Goal: Communication & Community: Answer question/provide support

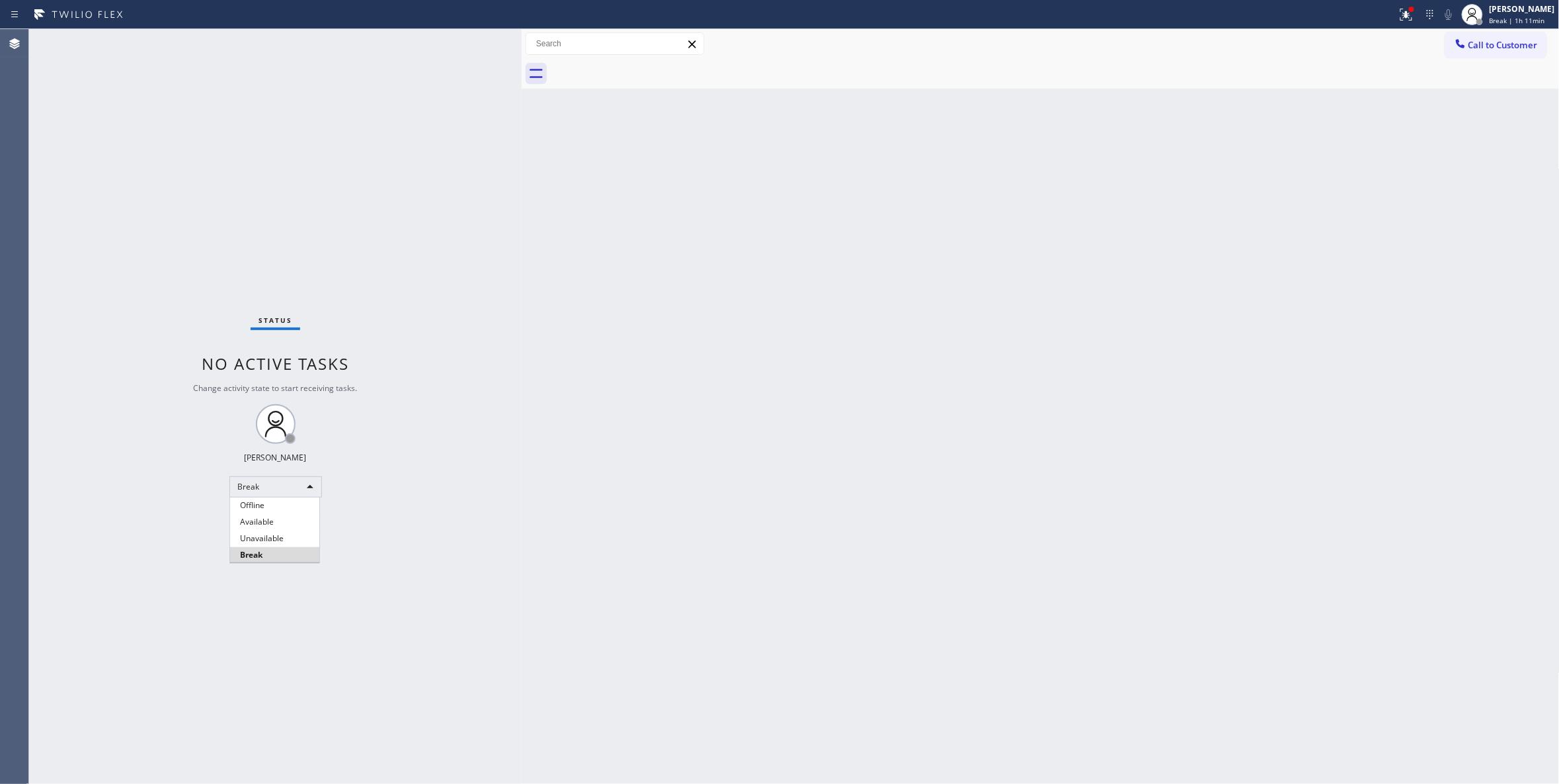
click at [1481, 18] on div at bounding box center [780, 392] width 1559 height 784
click at [1491, 21] on span "Break | 1h 11min" at bounding box center [1517, 20] width 55 height 9
click at [1448, 85] on button "Unavailable" at bounding box center [1494, 87] width 132 height 17
click at [250, 138] on div "Status No active tasks Change activity state to start receiving tasks. [PERSON_…" at bounding box center [275, 407] width 493 height 755
click at [167, 760] on div "Status No active tasks Change activity state to start receiving tasks. [PERSON_…" at bounding box center [275, 407] width 493 height 755
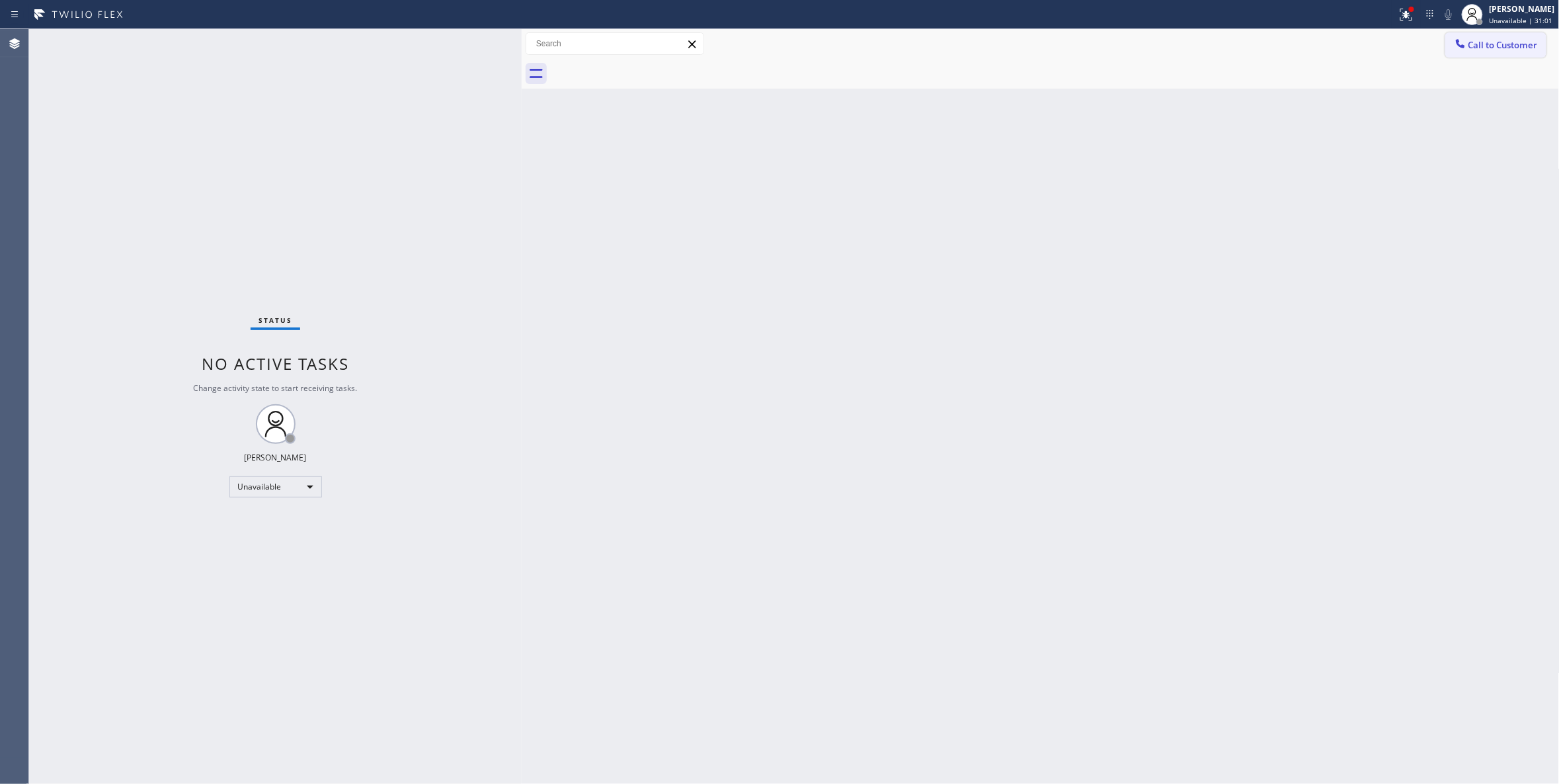
click at [1483, 43] on span "Call to Customer" at bounding box center [1504, 44] width 70 height 12
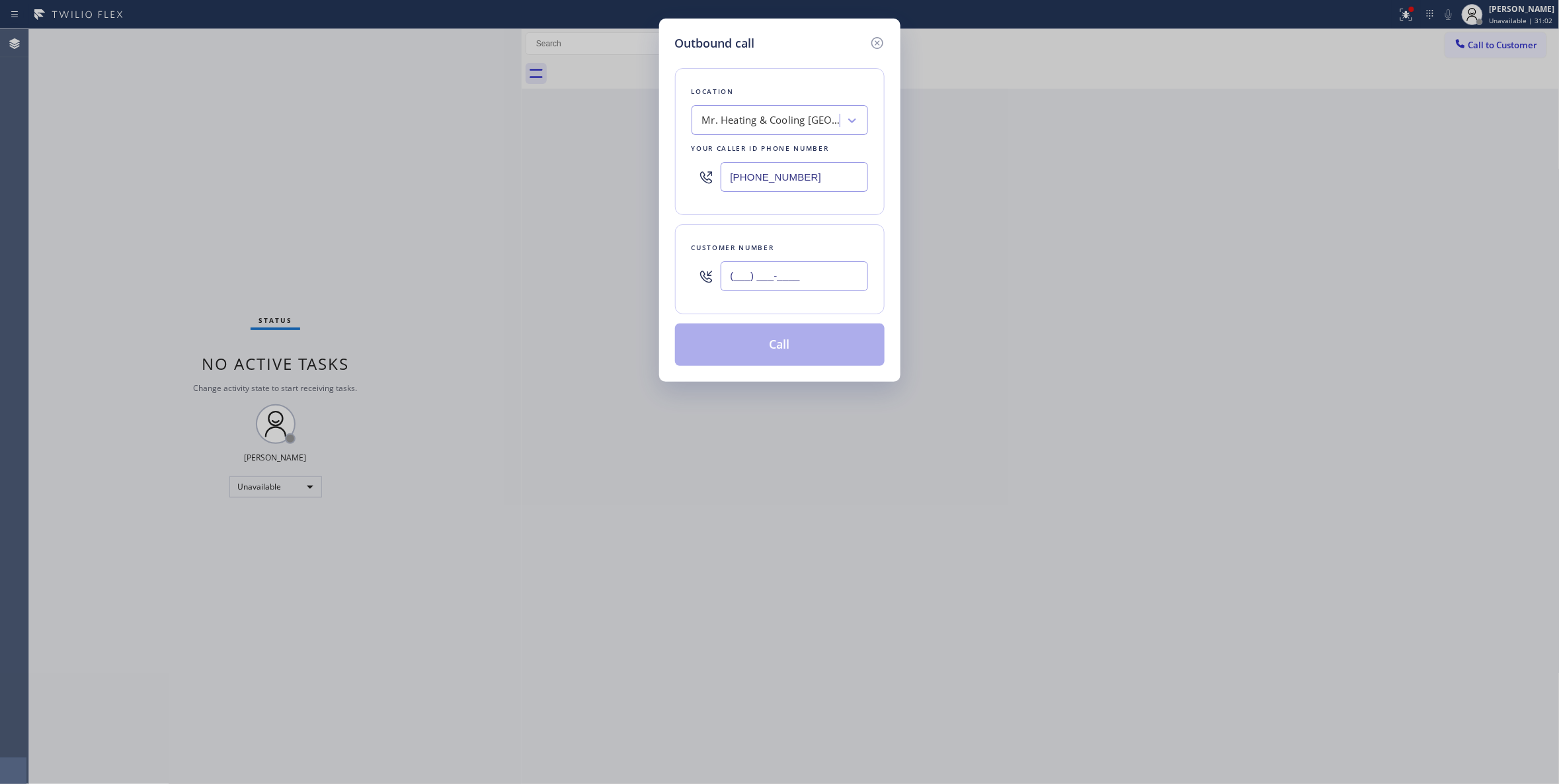
click at [754, 284] on input "(___) ___-____" at bounding box center [794, 276] width 148 height 30
paste input "949) 430-2529"
type input "[PHONE_NUMBER]"
drag, startPoint x: 836, startPoint y: 177, endPoint x: 533, endPoint y: 177, distance: 303.0
click at [533, 177] on div "Outbound call Location Mr. Heating & Cooling [GEOGRAPHIC_DATA][US_STATE] Your c…" at bounding box center [780, 392] width 1559 height 784
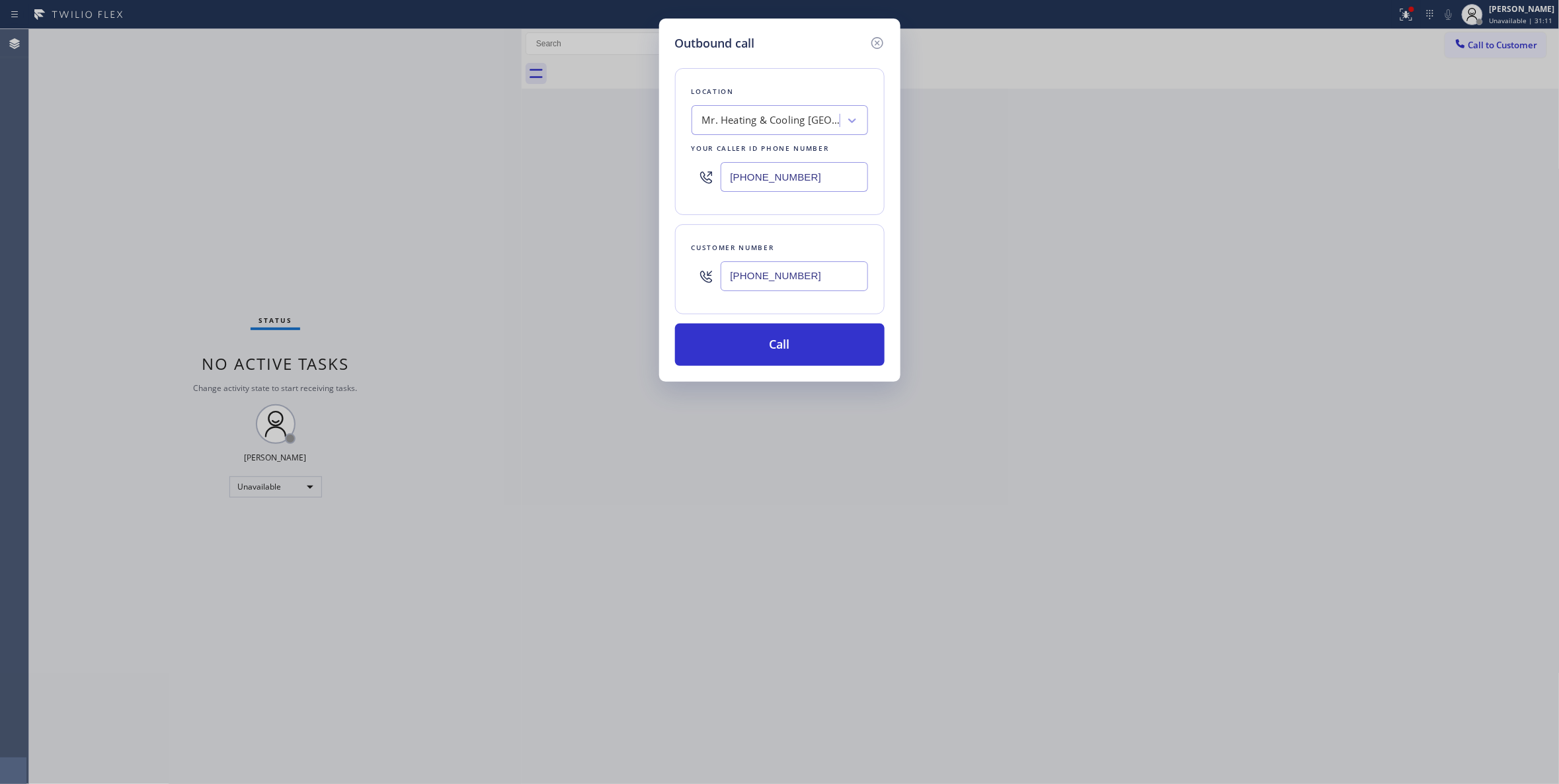
paste input "949) 396-0575"
type input "[PHONE_NUMBER]"
drag, startPoint x: 835, startPoint y: 277, endPoint x: 616, endPoint y: 269, distance: 219.1
click at [616, 269] on div "Outbound call Location [GEOGRAPHIC_DATA] Best Appliance Service Your caller id …" at bounding box center [780, 392] width 1559 height 784
click at [774, 352] on button "Call" at bounding box center [780, 344] width 210 height 43
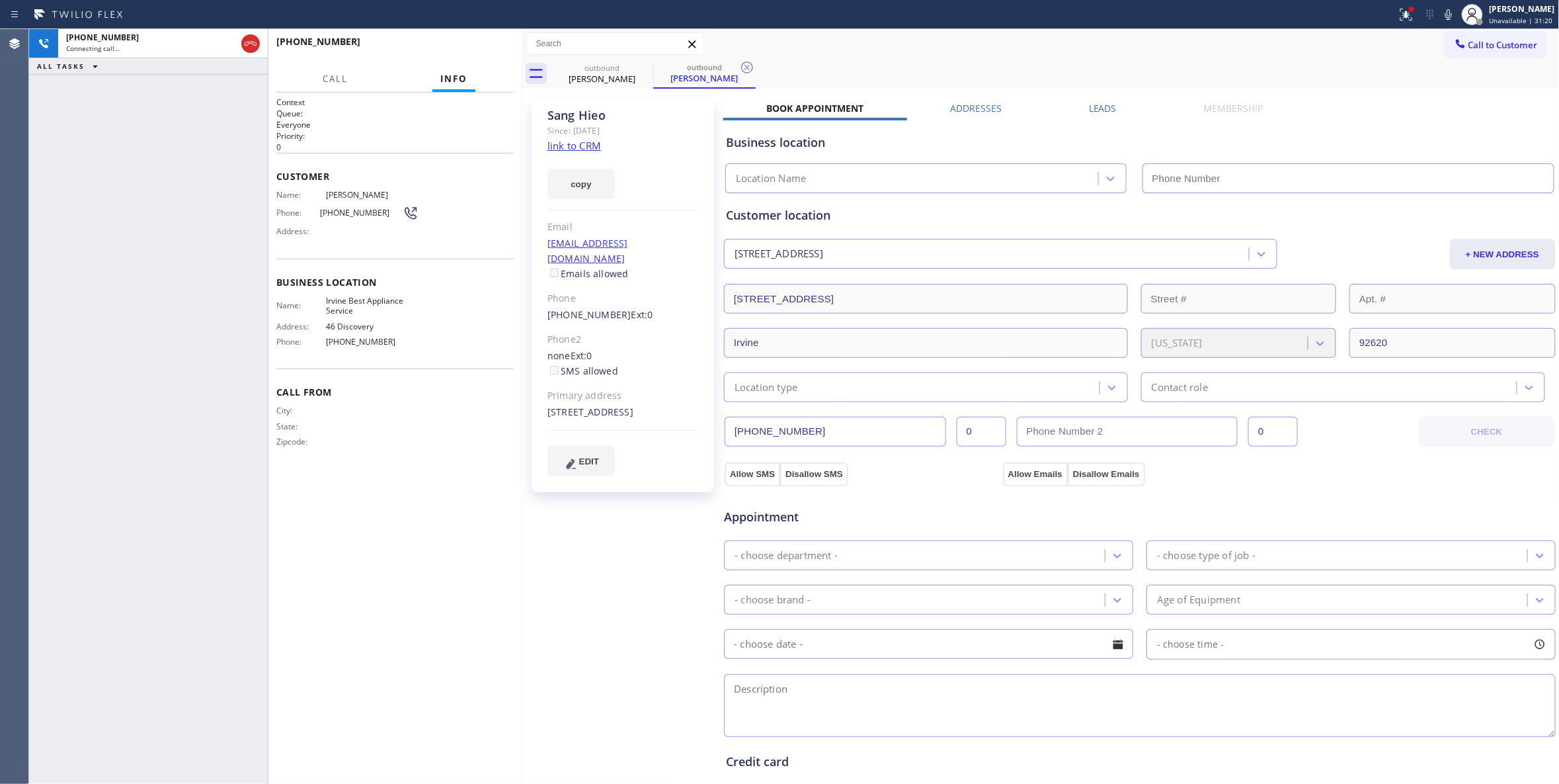
type input "[PHONE_NUMBER]"
drag, startPoint x: 133, startPoint y: 255, endPoint x: 353, endPoint y: 172, distance: 235.1
click at [133, 255] on div "[PHONE_NUMBER] Live | 00:05 ALL TASKS ALL TASKS ACTIVE TASKS TASKS IN WRAP UP" at bounding box center [148, 407] width 239 height 755
click at [744, 69] on icon at bounding box center [747, 67] width 15 height 15
click at [579, 148] on link "link to CRM" at bounding box center [574, 145] width 54 height 14
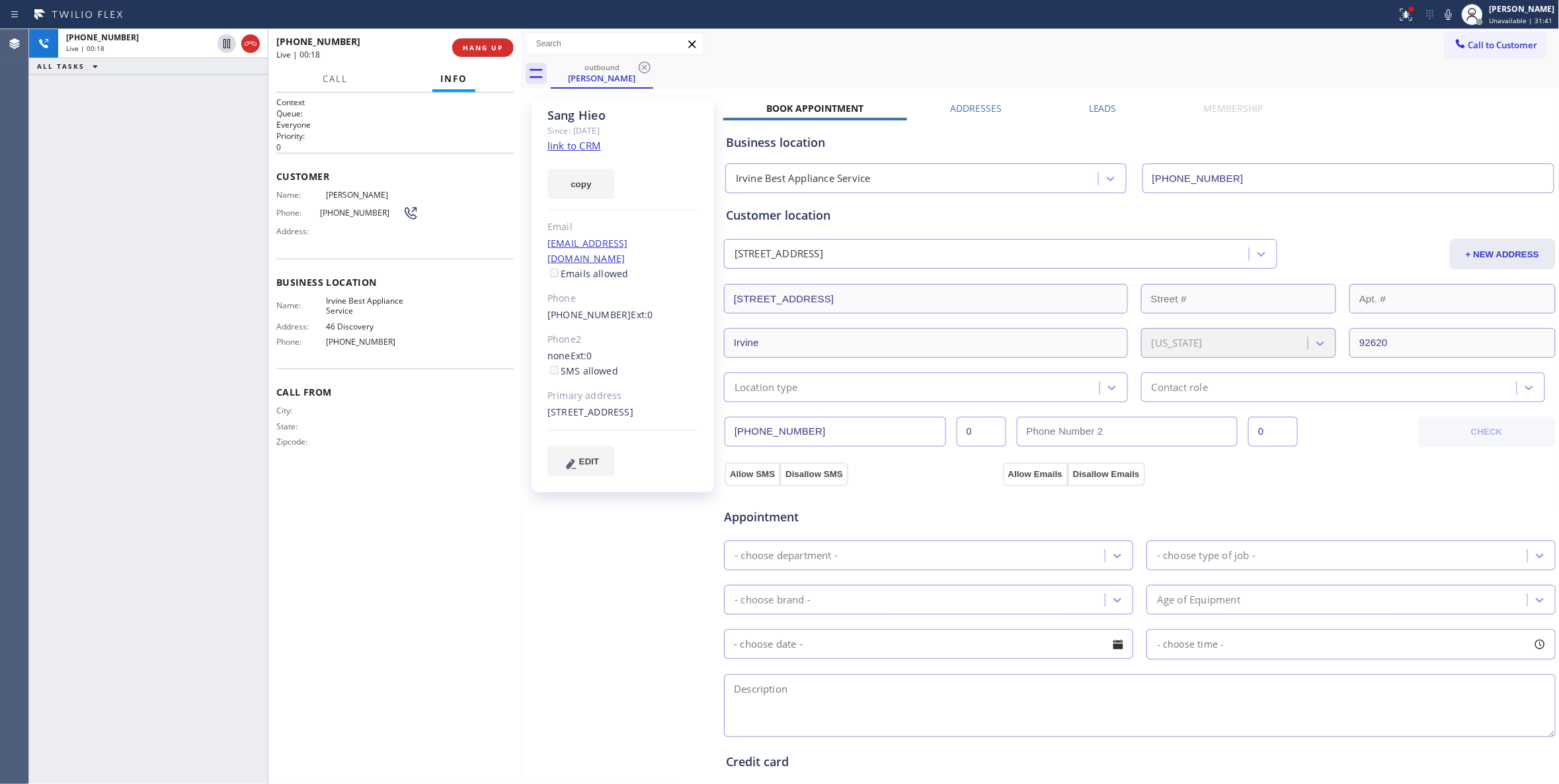
click at [512, 40] on div "[PHONE_NUMBER] Live | 00:18 HANG UP" at bounding box center [395, 47] width 253 height 37
click at [359, 216] on span "[PHONE_NUMBER]" at bounding box center [361, 212] width 83 height 10
copy div "[PHONE_NUMBER]"
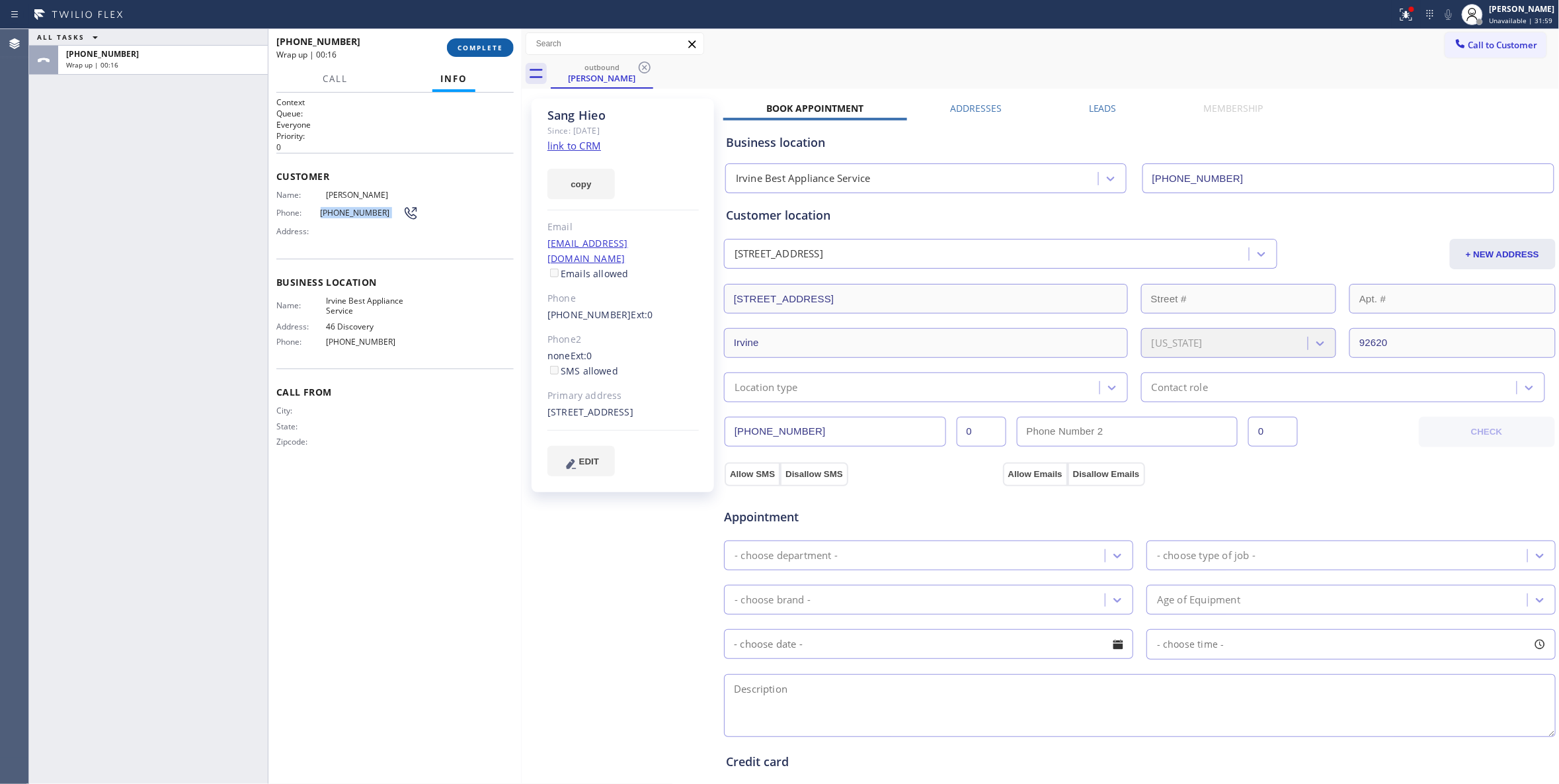
click at [490, 43] on span "COMPLETE" at bounding box center [480, 47] width 45 height 9
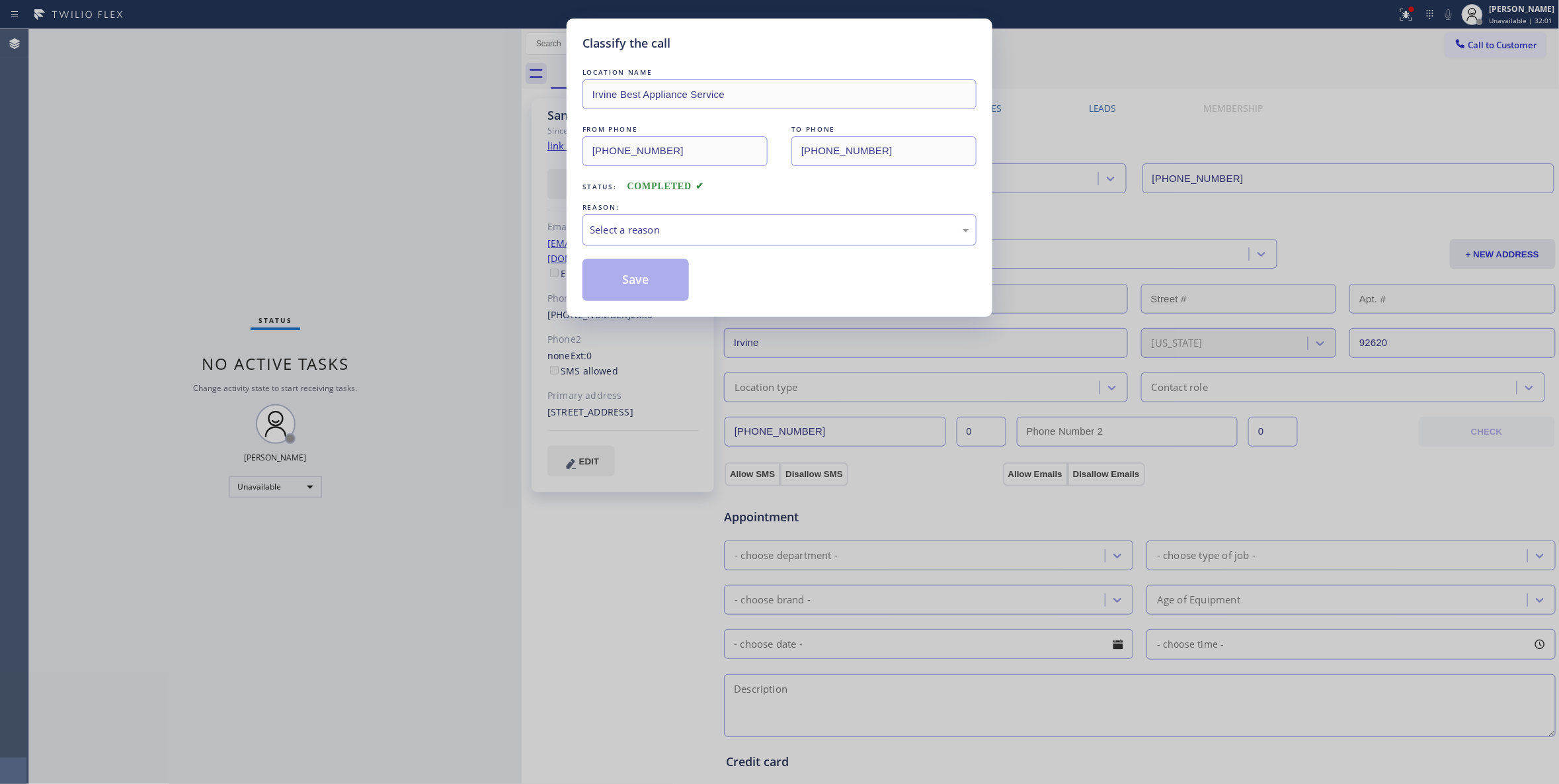
click at [657, 234] on div "Select a reason" at bounding box center [780, 230] width 379 height 15
click at [633, 284] on button "Save" at bounding box center [635, 279] width 106 height 43
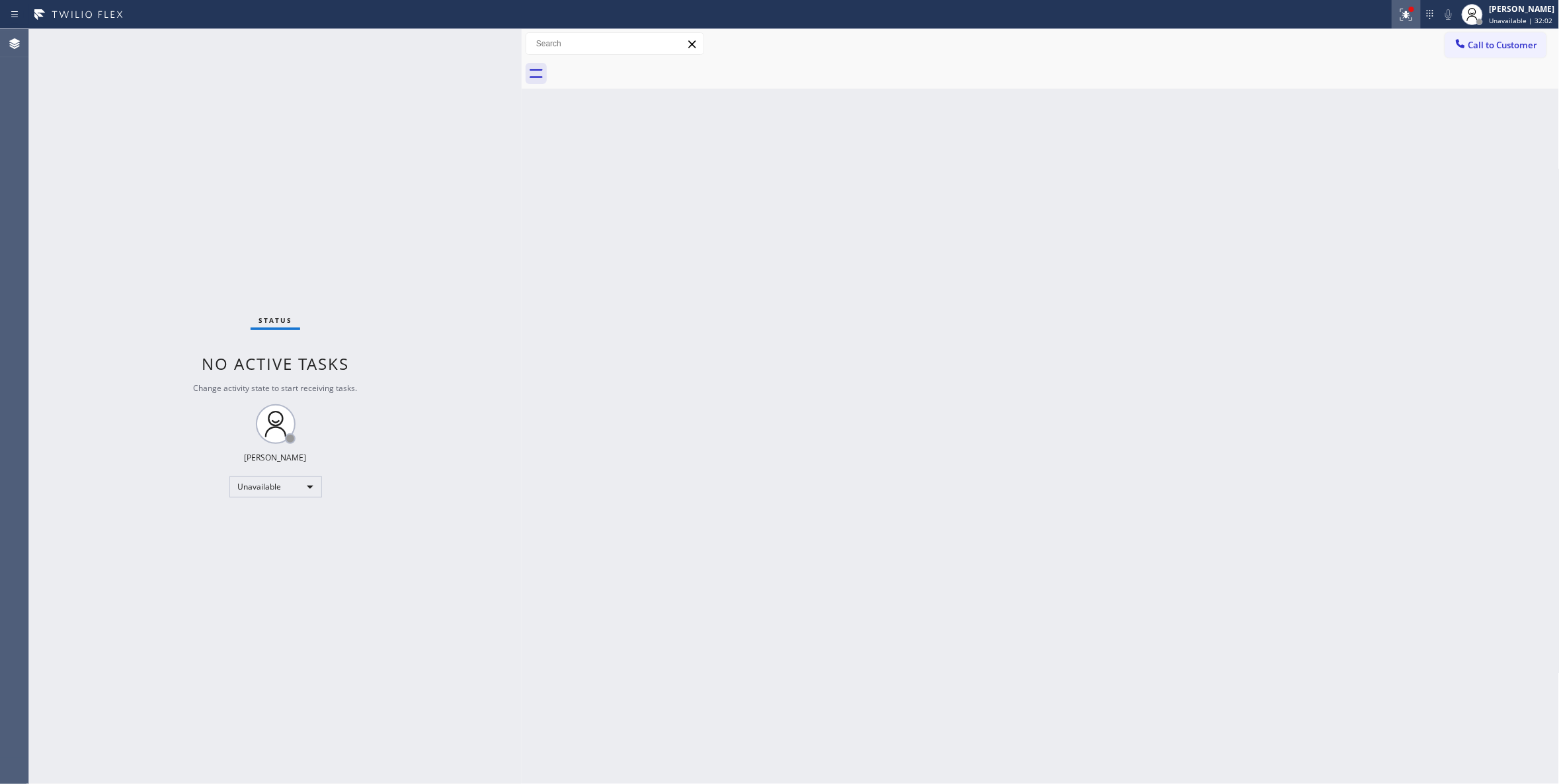
click at [1400, 16] on icon at bounding box center [1406, 14] width 12 height 12
click at [1289, 182] on button "Clear issues" at bounding box center [1319, 173] width 155 height 18
click at [1494, 45] on span "Call to Customer" at bounding box center [1504, 44] width 70 height 12
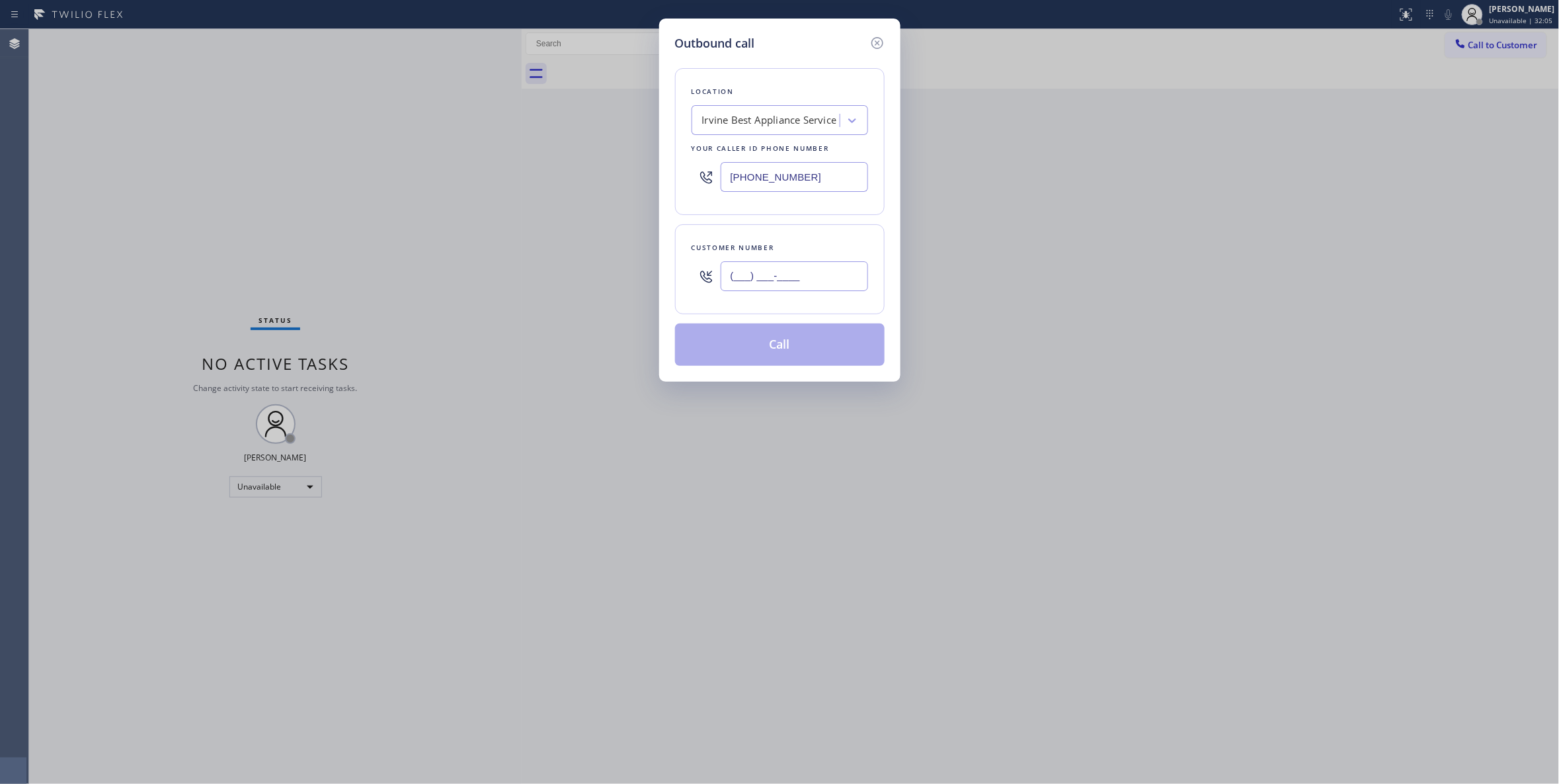
click at [829, 275] on input "(___) ___-____" at bounding box center [794, 276] width 148 height 30
paste input "949) 430-2529"
type input "[PHONE_NUMBER]"
click at [787, 348] on button "Call" at bounding box center [780, 344] width 210 height 43
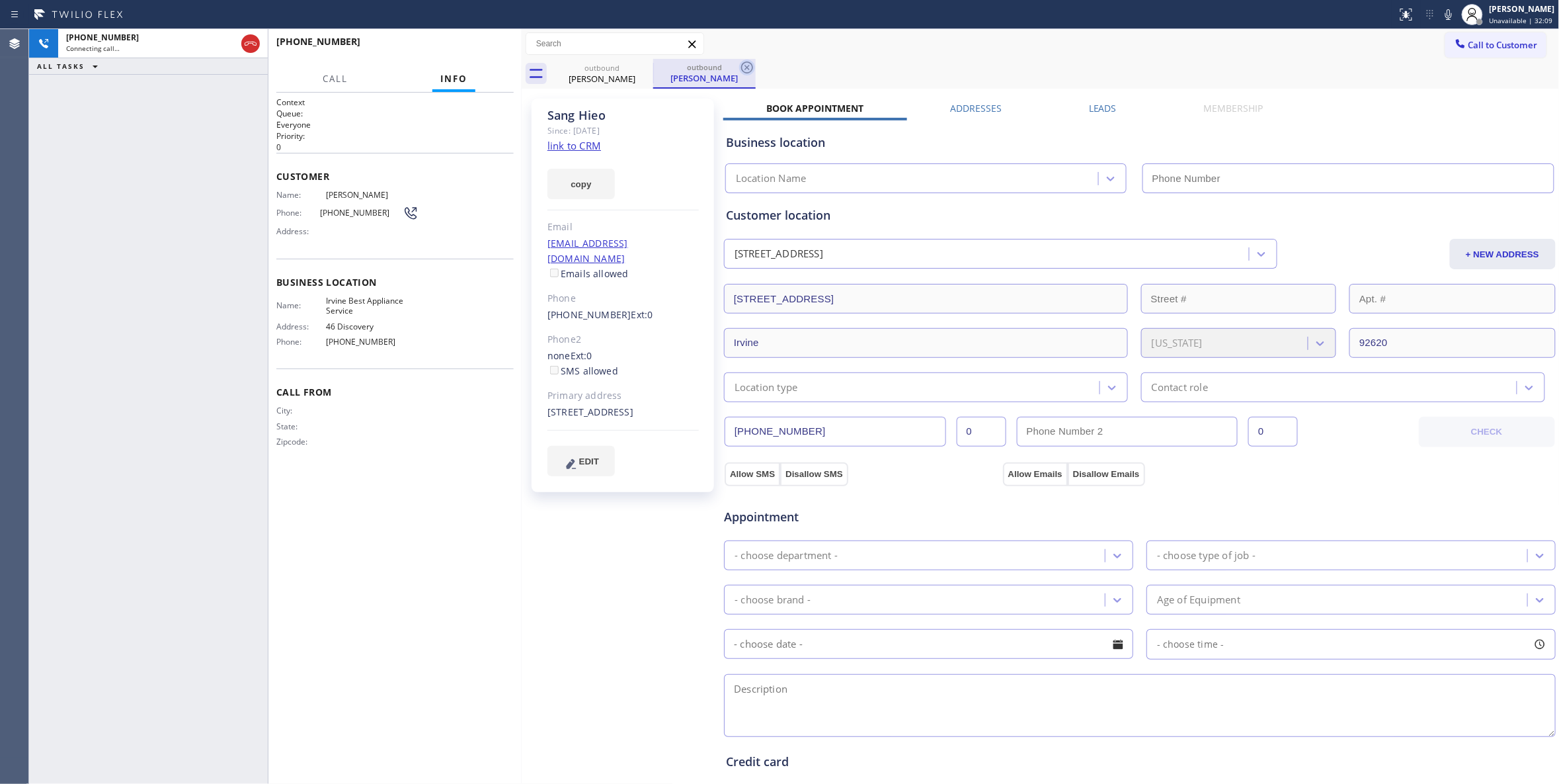
click at [744, 70] on icon at bounding box center [747, 67] width 15 height 15
type input "[PHONE_NUMBER]"
click at [466, 43] on span "HANG UP" at bounding box center [483, 47] width 40 height 9
click at [466, 43] on button "HANG UP" at bounding box center [483, 47] width 62 height 18
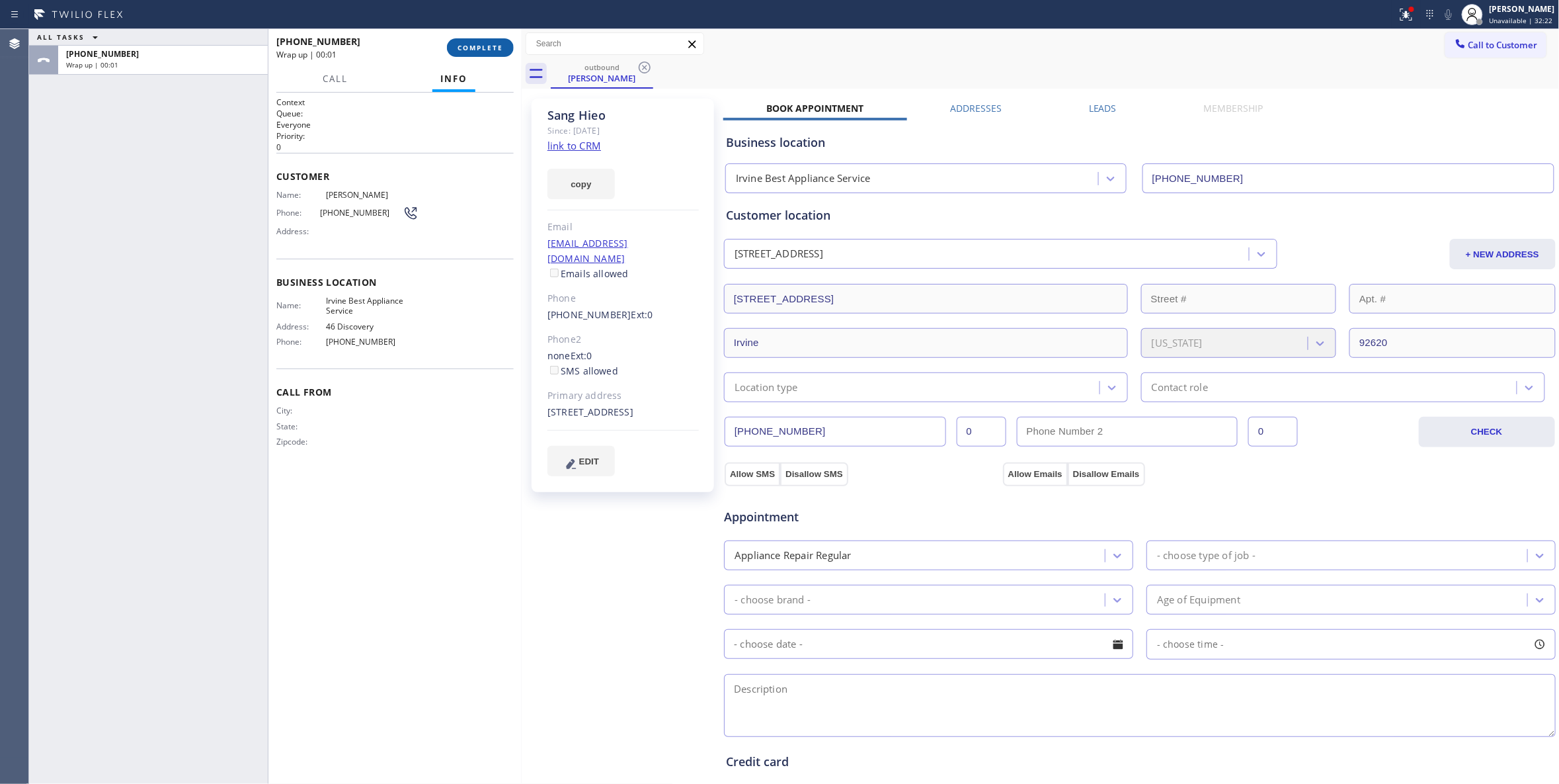
click at [482, 54] on button "COMPLETE" at bounding box center [481, 47] width 67 height 18
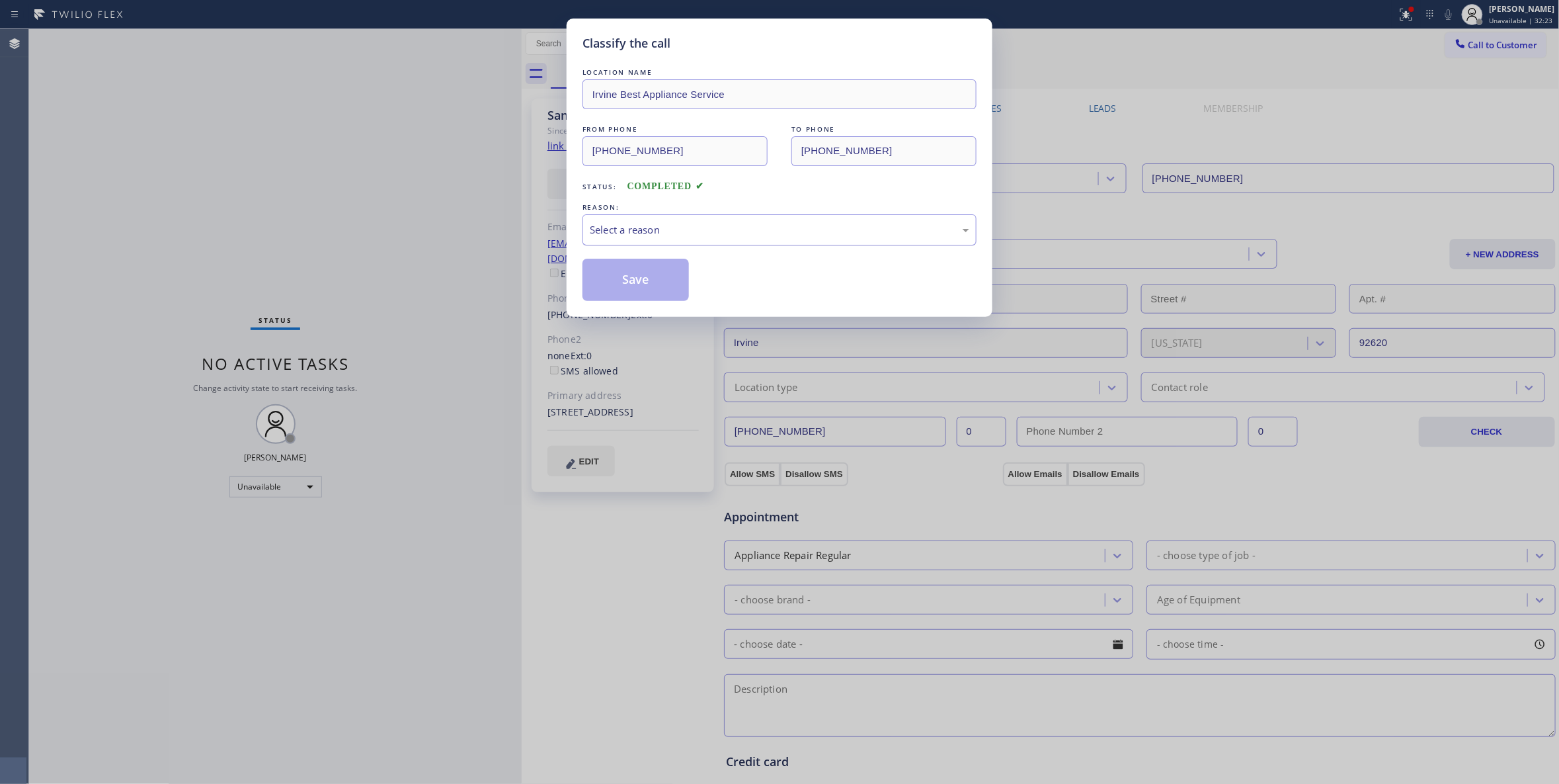
drag, startPoint x: 675, startPoint y: 226, endPoint x: 667, endPoint y: 243, distance: 18.8
click at [674, 226] on div "Select a reason" at bounding box center [780, 230] width 379 height 15
click at [642, 274] on button "Save" at bounding box center [635, 279] width 106 height 43
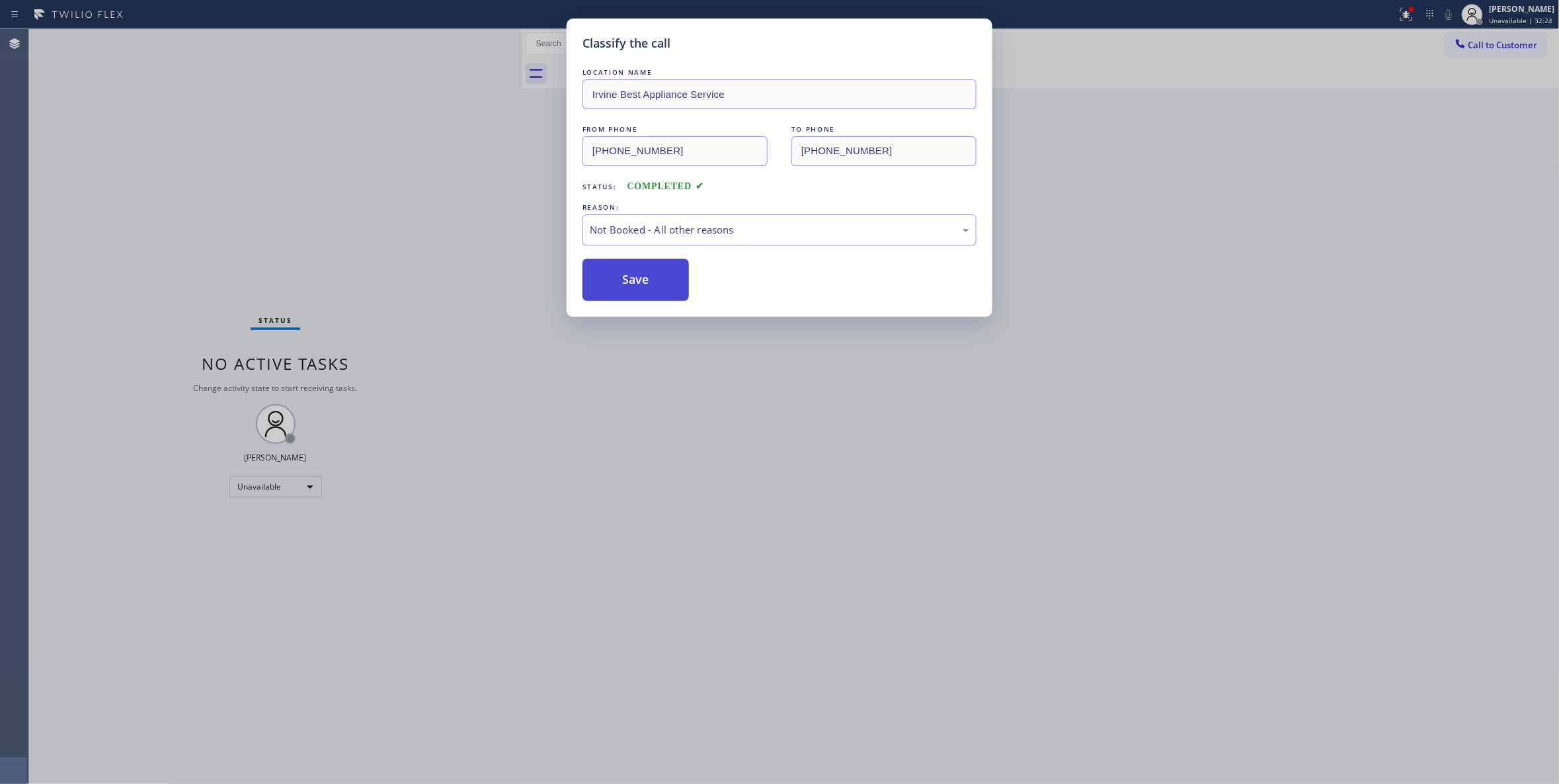
click at [642, 274] on button "Save" at bounding box center [635, 279] width 106 height 43
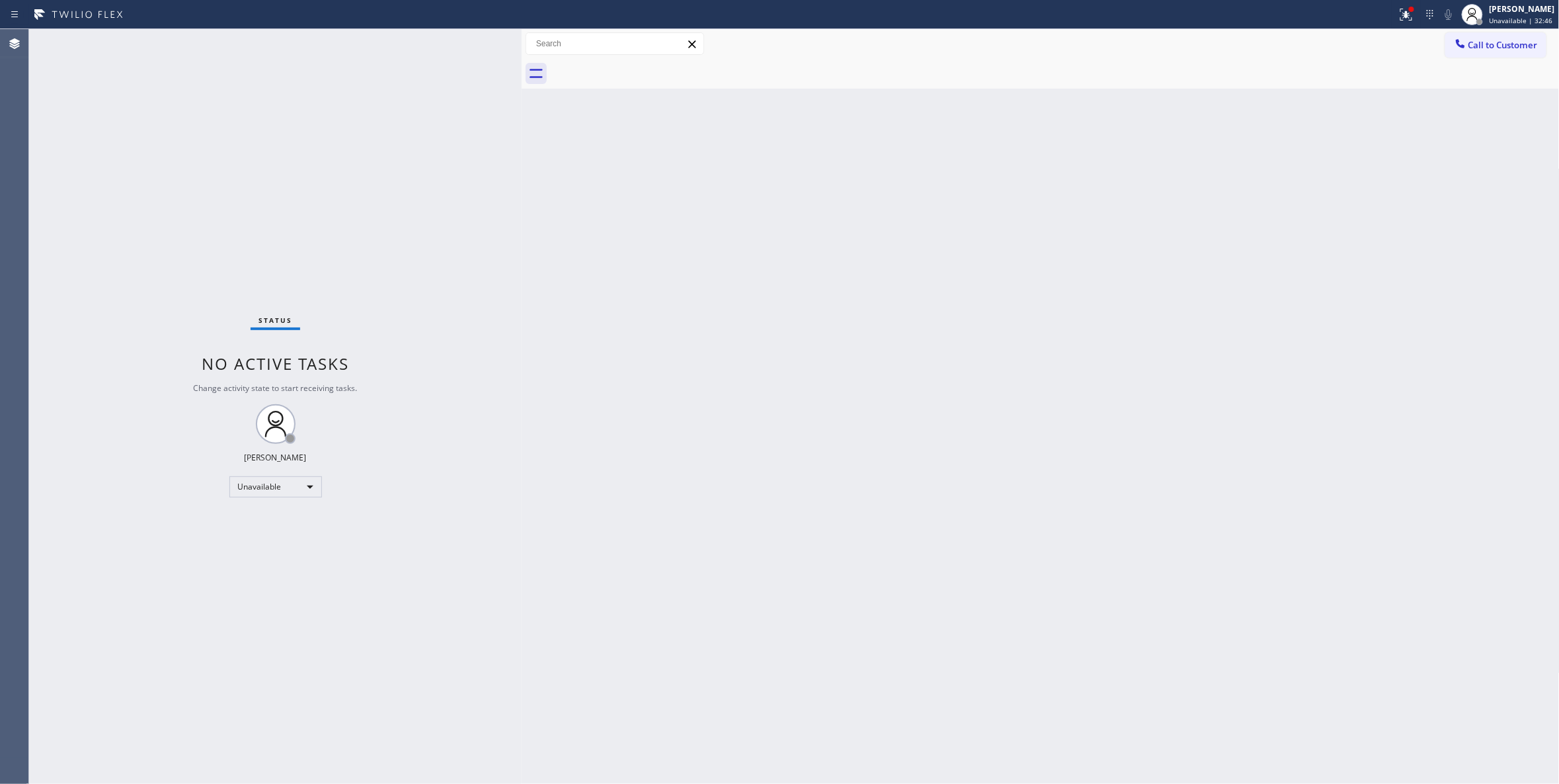
click at [116, 262] on div "Status No active tasks Change activity state to start receiving tasks. [PERSON_…" at bounding box center [275, 407] width 493 height 755
click at [101, 355] on div "Status No active tasks Change activity state to start receiving tasks. [PERSON_…" at bounding box center [275, 407] width 493 height 755
click at [1516, 54] on button "Call to Customer" at bounding box center [1495, 45] width 101 height 25
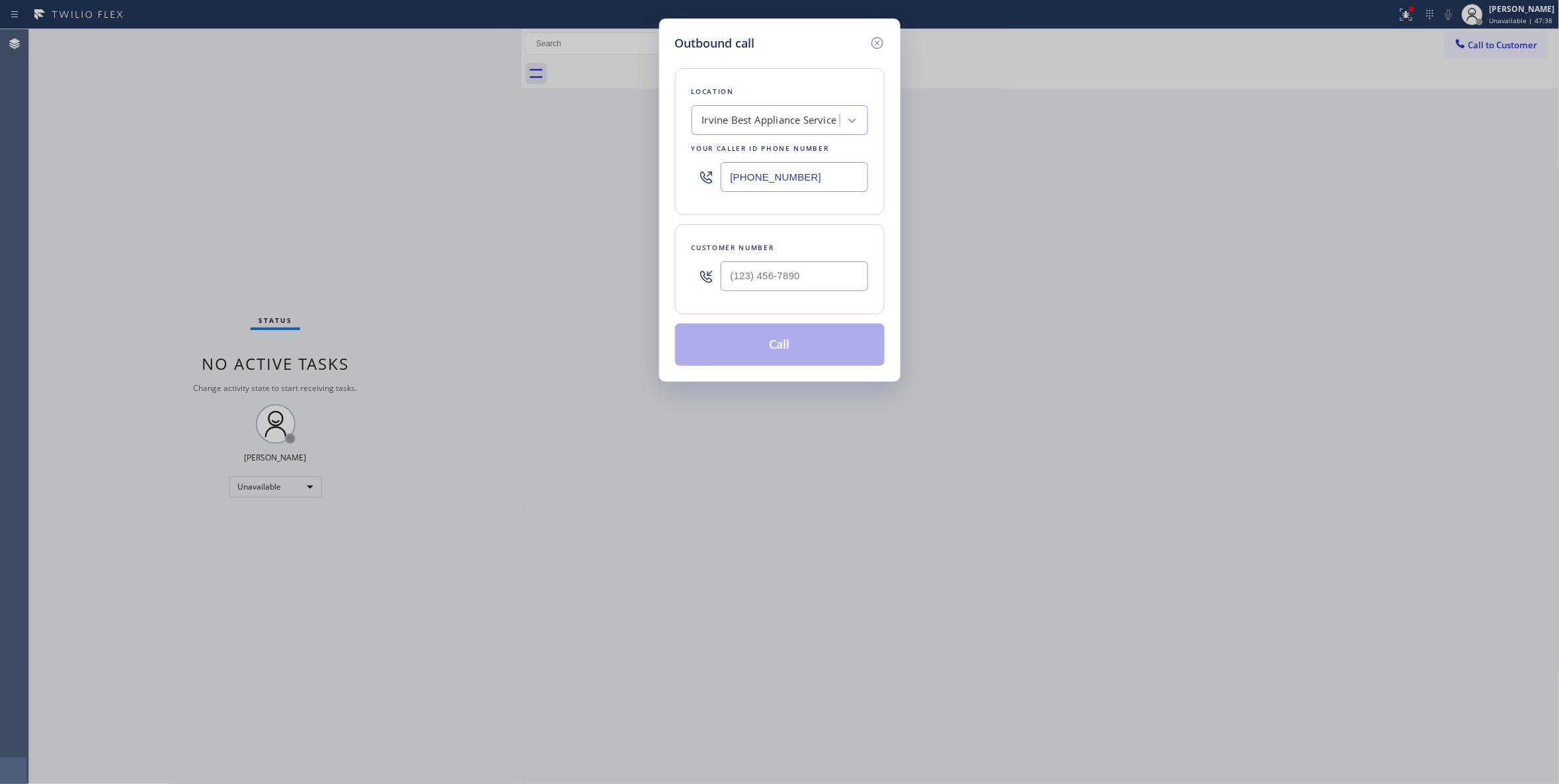
click at [146, 686] on div "Outbound call Location [GEOGRAPHIC_DATA] Best Appliance Service Your caller id …" at bounding box center [780, 392] width 1559 height 784
click at [214, 171] on div "Outbound call Location [GEOGRAPHIC_DATA] Best Appliance Service Your caller id …" at bounding box center [780, 392] width 1559 height 784
click at [879, 43] on icon at bounding box center [877, 43] width 15 height 15
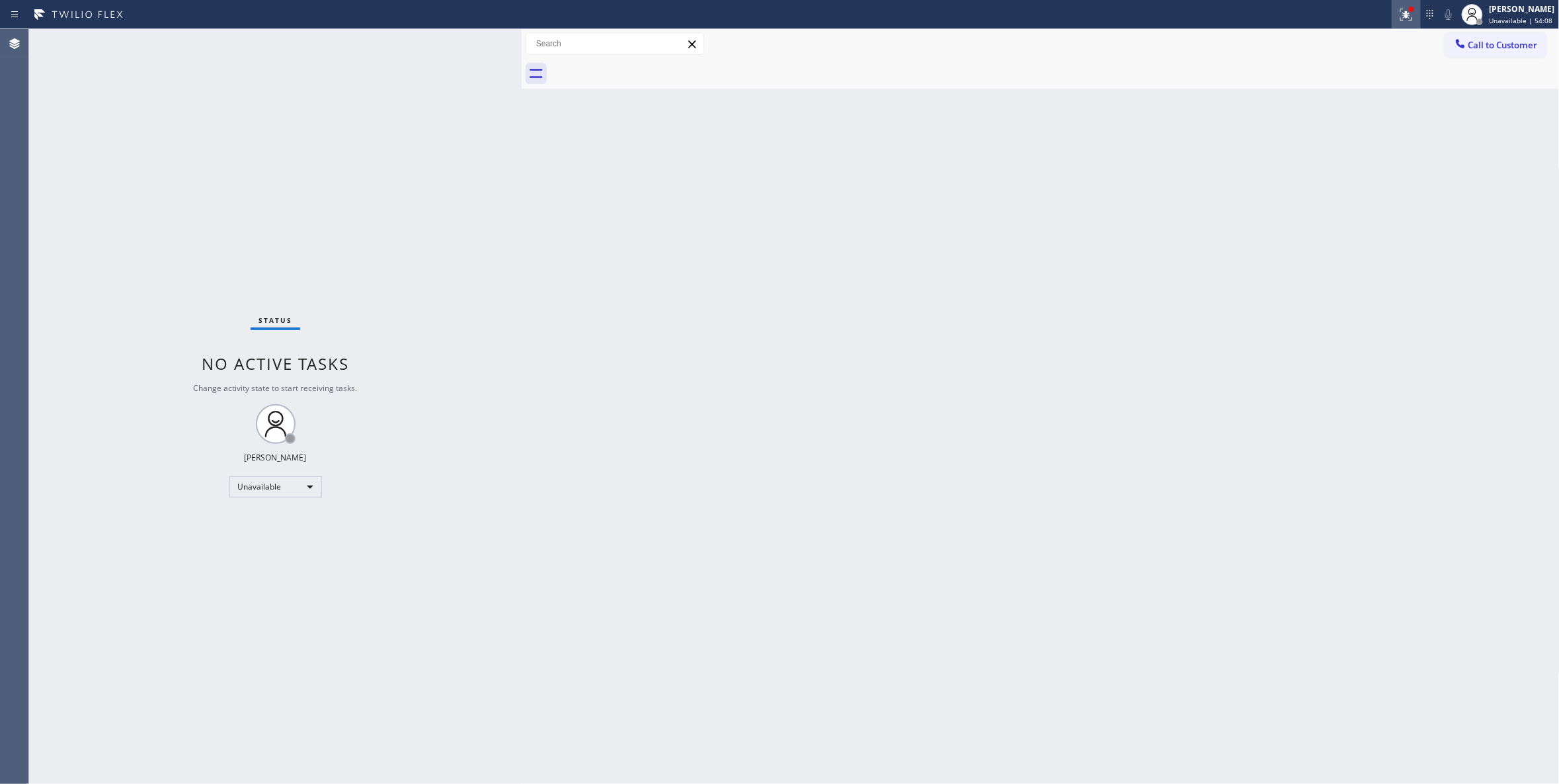
click at [1400, 17] on icon at bounding box center [1406, 14] width 12 height 12
click at [1279, 174] on button "Clear issues" at bounding box center [1319, 173] width 155 height 18
click at [142, 148] on div "Status No active tasks Change activity state to start receiving tasks. [PERSON_…" at bounding box center [275, 407] width 493 height 755
click at [135, 167] on div "Status No active tasks Change activity state to start receiving tasks. [PERSON_…" at bounding box center [275, 407] width 493 height 755
click at [90, 737] on div "Status No active tasks Change activity state to start receiving tasks. [PERSON_…" at bounding box center [275, 407] width 493 height 755
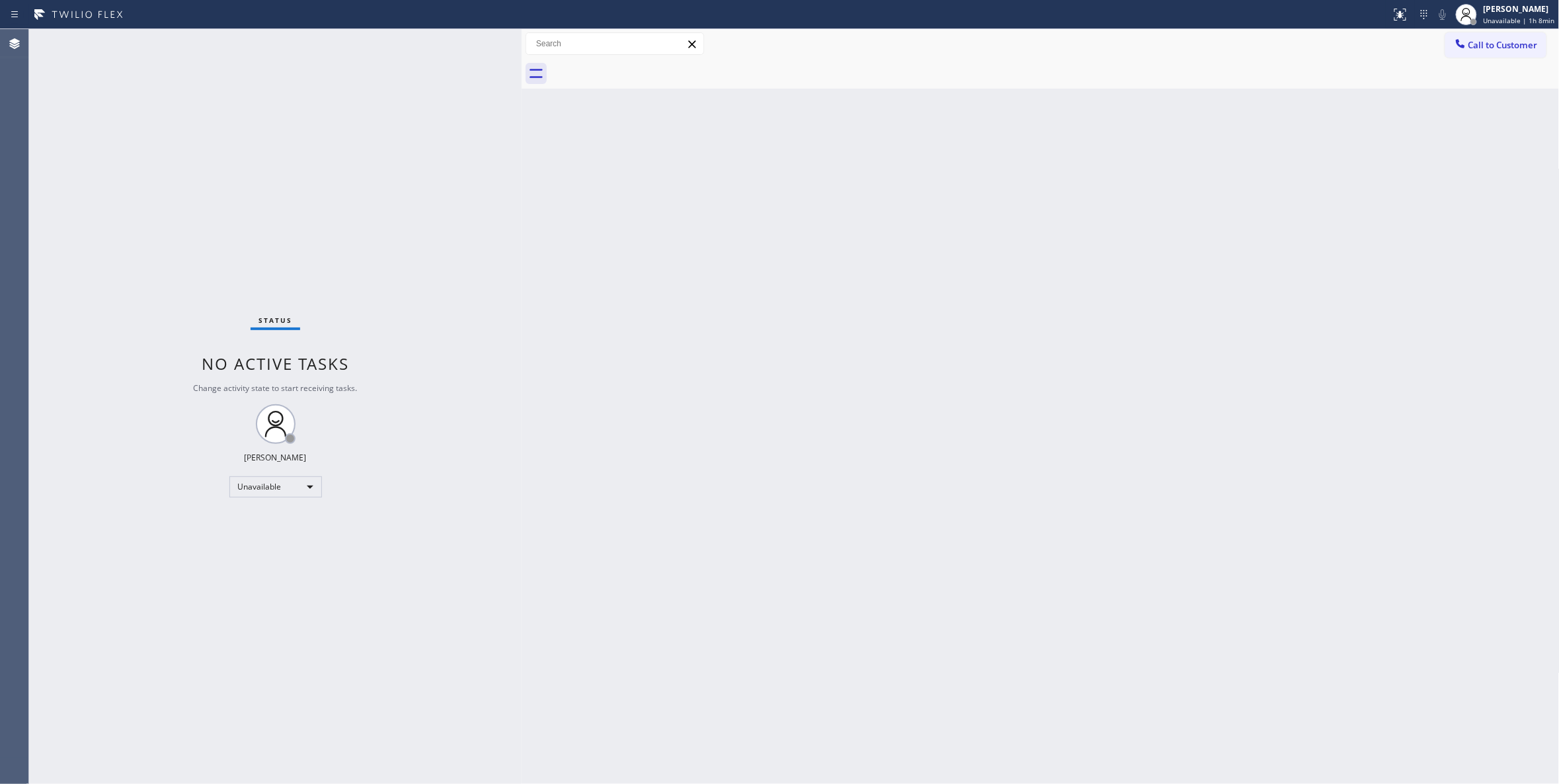
click at [172, 237] on div "Status No active tasks Change activity state to start receiving tasks. [PERSON_…" at bounding box center [275, 407] width 493 height 755
drag, startPoint x: 924, startPoint y: 299, endPoint x: 855, endPoint y: 143, distance: 170.6
click at [881, 191] on div "Back to Dashboard Change Sender ID Customers Technicians Select a contact Outbo…" at bounding box center [1041, 407] width 1038 height 755
drag, startPoint x: 1136, startPoint y: 194, endPoint x: 1188, endPoint y: 157, distance: 63.8
click at [1136, 194] on div "Back to Dashboard Change Sender ID Customers Technicians Select a contact Outbo…" at bounding box center [1041, 407] width 1038 height 755
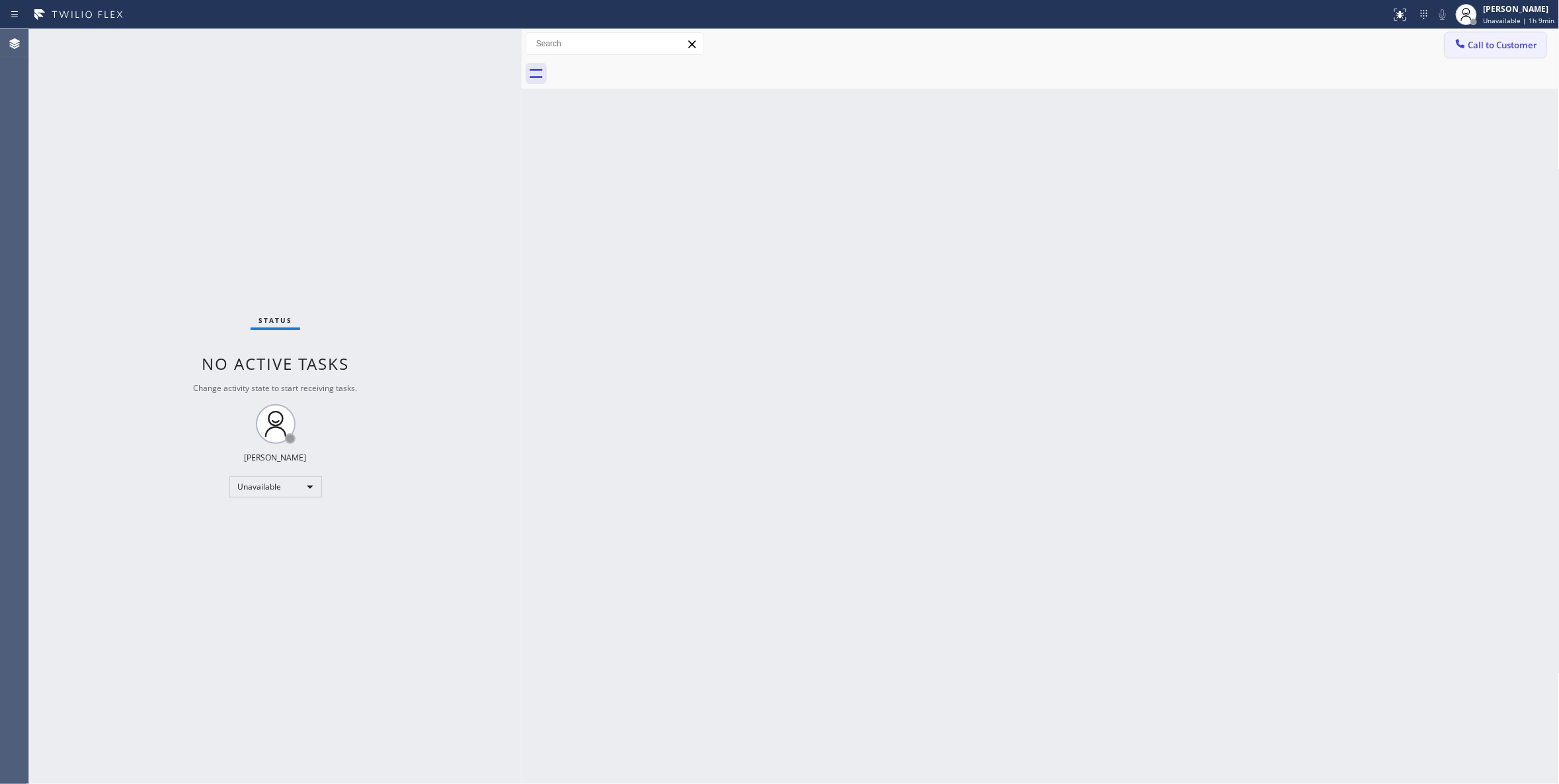
click at [1500, 43] on span "Call to Customer" at bounding box center [1504, 44] width 70 height 12
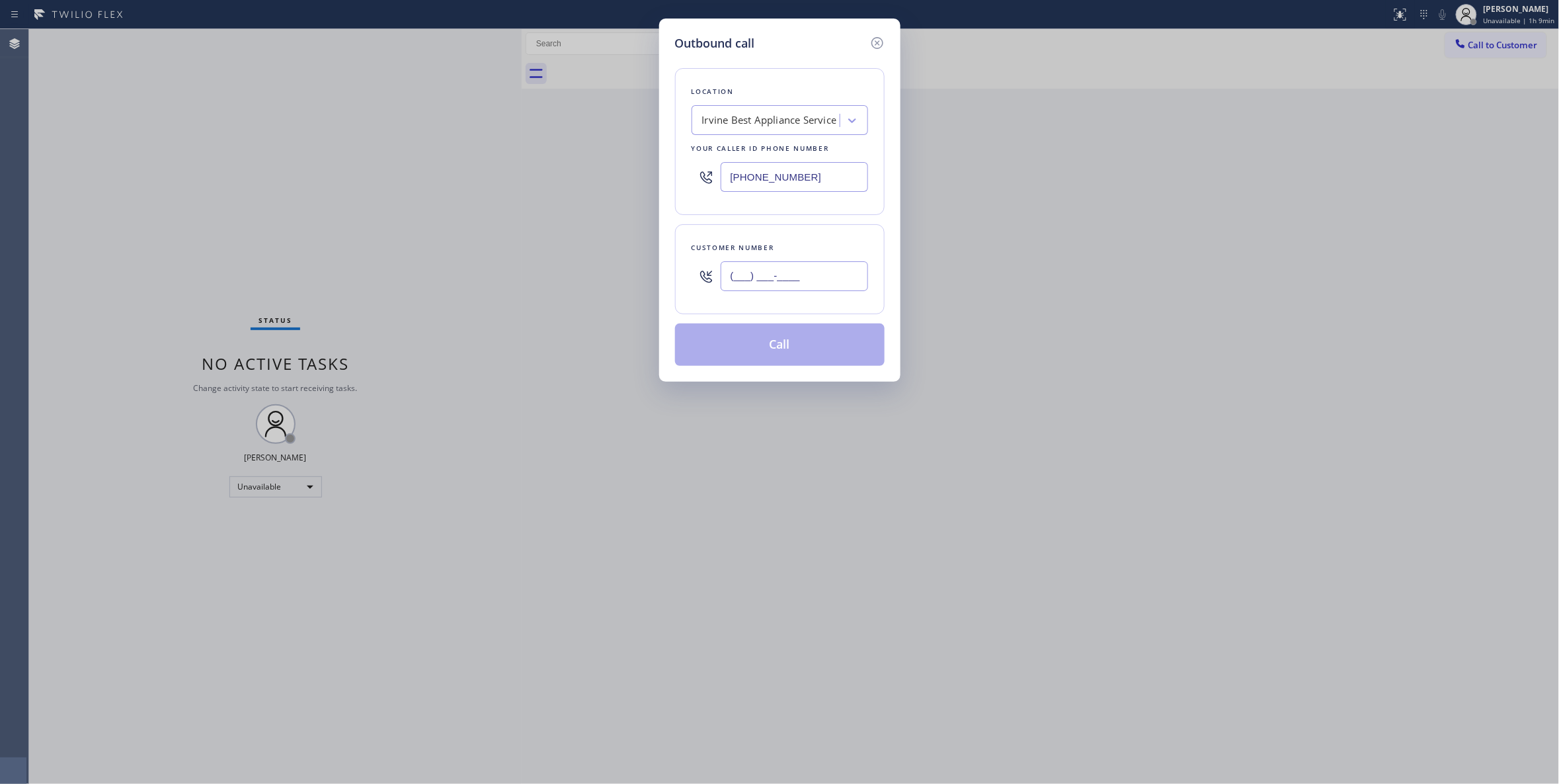
click at [799, 270] on input "(___) ___-____" at bounding box center [794, 276] width 148 height 30
paste input "818) 439-8533"
type input "[PHONE_NUMBER]"
drag, startPoint x: 826, startPoint y: 176, endPoint x: 278, endPoint y: 187, distance: 548.1
click at [289, 186] on div "Outbound call Location [GEOGRAPHIC_DATA] Best Appliance Service Your caller id …" at bounding box center [780, 392] width 1559 height 784
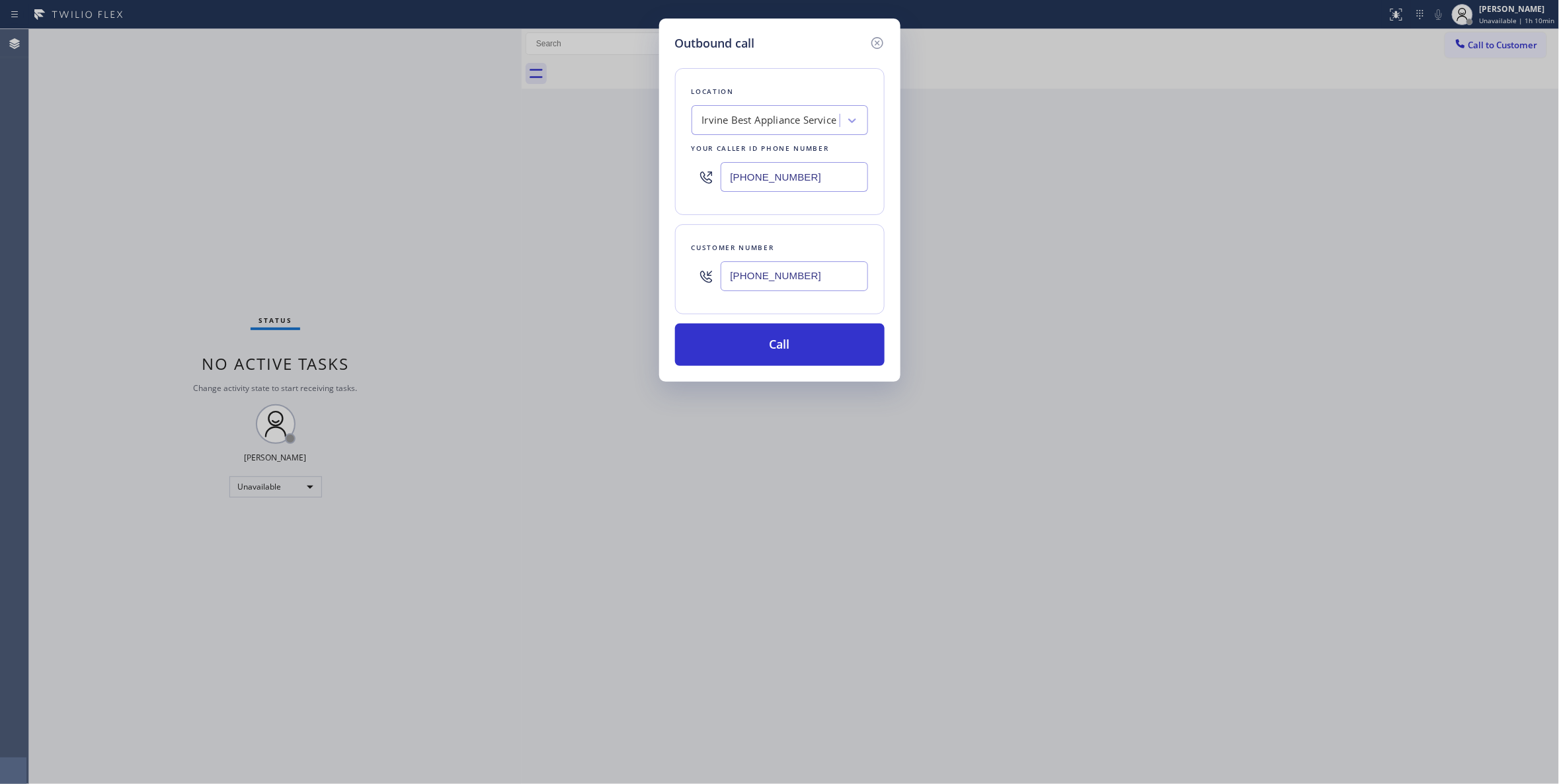
paste input "877) 636-1780"
type input "[PHONE_NUMBER]"
click at [496, 156] on div "Outbound call Location [GEOGRAPHIC_DATA] Appliance Repair Co [GEOGRAPHIC_DATA] …" at bounding box center [780, 392] width 1559 height 784
drag, startPoint x: 385, startPoint y: 196, endPoint x: 404, endPoint y: 181, distance: 24.2
click at [385, 196] on div "Outbound call Location [GEOGRAPHIC_DATA] Appliance Repair Co [GEOGRAPHIC_DATA] …" at bounding box center [780, 392] width 1559 height 784
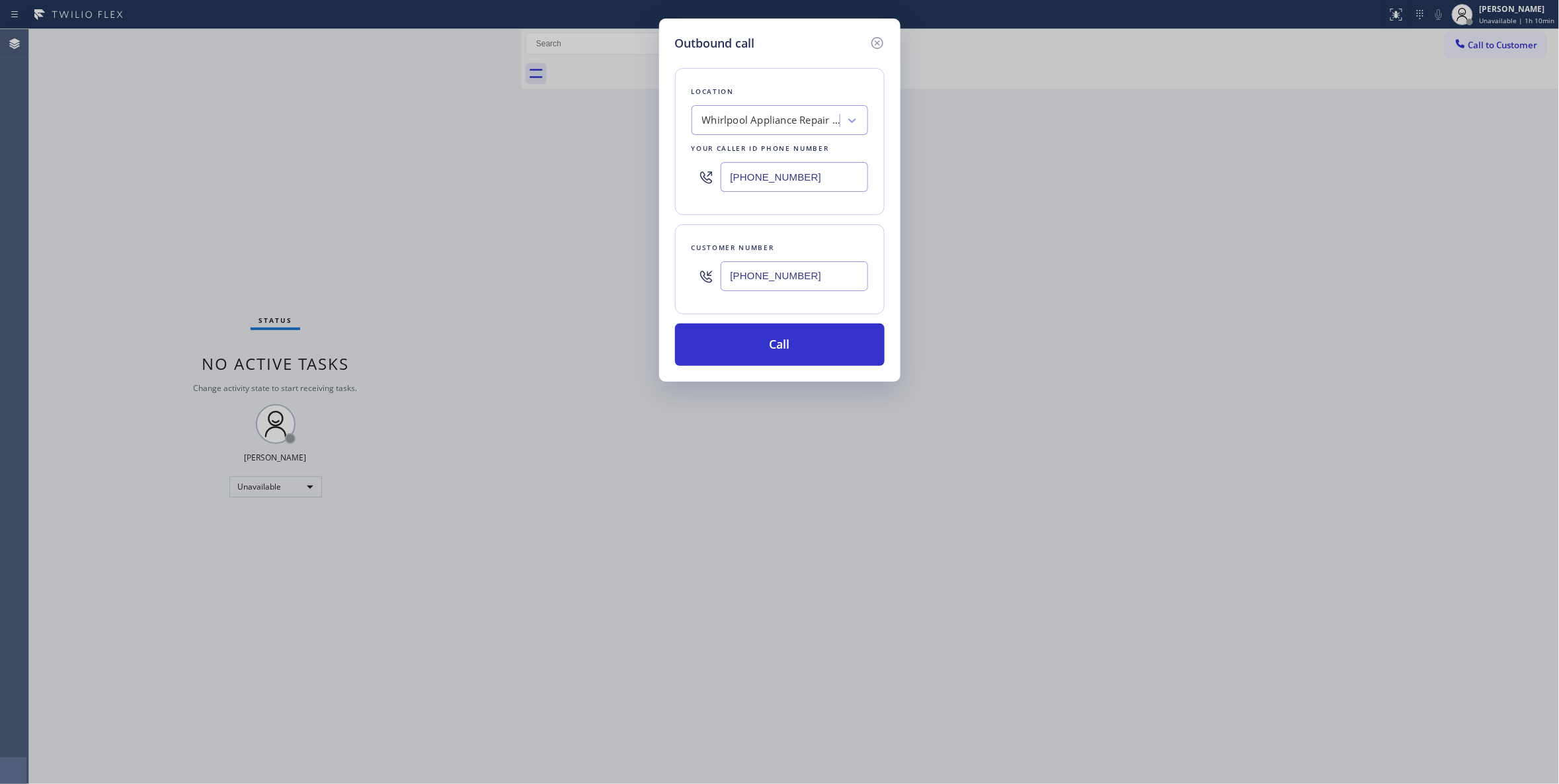
click at [178, 194] on div "Outbound call Location [GEOGRAPHIC_DATA] Appliance Repair Co [GEOGRAPHIC_DATA] …" at bounding box center [780, 392] width 1559 height 784
drag, startPoint x: 833, startPoint y: 279, endPoint x: 557, endPoint y: 281, distance: 276.0
click at [557, 281] on div "Outbound call Location [GEOGRAPHIC_DATA] Appliance Repair Co [GEOGRAPHIC_DATA] …" at bounding box center [780, 392] width 1559 height 784
paste input "208) 279-5406"
type input "[PHONE_NUMBER]"
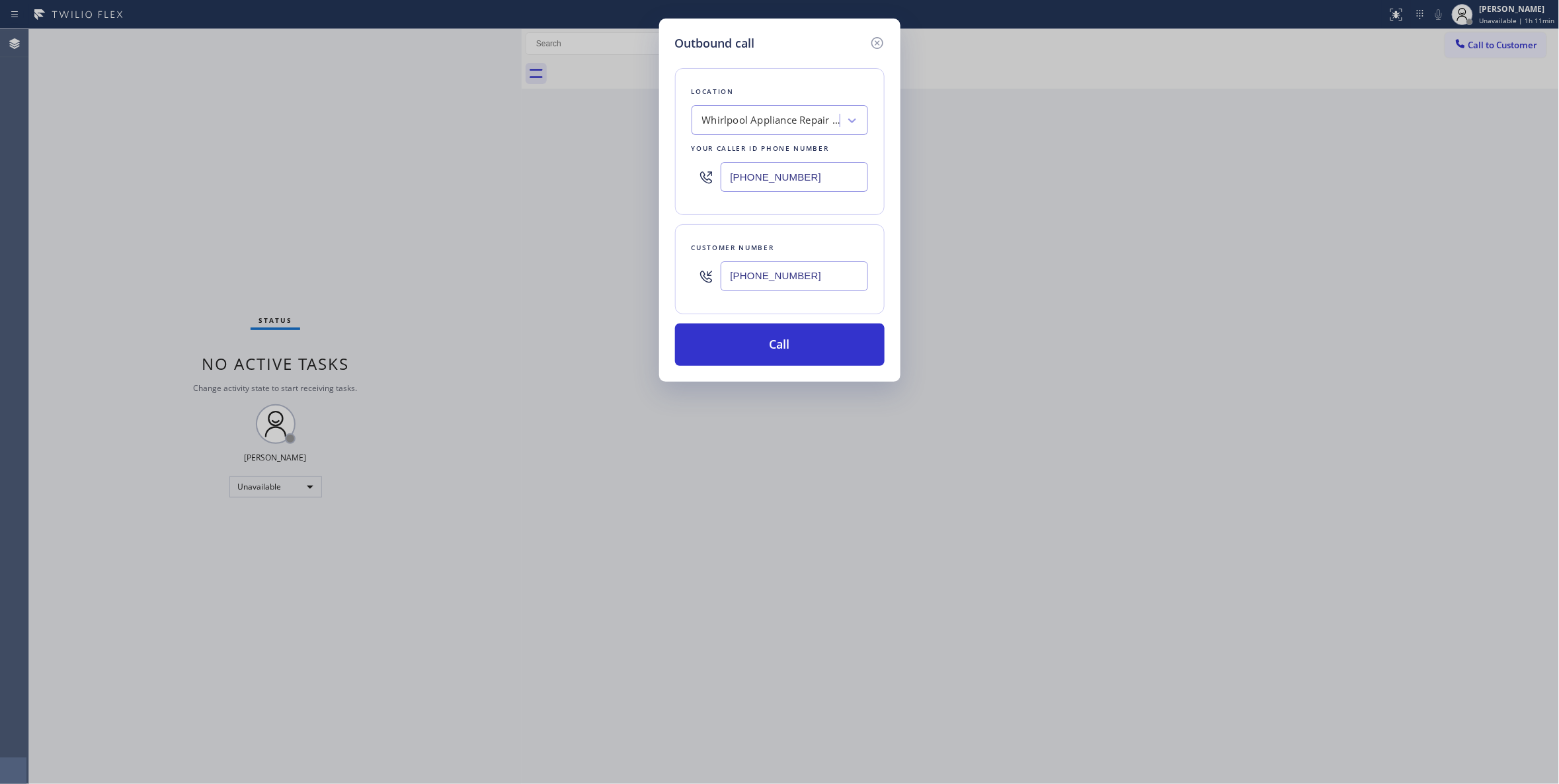
paste input "602) 638-3519"
drag, startPoint x: 829, startPoint y: 178, endPoint x: 482, endPoint y: 182, distance: 347.0
click at [482, 182] on div "Outbound call Location [GEOGRAPHIC_DATA] Appliance Repair Co [GEOGRAPHIC_DATA] …" at bounding box center [780, 392] width 1559 height 784
type input "[PHONE_NUMBER]"
click at [752, 347] on button "Call" at bounding box center [780, 344] width 210 height 43
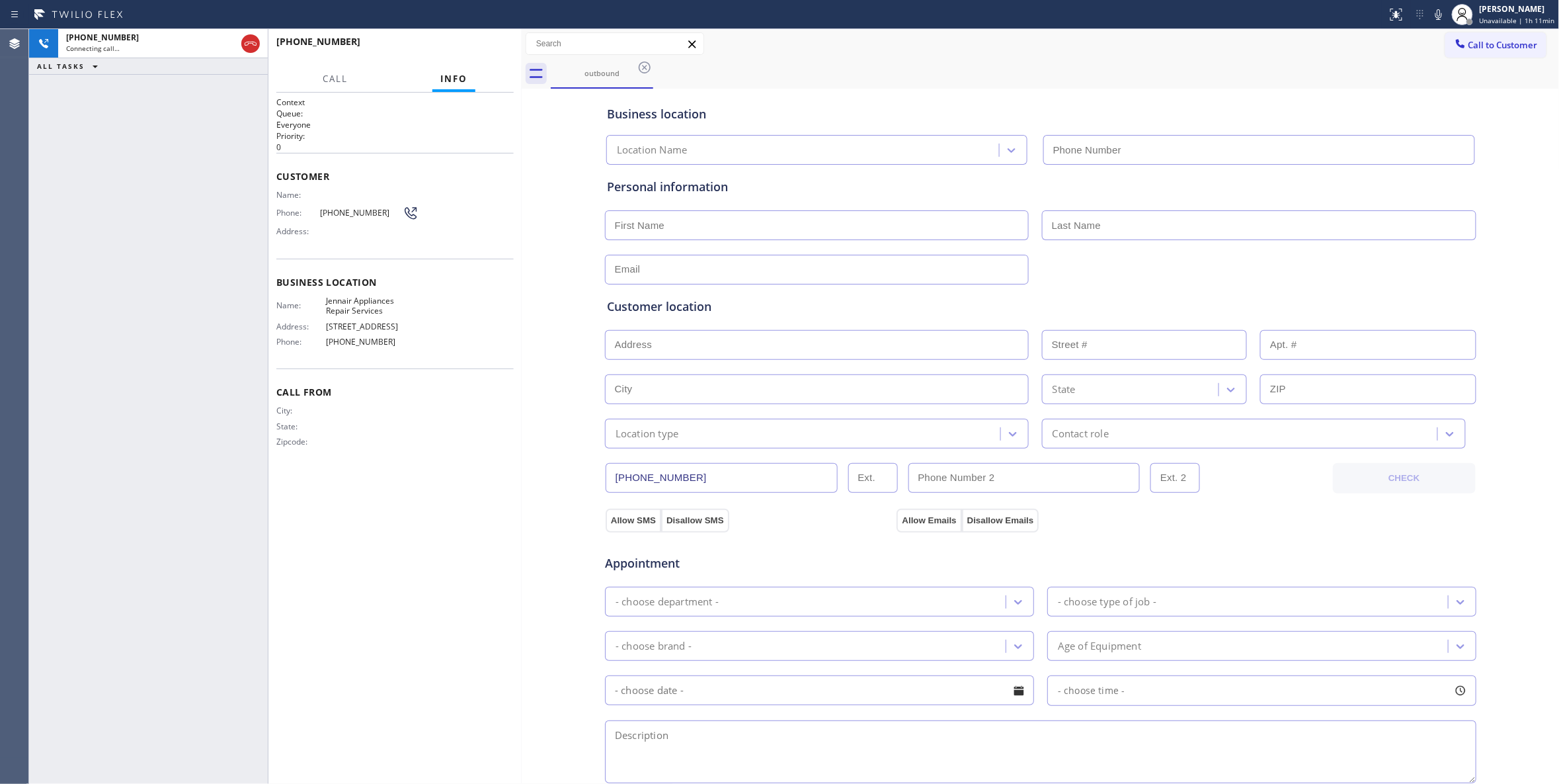
type input "[PHONE_NUMBER]"
click at [475, 52] on button "HANG UP" at bounding box center [483, 47] width 62 height 18
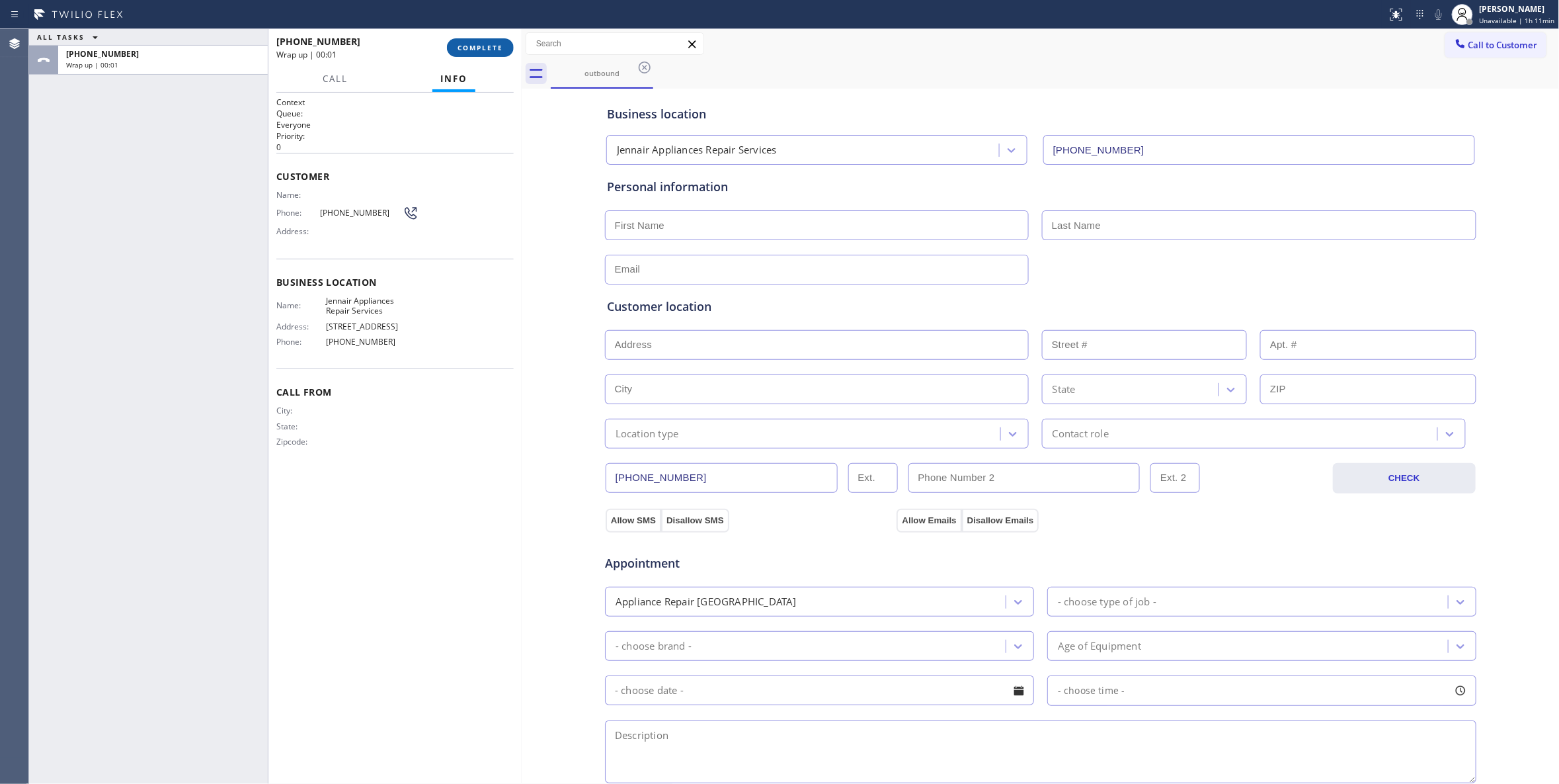
click at [497, 43] on button "COMPLETE" at bounding box center [481, 47] width 67 height 18
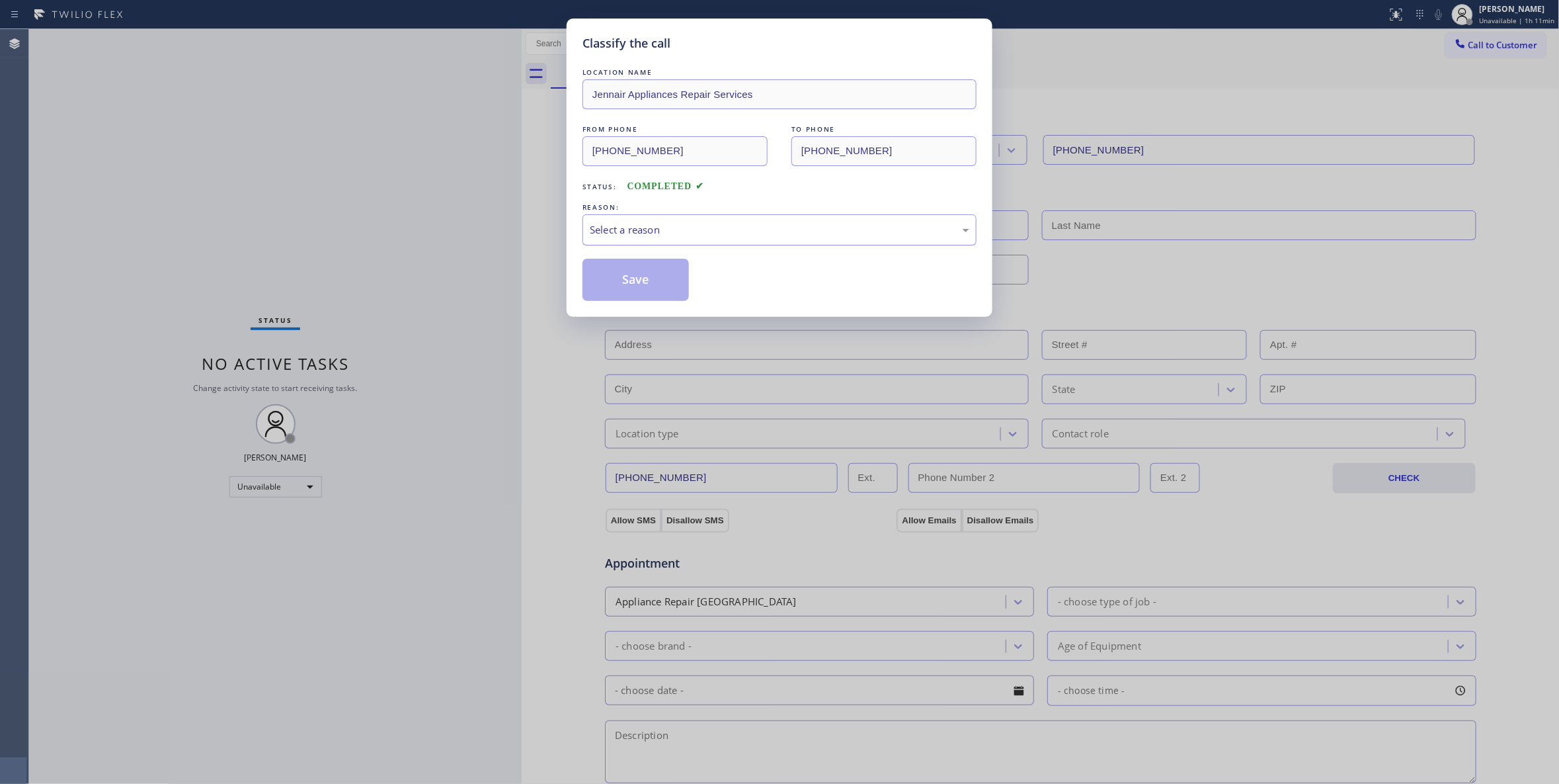
click at [639, 231] on div "Select a reason" at bounding box center [780, 230] width 379 height 15
click at [628, 287] on button "Save" at bounding box center [635, 279] width 106 height 43
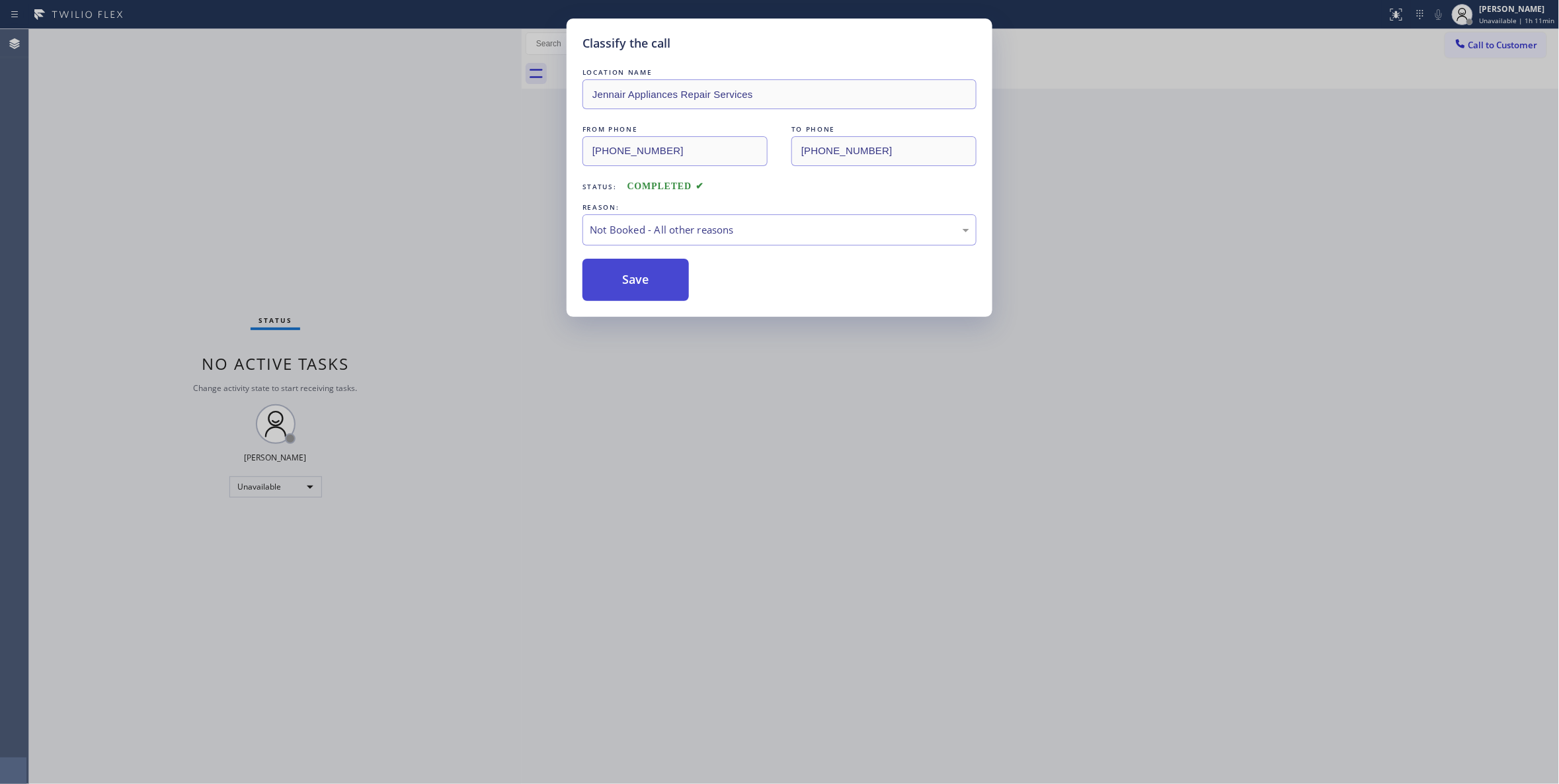
click at [628, 287] on button "Save" at bounding box center [635, 279] width 106 height 43
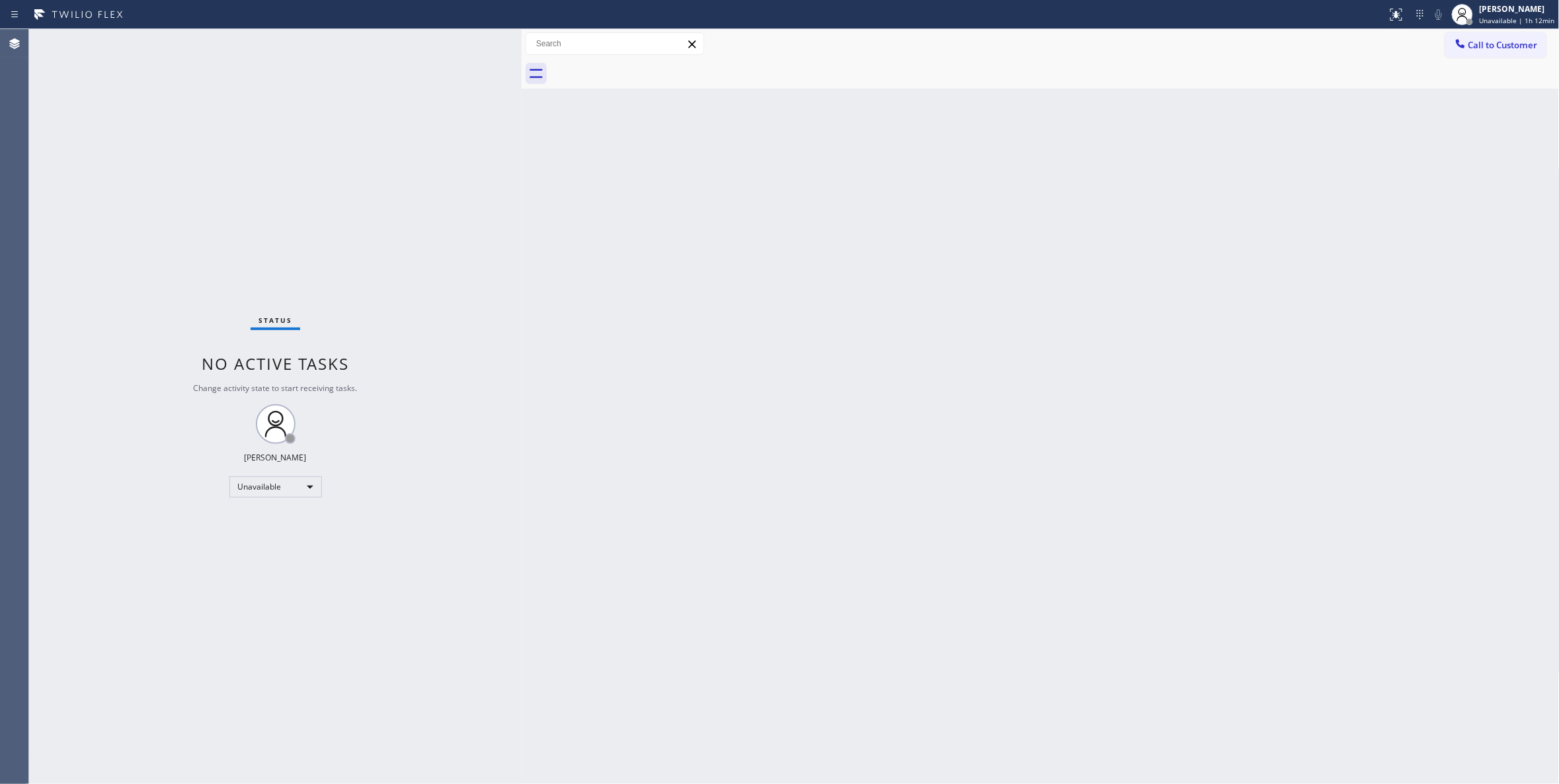
drag, startPoint x: 1029, startPoint y: 214, endPoint x: 1540, endPoint y: 61, distance: 533.4
click at [1076, 191] on div "Back to Dashboard Change Sender ID Customers Technicians Select a contact Outbo…" at bounding box center [1041, 407] width 1038 height 755
click at [1526, 50] on span "Call to Customer" at bounding box center [1504, 44] width 70 height 12
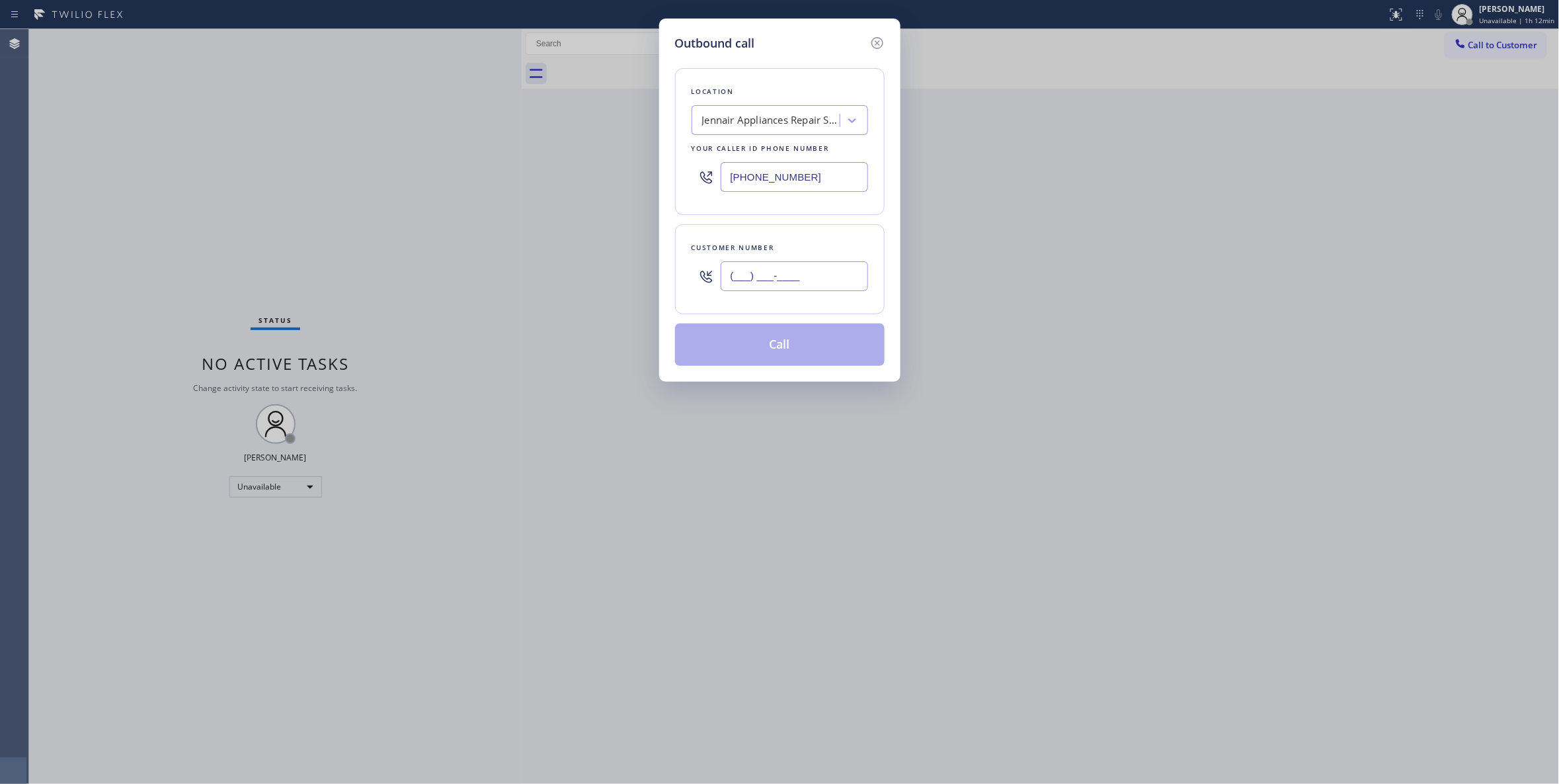
click at [812, 269] on input "(___) ___-____" at bounding box center [794, 276] width 148 height 30
paste input "310) 995-6889"
type input "[PHONE_NUMBER]"
paste input "562) 553-3752"
drag, startPoint x: 821, startPoint y: 180, endPoint x: 439, endPoint y: 181, distance: 382.0
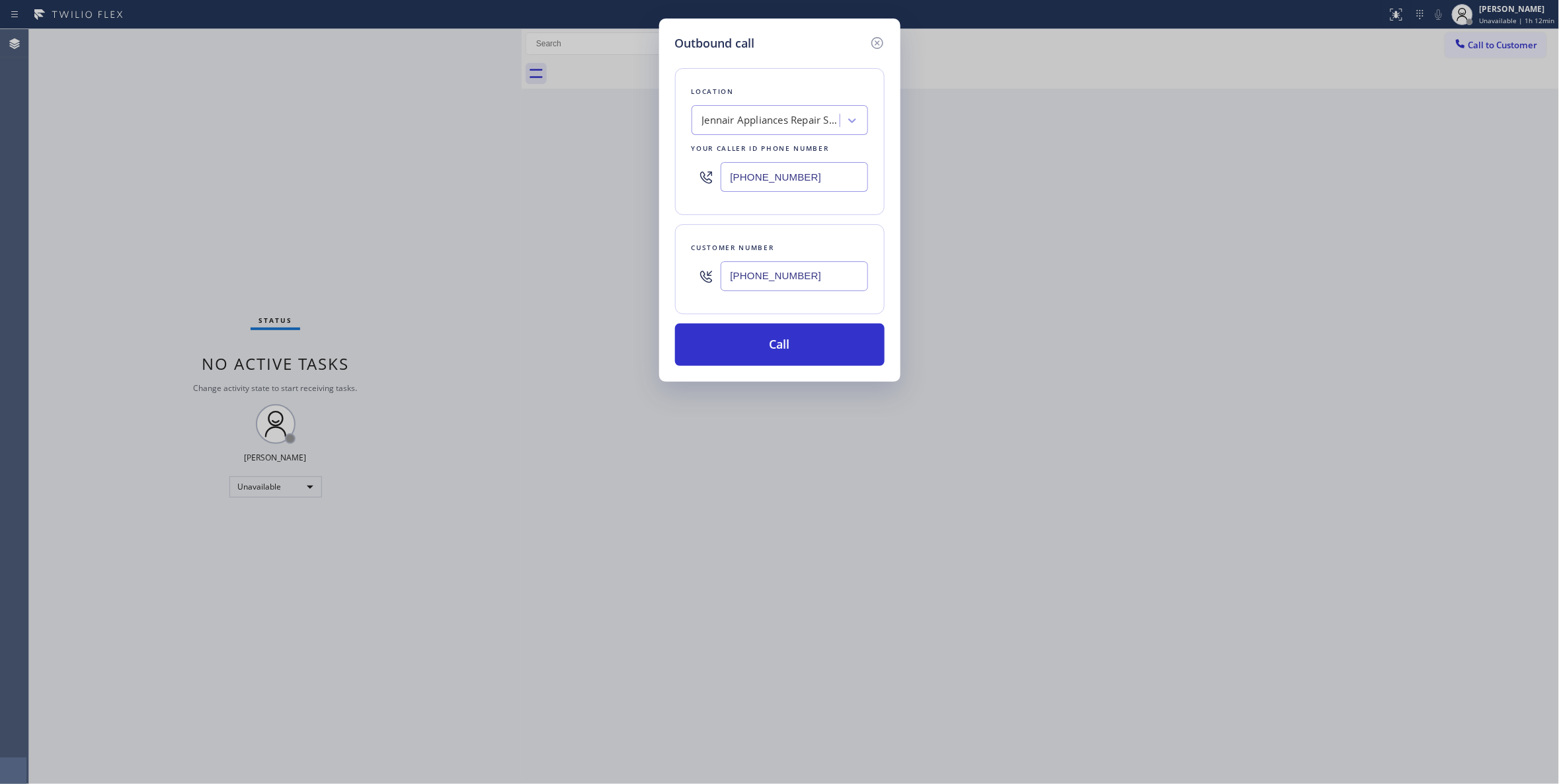
click at [439, 181] on div "Outbound call Location Jennair Appliances Repair Services Your caller id phone …" at bounding box center [780, 392] width 1559 height 784
type input "[PHONE_NUMBER]"
click at [828, 338] on button "Call" at bounding box center [780, 344] width 210 height 43
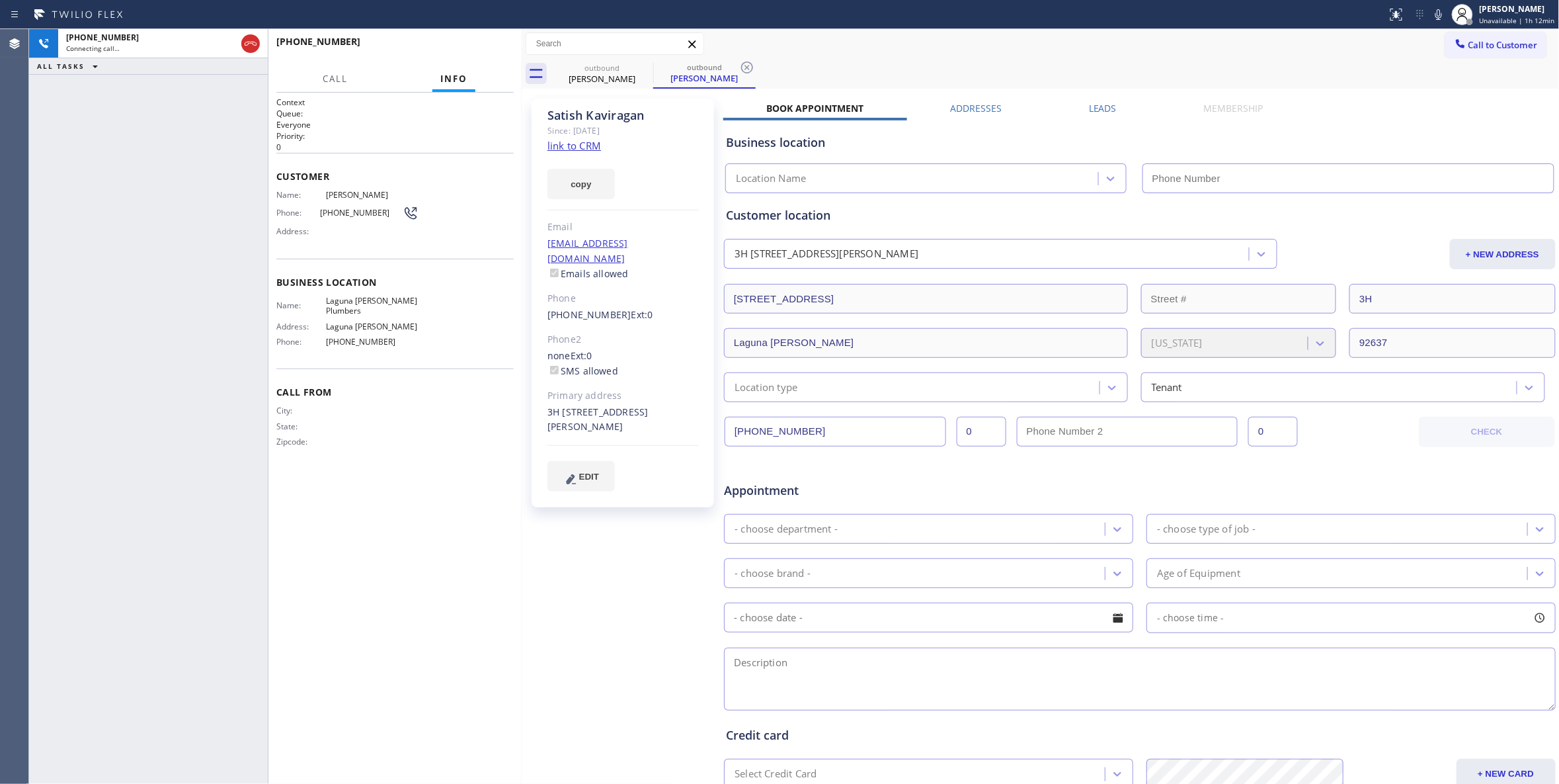
type input "[PHONE_NUMBER]"
click at [741, 70] on icon at bounding box center [747, 67] width 15 height 15
click at [406, 131] on h2 "Priority:" at bounding box center [396, 136] width 238 height 11
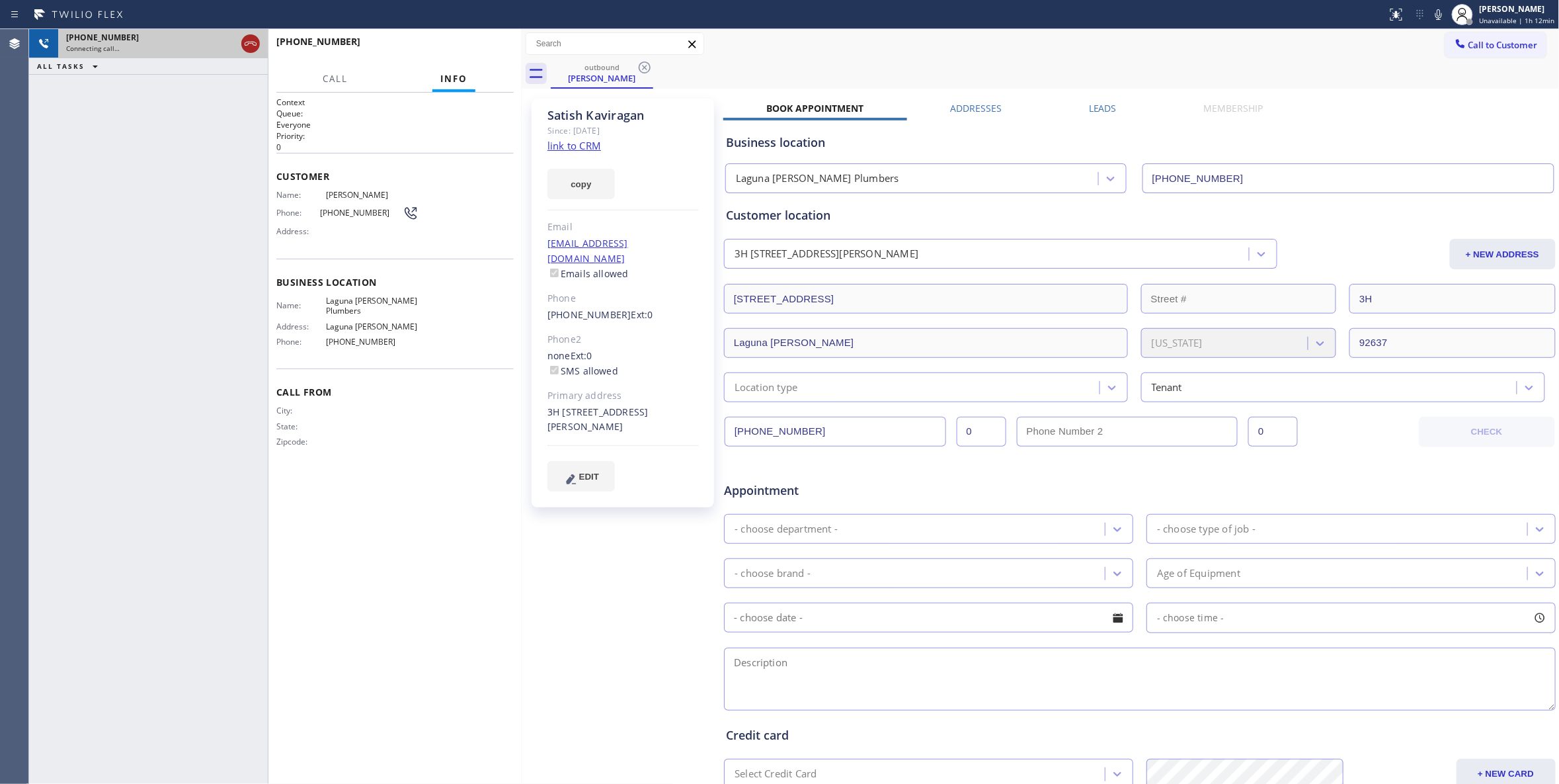
click at [250, 41] on icon at bounding box center [250, 43] width 15 height 15
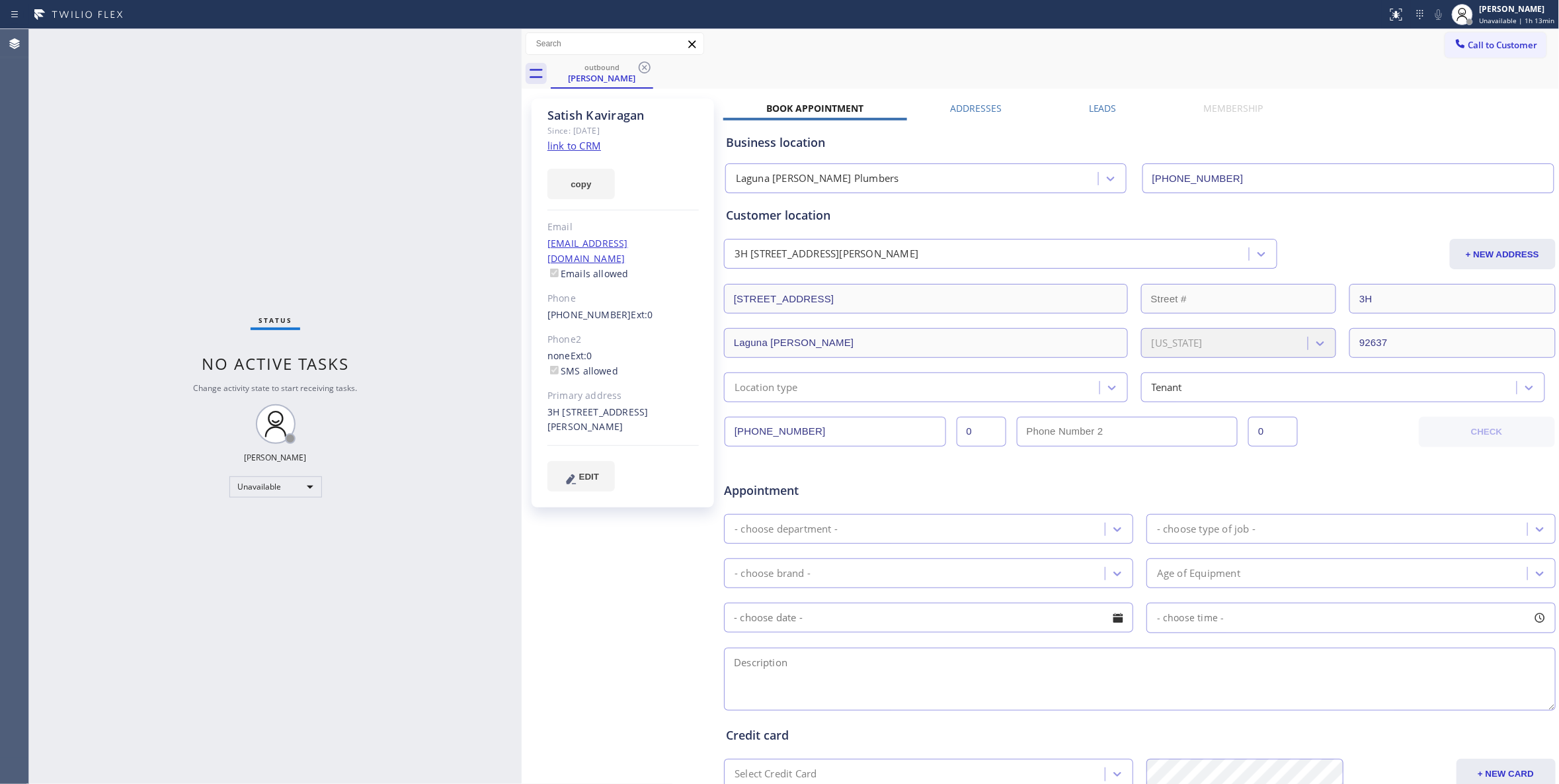
drag, startPoint x: 497, startPoint y: 558, endPoint x: 696, endPoint y: 209, distance: 401.7
click at [498, 554] on div "Status No active tasks Change activity state to start receiving tasks. [PERSON_…" at bounding box center [275, 407] width 493 height 755
click at [643, 66] on icon at bounding box center [644, 67] width 12 height 12
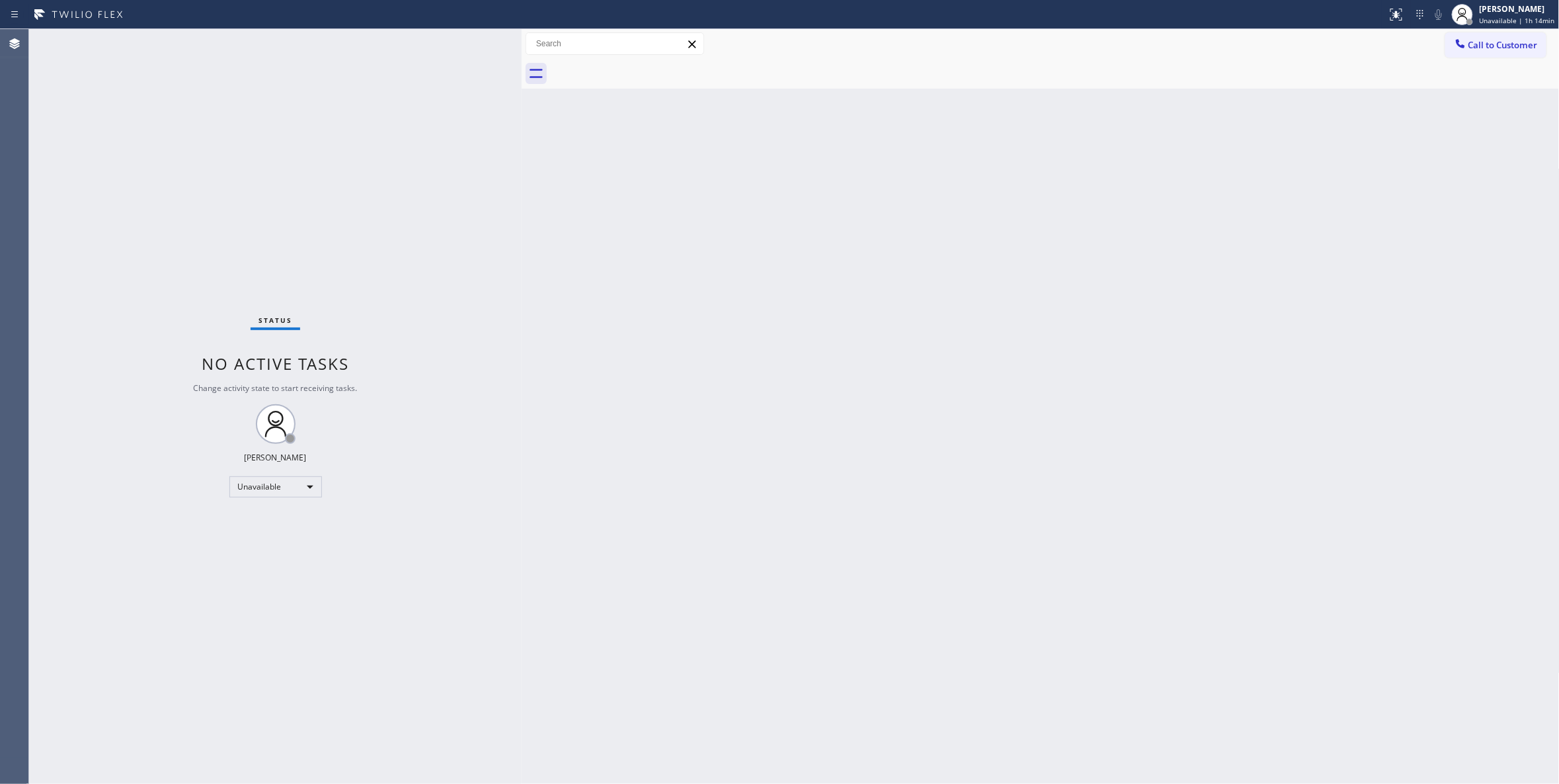
click at [110, 731] on div "Status No active tasks Change activity state to start receiving tasks. [PERSON_…" at bounding box center [275, 407] width 493 height 755
click at [1486, 47] on span "Call to Customer" at bounding box center [1504, 44] width 70 height 12
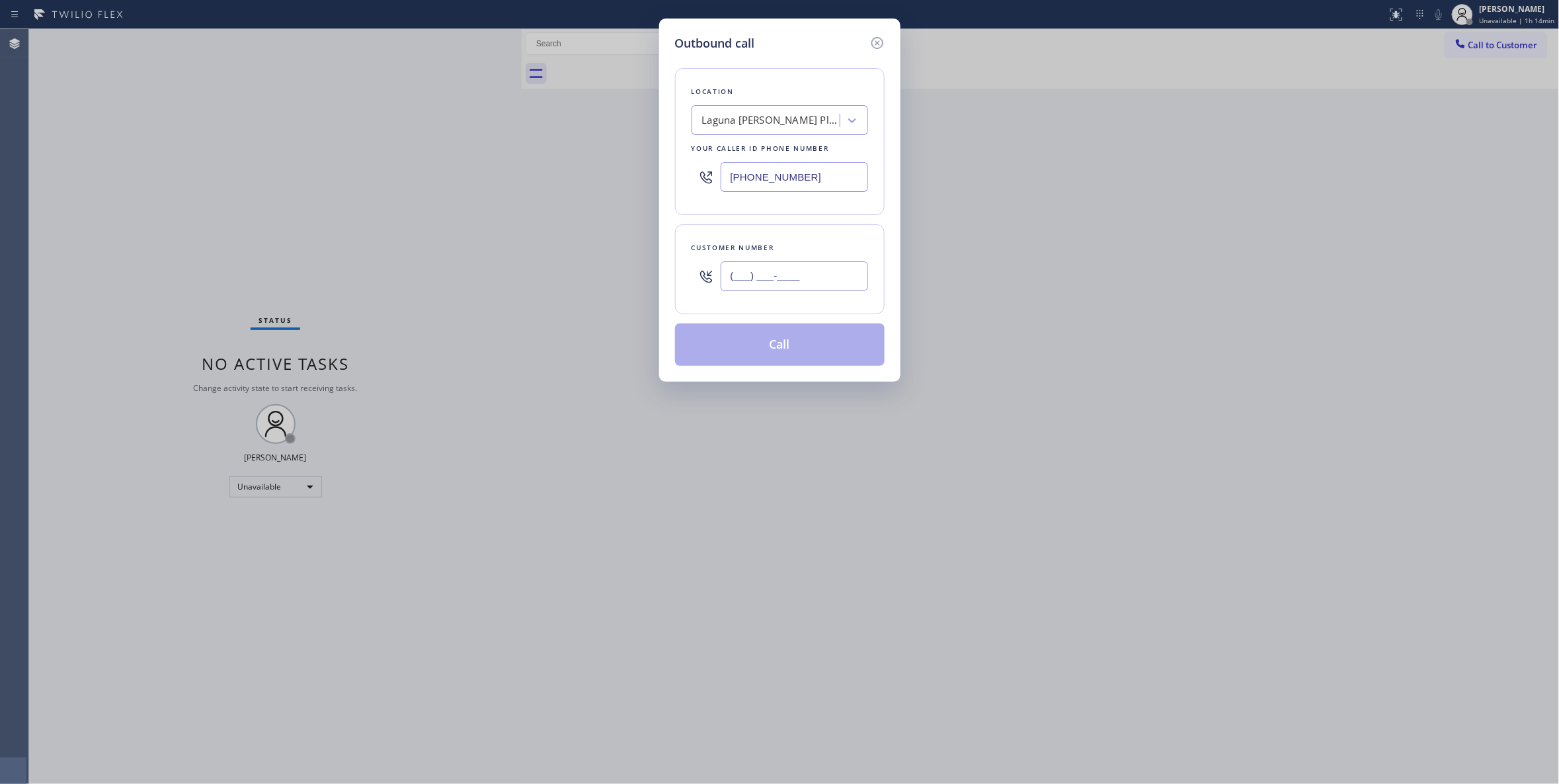
click at [762, 270] on input "(___) ___-____" at bounding box center [794, 276] width 148 height 30
paste input "208) 279-5406"
type input "[PHONE_NUMBER]"
paste input "602) 638-3519"
drag, startPoint x: 820, startPoint y: 174, endPoint x: 562, endPoint y: 194, distance: 258.8
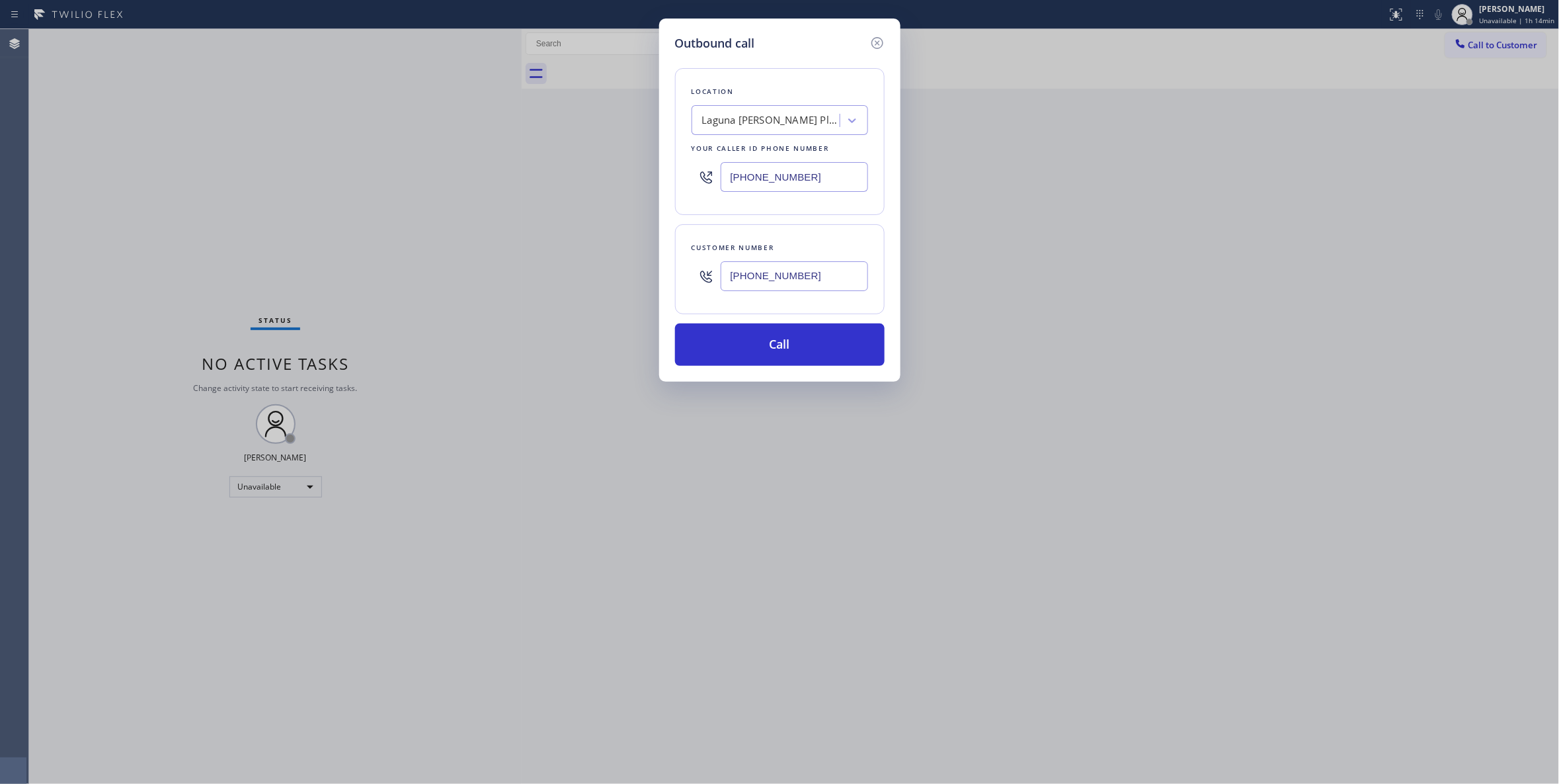
click at [562, 194] on div "Outbound call Location [GEOGRAPHIC_DATA][PERSON_NAME] Plumbers Your caller id p…" at bounding box center [780, 392] width 1559 height 784
type input "[PHONE_NUMBER]"
drag, startPoint x: 818, startPoint y: 281, endPoint x: 685, endPoint y: 280, distance: 133.0
click at [685, 280] on div "Customer number [PHONE_NUMBER]" at bounding box center [780, 269] width 210 height 90
click at [762, 337] on button "Call" at bounding box center [780, 344] width 210 height 43
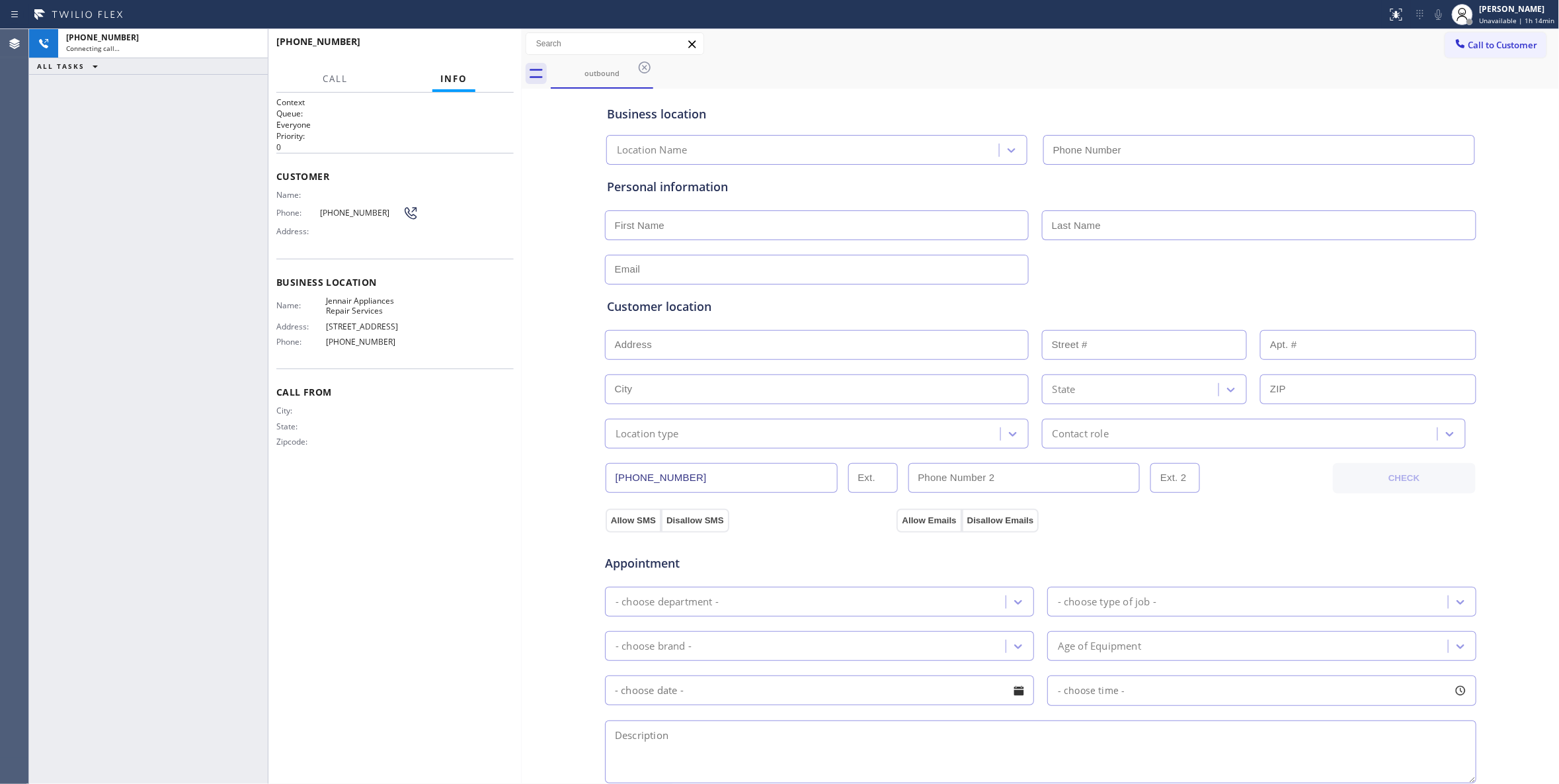
type input "[PHONE_NUMBER]"
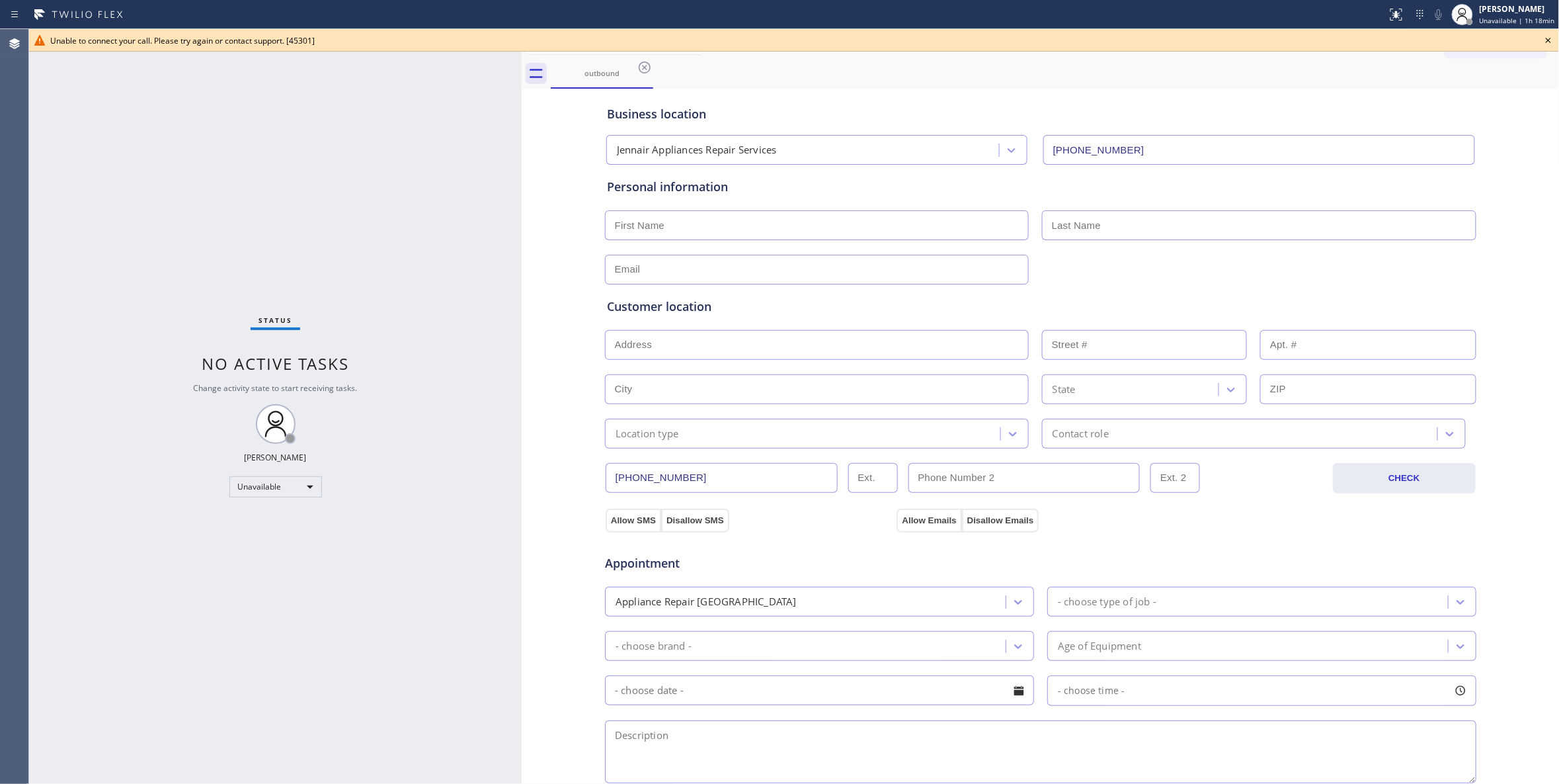
click at [1550, 40] on icon at bounding box center [1549, 41] width 5 height 5
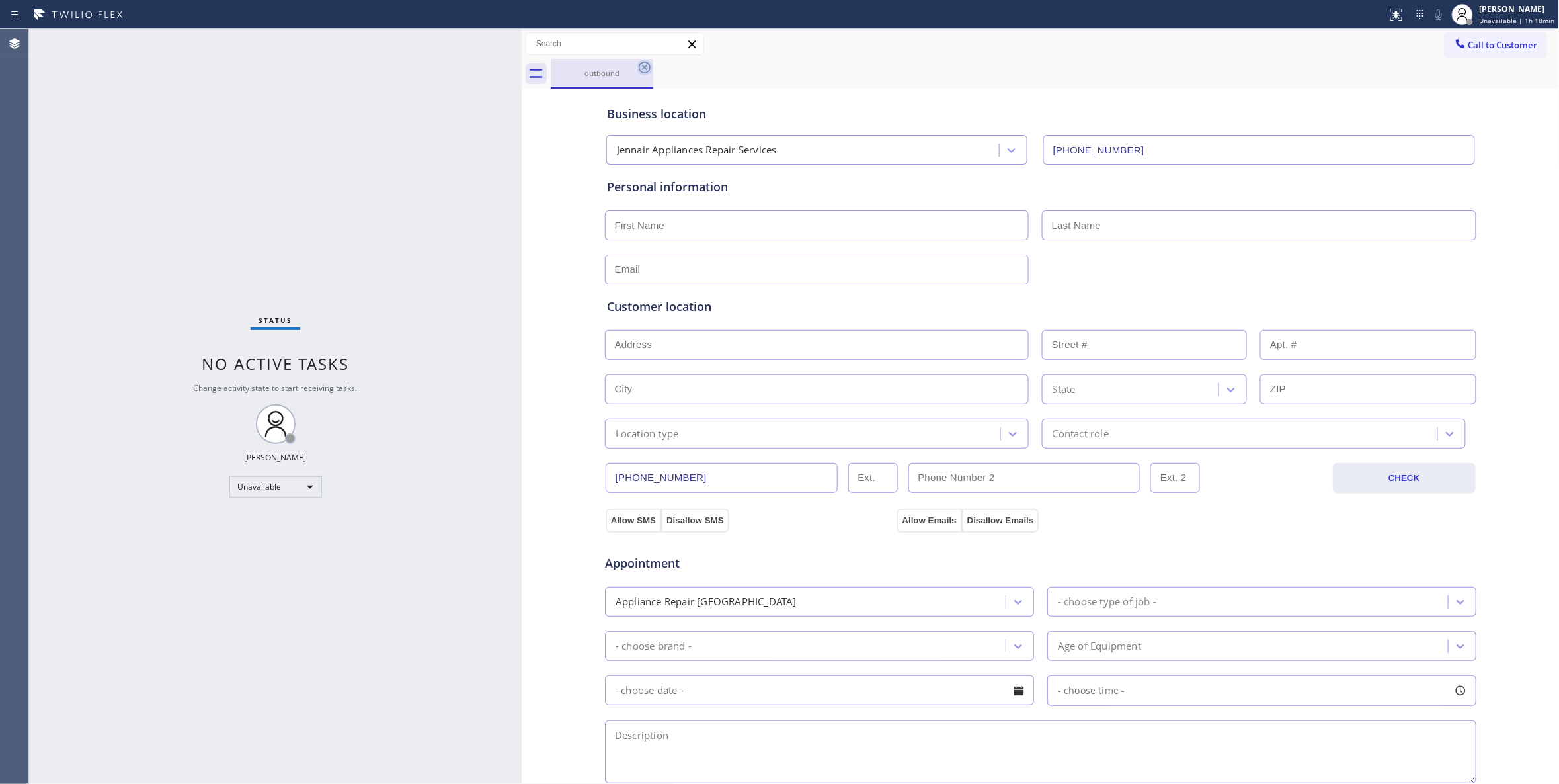
click at [646, 67] on icon at bounding box center [644, 67] width 15 height 15
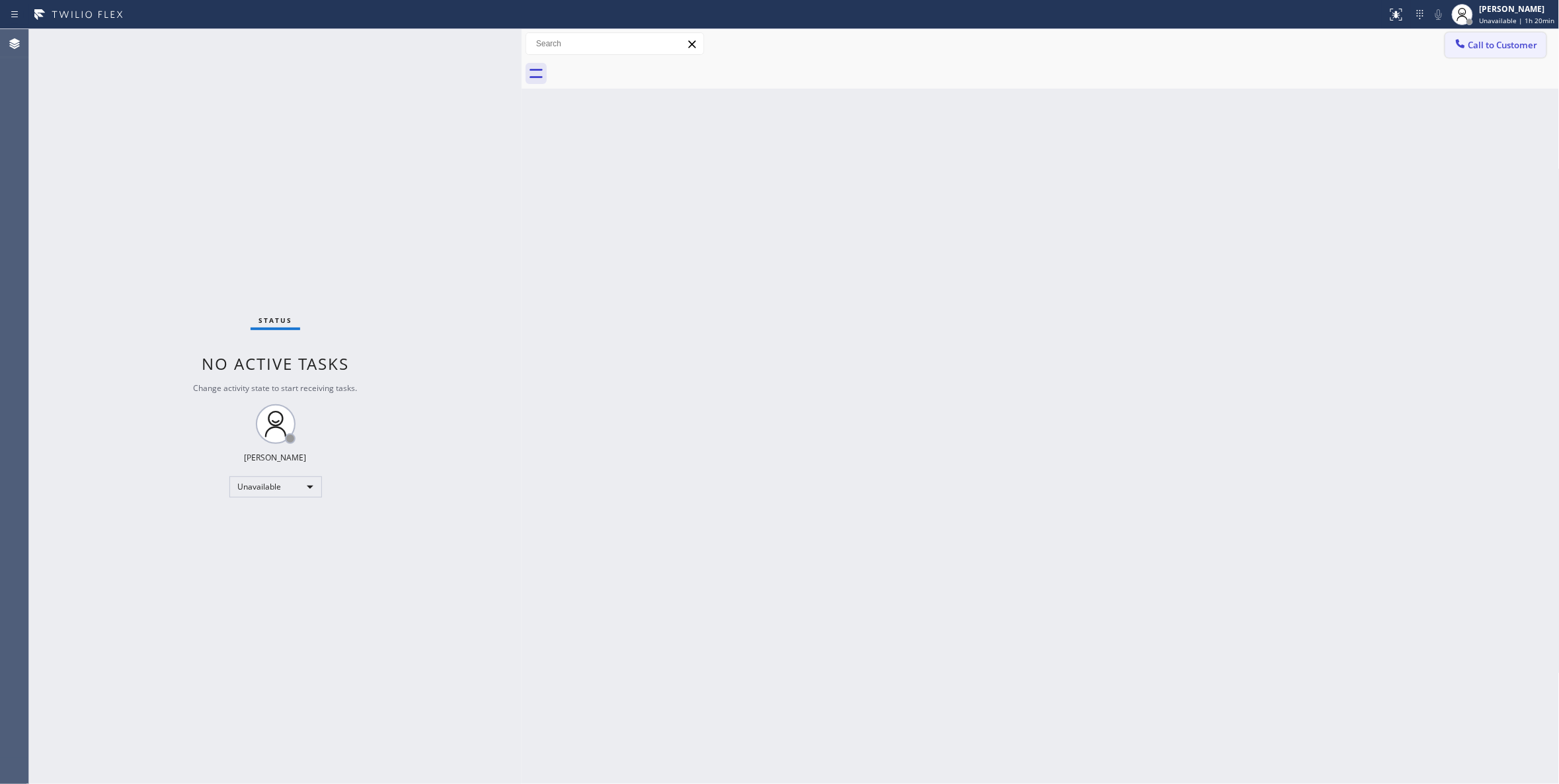
drag, startPoint x: 1508, startPoint y: 47, endPoint x: 1410, endPoint y: 69, distance: 100.4
click at [1456, 64] on div "Call to Customer Outbound call Location Jennair Appliances Repair Services Your…" at bounding box center [1041, 59] width 1038 height 60
click at [1481, 43] on span "Call to Customer" at bounding box center [1504, 44] width 70 height 12
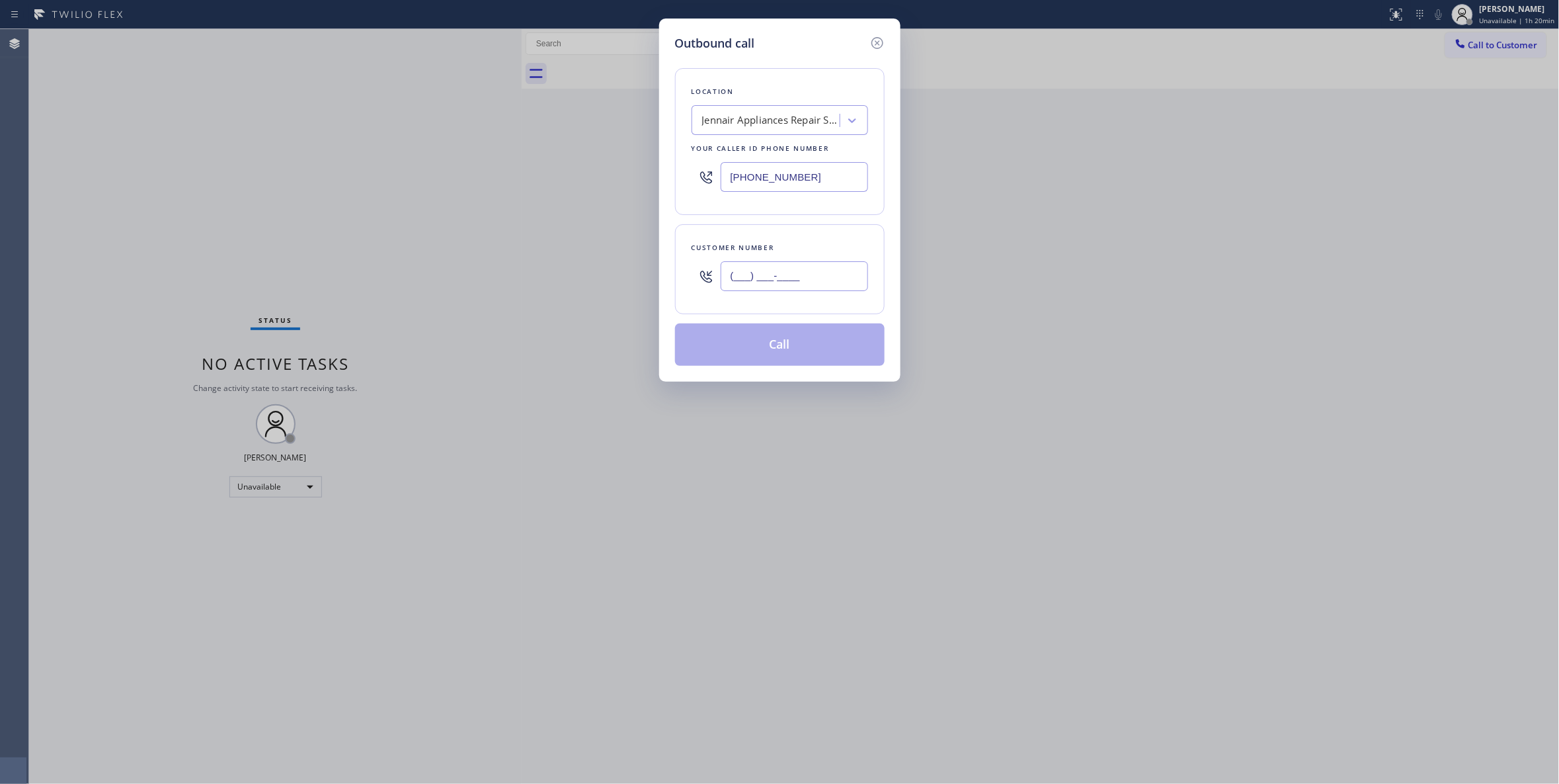
click at [781, 283] on input "(___) ___-____" at bounding box center [794, 276] width 148 height 30
paste input "323) 243-1170"
type input "[PHONE_NUMBER]"
drag, startPoint x: 828, startPoint y: 178, endPoint x: 254, endPoint y: 209, distance: 574.8
click at [254, 209] on div "Outbound call Location Jennair Appliances Repair Services Your caller id phone …" at bounding box center [780, 392] width 1559 height 784
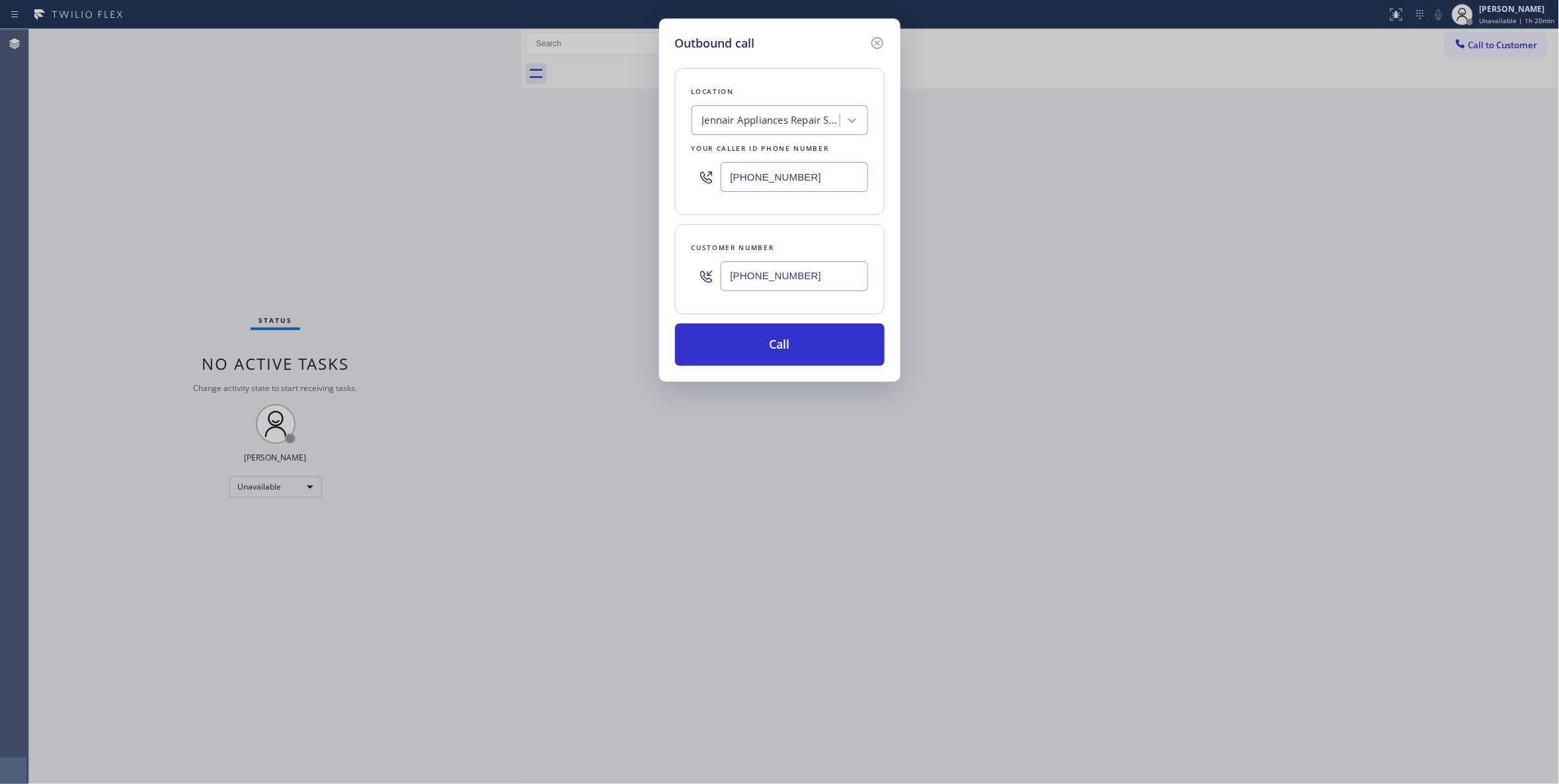
paste input "26) 844-8890"
type input "[PHONE_NUMBER]"
click at [734, 352] on button "Call" at bounding box center [780, 344] width 210 height 43
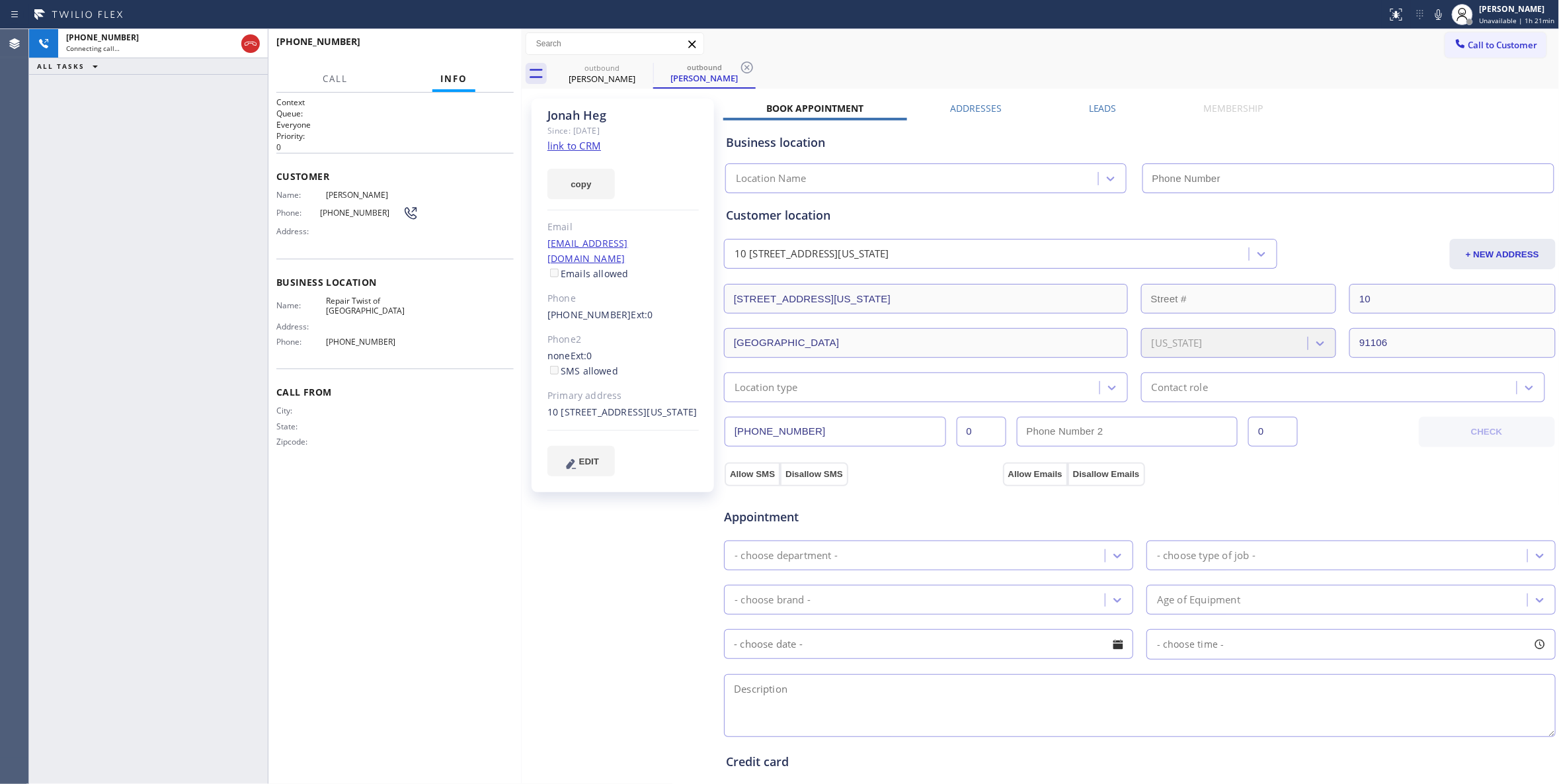
type input "[PHONE_NUMBER]"
click at [750, 67] on icon at bounding box center [747, 67] width 15 height 15
click at [578, 143] on link "link to CRM" at bounding box center [574, 145] width 54 height 14
click at [469, 43] on span "HANG UP" at bounding box center [483, 47] width 40 height 9
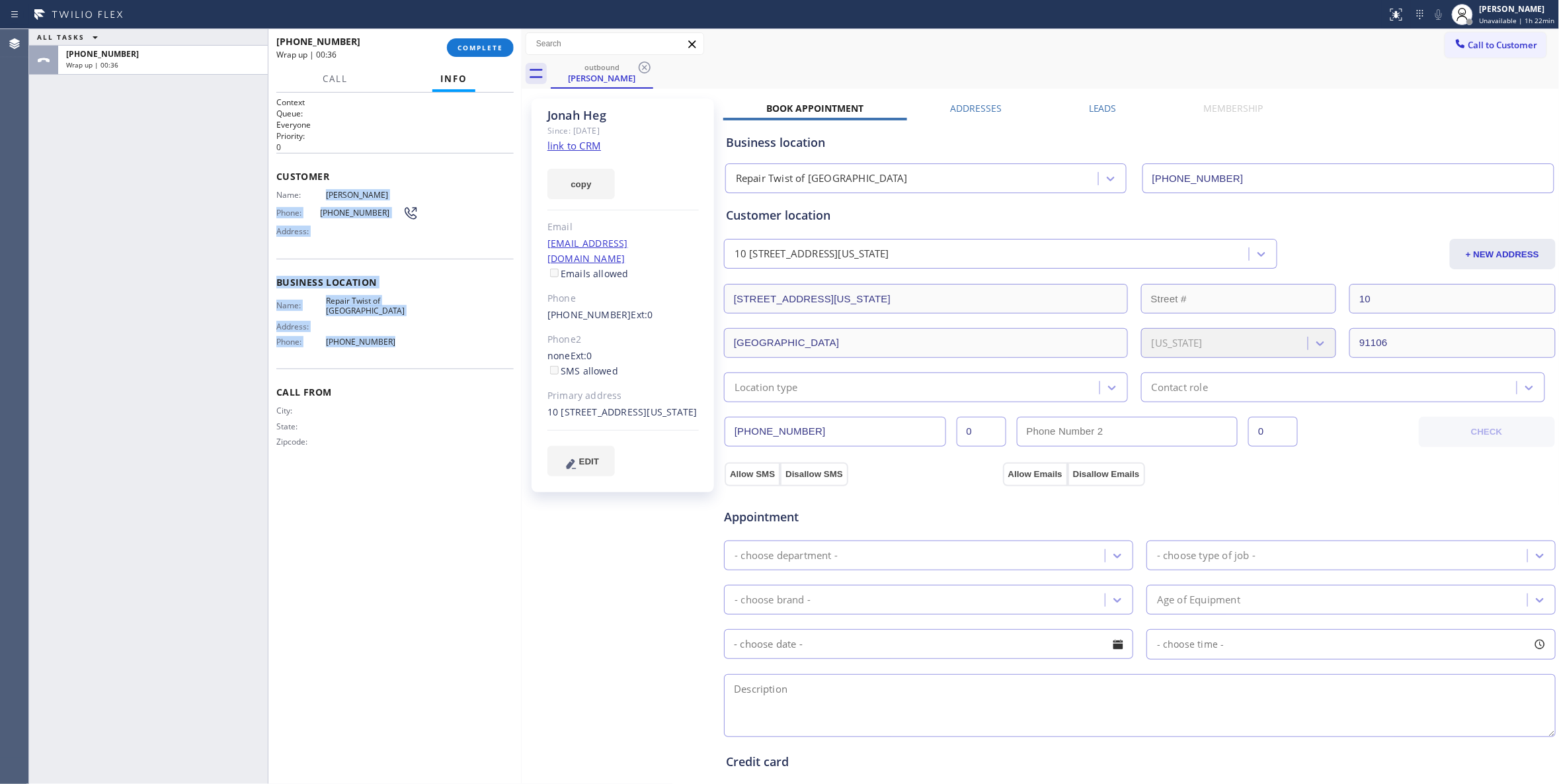
drag, startPoint x: 387, startPoint y: 328, endPoint x: 319, endPoint y: 191, distance: 152.9
click at [319, 191] on div "Context Queue: Everyone Priority: 0 Customer Name: [PERSON_NAME] Phone: [PHONE_…" at bounding box center [396, 282] width 238 height 372
copy div "[PERSON_NAME] Phone: [PHONE_NUMBER] Address: Business location Name: Repair Twi…"
click at [587, 541] on div "[PERSON_NAME] Since: [DATE] link to CRM copy Email [EMAIL_ADDRESS][DOMAIN_NAME]…" at bounding box center [624, 534] width 199 height 884
click at [511, 514] on div "Context Queue: Everyone Priority: 0 Customer Name: [PERSON_NAME] Phone: [PHONE_…" at bounding box center [395, 438] width 253 height 691
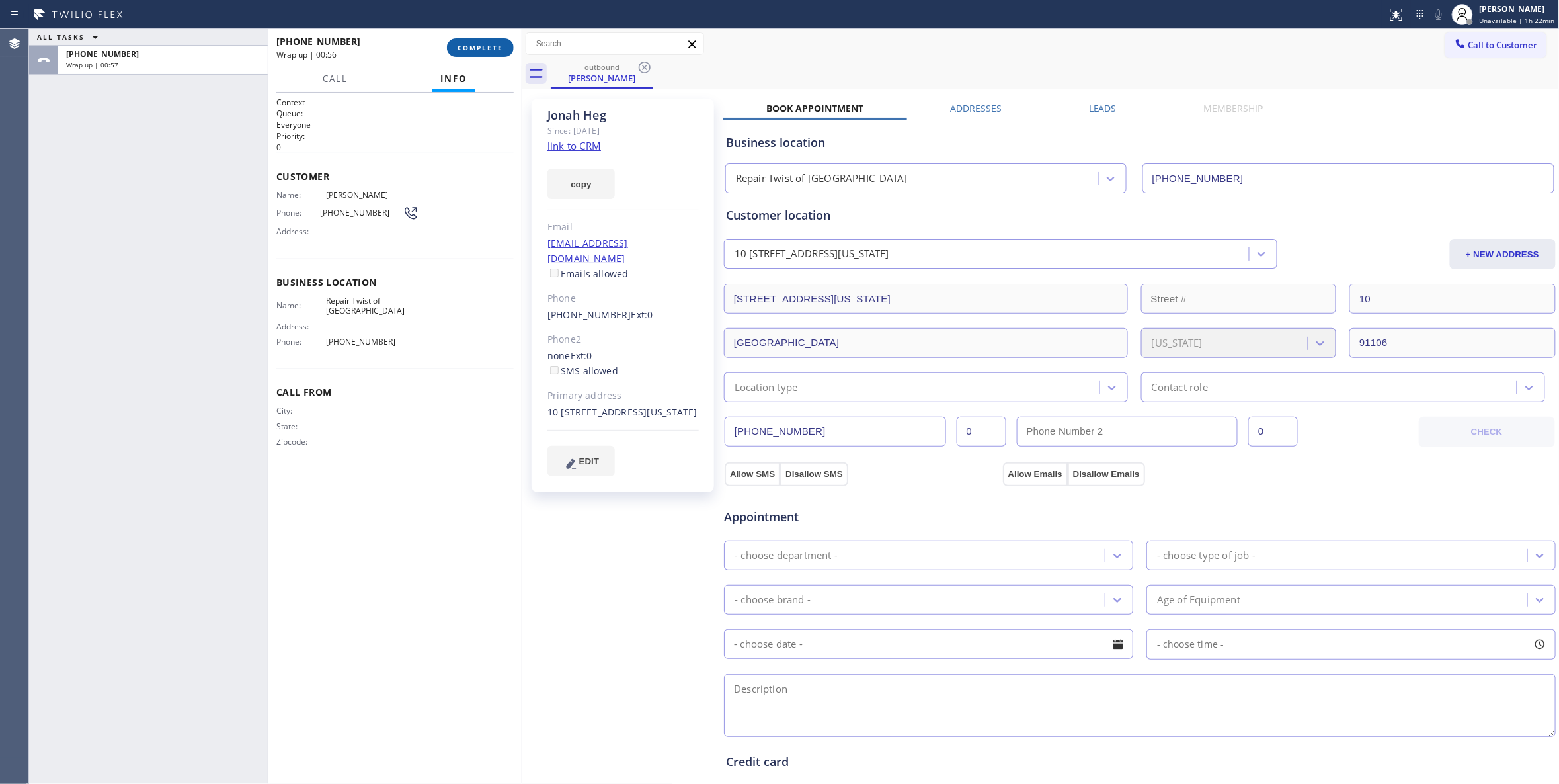
click at [469, 45] on span "COMPLETE" at bounding box center [480, 47] width 45 height 9
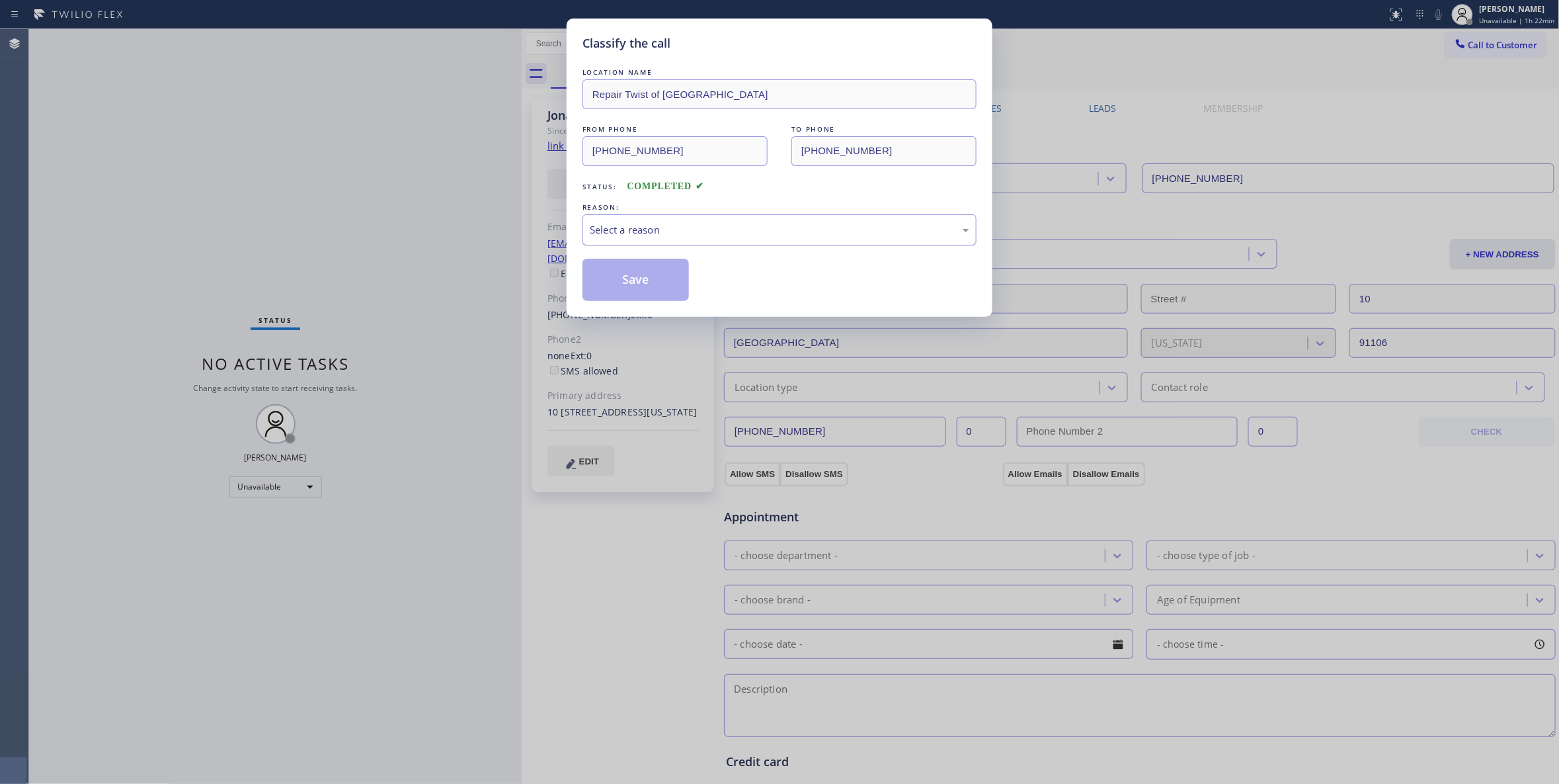
click at [638, 223] on div "Select a reason" at bounding box center [780, 230] width 379 height 15
click at [630, 281] on button "Save" at bounding box center [635, 279] width 106 height 43
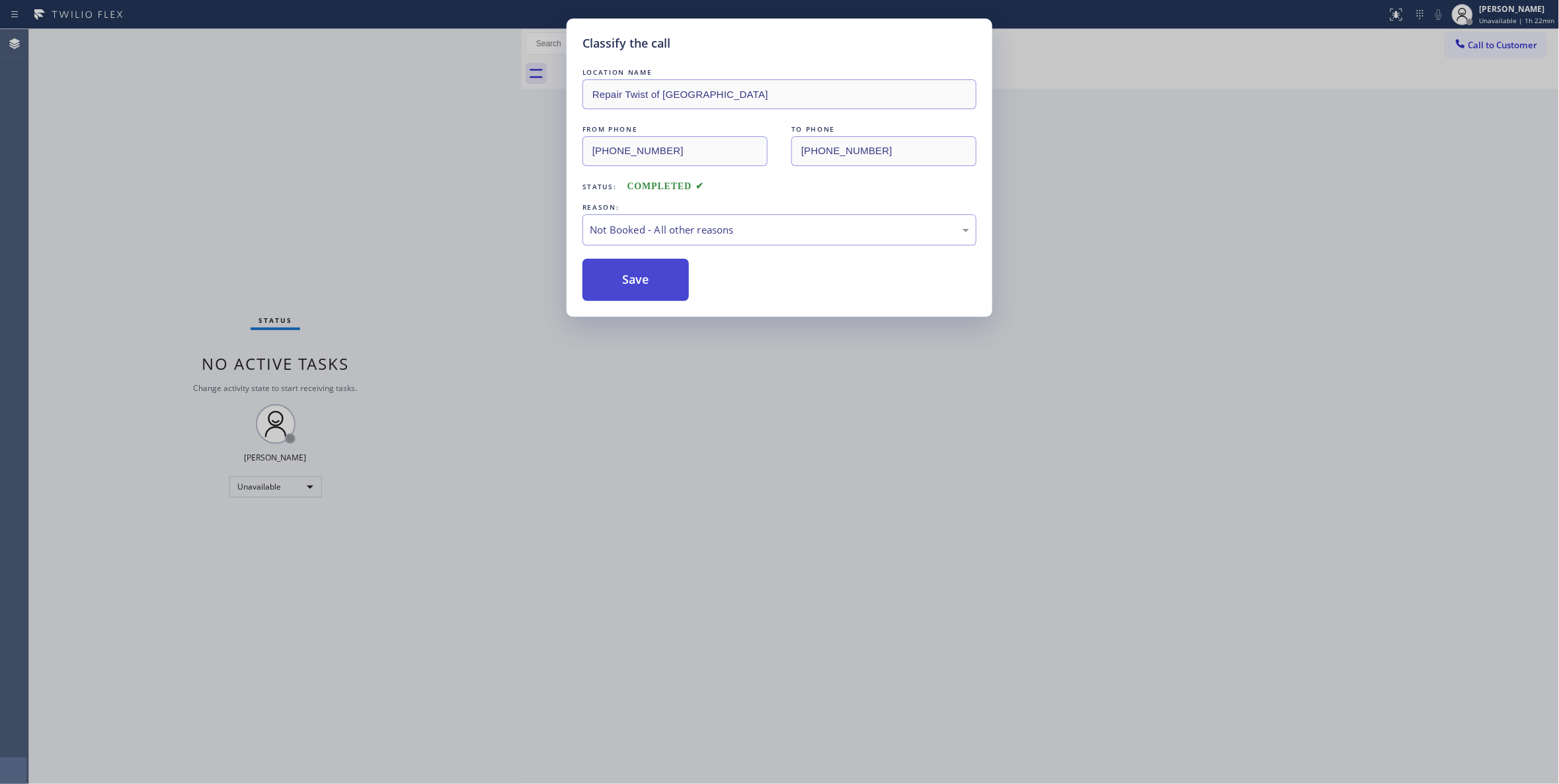
click at [630, 280] on button "Save" at bounding box center [635, 279] width 106 height 43
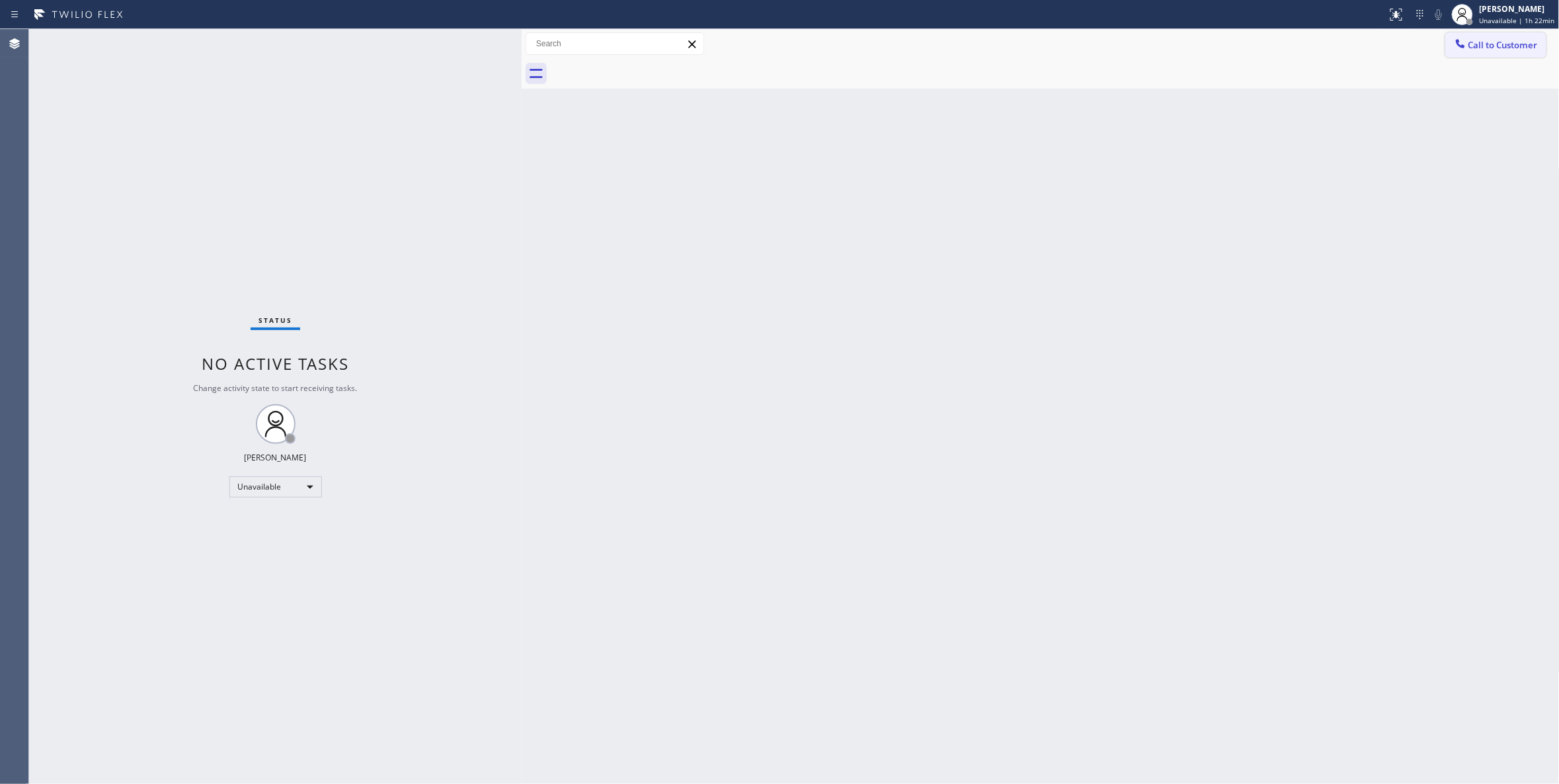
click at [1527, 35] on button "Call to Customer" at bounding box center [1495, 45] width 101 height 25
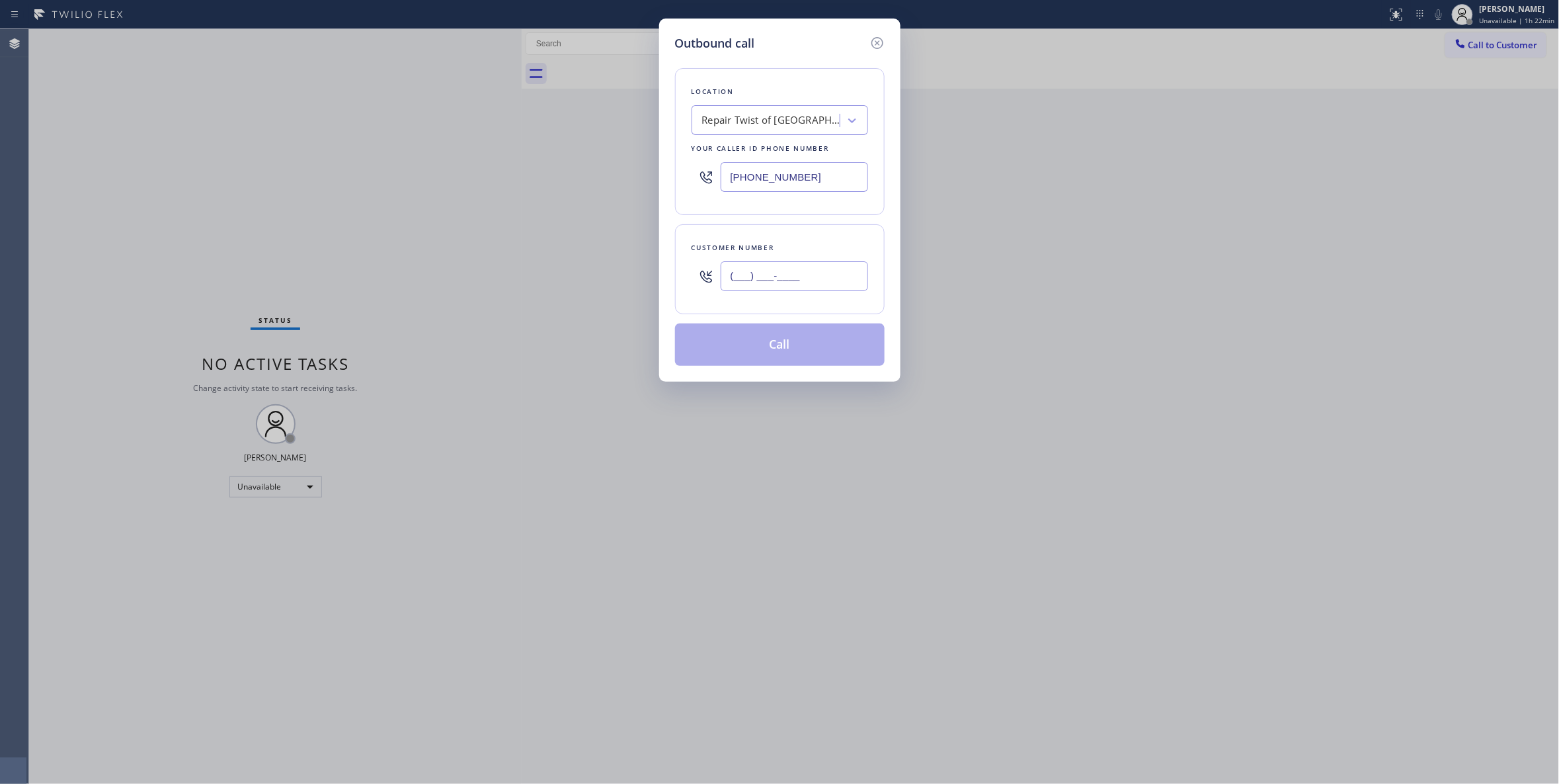
click at [779, 279] on input "(___) ___-____" at bounding box center [794, 276] width 148 height 30
paste input "323) 243-1170"
type input "[PHONE_NUMBER]"
click at [745, 350] on button "Call" at bounding box center [780, 344] width 210 height 43
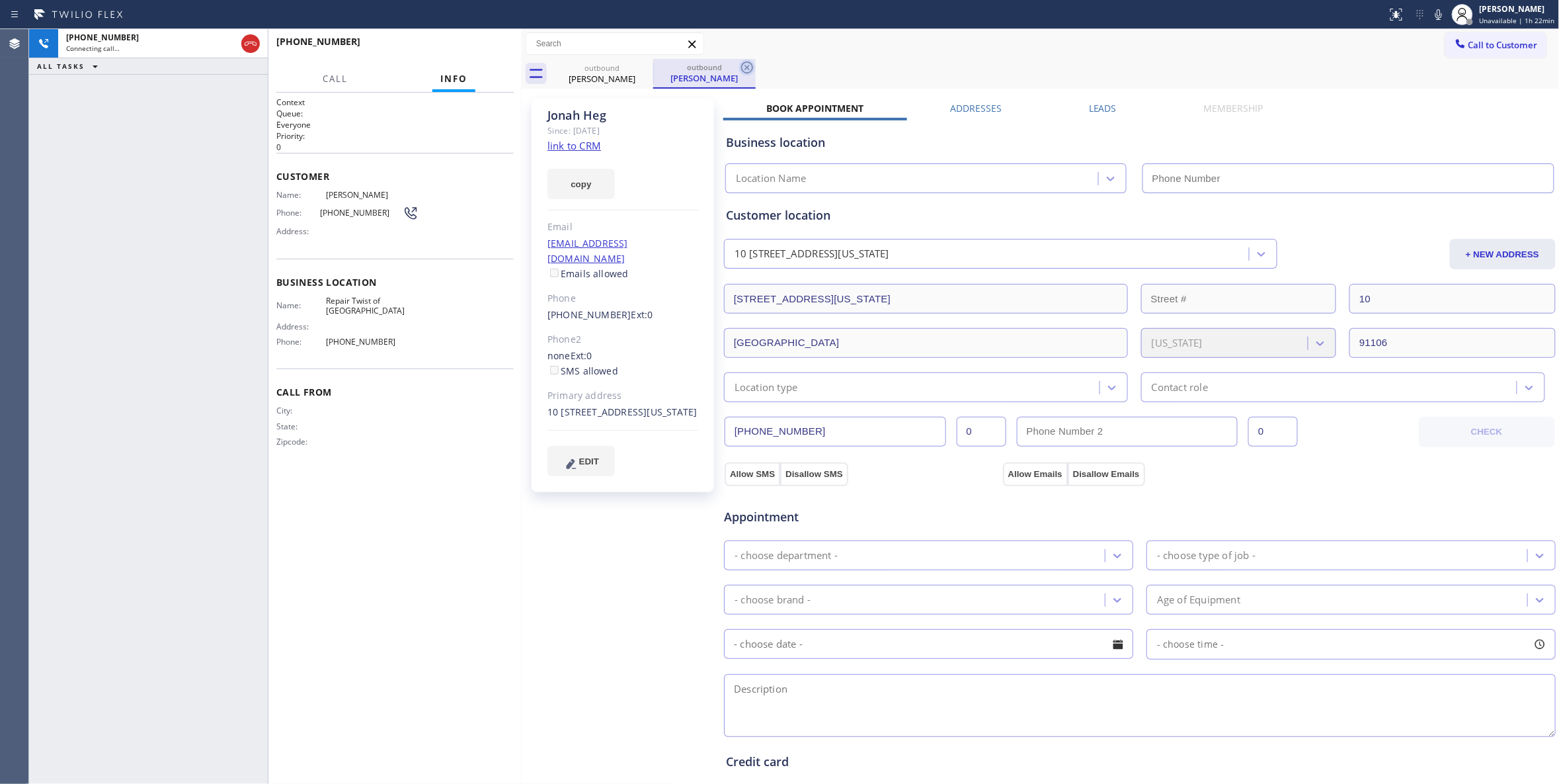
type input "[PHONE_NUMBER]"
click at [750, 67] on icon at bounding box center [747, 67] width 15 height 15
click at [495, 51] on span "HANG UP" at bounding box center [483, 47] width 40 height 9
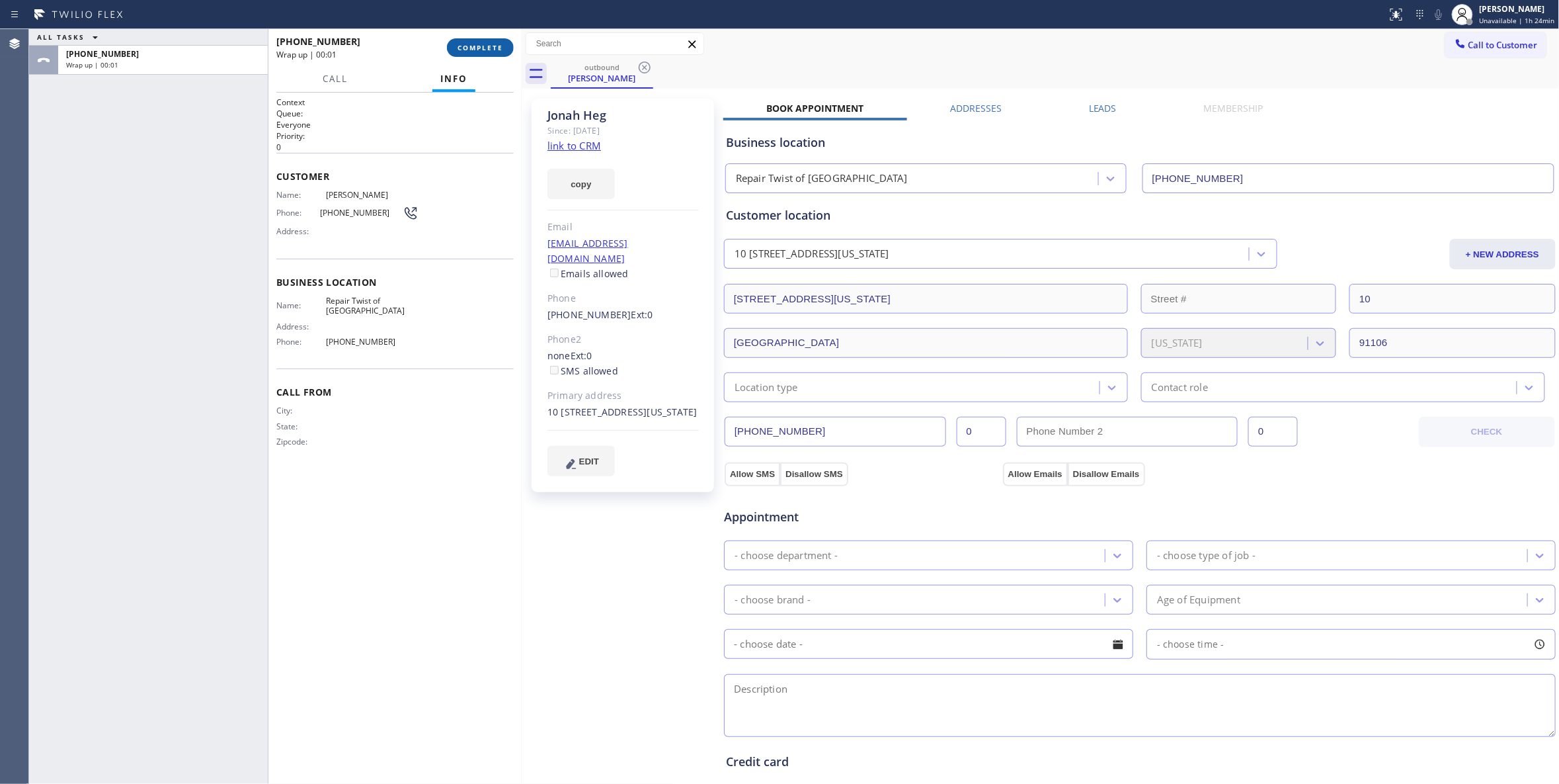
click at [500, 46] on span "COMPLETE" at bounding box center [480, 47] width 45 height 9
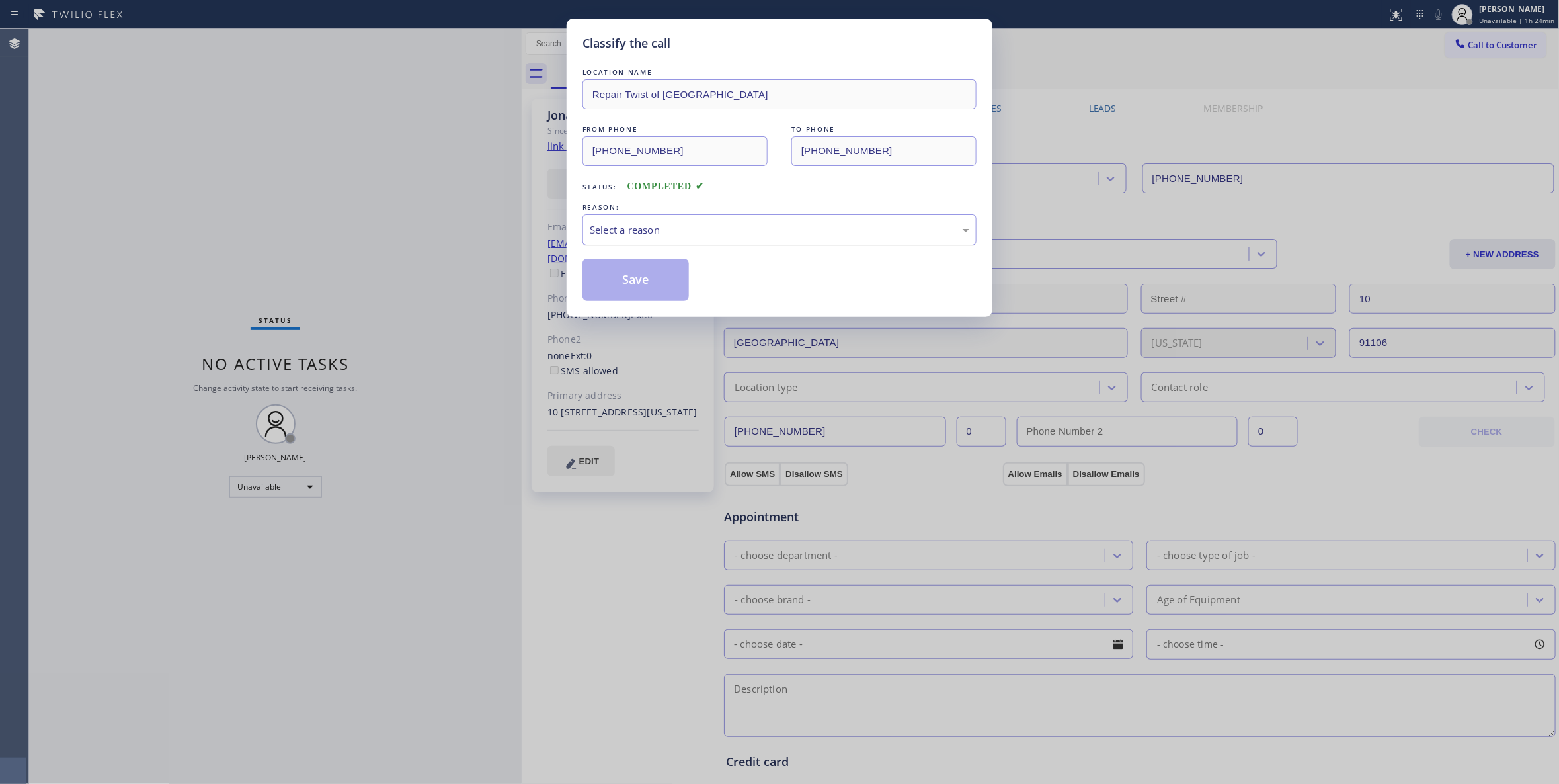
click at [638, 225] on div "Select a reason" at bounding box center [780, 230] width 379 height 15
click at [633, 284] on button "Save" at bounding box center [635, 279] width 106 height 43
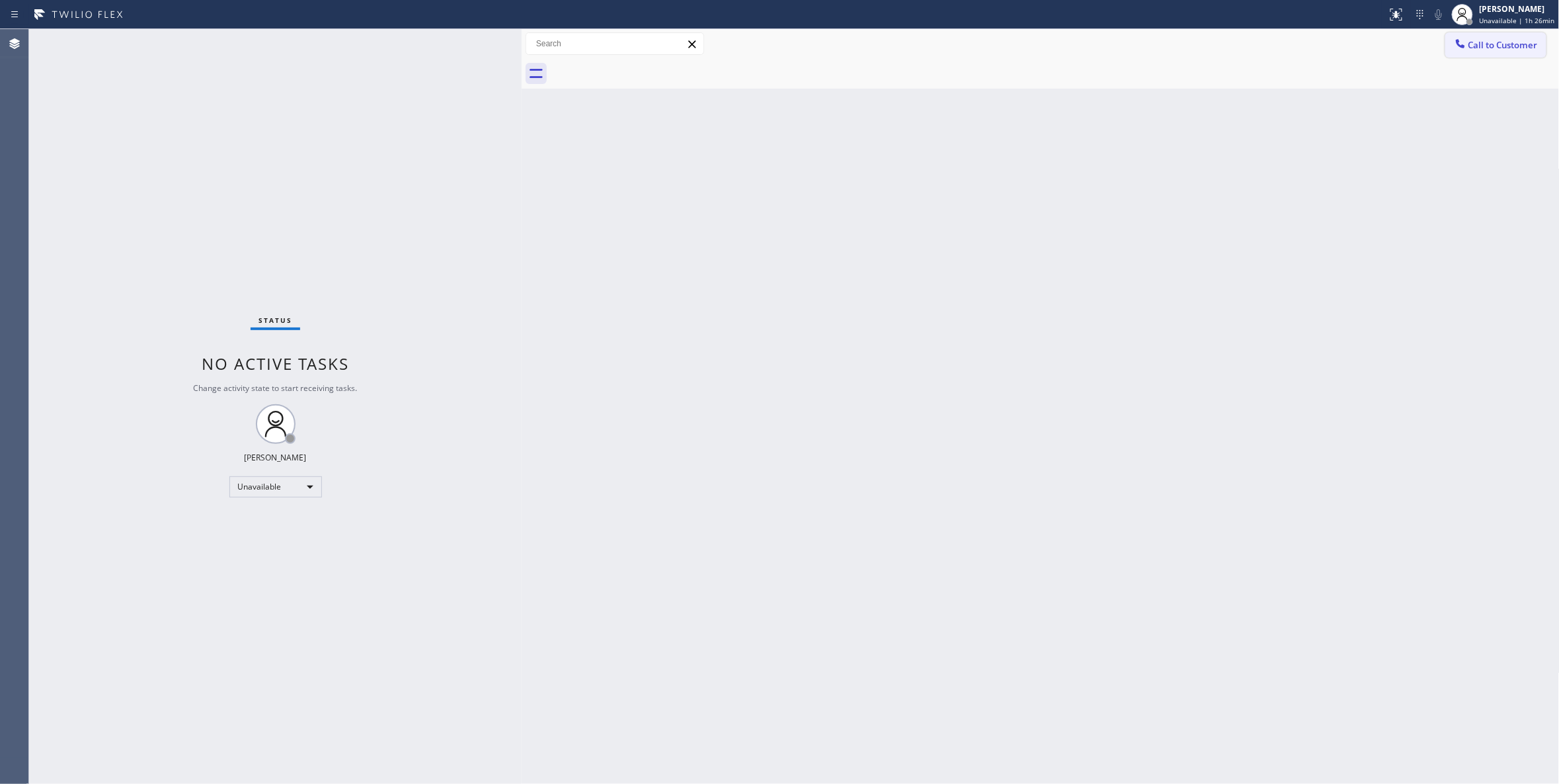
click at [1523, 41] on span "Call to Customer" at bounding box center [1504, 44] width 70 height 12
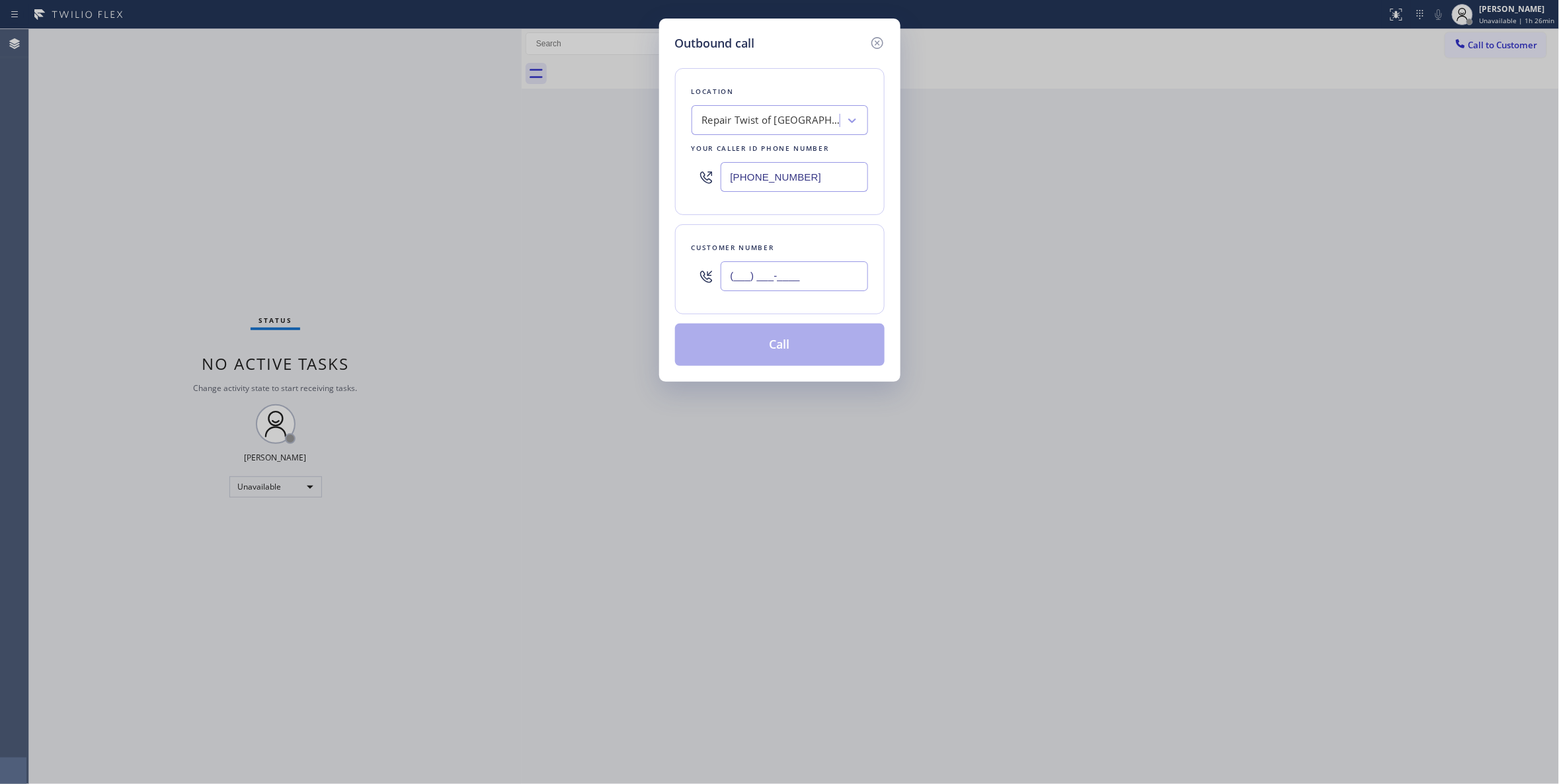
click at [787, 281] on input "(___) ___-____" at bounding box center [794, 276] width 148 height 30
paste input "786) 207-5903"
type input "[PHONE_NUMBER]"
paste input "786) 305-6606"
drag, startPoint x: 828, startPoint y: 182, endPoint x: 621, endPoint y: 222, distance: 210.8
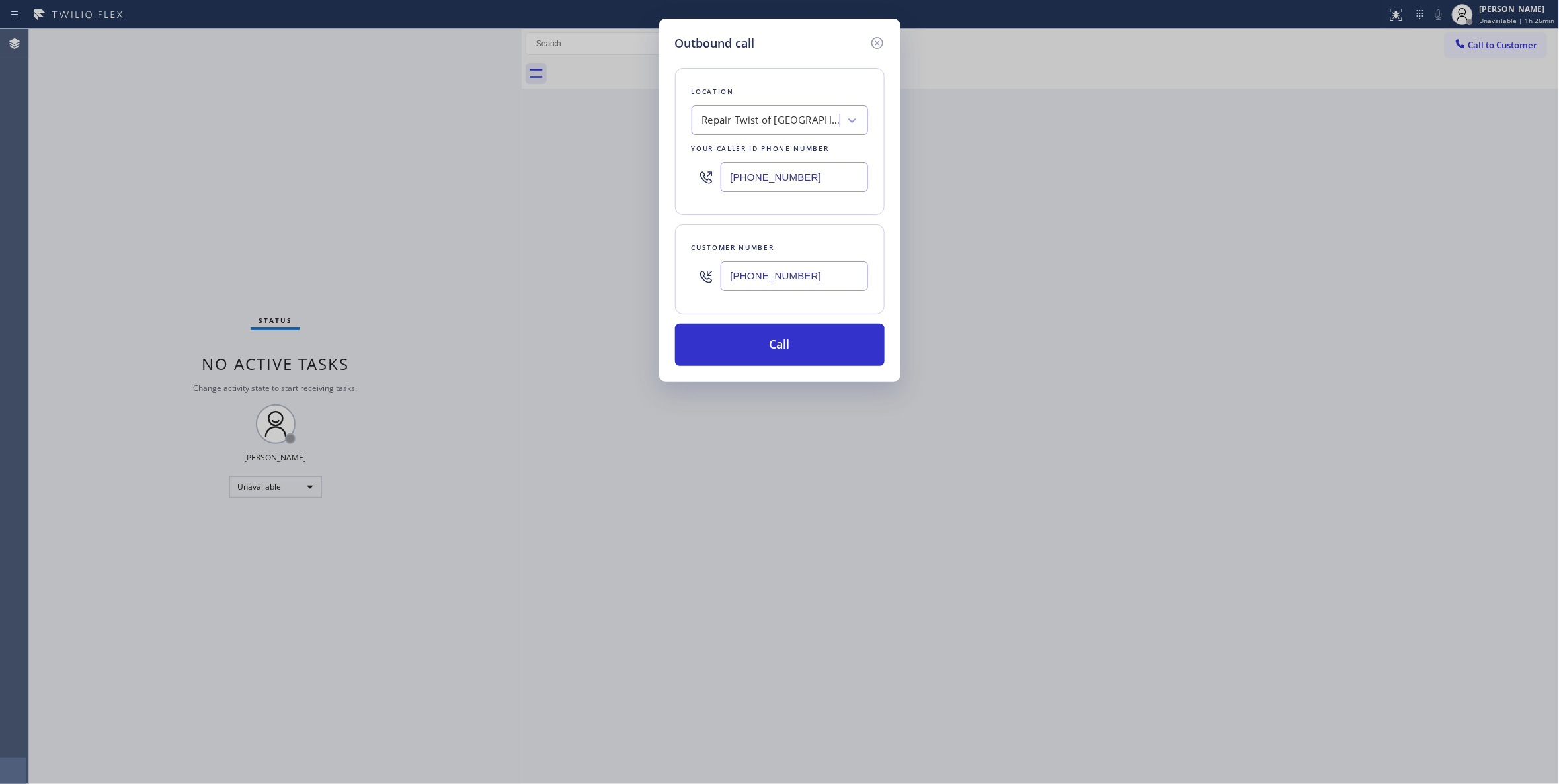
click at [567, 181] on div "Outbound call Location Repair Twist of [GEOGRAPHIC_DATA] Your caller id phone n…" at bounding box center [780, 392] width 1559 height 784
type input "[PHONE_NUMBER]"
drag, startPoint x: 836, startPoint y: 278, endPoint x: 664, endPoint y: 281, distance: 172.0
click at [664, 281] on div "Outbound call Location Equinox Air Conditioning [GEOGRAPHIC_DATA] Your caller i…" at bounding box center [780, 200] width 241 height 363
click at [733, 341] on button "Call" at bounding box center [780, 344] width 210 height 43
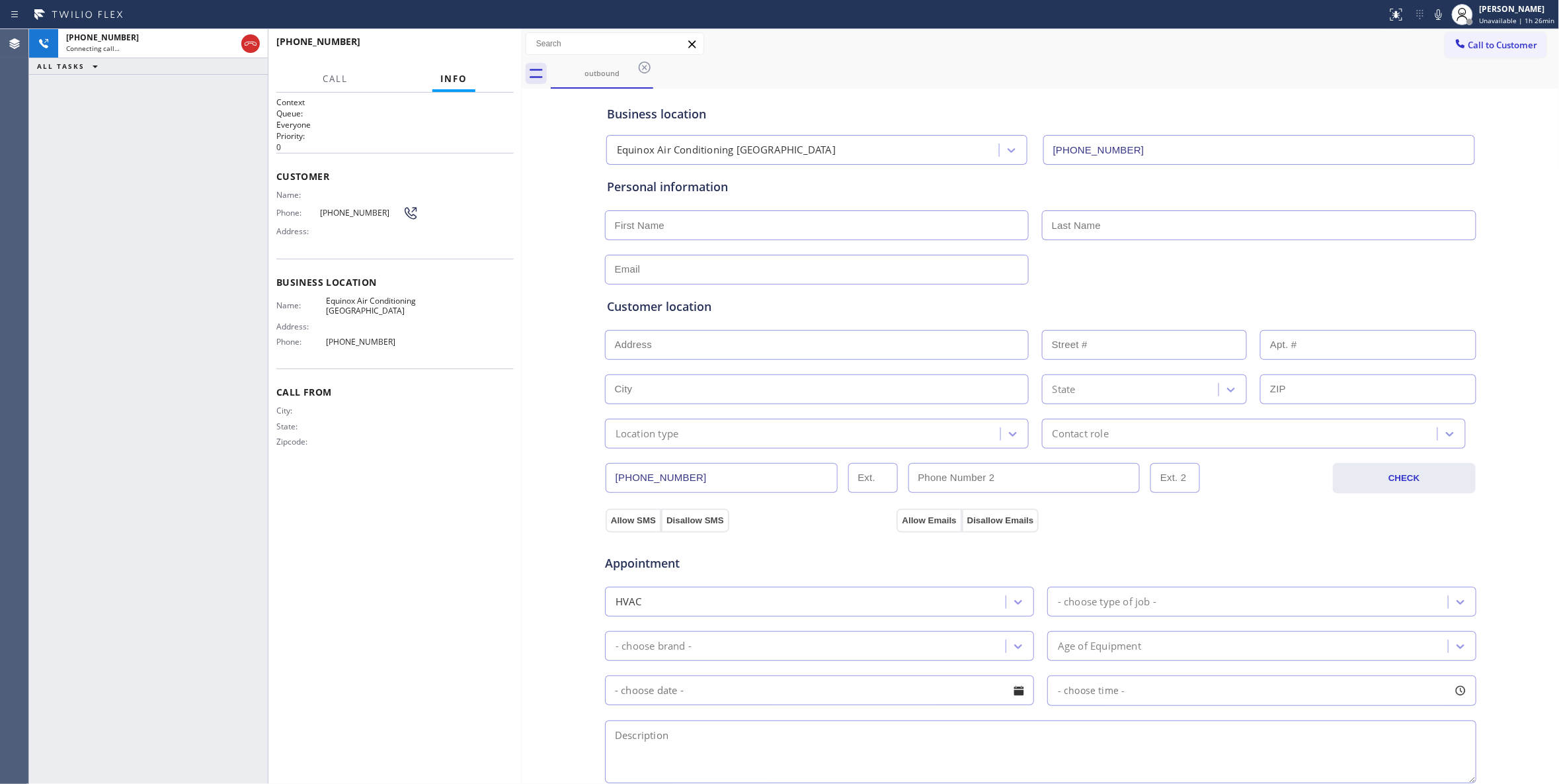
type input "[PHONE_NUMBER]"
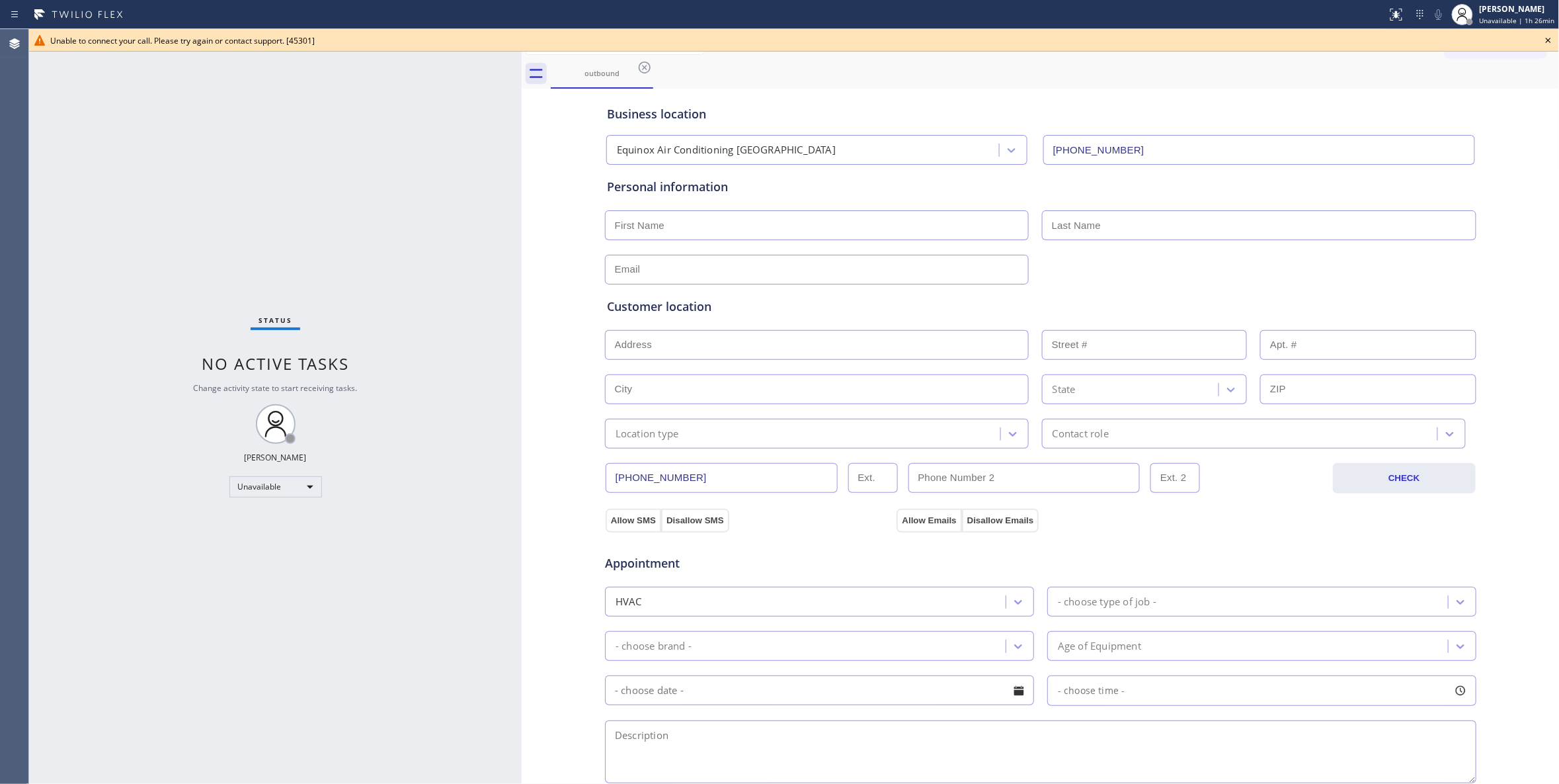
drag, startPoint x: 49, startPoint y: 152, endPoint x: 70, endPoint y: 131, distance: 29.7
click at [49, 152] on div "Status No active tasks Change activity state to start receiving tasks. [PERSON_…" at bounding box center [275, 407] width 493 height 755
click at [1551, 38] on icon at bounding box center [1548, 40] width 15 height 15
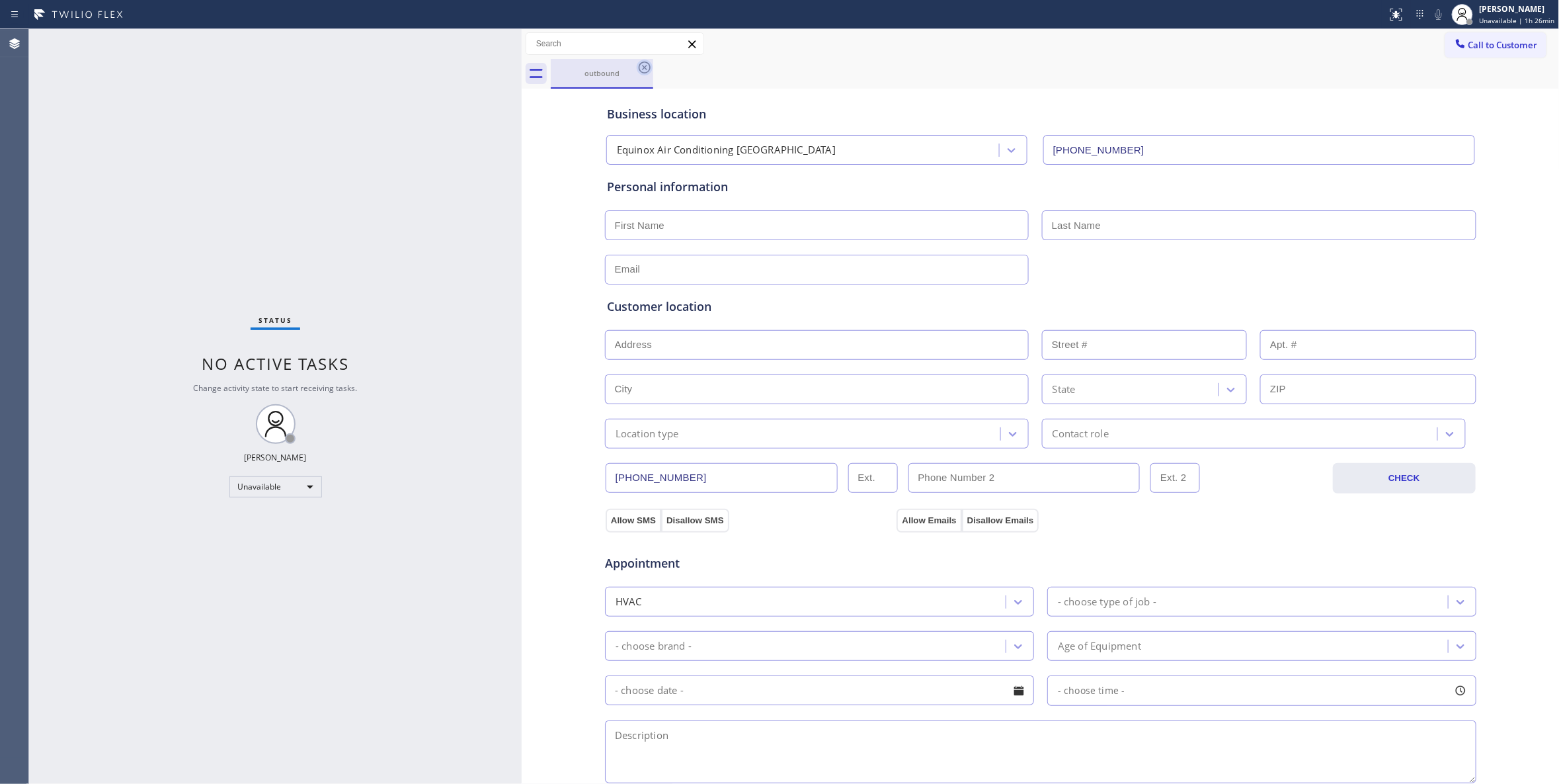
click at [643, 64] on icon at bounding box center [644, 67] width 15 height 15
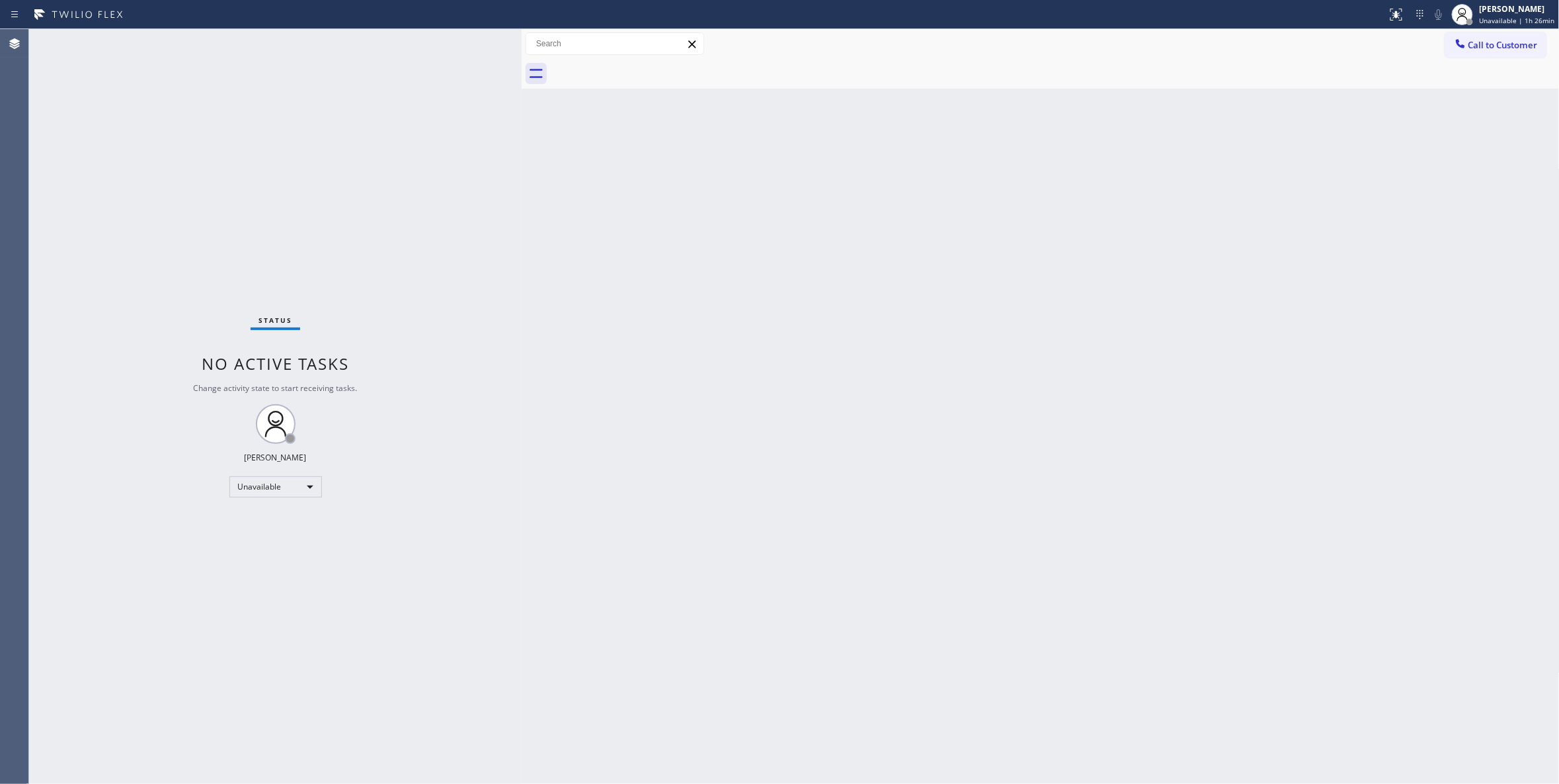
drag, startPoint x: 1191, startPoint y: 303, endPoint x: 1313, endPoint y: 144, distance: 200.4
click at [1204, 273] on div "Back to Dashboard Change Sender ID Customers Technicians Select a contact Outbo…" at bounding box center [1041, 407] width 1038 height 755
click at [1517, 44] on span "Call to Customer" at bounding box center [1504, 44] width 70 height 12
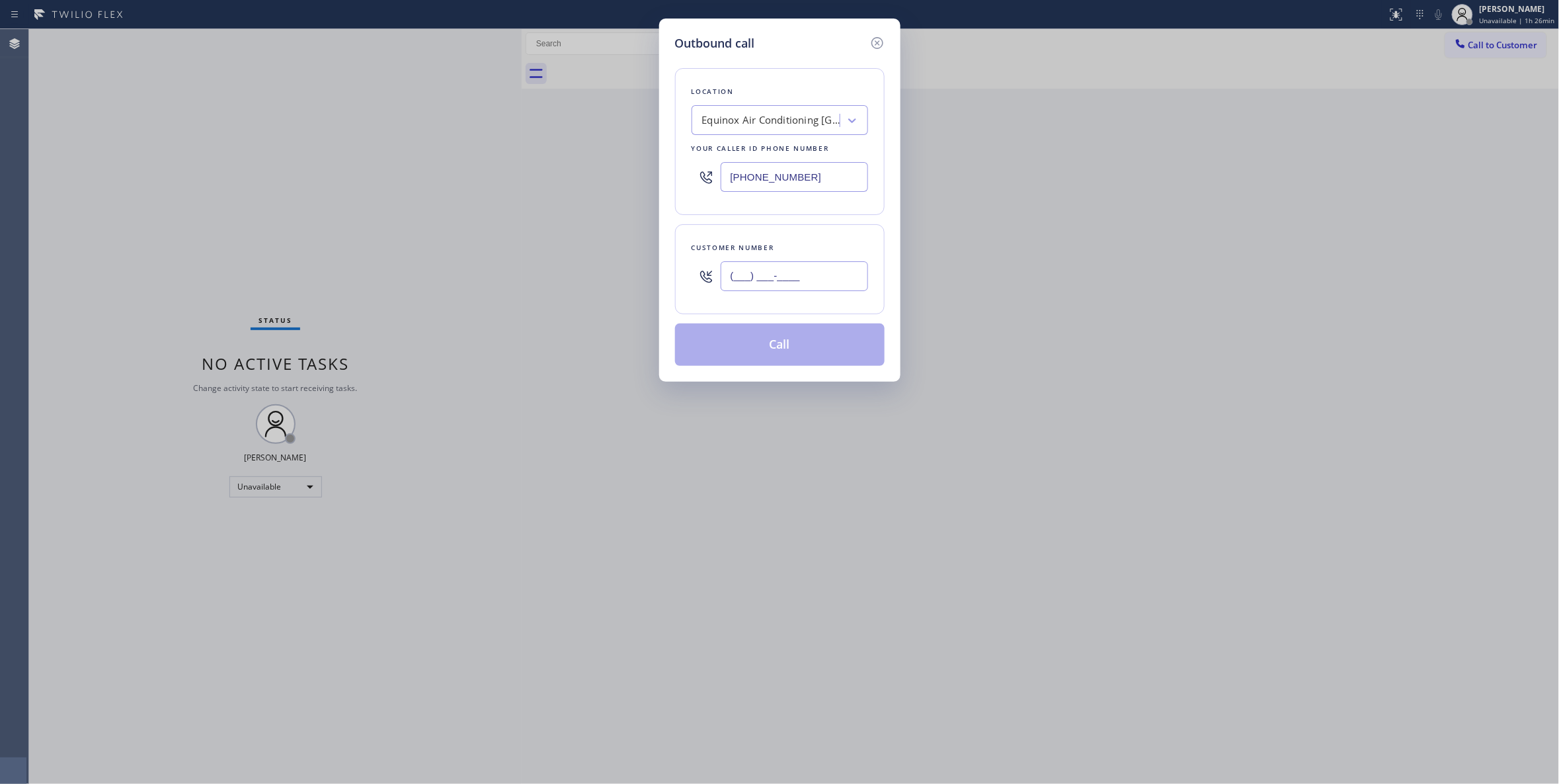
click at [829, 267] on input "(___) ___-____" at bounding box center [794, 276] width 148 height 30
paste input "786) 207-5903"
type input "[PHONE_NUMBER]"
click at [777, 359] on button "Call" at bounding box center [780, 344] width 210 height 43
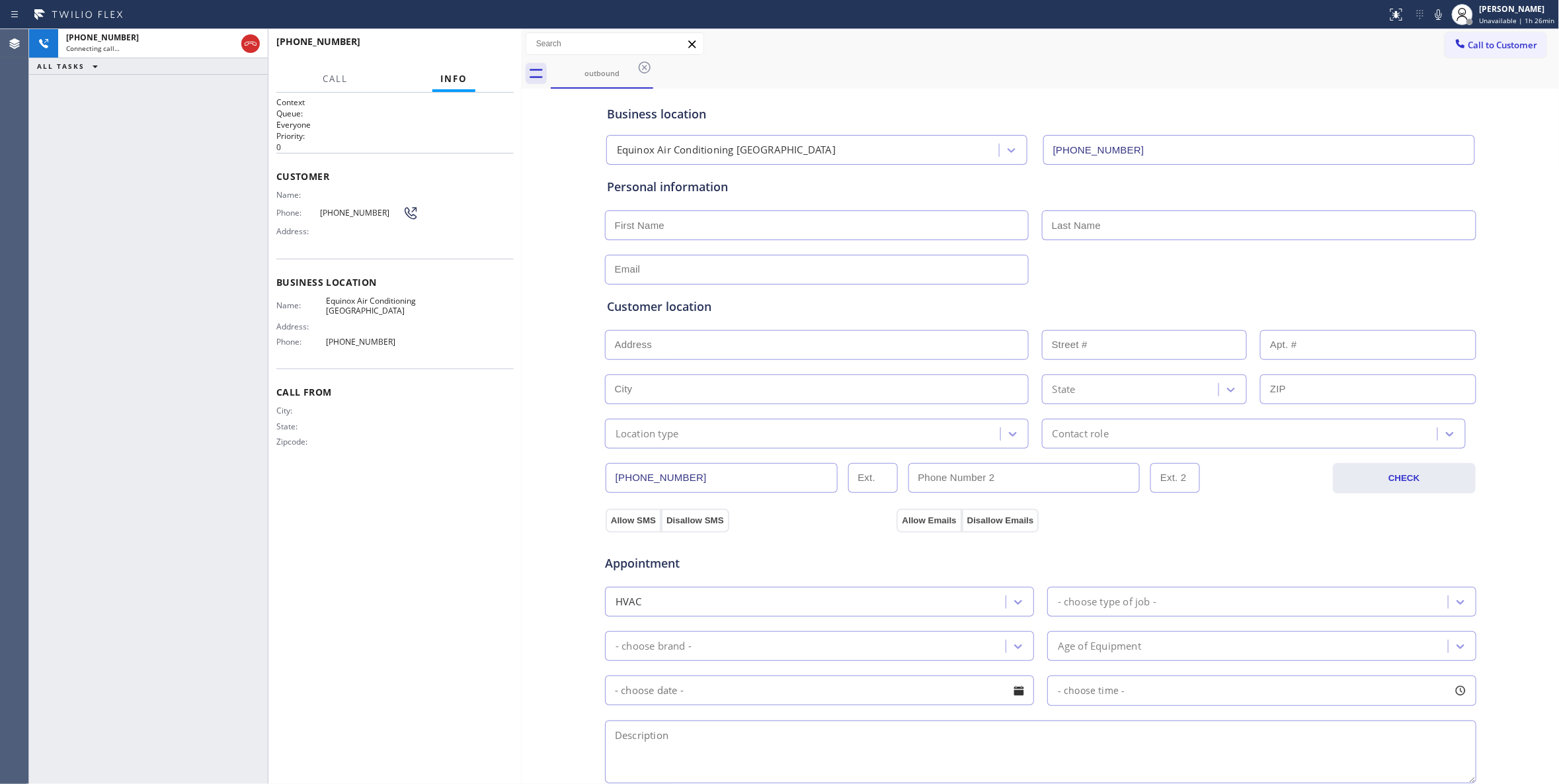
type input "[PHONE_NUMBER]"
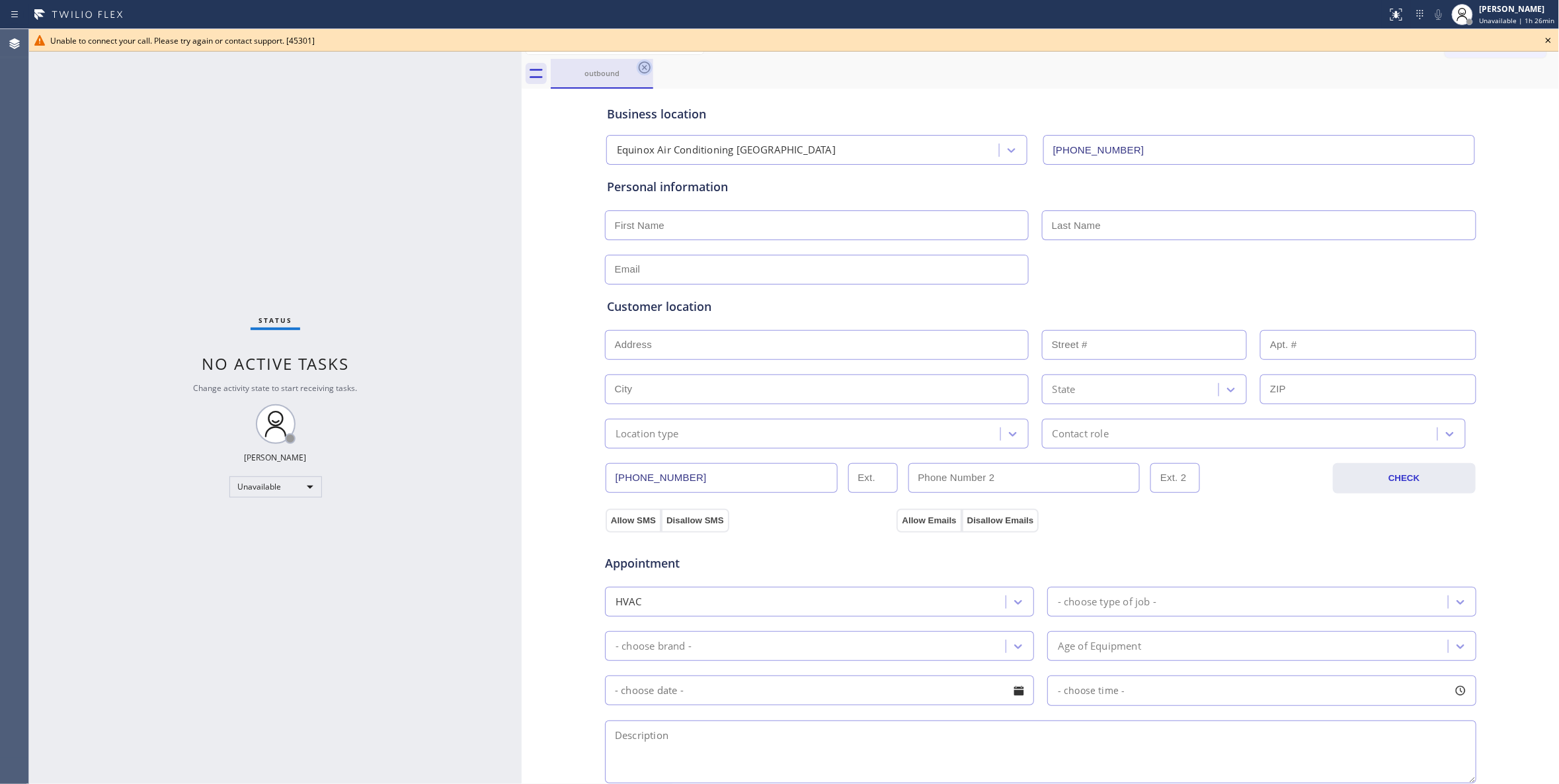
click at [645, 70] on icon at bounding box center [644, 67] width 15 height 15
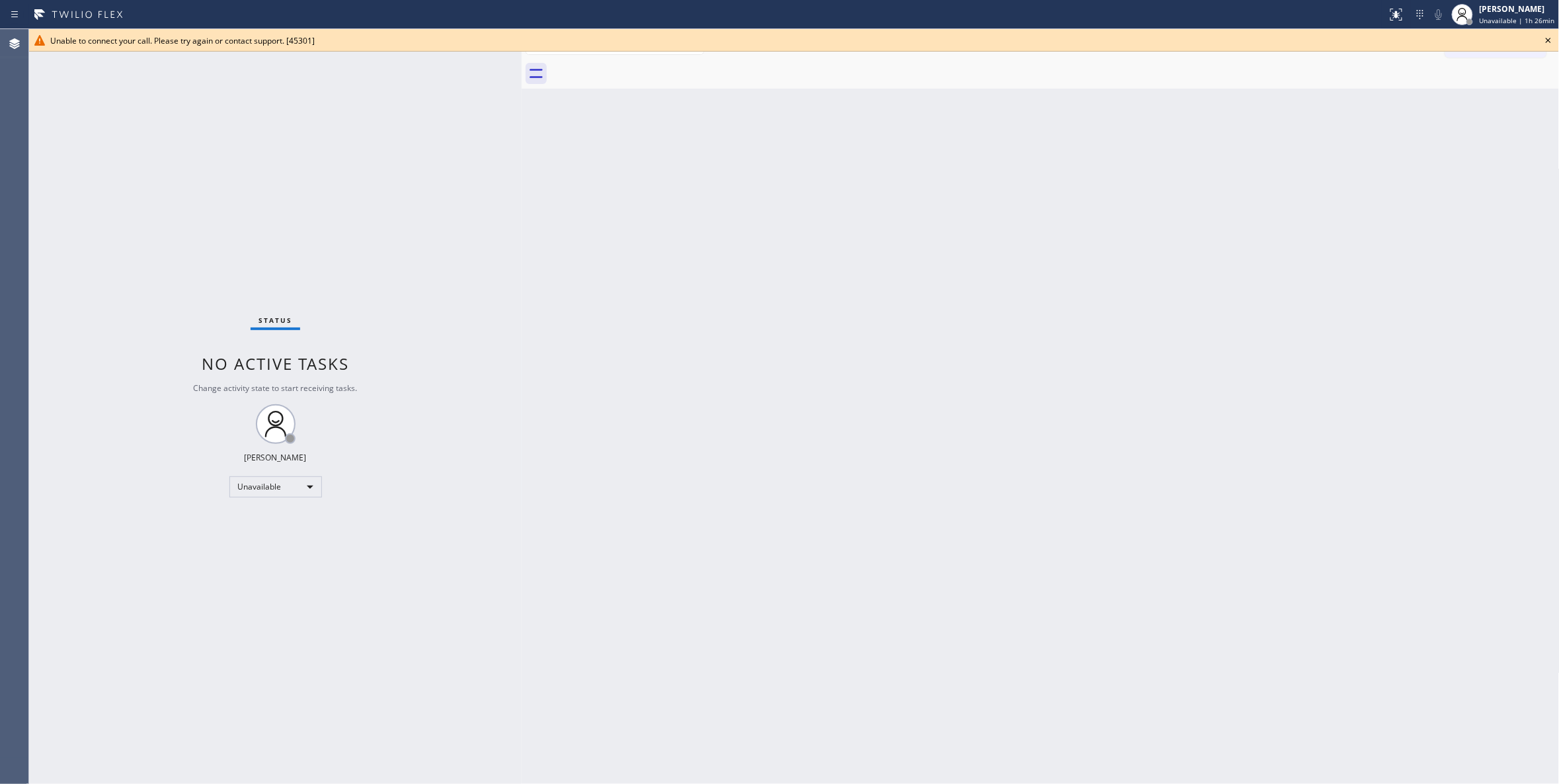
click at [1542, 34] on icon at bounding box center [1548, 40] width 15 height 15
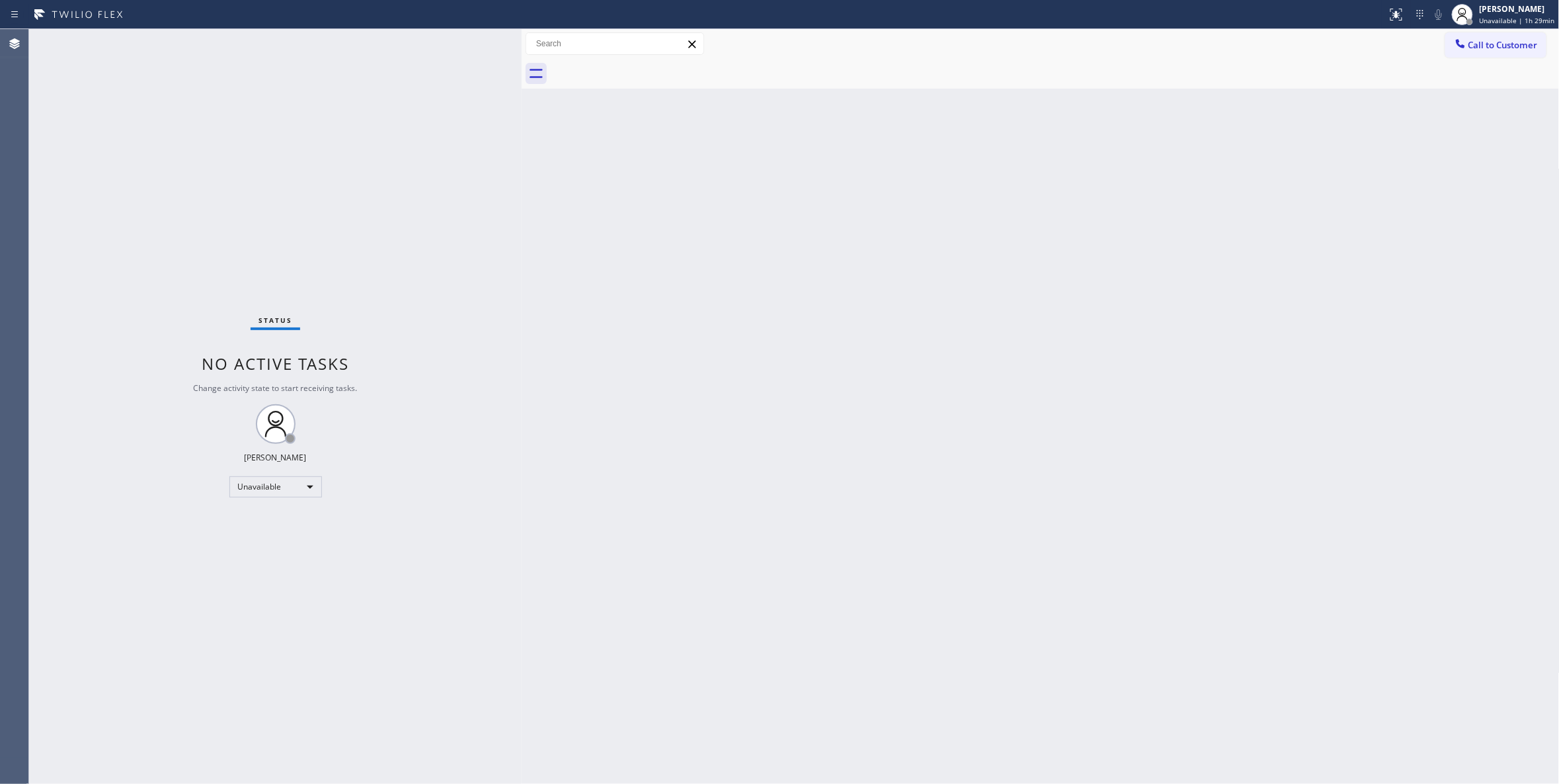
click at [117, 746] on div "Status No active tasks Change activity state to start receiving tasks. [PERSON_…" at bounding box center [275, 407] width 493 height 755
click at [779, 543] on div "Back to Dashboard Change Sender ID Customers Technicians Select a contact Outbo…" at bounding box center [1041, 407] width 1038 height 755
click at [229, 138] on div "Status No active tasks Change activity state to start receiving tasks. [PERSON_…" at bounding box center [275, 407] width 493 height 755
click at [230, 226] on div "Status No active tasks Change activity state to start receiving tasks. [PERSON_…" at bounding box center [275, 407] width 493 height 755
click at [281, 495] on div "Unavailable" at bounding box center [276, 486] width 93 height 21
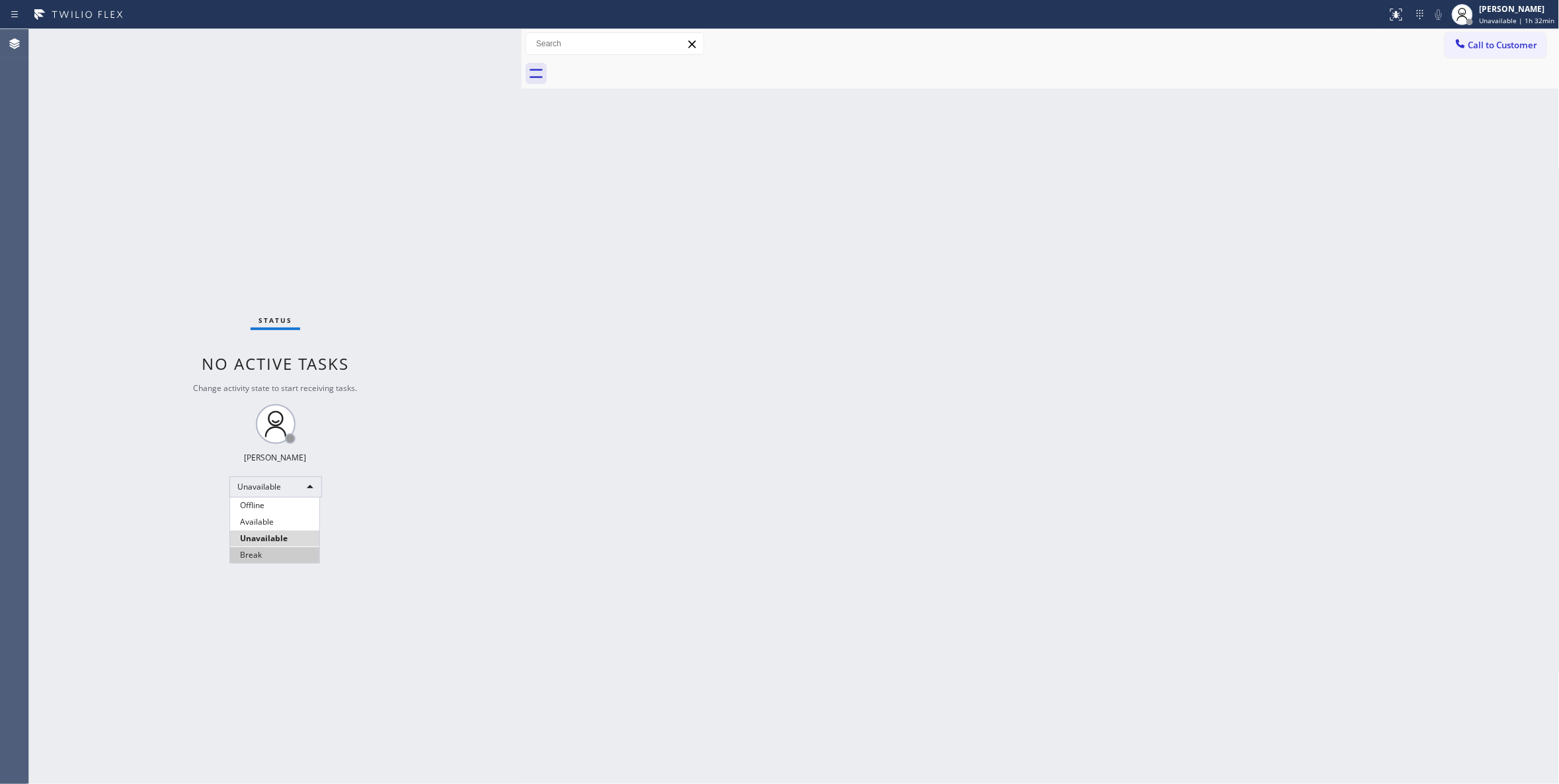
click at [264, 555] on li "Break" at bounding box center [275, 554] width 89 height 15
click at [270, 489] on div "Break" at bounding box center [276, 486] width 93 height 21
click at [273, 533] on li "Unavailable" at bounding box center [275, 537] width 89 height 15
click at [592, 465] on div "Back to Dashboard Change Sender ID Customers Technicians Select a contact Outbo…" at bounding box center [1041, 407] width 1038 height 755
click at [632, 398] on div "Back to Dashboard Change Sender ID Customers Technicians Select a contact Outbo…" at bounding box center [1041, 407] width 1038 height 755
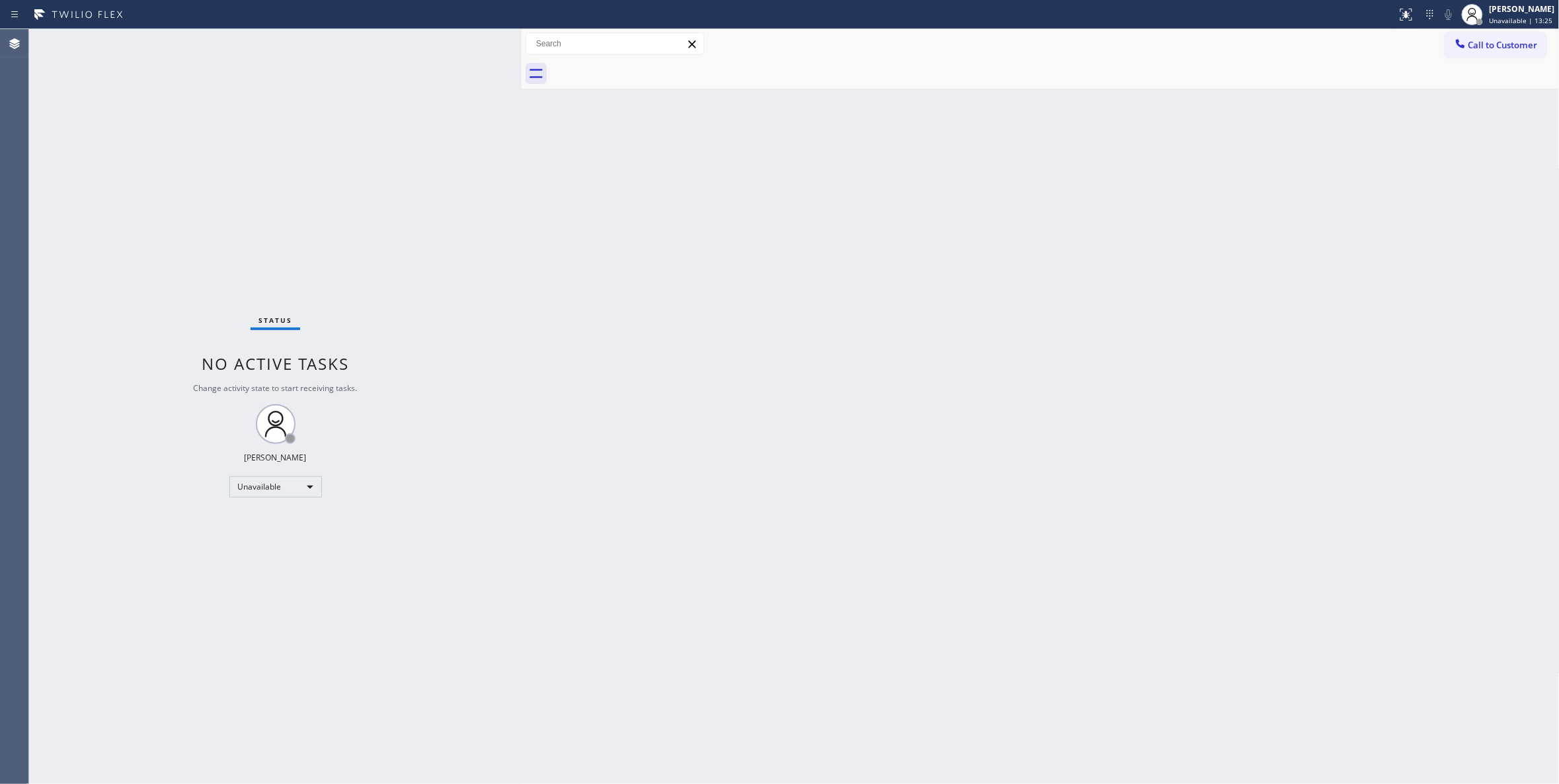
drag, startPoint x: 81, startPoint y: 738, endPoint x: 20, endPoint y: 725, distance: 62.4
click at [81, 738] on div "Status No active tasks Change activity state to start receiving tasks. [PERSON_…" at bounding box center [275, 407] width 493 height 755
click at [1508, 52] on button "Call to Customer" at bounding box center [1495, 45] width 101 height 25
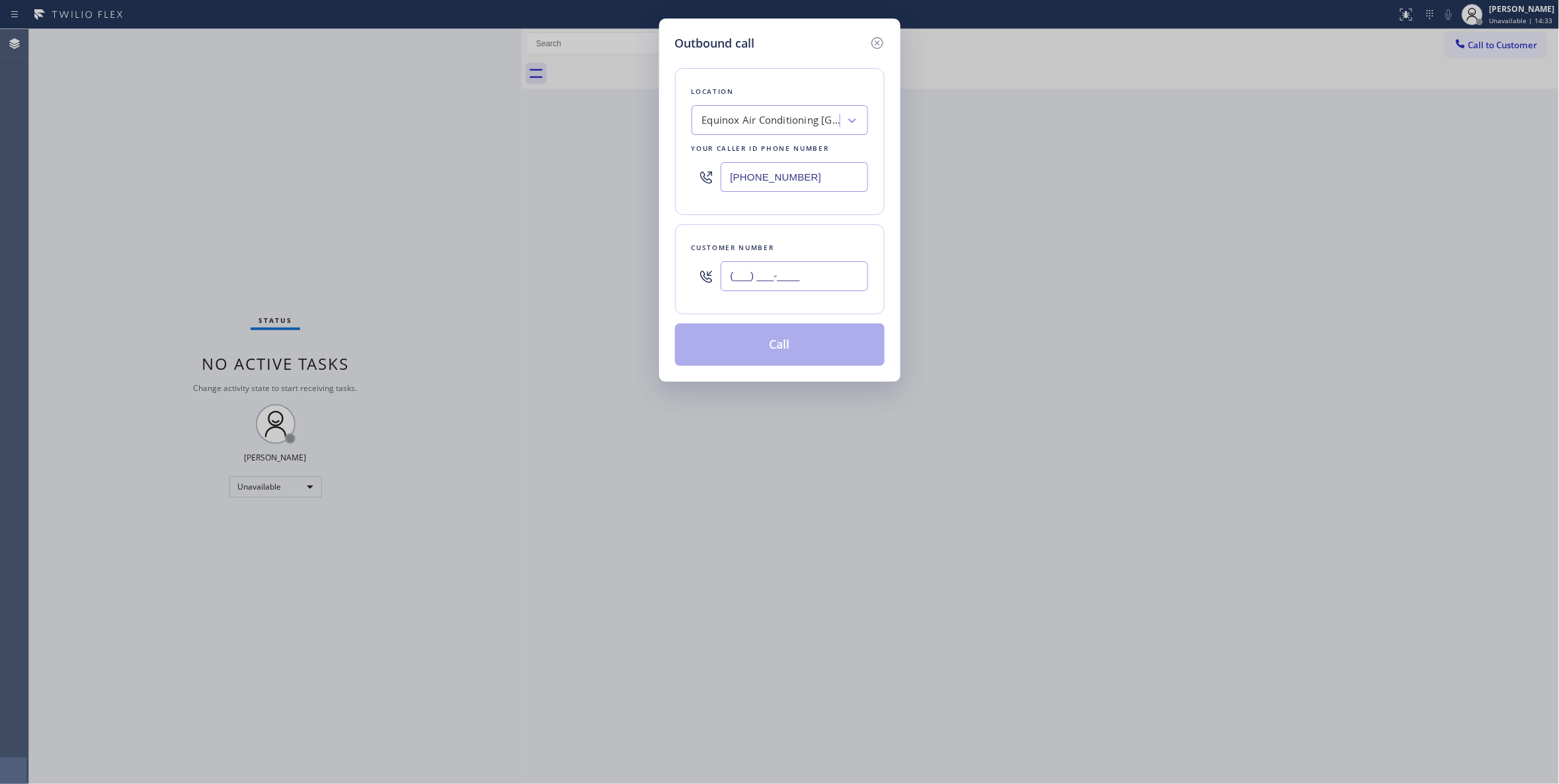
click at [767, 281] on input "(___) ___-____" at bounding box center [794, 276] width 148 height 30
paste input "323) 243-1170"
type input "[PHONE_NUMBER]"
paste input "626) 844-8890"
drag, startPoint x: 807, startPoint y: 176, endPoint x: 575, endPoint y: 170, distance: 232.1
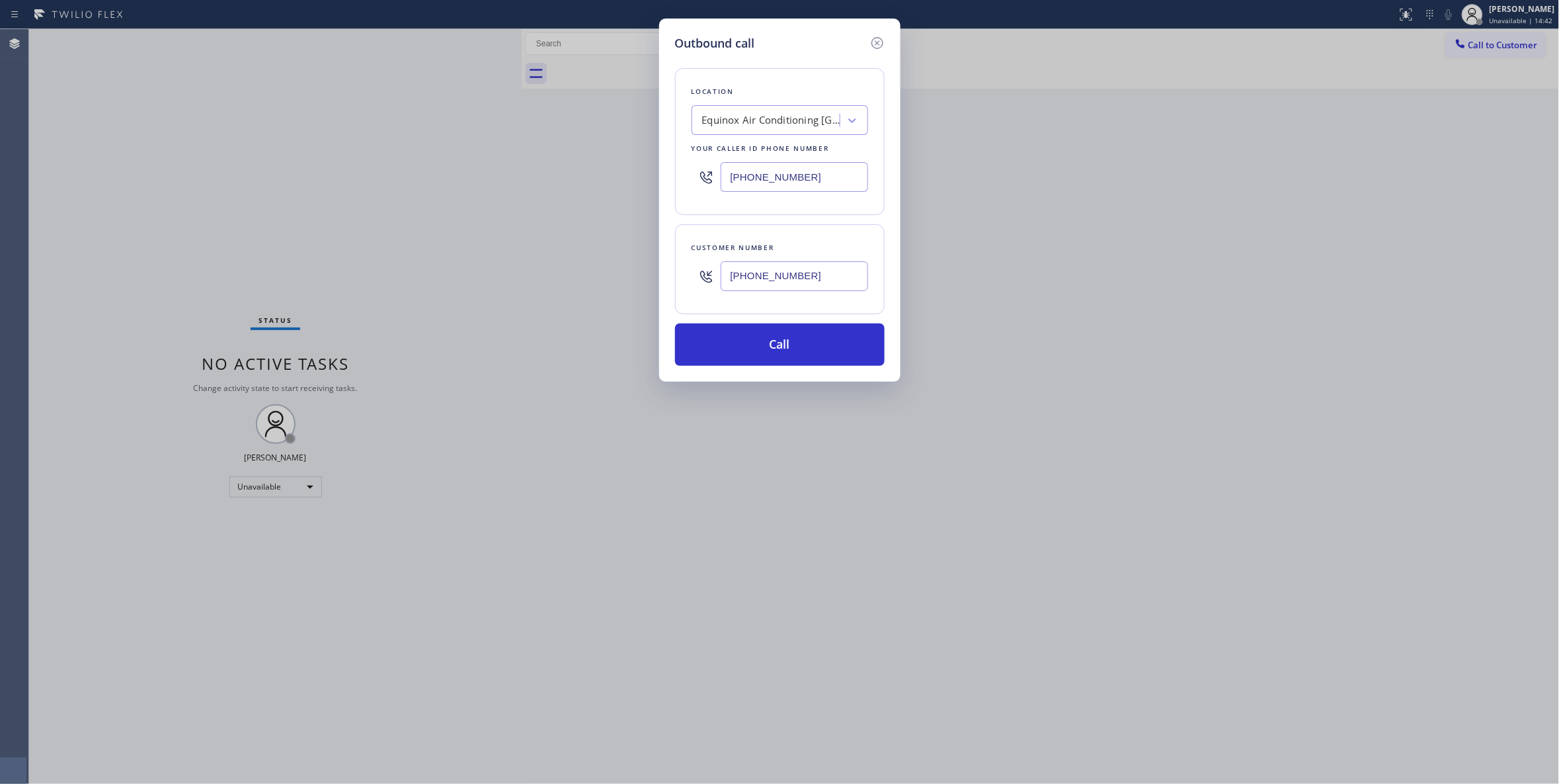
click at [575, 170] on div "Outbound call Location Equinox Air Conditioning [GEOGRAPHIC_DATA] Your caller i…" at bounding box center [780, 392] width 1559 height 784
type input "[PHONE_NUMBER]"
click at [776, 341] on button "Call" at bounding box center [780, 344] width 210 height 43
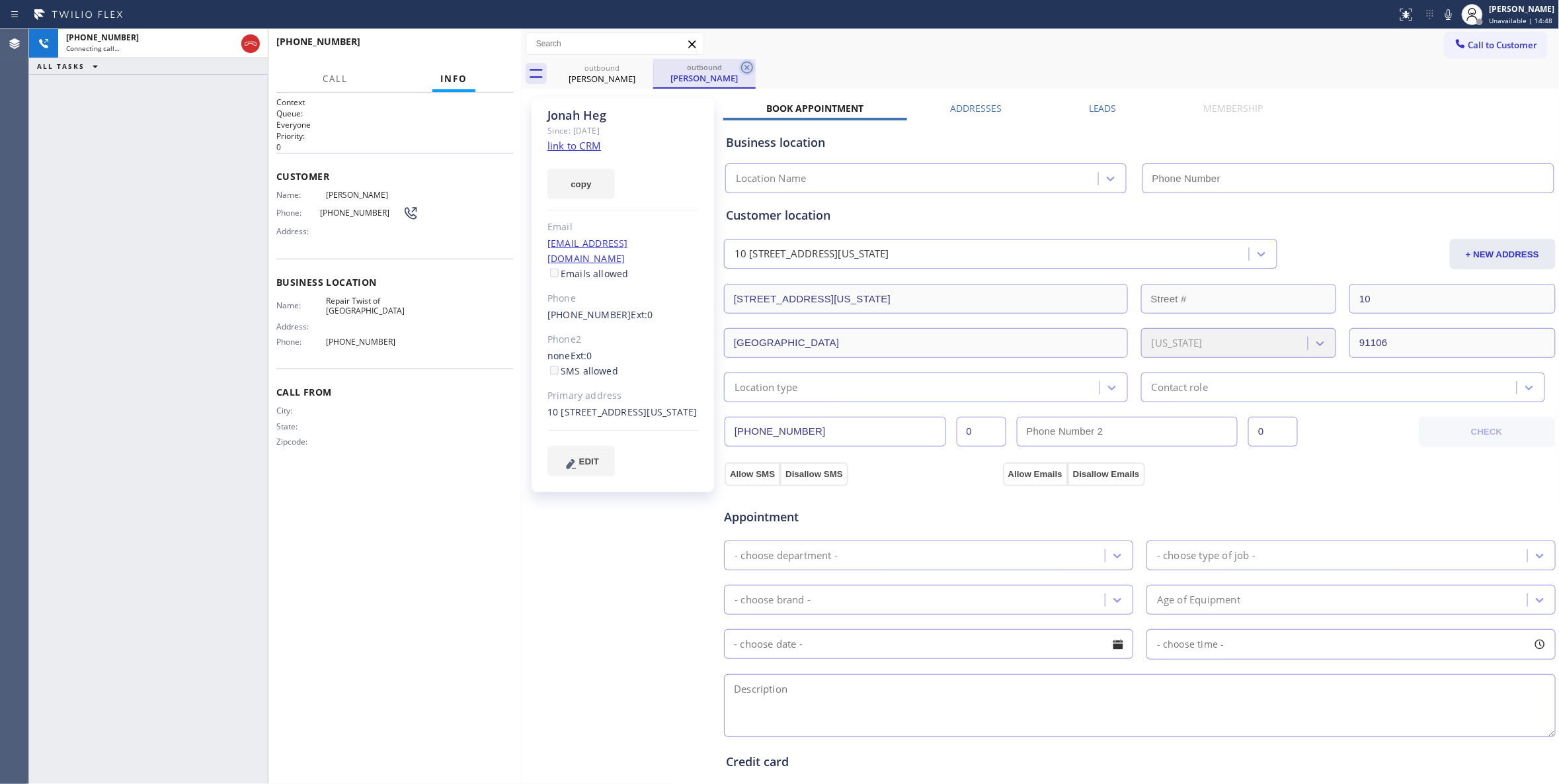
click at [751, 64] on icon at bounding box center [747, 67] width 15 height 15
type input "[PHONE_NUMBER]"
click at [572, 143] on link "link to CRM" at bounding box center [574, 145] width 54 height 14
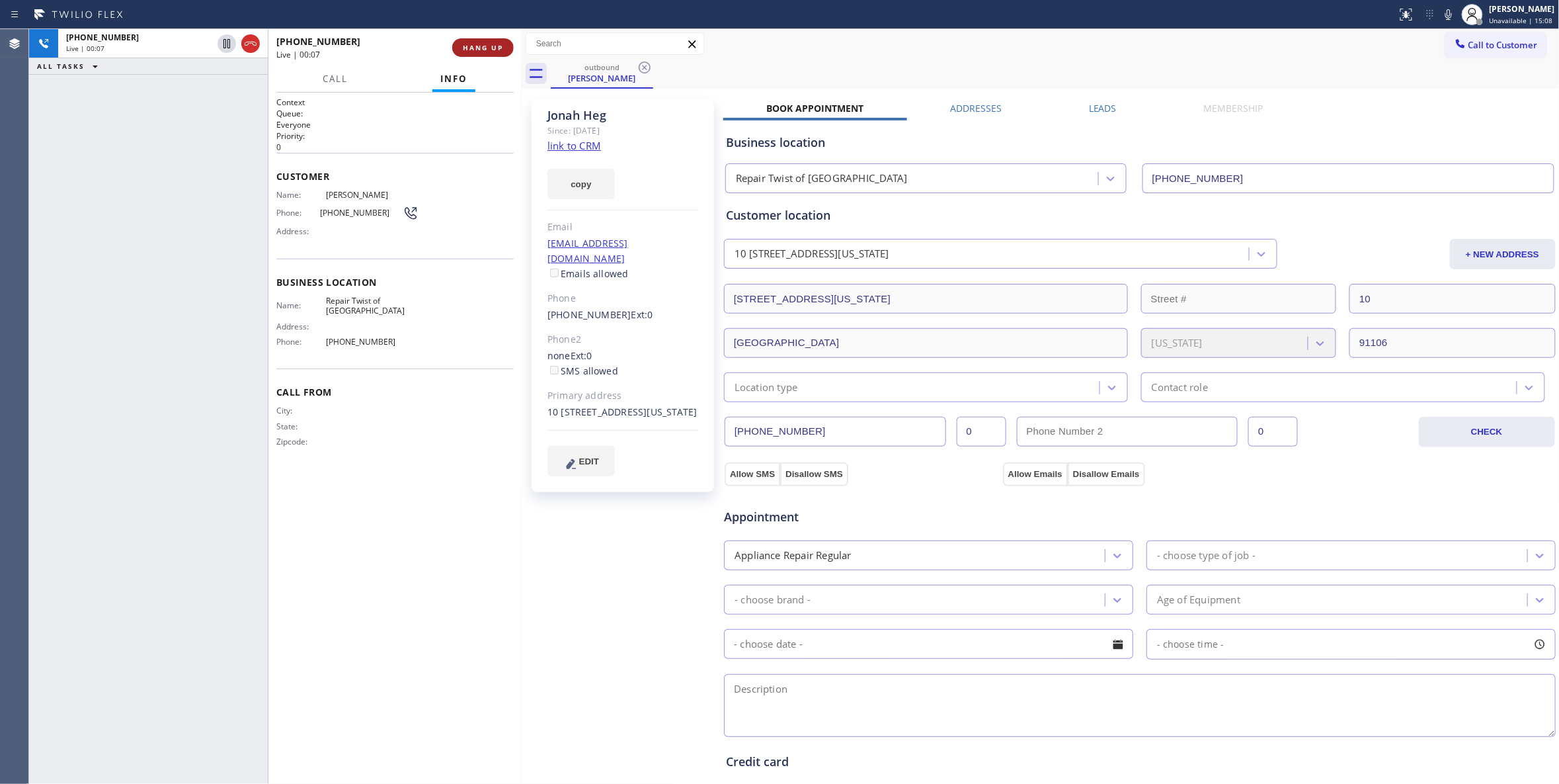
click at [475, 46] on span "HANG UP" at bounding box center [483, 47] width 40 height 9
click at [476, 46] on span "HANG UP" at bounding box center [483, 47] width 40 height 9
click at [463, 52] on button "COMPLETE" at bounding box center [481, 47] width 67 height 18
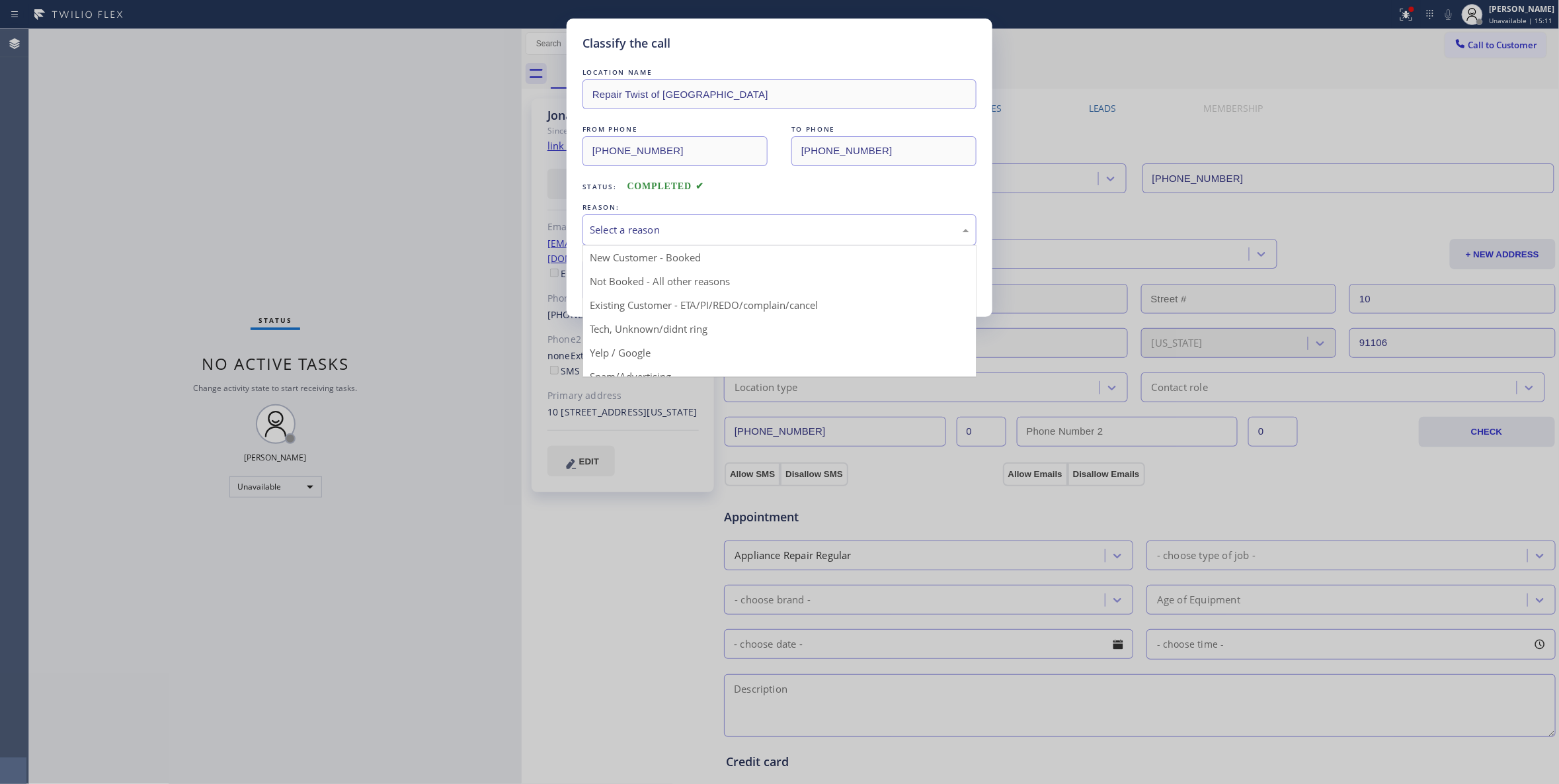
click at [649, 230] on div "Select a reason" at bounding box center [780, 230] width 379 height 15
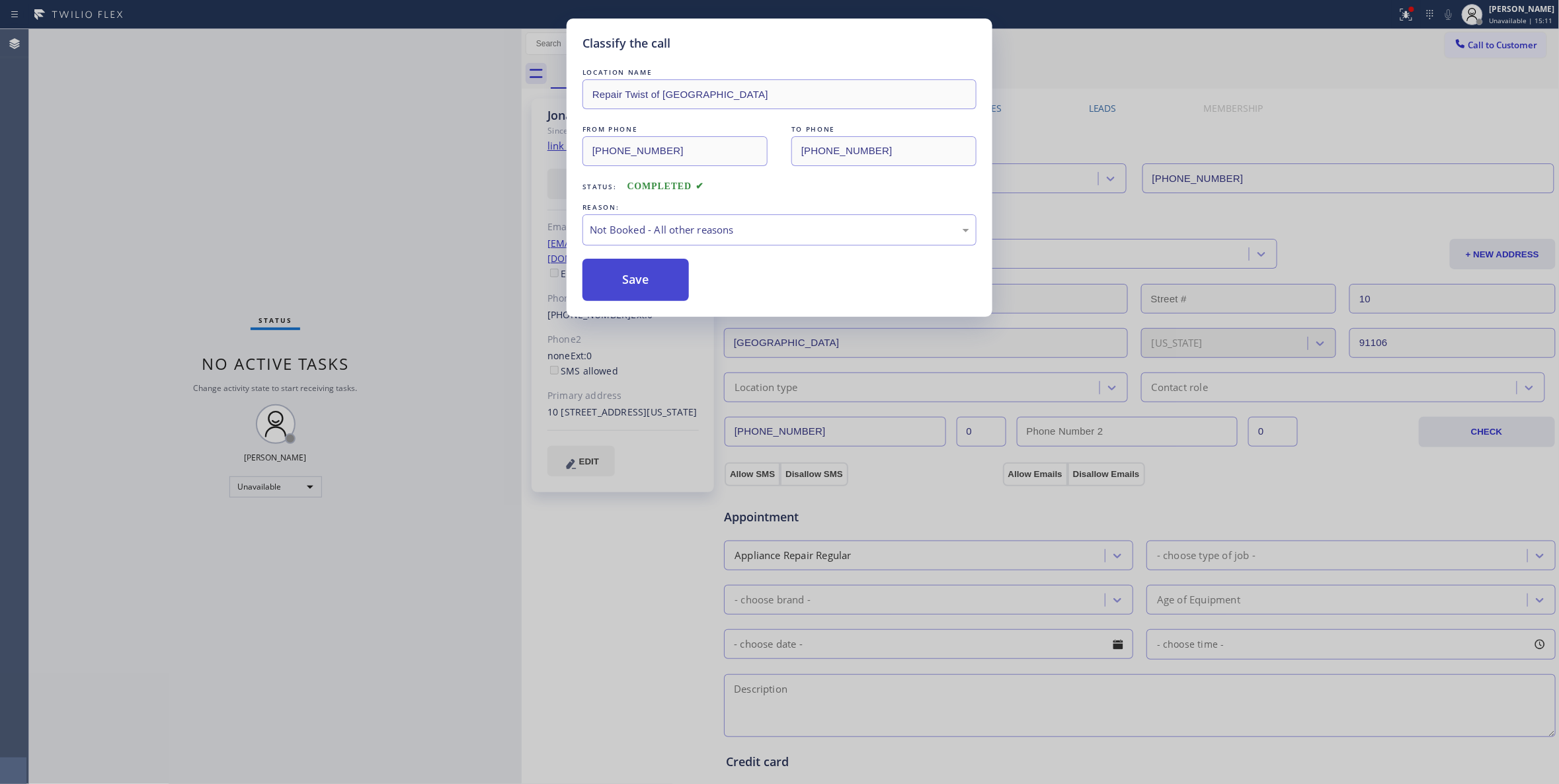
click at [621, 279] on button "Save" at bounding box center [635, 279] width 106 height 43
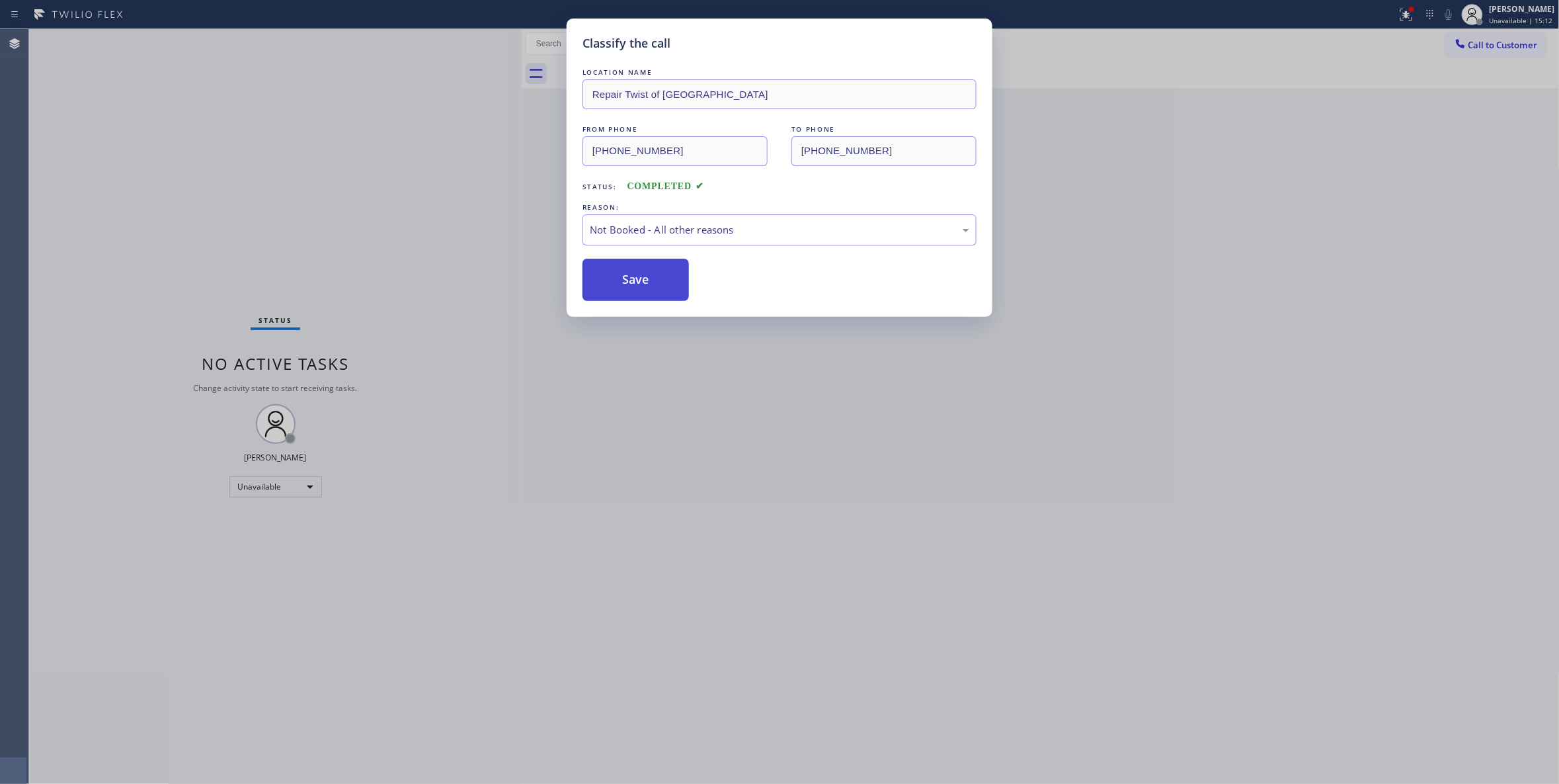
click at [621, 279] on button "Save" at bounding box center [635, 279] width 106 height 43
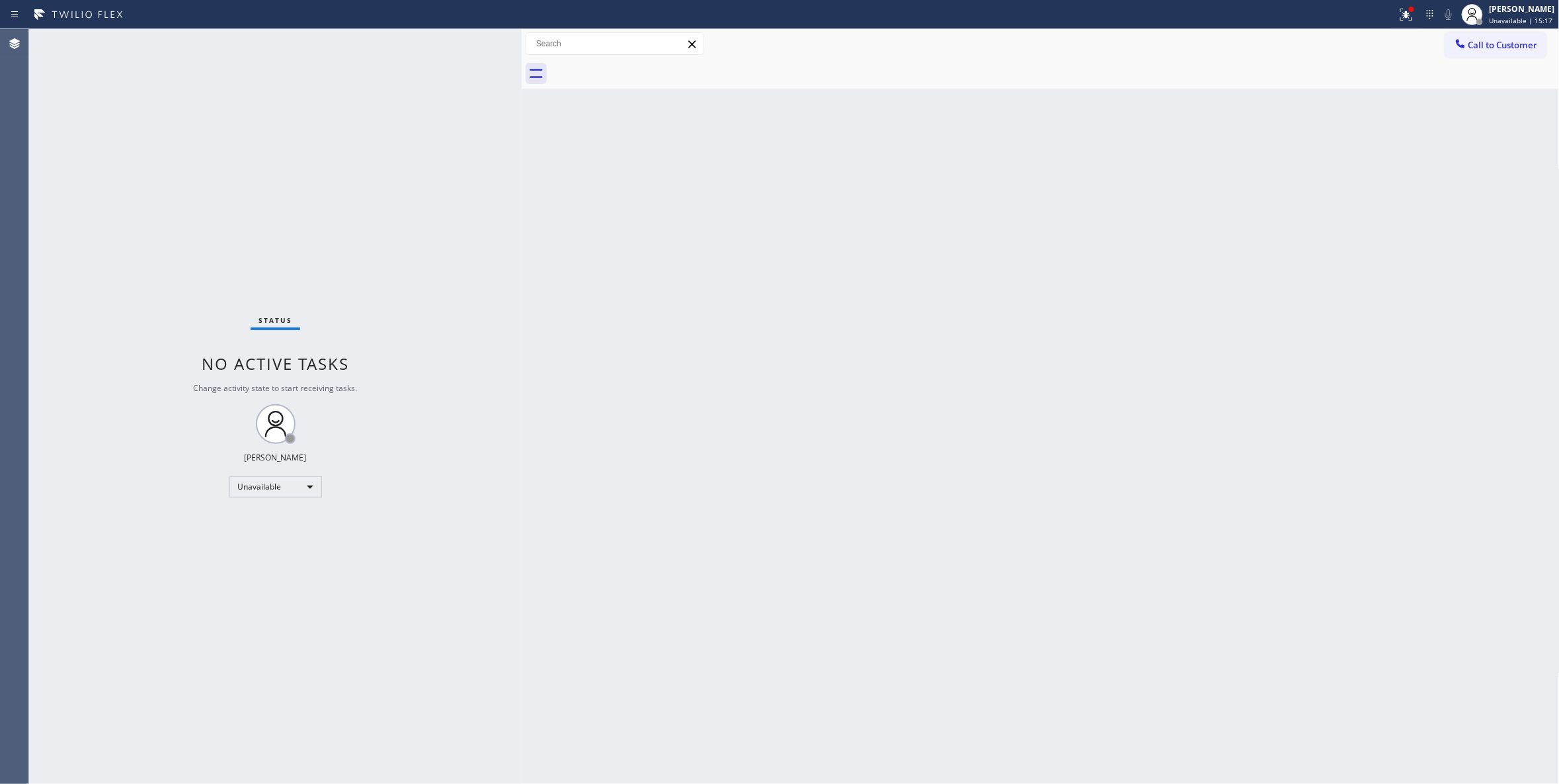
click at [239, 209] on div "Status No active tasks Change activity state to start receiving tasks. [PERSON_…" at bounding box center [275, 407] width 493 height 755
click at [274, 486] on div "Unavailable" at bounding box center [276, 486] width 93 height 21
click at [250, 514] on li "Available" at bounding box center [275, 521] width 89 height 15
click at [251, 749] on div "Status No active tasks You are ready to start receiving tasks. [PERSON_NAME] Av…" at bounding box center [275, 407] width 493 height 755
click at [260, 477] on div "Available" at bounding box center [276, 486] width 93 height 21
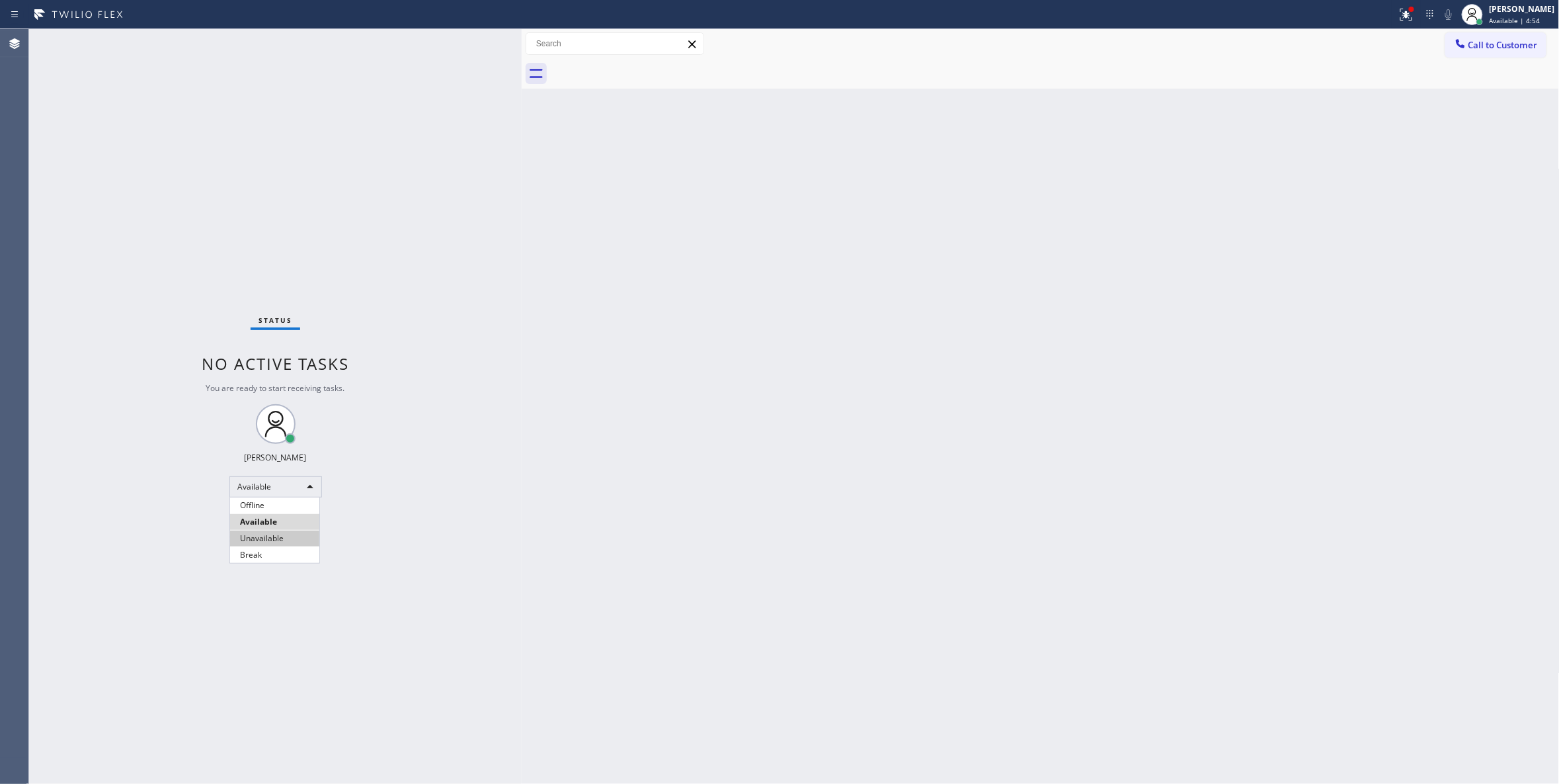
click at [265, 540] on li "Unavailable" at bounding box center [275, 537] width 89 height 15
click at [736, 316] on div "Back to Dashboard Change Sender ID Customers Technicians Select a contact Outbo…" at bounding box center [1041, 407] width 1038 height 755
click at [1488, 41] on span "Call to Customer" at bounding box center [1504, 44] width 70 height 12
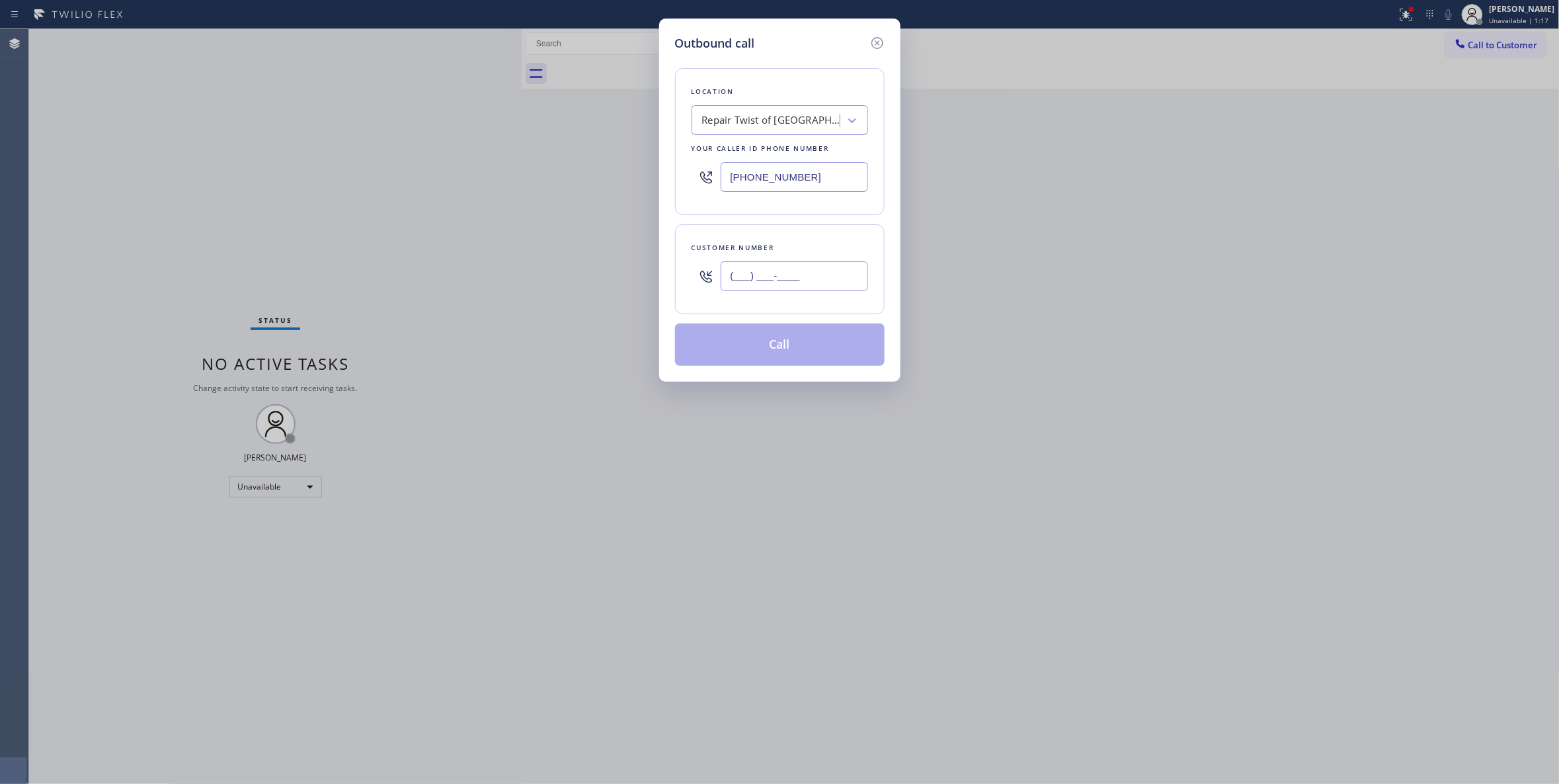
click at [816, 269] on input "(___) ___-____" at bounding box center [794, 276] width 148 height 30
paste input "818) 453-0958"
type input "[PHONE_NUMBER]"
paste input "818) 456-1686"
drag, startPoint x: 823, startPoint y: 175, endPoint x: 625, endPoint y: 218, distance: 202.6
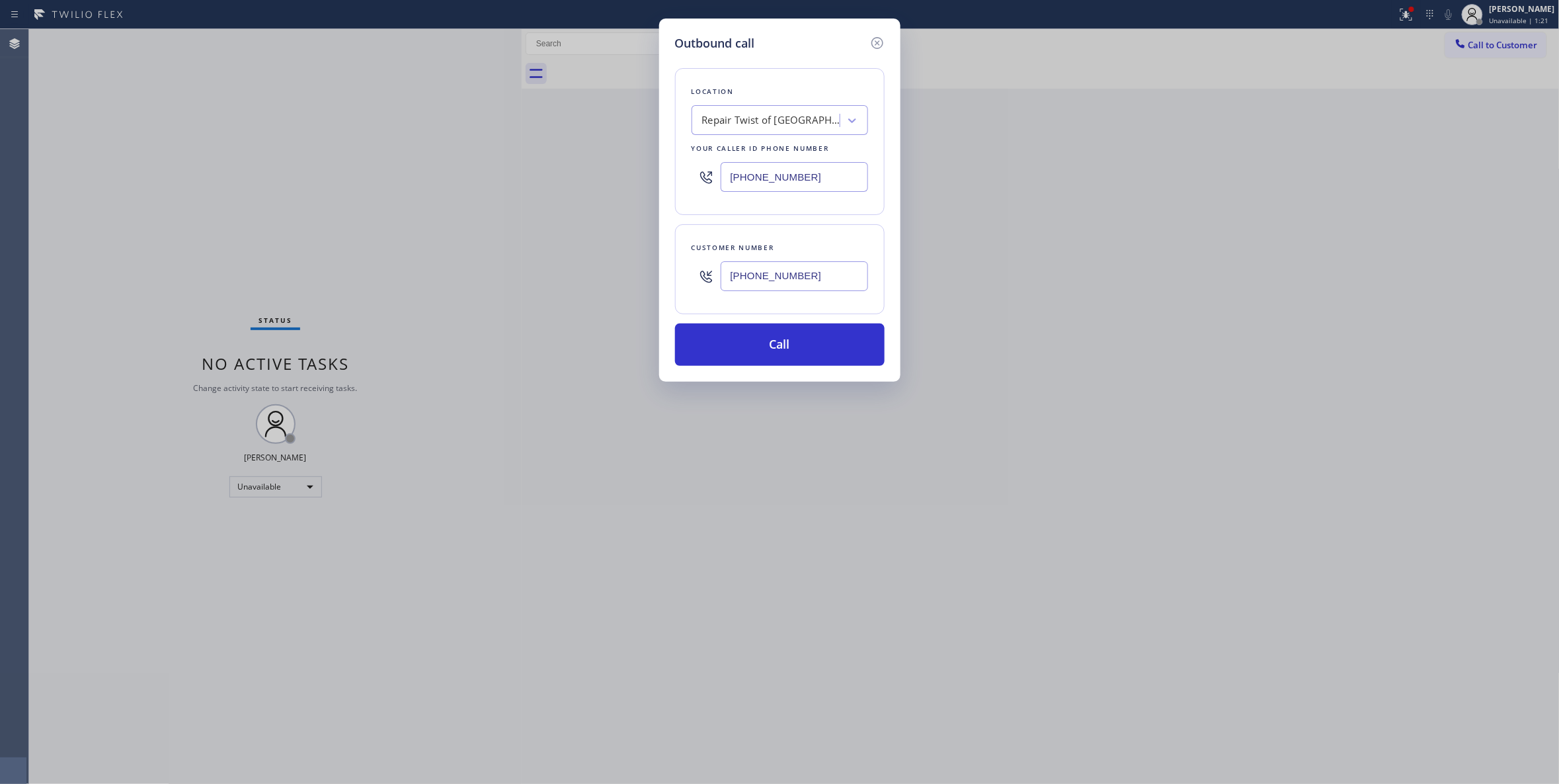
click at [583, 180] on div "Outbound call Location Repair Twist of [GEOGRAPHIC_DATA] Your caller id phone n…" at bounding box center [780, 392] width 1559 height 784
type input "[PHONE_NUMBER]"
click at [775, 345] on button "Call" at bounding box center [780, 344] width 210 height 43
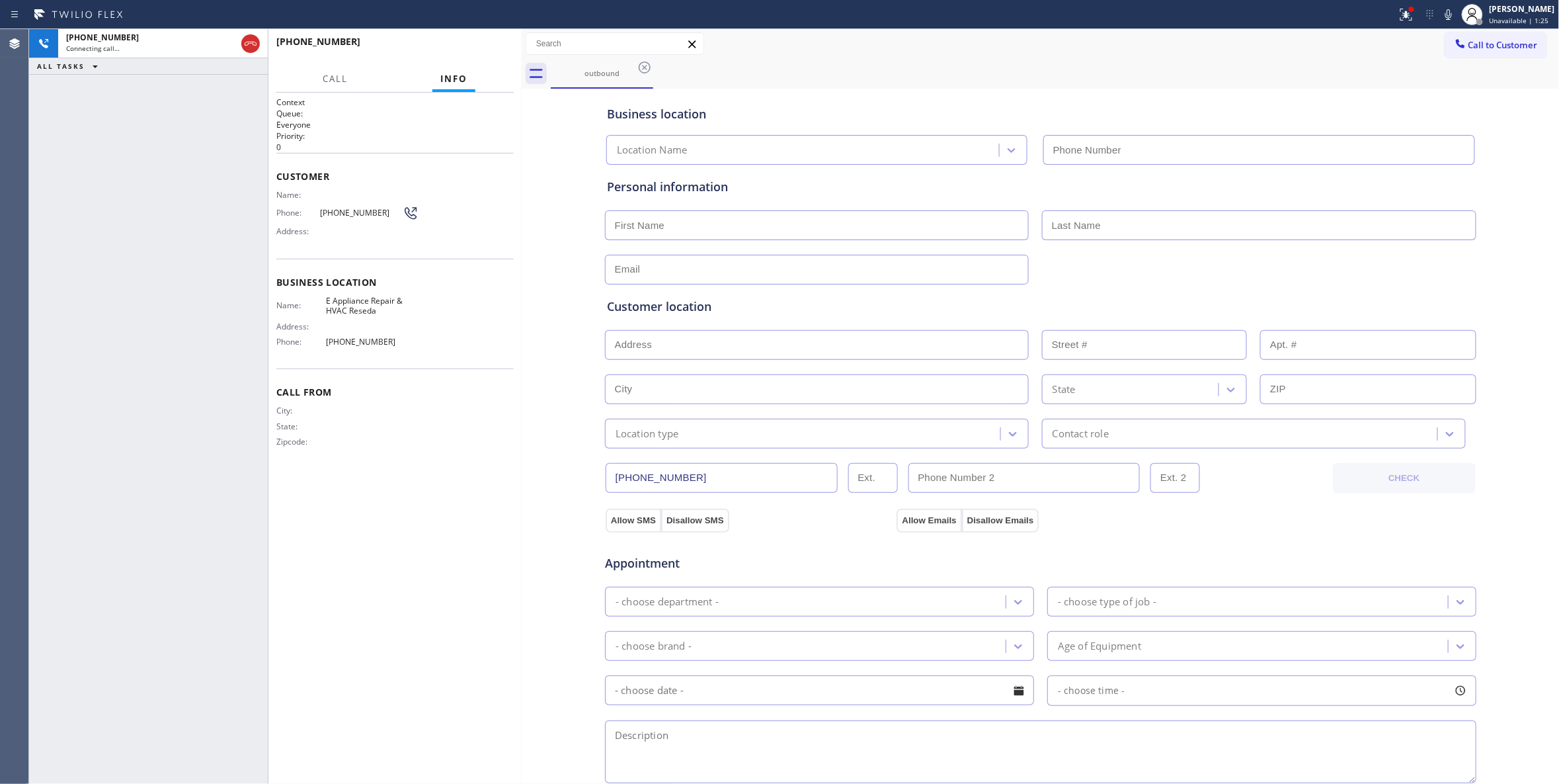
type input "[PHONE_NUMBER]"
drag, startPoint x: 84, startPoint y: 389, endPoint x: 170, endPoint y: 138, distance: 265.3
click at [86, 377] on div "[PHONE_NUMBER] Live | 00:02 ALL TASKS ALL TASKS ACTIVE TASKS TASKS IN WRAP UP" at bounding box center [148, 407] width 239 height 755
click at [482, 47] on span "HANG UP" at bounding box center [483, 47] width 40 height 9
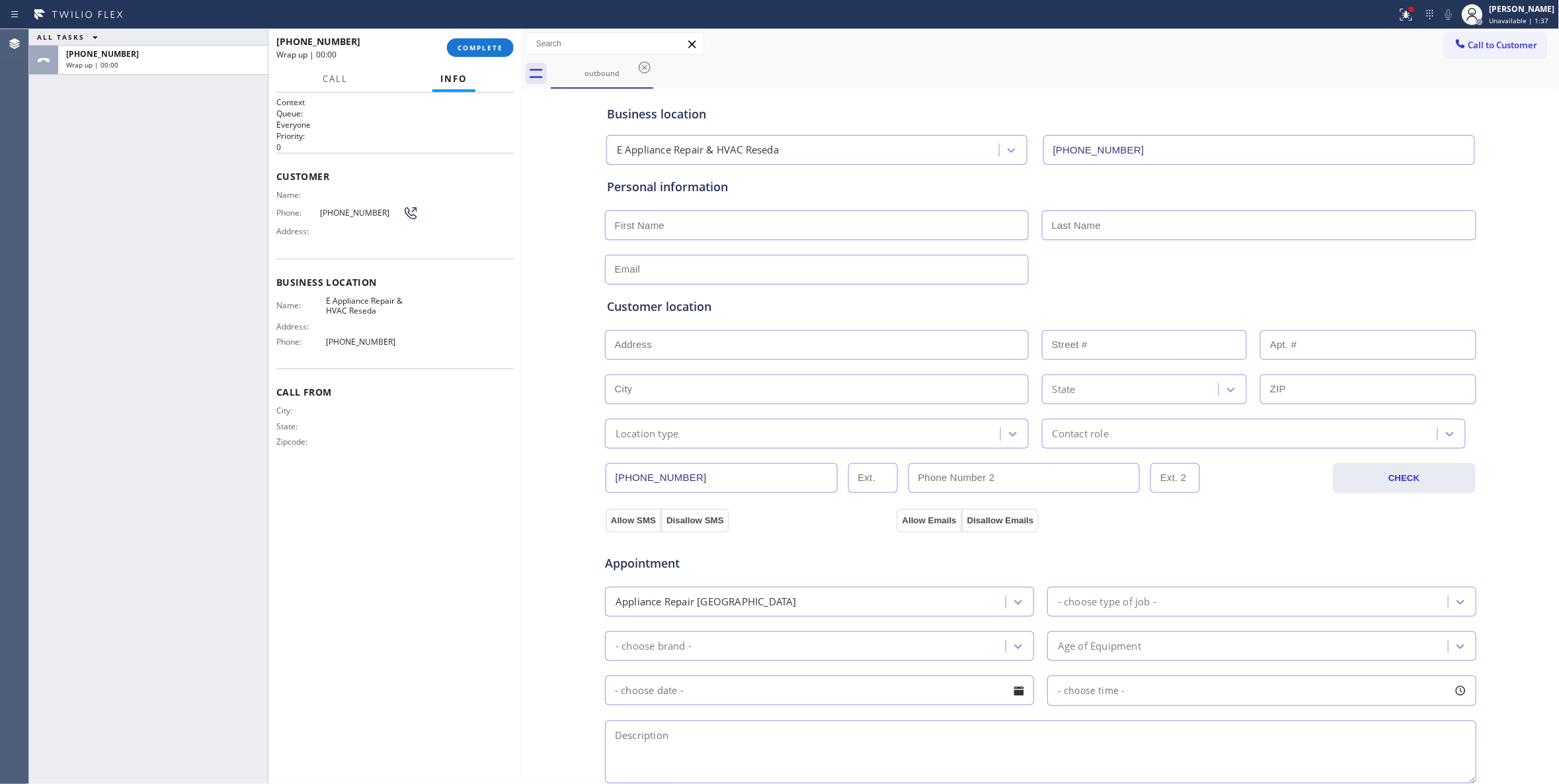
click at [342, 208] on div "Phone: [PHONE_NUMBER]" at bounding box center [348, 212] width 142 height 15
click at [341, 209] on span "[PHONE_NUMBER]" at bounding box center [361, 212] width 83 height 10
click at [342, 209] on span "[PHONE_NUMBER]" at bounding box center [361, 212] width 83 height 10
copy div "[PHONE_NUMBER]"
click at [484, 29] on div "[PHONE_NUMBER] Wrap up | 00:01 COMPLETE" at bounding box center [395, 47] width 253 height 37
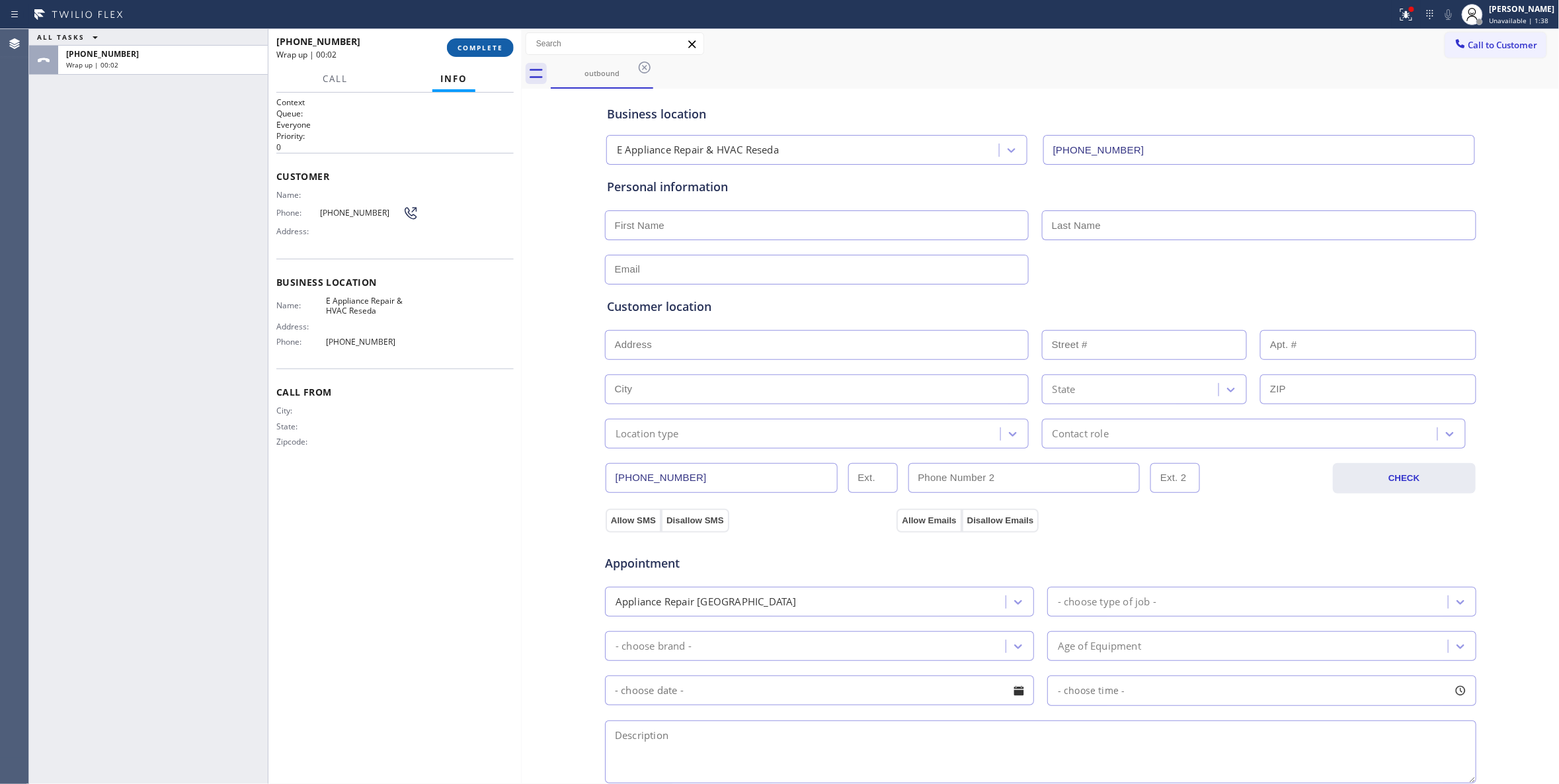
click at [487, 43] on button "COMPLETE" at bounding box center [481, 47] width 67 height 18
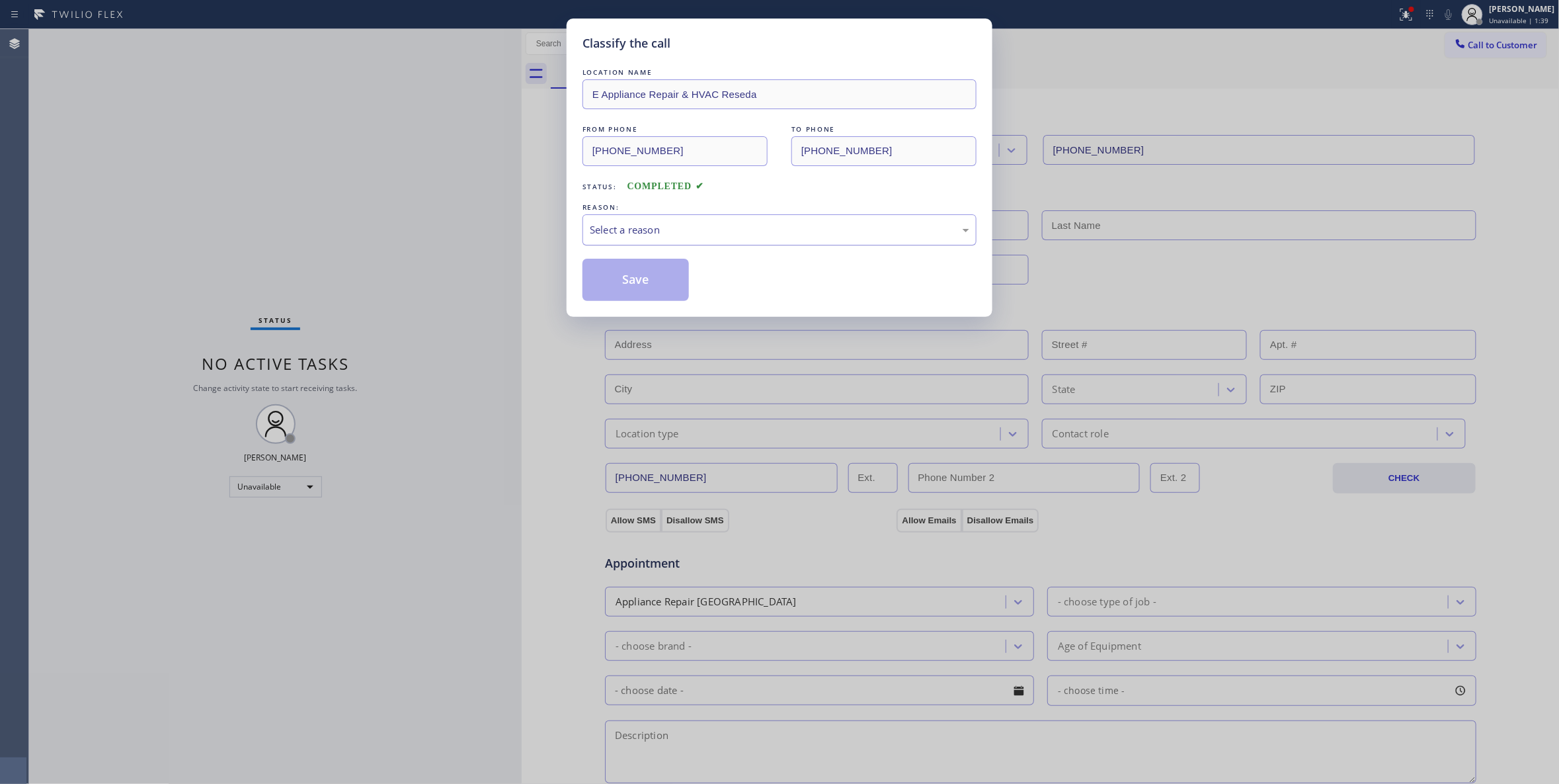
click at [659, 226] on div "Select a reason" at bounding box center [780, 230] width 379 height 15
click at [617, 283] on button "Save" at bounding box center [635, 279] width 106 height 43
drag, startPoint x: 617, startPoint y: 281, endPoint x: 628, endPoint y: 281, distance: 11.0
click at [620, 281] on button "Save" at bounding box center [635, 279] width 106 height 43
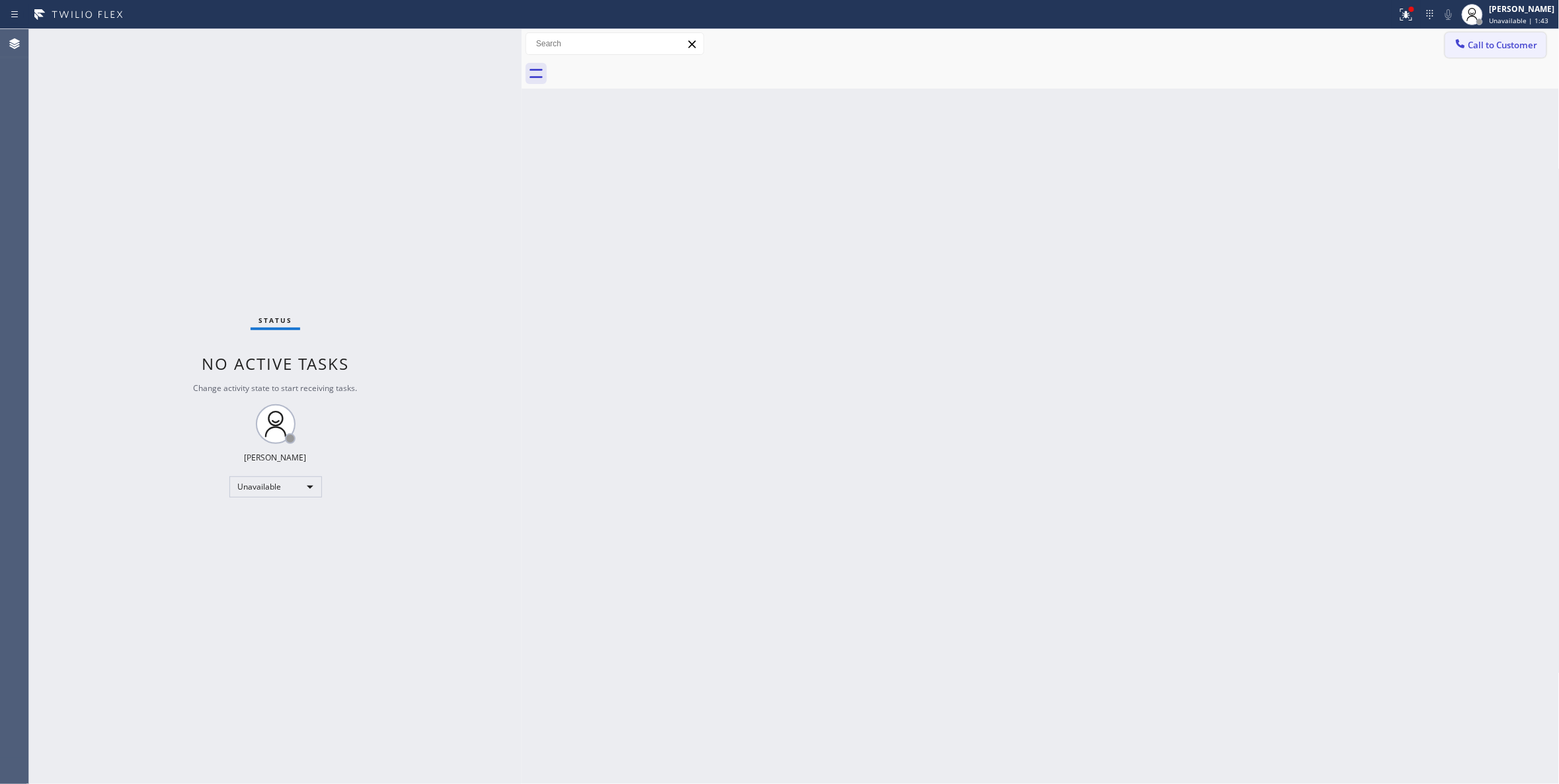
click at [1486, 51] on button "Call to Customer" at bounding box center [1495, 45] width 101 height 25
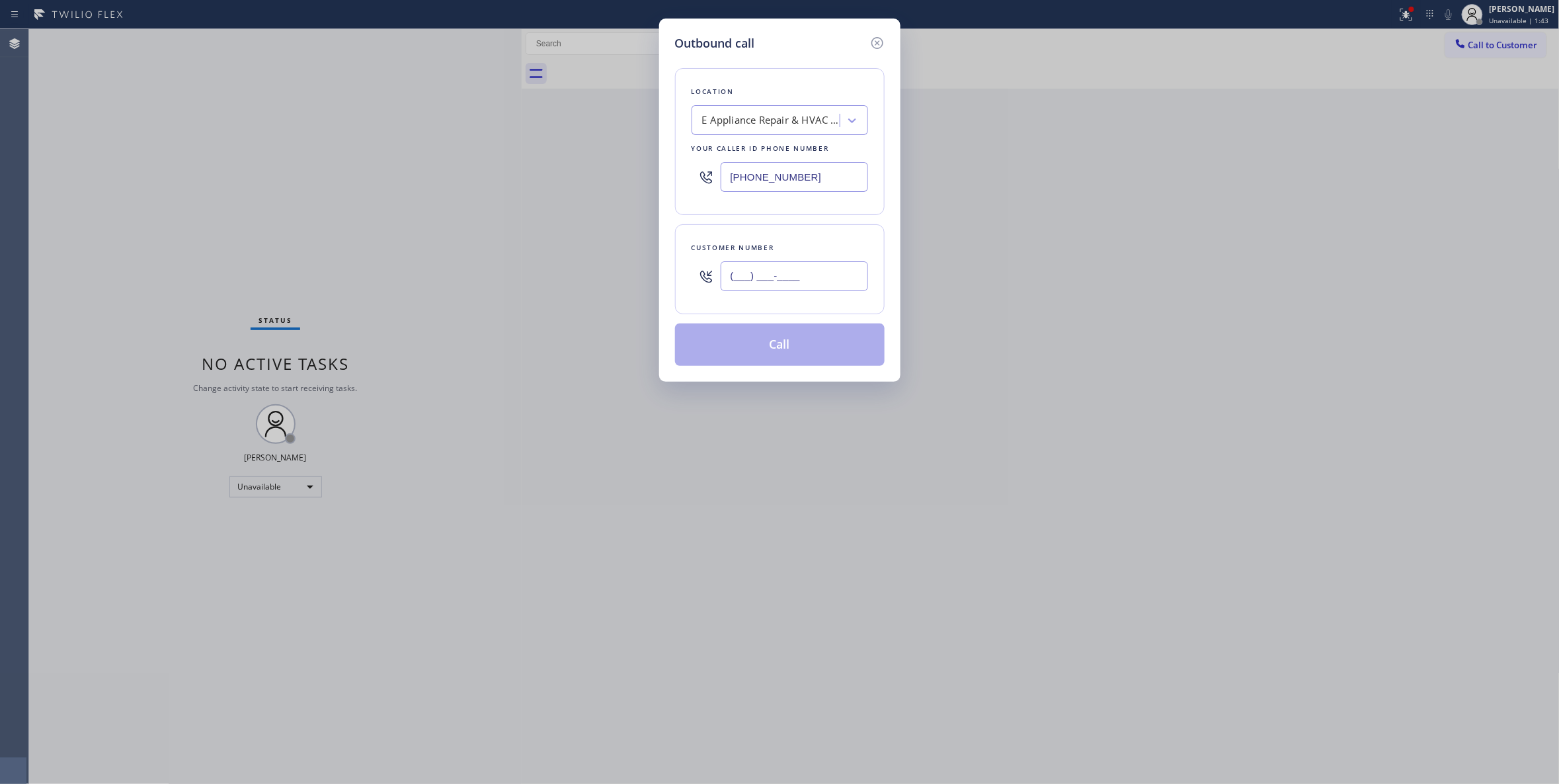
click at [798, 281] on input "(___) ___-____" at bounding box center [794, 276] width 148 height 30
paste input "818) 453-0958"
type input "[PHONE_NUMBER]"
click at [799, 349] on button "Call" at bounding box center [780, 344] width 210 height 43
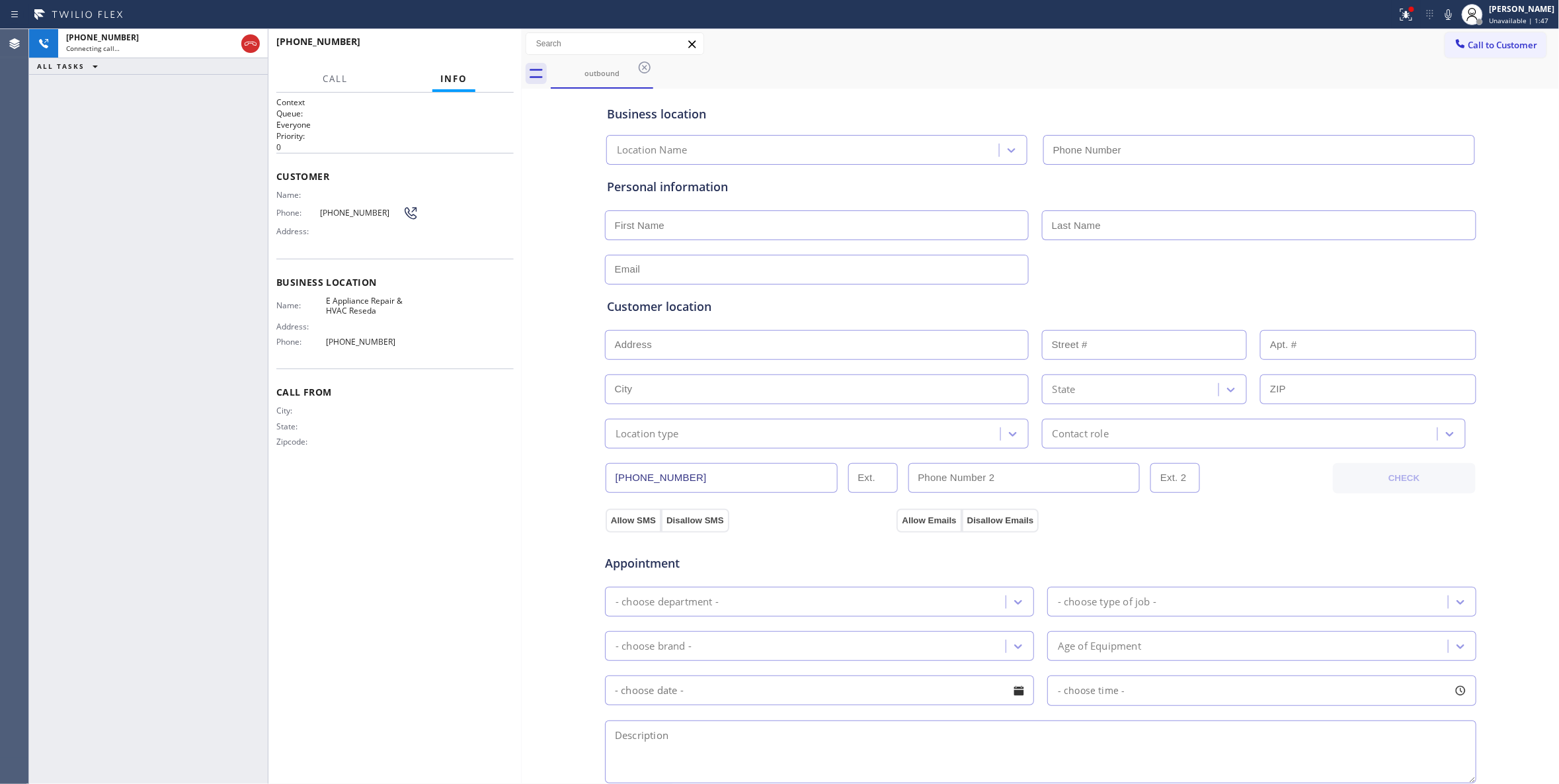
type input "[PHONE_NUMBER]"
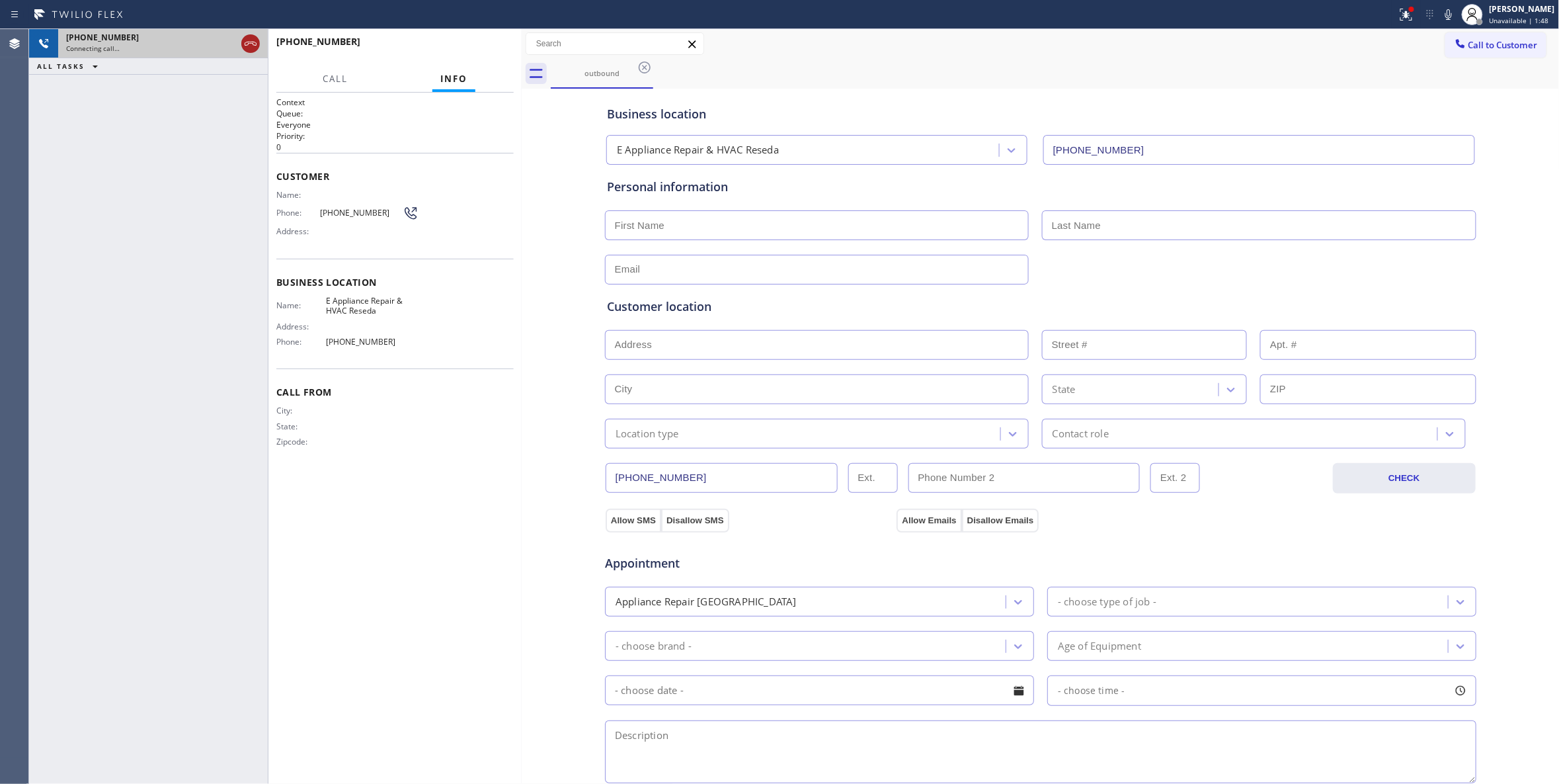
click at [251, 43] on icon at bounding box center [250, 44] width 12 height 4
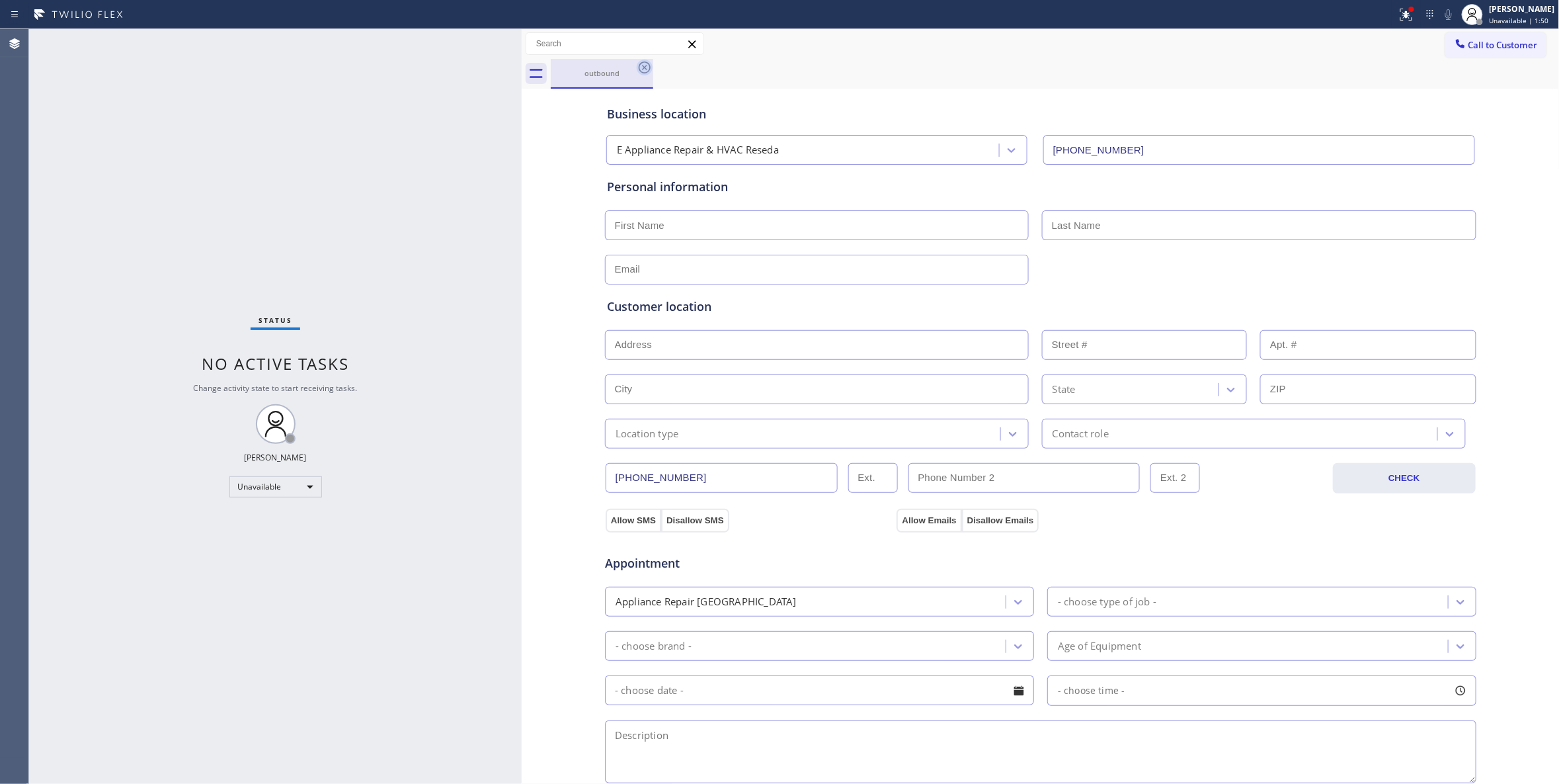
click at [644, 66] on icon at bounding box center [644, 67] width 15 height 15
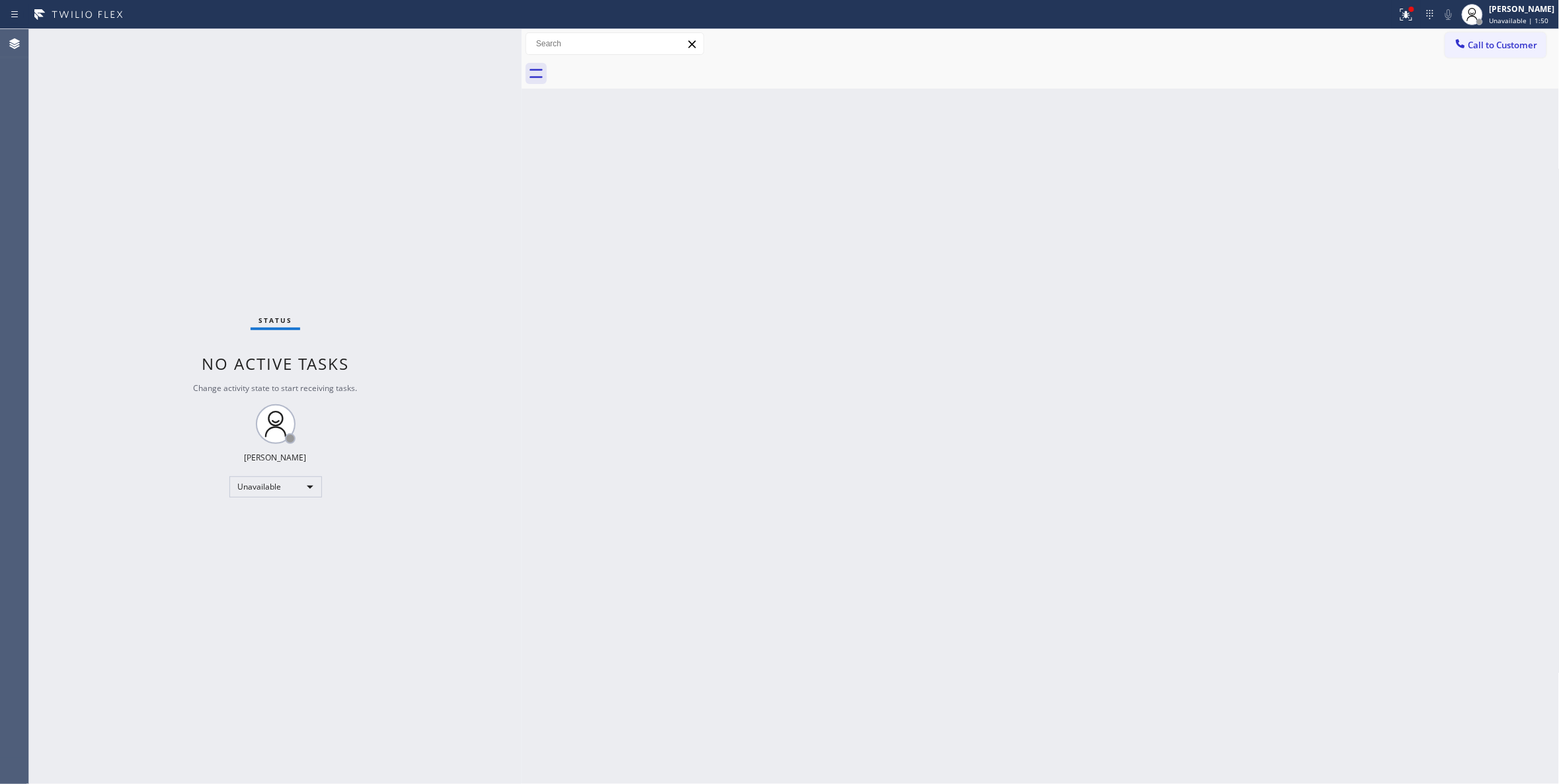
drag, startPoint x: 1521, startPoint y: 48, endPoint x: 1489, endPoint y: 48, distance: 32.0
click at [1517, 48] on span "Call to Customer" at bounding box center [1504, 44] width 70 height 12
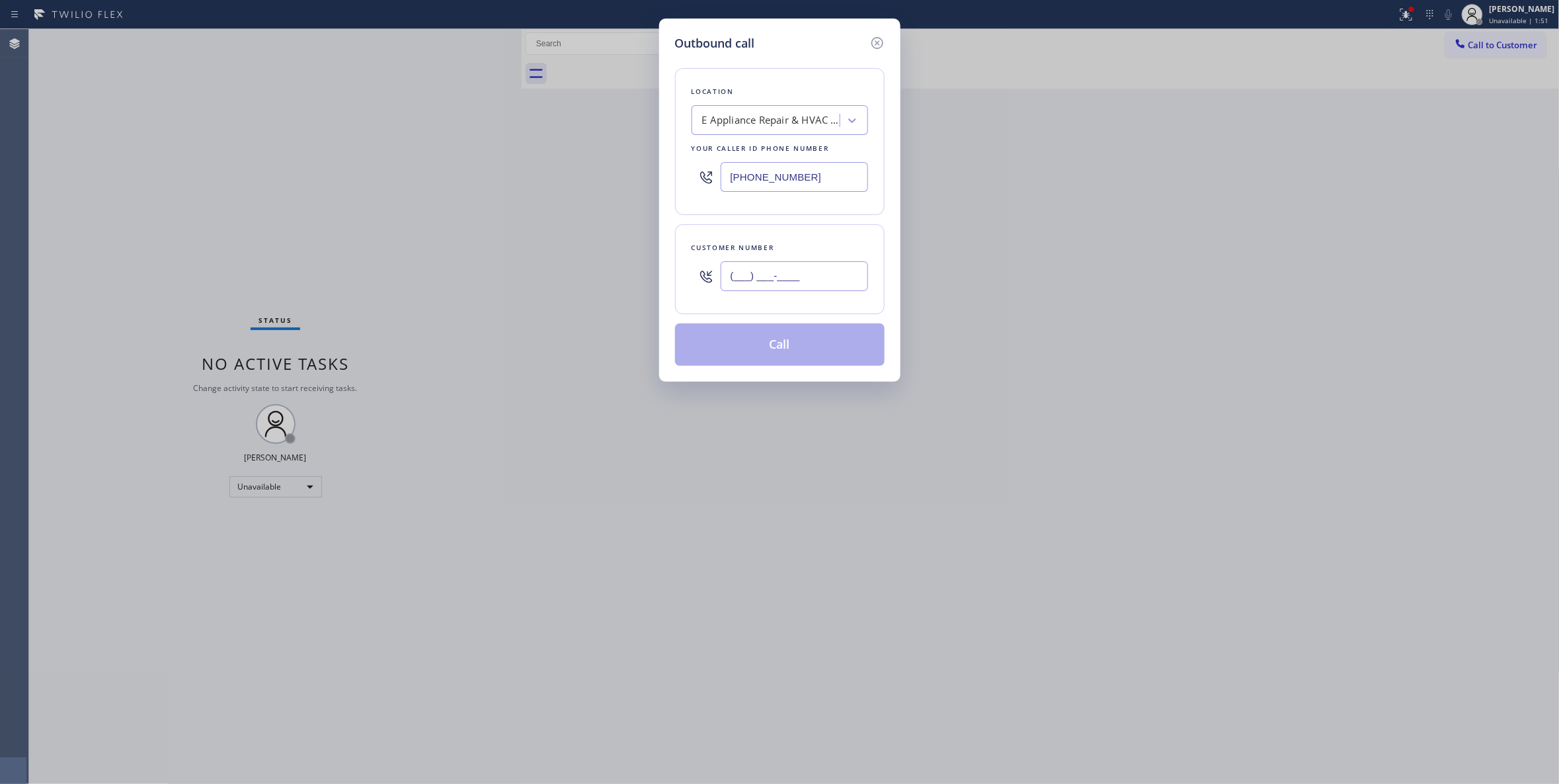
click at [834, 281] on input "(___) ___-____" at bounding box center [794, 276] width 148 height 30
paste input "818) 453-0958"
type input "[PHONE_NUMBER]"
click at [824, 352] on button "Call" at bounding box center [780, 344] width 210 height 43
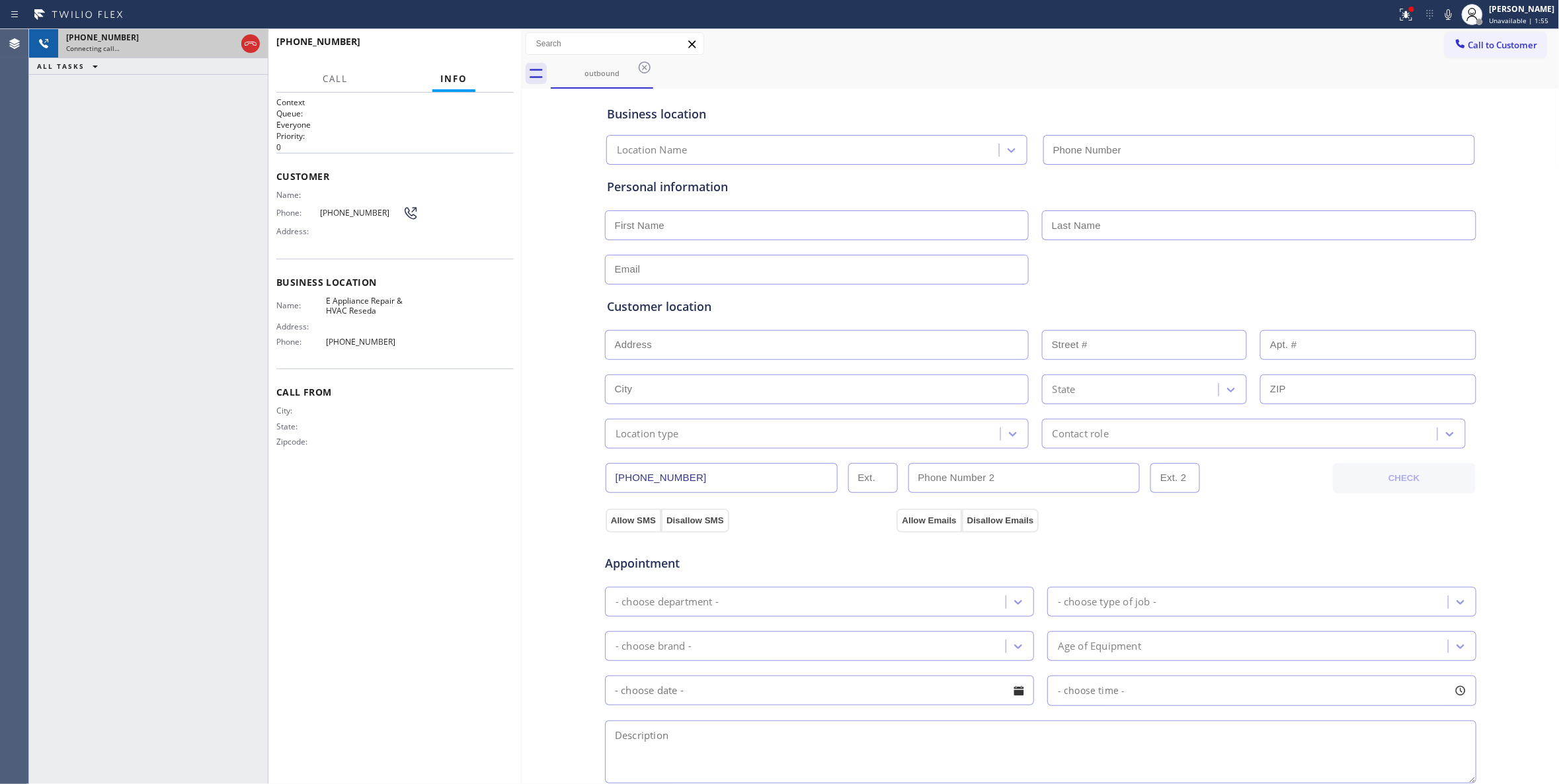
type input "[PHONE_NUMBER]"
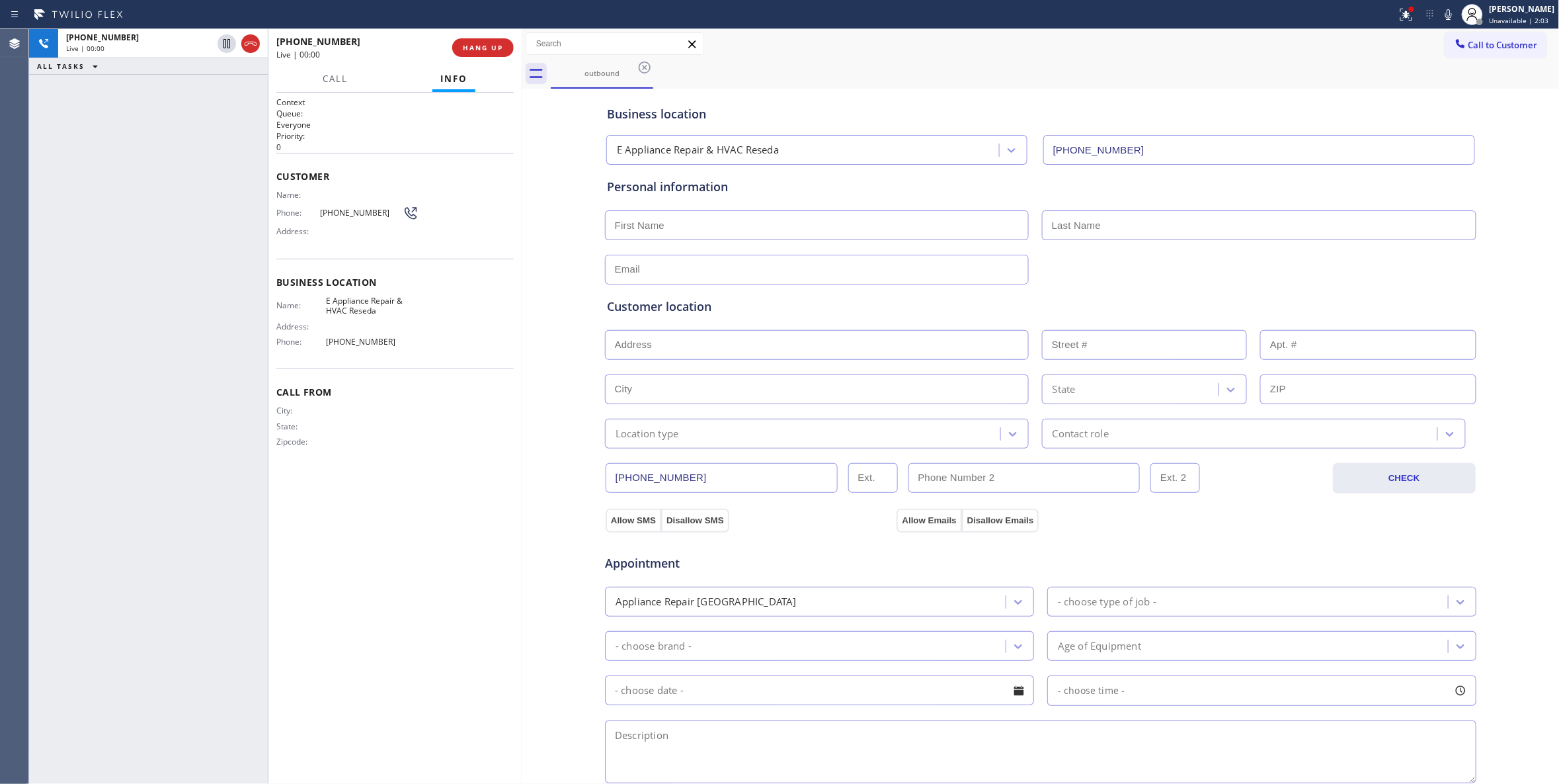
drag, startPoint x: 249, startPoint y: 47, endPoint x: 272, endPoint y: 43, distance: 23.3
click at [252, 44] on icon at bounding box center [250, 43] width 15 height 15
click at [485, 46] on span "HANG UP" at bounding box center [483, 47] width 40 height 9
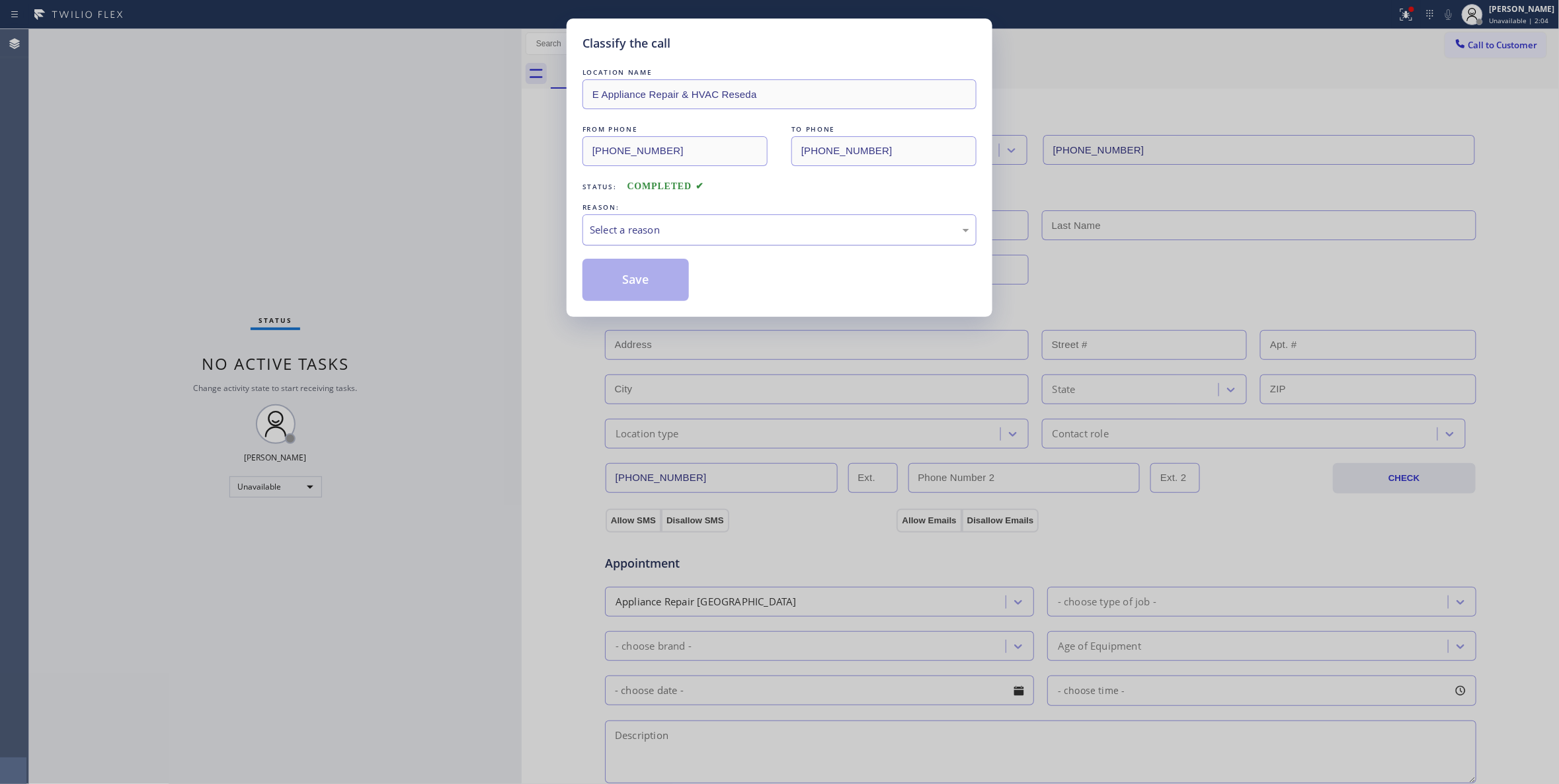
click at [632, 223] on div "Select a reason" at bounding box center [780, 230] width 379 height 15
click at [635, 281] on button "Save" at bounding box center [635, 279] width 106 height 43
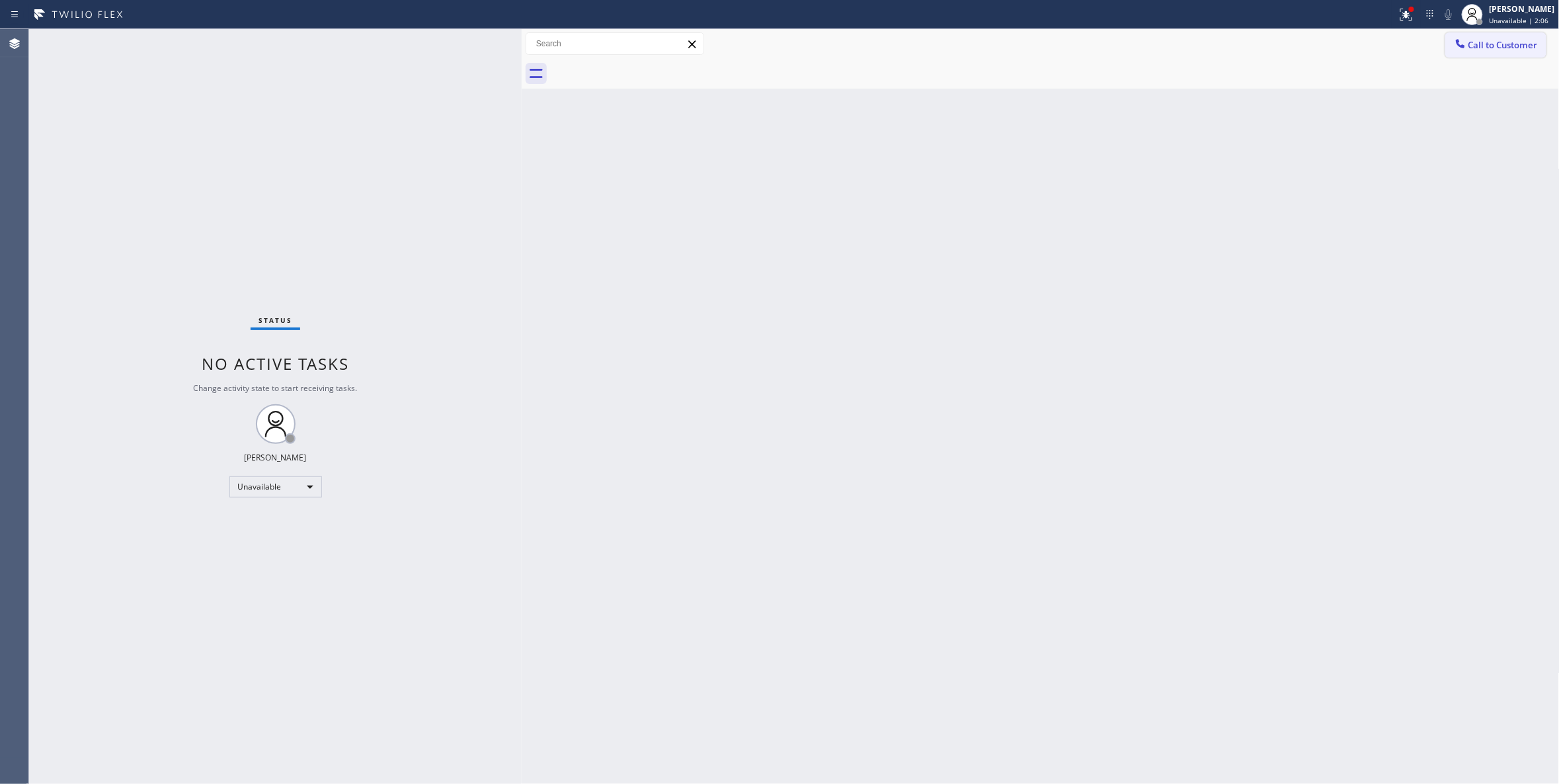
click at [1518, 47] on span "Call to Customer" at bounding box center [1504, 44] width 70 height 12
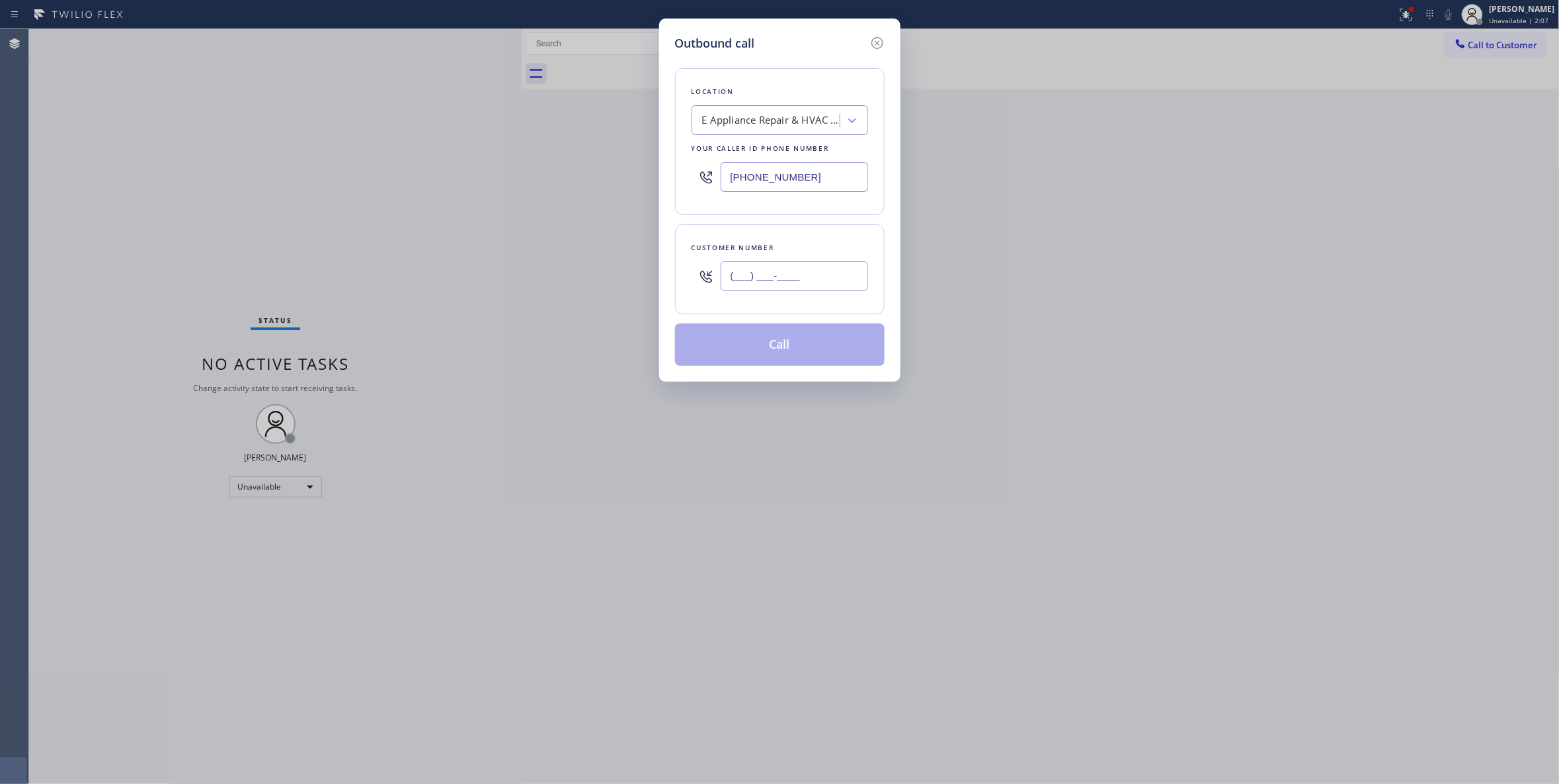
click at [747, 284] on input "(___) ___-____" at bounding box center [794, 276] width 148 height 30
paste input "818) 453-0958"
type input "[PHONE_NUMBER]"
click at [733, 352] on button "Call" at bounding box center [780, 344] width 210 height 43
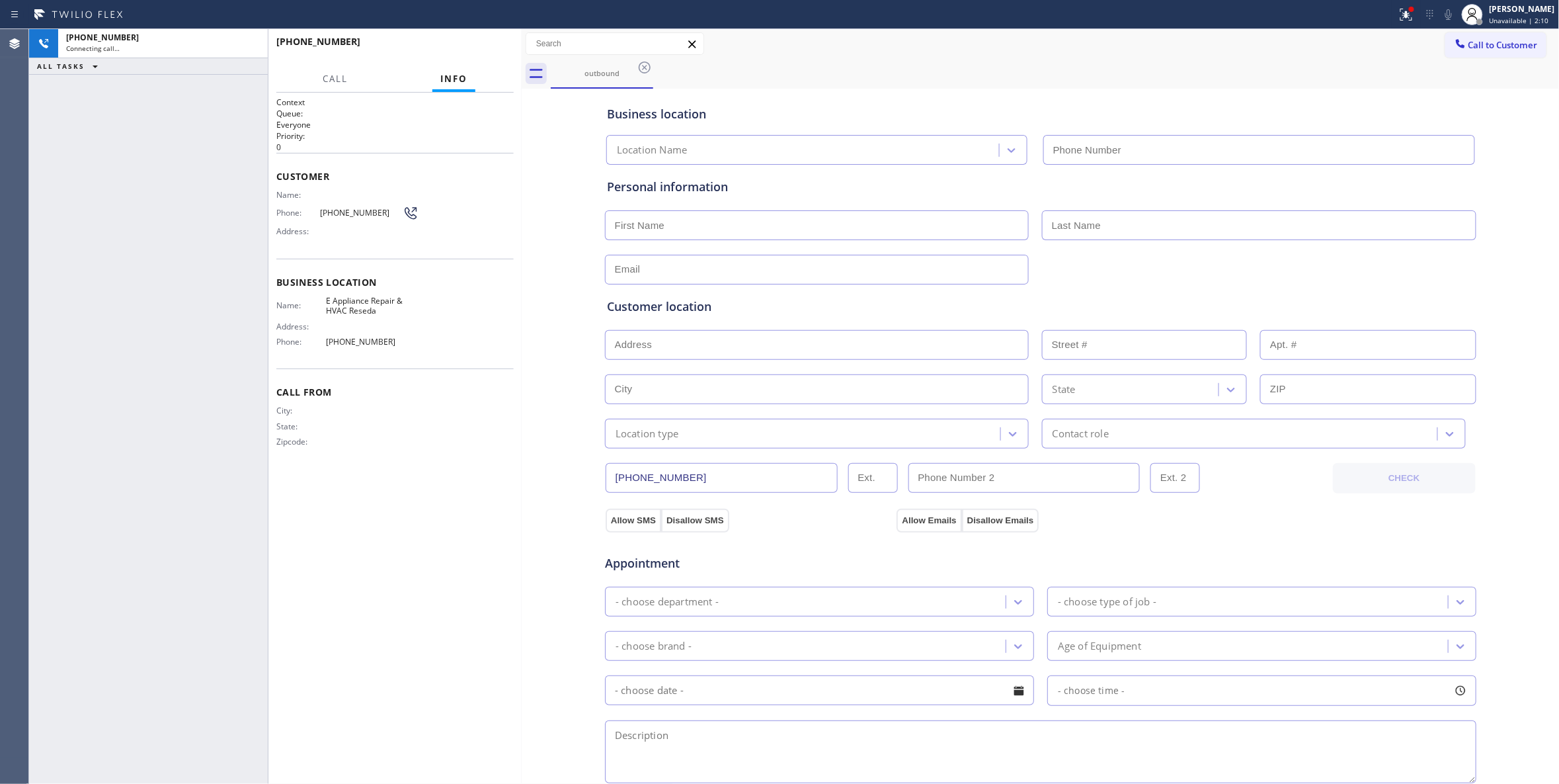
type input "[PHONE_NUMBER]"
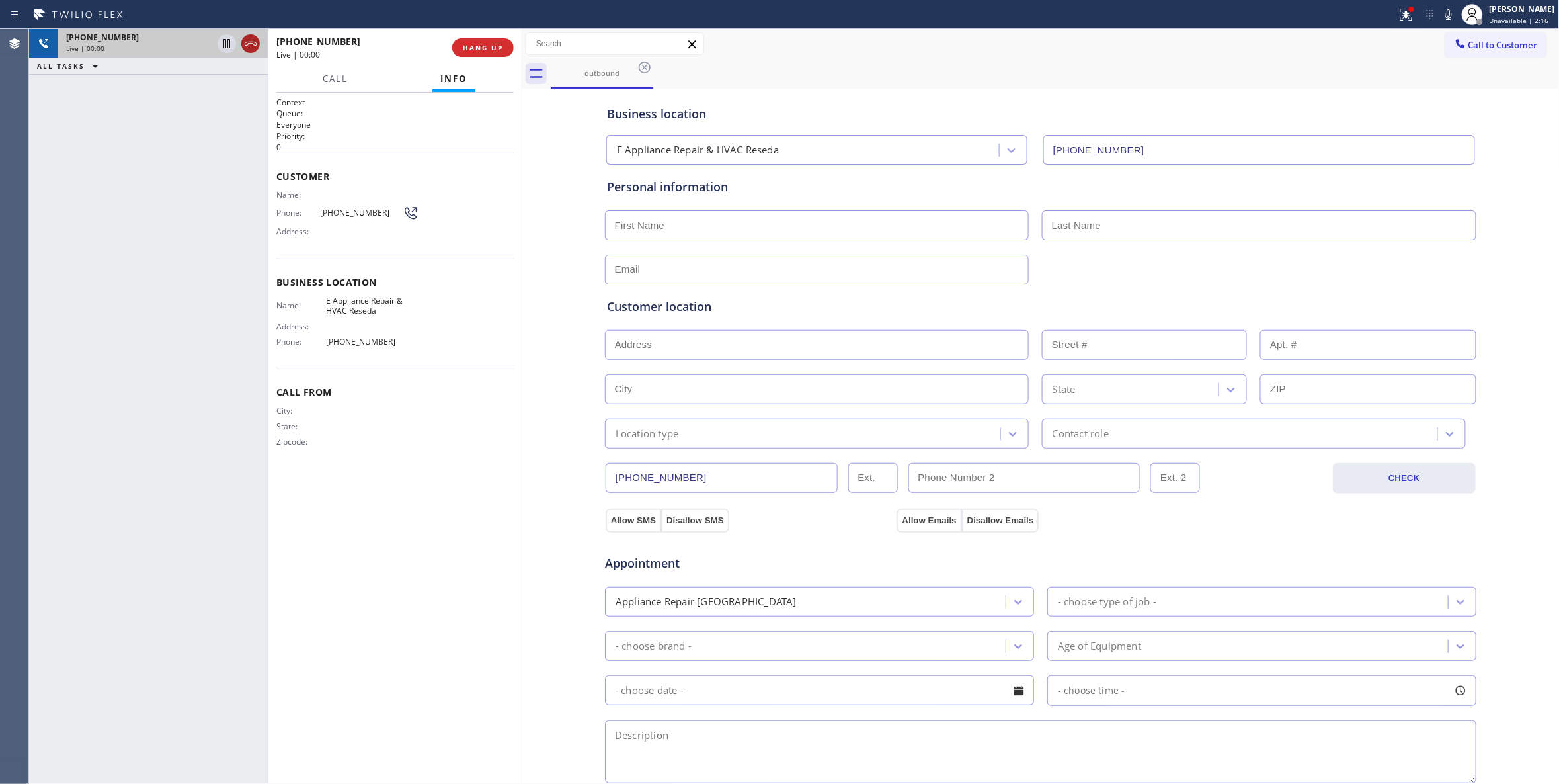
click at [252, 45] on icon at bounding box center [250, 43] width 15 height 15
click at [505, 50] on button "HANG UP" at bounding box center [483, 47] width 62 height 18
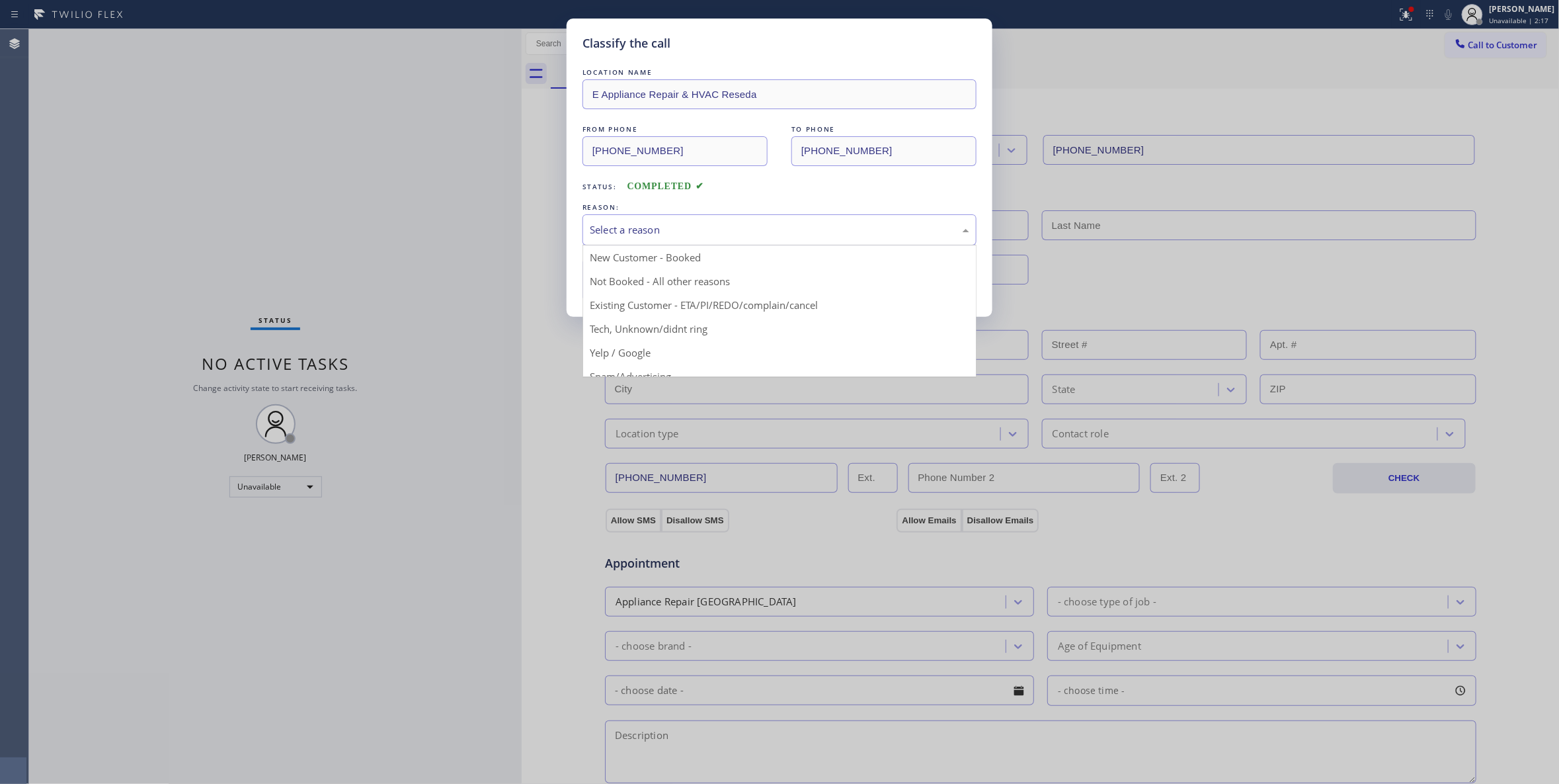
click at [625, 233] on div "Select a reason" at bounding box center [780, 230] width 379 height 15
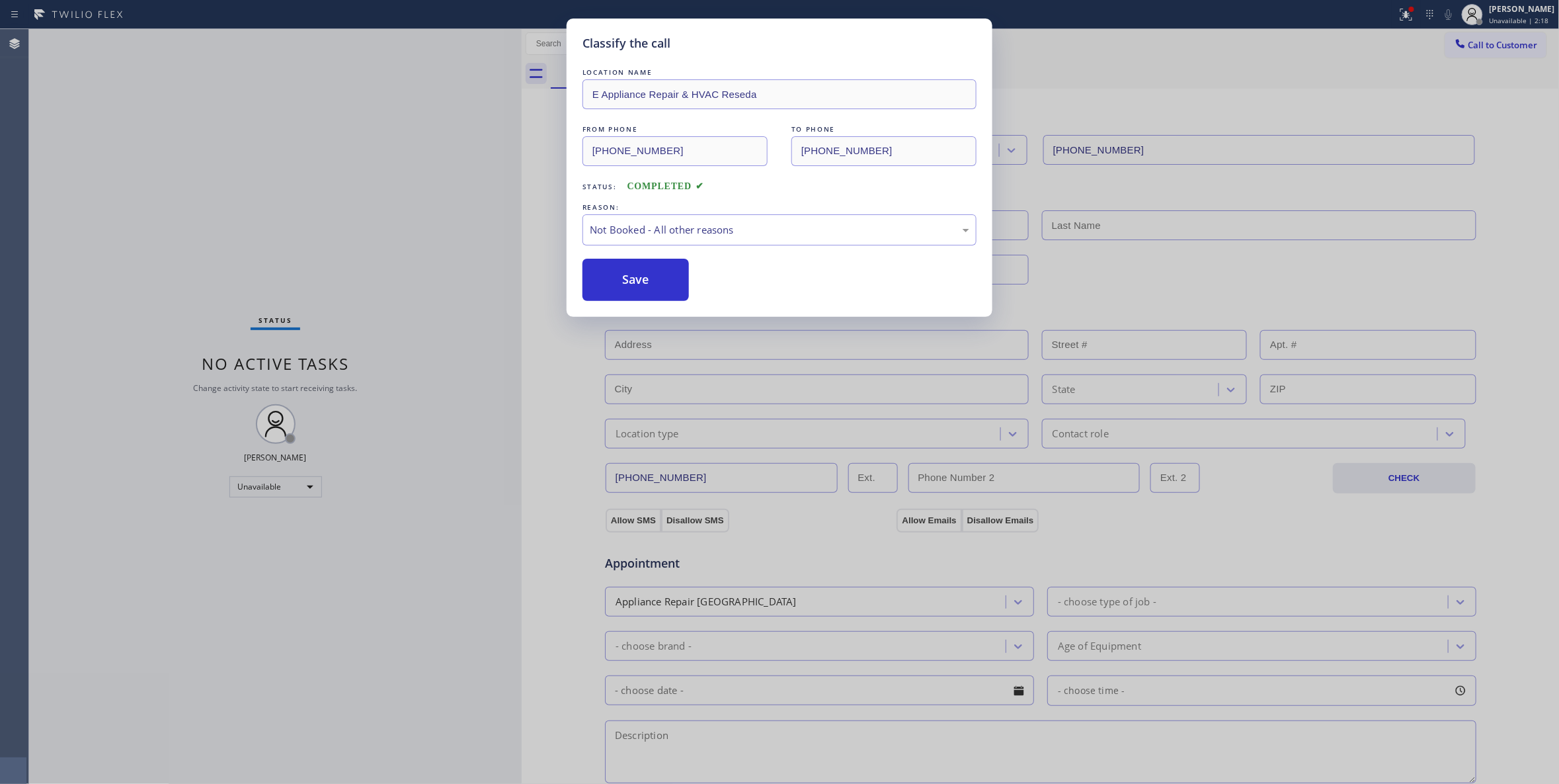
click at [642, 287] on button "Save" at bounding box center [635, 279] width 106 height 43
drag, startPoint x: 642, startPoint y: 287, endPoint x: 653, endPoint y: 281, distance: 12.5
click at [643, 286] on button "Save" at bounding box center [635, 279] width 106 height 43
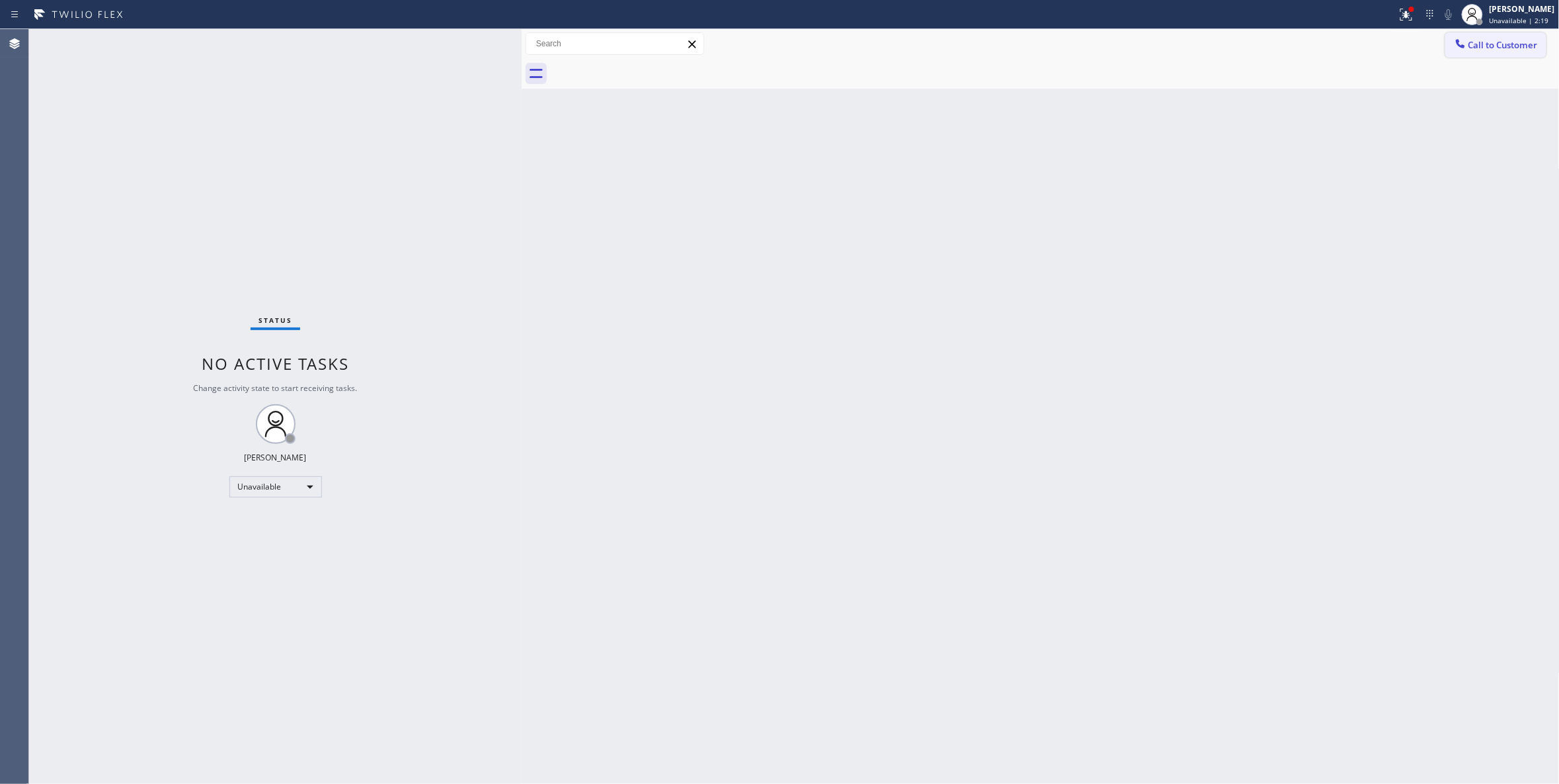
click at [1495, 44] on span "Call to Customer" at bounding box center [1504, 44] width 70 height 12
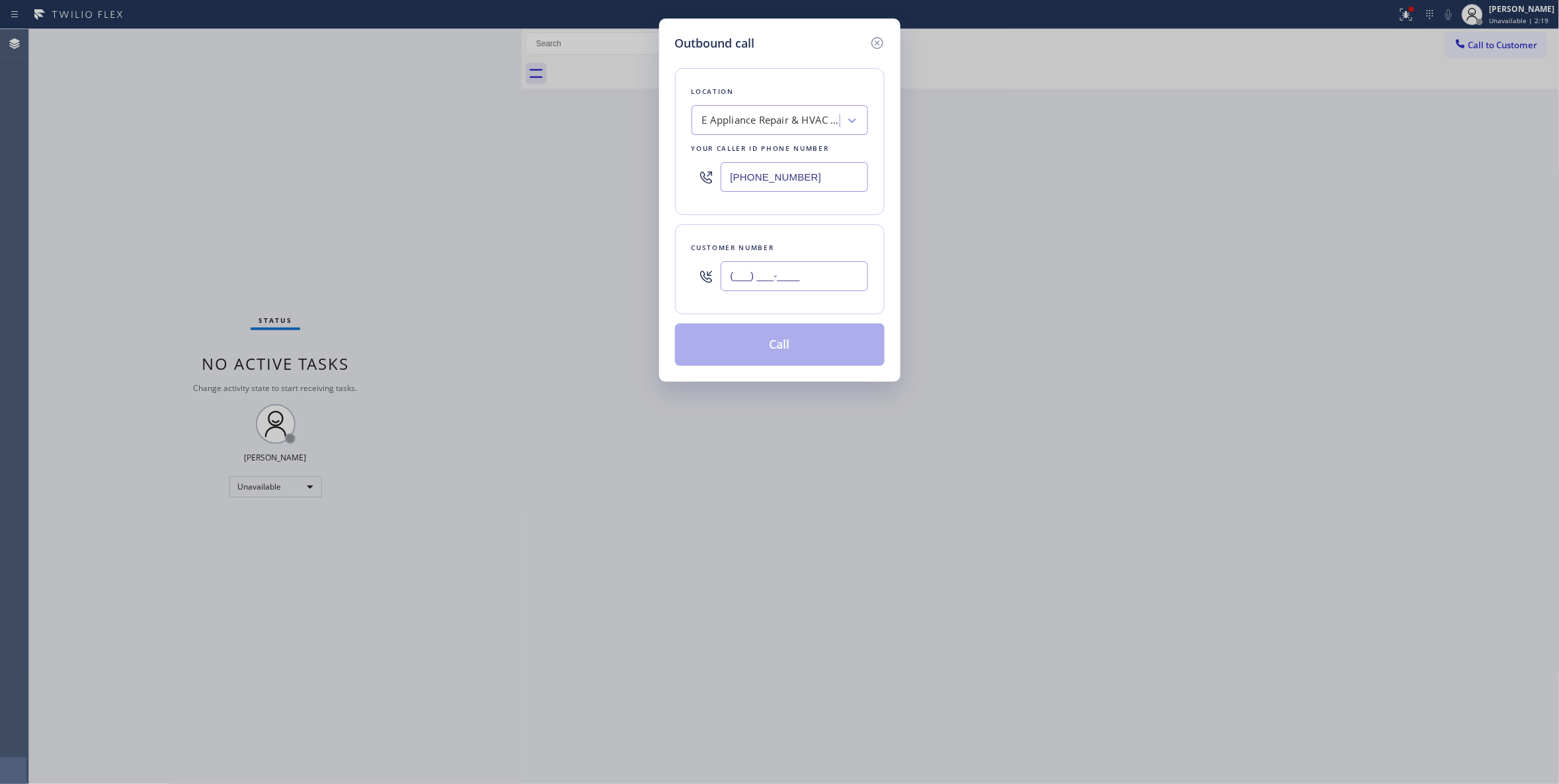
click at [798, 279] on input "(___) ___-____" at bounding box center [794, 276] width 148 height 30
paste input "818) 453-0958"
type input "[PHONE_NUMBER]"
click at [783, 350] on button "Call" at bounding box center [780, 344] width 210 height 43
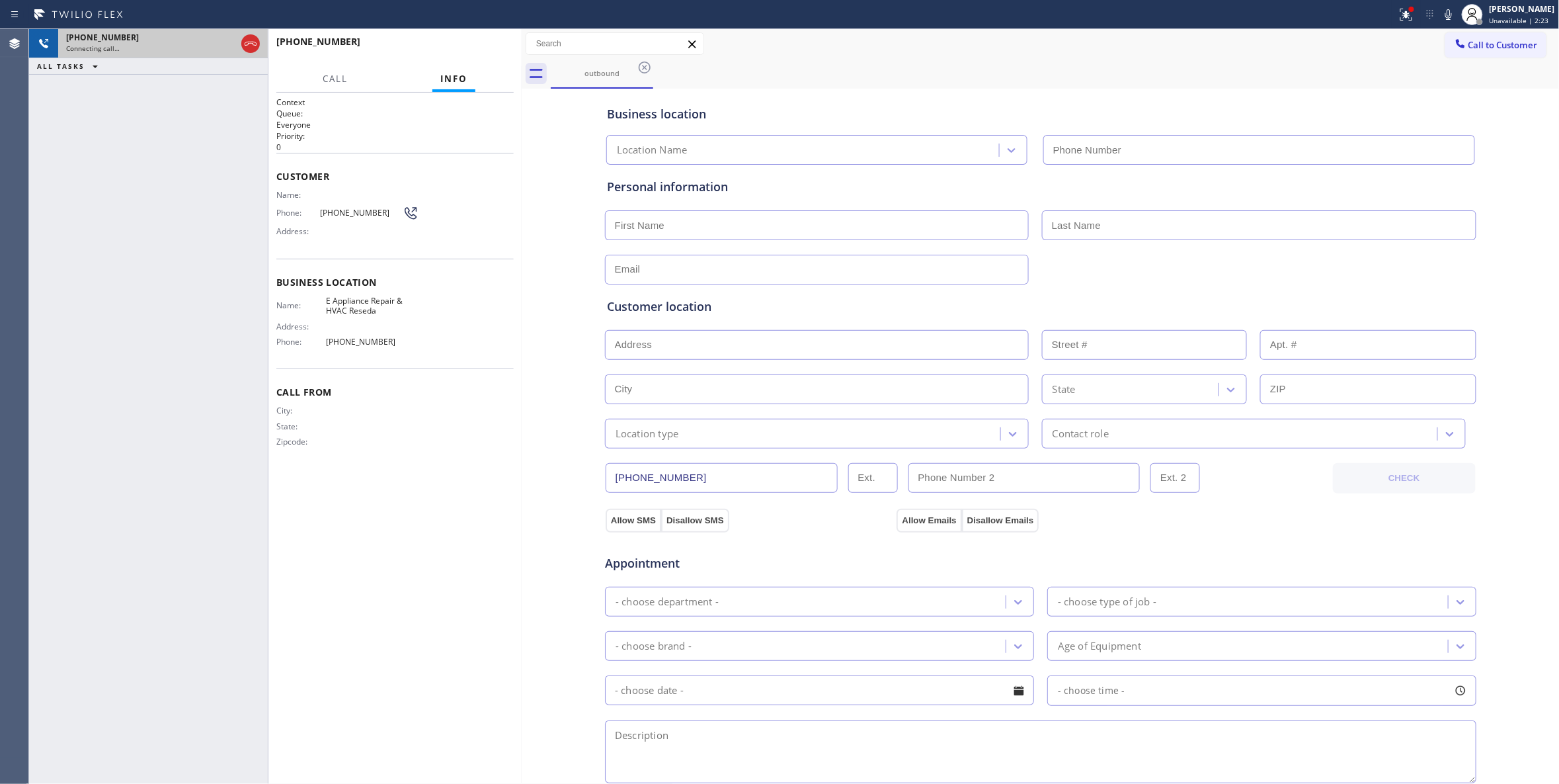
type input "[PHONE_NUMBER]"
click at [249, 41] on icon at bounding box center [250, 43] width 15 height 15
click at [508, 52] on button "HANG UP" at bounding box center [483, 47] width 62 height 18
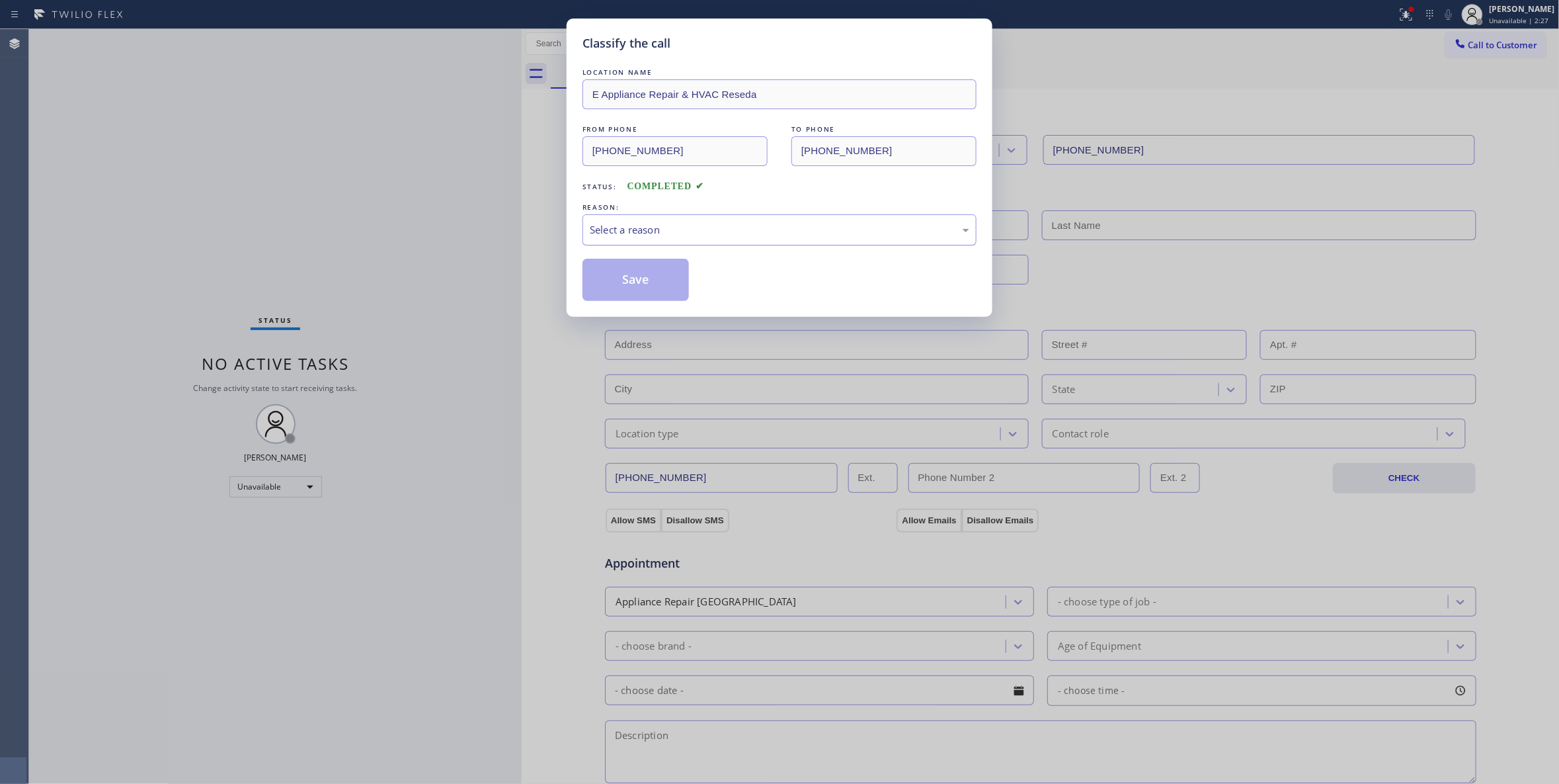
click at [657, 241] on div "Select a reason" at bounding box center [780, 230] width 394 height 31
click at [628, 274] on button "Save" at bounding box center [635, 279] width 106 height 43
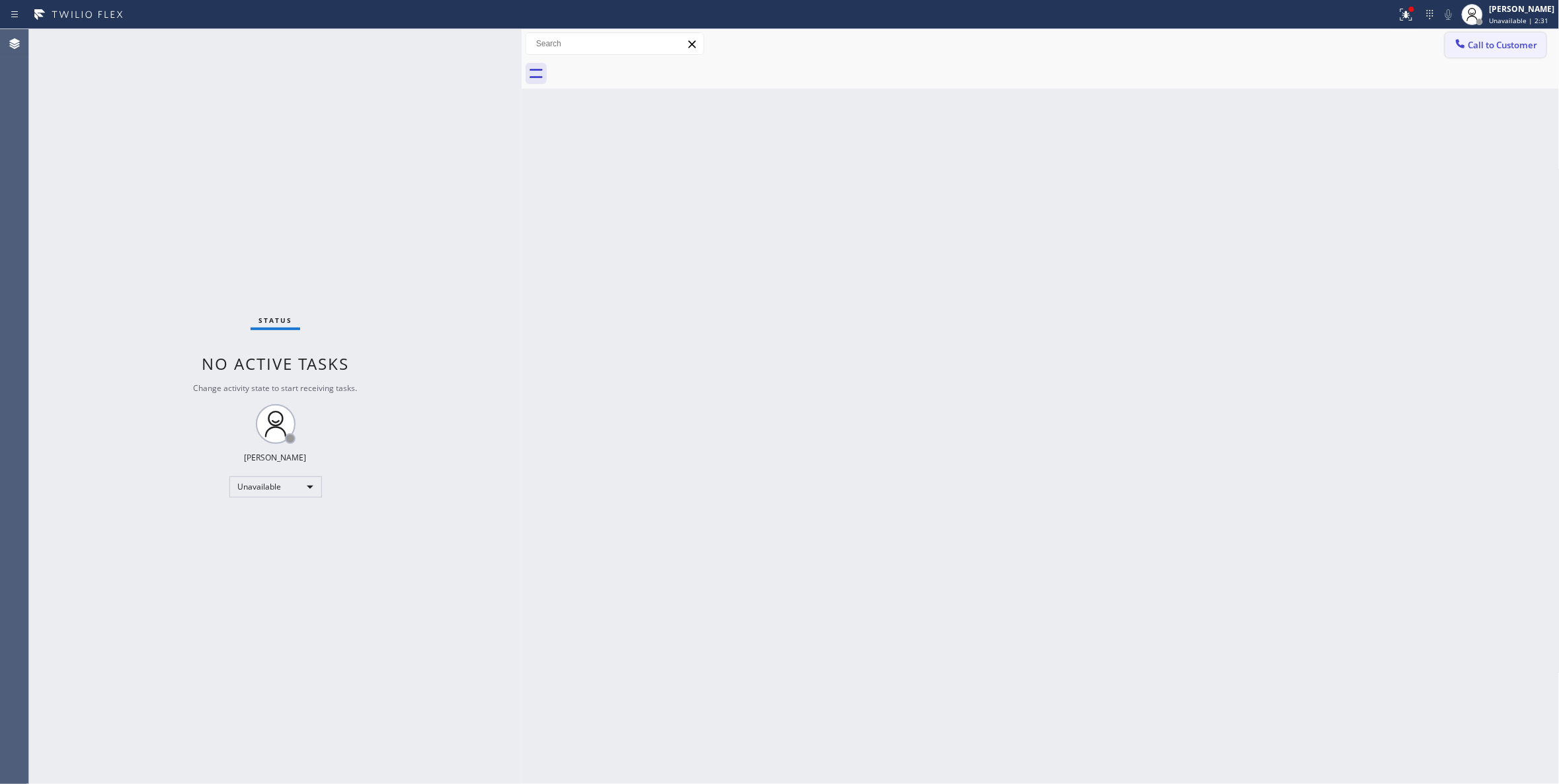
click at [1495, 49] on span "Call to Customer" at bounding box center [1504, 44] width 70 height 12
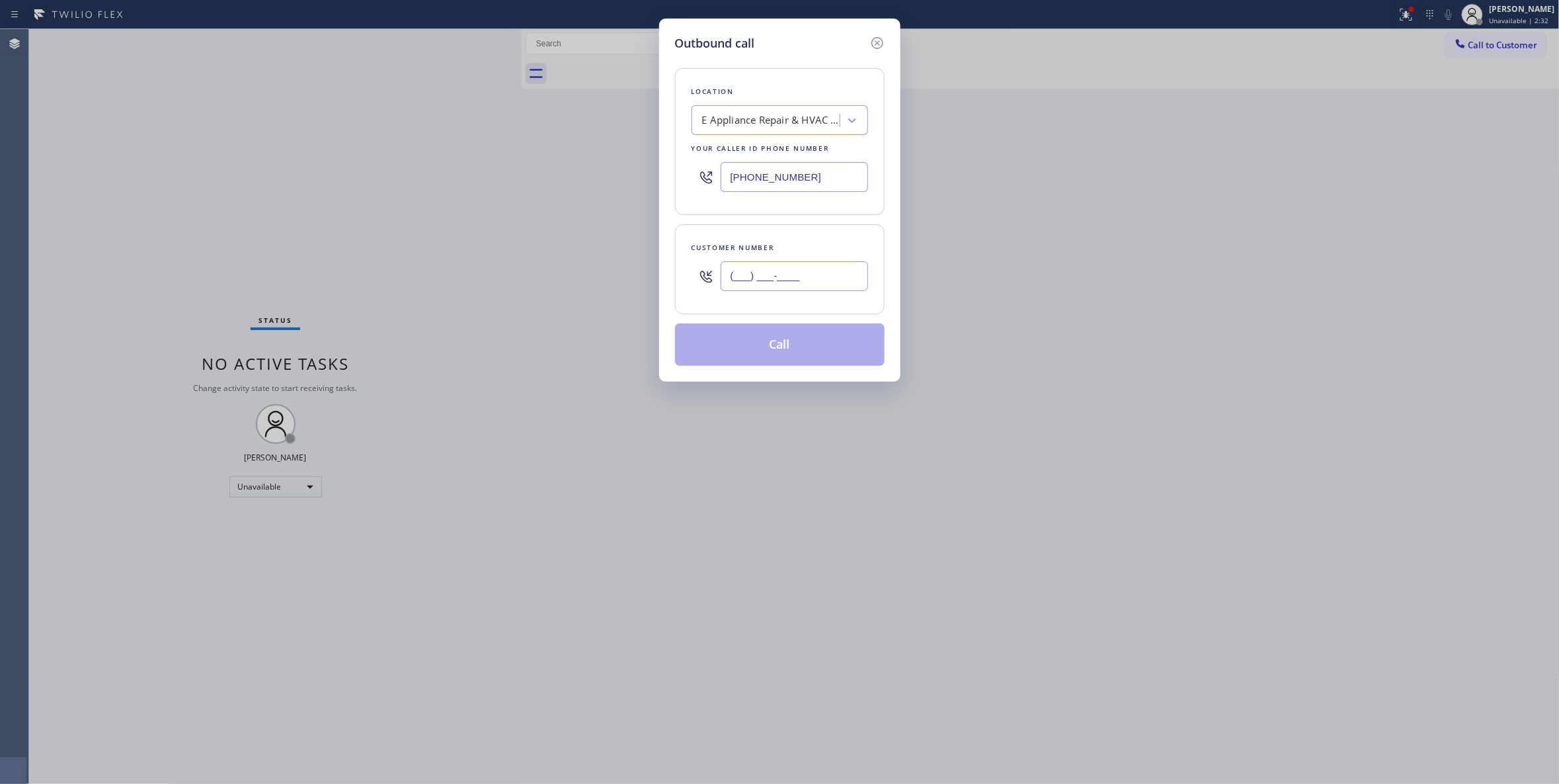
click at [762, 289] on input "(___) ___-____" at bounding box center [794, 276] width 148 height 30
paste input "818) 453-0958"
type input "[PHONE_NUMBER]"
click at [754, 350] on button "Call" at bounding box center [780, 344] width 210 height 43
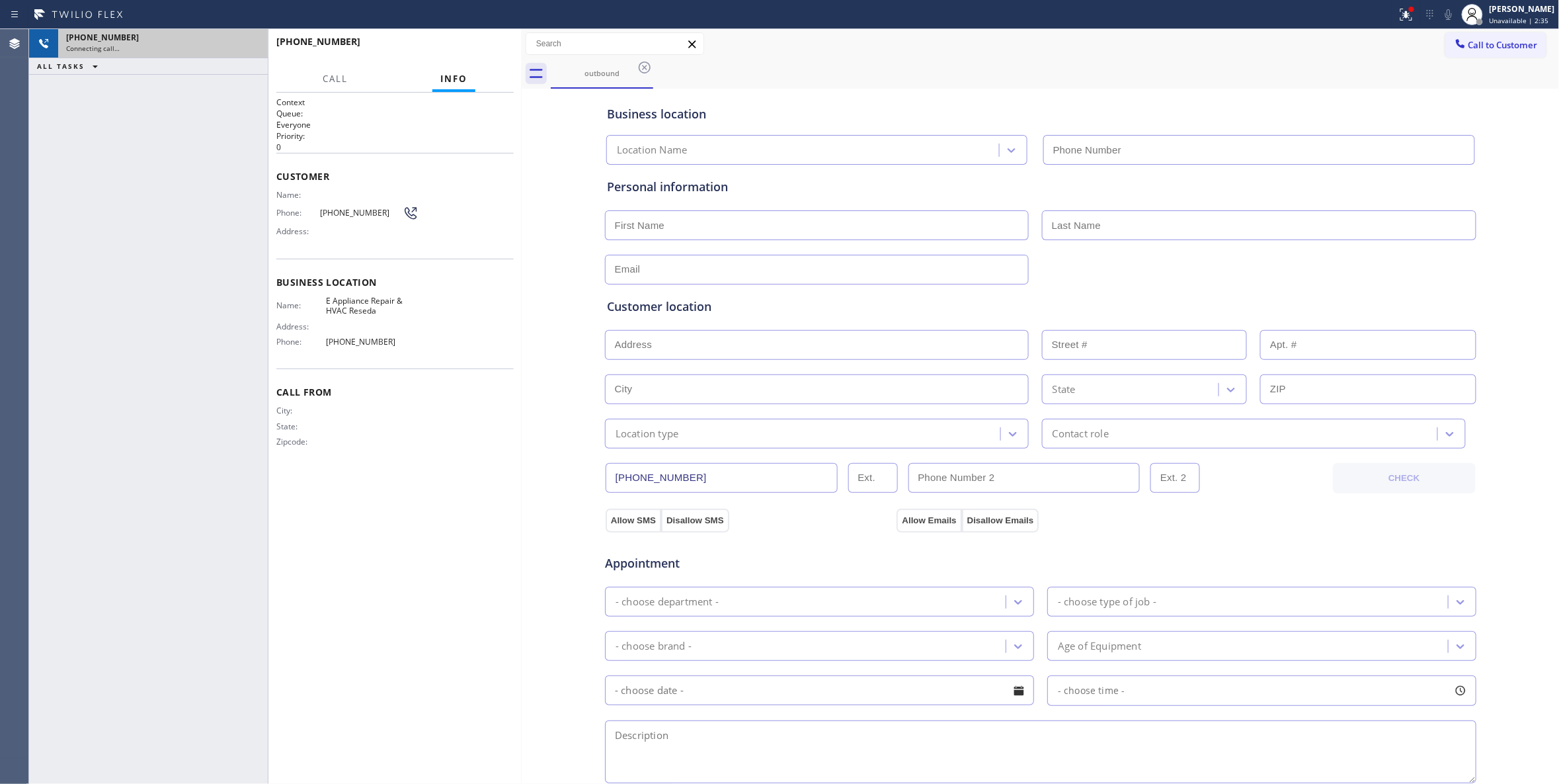
type input "[PHONE_NUMBER]"
click at [251, 49] on icon at bounding box center [250, 43] width 15 height 15
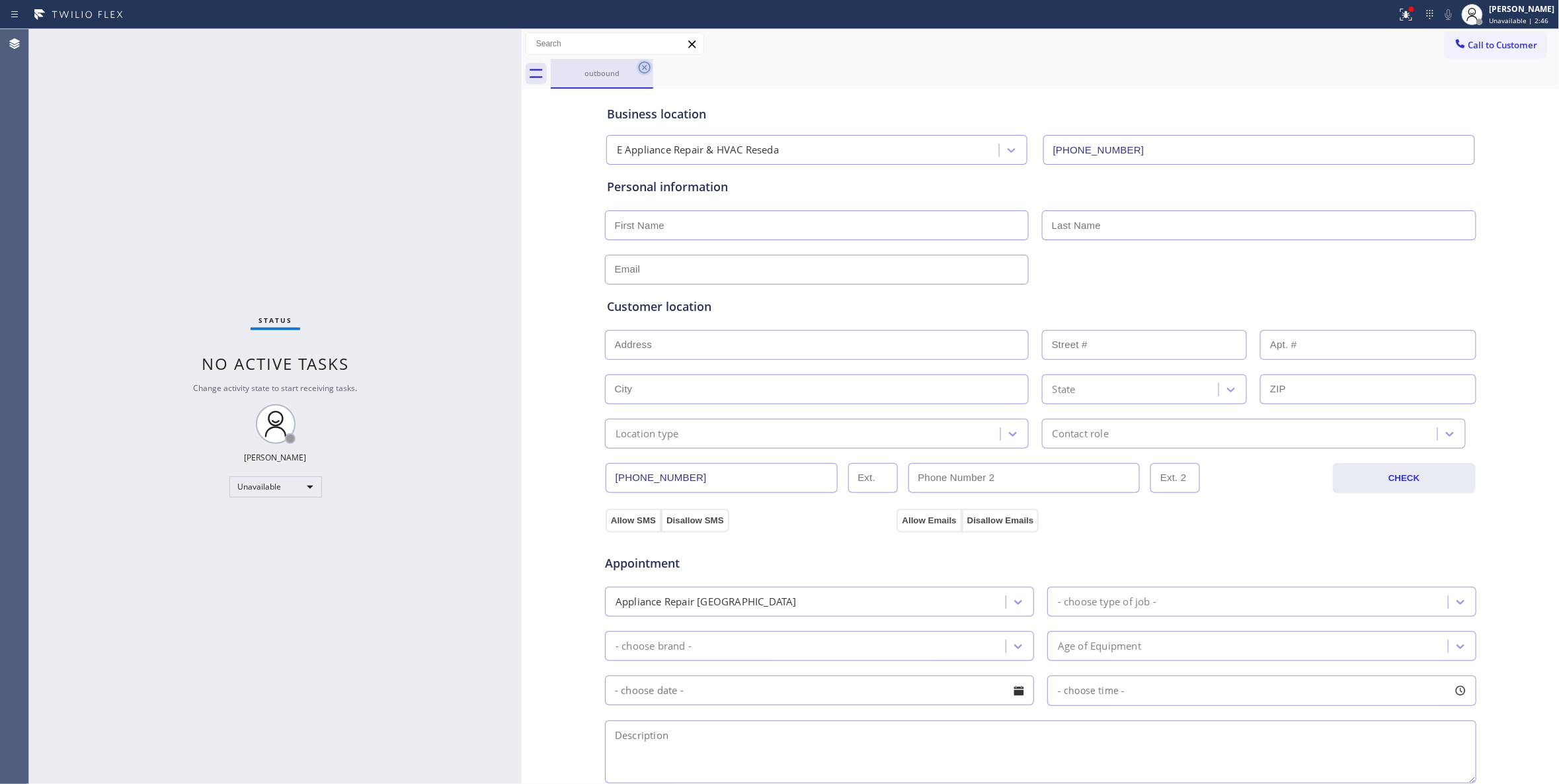
click at [642, 72] on icon at bounding box center [644, 67] width 12 height 12
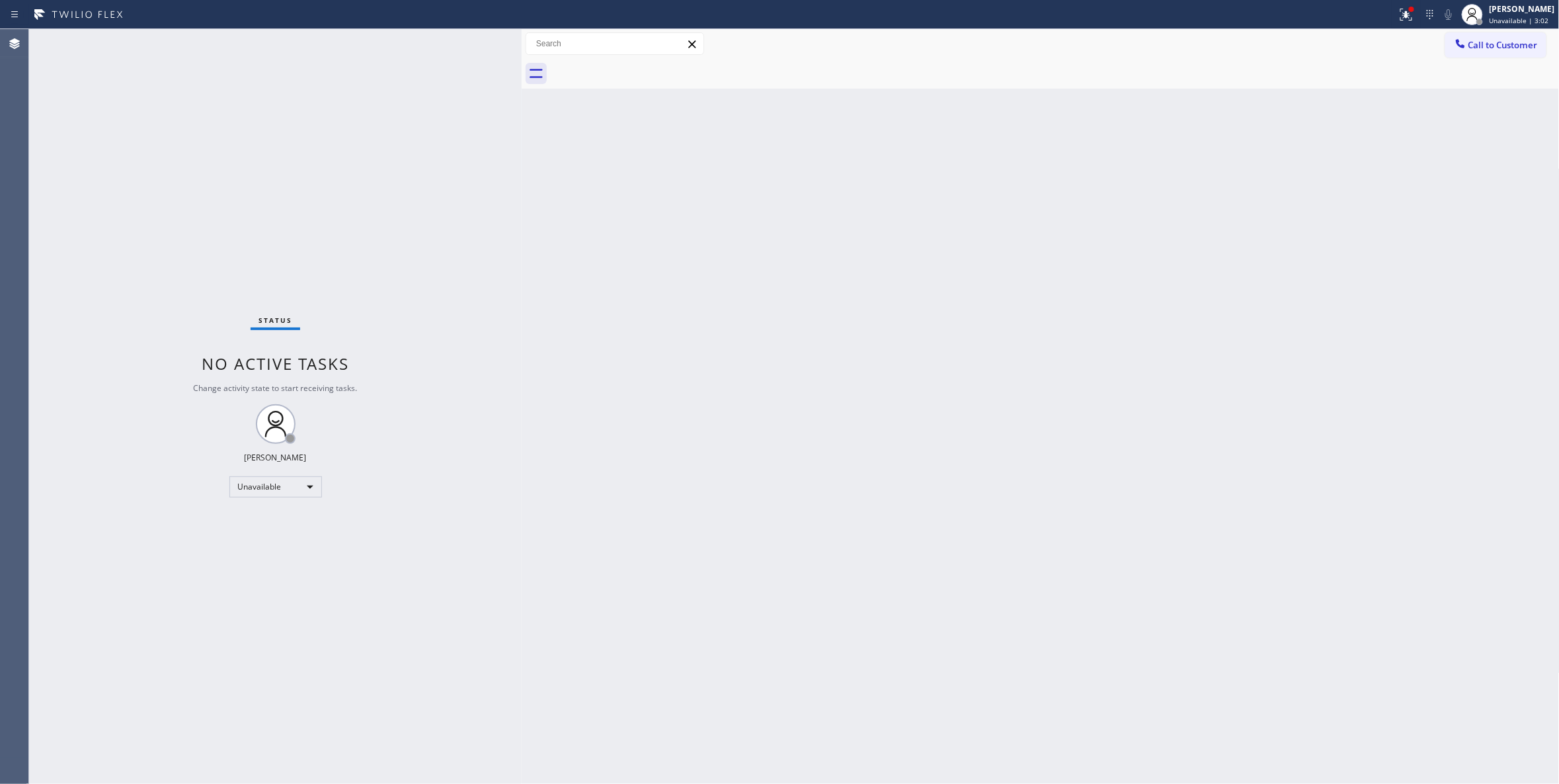
drag, startPoint x: 1495, startPoint y: 47, endPoint x: 1077, endPoint y: 200, distance: 445.1
click at [1494, 47] on span "Call to Customer" at bounding box center [1504, 44] width 70 height 12
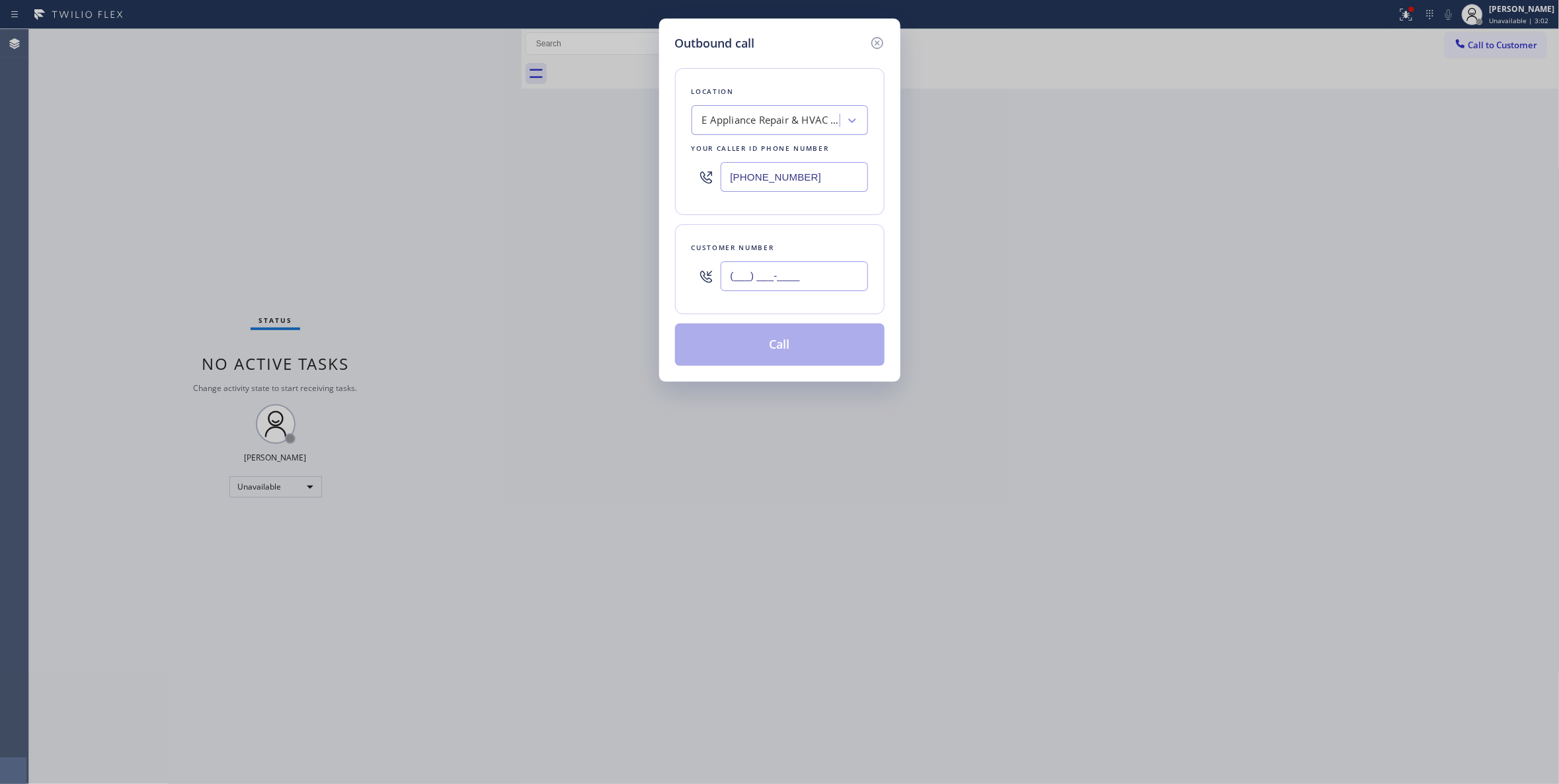
click at [796, 280] on input "(___) ___-____" at bounding box center [794, 276] width 148 height 30
paste input "805) 596-1956"
type input "[PHONE_NUMBER]"
paste input "05) 222-7747"
drag, startPoint x: 718, startPoint y: 173, endPoint x: 543, endPoint y: 186, distance: 175.5
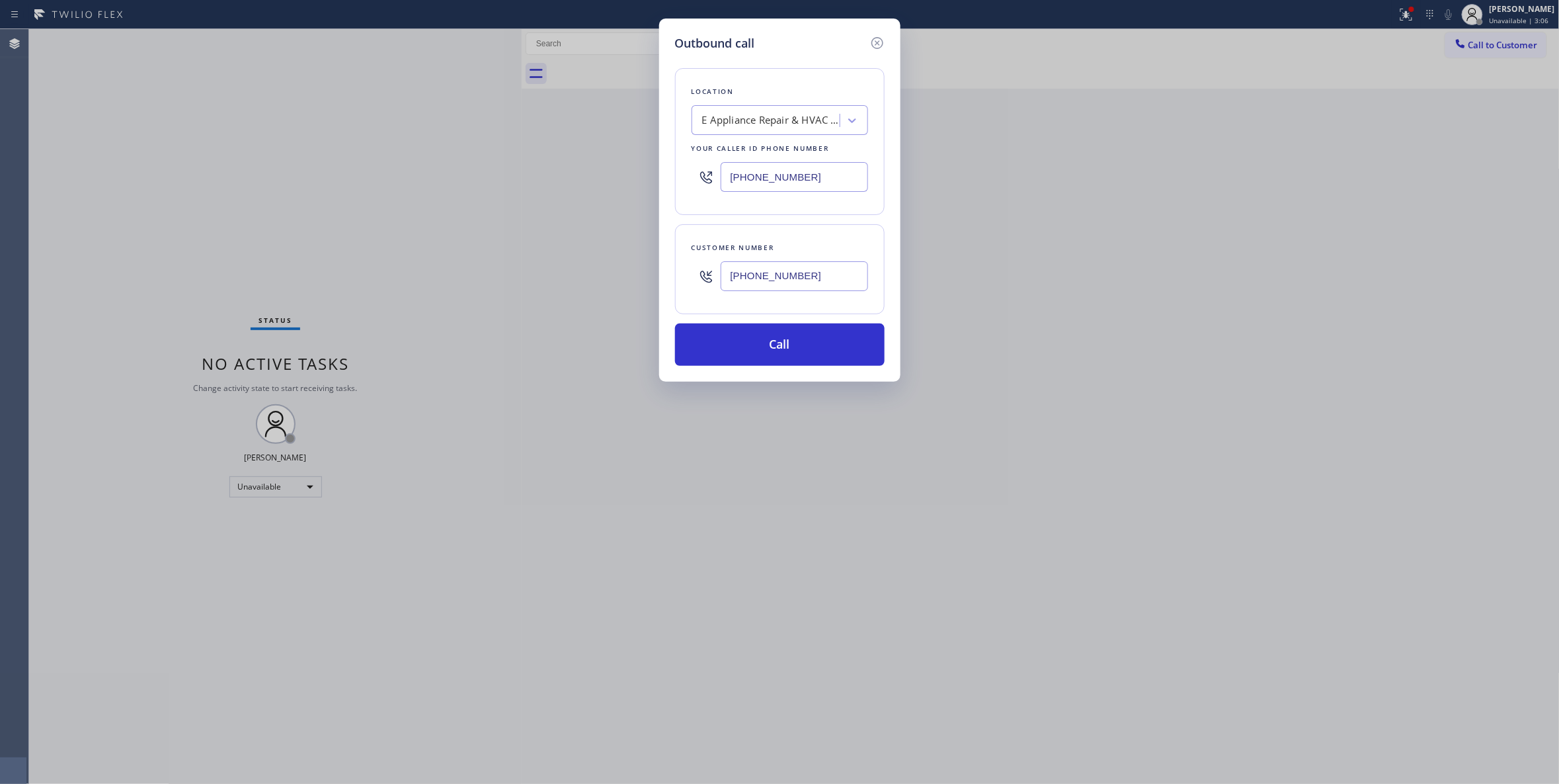
click at [543, 186] on div "Outbound call Location E Appliance Repair & HVAC Reseda Your caller id phone nu…" at bounding box center [780, 392] width 1559 height 784
type input "[PHONE_NUMBER]"
drag, startPoint x: 812, startPoint y: 281, endPoint x: 725, endPoint y: 324, distance: 97.0
click at [683, 286] on div "Customer number [PHONE_NUMBER]" at bounding box center [780, 269] width 210 height 90
click at [755, 356] on button "Call" at bounding box center [780, 344] width 210 height 43
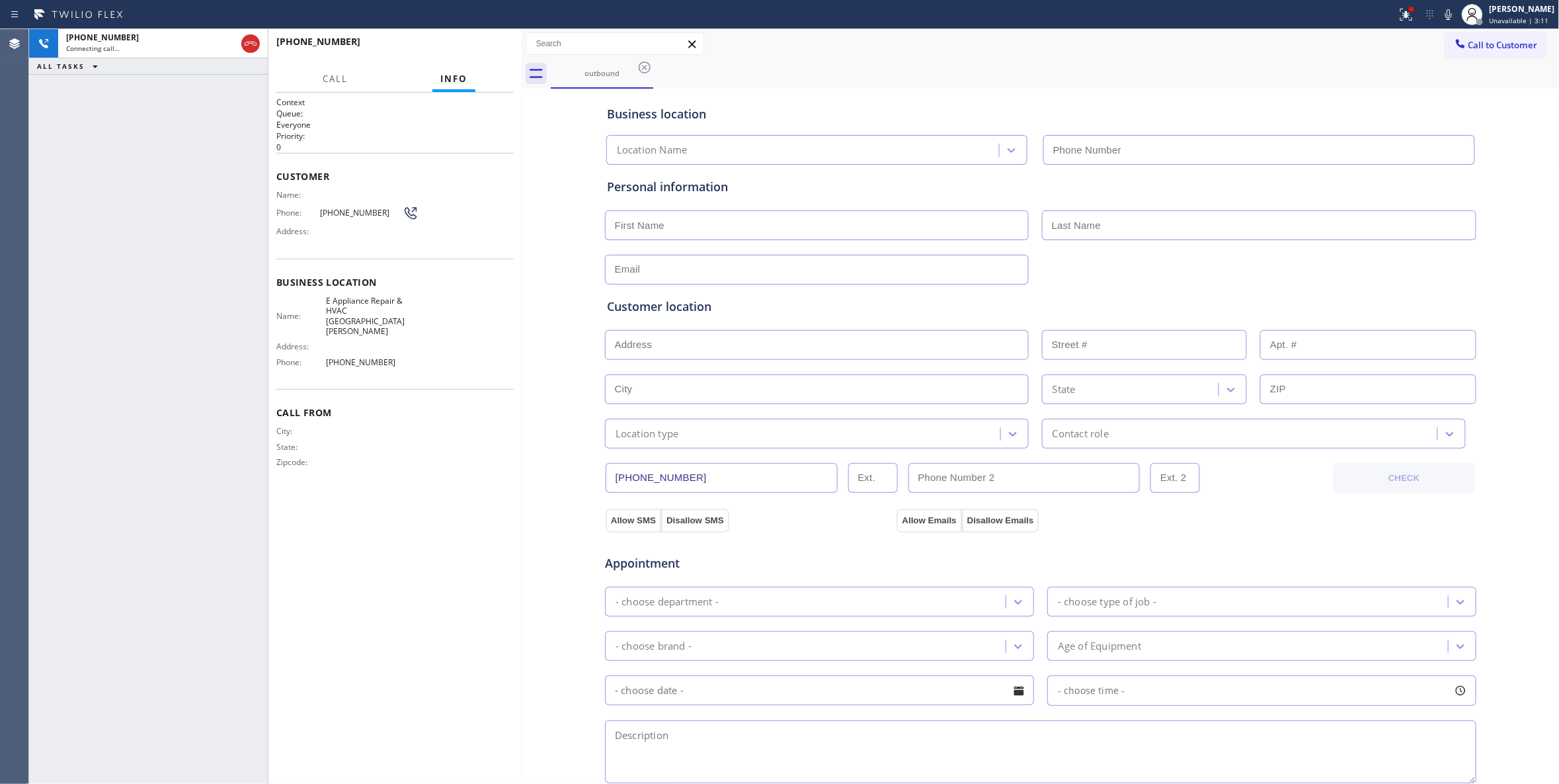
type input "[PHONE_NUMBER]"
drag, startPoint x: 107, startPoint y: 245, endPoint x: 107, endPoint y: 233, distance: 12.0
click at [107, 240] on div "[PHONE_NUMBER] Live | 00:03 ALL TASKS ALL TASKS ACTIVE TASKS TASKS IN WRAP UP" at bounding box center [148, 407] width 239 height 755
click at [344, 204] on div "Name: Phone: [PHONE_NUMBER] Address:" at bounding box center [348, 216] width 142 height 53
click at [345, 210] on span "[PHONE_NUMBER]" at bounding box center [361, 212] width 83 height 10
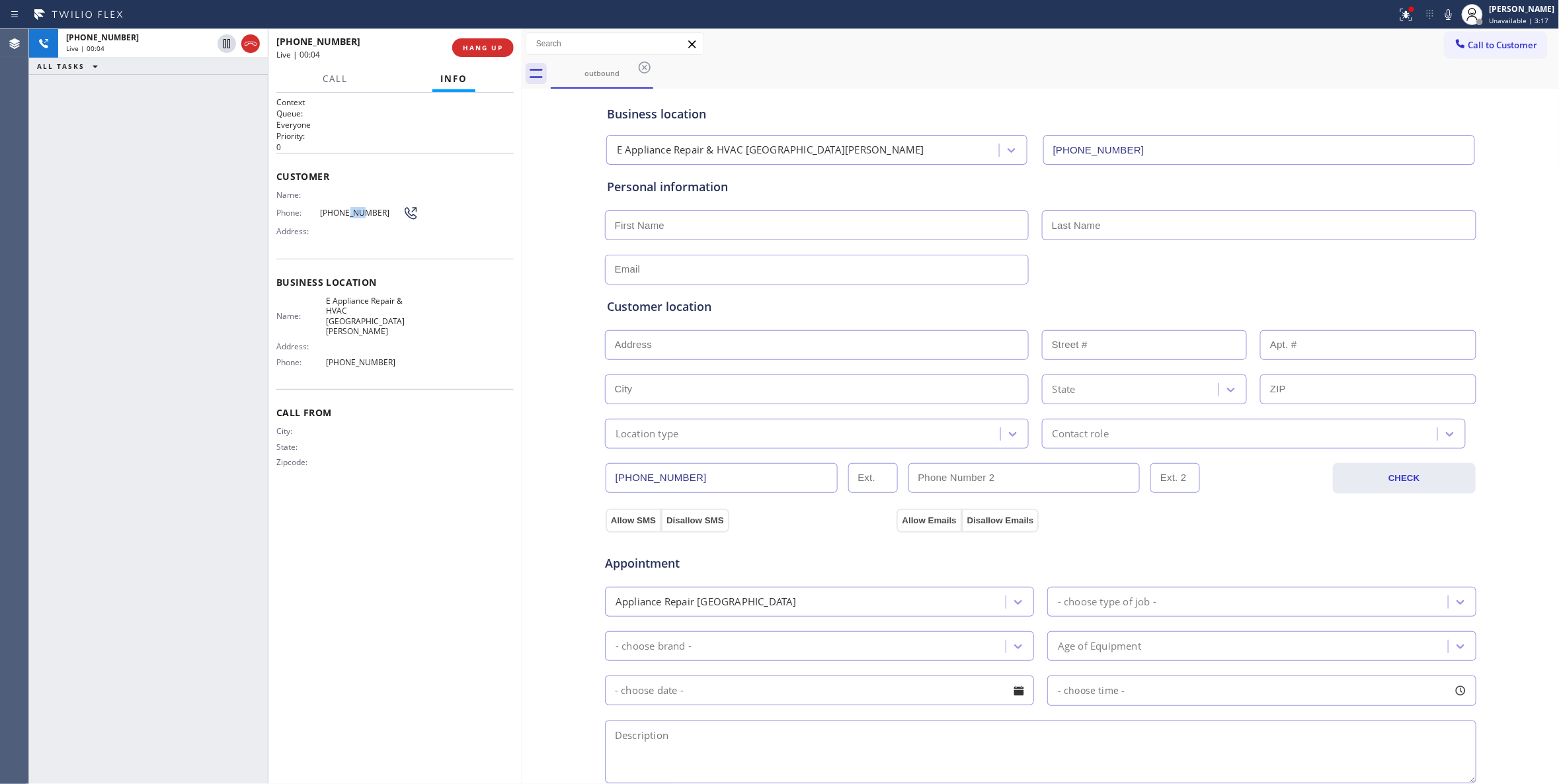
click at [345, 210] on span "[PHONE_NUMBER]" at bounding box center [361, 212] width 83 height 10
drag, startPoint x: 517, startPoint y: 37, endPoint x: 501, endPoint y: 52, distance: 21.9
click at [512, 38] on div "[PHONE_NUMBER] Live | 00:05 HANG UP" at bounding box center [395, 47] width 253 height 37
click at [498, 52] on button "HANG UP" at bounding box center [483, 47] width 62 height 18
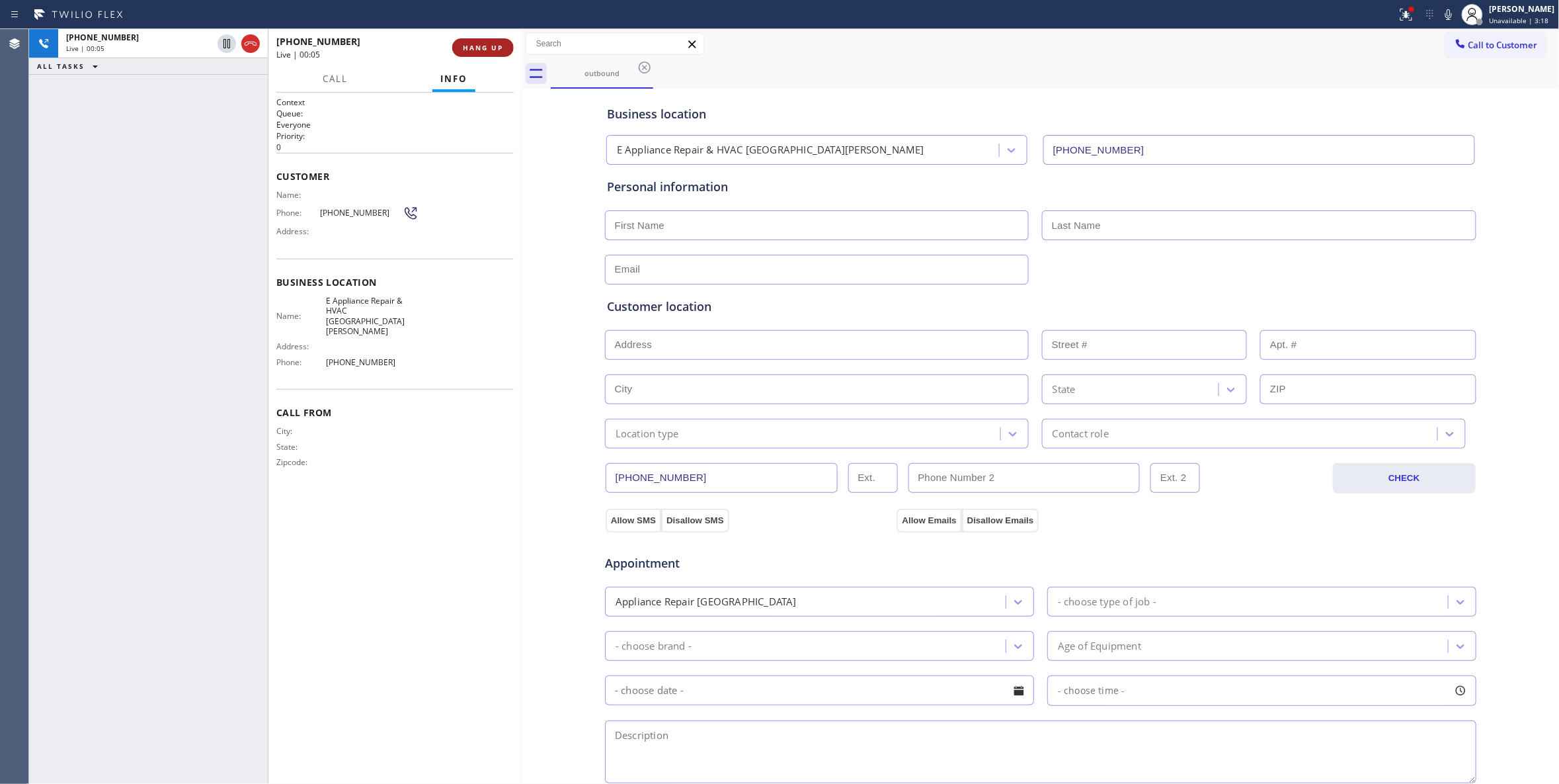
click at [498, 52] on button "HANG UP" at bounding box center [483, 47] width 62 height 18
click at [501, 51] on span "COMPLETE" at bounding box center [480, 47] width 45 height 9
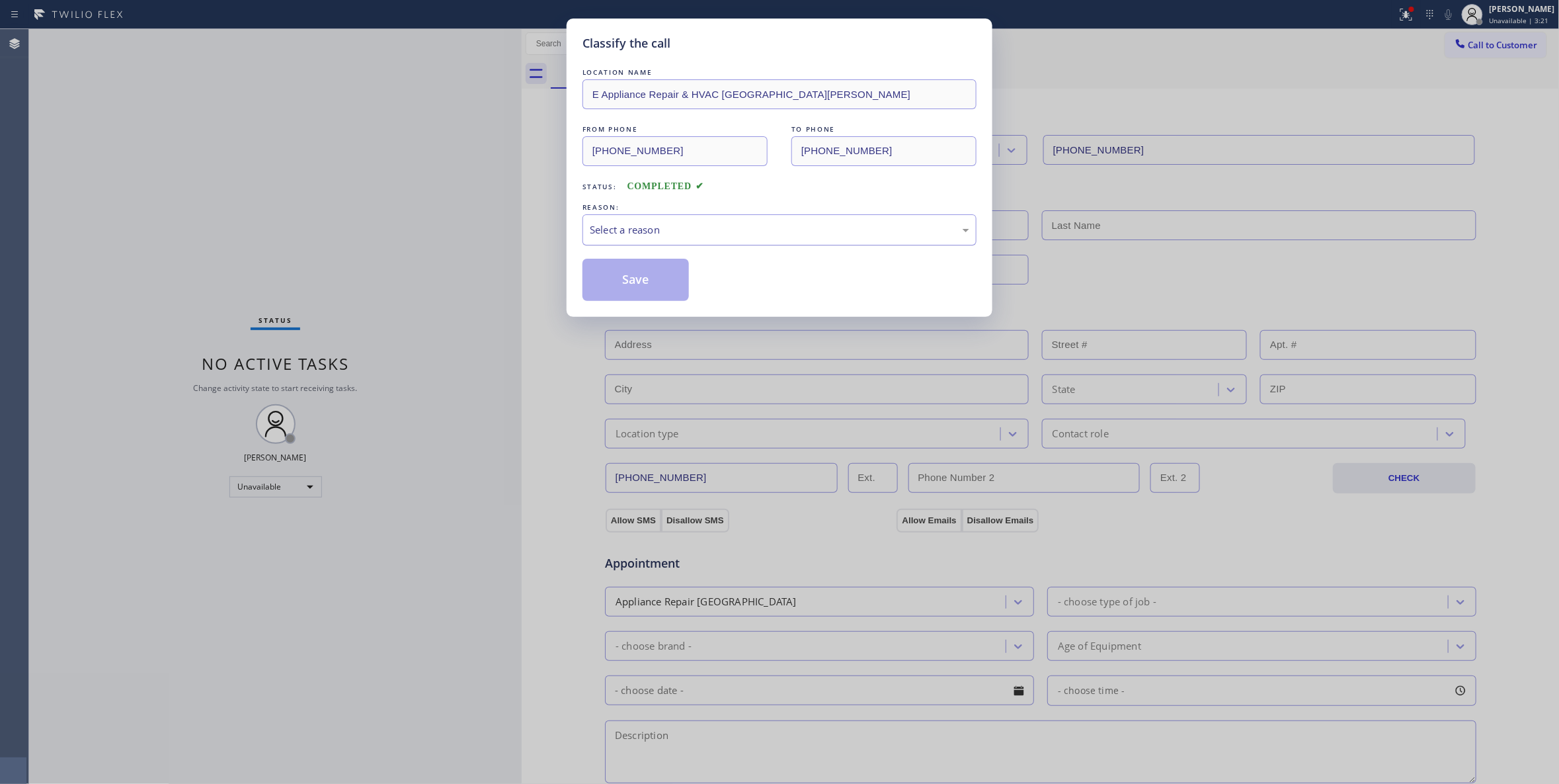
click at [635, 236] on div "Select a reason" at bounding box center [780, 230] width 379 height 15
click at [638, 272] on button "Save" at bounding box center [635, 279] width 106 height 43
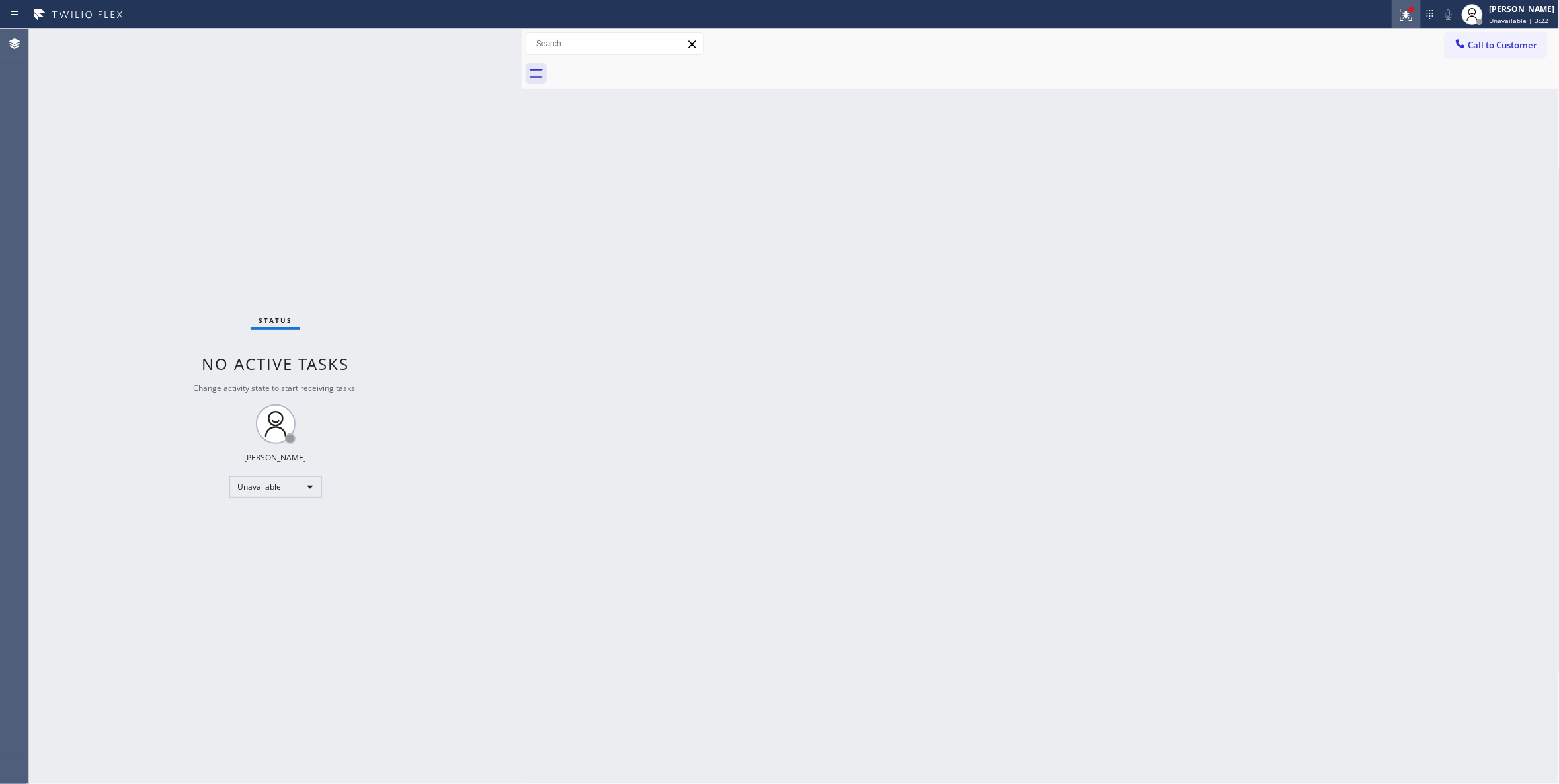
click at [1398, 17] on icon at bounding box center [1406, 14] width 15 height 15
click at [1286, 180] on button "Clear issues" at bounding box center [1319, 173] width 155 height 18
drag, startPoint x: 1519, startPoint y: 49, endPoint x: 1505, endPoint y: 43, distance: 15.2
click at [1518, 49] on span "Call to Customer" at bounding box center [1504, 44] width 70 height 12
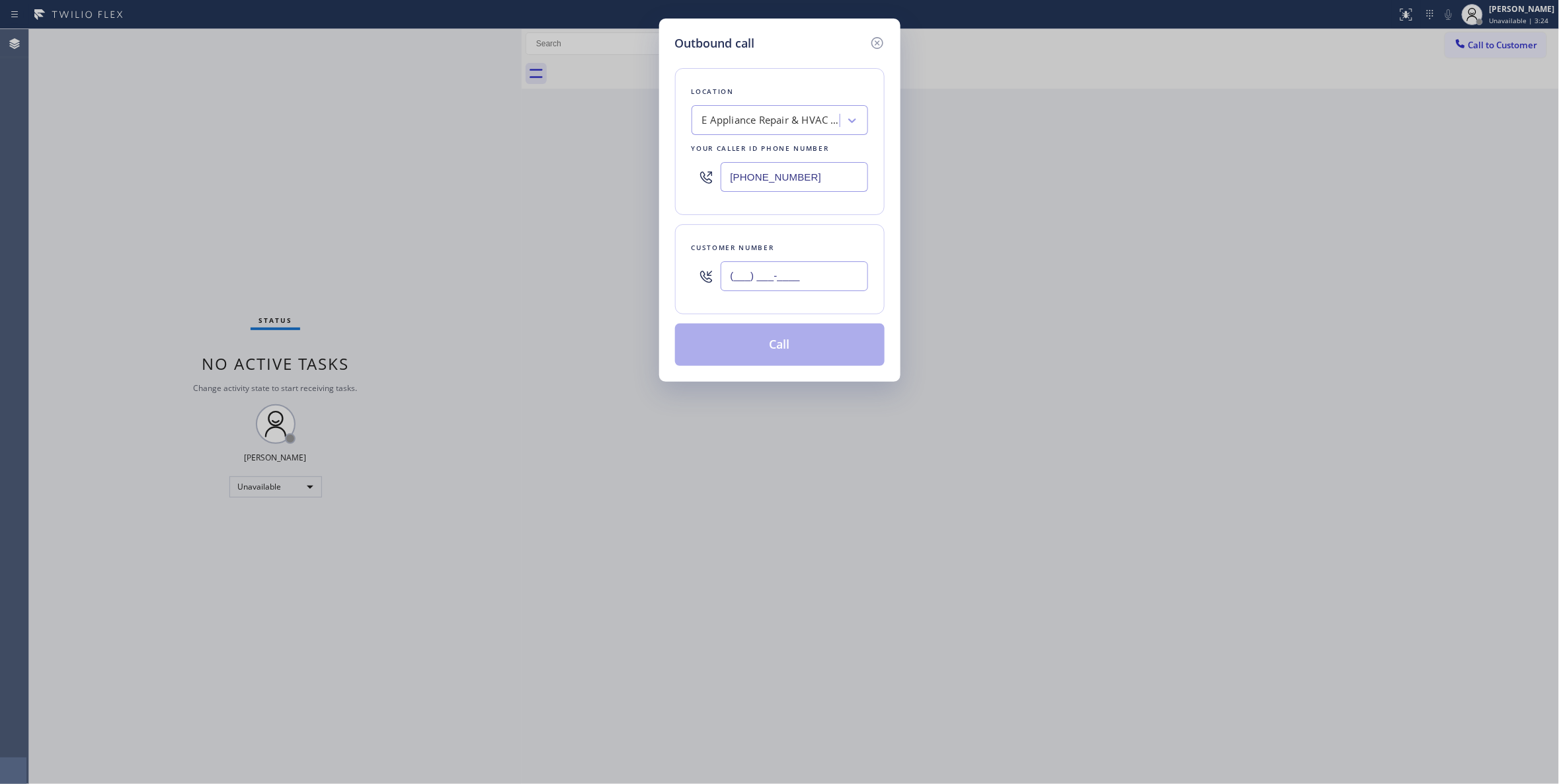
click at [730, 284] on input "(___) ___-____" at bounding box center [794, 276] width 148 height 30
paste input "805) 596-1956"
type input "[PHONE_NUMBER]"
click at [718, 333] on button "Call" at bounding box center [780, 344] width 210 height 43
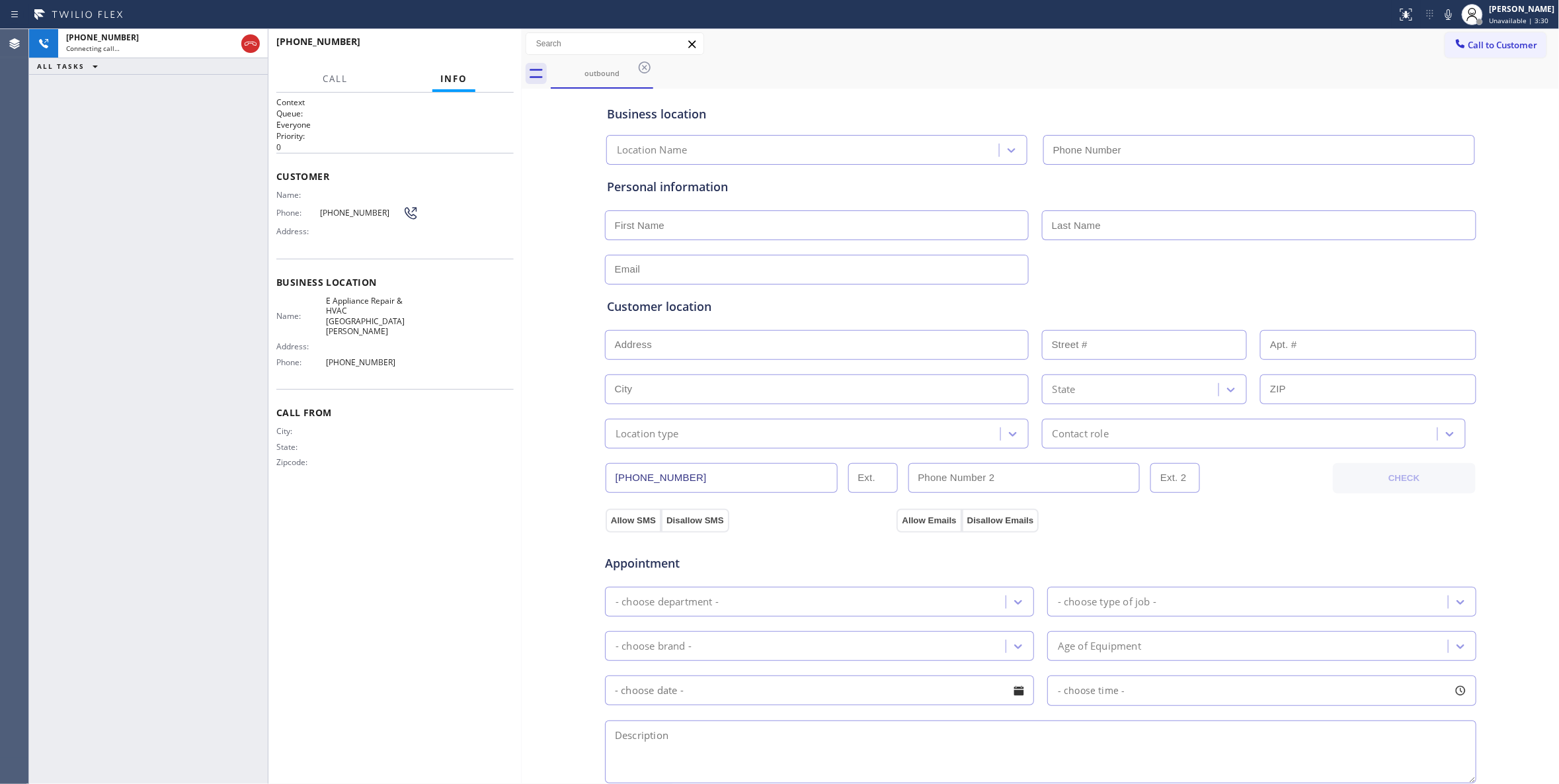
type input "[PHONE_NUMBER]"
click at [482, 45] on span "HANG UP" at bounding box center [483, 47] width 40 height 9
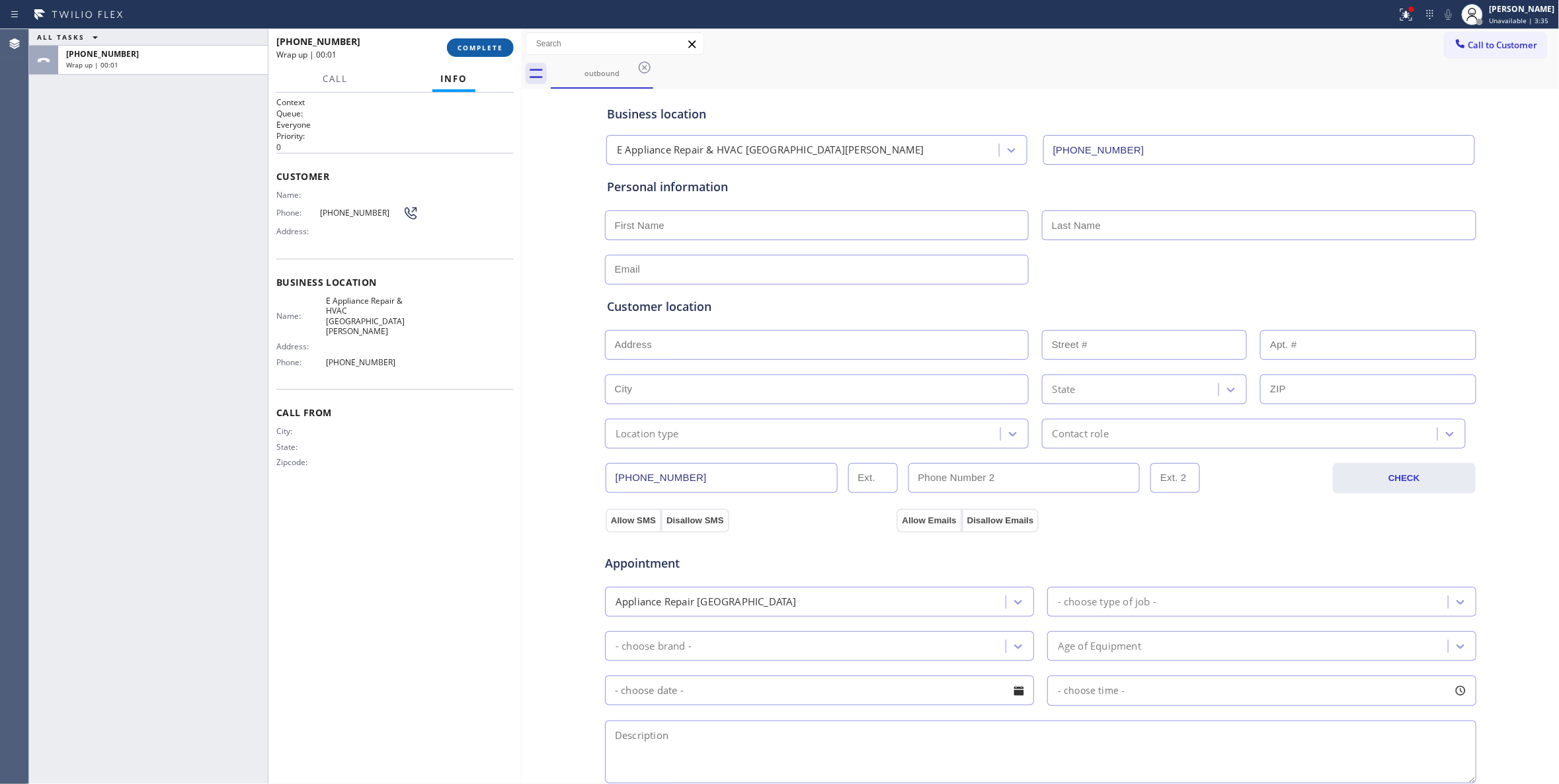
click at [482, 45] on span "COMPLETE" at bounding box center [480, 47] width 45 height 9
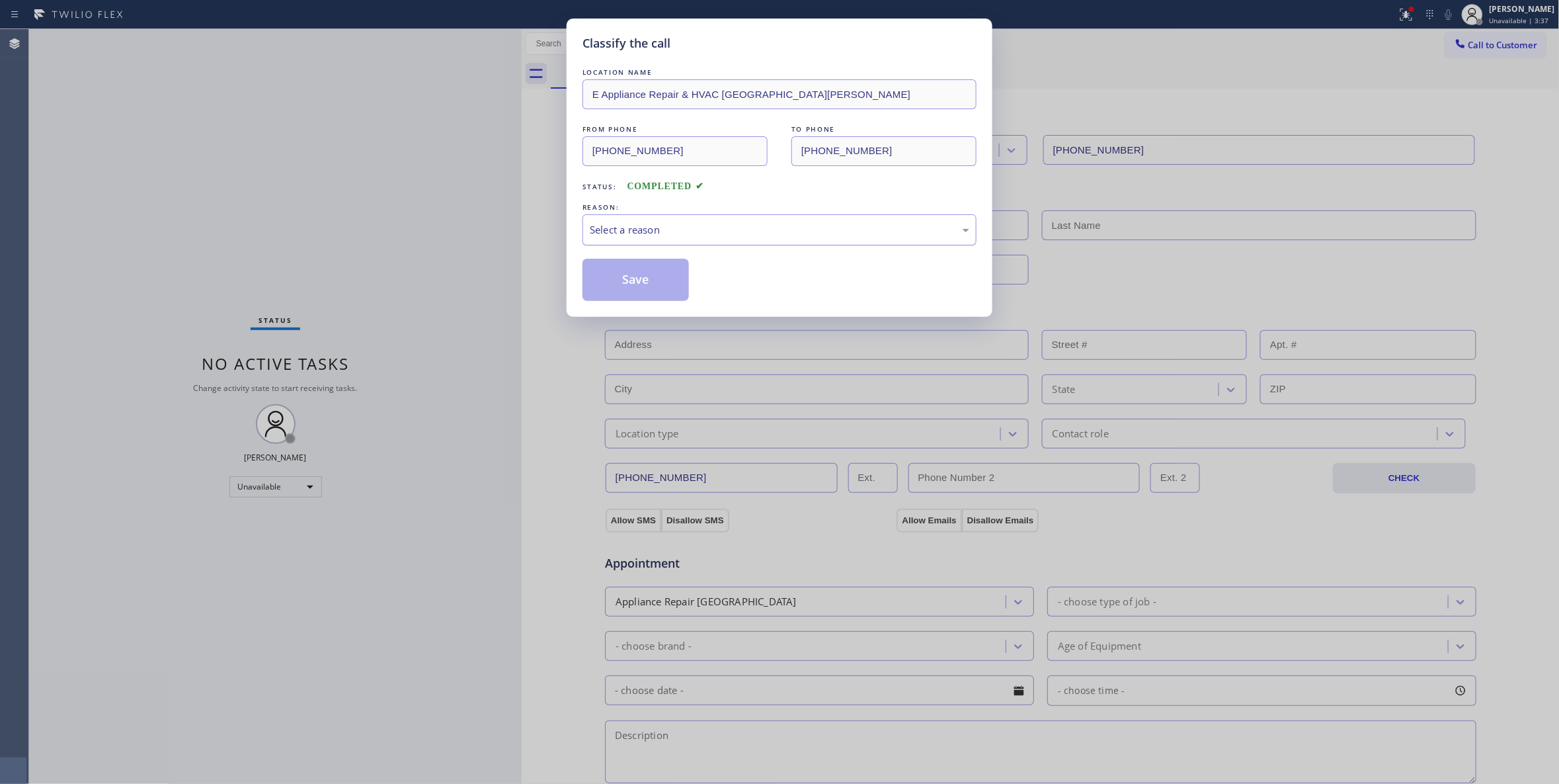
click at [651, 238] on div "Select a reason" at bounding box center [780, 230] width 379 height 15
click at [603, 281] on button "Save" at bounding box center [635, 279] width 106 height 43
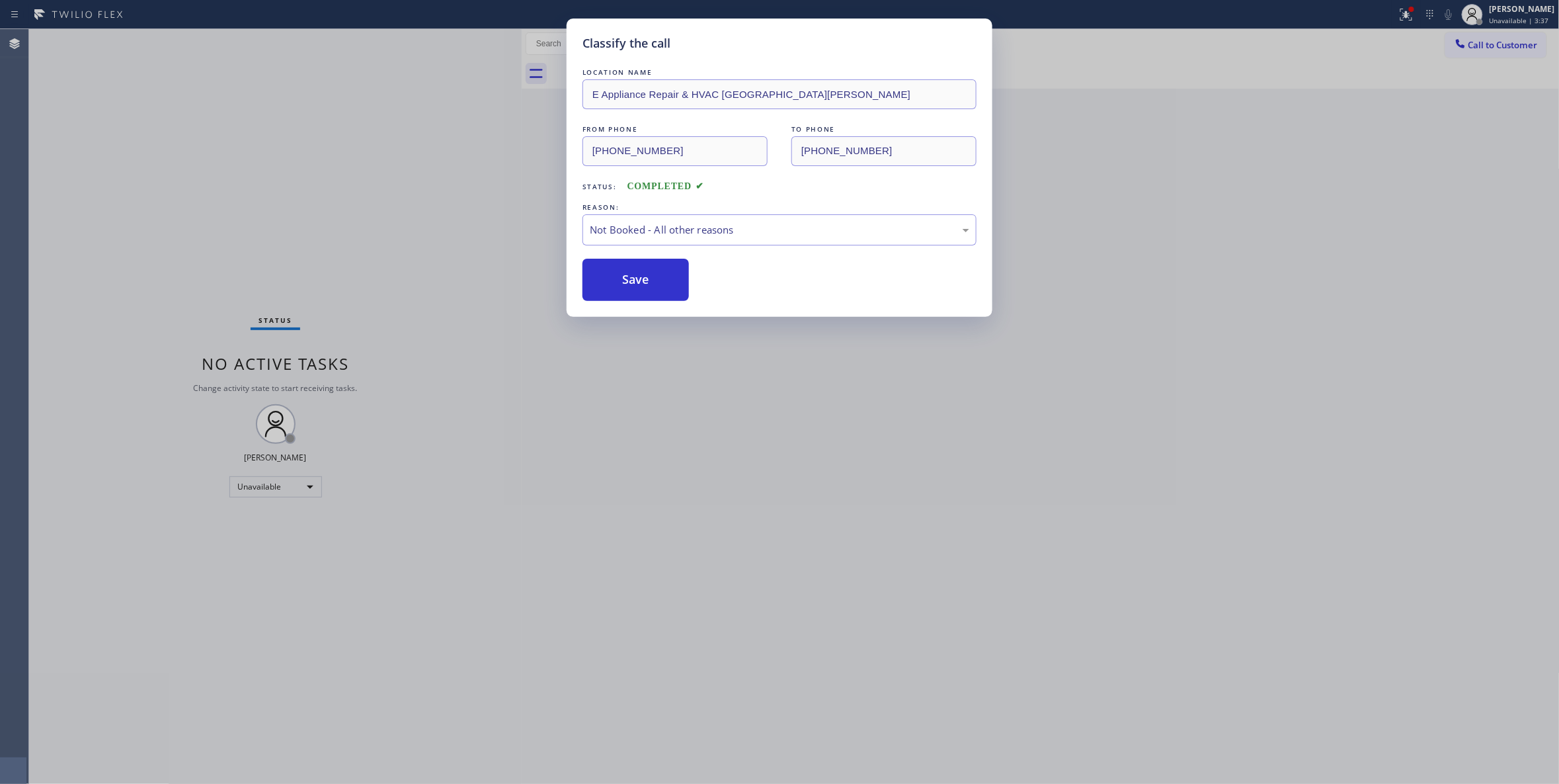
click at [603, 281] on button "Save" at bounding box center [635, 279] width 106 height 43
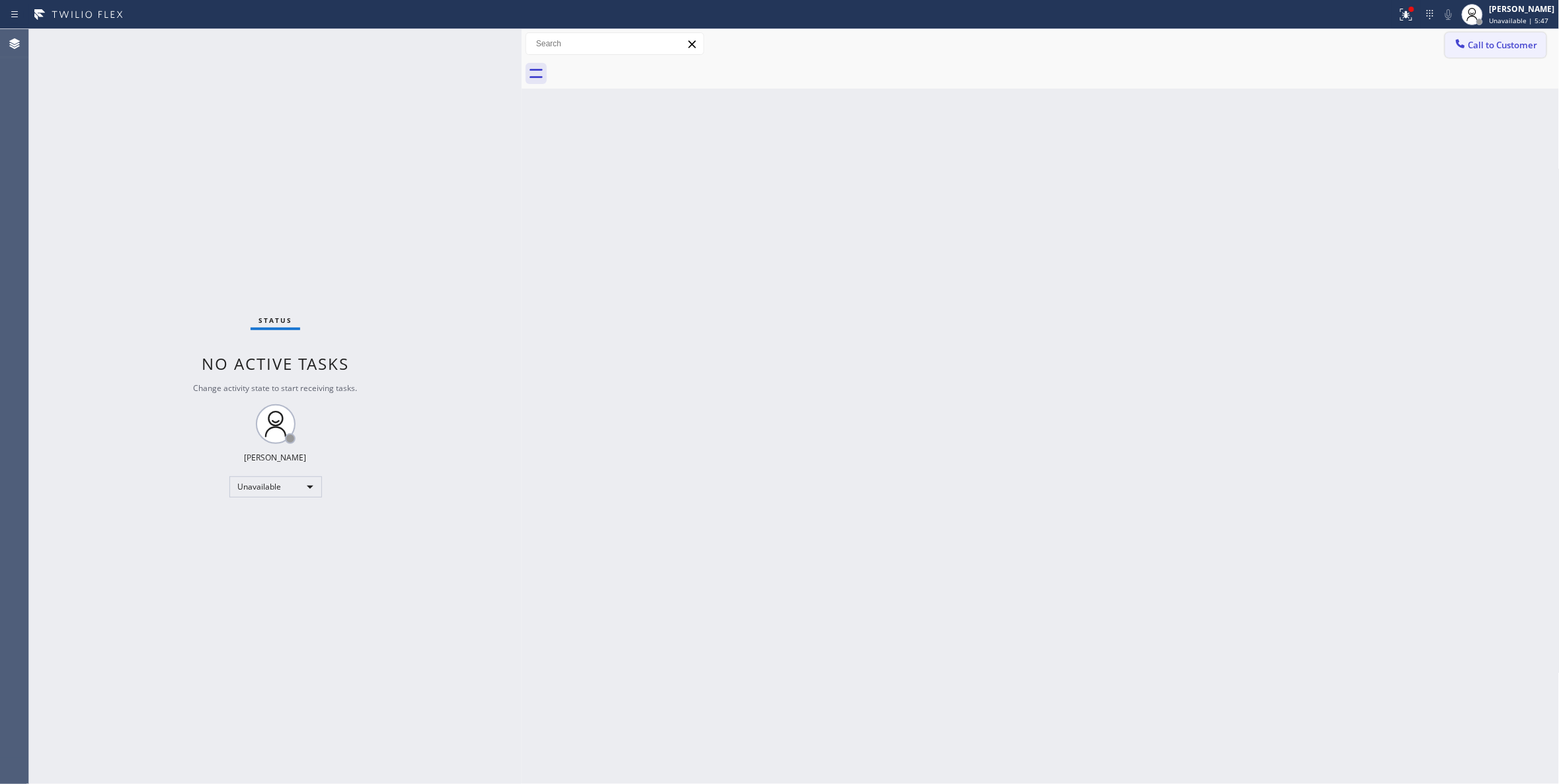
click at [1522, 43] on span "Call to Customer" at bounding box center [1504, 44] width 70 height 12
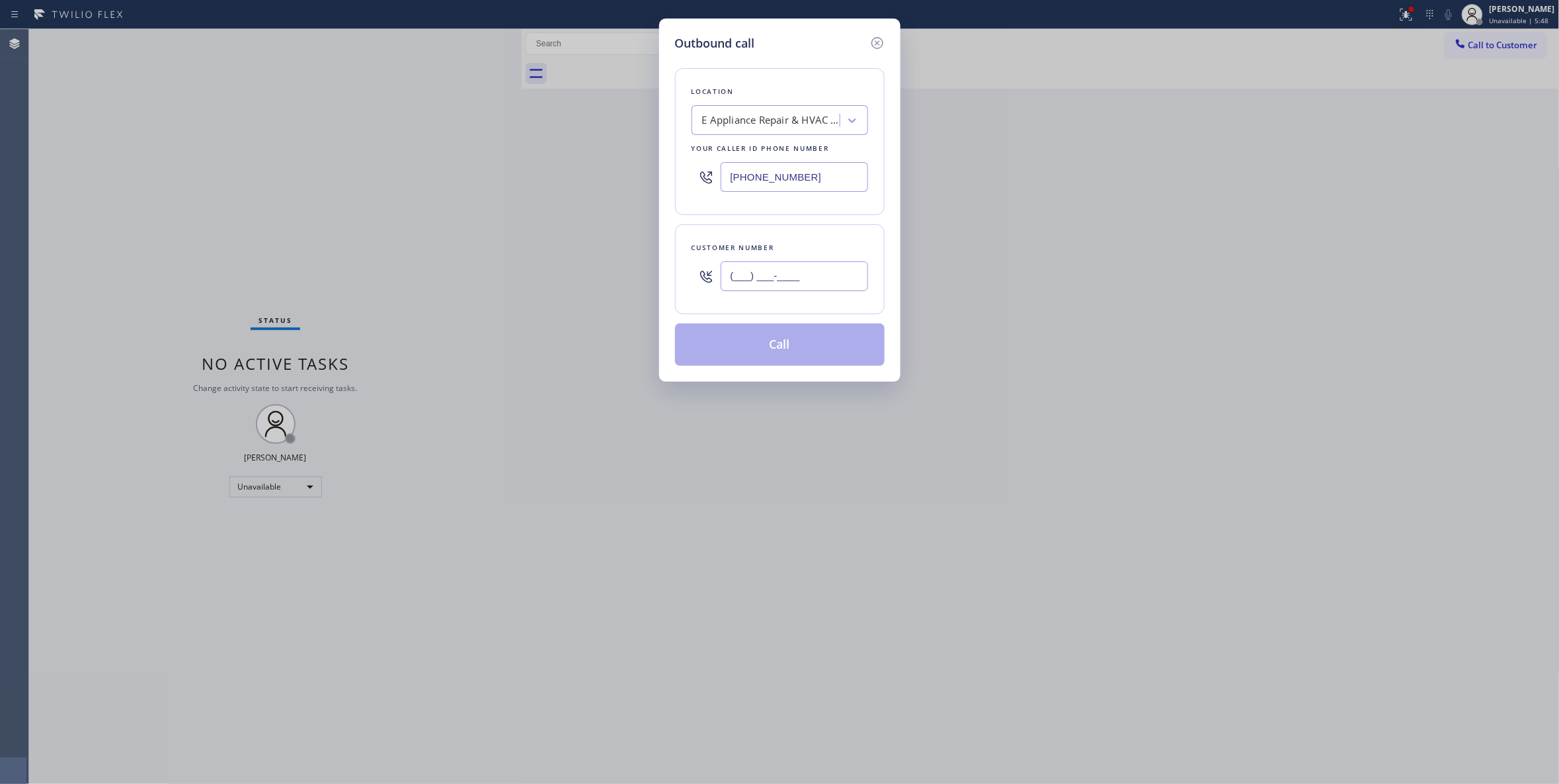
click at [803, 287] on input "(___) ___-____" at bounding box center [794, 276] width 148 height 30
paste input "949) 201-2486"
type input "[PHONE_NUMBER]"
paste input "949) 315-7513"
drag, startPoint x: 840, startPoint y: 181, endPoint x: 561, endPoint y: 189, distance: 279.1
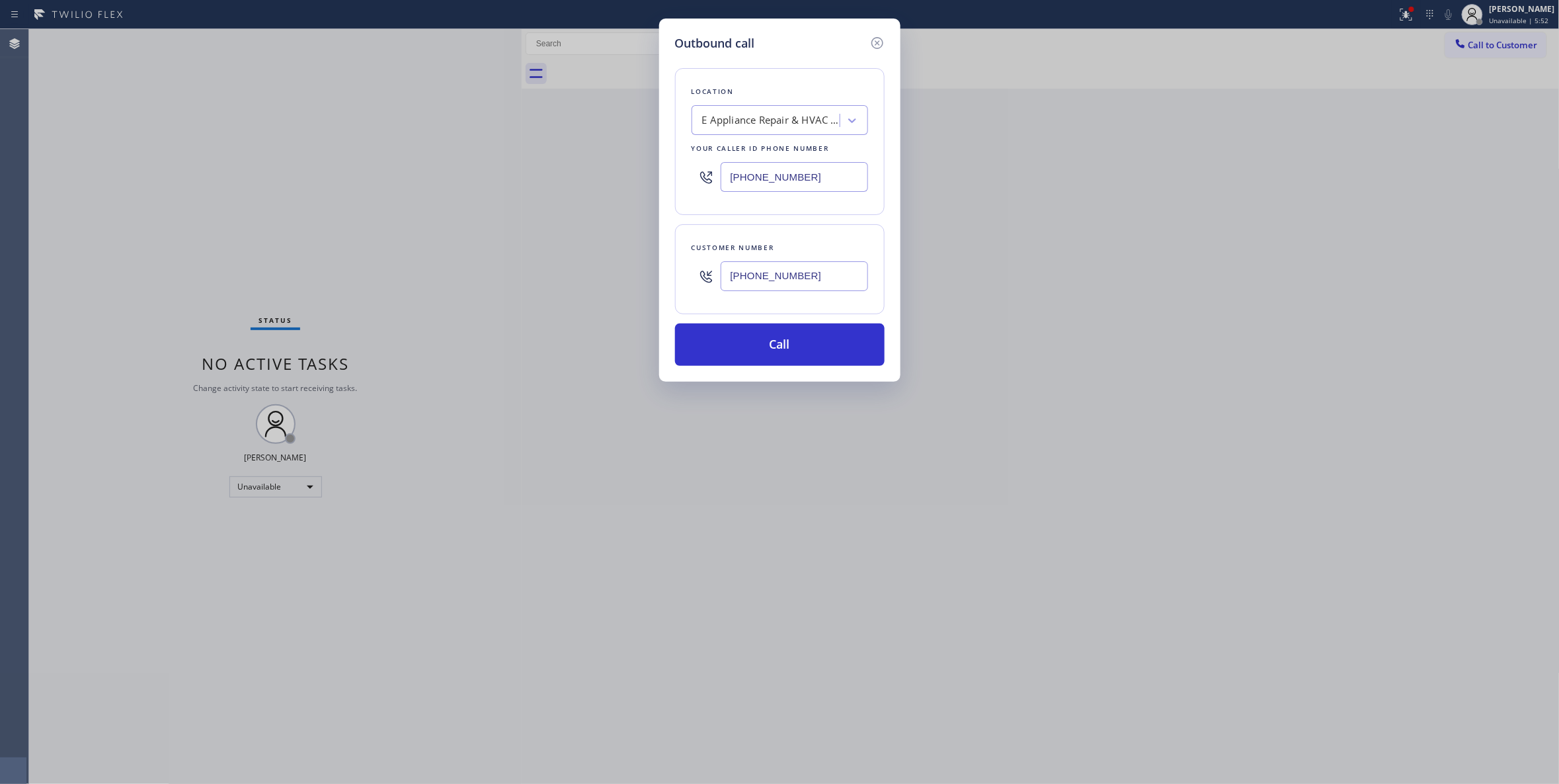
click at [561, 188] on div "Outbound call Location E Appliance Repair & HVAC [GEOGRAPHIC_DATA][PERSON_NAME]…" at bounding box center [780, 392] width 1559 height 784
type input "[PHONE_NUMBER]"
drag, startPoint x: 830, startPoint y: 280, endPoint x: 700, endPoint y: 280, distance: 130.0
click at [700, 280] on div "[PHONE_NUMBER]" at bounding box center [780, 276] width 177 height 43
click at [784, 342] on button "Call" at bounding box center [780, 344] width 210 height 43
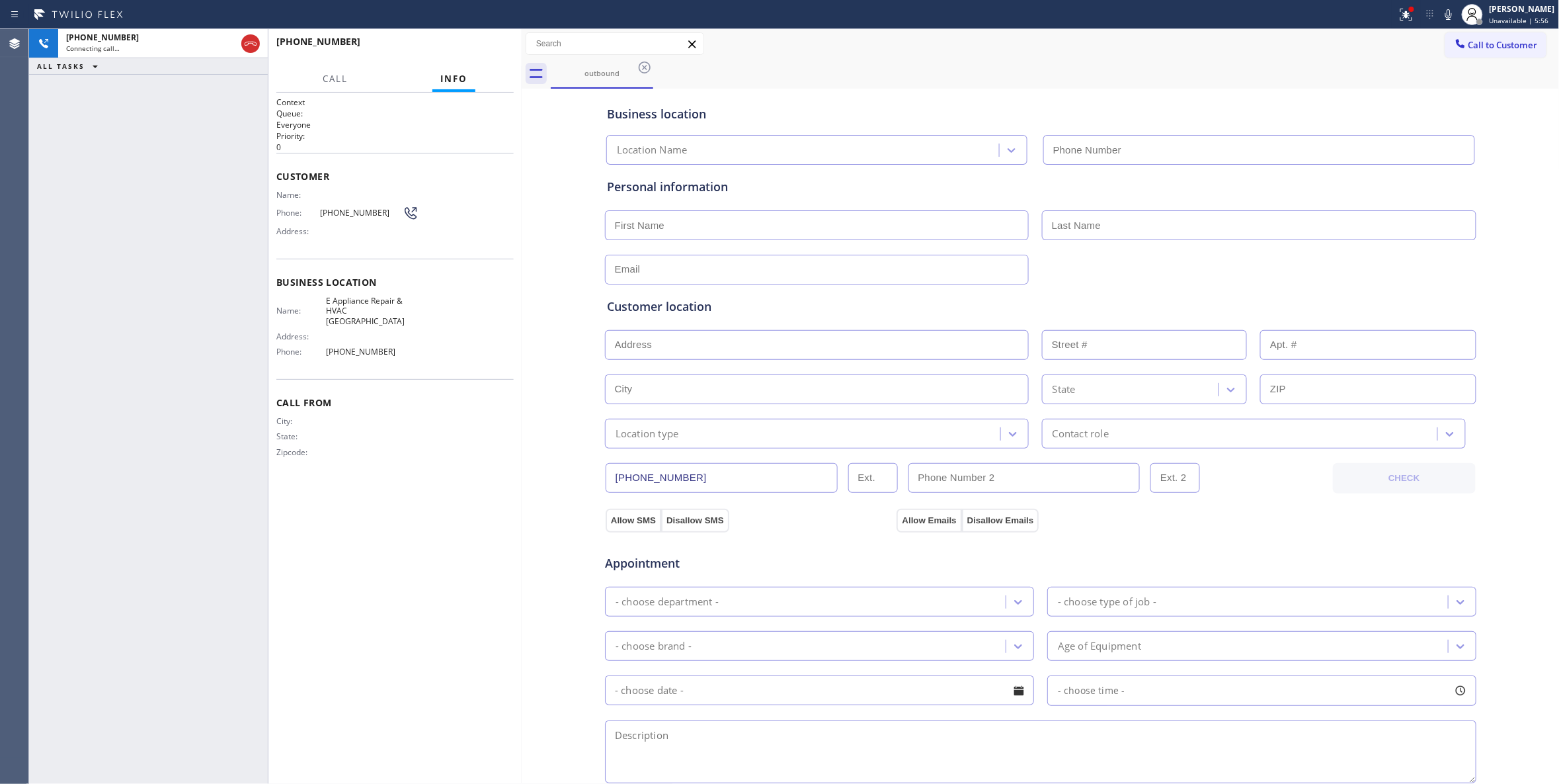
type input "[PHONE_NUMBER]"
drag, startPoint x: 83, startPoint y: 324, endPoint x: 244, endPoint y: 91, distance: 283.2
click at [83, 323] on div "[PHONE_NUMBER] Connecting call… ALL TASKS ALL TASKS ACTIVE TASKS TASKS IN WRAP …" at bounding box center [148, 407] width 239 height 755
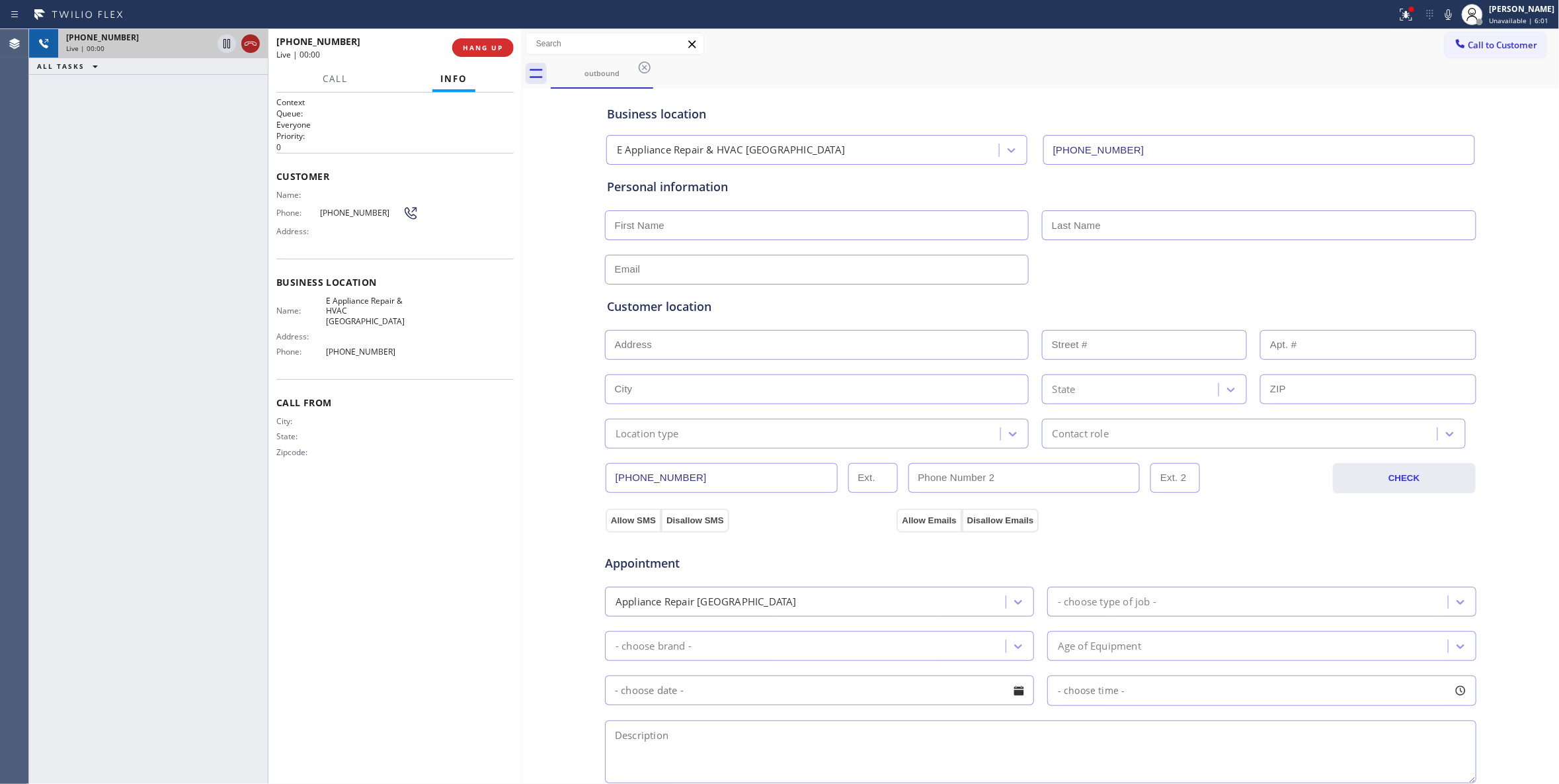
click at [252, 40] on icon at bounding box center [250, 43] width 15 height 15
click at [361, 216] on span "[PHONE_NUMBER]" at bounding box center [361, 212] width 83 height 10
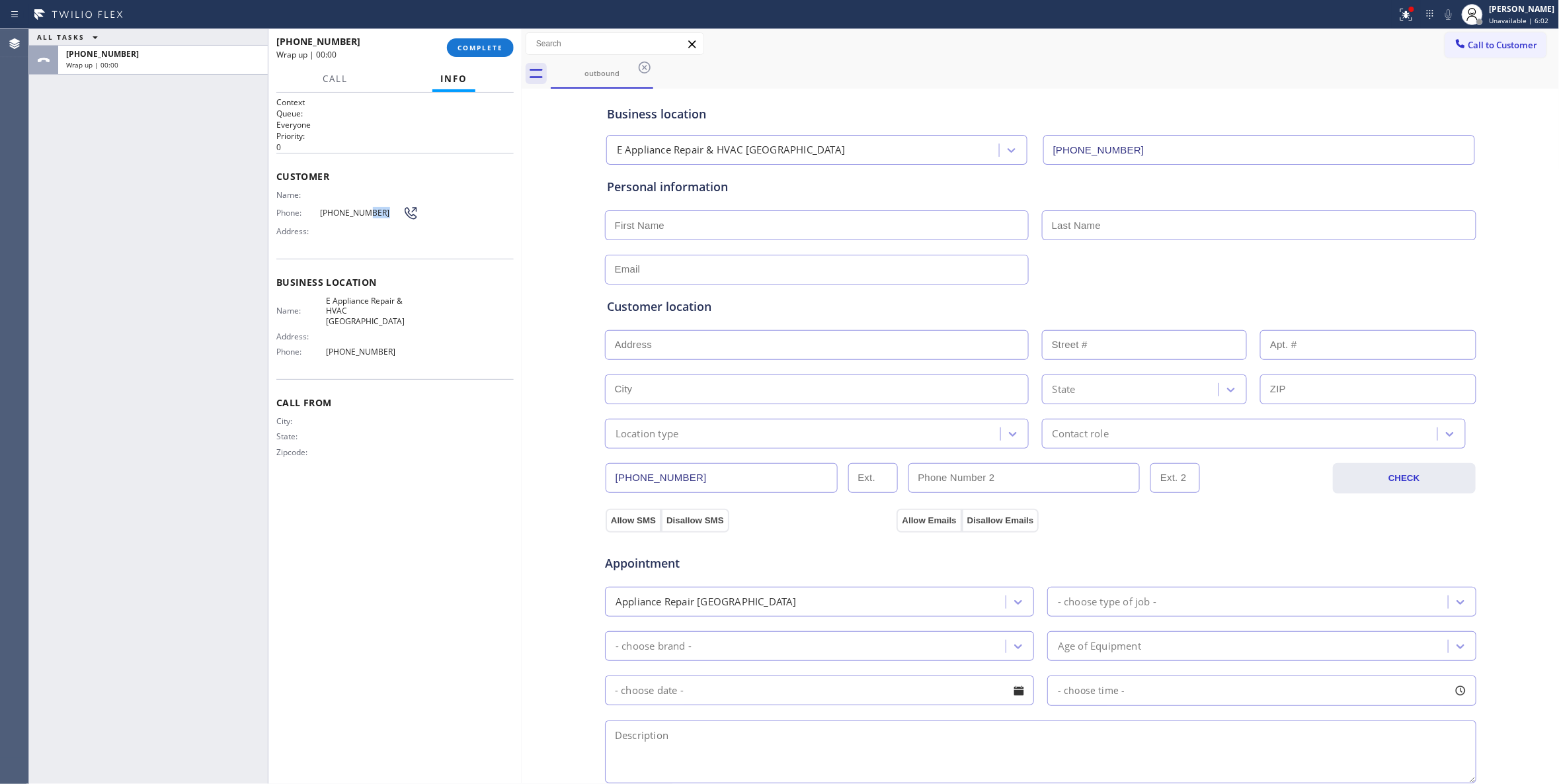
click at [361, 214] on span "[PHONE_NUMBER]" at bounding box center [361, 212] width 83 height 10
copy div "[PHONE_NUMBER]"
click at [498, 49] on span "COMPLETE" at bounding box center [480, 47] width 45 height 9
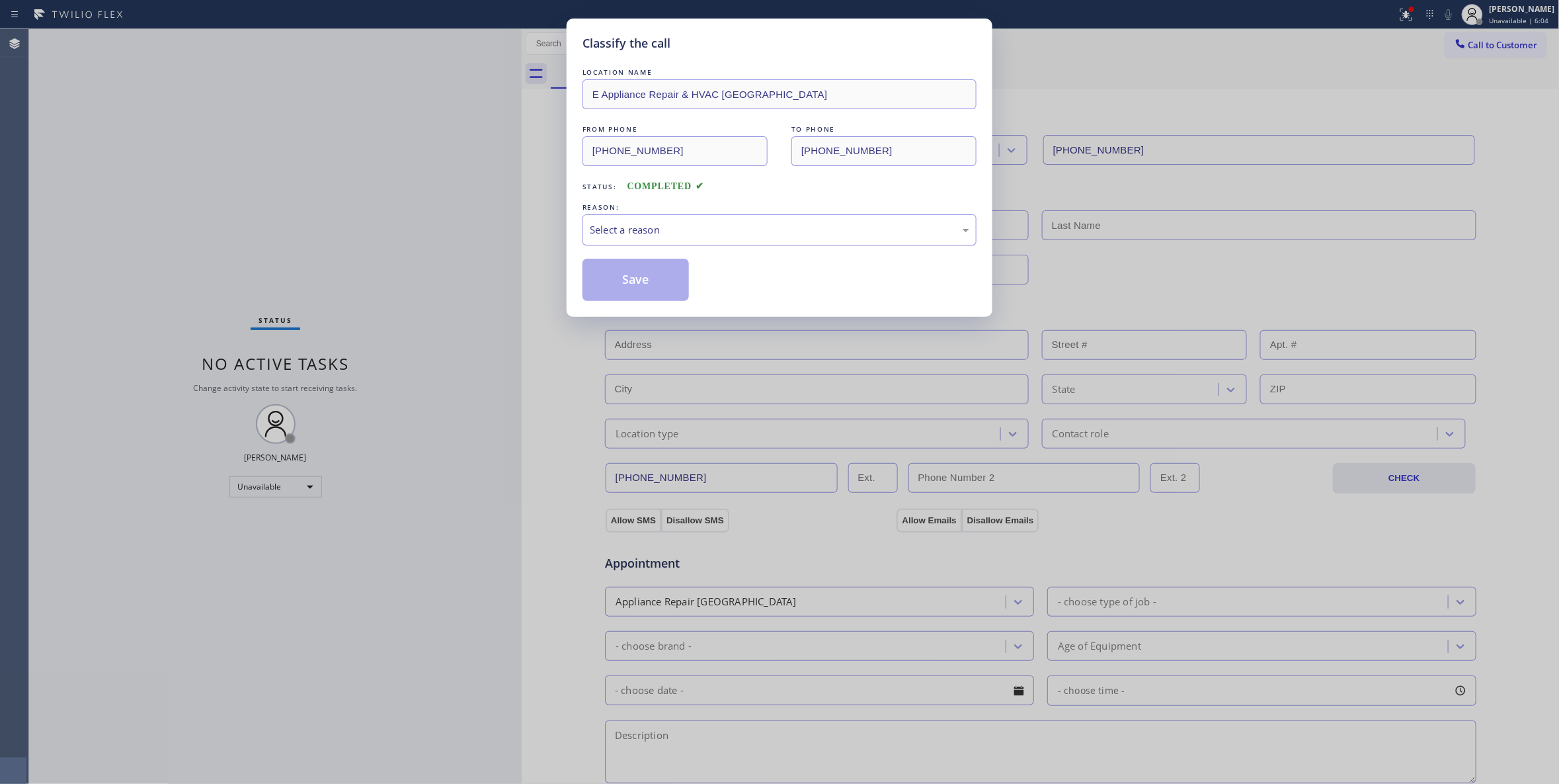
drag, startPoint x: 660, startPoint y: 226, endPoint x: 652, endPoint y: 244, distance: 19.7
click at [657, 228] on div "Select a reason" at bounding box center [780, 230] width 379 height 15
click at [620, 281] on button "Save" at bounding box center [635, 279] width 106 height 43
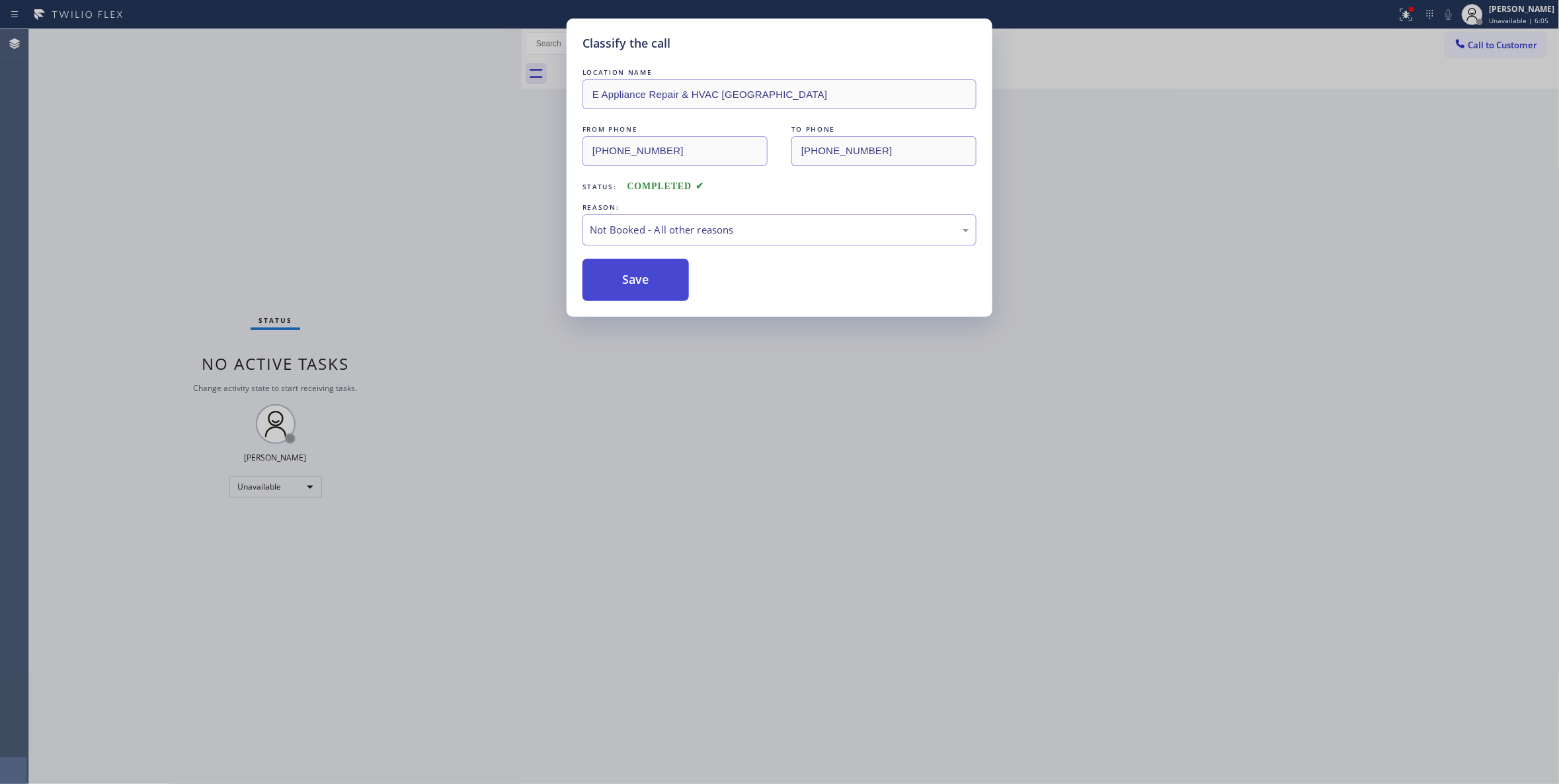
click at [622, 281] on button "Save" at bounding box center [635, 279] width 106 height 43
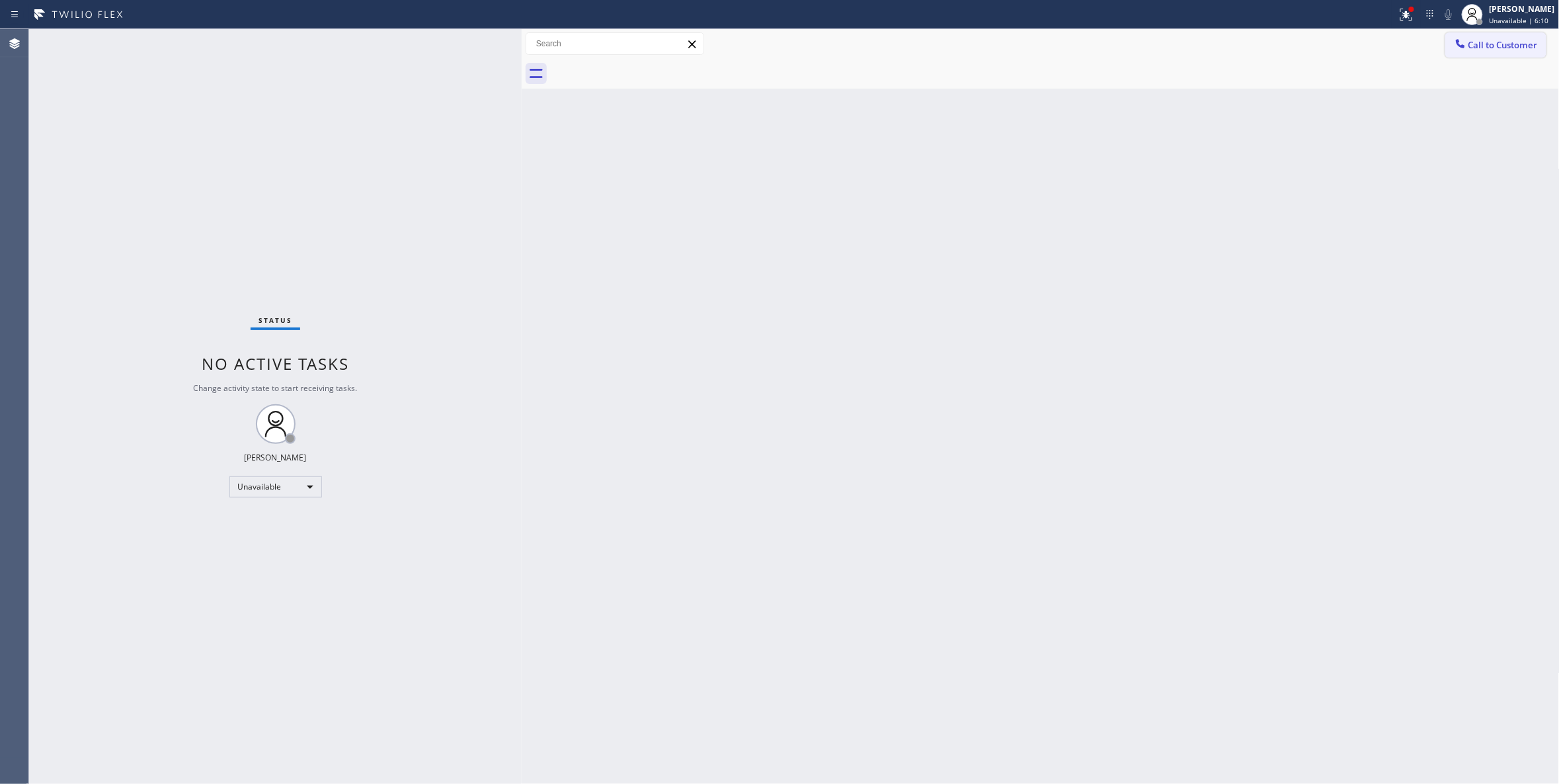
drag, startPoint x: 1527, startPoint y: 43, endPoint x: 1509, endPoint y: 44, distance: 18.0
click at [1527, 43] on span "Call to Customer" at bounding box center [1504, 44] width 70 height 12
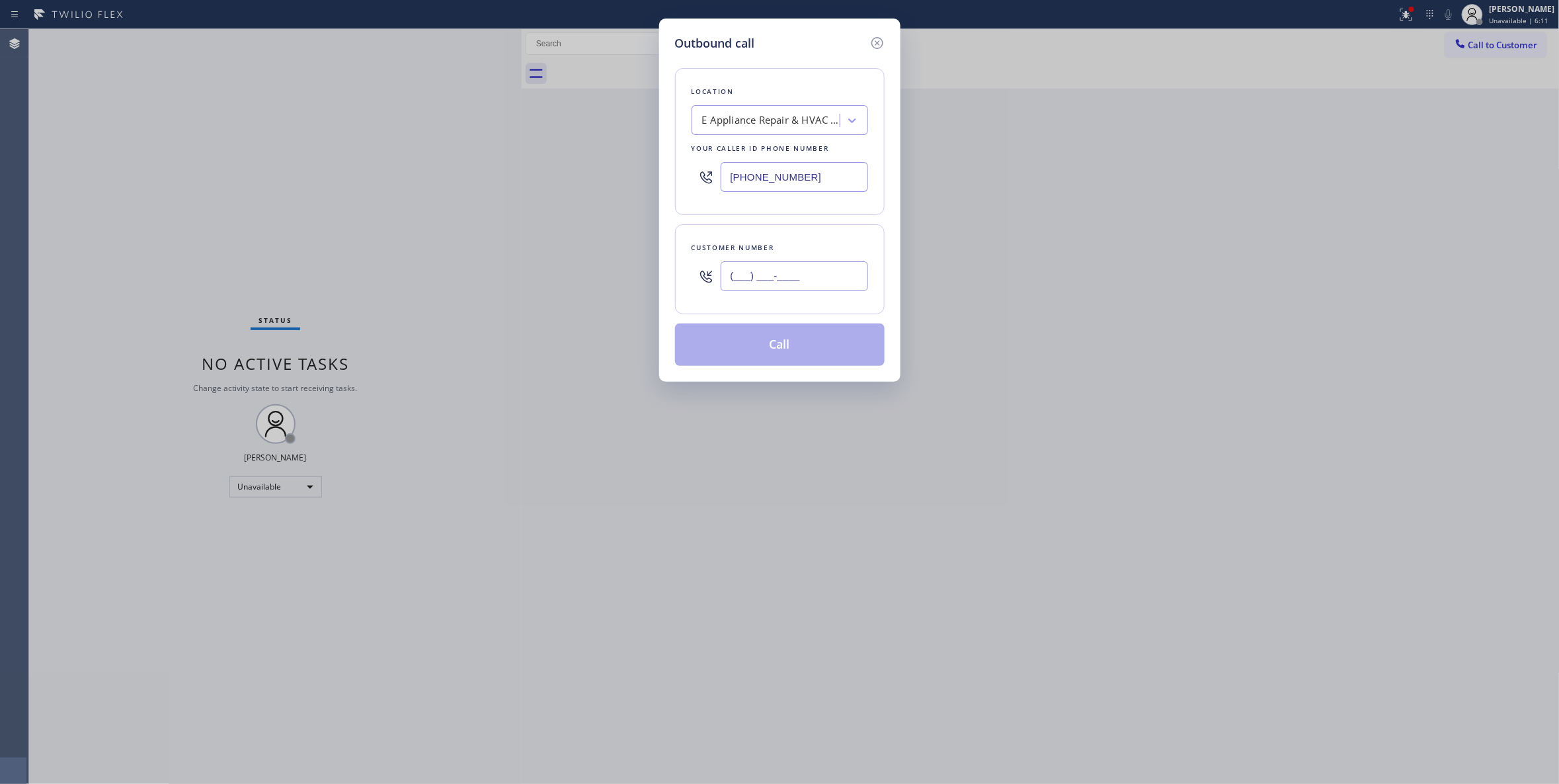
click at [799, 273] on input "(___) ___-____" at bounding box center [794, 276] width 148 height 30
paste input "949) 201-2486"
type input "[PHONE_NUMBER]"
click at [787, 350] on button "Call" at bounding box center [780, 344] width 210 height 43
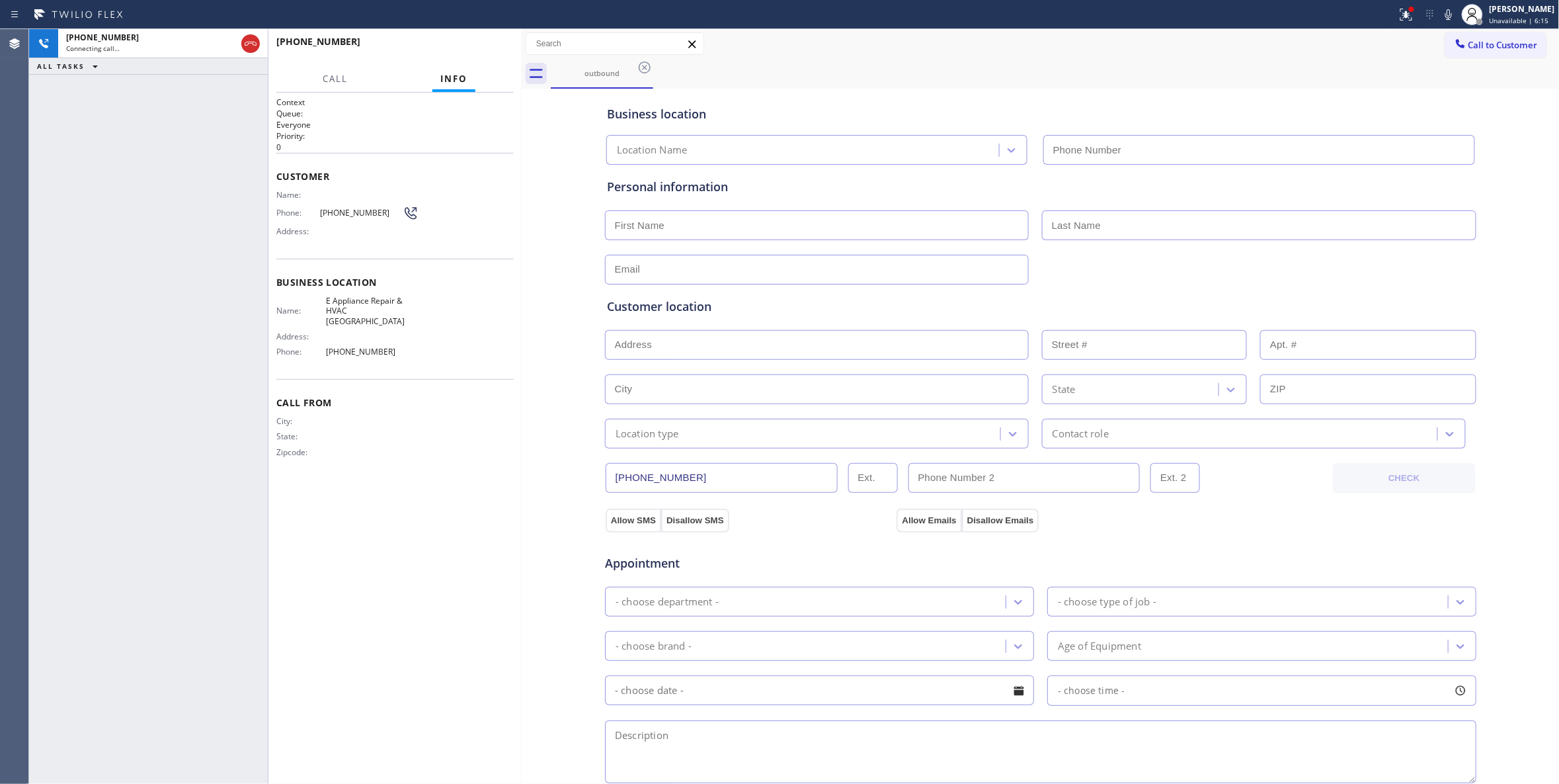
type input "[PHONE_NUMBER]"
click at [476, 50] on span "HANG UP" at bounding box center [483, 47] width 40 height 9
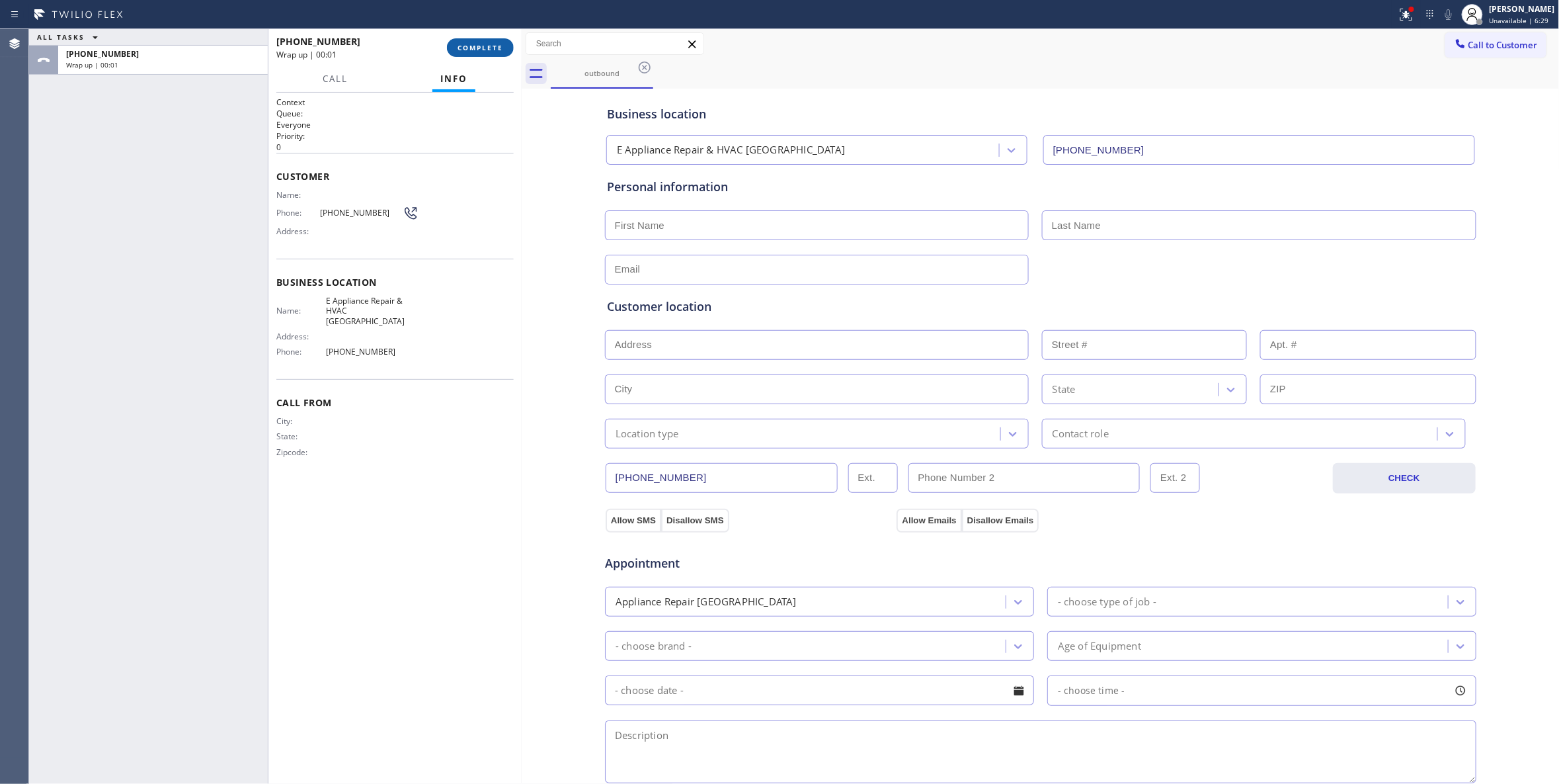
click at [476, 49] on span "COMPLETE" at bounding box center [480, 47] width 45 height 9
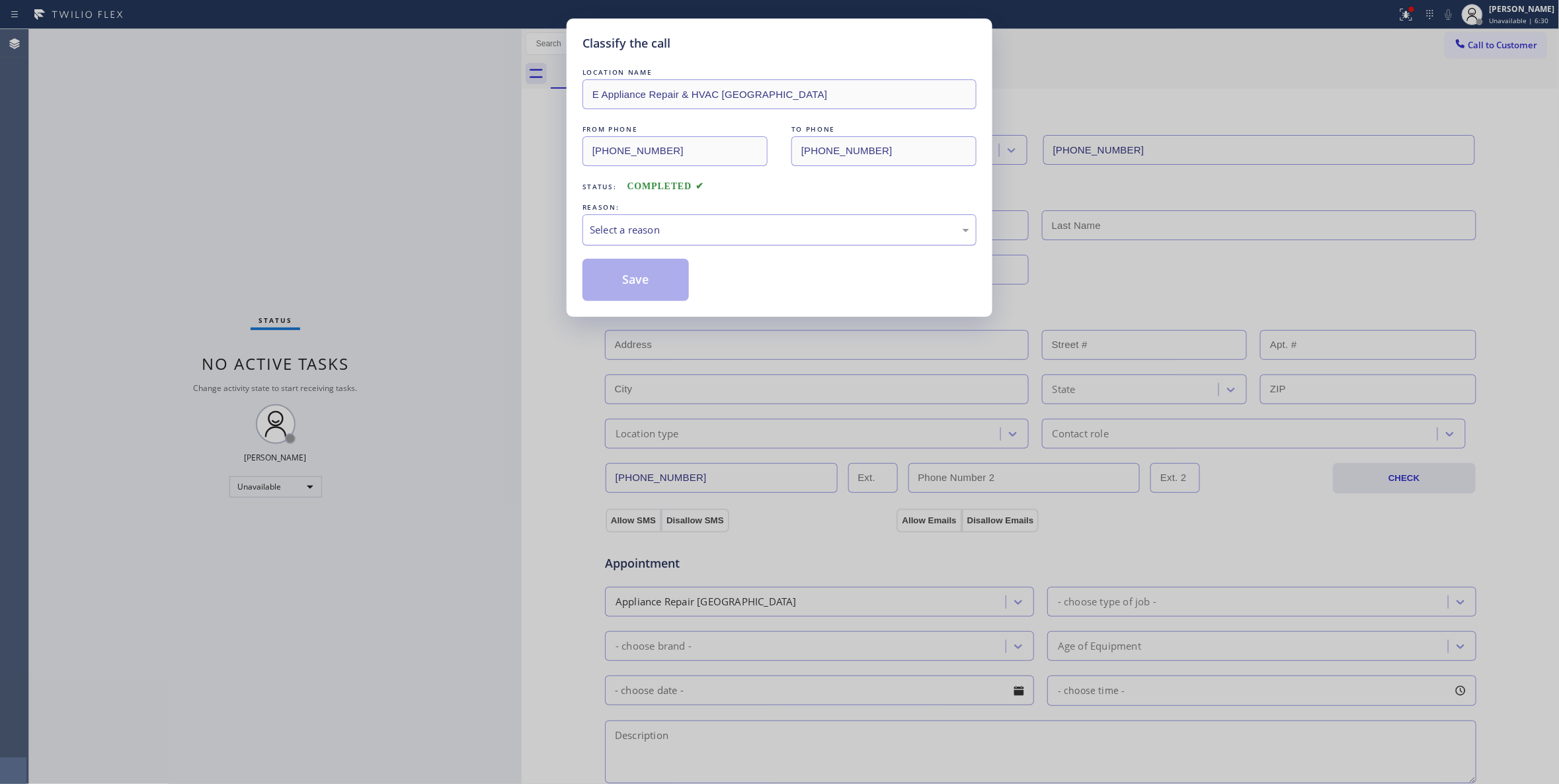
click at [621, 229] on div "Select a reason" at bounding box center [780, 230] width 379 height 15
click at [617, 281] on button "Save" at bounding box center [635, 279] width 106 height 43
drag, startPoint x: 617, startPoint y: 281, endPoint x: 842, endPoint y: 199, distance: 239.5
click at [622, 275] on button "Save" at bounding box center [635, 279] width 106 height 43
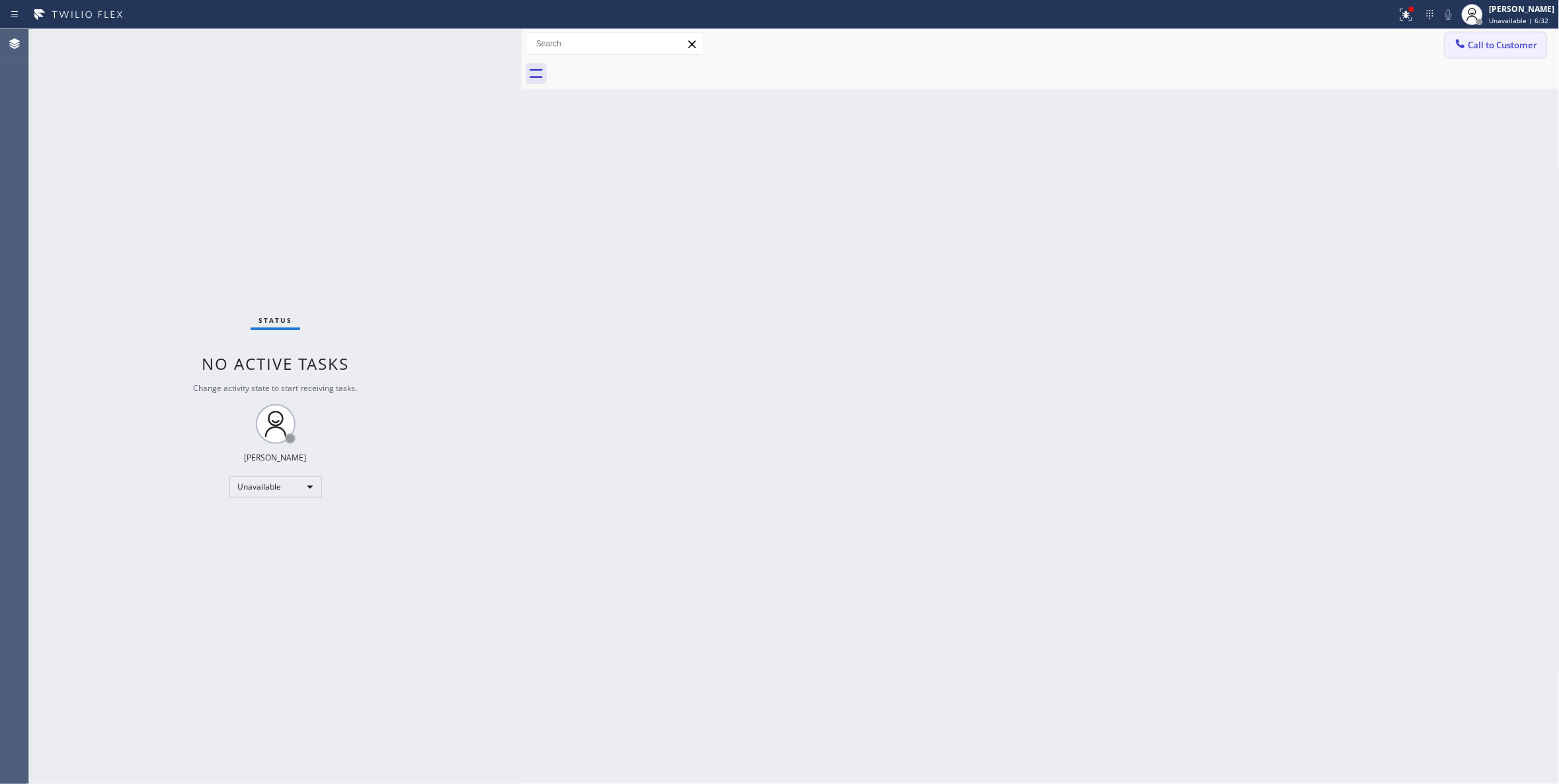
click at [1485, 44] on span "Call to Customer" at bounding box center [1504, 44] width 70 height 12
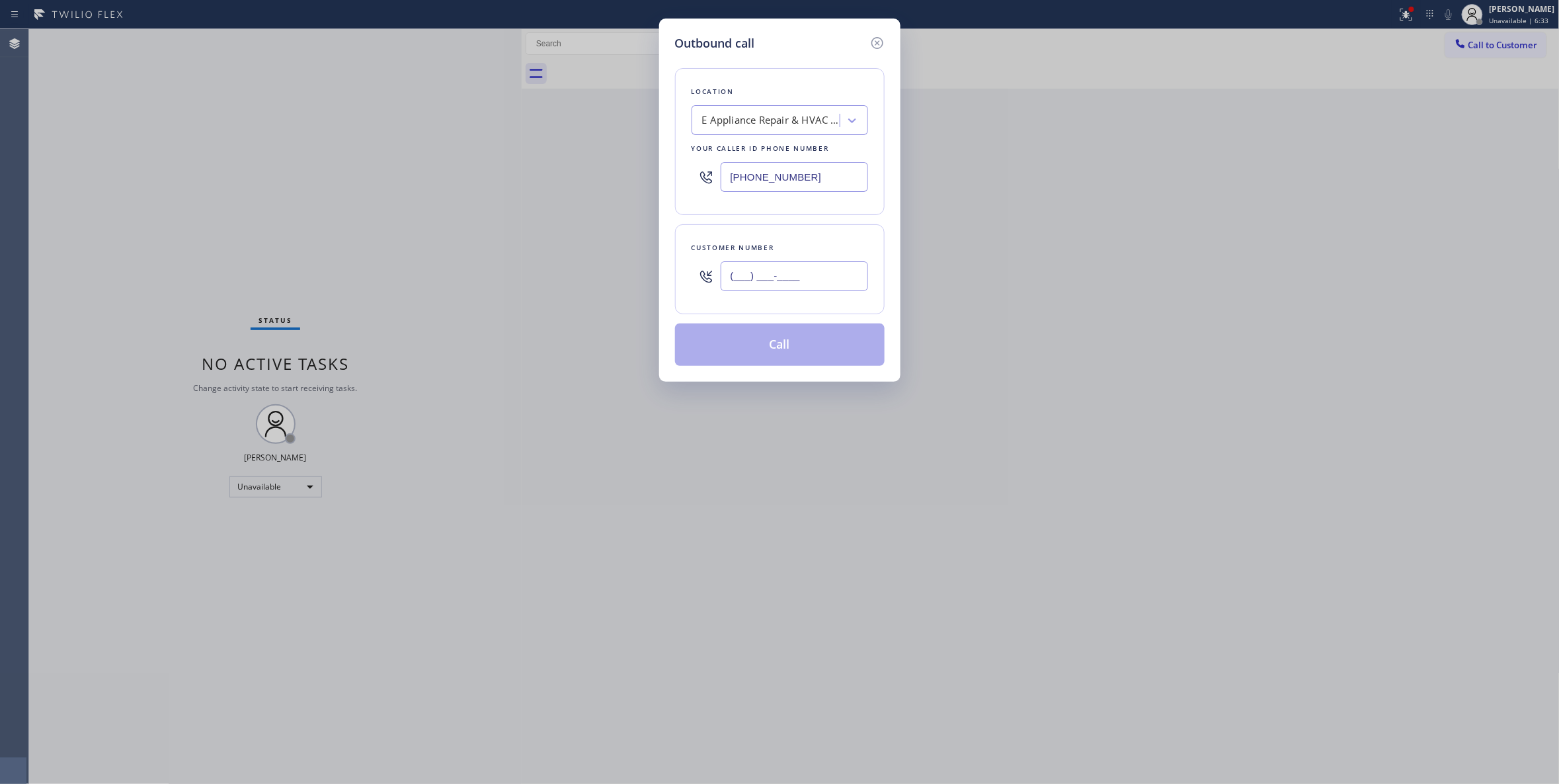
click at [800, 291] on input "(___) ___-____" at bounding box center [794, 276] width 148 height 30
paste input "949) 201-2486"
type input "[PHONE_NUMBER]"
click at [810, 358] on button "Call" at bounding box center [780, 344] width 210 height 43
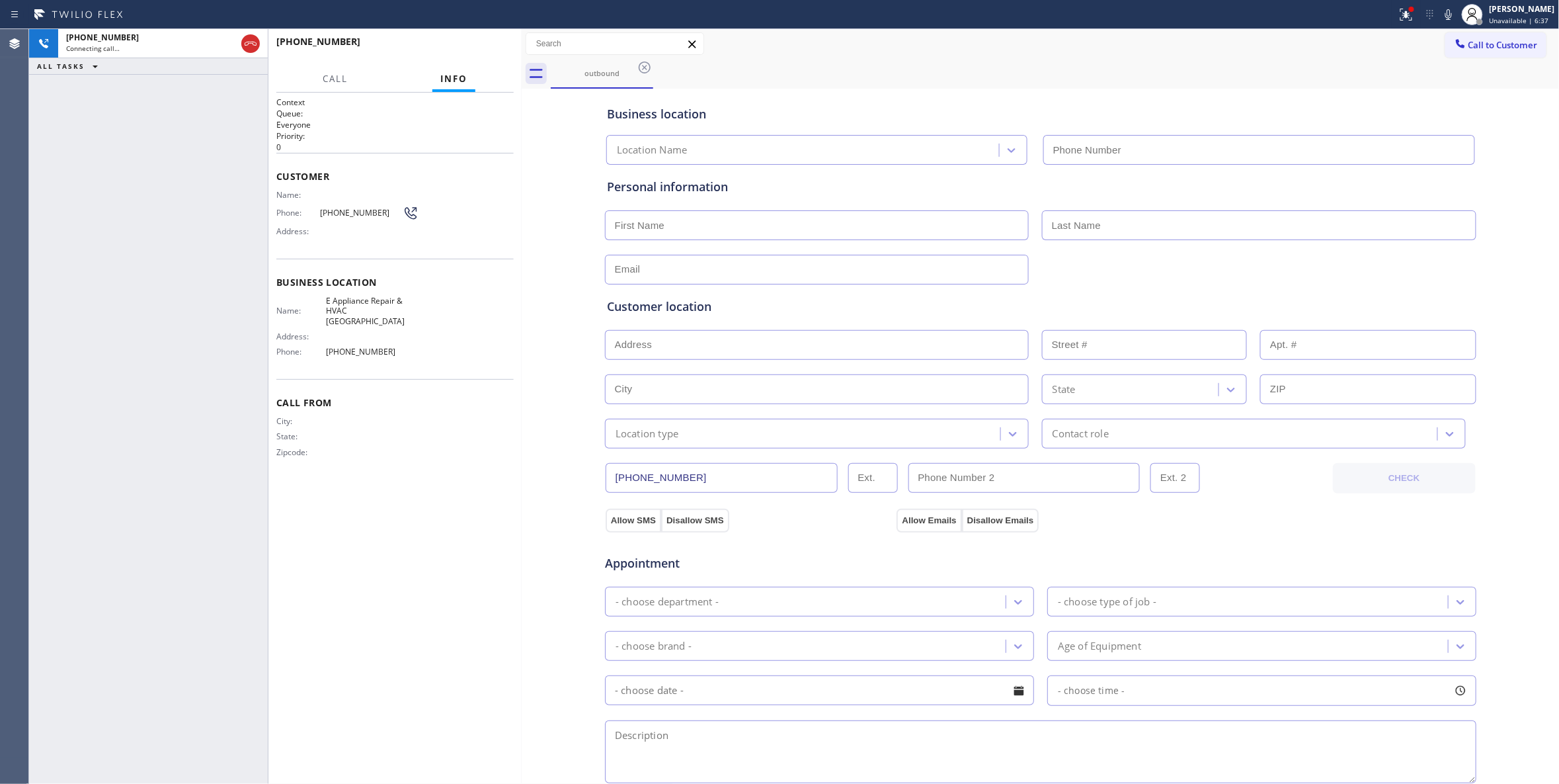
type input "[PHONE_NUMBER]"
drag, startPoint x: 69, startPoint y: 726, endPoint x: 316, endPoint y: 89, distance: 683.2
click at [69, 722] on div "[PHONE_NUMBER] Live | 00:03 ALL TASKS ALL TASKS ACTIVE TASKS TASKS IN WRAP UP" at bounding box center [148, 407] width 239 height 755
click at [493, 41] on button "HANG UP" at bounding box center [483, 47] width 62 height 18
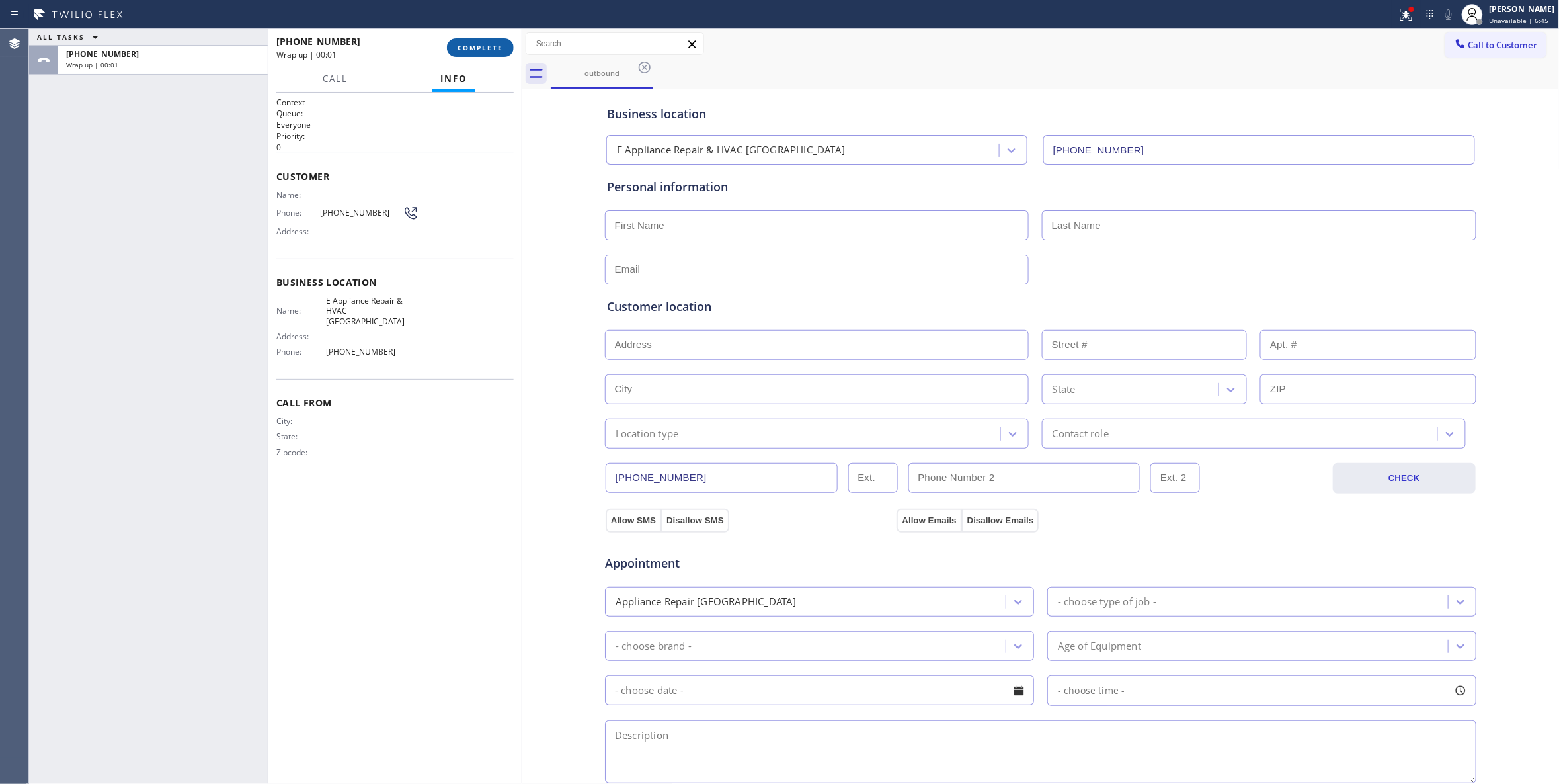
click at [484, 54] on button "COMPLETE" at bounding box center [481, 47] width 67 height 18
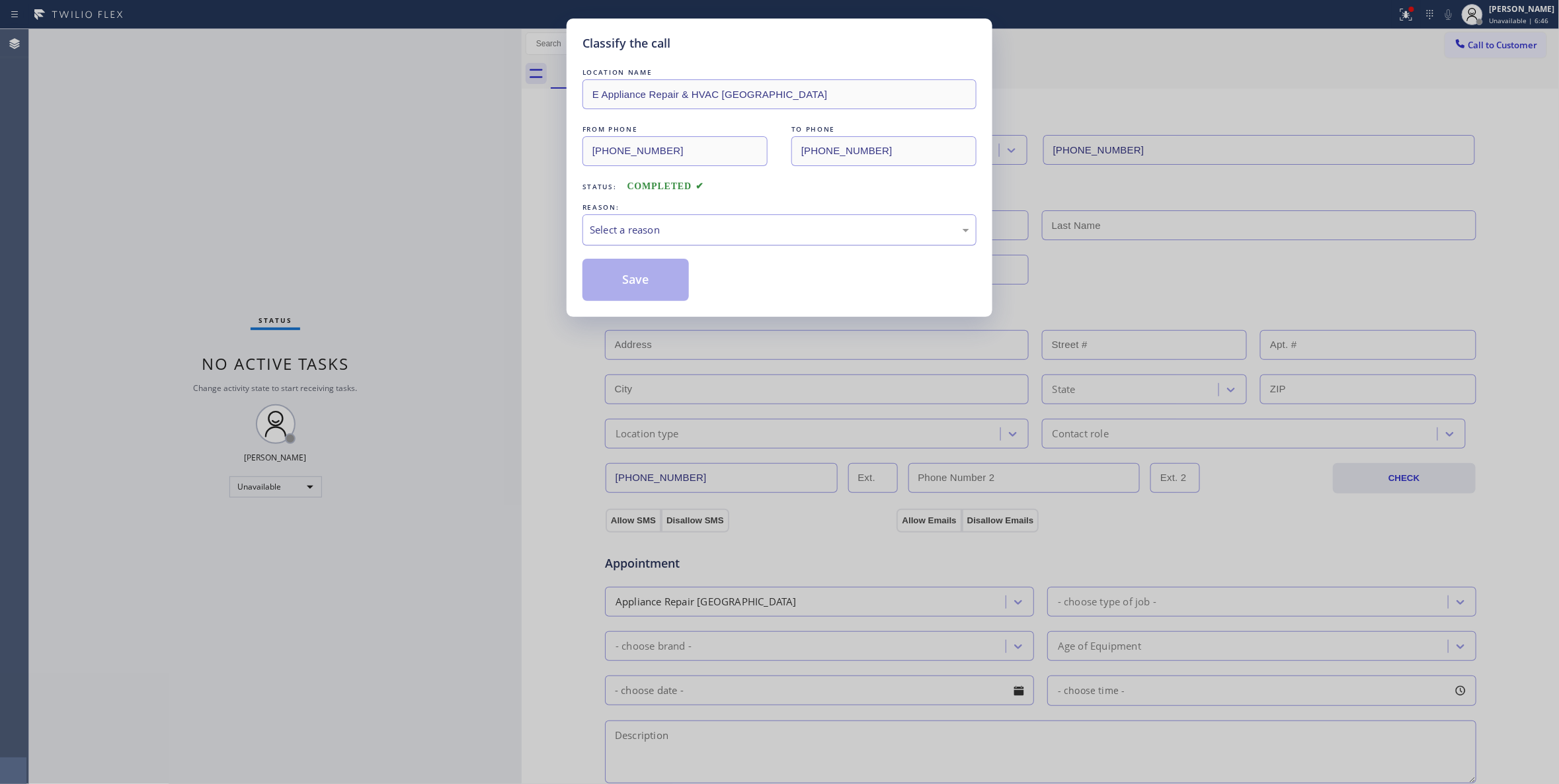
click at [647, 228] on div "Select a reason" at bounding box center [780, 230] width 379 height 15
click at [610, 279] on button "Save" at bounding box center [635, 279] width 106 height 43
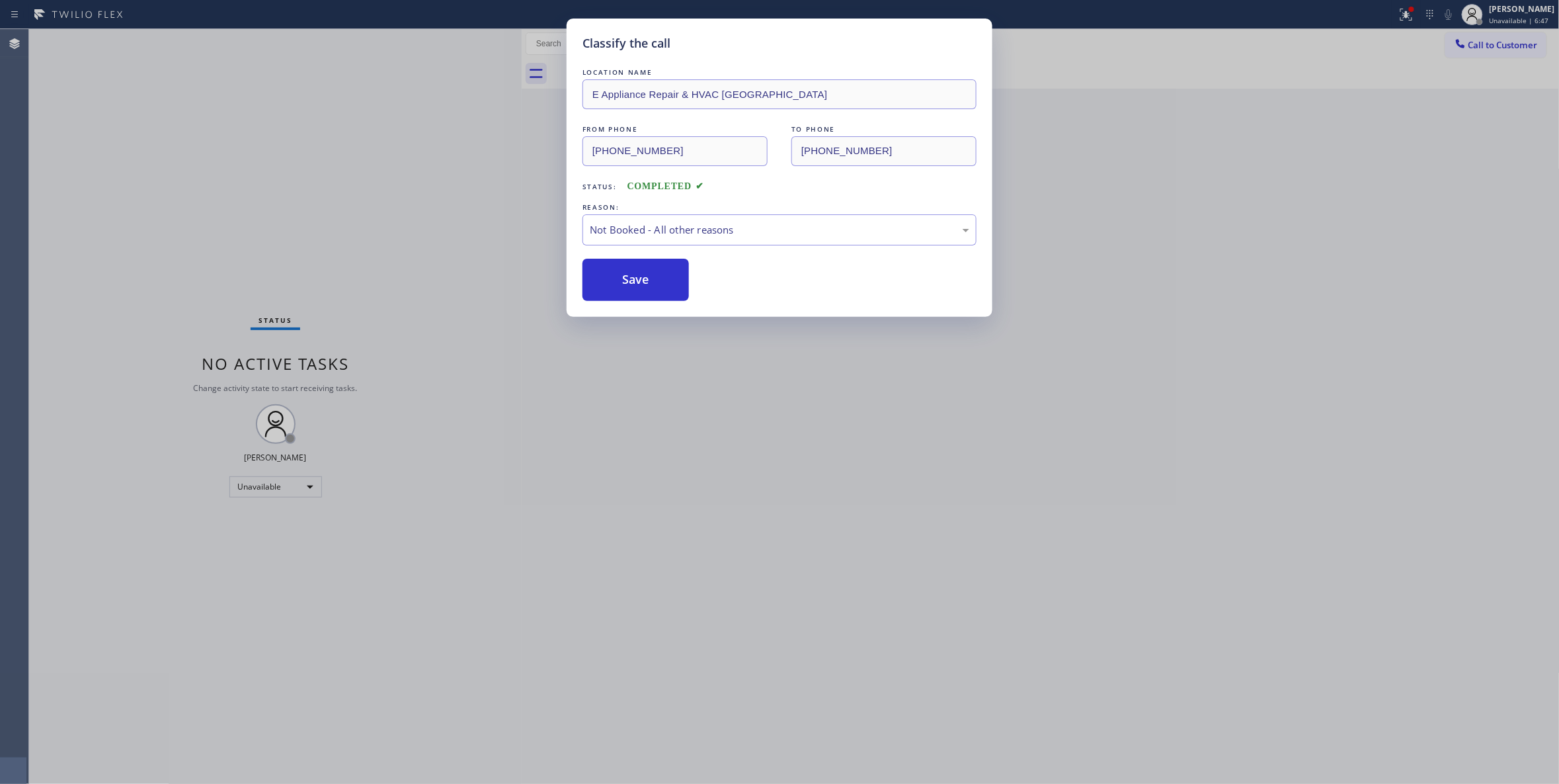
click at [610, 279] on button "Save" at bounding box center [635, 279] width 106 height 43
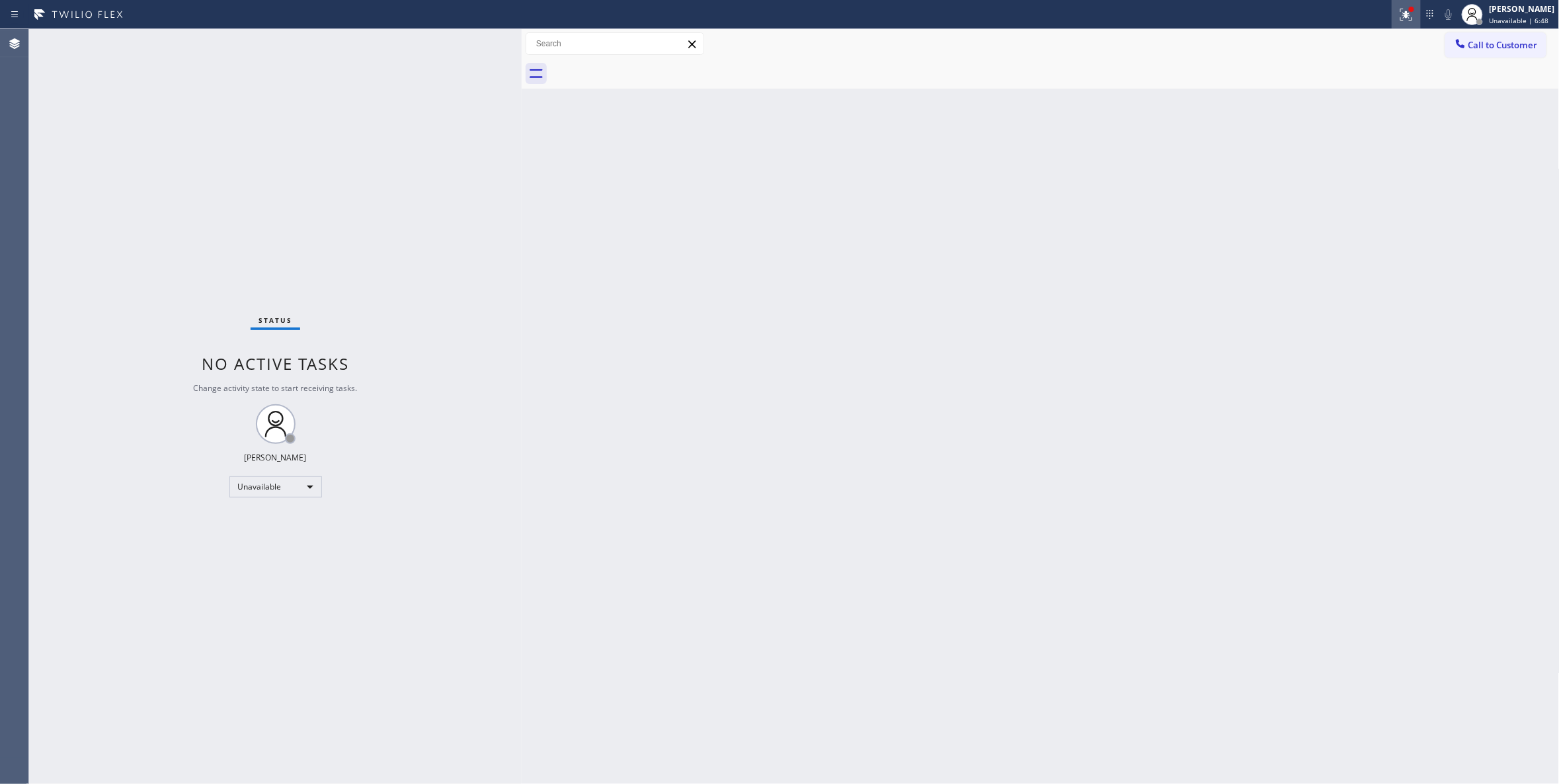
click at [1400, 16] on icon at bounding box center [1406, 14] width 12 height 12
click at [1363, 174] on button "Clear issues" at bounding box center [1319, 173] width 155 height 18
drag, startPoint x: 1079, startPoint y: 250, endPoint x: 1279, endPoint y: 164, distance: 217.7
click at [1165, 201] on div "Back to Dashboard Change Sender ID Customers Technicians Select a contact Outbo…" at bounding box center [1041, 407] width 1038 height 755
click at [1512, 39] on span "Call to Customer" at bounding box center [1504, 44] width 70 height 12
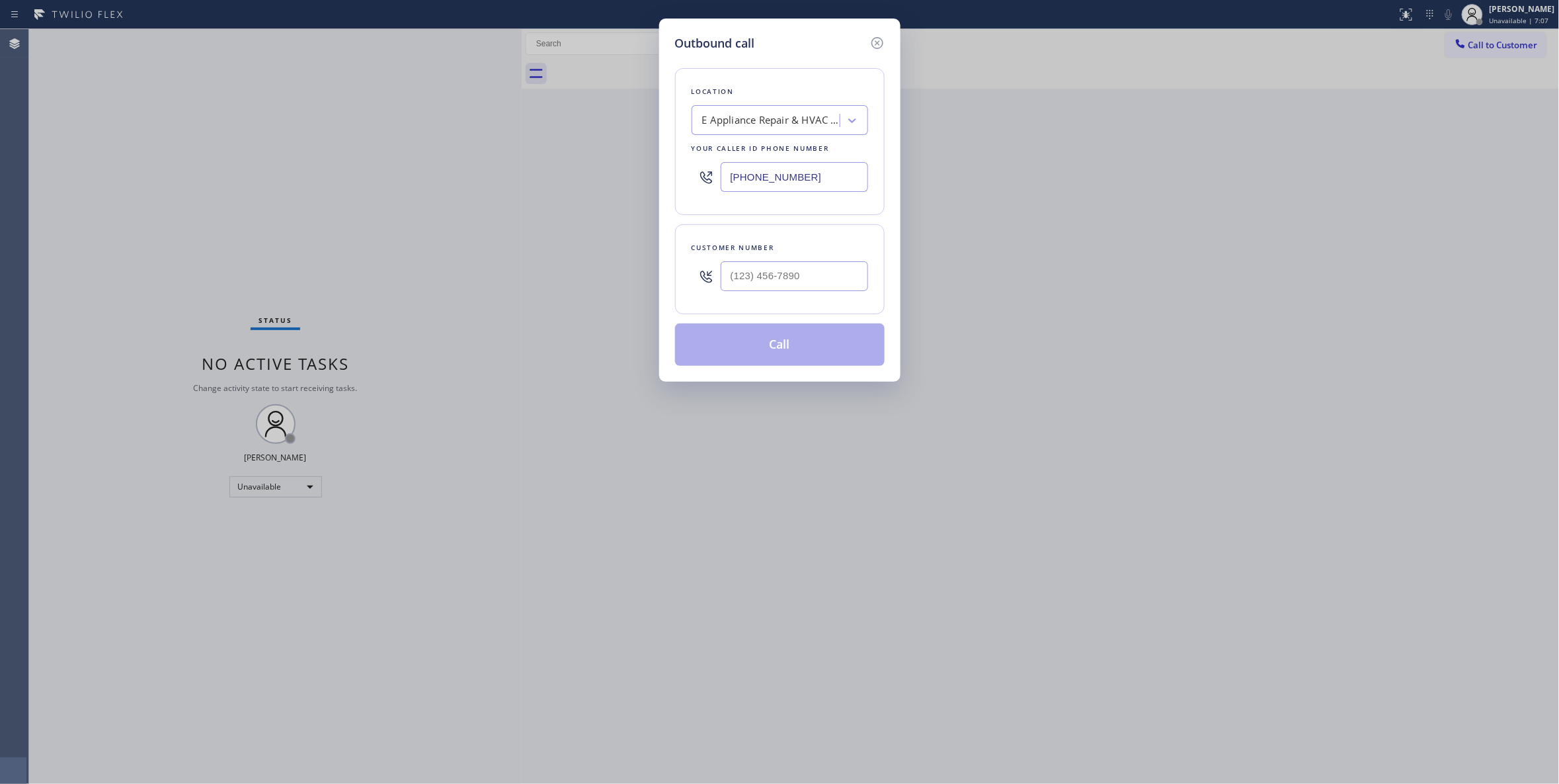
click at [751, 260] on div at bounding box center [794, 276] width 148 height 43
click at [755, 276] on input "(___) ___-____" at bounding box center [794, 276] width 148 height 30
paste input "805) 398-9564"
type input "[PHONE_NUMBER]"
drag, startPoint x: 619, startPoint y: 202, endPoint x: 603, endPoint y: 202, distance: 16.0
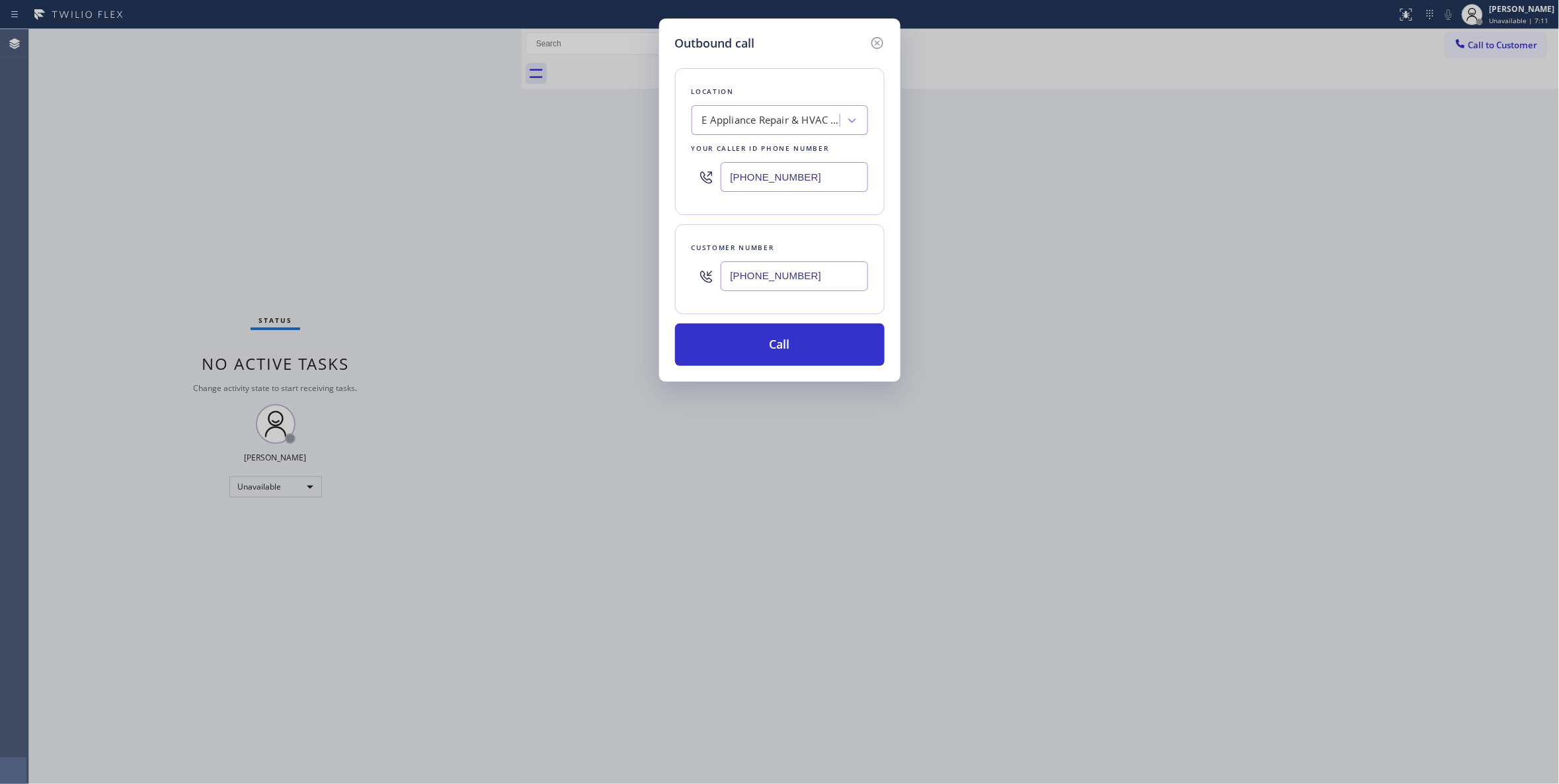
click at [603, 202] on div "Outbound call Location E Appliance Repair & HVAC [GEOGRAPHIC_DATA] Your caller …" at bounding box center [780, 392] width 1559 height 784
paste input "805) 222-7898"
type input "[PHONE_NUMBER]"
click at [738, 348] on button "Call" at bounding box center [780, 344] width 210 height 43
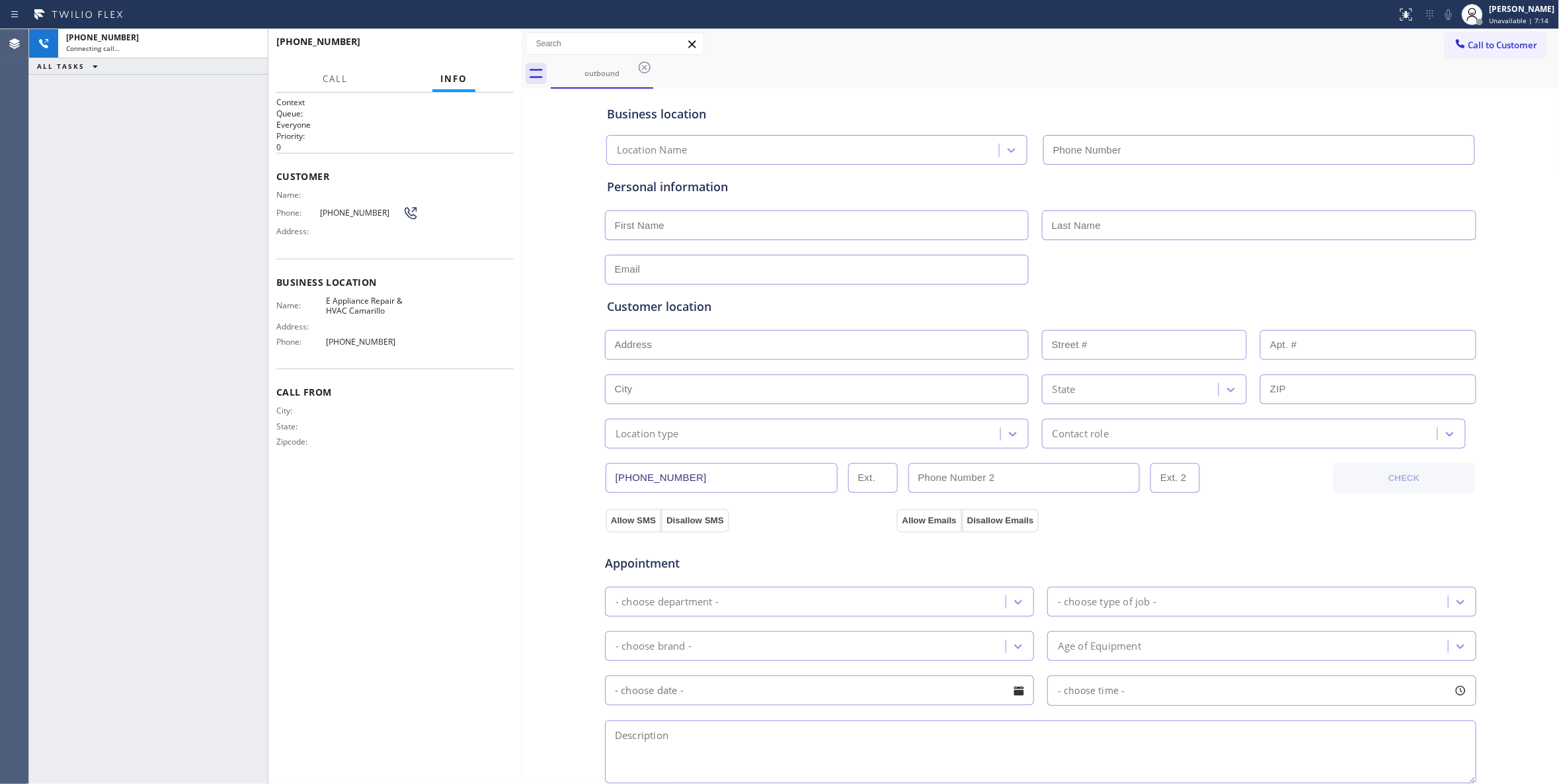
type input "[PHONE_NUMBER]"
click at [474, 47] on span "HANG UP" at bounding box center [483, 47] width 40 height 9
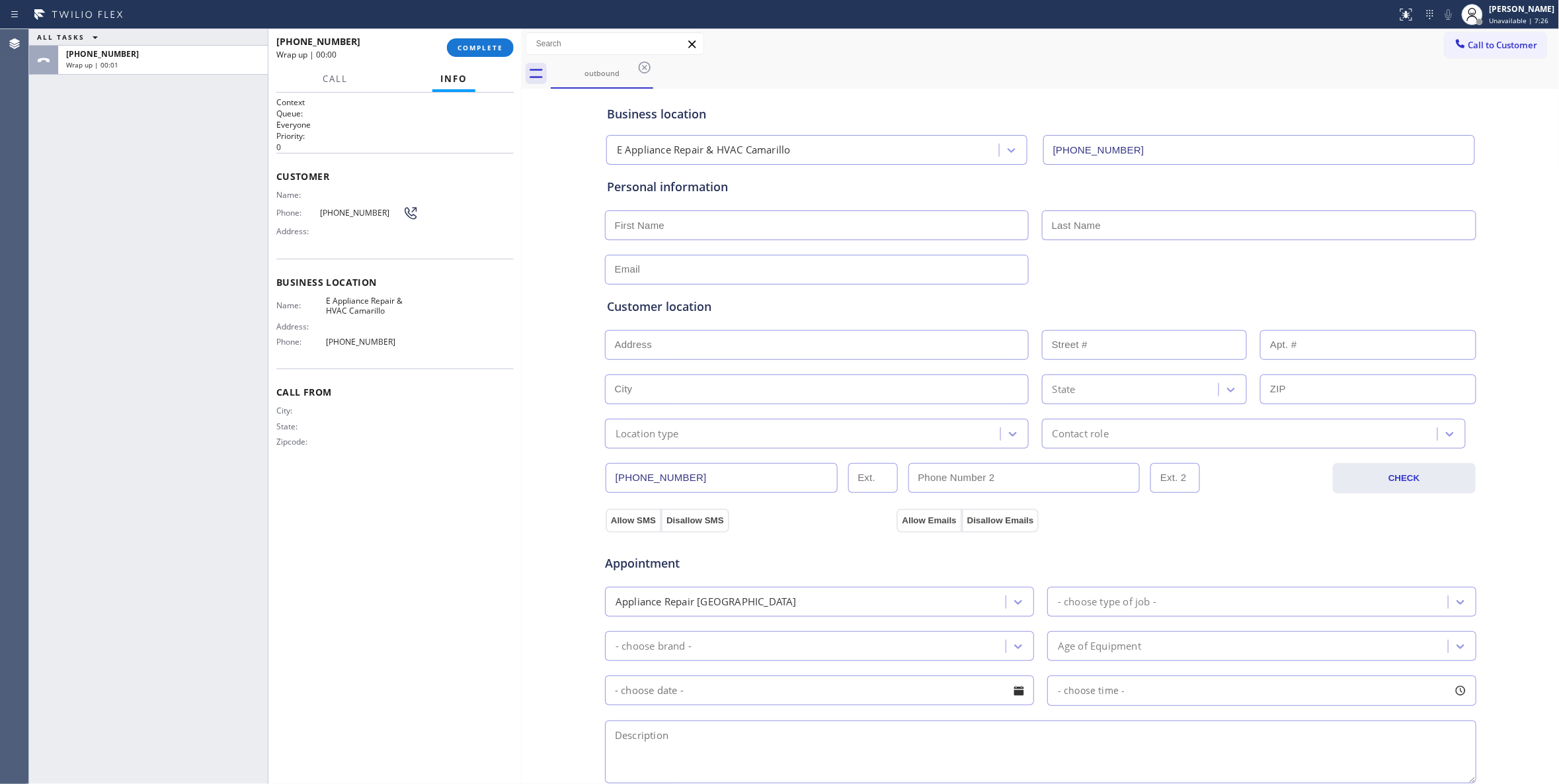
click at [6, 406] on div "Agent Desktop" at bounding box center [14, 407] width 28 height 755
drag, startPoint x: 486, startPoint y: 47, endPoint x: 477, endPoint y: 47, distance: 9.0
click at [486, 47] on span "COMPLETE" at bounding box center [480, 47] width 45 height 9
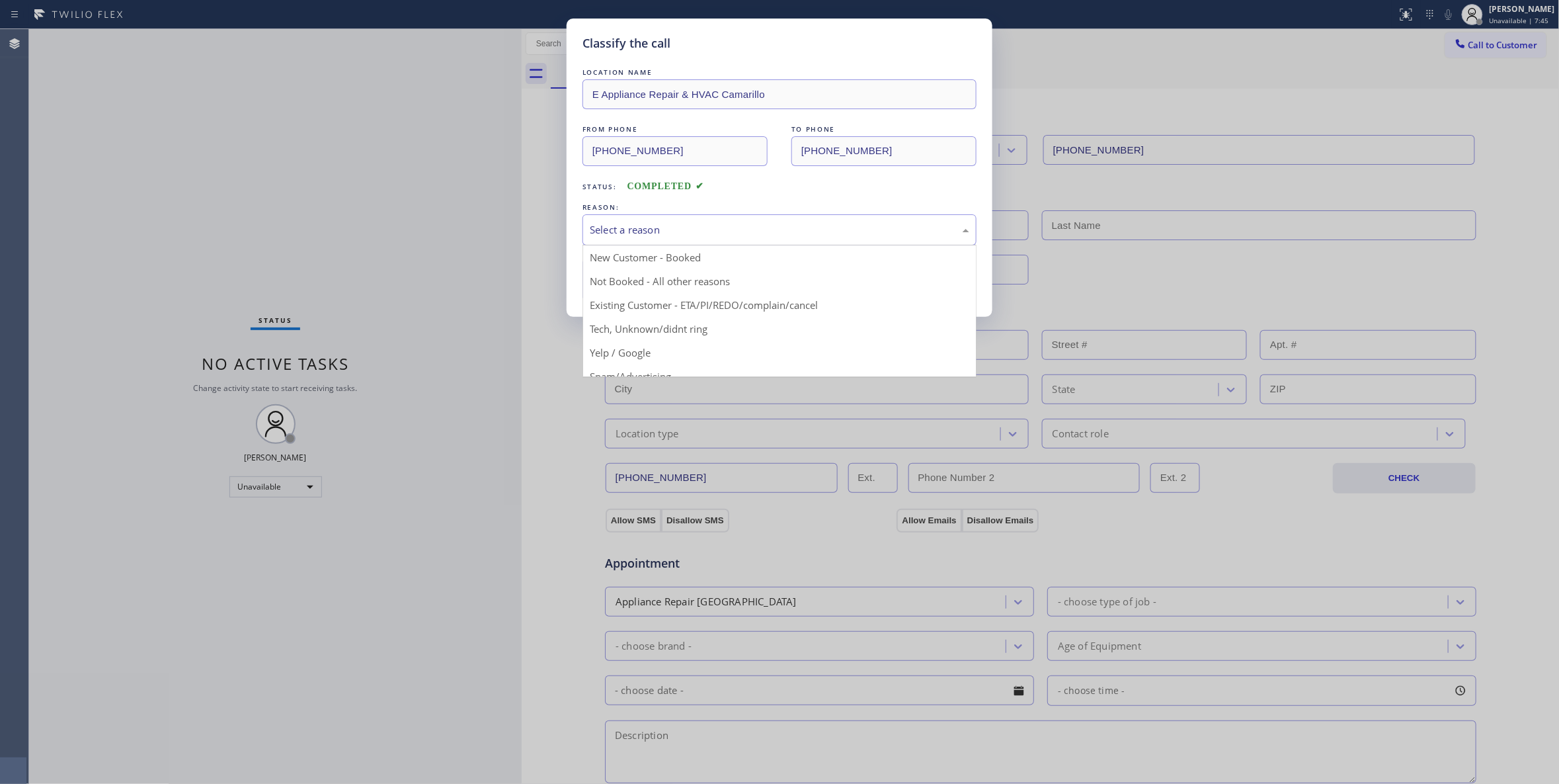
click at [617, 220] on div "Select a reason" at bounding box center [780, 230] width 394 height 31
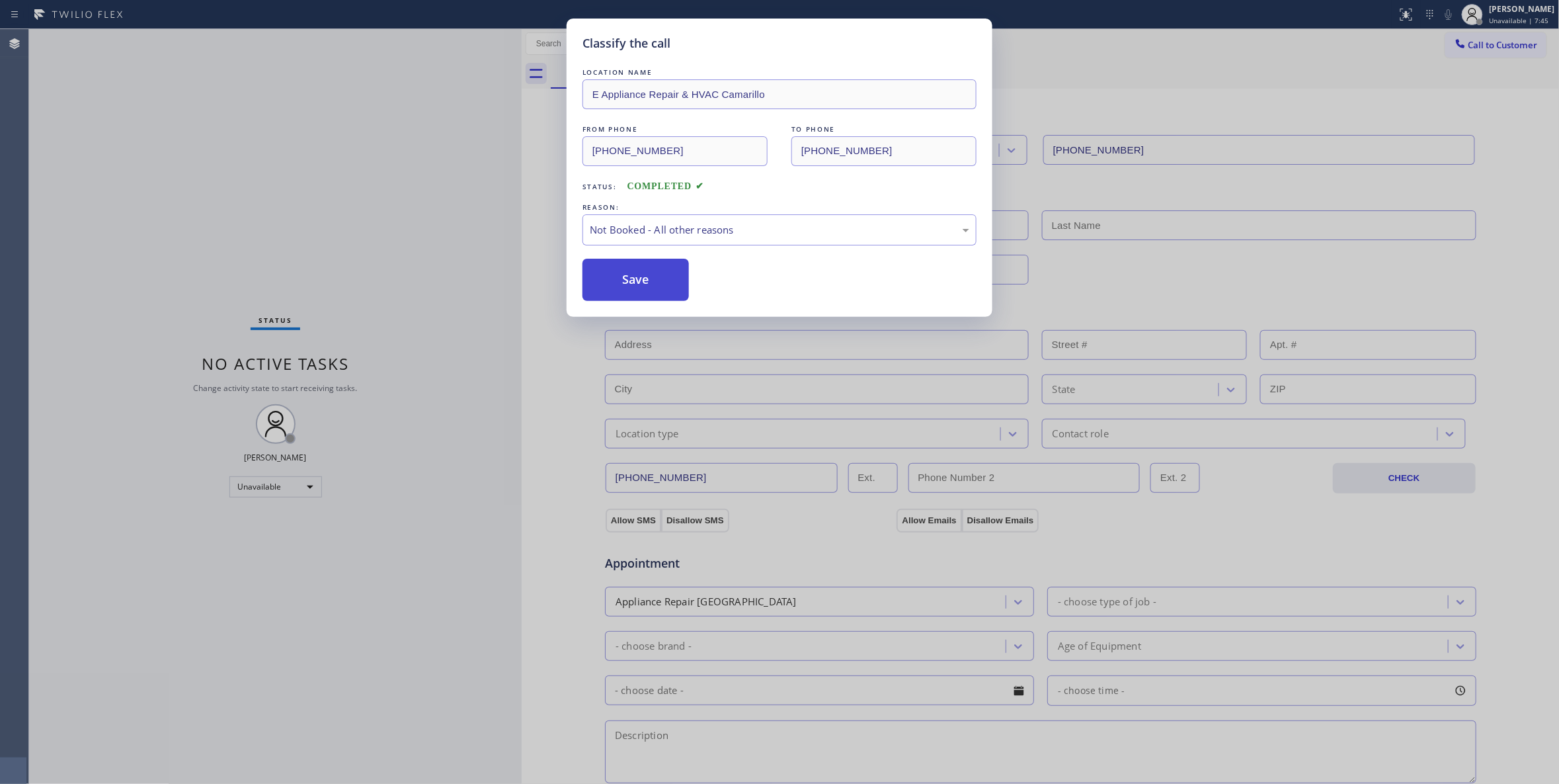
click at [620, 283] on button "Save" at bounding box center [635, 279] width 106 height 43
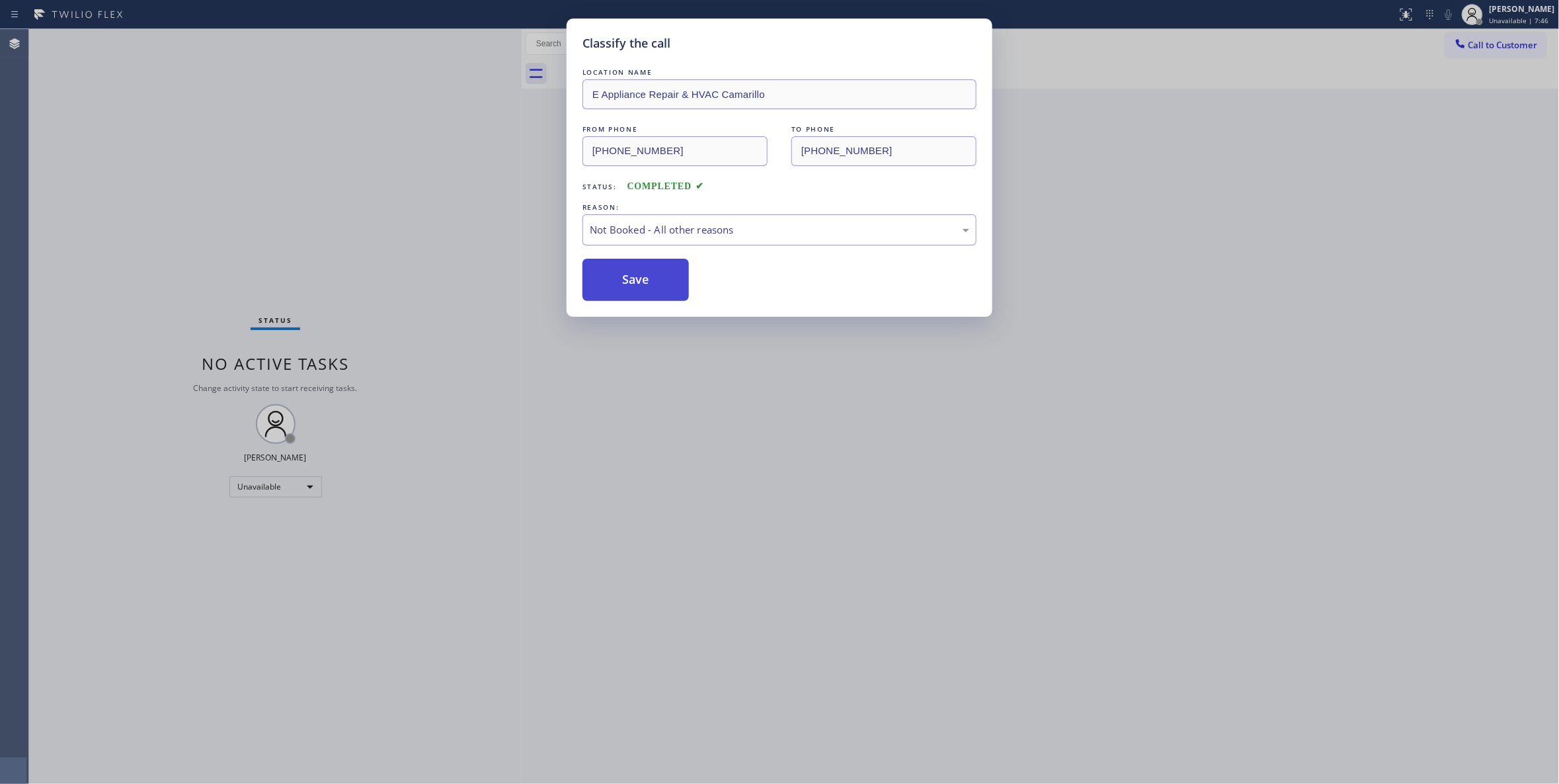
click at [620, 283] on button "Save" at bounding box center [635, 279] width 106 height 43
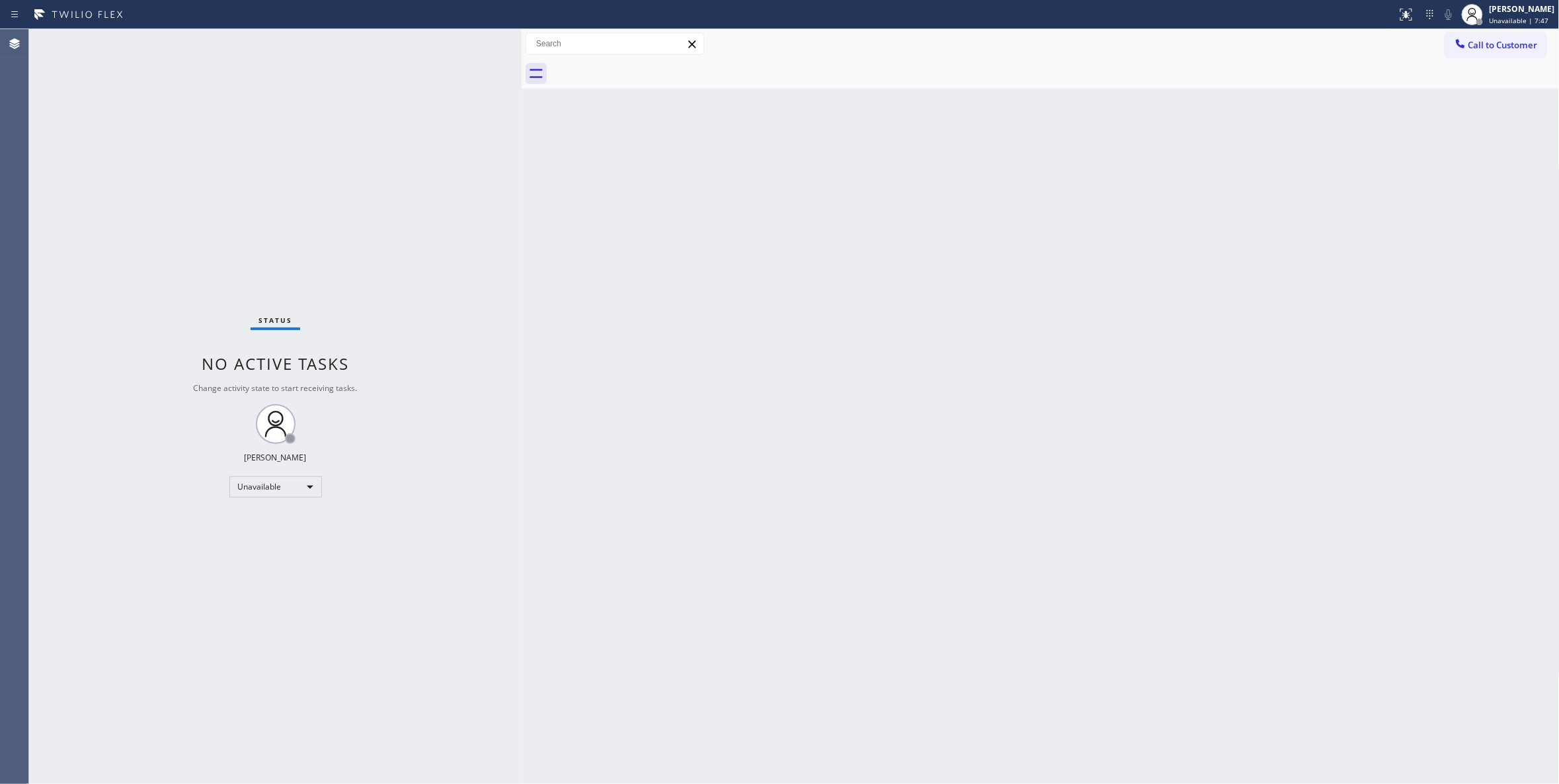
click at [1504, 53] on button "Call to Customer" at bounding box center [1495, 45] width 101 height 25
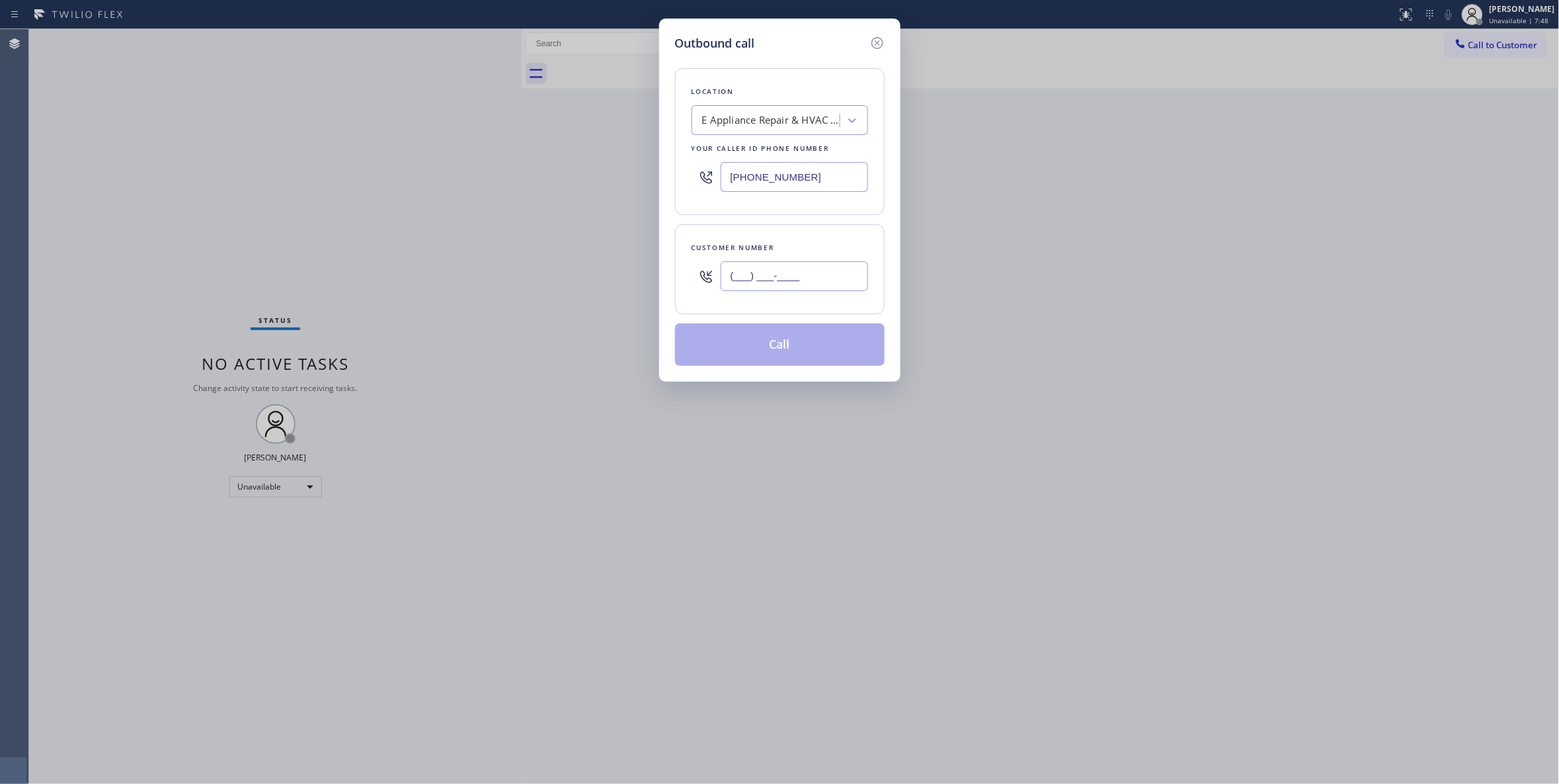
click at [750, 279] on input "(___) ___-____" at bounding box center [794, 276] width 148 height 30
paste input "760) 657-6472"
type input "[PHONE_NUMBER]"
drag, startPoint x: 705, startPoint y: 174, endPoint x: 453, endPoint y: 174, distance: 252.0
click at [453, 174] on div "Outbound call Location E Appliance Repair & HVAC Camarillo Your caller id phone…" at bounding box center [780, 392] width 1559 height 784
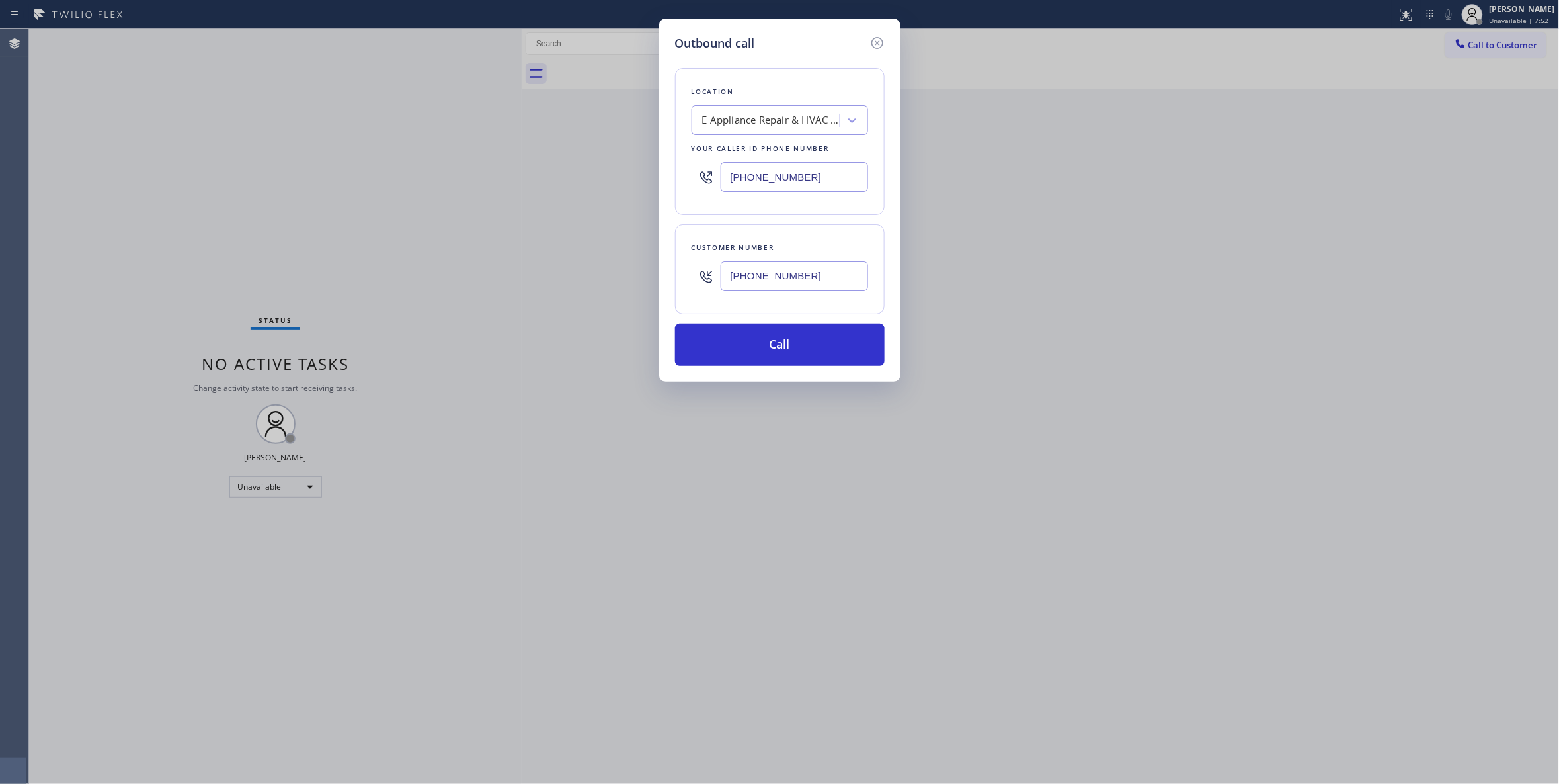
paste input "760) 249-773"
type input "[PHONE_NUMBER]"
click at [791, 340] on button "Call" at bounding box center [780, 344] width 210 height 43
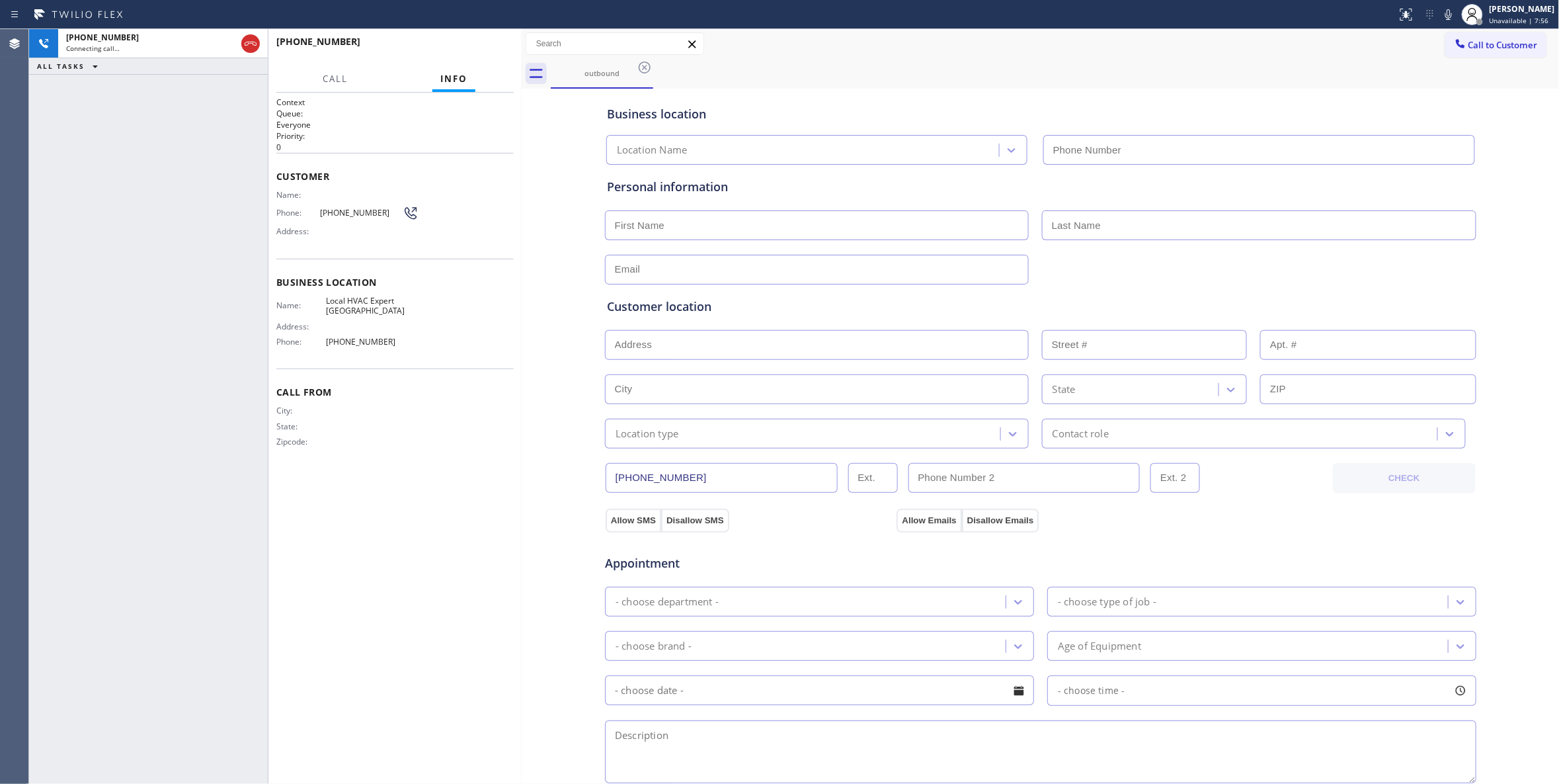
type input "[PHONE_NUMBER]"
click at [93, 723] on div "[PHONE_NUMBER] Live | 00:06 ALL TASKS ALL TASKS ACTIVE TASKS TASKS IN WRAP UP" at bounding box center [148, 407] width 239 height 755
click at [466, 46] on span "HANG UP" at bounding box center [483, 47] width 40 height 9
click at [466, 46] on span "HANG UP" at bounding box center [483, 47] width 40 height 9
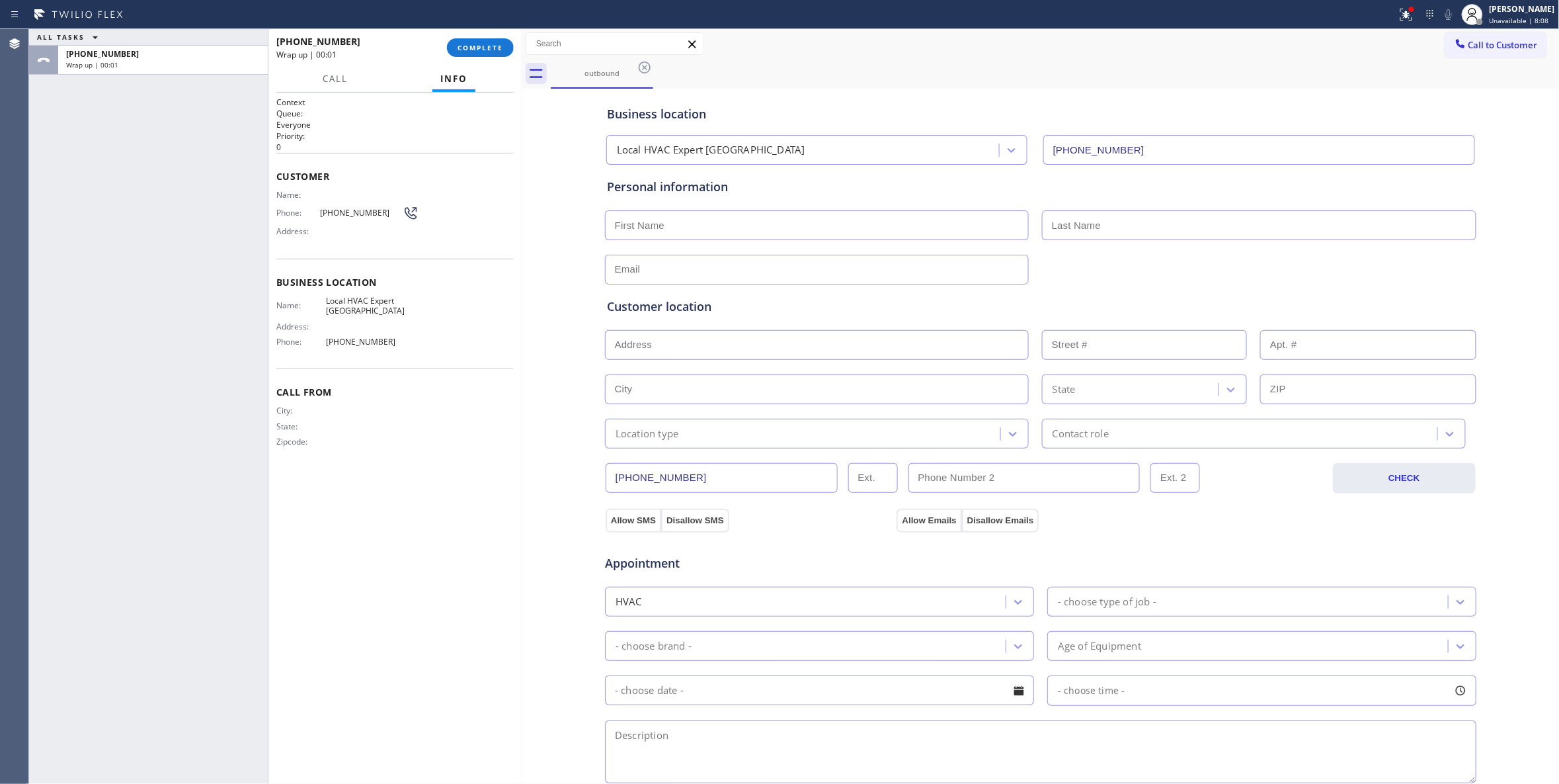
click at [360, 211] on span "[PHONE_NUMBER]" at bounding box center [361, 212] width 83 height 10
click at [360, 211] on span "[PHONE_NUMBER]" at bounding box center [361, 212] width 83 height 10
copy div "[PHONE_NUMBER]"
click at [490, 50] on span "COMPLETE" at bounding box center [480, 47] width 45 height 9
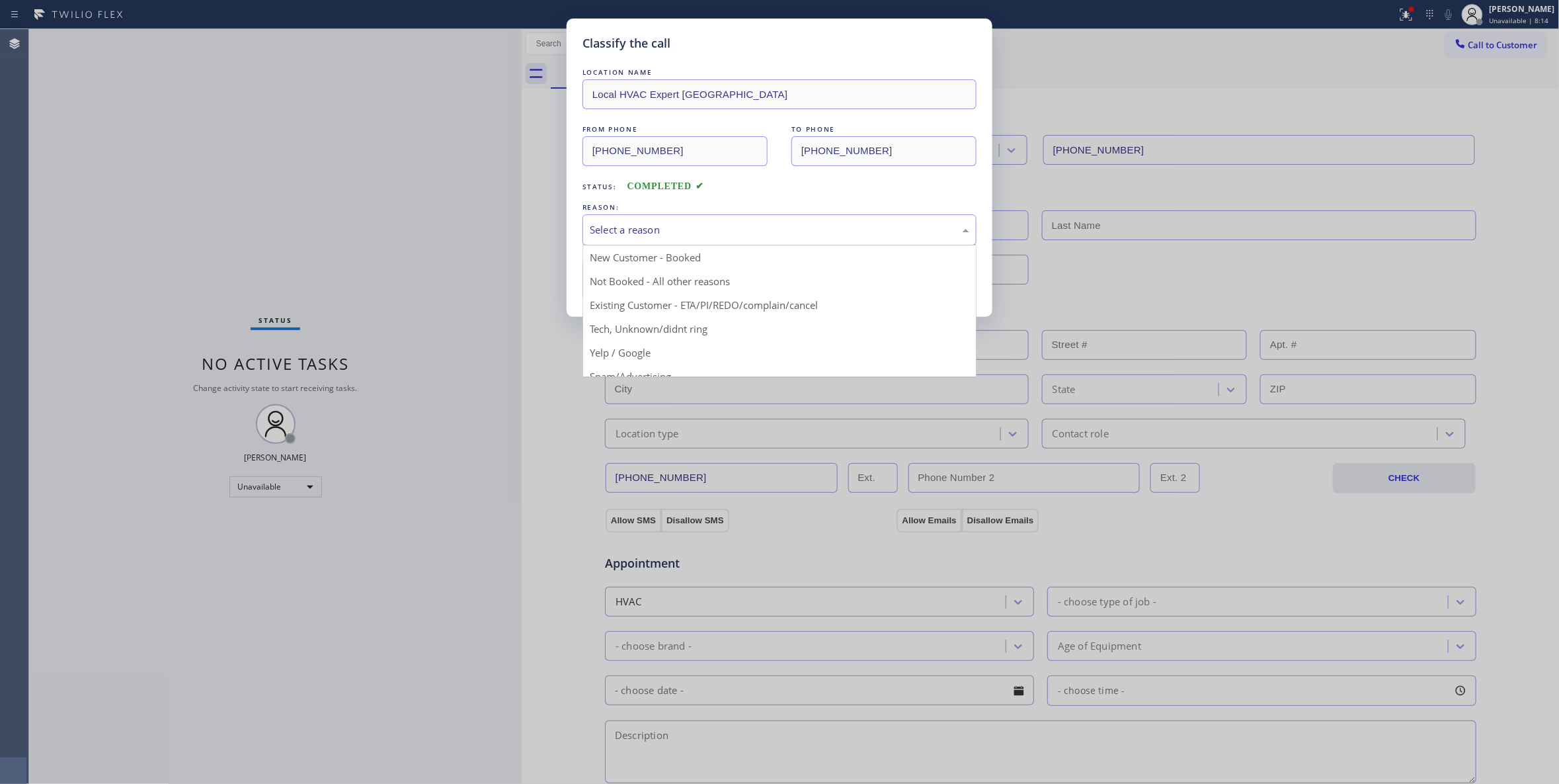
click at [618, 223] on div "Select a reason" at bounding box center [780, 230] width 379 height 15
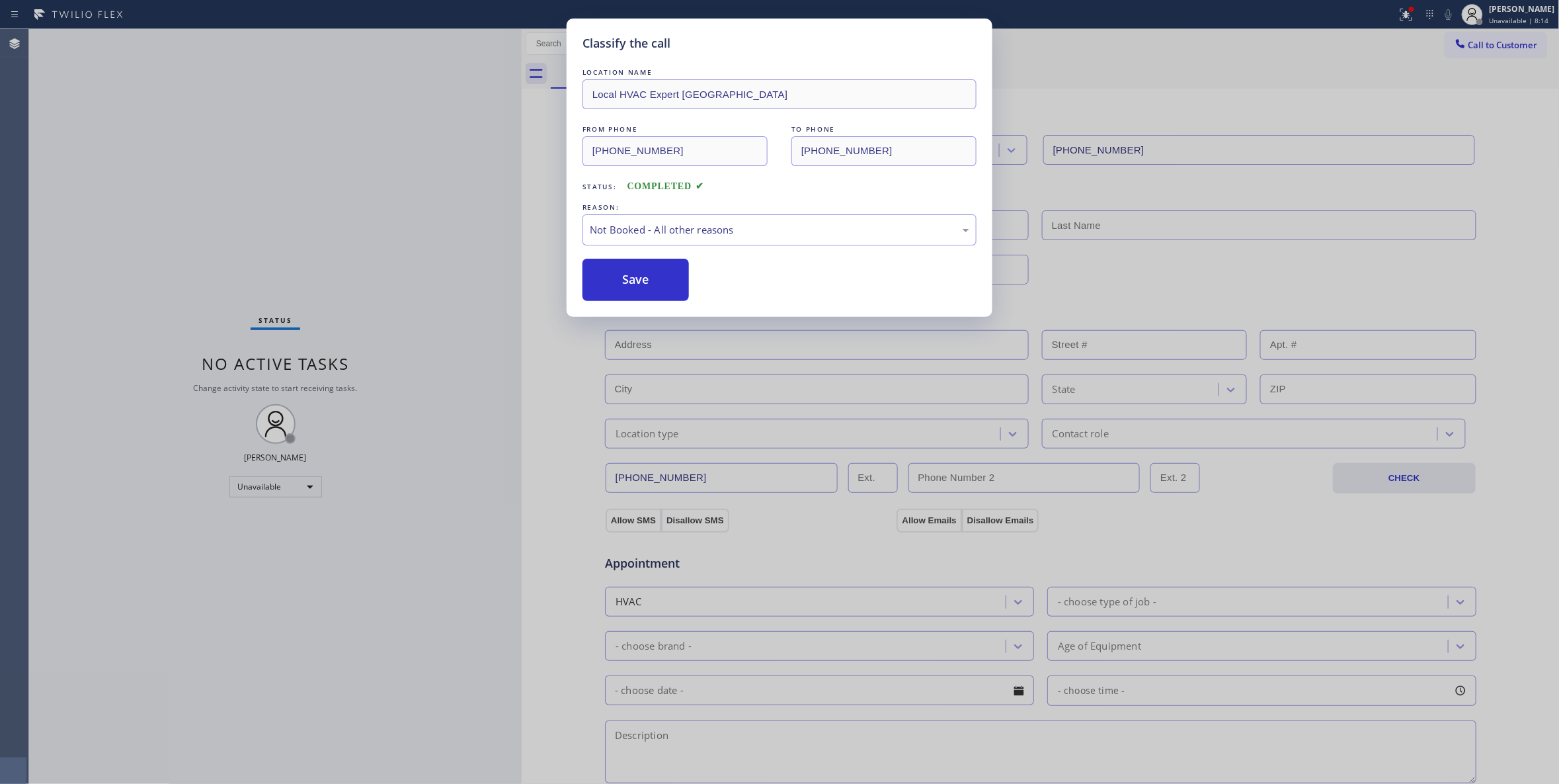
click at [617, 278] on button "Save" at bounding box center [635, 279] width 106 height 43
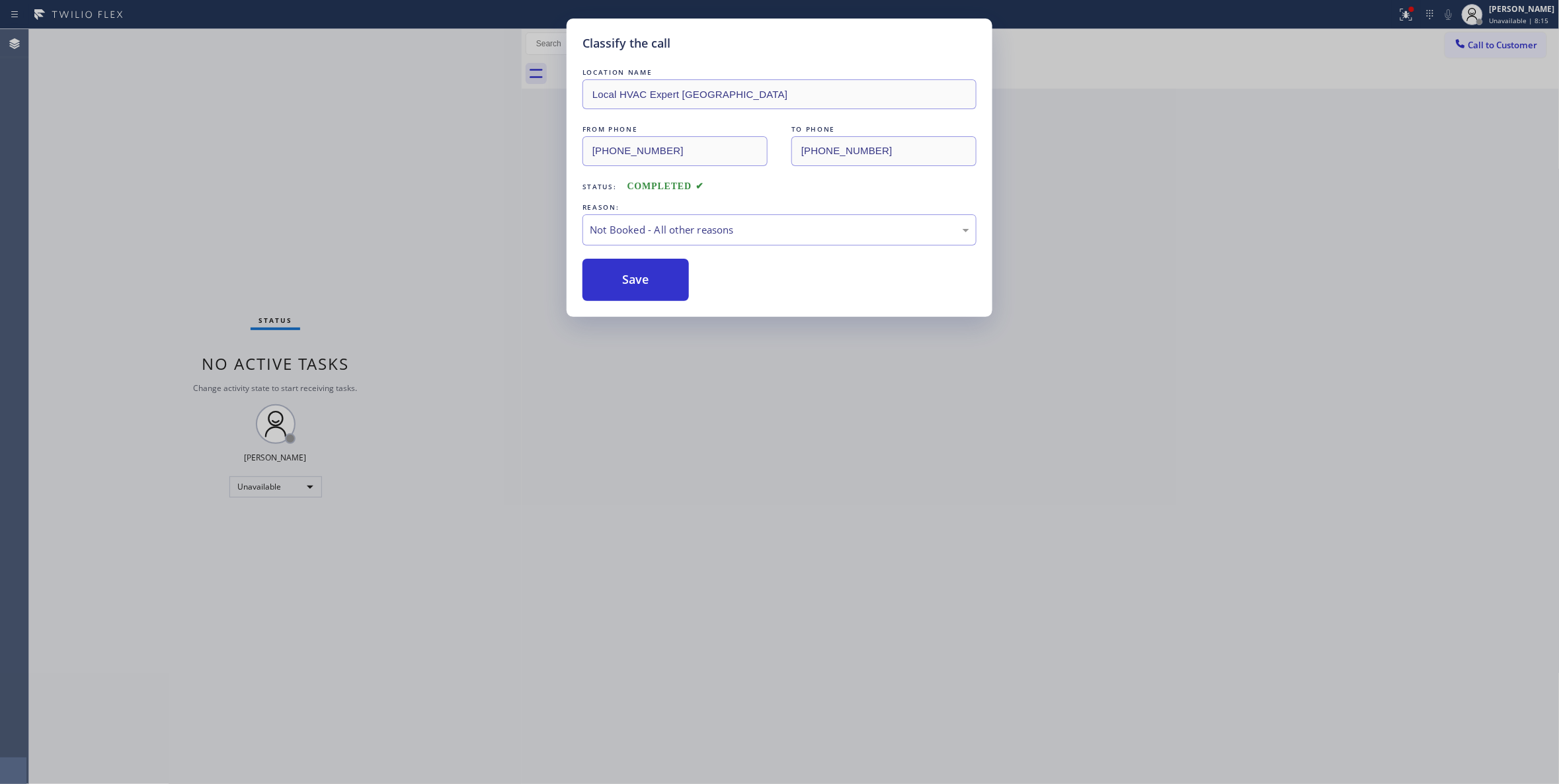
drag, startPoint x: 617, startPoint y: 278, endPoint x: 175, endPoint y: 384, distance: 454.5
click at [609, 278] on button "Save" at bounding box center [635, 279] width 106 height 43
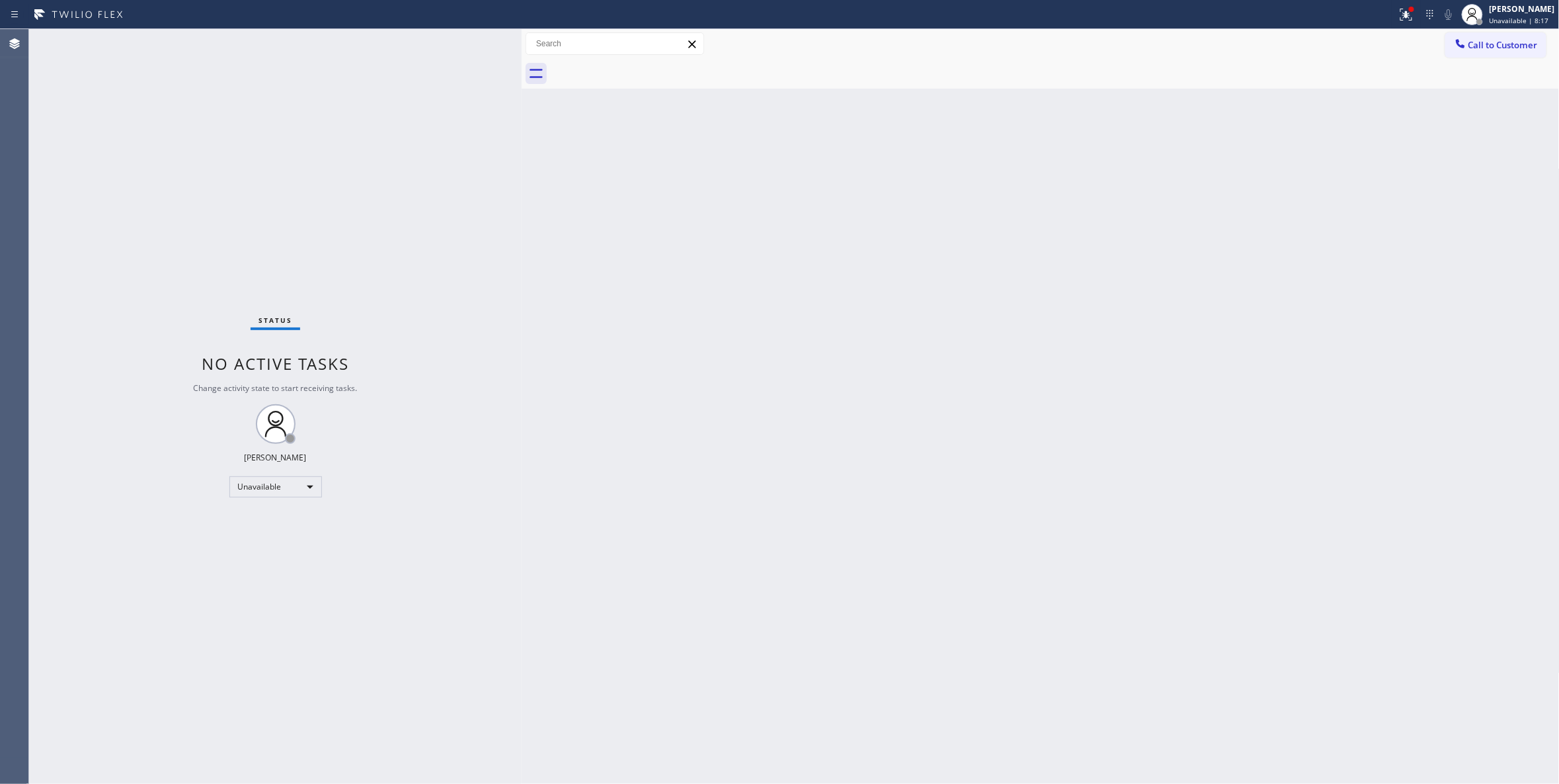
drag, startPoint x: 1354, startPoint y: 201, endPoint x: 1523, endPoint y: 64, distance: 217.6
click at [1371, 183] on div "Back to Dashboard Change Sender ID Customers Technicians Select a contact Outbo…" at bounding box center [1041, 407] width 1038 height 755
click at [1518, 37] on button "Call to Customer" at bounding box center [1495, 45] width 101 height 25
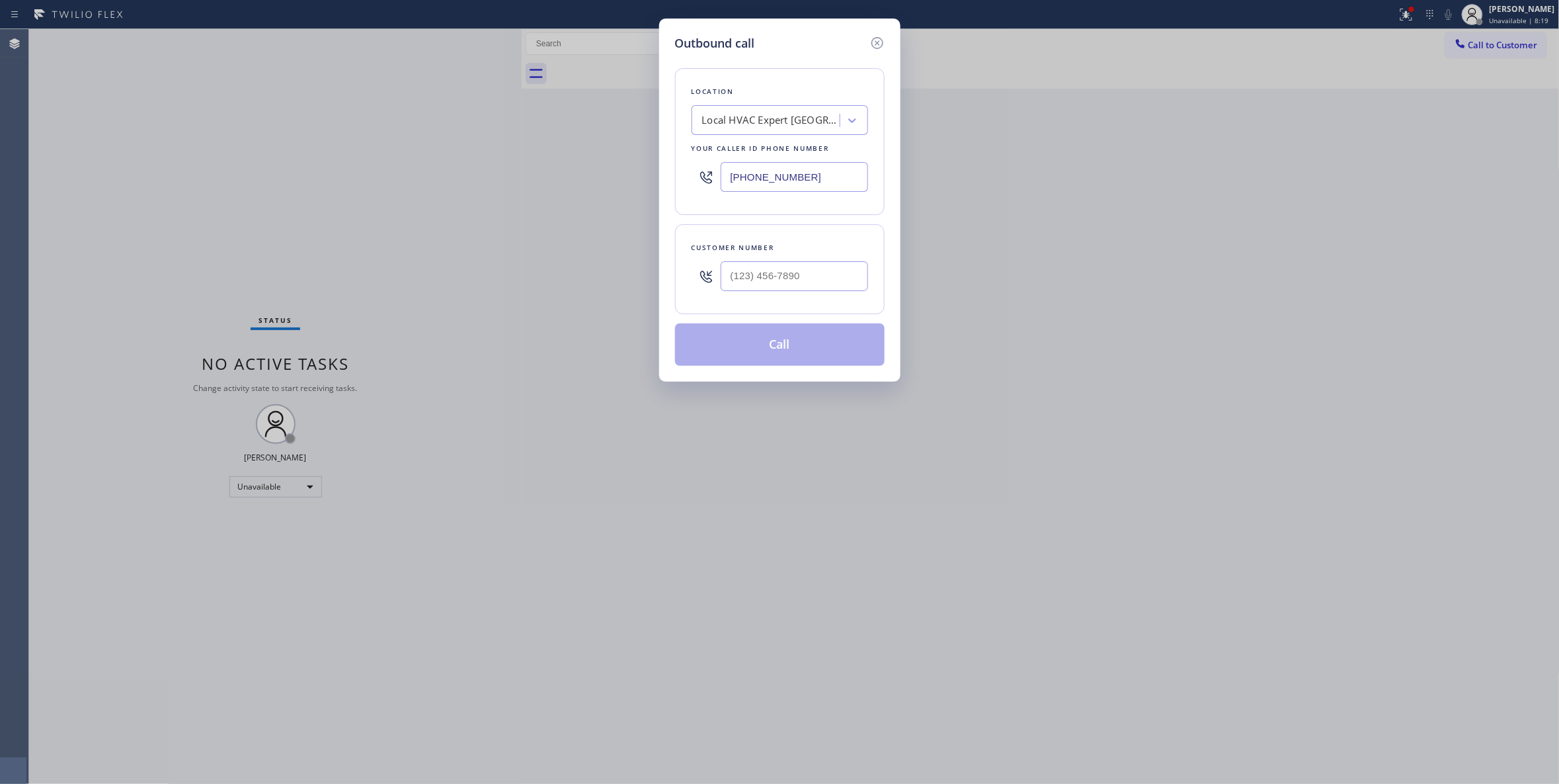
drag, startPoint x: 823, startPoint y: 183, endPoint x: 348, endPoint y: 211, distance: 475.8
click at [410, 209] on div "Outbound call Location Local HVAC Expert [GEOGRAPHIC_DATA] Your caller id phone…" at bounding box center [780, 392] width 1559 height 784
paste input "425) 363-0009"
type input "[PHONE_NUMBER]"
click at [793, 279] on input "(___) ___-____" at bounding box center [794, 276] width 148 height 30
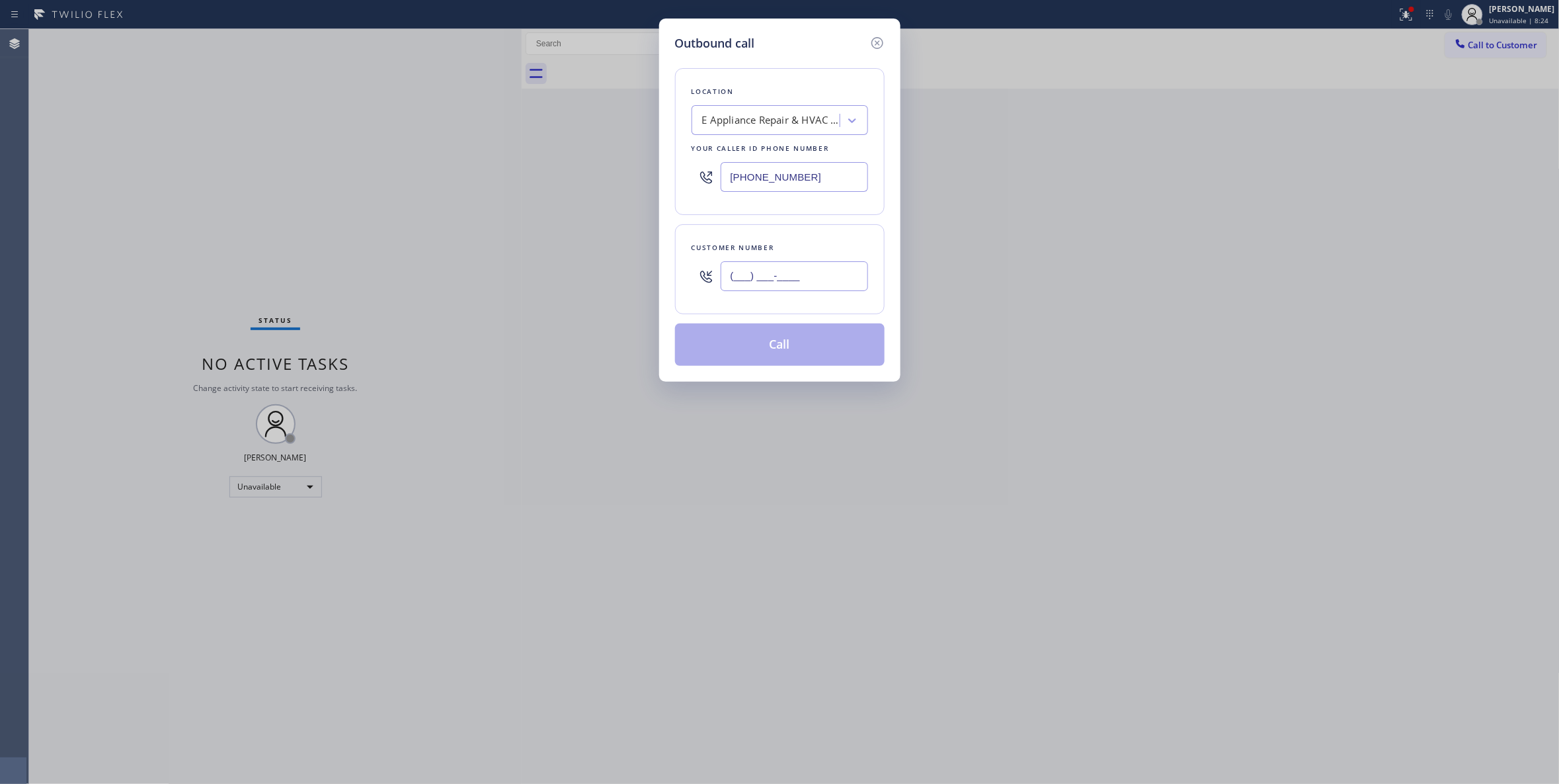
paste input "425) 650-8167"
type input "[PHONE_NUMBER]"
click at [762, 352] on button "Call" at bounding box center [780, 344] width 210 height 43
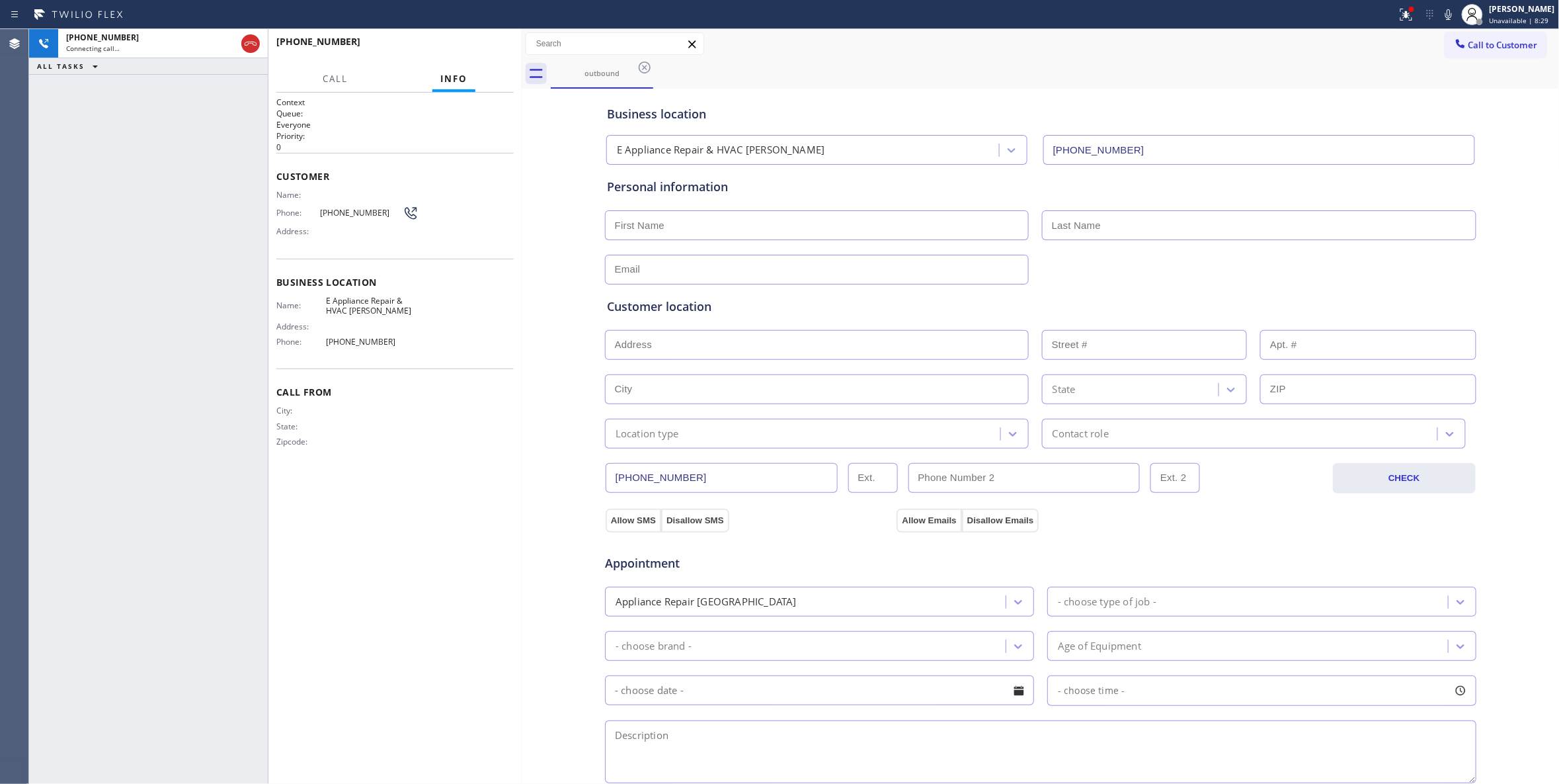
type input "[PHONE_NUMBER]"
drag, startPoint x: 62, startPoint y: 760, endPoint x: 187, endPoint y: 471, distance: 314.9
click at [64, 752] on div "[PHONE_NUMBER] Live | 00:05 ALL TASKS ALL TASKS ACTIVE TASKS TASKS IN WRAP UP" at bounding box center [148, 407] width 239 height 755
click at [465, 51] on span "HANG UP" at bounding box center [483, 47] width 40 height 9
click at [189, 778] on div "ALL TASKS ALL TASKS ACTIVE TASKS TASKS IN WRAP UP [PHONE_NUMBER] Wrap up | 01:16" at bounding box center [148, 407] width 239 height 755
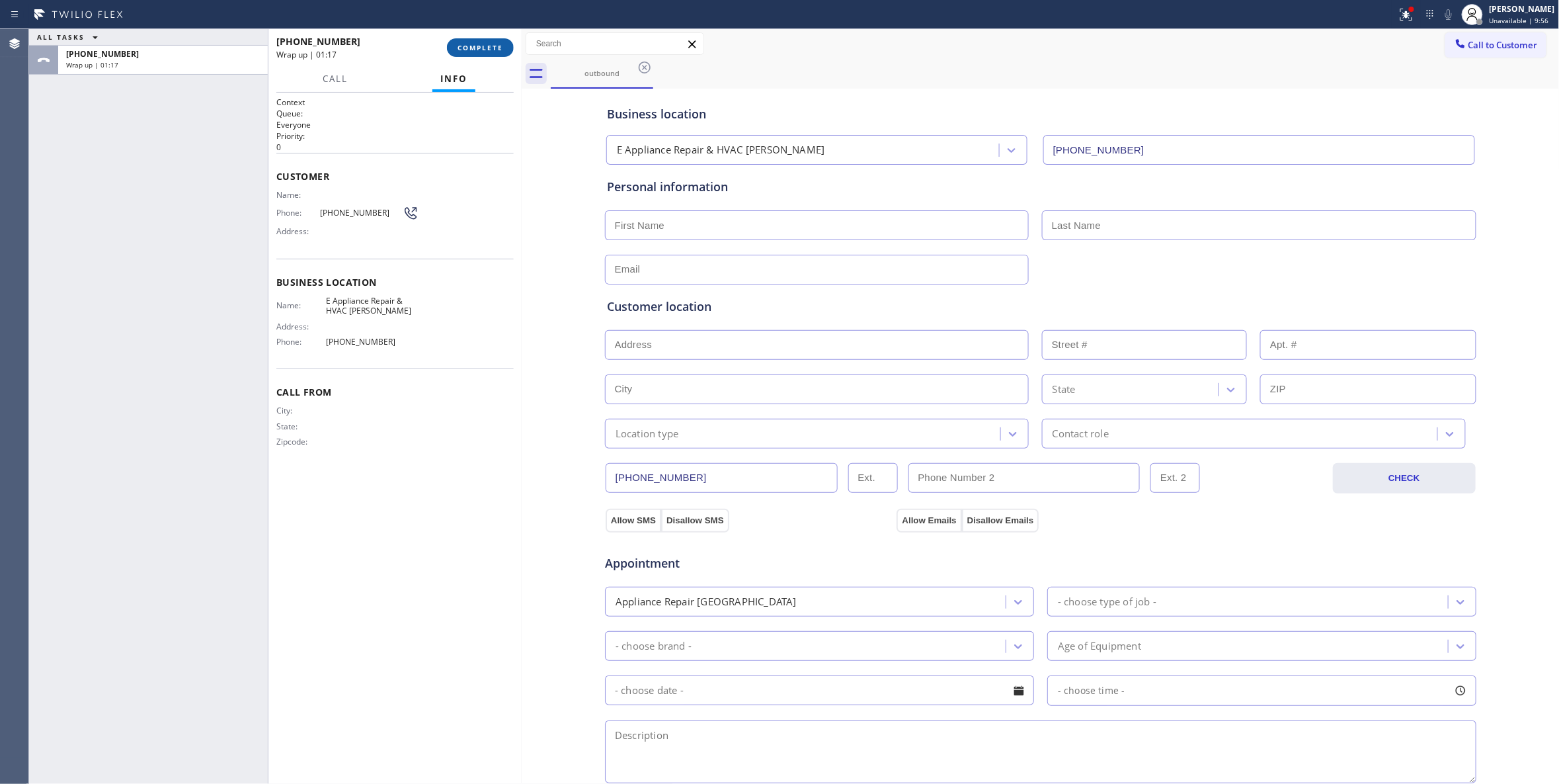
click at [491, 43] on span "COMPLETE" at bounding box center [480, 47] width 45 height 9
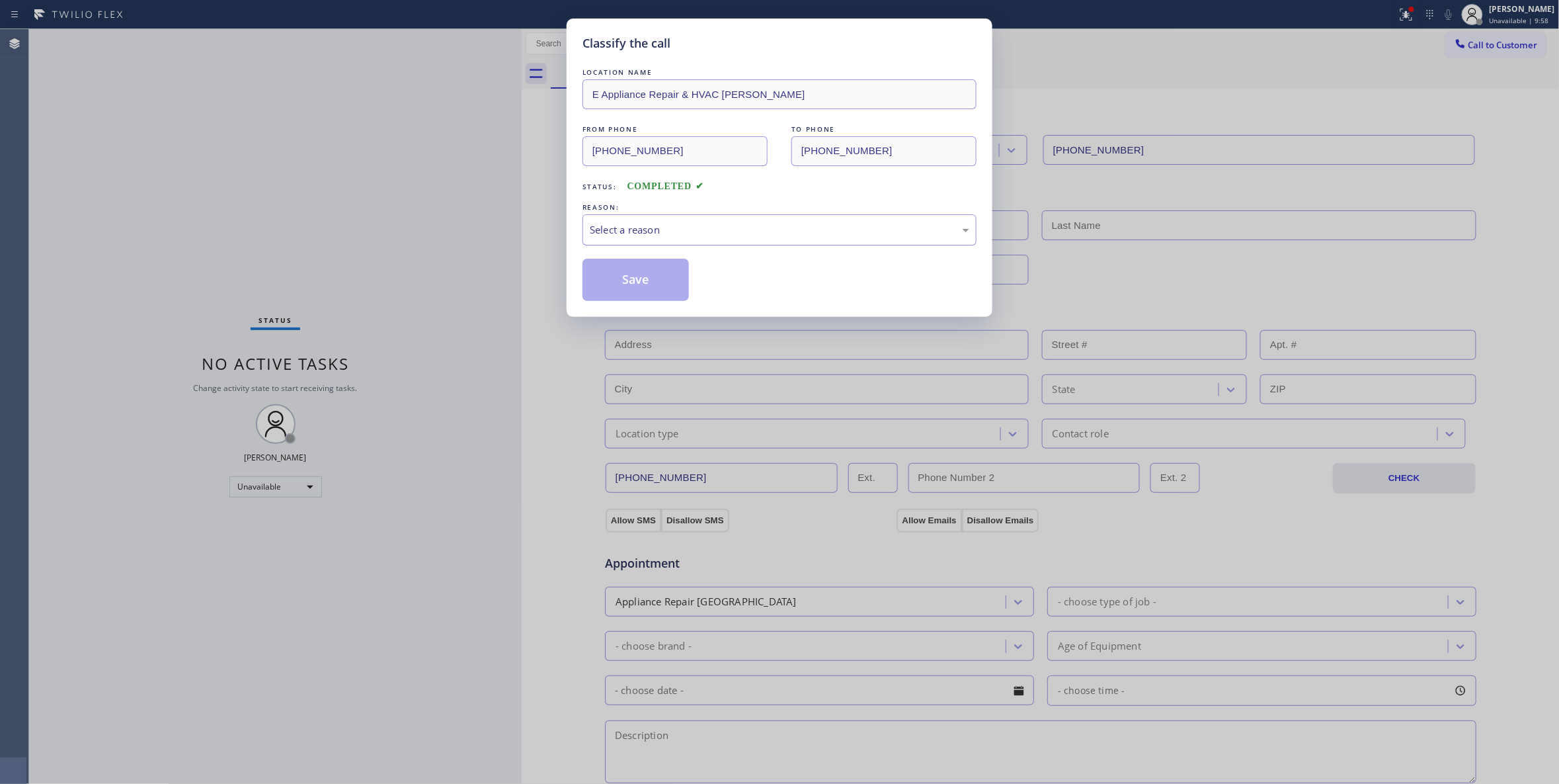
click at [689, 228] on div "Select a reason" at bounding box center [780, 230] width 379 height 15
click at [660, 281] on button "Save" at bounding box center [635, 279] width 106 height 43
click at [662, 280] on button "Save" at bounding box center [635, 279] width 106 height 43
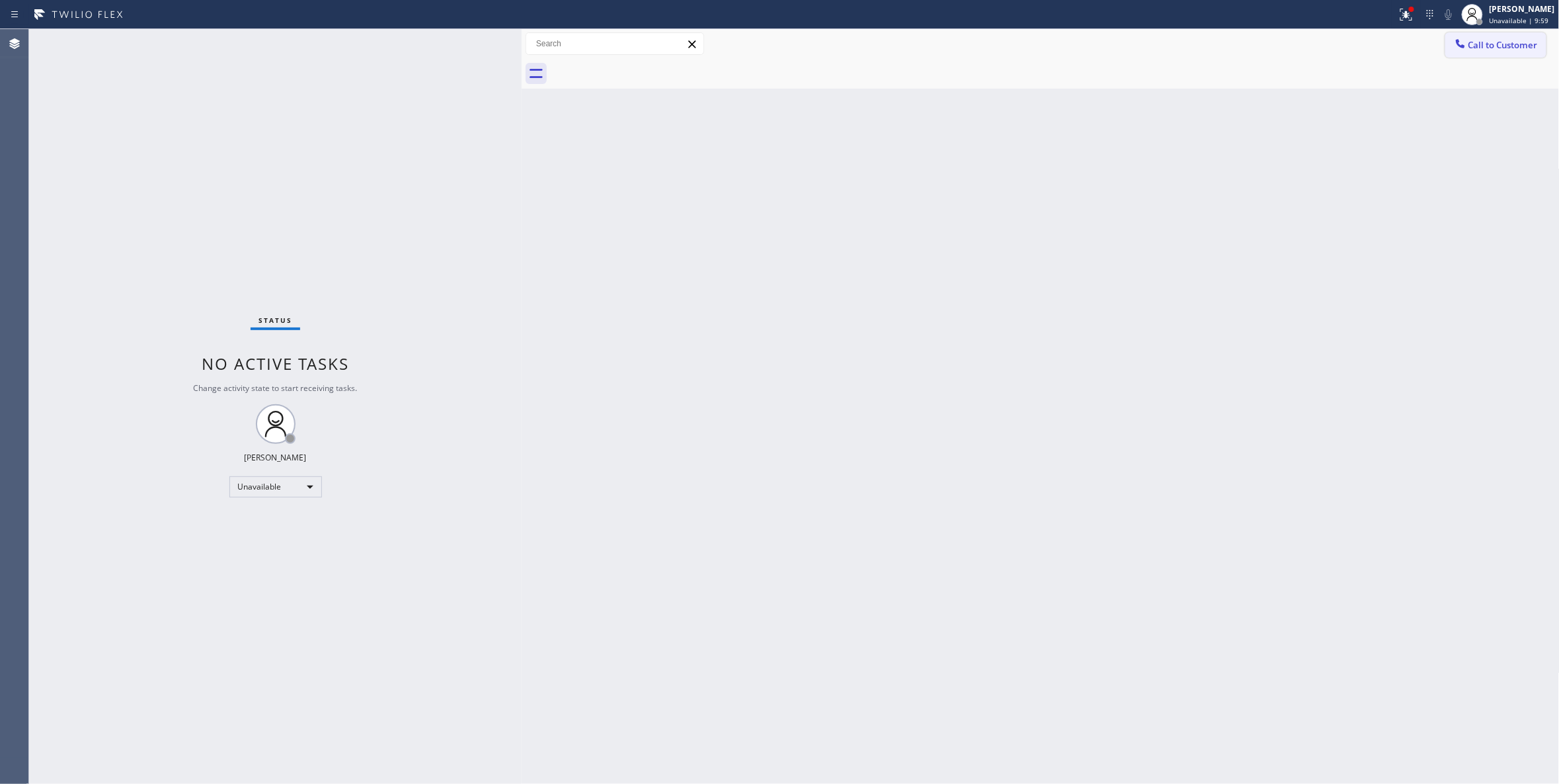
click at [1521, 44] on span "Call to Customer" at bounding box center [1504, 44] width 70 height 12
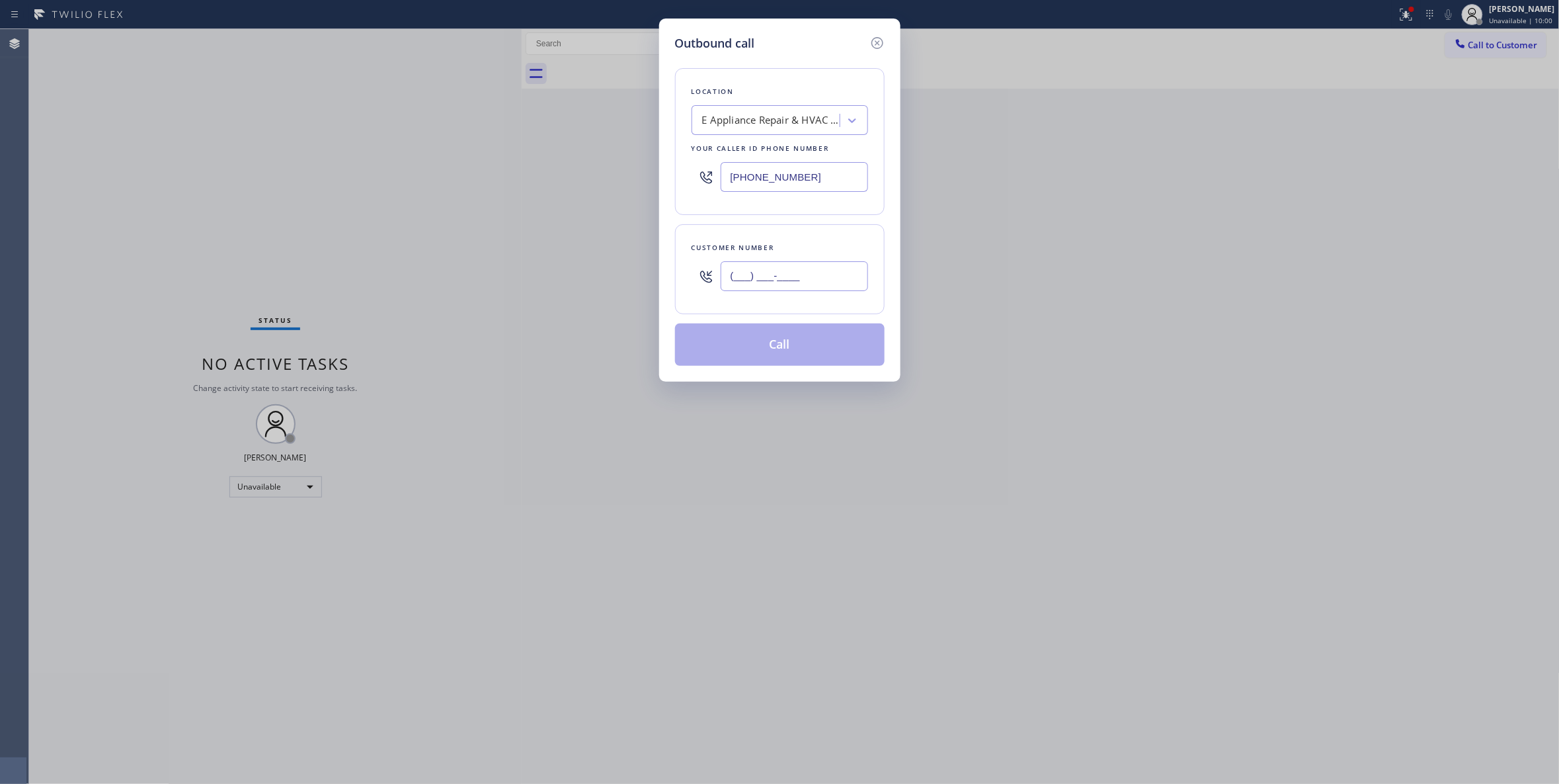
click at [774, 273] on input "(___) ___-____" at bounding box center [794, 276] width 148 height 30
paste input "619) 324-1624"
type input "[PHONE_NUMBER]"
paste input "619) 639-8658"
drag, startPoint x: 831, startPoint y: 168, endPoint x: 490, endPoint y: 181, distance: 341.2
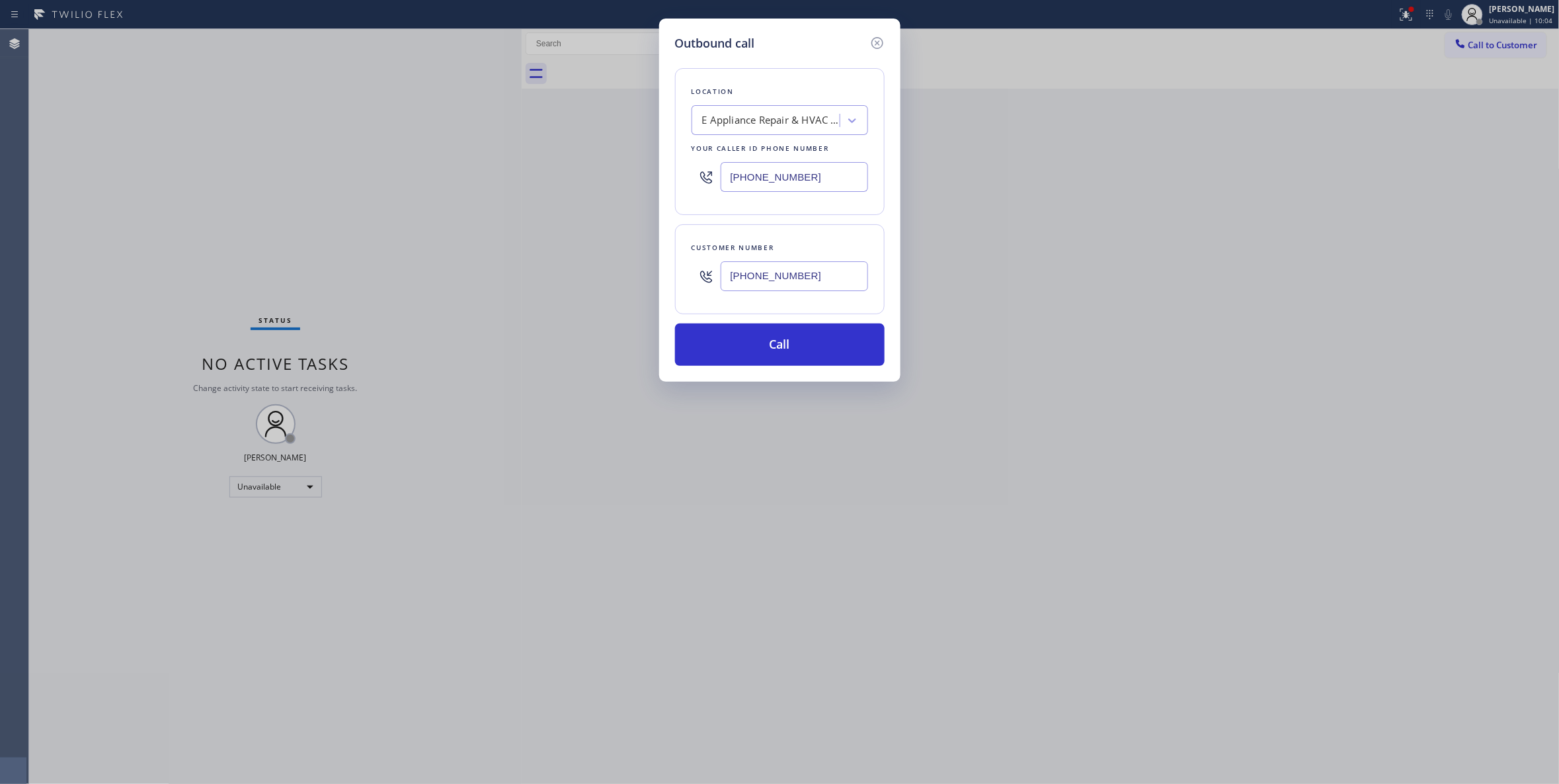
click at [489, 181] on div "Outbound call Location E Appliance Repair & HVAC [PERSON_NAME] Your caller id p…" at bounding box center [780, 392] width 1559 height 784
type input "[PHONE_NUMBER]"
drag, startPoint x: 830, startPoint y: 279, endPoint x: 650, endPoint y: 291, distance: 180.4
click at [650, 291] on div "Outbound call Location E Appliance Repair & HVAC [GEOGRAPHIC_DATA] Your caller …" at bounding box center [780, 392] width 1559 height 784
click at [742, 345] on button "Call" at bounding box center [780, 344] width 210 height 43
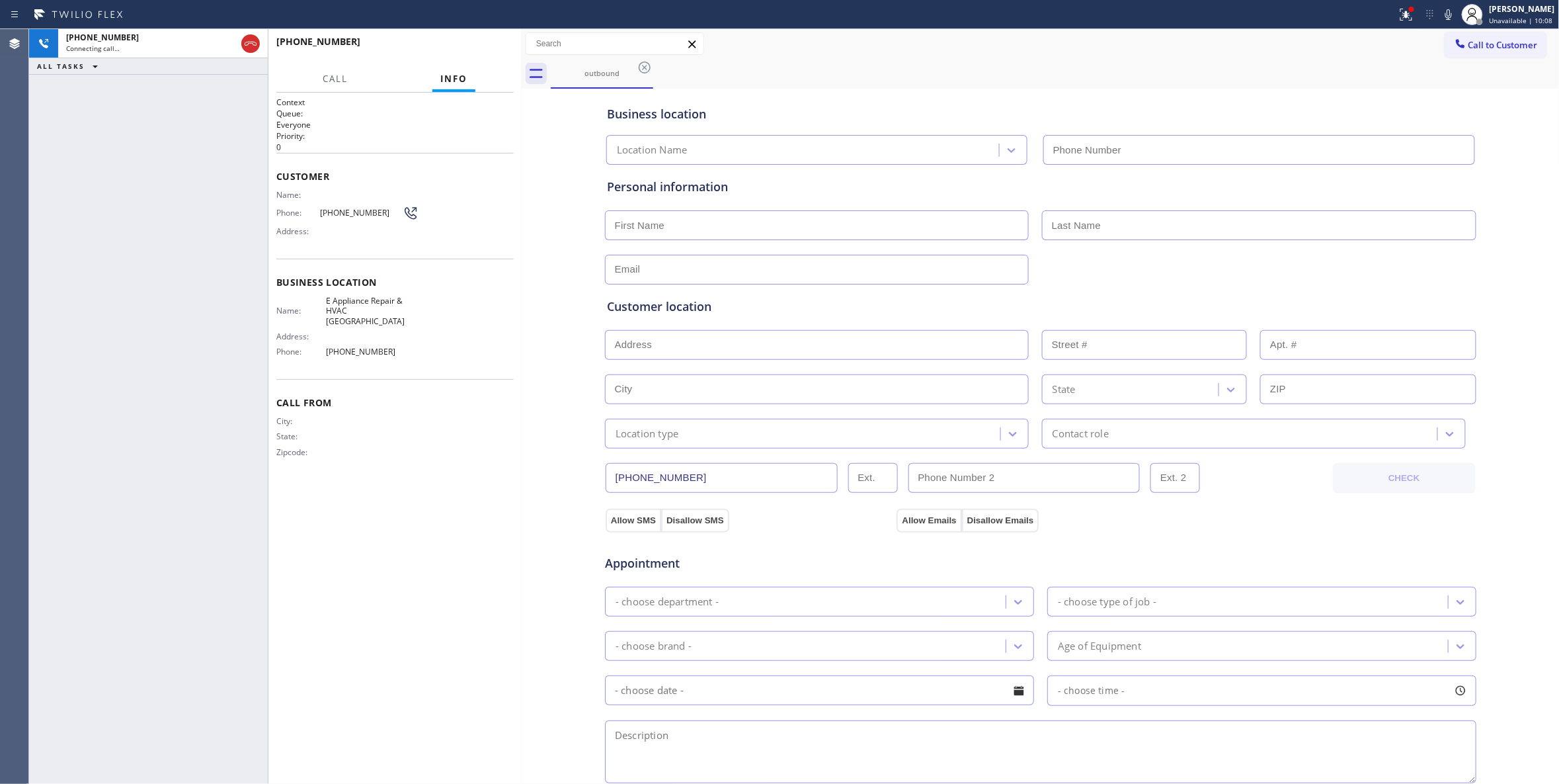
type input "[PHONE_NUMBER]"
click at [64, 723] on div "[PHONE_NUMBER] Live | 00:01 ALL TASKS ALL TASKS ACTIVE TASKS TASKS IN WRAP UP" at bounding box center [148, 407] width 239 height 755
click at [472, 47] on span "HANG UP" at bounding box center [483, 47] width 40 height 9
click at [471, 47] on span "HANG UP" at bounding box center [483, 47] width 40 height 9
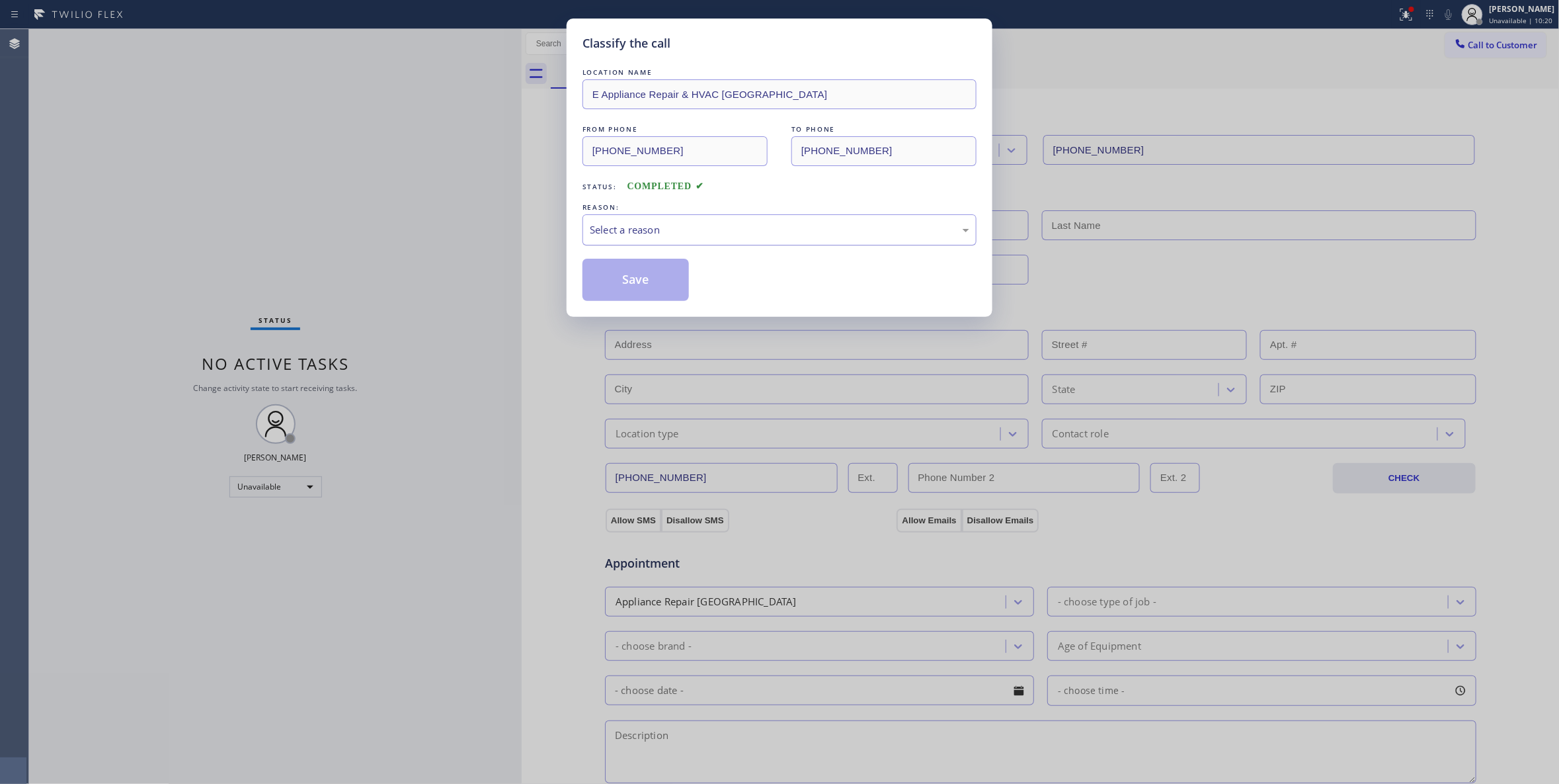
click at [607, 237] on div "Select a reason" at bounding box center [780, 230] width 379 height 15
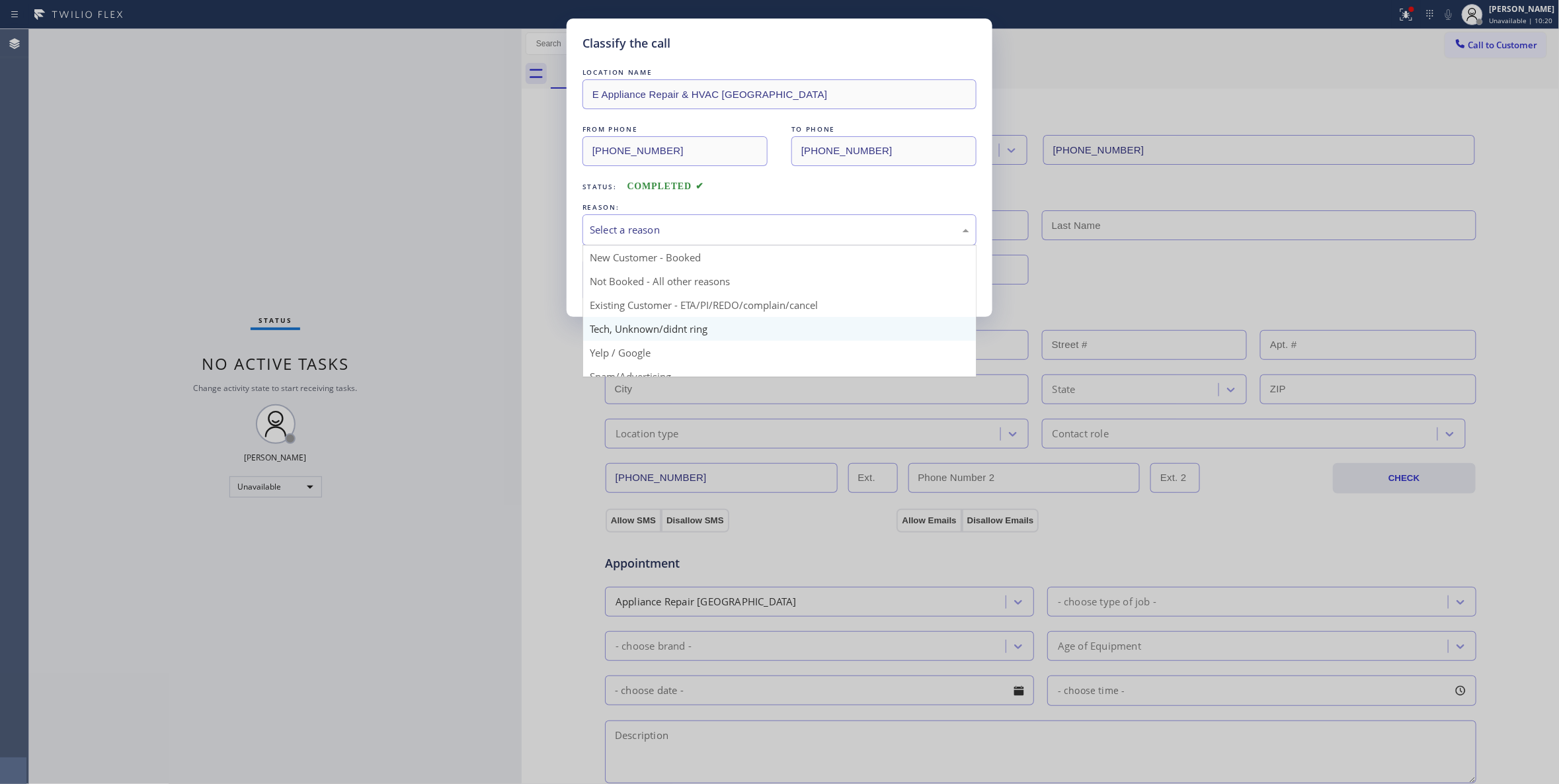
scroll to position [83, 0]
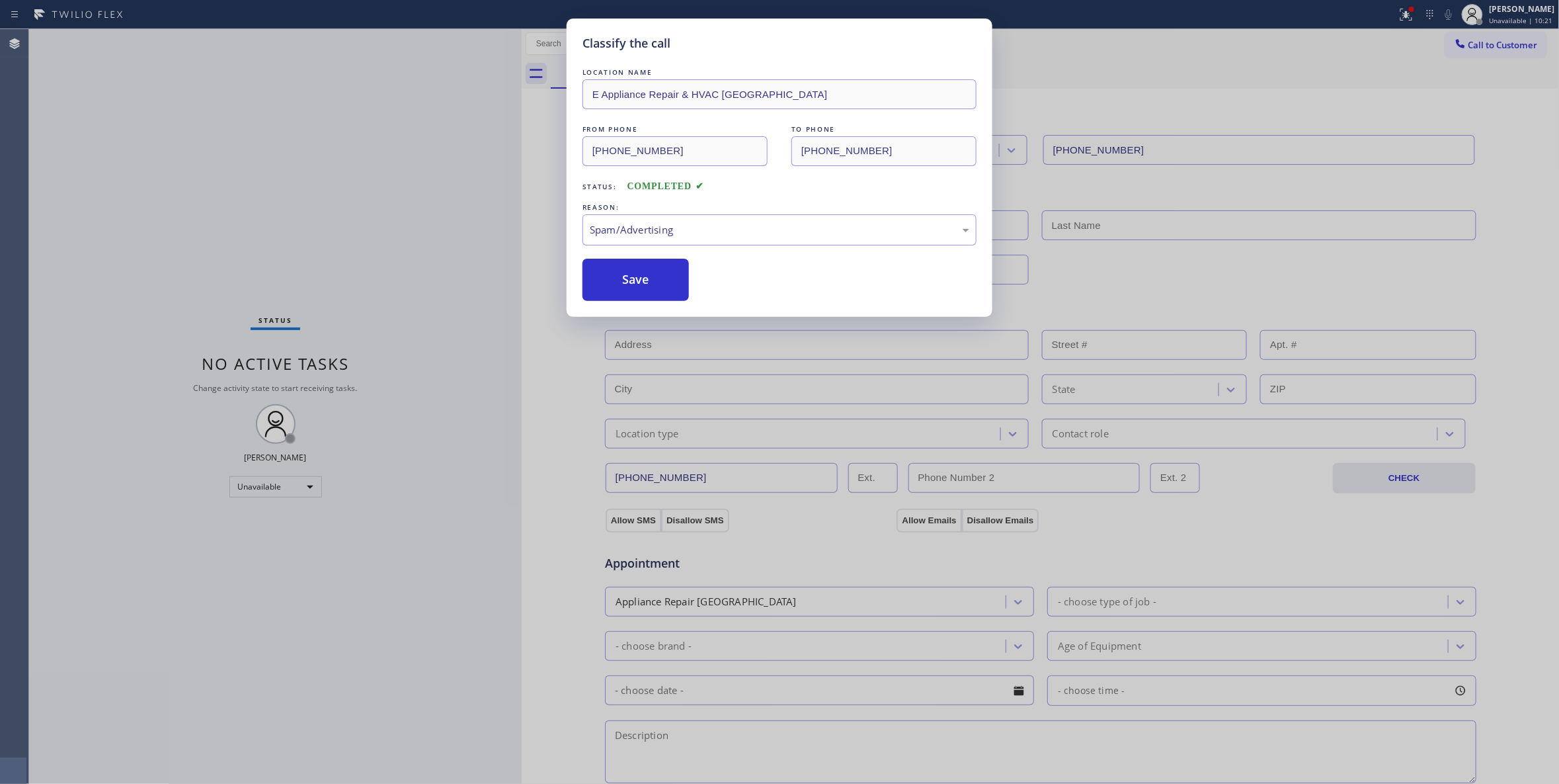
click at [618, 287] on button "Save" at bounding box center [635, 279] width 106 height 43
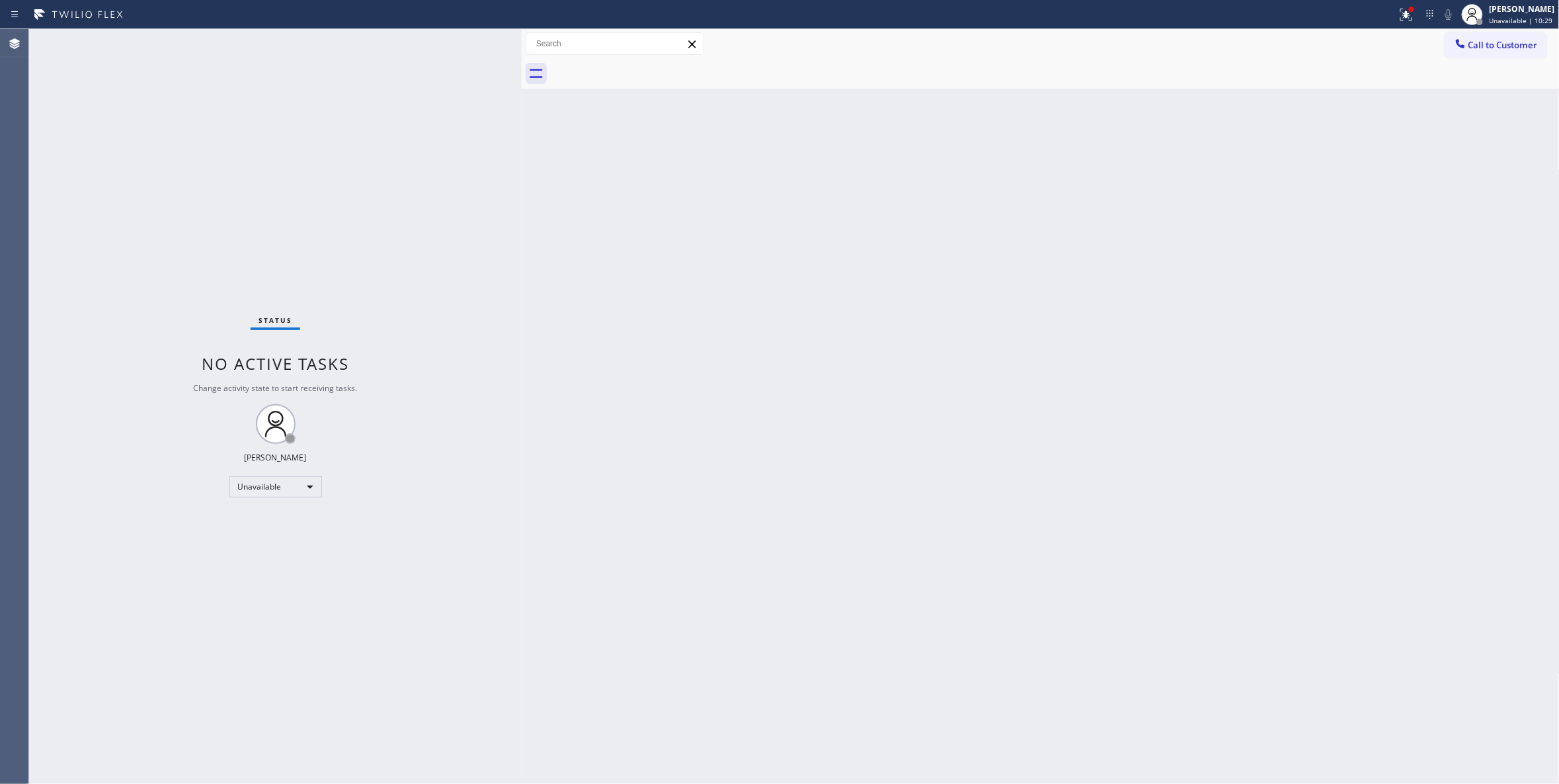
drag, startPoint x: 1011, startPoint y: 318, endPoint x: 1199, endPoint y: 260, distance: 196.7
click at [1083, 291] on div "Back to Dashboard Change Sender ID Customers Technicians Select a contact Outbo…" at bounding box center [1041, 407] width 1038 height 755
click at [1492, 49] on span "Call to Customer" at bounding box center [1504, 44] width 70 height 12
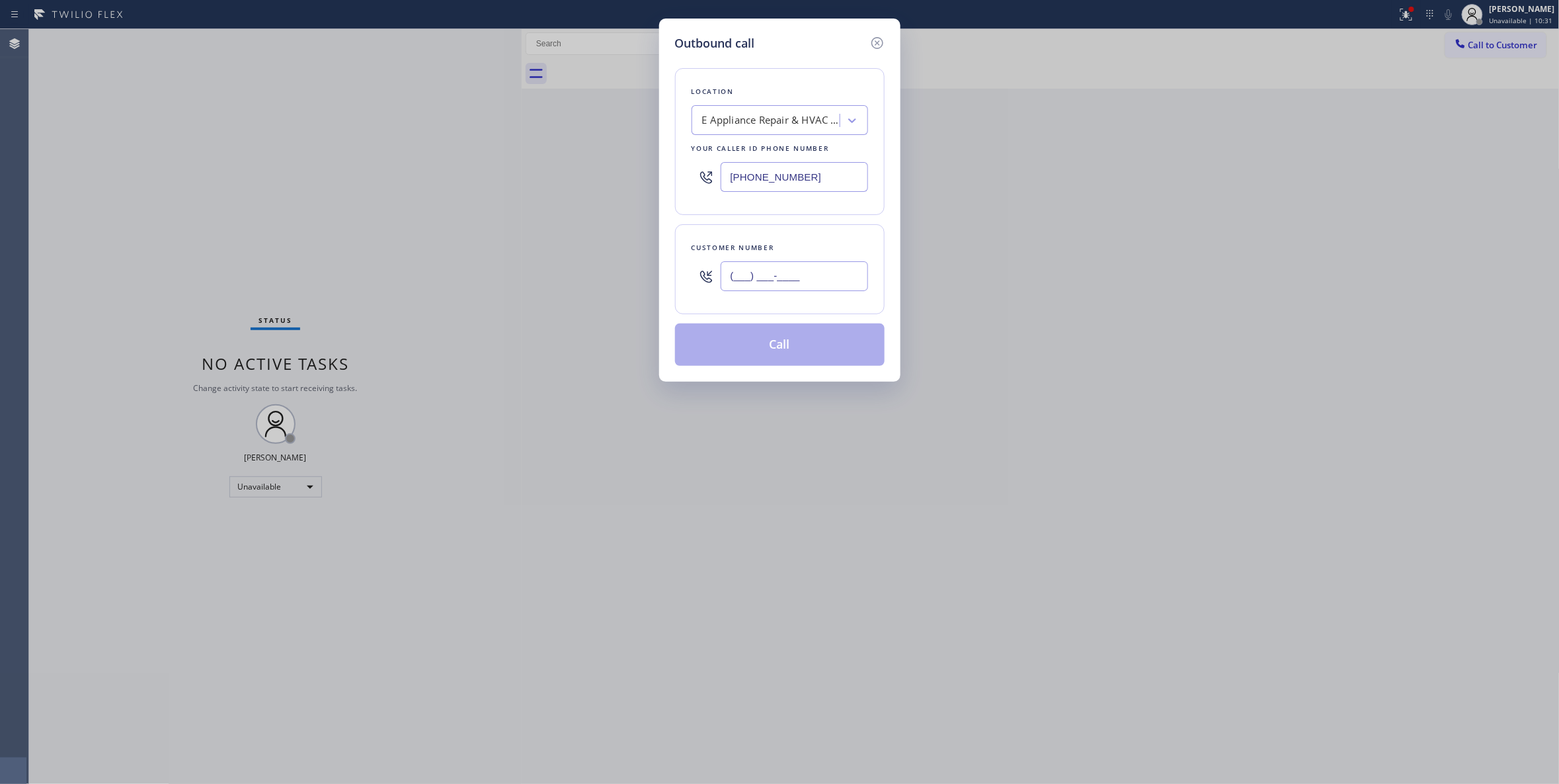
click at [794, 279] on input "(___) ___-____" at bounding box center [794, 276] width 148 height 30
paste input "619) 324-1624"
type input "[PHONE_NUMBER]"
click at [787, 350] on button "Call" at bounding box center [780, 344] width 210 height 43
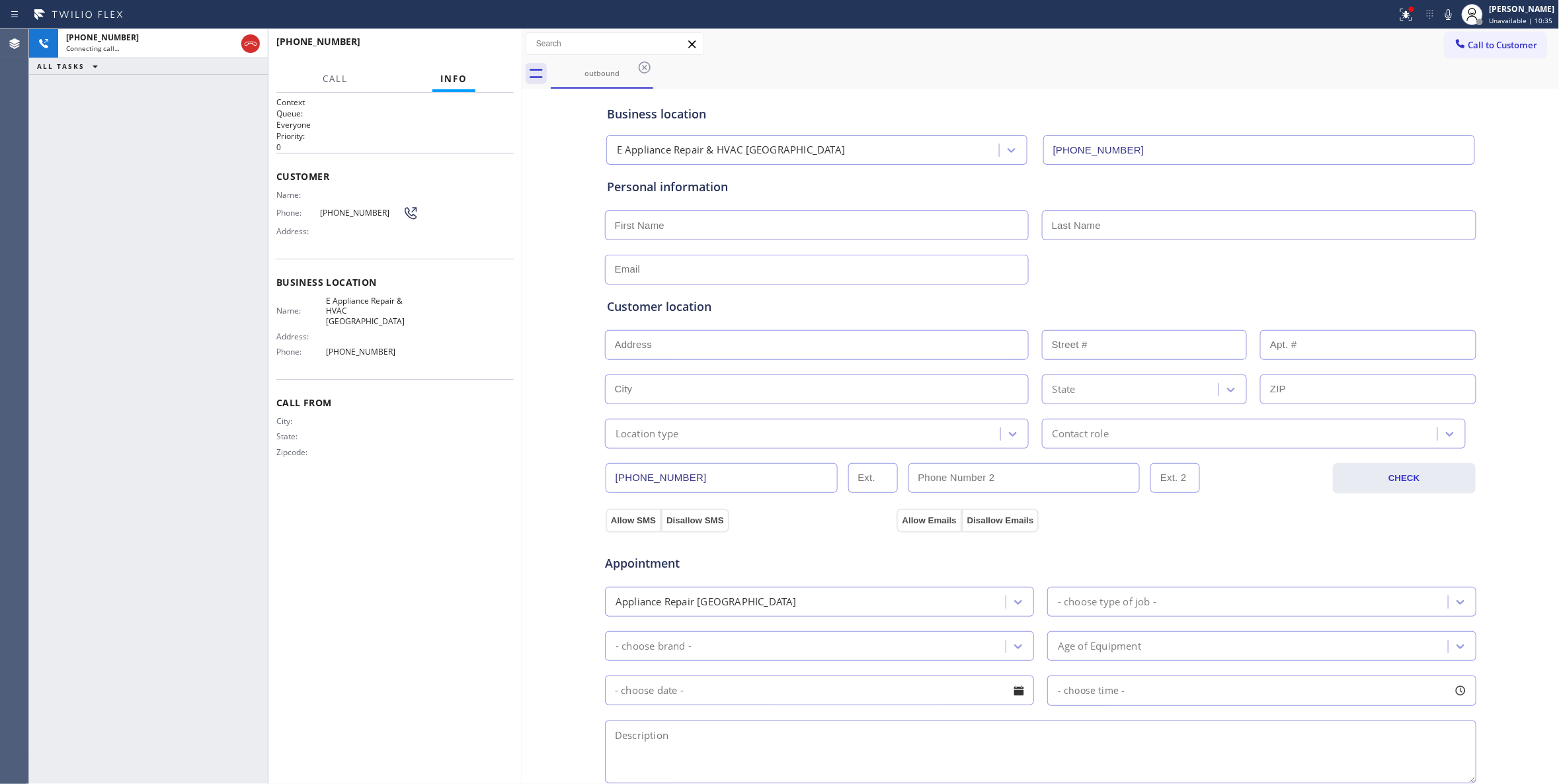
type input "[PHONE_NUMBER]"
click at [404, 437] on div "Context Queue: Everyone Priority: 0 Customer Name: Phone: [PHONE_NUMBER] Addres…" at bounding box center [396, 437] width 238 height 683
click at [251, 42] on icon at bounding box center [250, 44] width 12 height 4
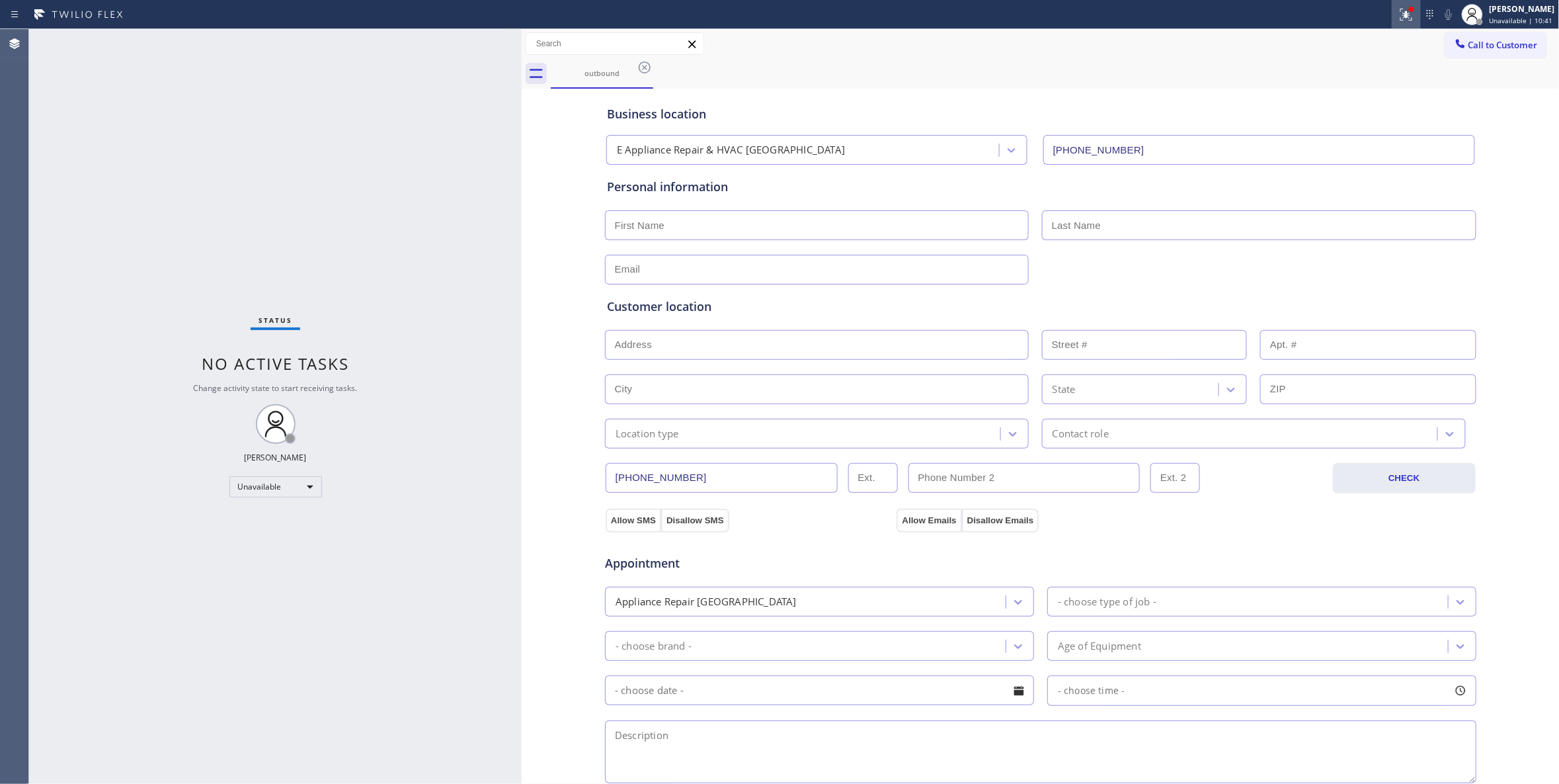
click at [1398, 16] on icon at bounding box center [1406, 14] width 15 height 15
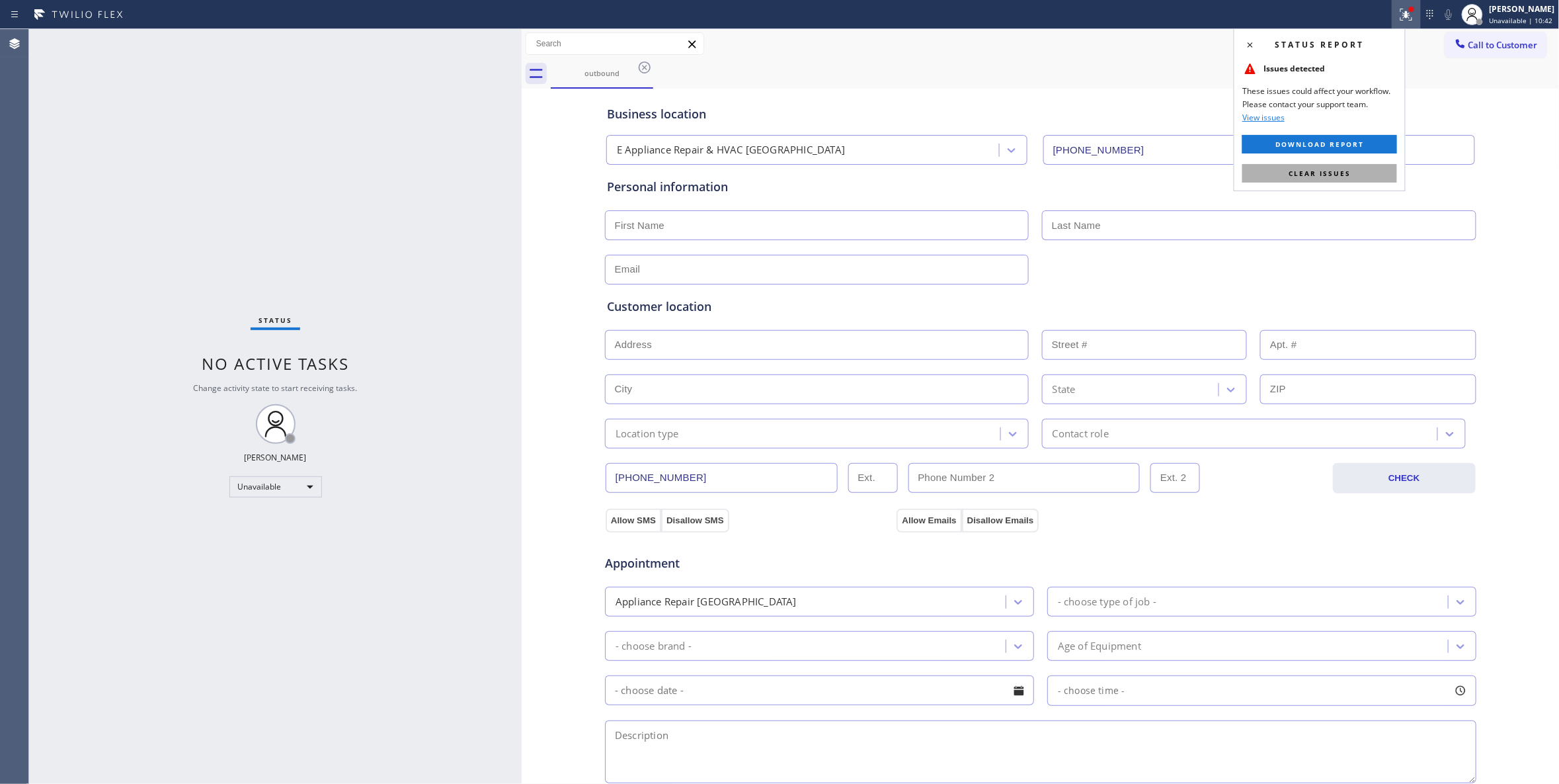
click at [1276, 172] on button "Clear issues" at bounding box center [1319, 173] width 155 height 18
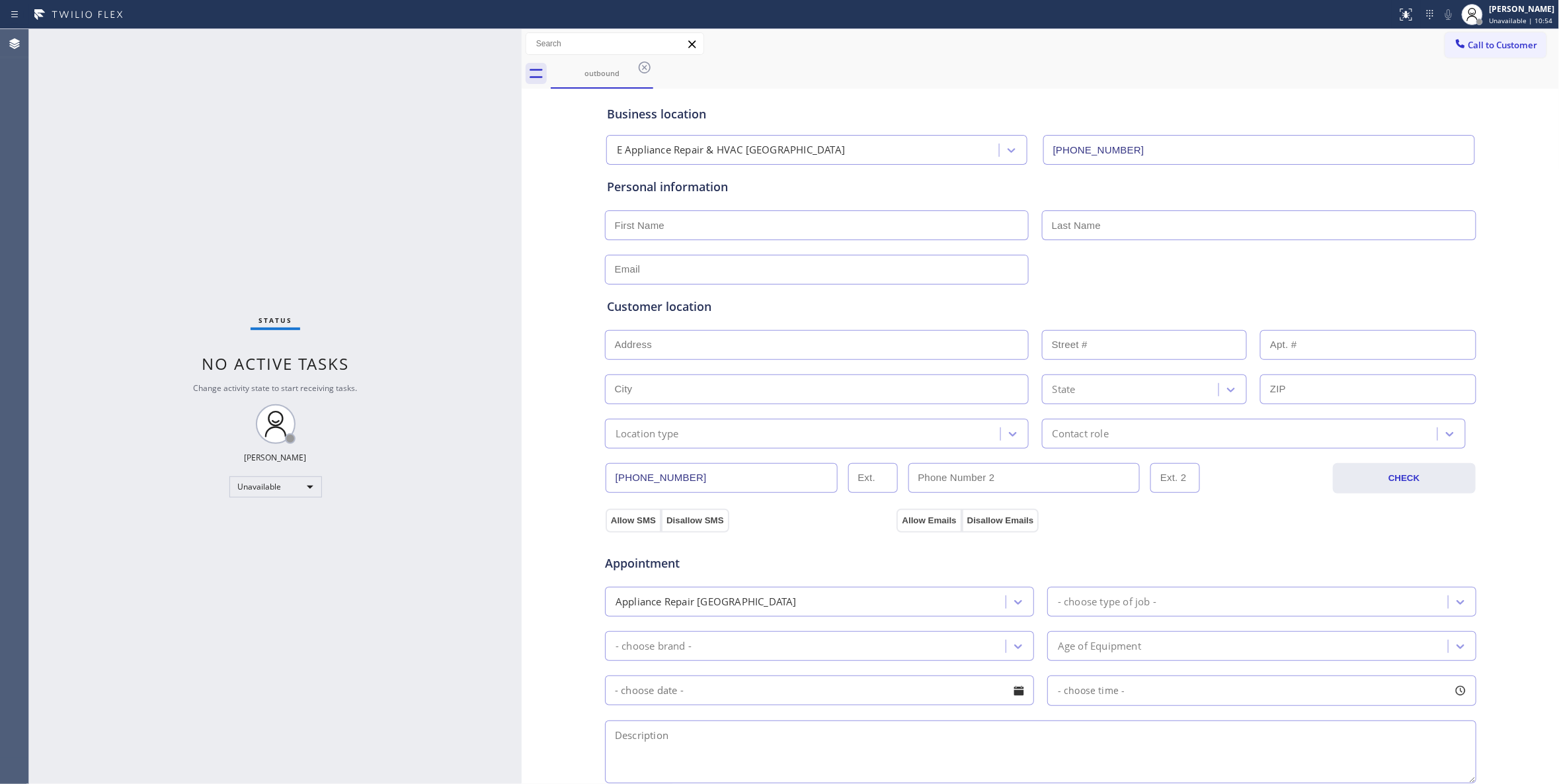
click at [401, 382] on div "Status No active tasks Change activity state to start receiving tasks. [PERSON_…" at bounding box center [275, 407] width 493 height 755
click at [283, 484] on div "Unavailable" at bounding box center [276, 486] width 93 height 21
click at [254, 524] on li "Available" at bounding box center [275, 521] width 89 height 15
click at [411, 537] on div "Status No active tasks You are ready to start receiving tasks. [PERSON_NAME] Av…" at bounding box center [275, 407] width 493 height 755
drag, startPoint x: 145, startPoint y: 731, endPoint x: 25, endPoint y: 671, distance: 134.2
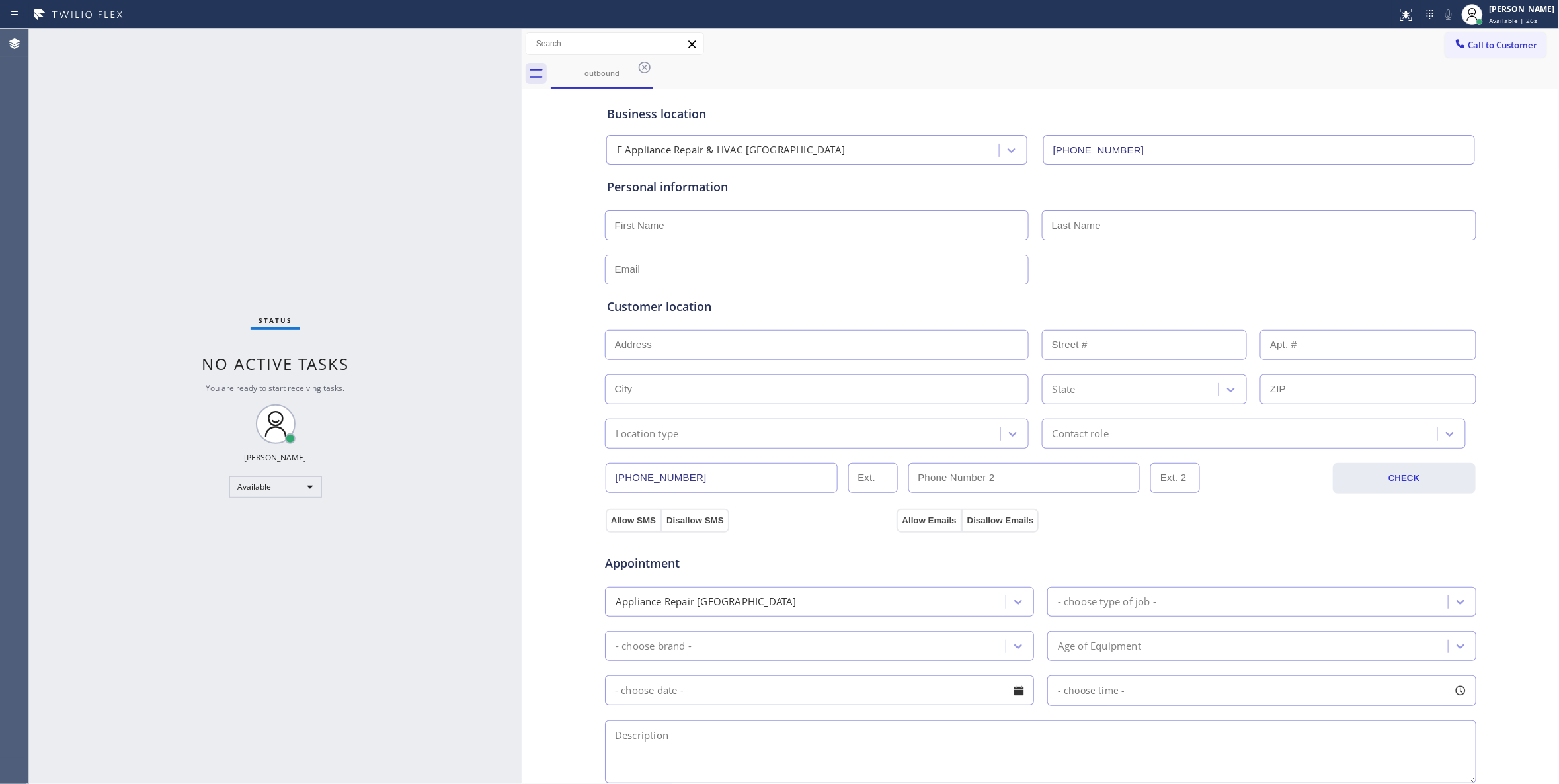
click at [143, 731] on div "Status No active tasks You are ready to start receiving tasks. [PERSON_NAME] Av…" at bounding box center [275, 407] width 493 height 755
click at [641, 70] on icon at bounding box center [644, 67] width 15 height 15
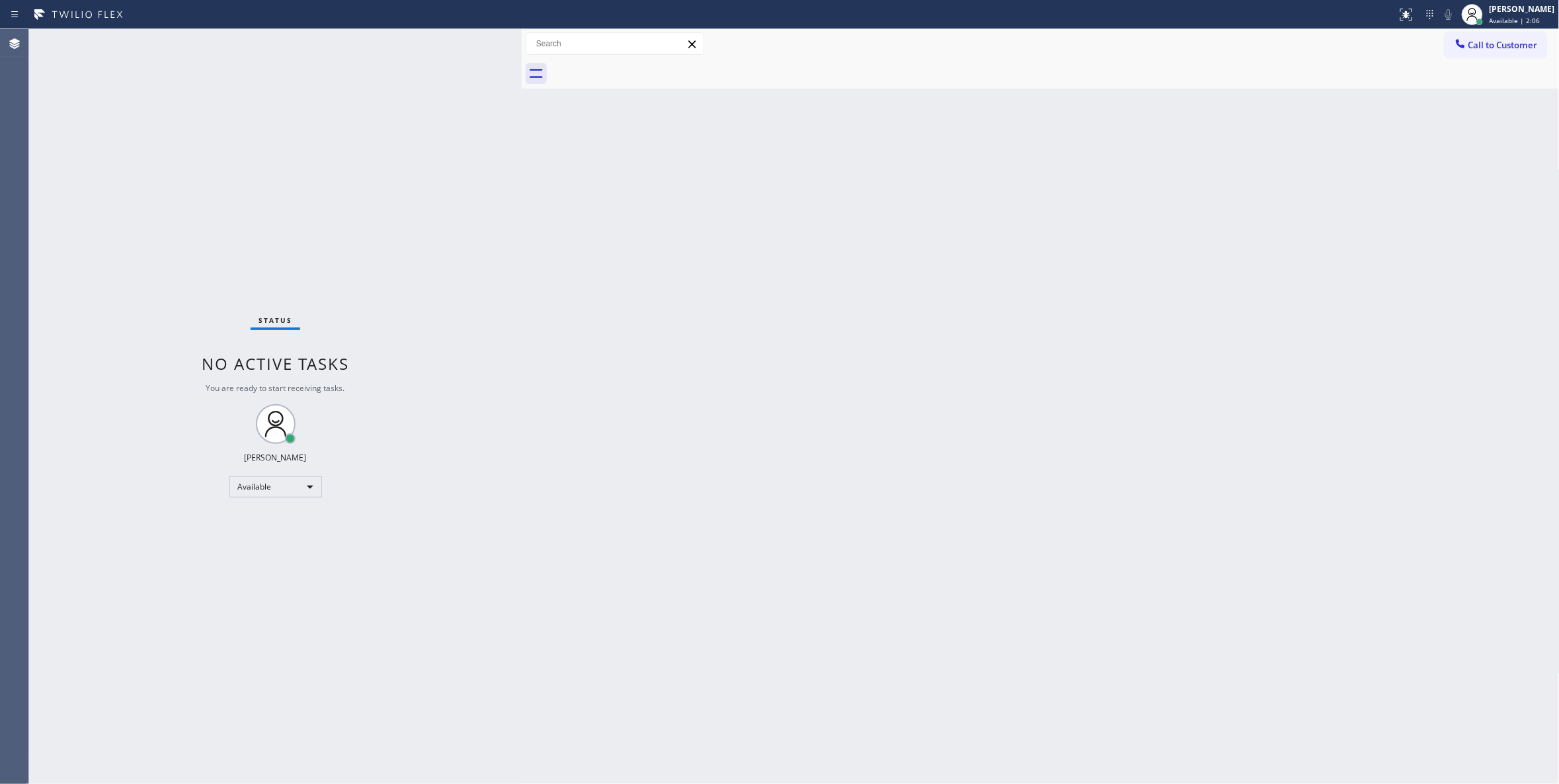
drag, startPoint x: 1501, startPoint y: 45, endPoint x: 1475, endPoint y: 50, distance: 26.5
click at [1500, 44] on span "Call to Customer" at bounding box center [1504, 44] width 70 height 12
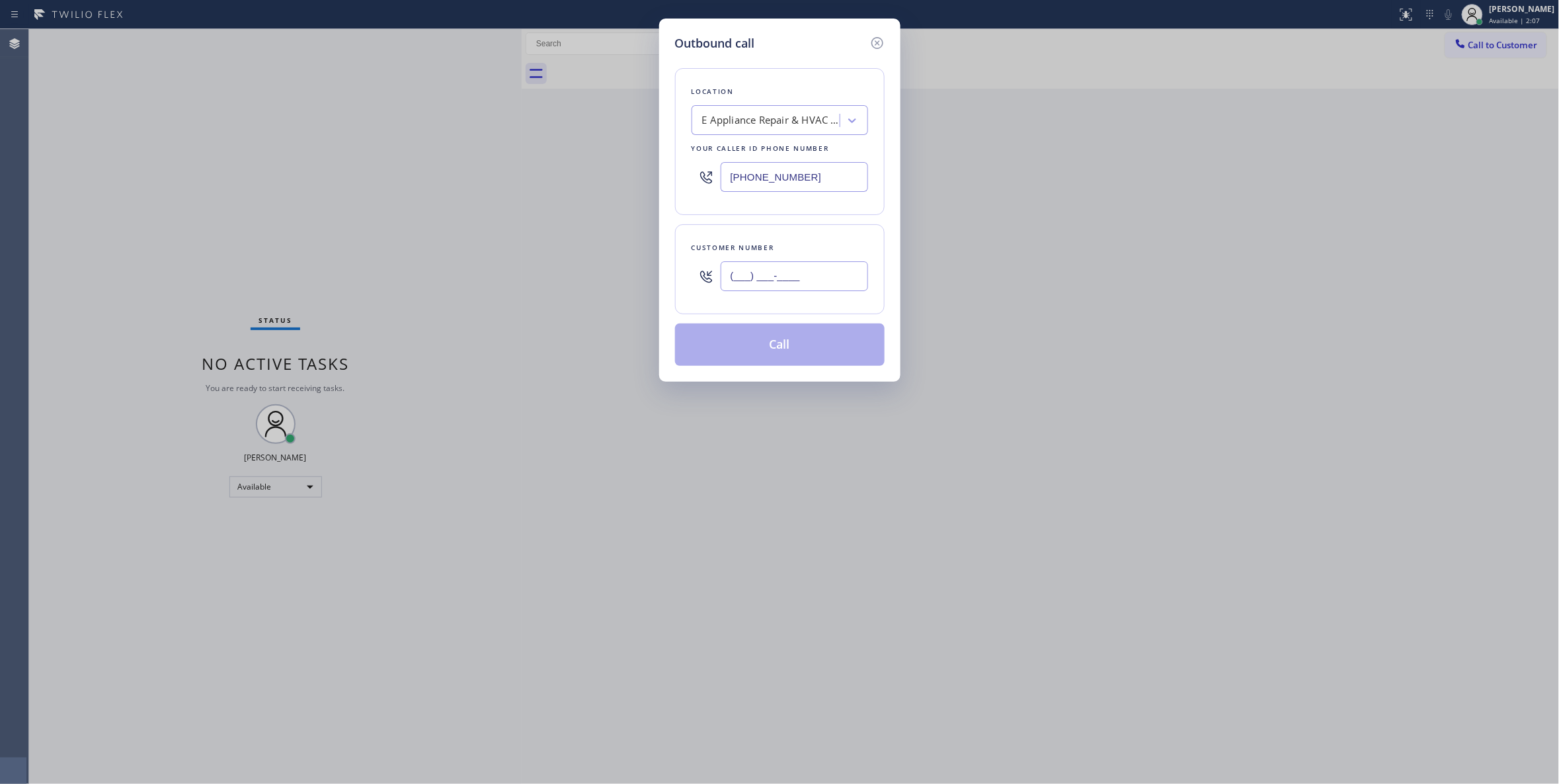
click at [789, 281] on input "(___) ___-____" at bounding box center [794, 276] width 148 height 30
paste input "323) 243-1170"
type input "[PHONE_NUMBER]"
paste input "26) 844-8890"
drag, startPoint x: 838, startPoint y: 181, endPoint x: 558, endPoint y: 181, distance: 280.0
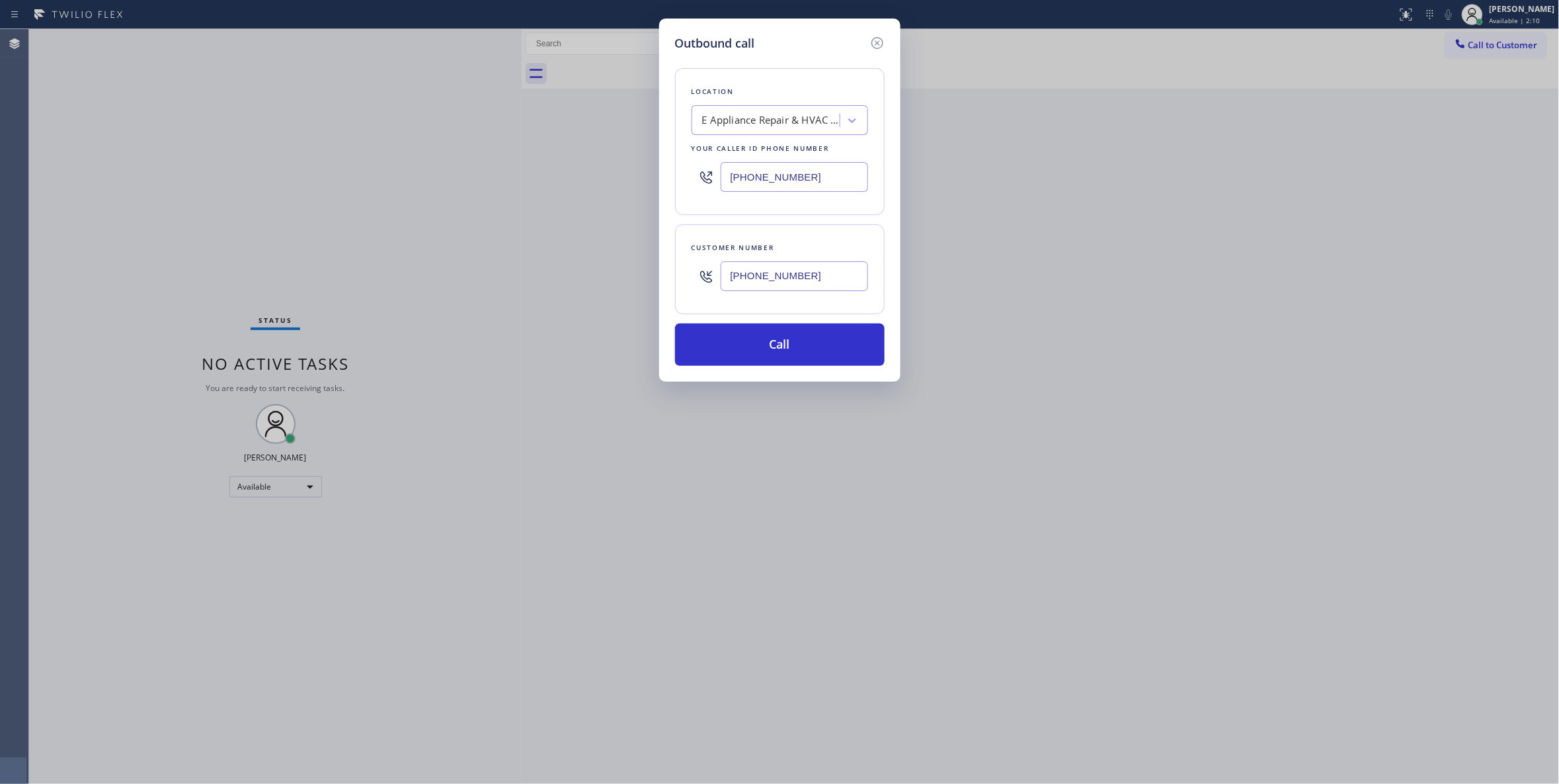
click at [558, 181] on div "Outbound call Location E Appliance Repair & HVAC [GEOGRAPHIC_DATA] Your caller …" at bounding box center [780, 392] width 1559 height 784
type input "[PHONE_NUMBER]"
click at [770, 345] on button "Call" at bounding box center [780, 344] width 210 height 43
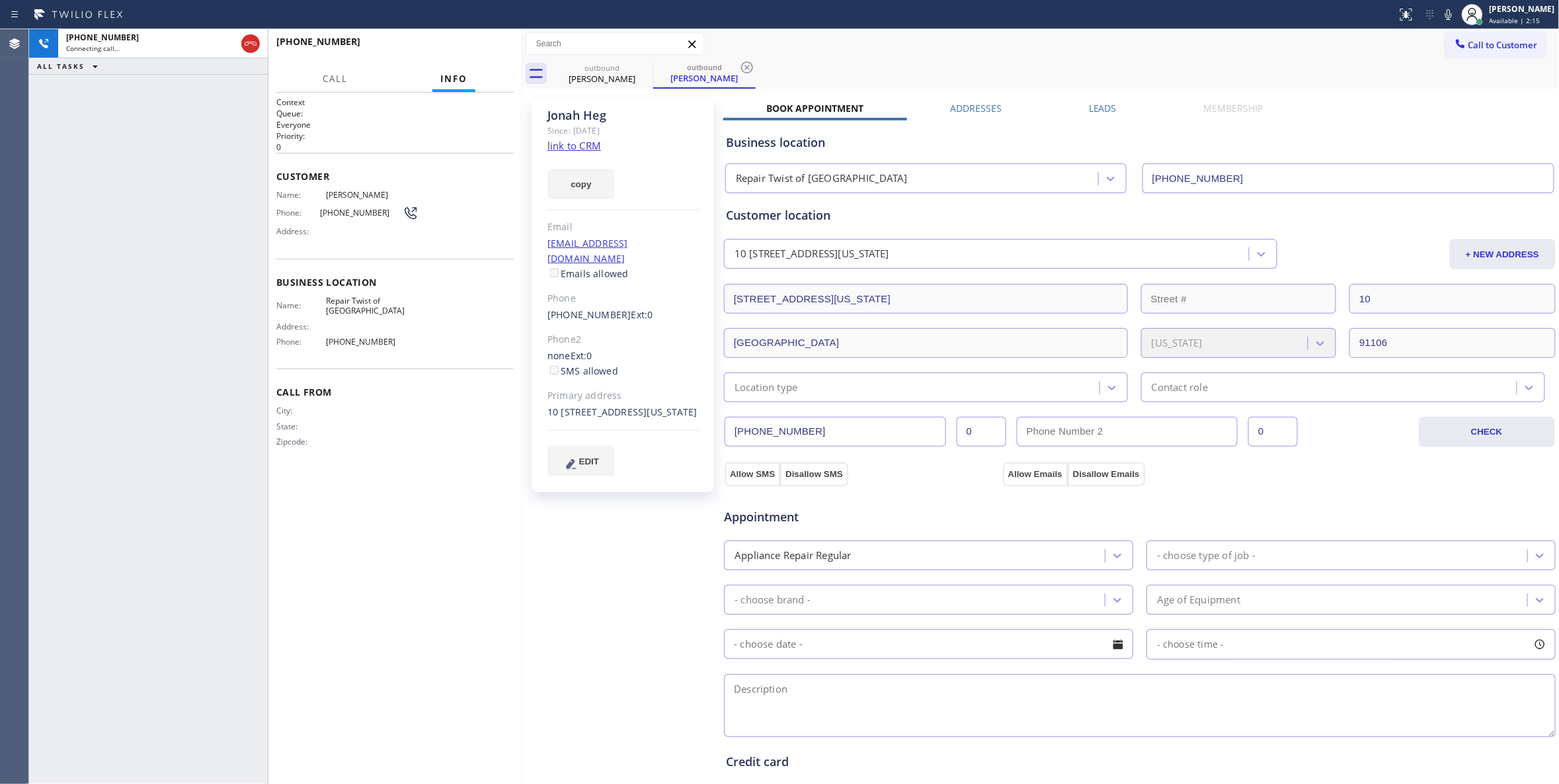
type input "[PHONE_NUMBER]"
click at [85, 436] on div "[PHONE_NUMBER] Connecting call… ALL TASKS ALL TASKS ACTIVE TASKS TASKS IN WRAP …" at bounding box center [148, 407] width 239 height 755
click at [747, 70] on icon at bounding box center [747, 67] width 15 height 15
click at [530, 606] on div "[PERSON_NAME] Since: [DATE] link to CRM copy Email [EMAIL_ADDRESS][DOMAIN_NAME]…" at bounding box center [624, 534] width 199 height 884
click at [493, 44] on span "HANG UP" at bounding box center [483, 47] width 40 height 9
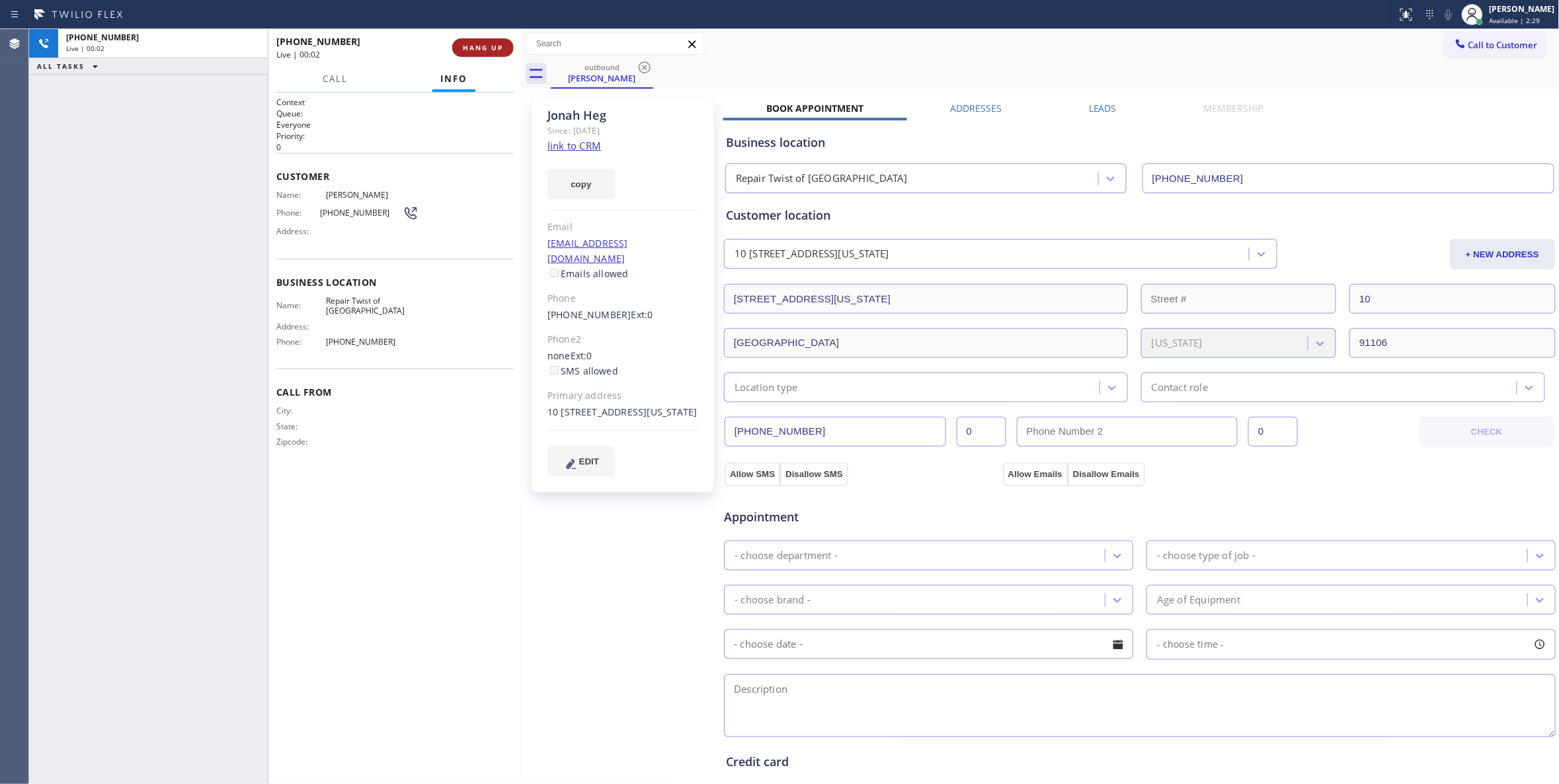
click at [492, 44] on span "HANG UP" at bounding box center [483, 47] width 40 height 9
click at [482, 45] on span "COMPLETE" at bounding box center [480, 47] width 45 height 9
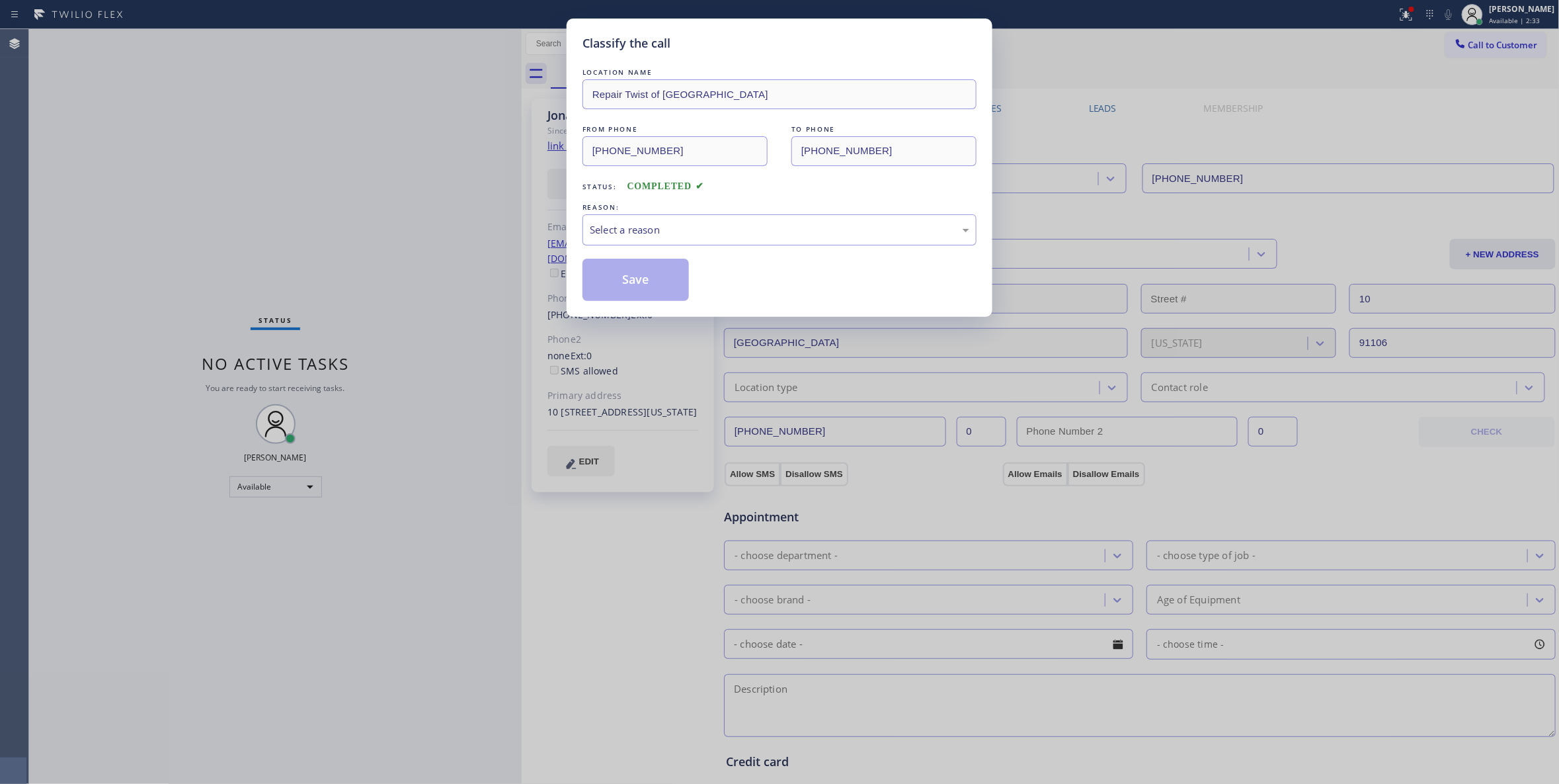
click at [652, 211] on div "REASON:" at bounding box center [780, 207] width 394 height 14
click at [654, 228] on div "Select a reason" at bounding box center [780, 230] width 379 height 15
click at [625, 276] on button "Save" at bounding box center [635, 279] width 106 height 43
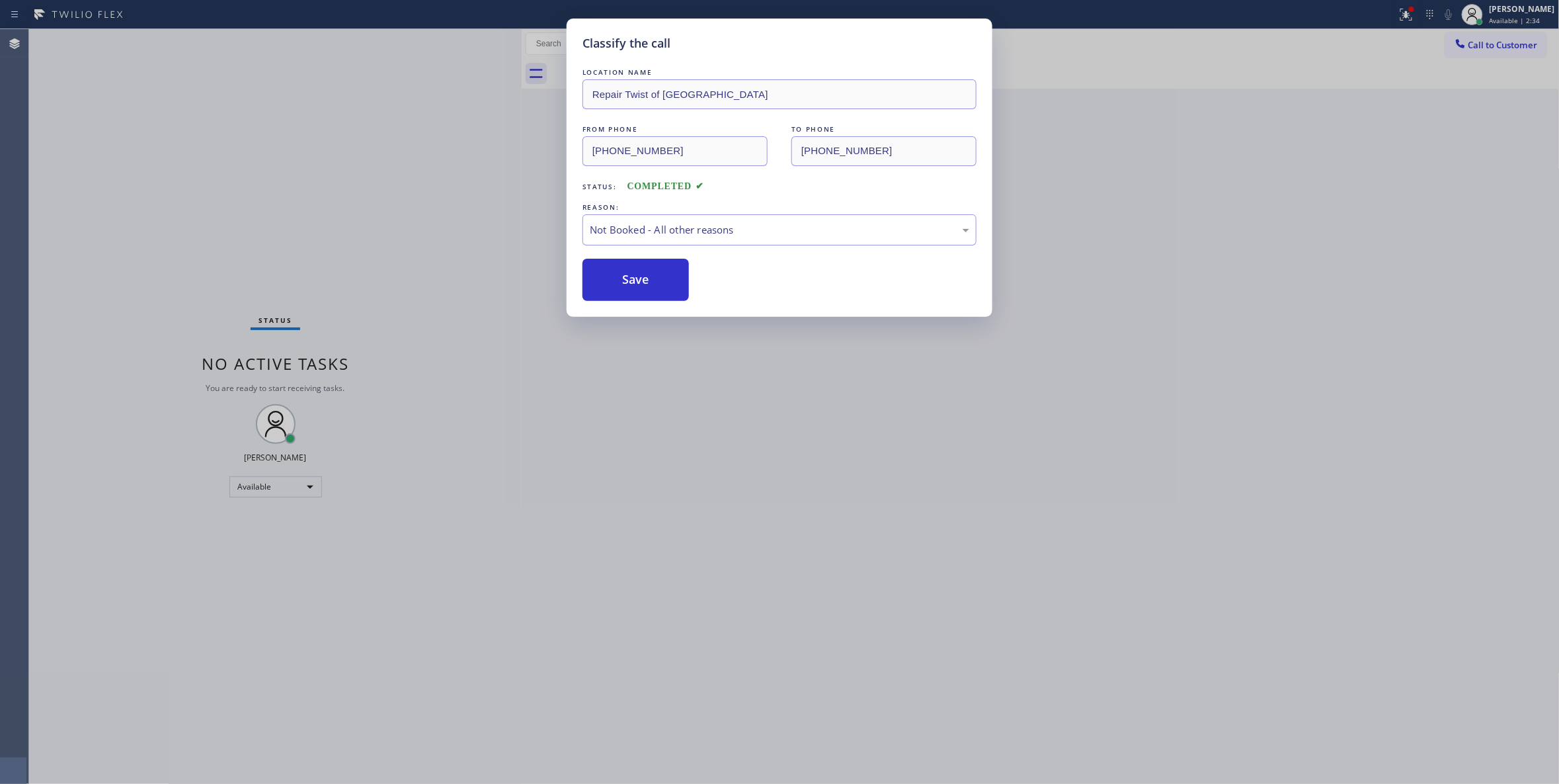
click at [625, 276] on button "Save" at bounding box center [635, 279] width 106 height 43
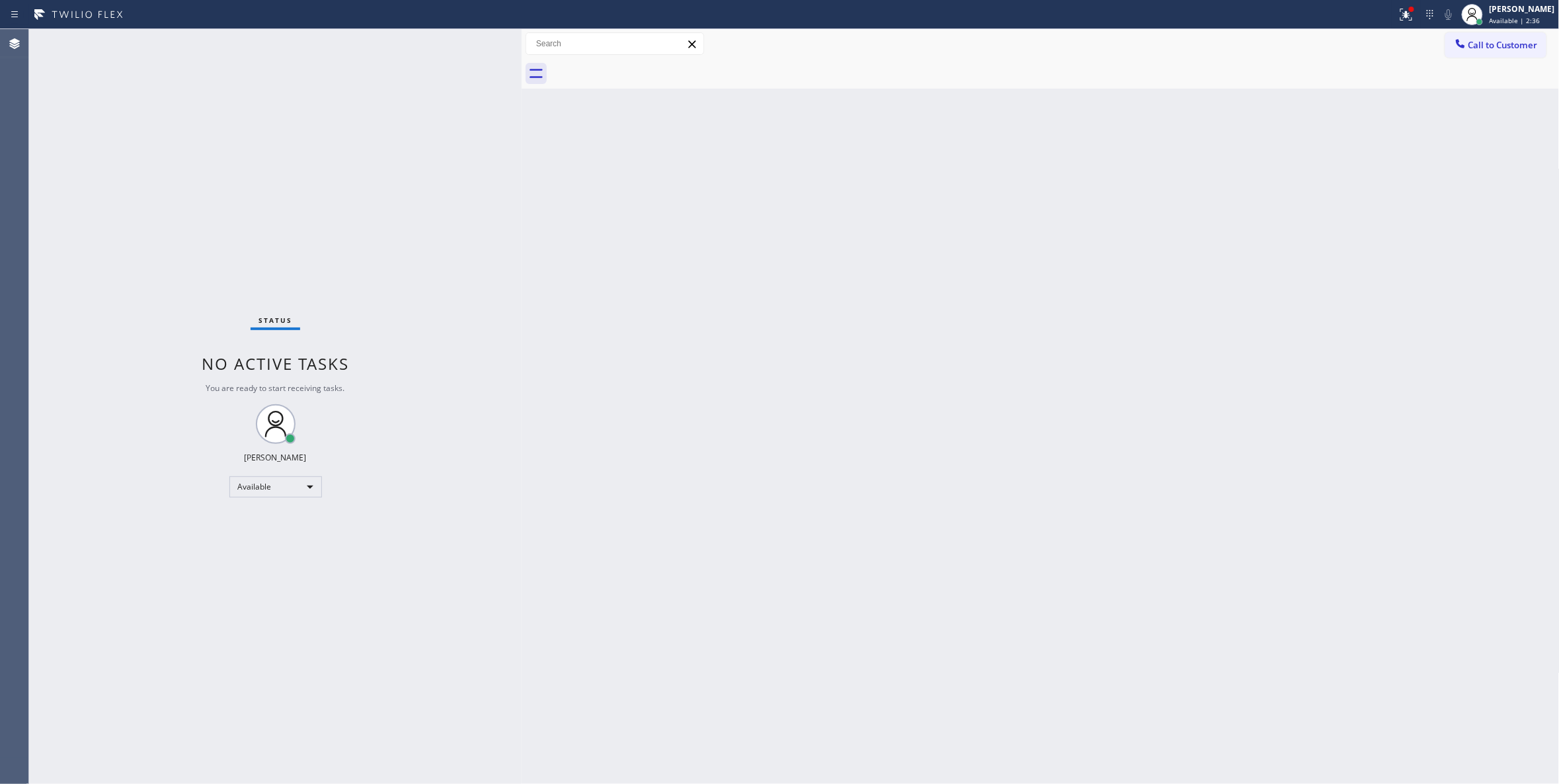
click at [781, 356] on div "Back to Dashboard Change Sender ID Customers Technicians Select a contact Outbo…" at bounding box center [1041, 407] width 1038 height 755
click at [95, 205] on div "Status No active tasks You are ready to start receiving tasks. [PERSON_NAME] Av…" at bounding box center [275, 407] width 493 height 755
drag, startPoint x: 1209, startPoint y: 230, endPoint x: 1471, endPoint y: 132, distance: 279.7
click at [1252, 200] on div "Back to Dashboard Change Sender ID Customers Technicians Select a contact Outbo…" at bounding box center [1041, 407] width 1038 height 755
click at [1514, 46] on span "Call to Customer" at bounding box center [1504, 44] width 70 height 12
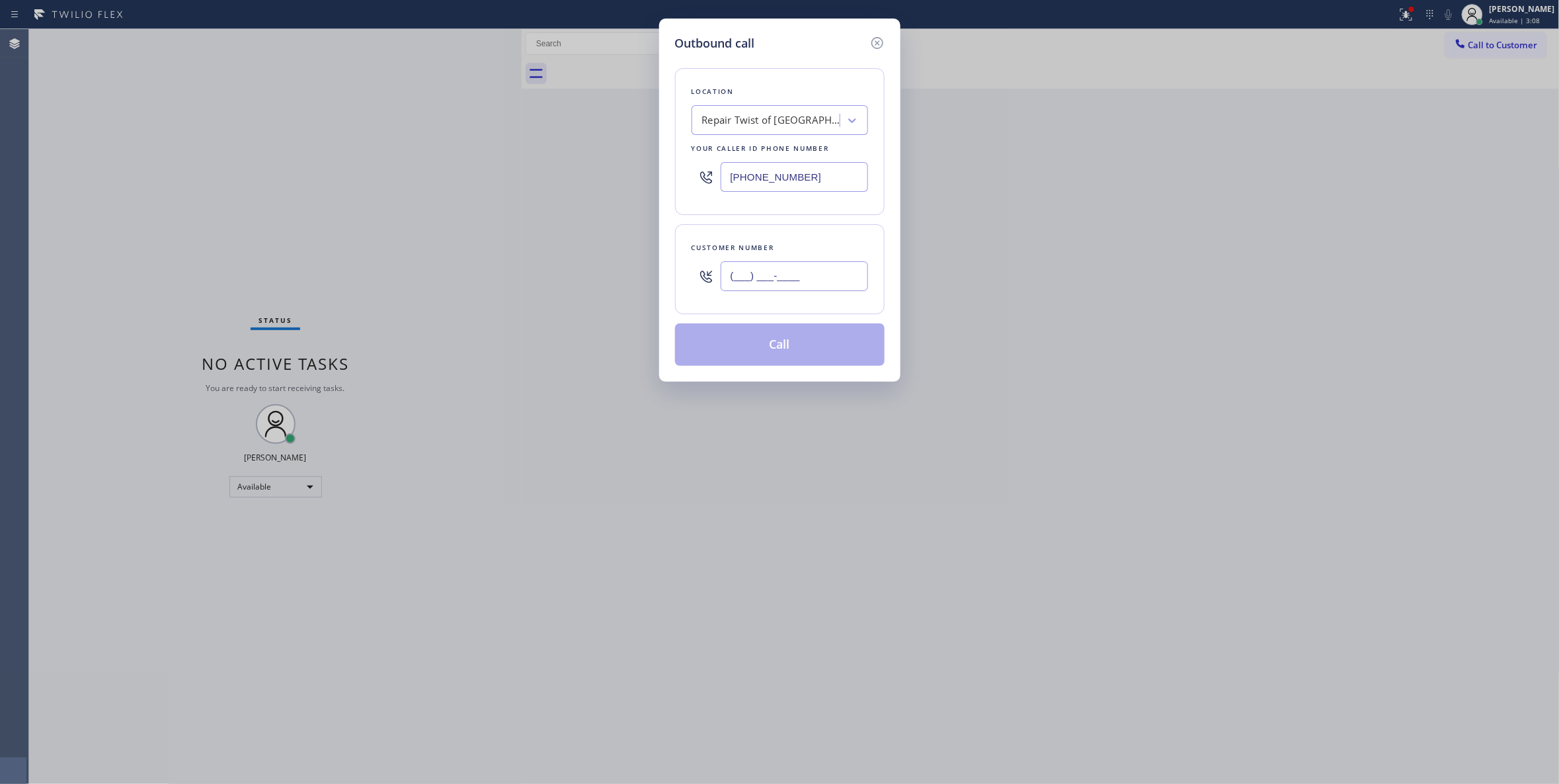
click at [772, 284] on input "(___) ___-____" at bounding box center [794, 276] width 148 height 30
paste input "619) 324-1624"
type input "[PHONE_NUMBER]"
paste input "19) 639-8658"
drag, startPoint x: 826, startPoint y: 180, endPoint x: 552, endPoint y: 197, distance: 274.5
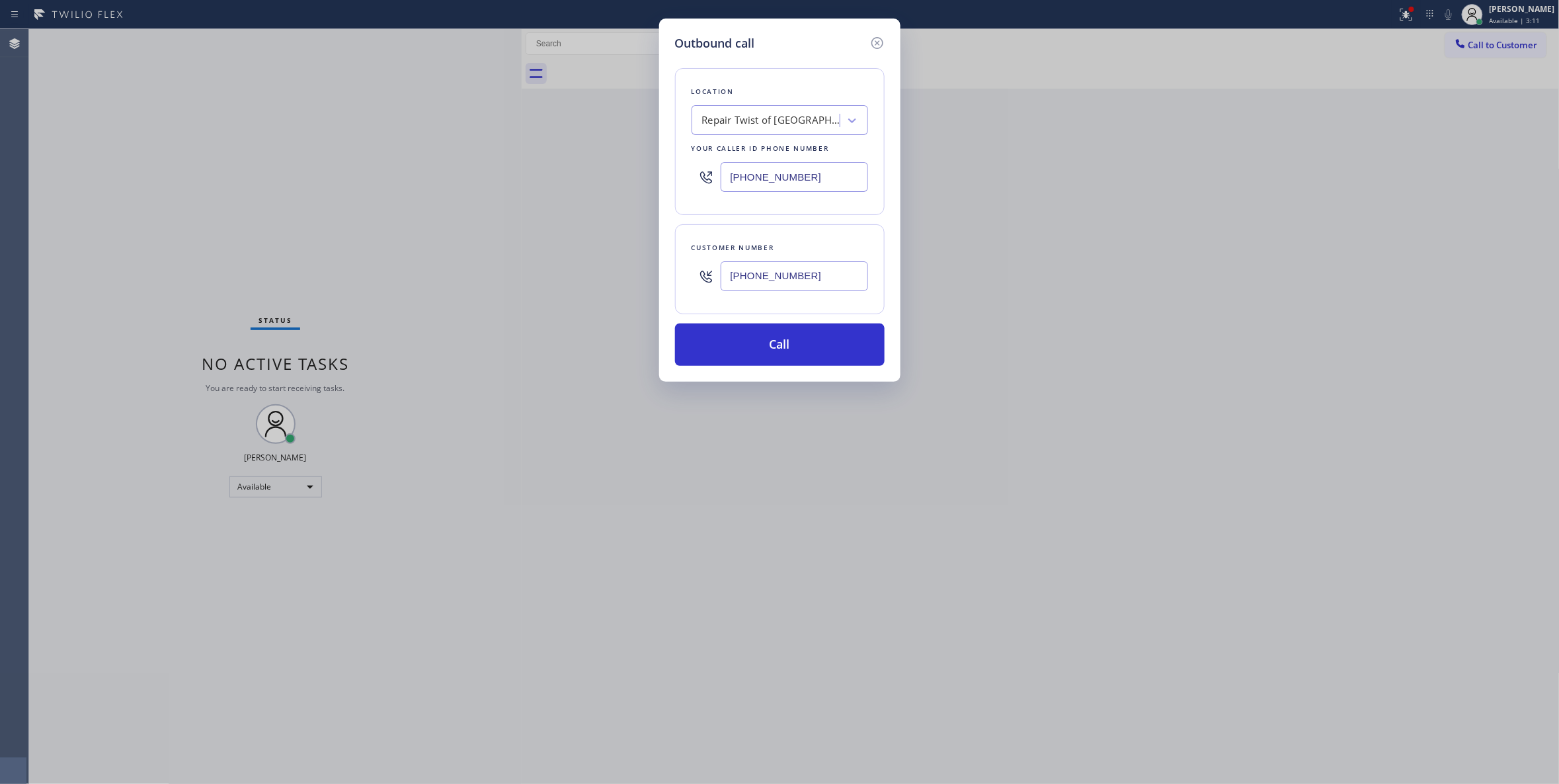
click at [525, 180] on div "Outbound call Location Repair Twist of [GEOGRAPHIC_DATA] Your caller id phone n…" at bounding box center [780, 392] width 1559 height 784
type input "[PHONE_NUMBER]"
drag, startPoint x: 812, startPoint y: 278, endPoint x: 646, endPoint y: 276, distance: 166.0
click at [646, 276] on div "Outbound call Location E Appliance Repair & HVAC [GEOGRAPHIC_DATA] Your caller …" at bounding box center [780, 392] width 1559 height 784
click at [744, 347] on button "Call" at bounding box center [780, 344] width 210 height 43
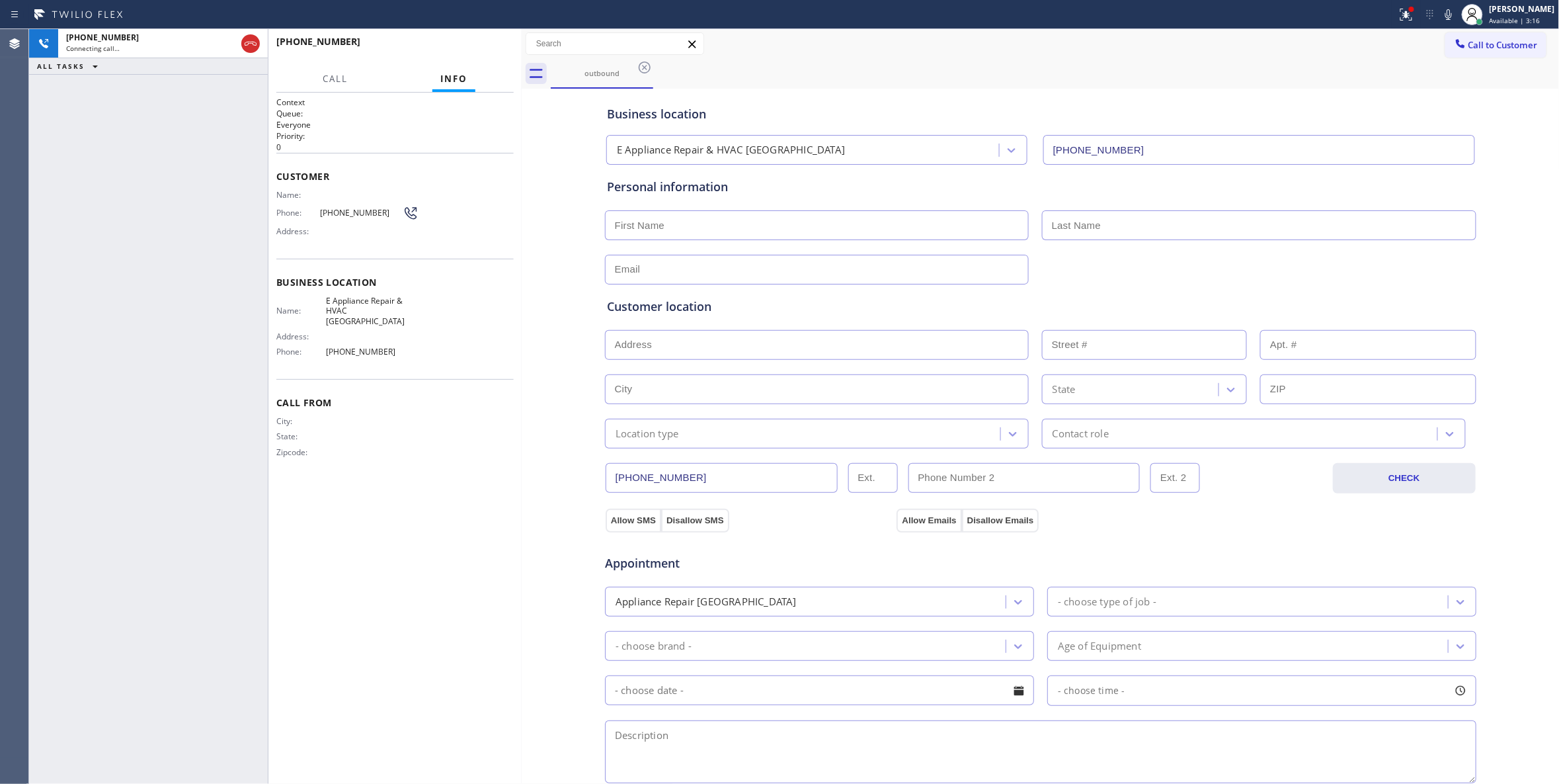
type input "[PHONE_NUMBER]"
click at [488, 47] on span "HANG UP" at bounding box center [483, 47] width 40 height 9
click at [482, 51] on span "COMPLETE" at bounding box center [480, 47] width 45 height 9
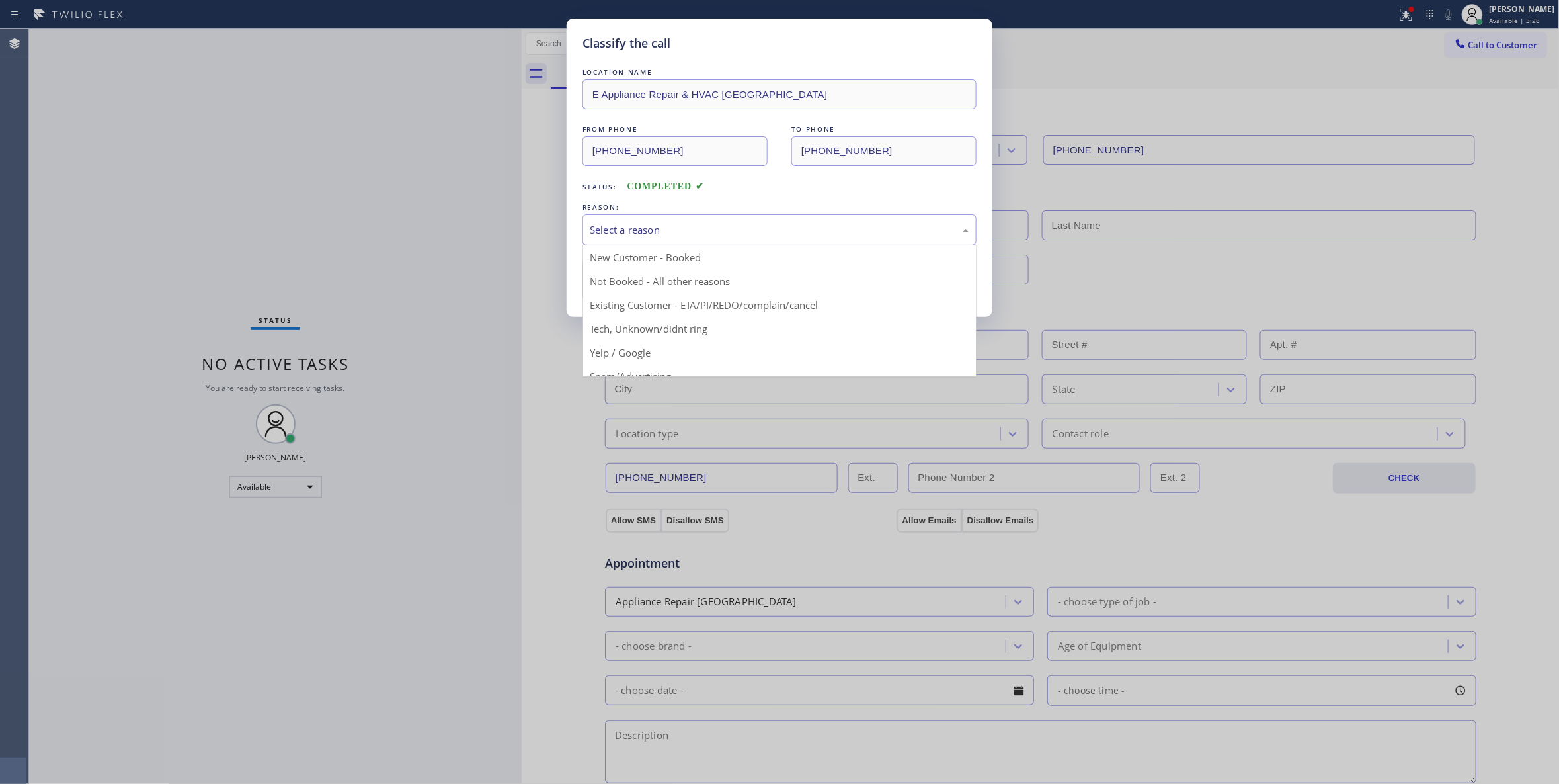
click at [606, 230] on div "Select a reason" at bounding box center [780, 230] width 379 height 15
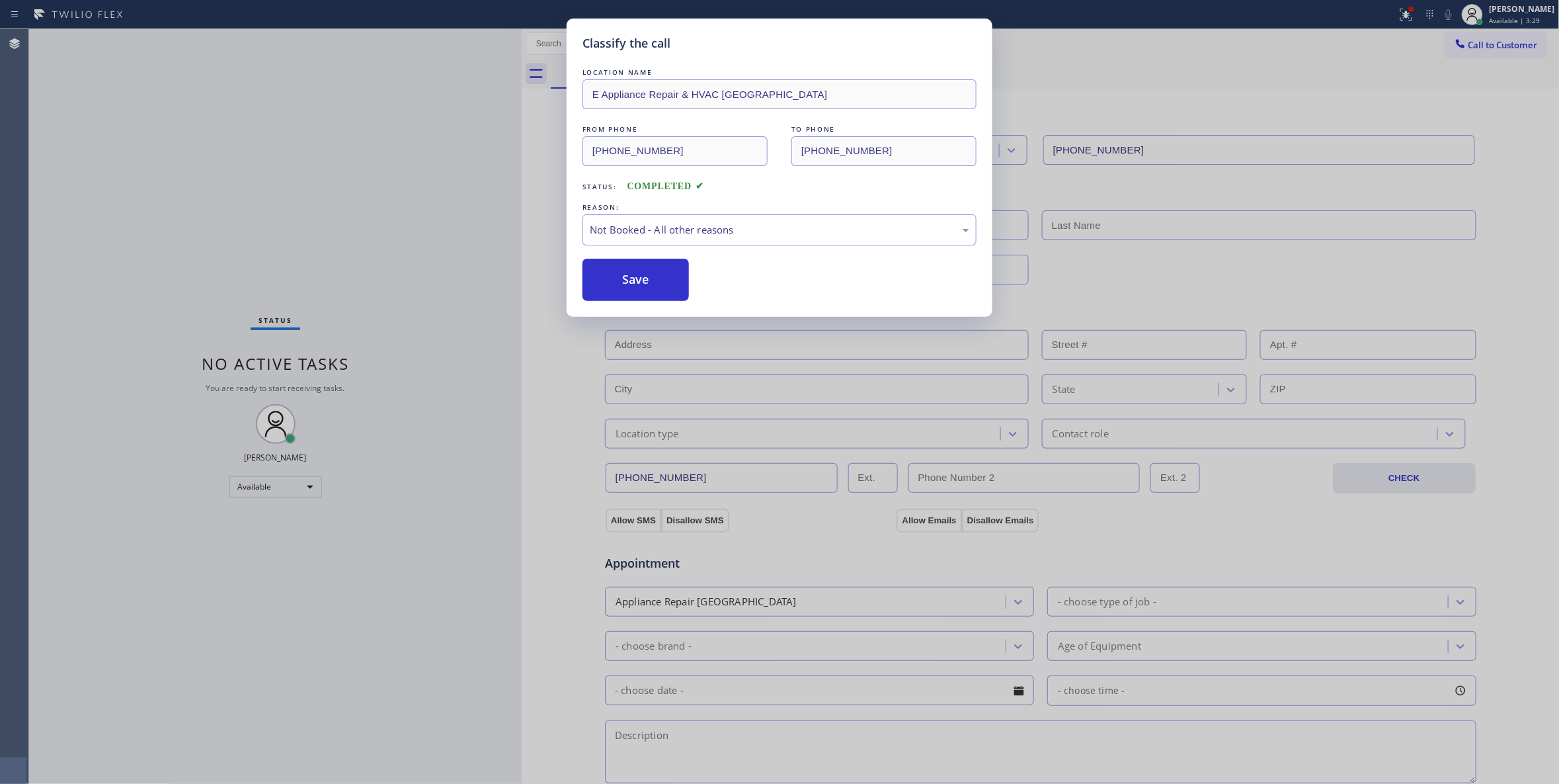
click at [610, 279] on button "Save" at bounding box center [635, 279] width 106 height 43
click at [608, 277] on button "Save" at bounding box center [635, 279] width 106 height 43
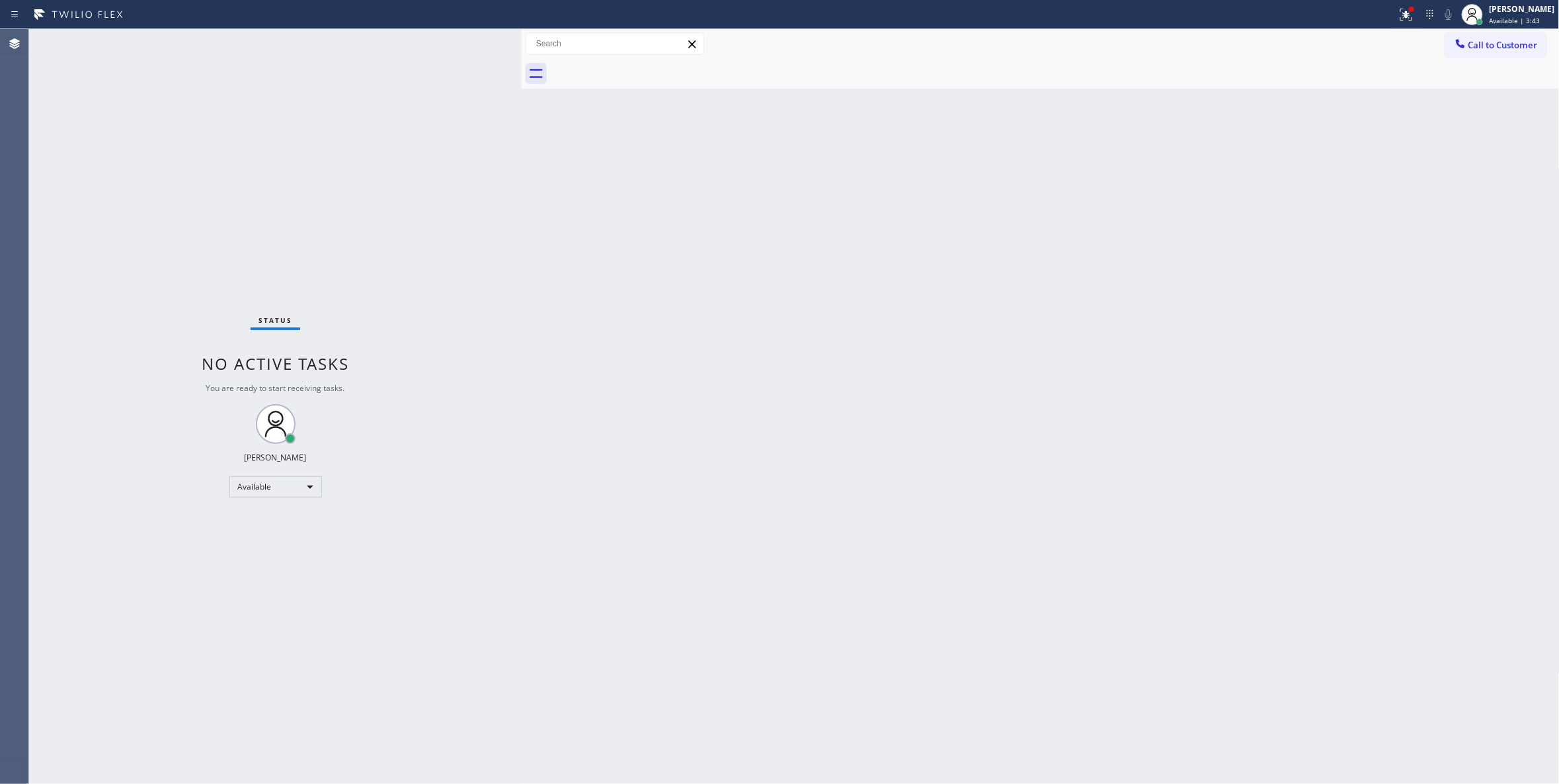
drag, startPoint x: 82, startPoint y: 188, endPoint x: 541, endPoint y: 11, distance: 491.9
click at [81, 187] on div "Status No active tasks You are ready to start receiving tasks. [PERSON_NAME] Av…" at bounding box center [275, 407] width 493 height 755
click at [191, 211] on div "Status No active tasks You are ready to start receiving tasks. [PERSON_NAME] Av…" at bounding box center [275, 407] width 493 height 755
click at [193, 664] on div "Status No active tasks You are ready to start receiving tasks. [PERSON_NAME] Av…" at bounding box center [275, 407] width 493 height 755
click at [1398, 15] on icon at bounding box center [1406, 14] width 15 height 15
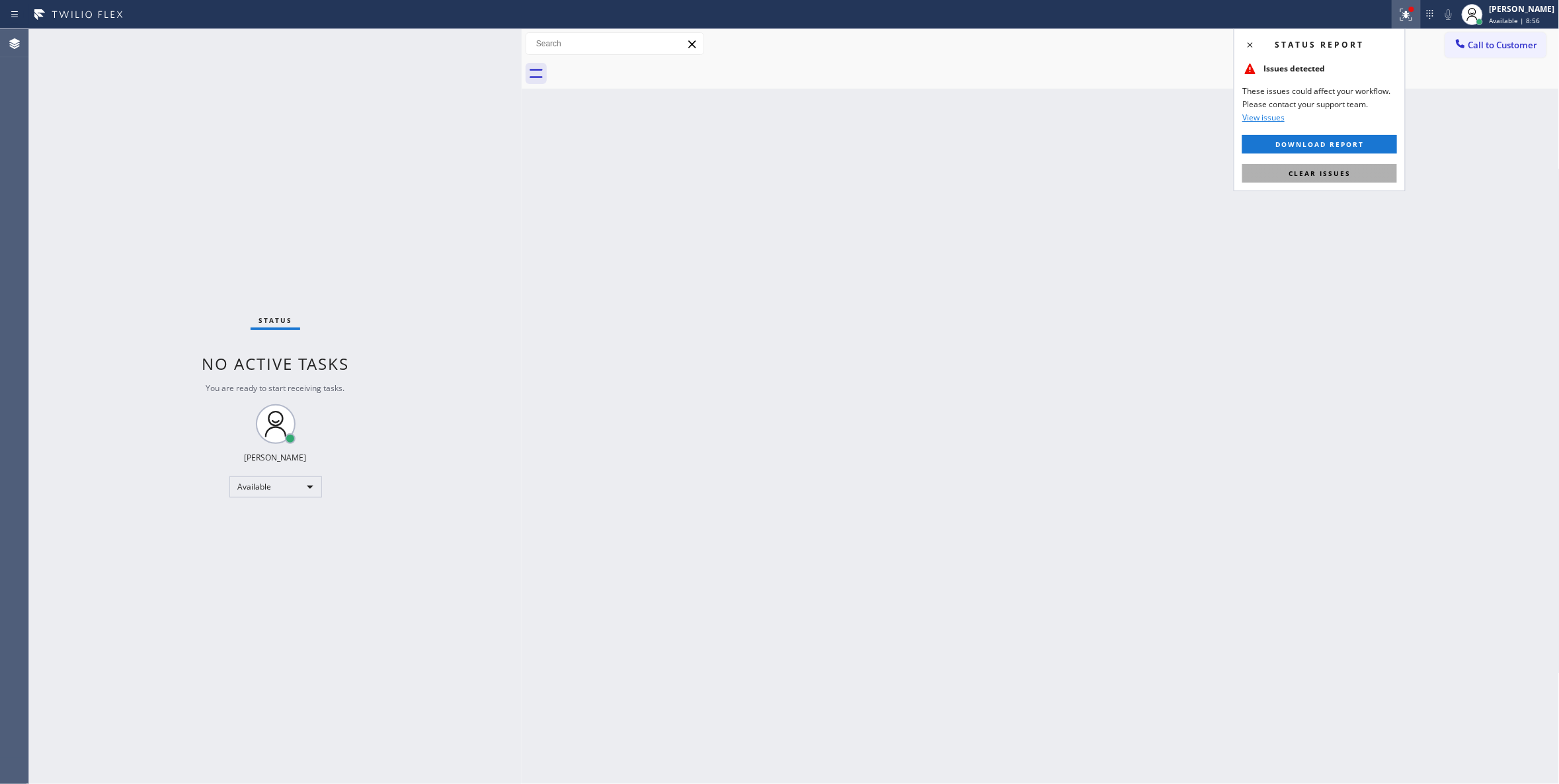
click at [1308, 175] on span "Clear issues" at bounding box center [1319, 173] width 63 height 9
drag, startPoint x: 911, startPoint y: 301, endPoint x: 908, endPoint y: 218, distance: 83.1
click at [911, 301] on div "Back to Dashboard Change Sender ID Customers Technicians Select a contact Outbo…" at bounding box center [1041, 407] width 1038 height 755
click at [1533, 47] on span "Call to Customer" at bounding box center [1504, 44] width 70 height 12
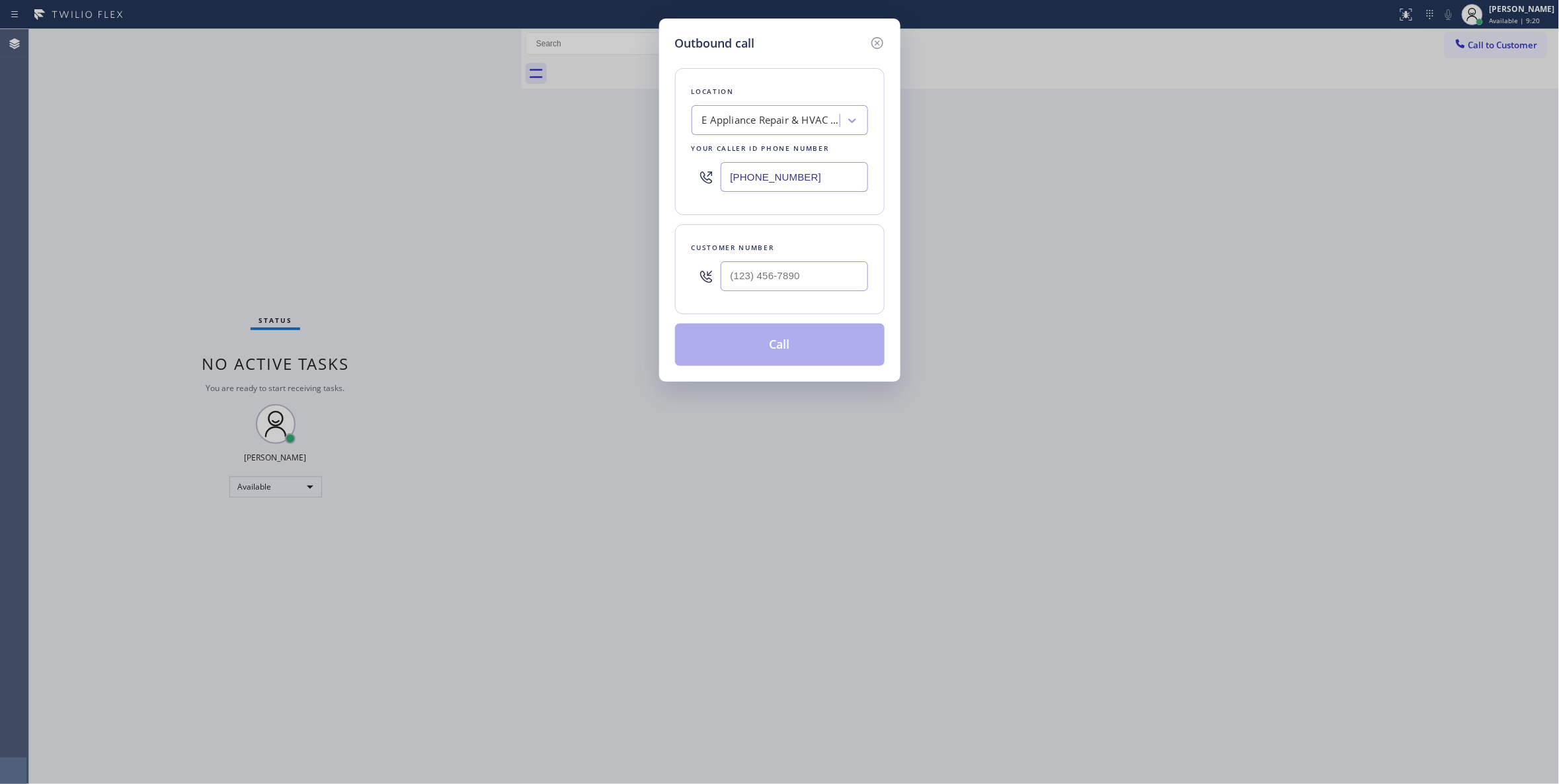
drag, startPoint x: 825, startPoint y: 175, endPoint x: 424, endPoint y: 70, distance: 414.5
click at [291, 178] on div "Outbound call Location E Appliance Repair & HVAC [GEOGRAPHIC_DATA] Your caller …" at bounding box center [780, 392] width 1559 height 784
paste input "310) 736-1736"
type input "[PHONE_NUMBER]"
click at [813, 279] on input "(___) ___-____" at bounding box center [794, 276] width 148 height 30
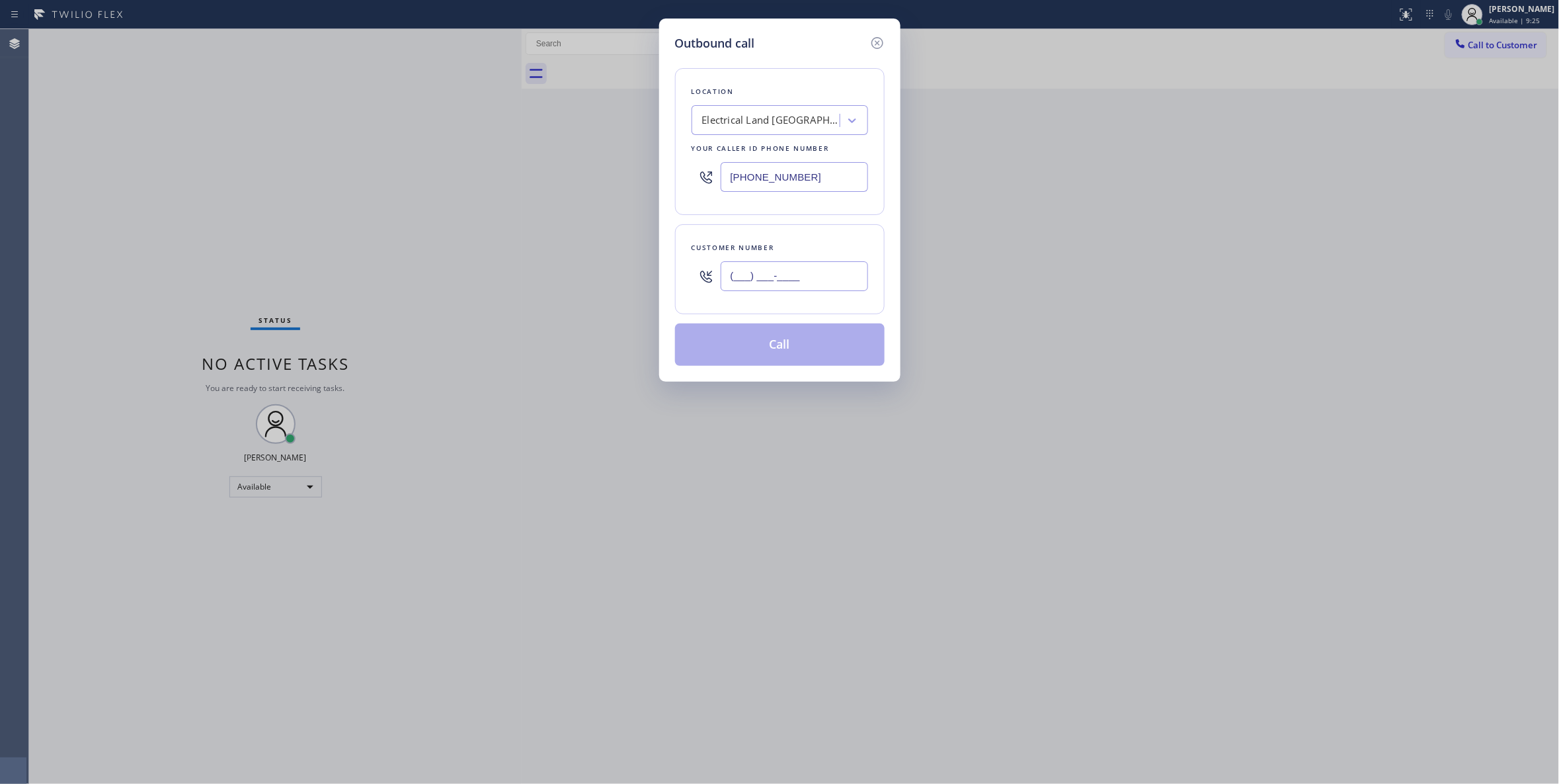
paste input "310) 595-5691"
type input "[PHONE_NUMBER]"
click at [775, 349] on button "Call" at bounding box center [780, 344] width 210 height 43
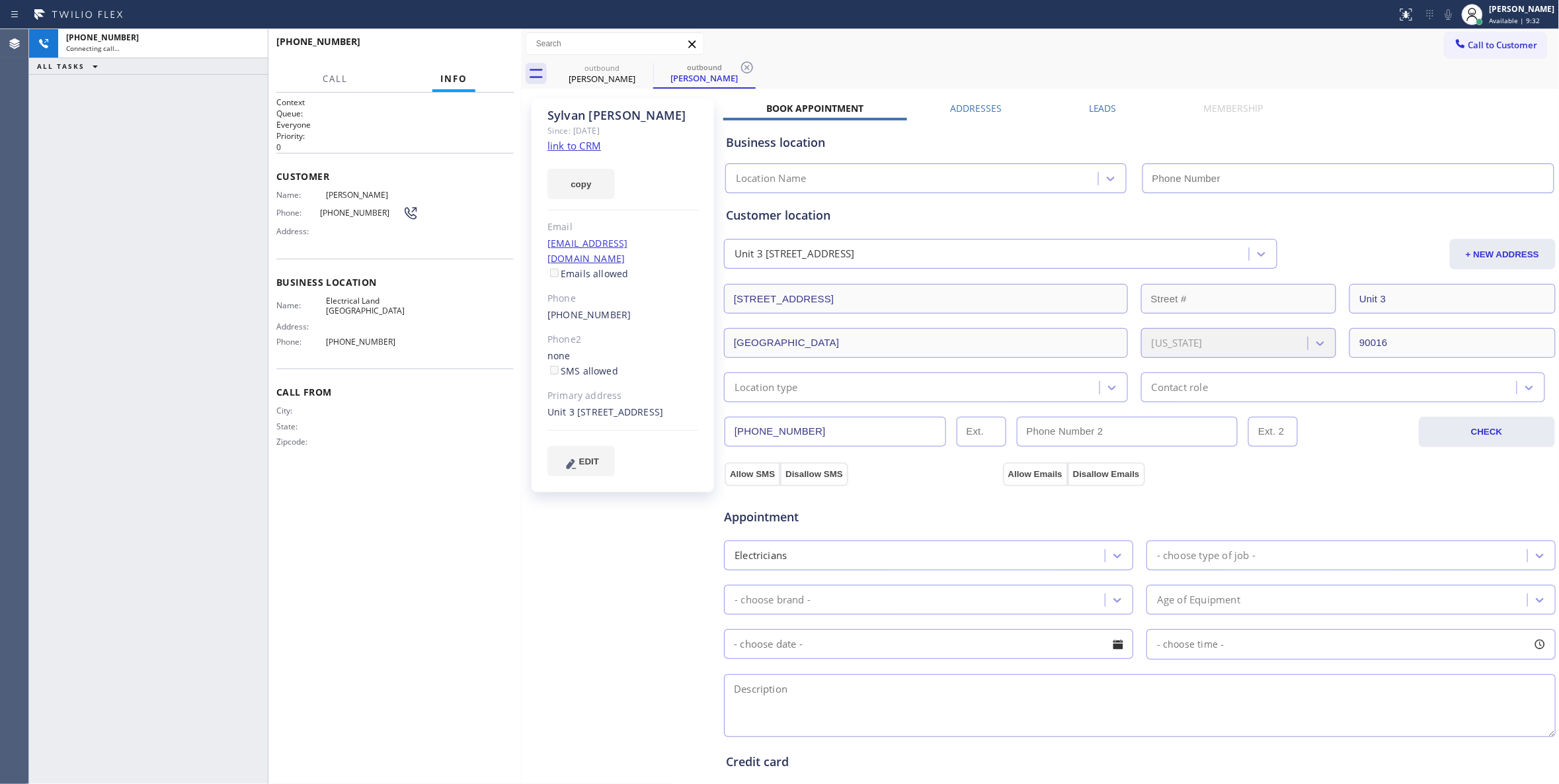
type input "[PHONE_NUMBER]"
click at [744, 69] on icon at bounding box center [747, 67] width 15 height 15
click at [585, 148] on link "link to CRM" at bounding box center [574, 145] width 54 height 14
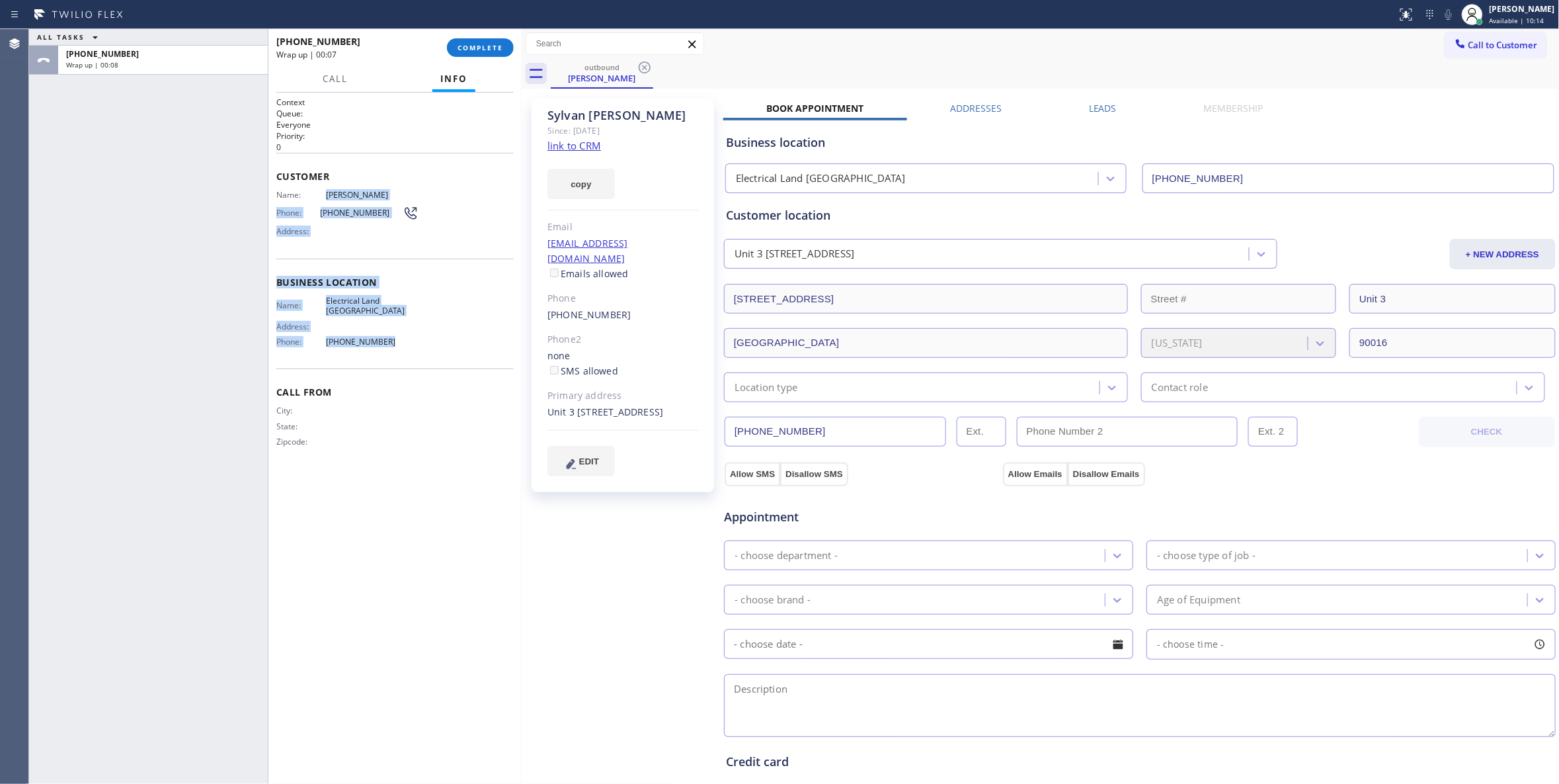
drag, startPoint x: 389, startPoint y: 339, endPoint x: 327, endPoint y: 187, distance: 164.2
click at [327, 187] on div "Context Queue: Everyone Priority: 0 Customer Name: [PERSON_NAME] Phone: [PHONE_…" at bounding box center [396, 282] width 238 height 372
copy div "[PERSON_NAME] Phone: [PHONE_NUMBER] Address: Business location Name: Electrical…"
click at [479, 44] on span "COMPLETE" at bounding box center [480, 47] width 45 height 9
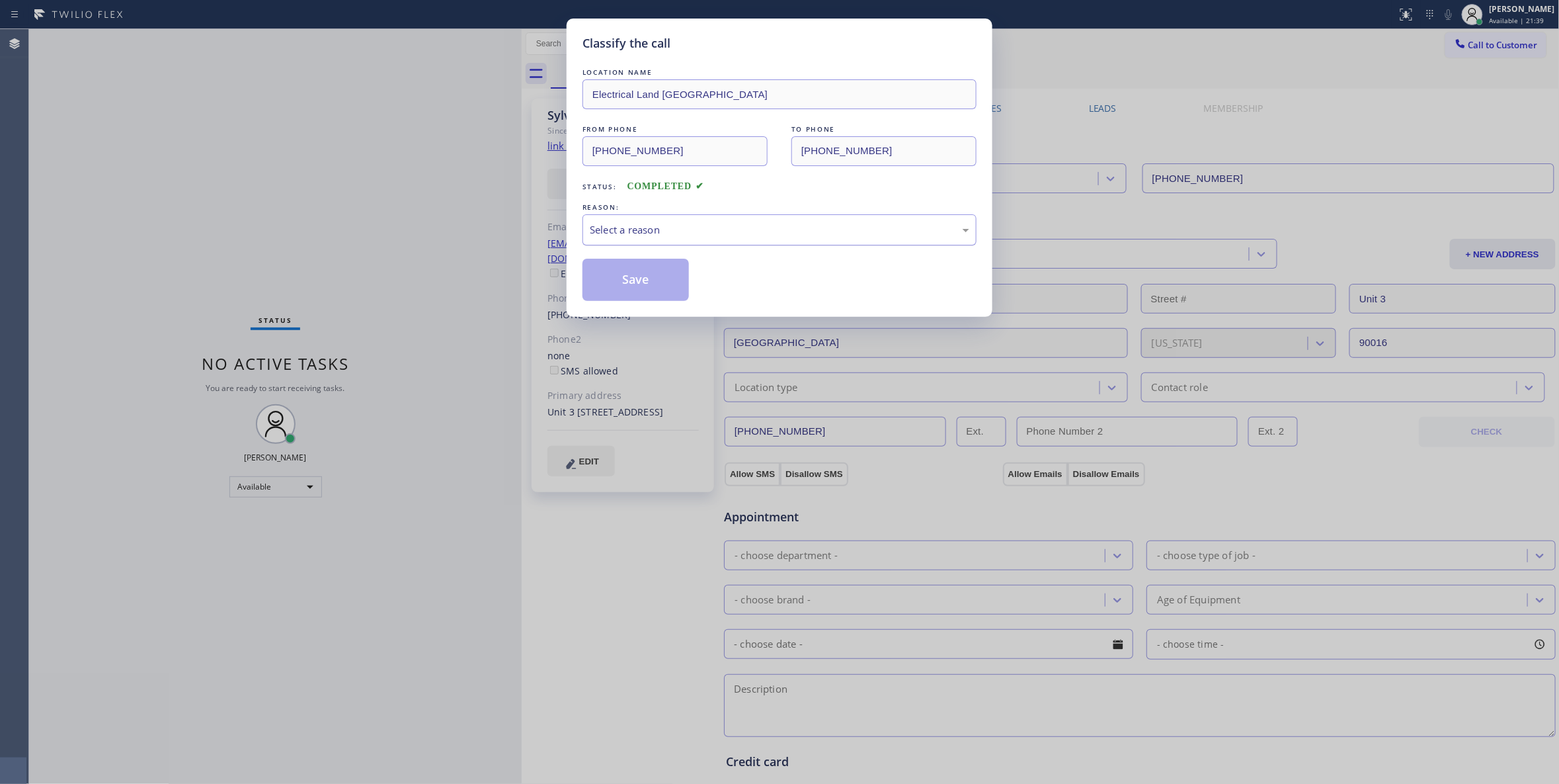
click at [664, 230] on div "Select a reason" at bounding box center [780, 230] width 379 height 15
click at [621, 283] on button "Save" at bounding box center [635, 279] width 106 height 43
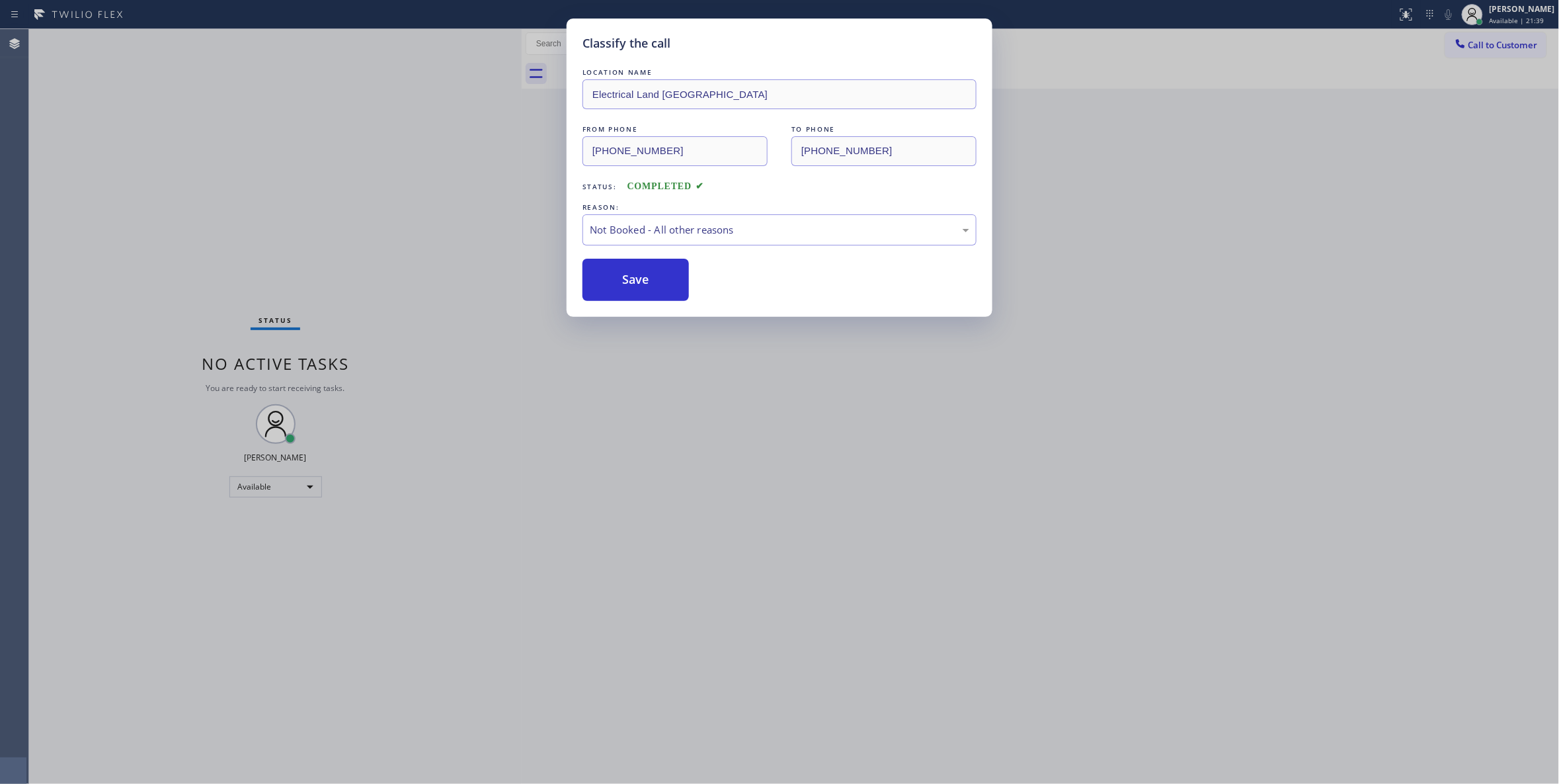
drag, startPoint x: 621, startPoint y: 283, endPoint x: 630, endPoint y: 305, distance: 23.8
click at [622, 283] on button "Save" at bounding box center [635, 279] width 106 height 43
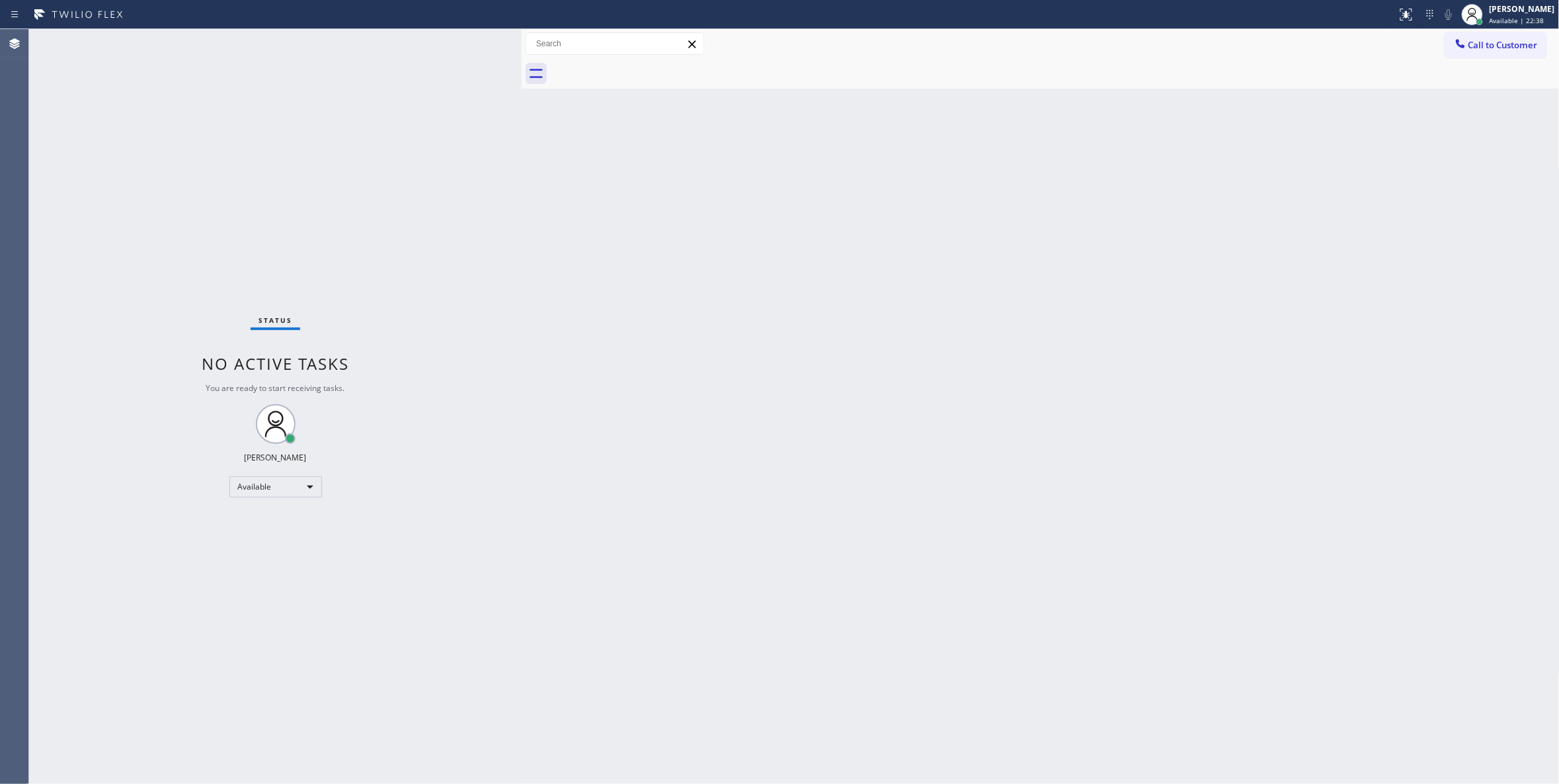
drag, startPoint x: 104, startPoint y: 693, endPoint x: 191, endPoint y: 622, distance: 112.3
click at [104, 691] on div "Status No active tasks You are ready to start receiving tasks. [PERSON_NAME] Av…" at bounding box center [275, 407] width 493 height 755
click at [118, 678] on div "Status No active tasks You are ready to start receiving tasks. [PERSON_NAME] Av…" at bounding box center [275, 407] width 493 height 755
click at [1522, 45] on span "Call to Customer" at bounding box center [1504, 44] width 70 height 12
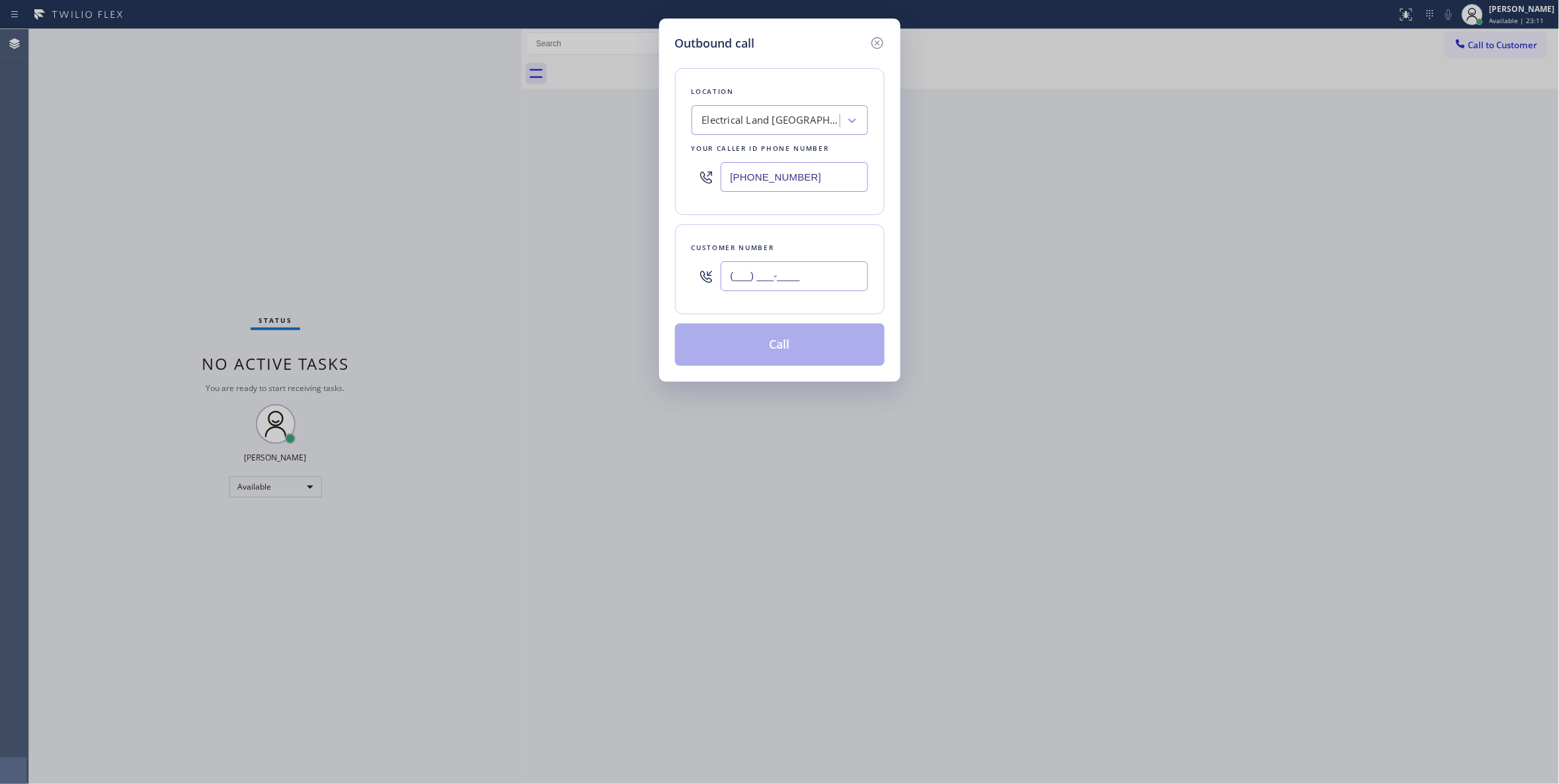
click at [805, 265] on input "(___) ___-____" at bounding box center [794, 276] width 148 height 30
paste input "310) 595-5691"
type input "[PHONE_NUMBER]"
click at [779, 336] on button "Call" at bounding box center [780, 344] width 210 height 43
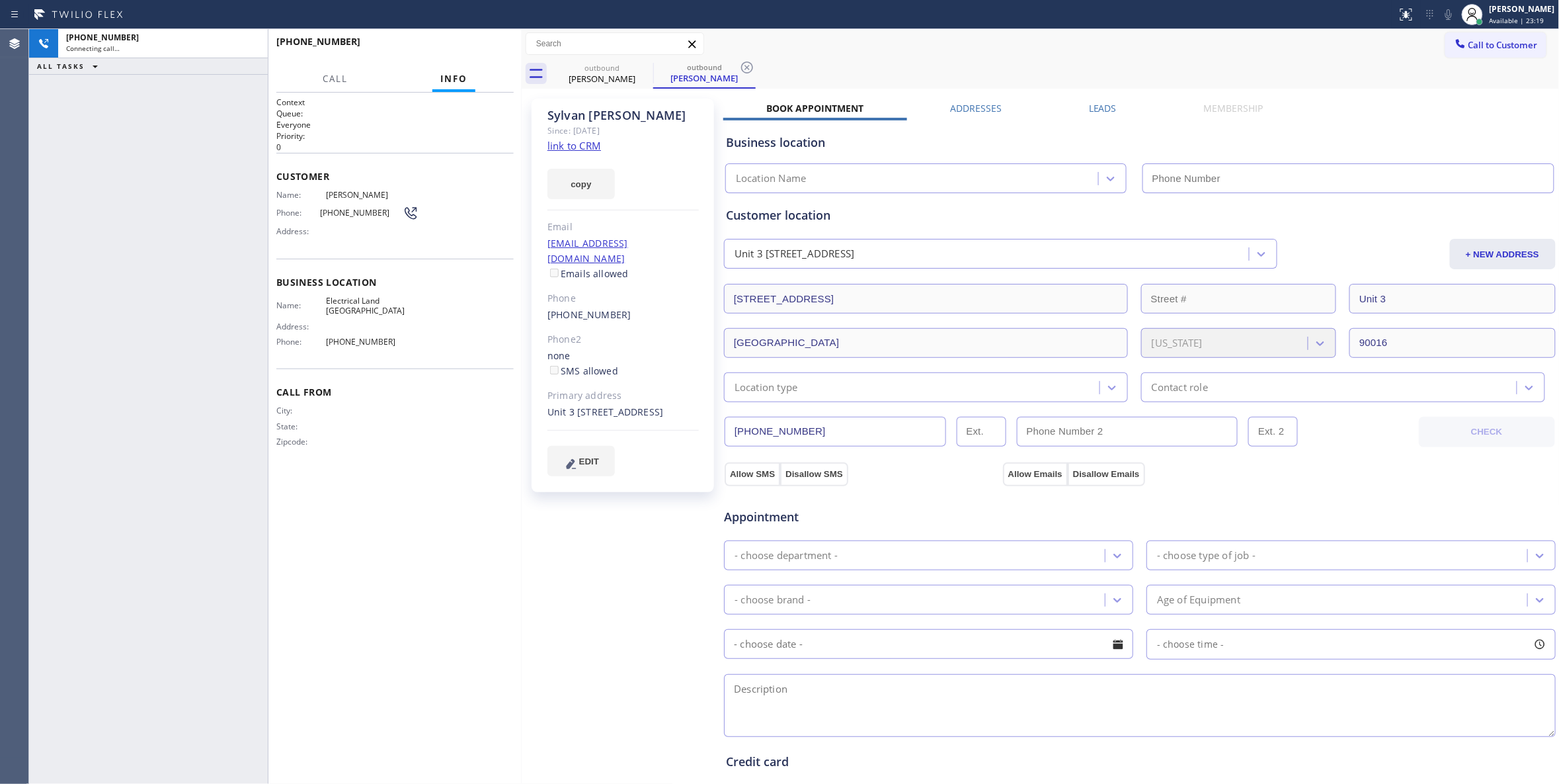
type input "[PHONE_NUMBER]"
click at [745, 67] on icon at bounding box center [747, 67] width 15 height 15
click at [508, 556] on div "Context Queue: Everyone Priority: 0 Customer Name: [PERSON_NAME] Phone: [PHONE_…" at bounding box center [396, 437] width 238 height 683
click at [202, 243] on div "[PHONE_NUMBER] Live | 00:01 ALL TASKS ALL TASKS ACTIVE TASKS TASKS IN WRAP UP" at bounding box center [148, 407] width 239 height 755
click at [494, 44] on span "HANG UP" at bounding box center [483, 47] width 40 height 9
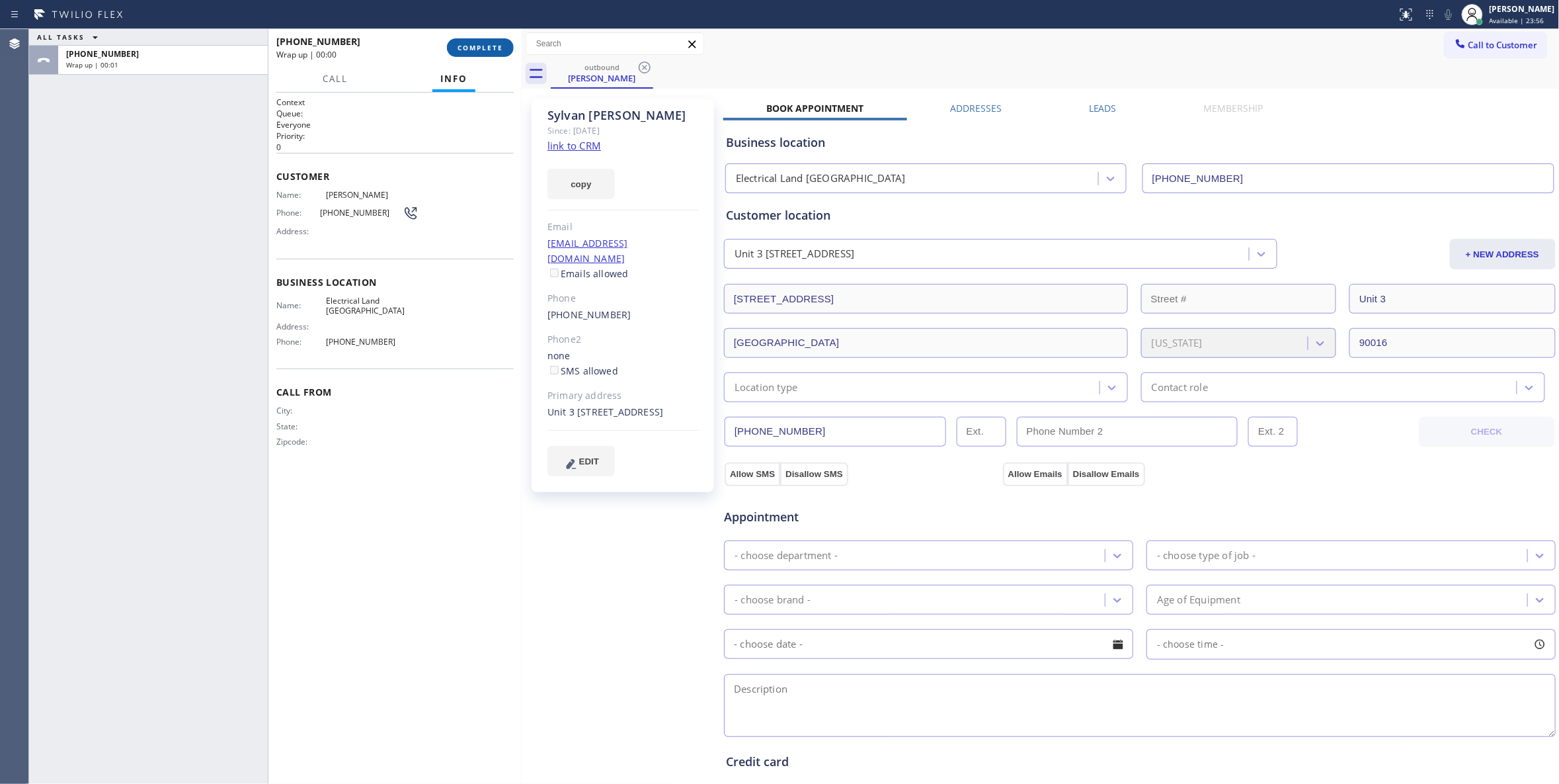
click at [479, 43] on span "COMPLETE" at bounding box center [480, 47] width 45 height 9
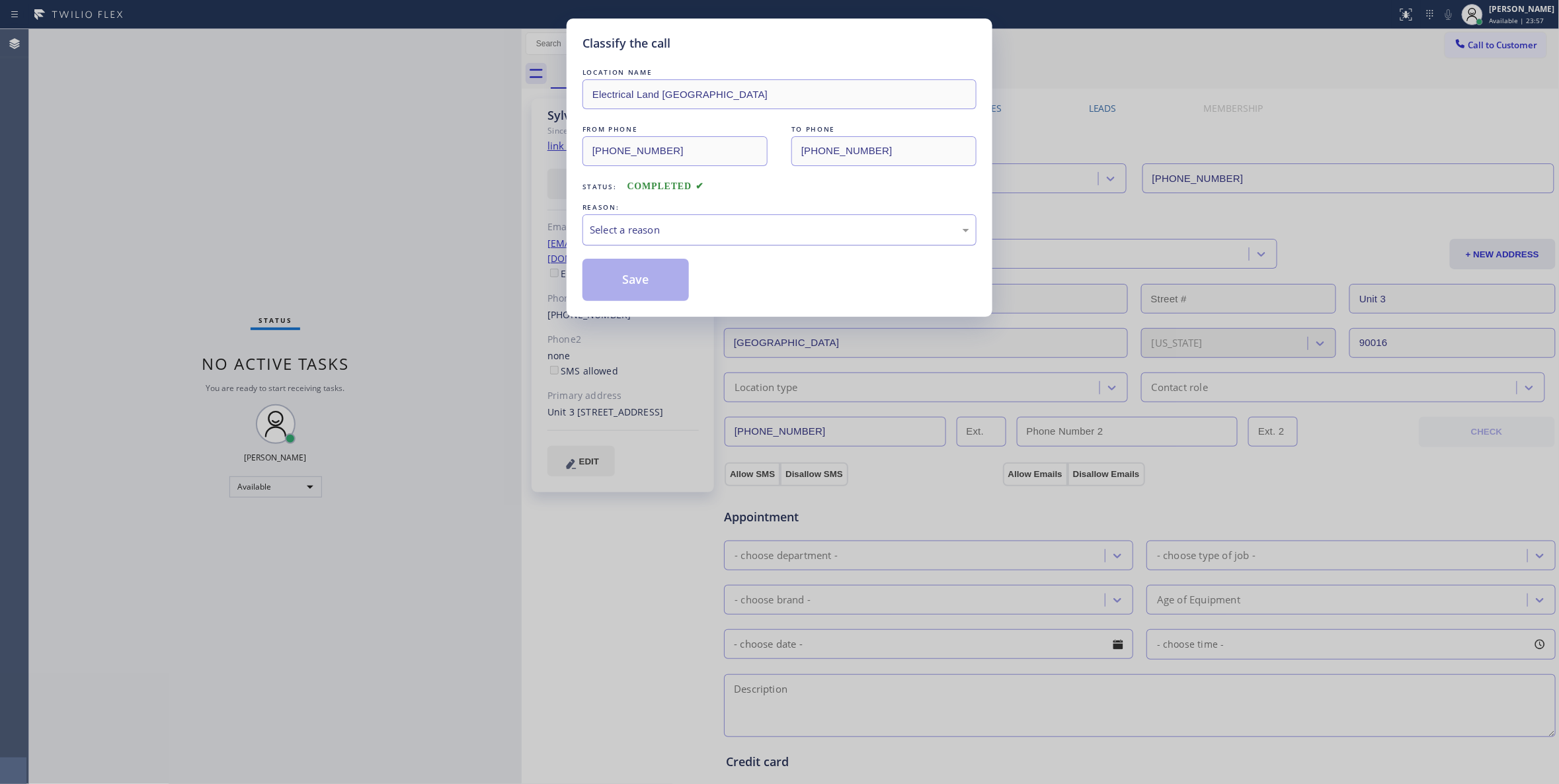
click at [603, 220] on div "Select a reason" at bounding box center [780, 230] width 394 height 31
click at [621, 279] on button "Save" at bounding box center [635, 279] width 106 height 43
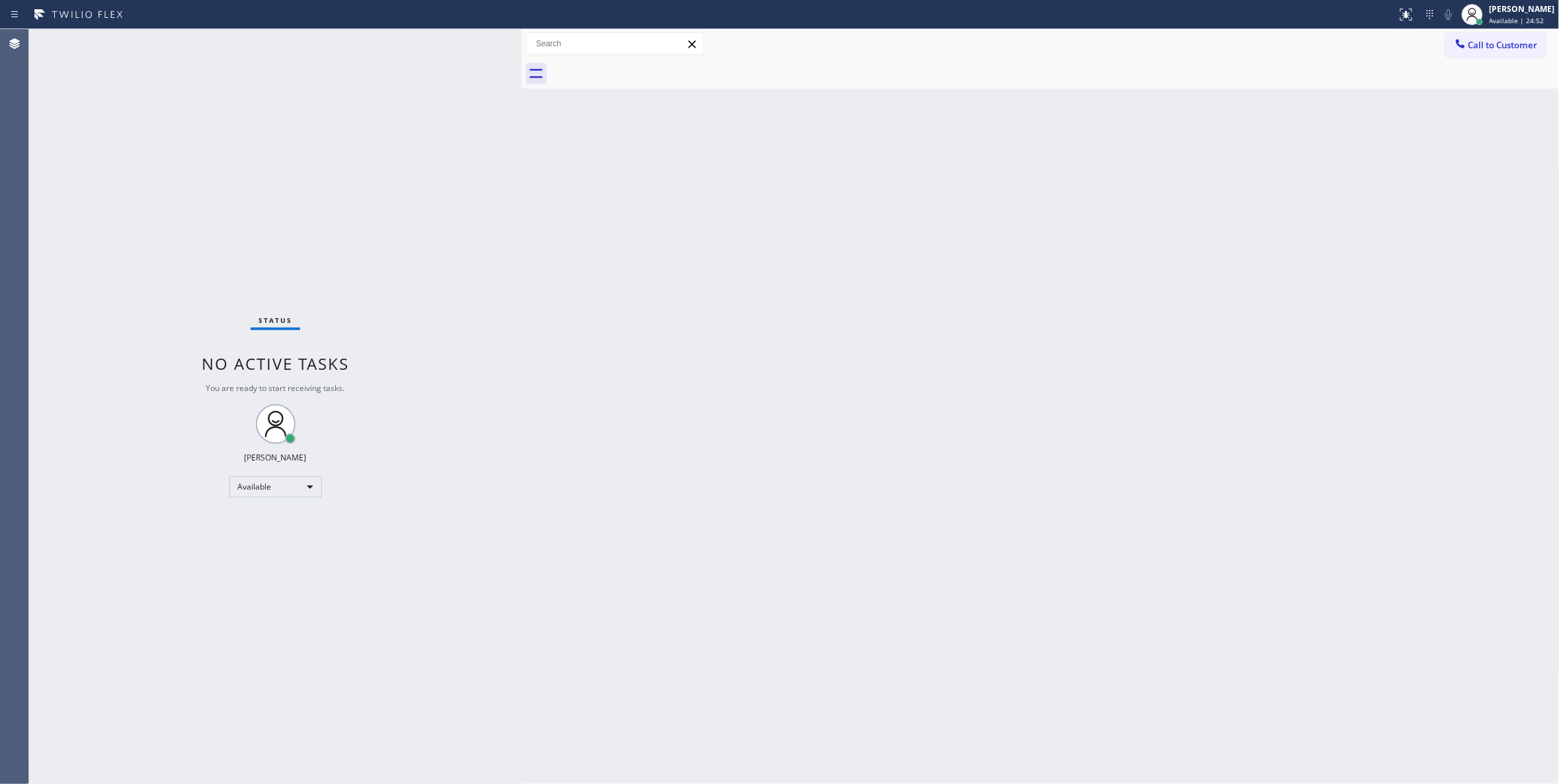
click at [142, 669] on div "Status No active tasks You are ready to start receiving tasks. [PERSON_NAME] Av…" at bounding box center [275, 407] width 493 height 755
click at [254, 157] on div "Status No active tasks You are ready to start receiving tasks. [PERSON_NAME] Av…" at bounding box center [275, 407] width 493 height 755
click at [131, 164] on div "Status No active tasks You are ready to start receiving tasks. [PERSON_NAME] Av…" at bounding box center [275, 407] width 493 height 755
click at [196, 208] on div "Status No active tasks You are ready to start receiving tasks. [PERSON_NAME] Av…" at bounding box center [275, 407] width 493 height 755
drag, startPoint x: 147, startPoint y: 741, endPoint x: 918, endPoint y: 280, distance: 898.3
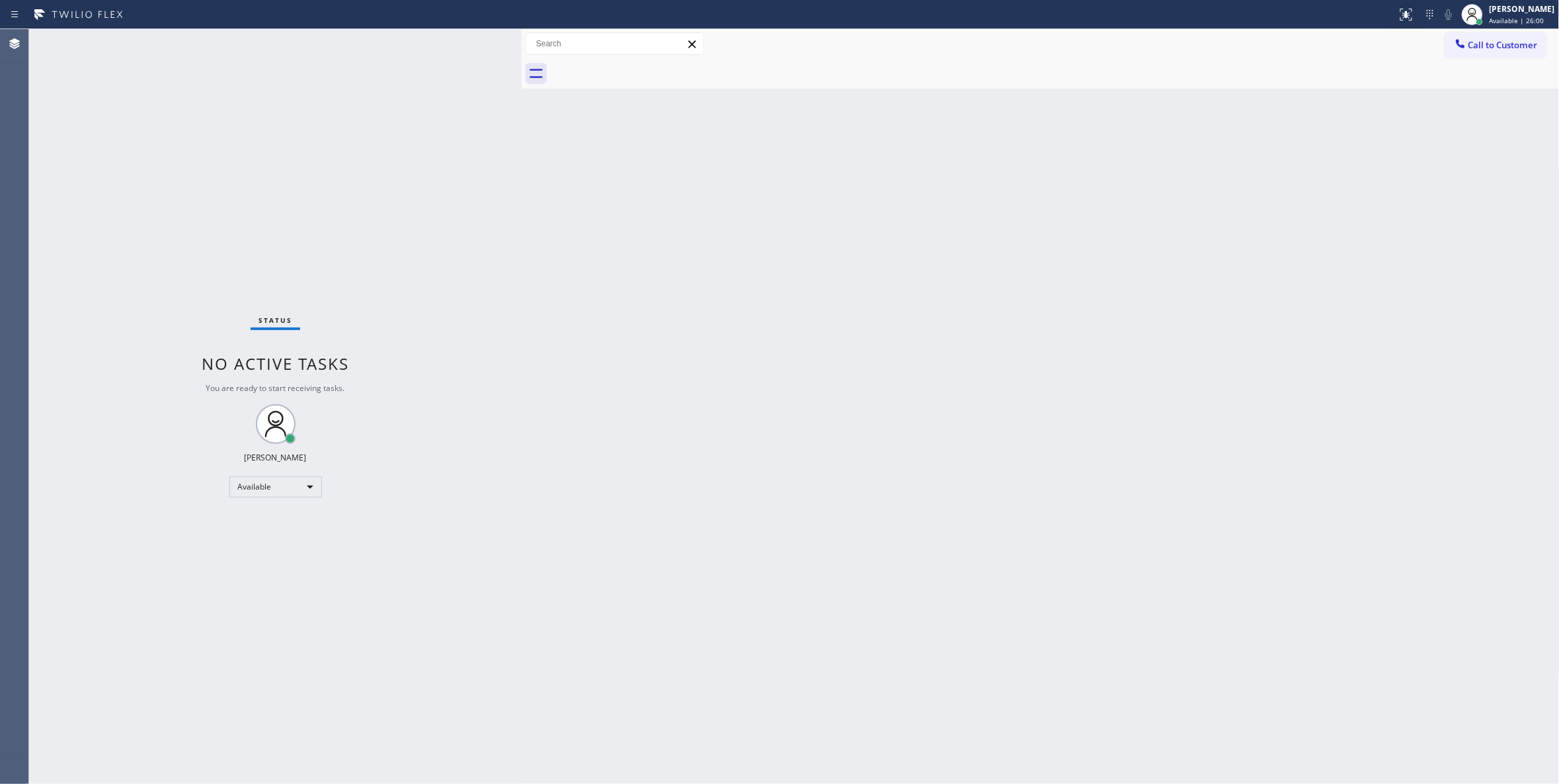
click at [150, 737] on div "Status No active tasks You are ready to start receiving tasks. [PERSON_NAME] Av…" at bounding box center [275, 407] width 493 height 755
click at [1508, 43] on span "Call to Customer" at bounding box center [1504, 44] width 70 height 12
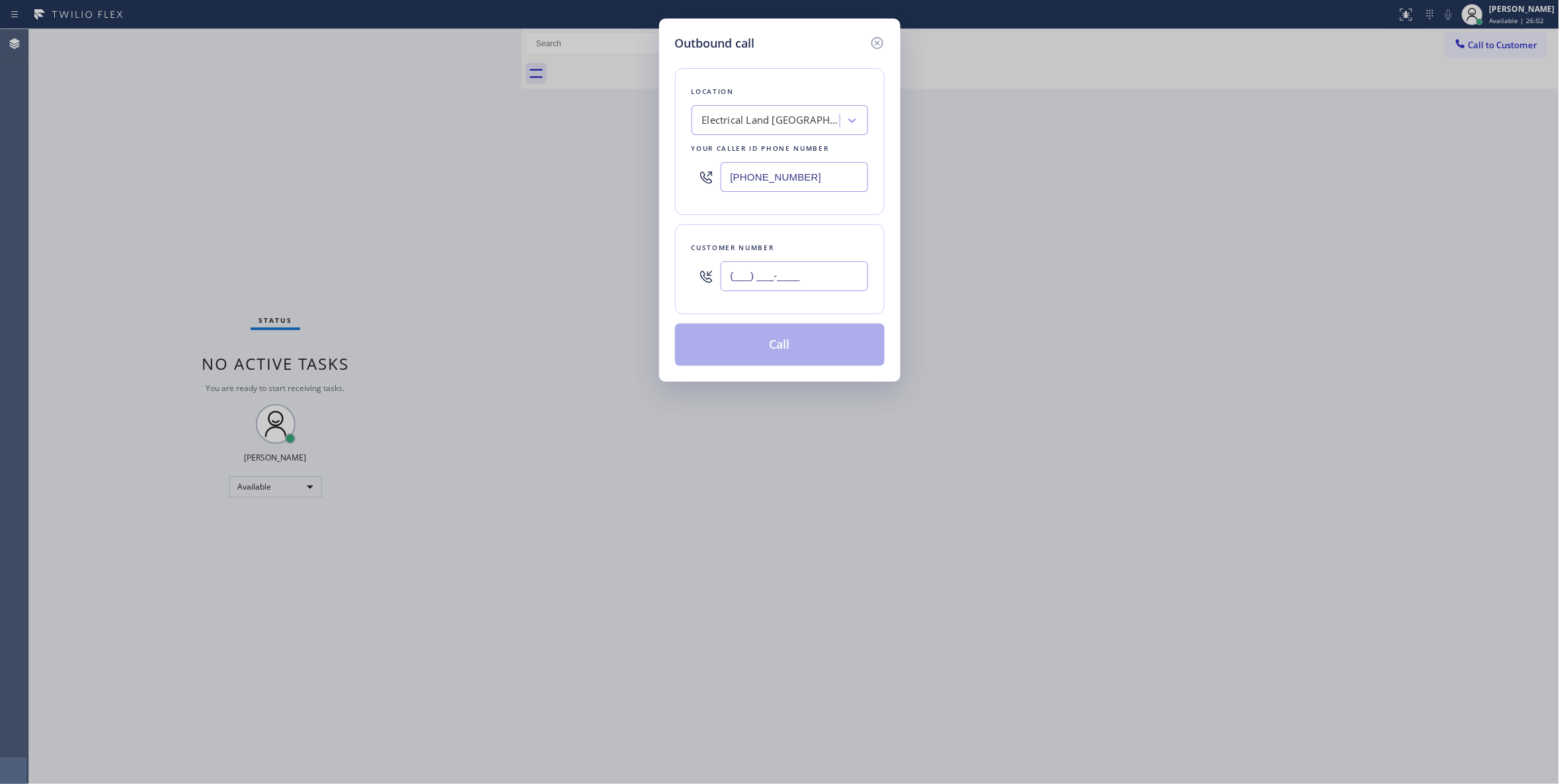
click at [766, 278] on input "(___) ___-____" at bounding box center [794, 276] width 148 height 30
paste input "425) 310-9526"
type input "[PHONE_NUMBER]"
paste input "425) 728-6779"
drag, startPoint x: 823, startPoint y: 178, endPoint x: 379, endPoint y: 172, distance: 444.0
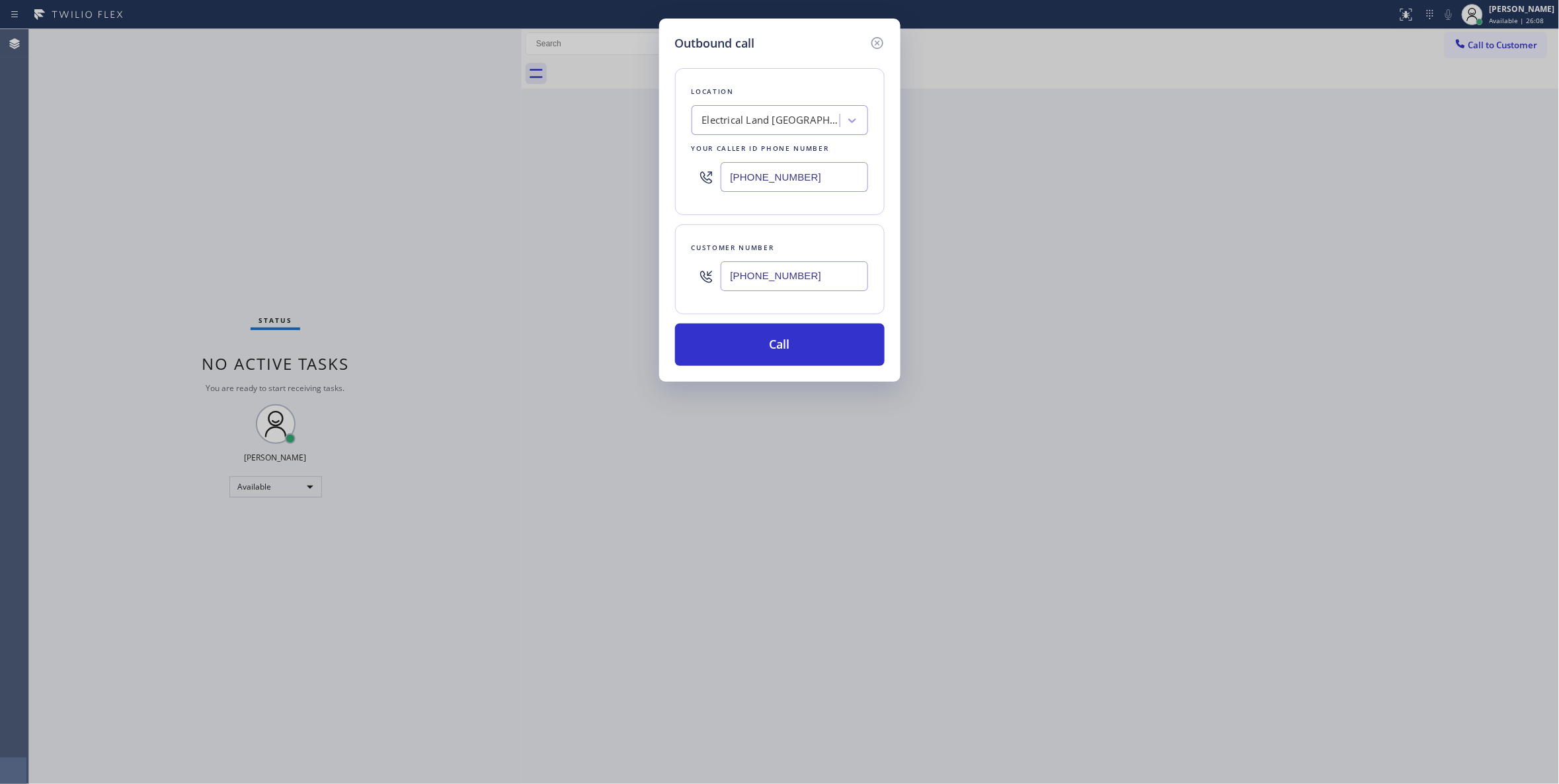
click at [379, 172] on div "Outbound call Location Electrical Land [GEOGRAPHIC_DATA] Your caller id phone n…" at bounding box center [780, 392] width 1559 height 784
type input "[PHONE_NUMBER]"
drag, startPoint x: 760, startPoint y: 270, endPoint x: 630, endPoint y: 265, distance: 130.1
click at [630, 265] on div "Outbound call Location E Appliance Repair & HVAC SeaTac Your caller id phone nu…" at bounding box center [780, 392] width 1559 height 784
click at [755, 342] on button "Call" at bounding box center [780, 344] width 210 height 43
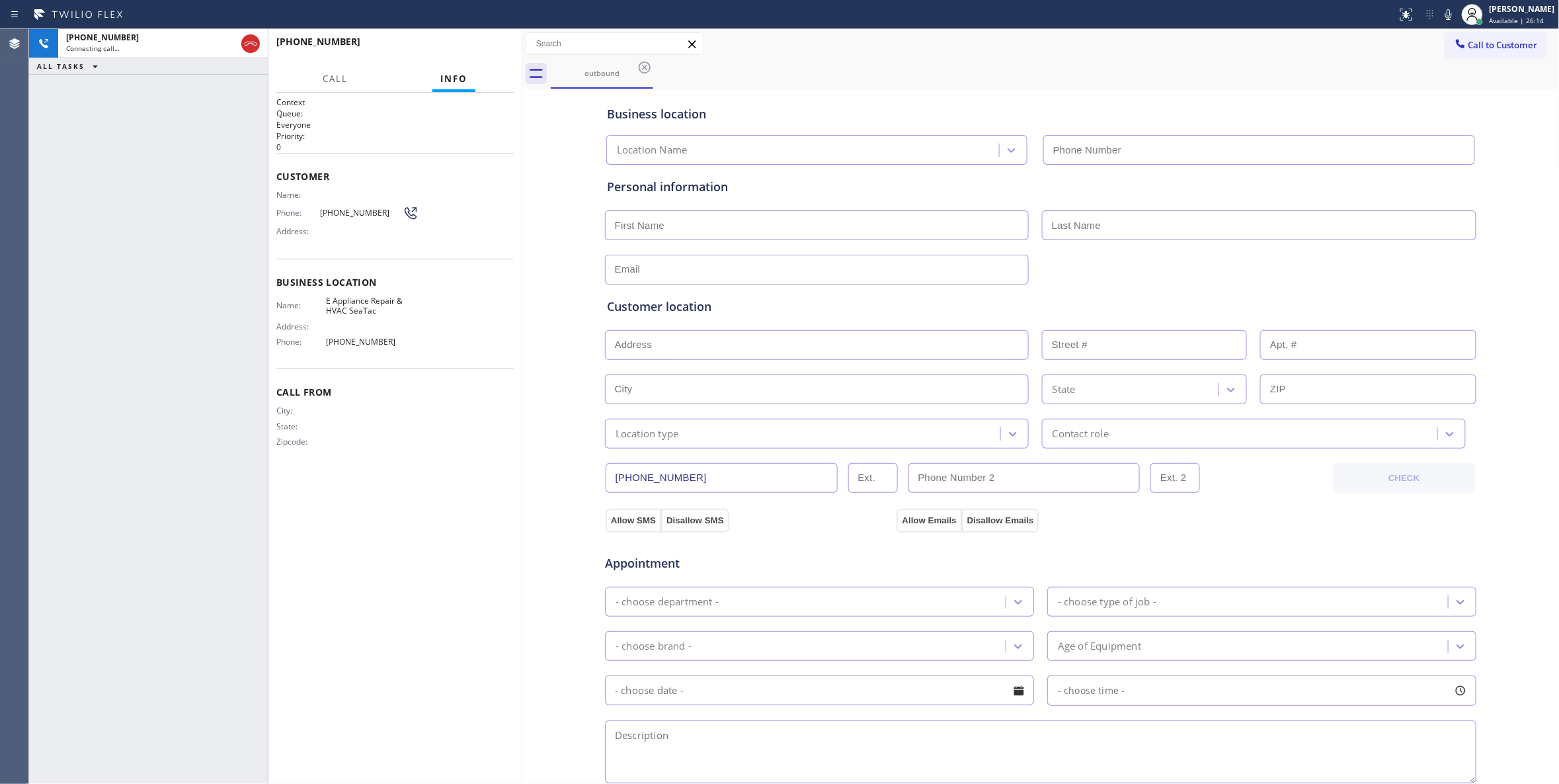
type input "[PHONE_NUMBER]"
drag, startPoint x: 83, startPoint y: 400, endPoint x: 233, endPoint y: 138, distance: 301.9
click at [83, 399] on div "[PHONE_NUMBER] Live | 00:01 ALL TASKS ALL TASKS ACTIVE TASKS TASKS IN WRAP UP" at bounding box center [148, 407] width 239 height 755
click at [475, 47] on span "HANG UP" at bounding box center [483, 47] width 40 height 9
click at [475, 51] on span "HANG UP" at bounding box center [483, 47] width 40 height 9
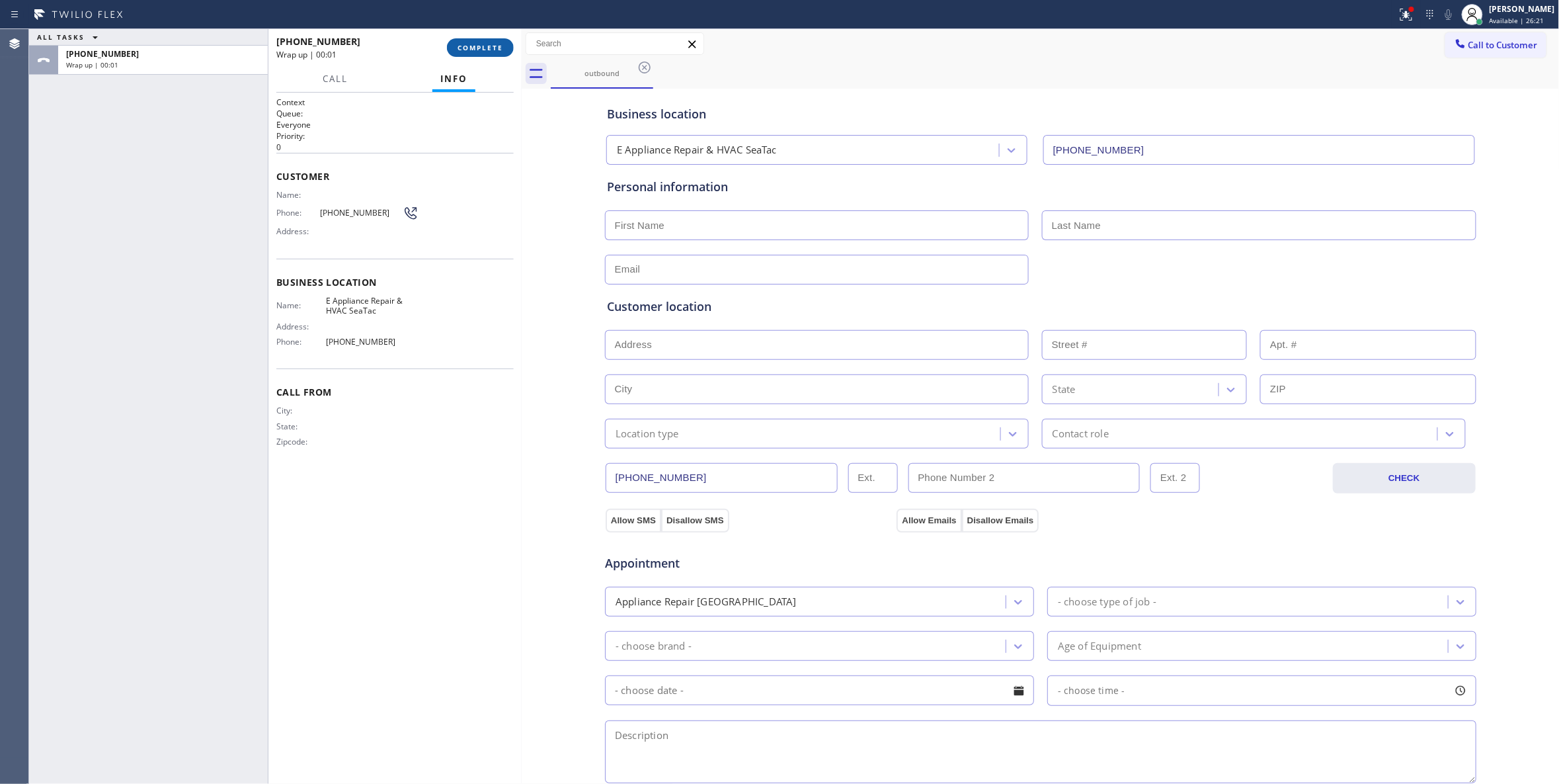
click at [480, 44] on span "COMPLETE" at bounding box center [480, 47] width 45 height 9
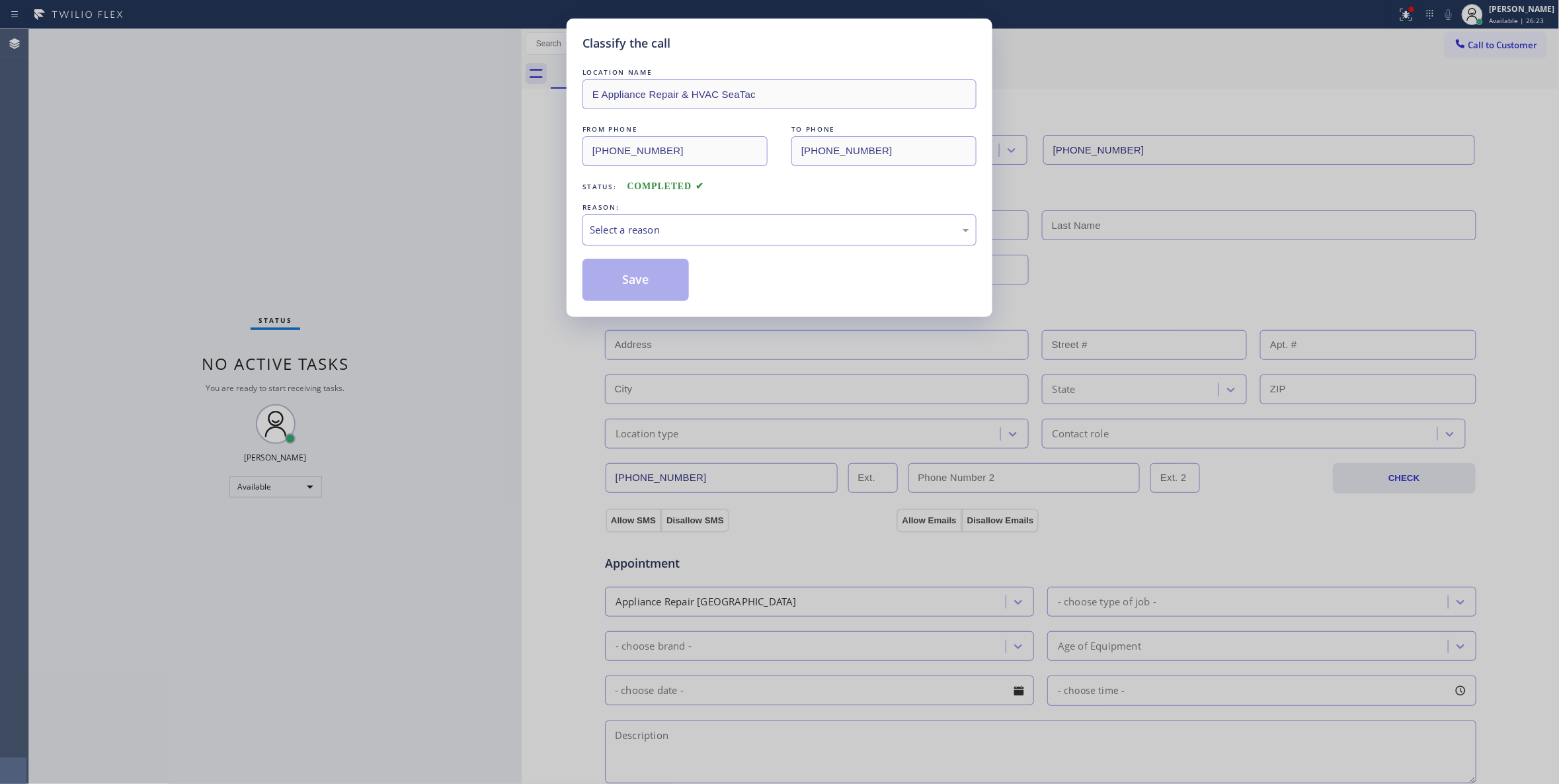
click at [681, 218] on div "Select a reason" at bounding box center [780, 230] width 394 height 31
click at [616, 286] on button "Save" at bounding box center [635, 279] width 106 height 43
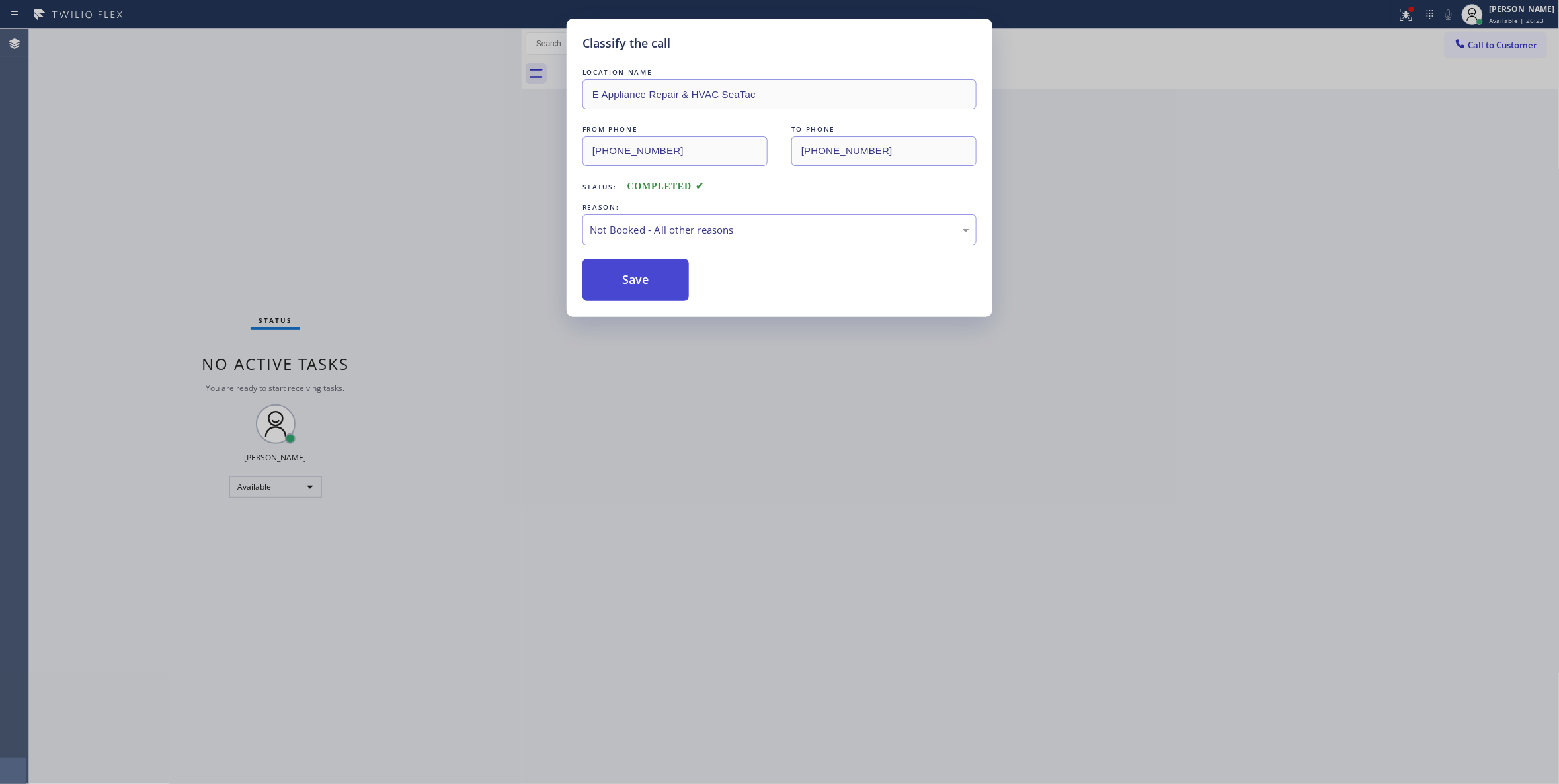
click at [616, 284] on button "Save" at bounding box center [635, 279] width 106 height 43
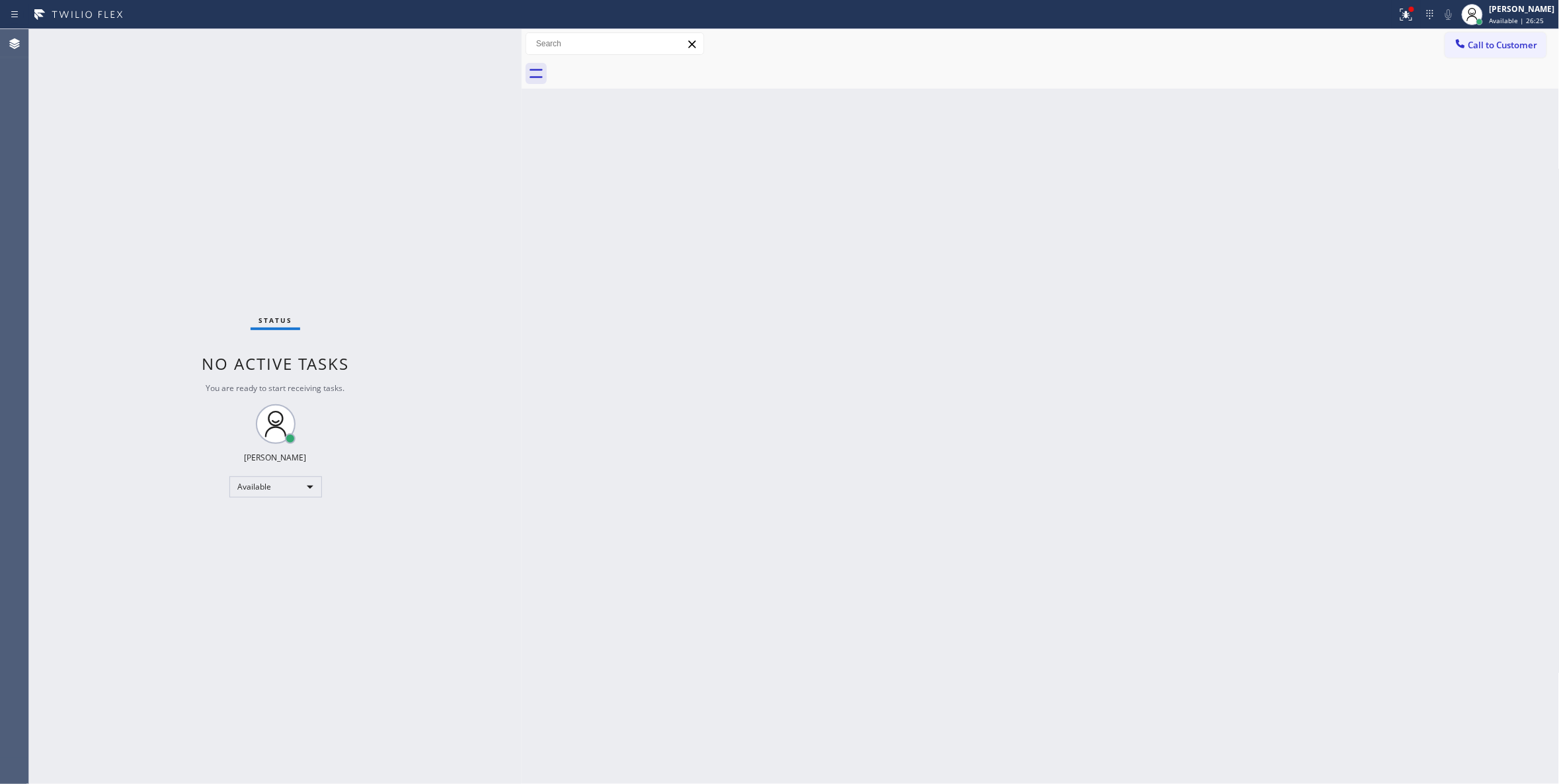
drag, startPoint x: 1368, startPoint y: 218, endPoint x: 1368, endPoint y: 191, distance: 27.0
click at [1368, 201] on div "Back to Dashboard Change Sender ID Customers Technicians Select a contact Outbo…" at bounding box center [1041, 407] width 1038 height 755
click at [1477, 44] on span "Call to Customer" at bounding box center [1504, 44] width 70 height 12
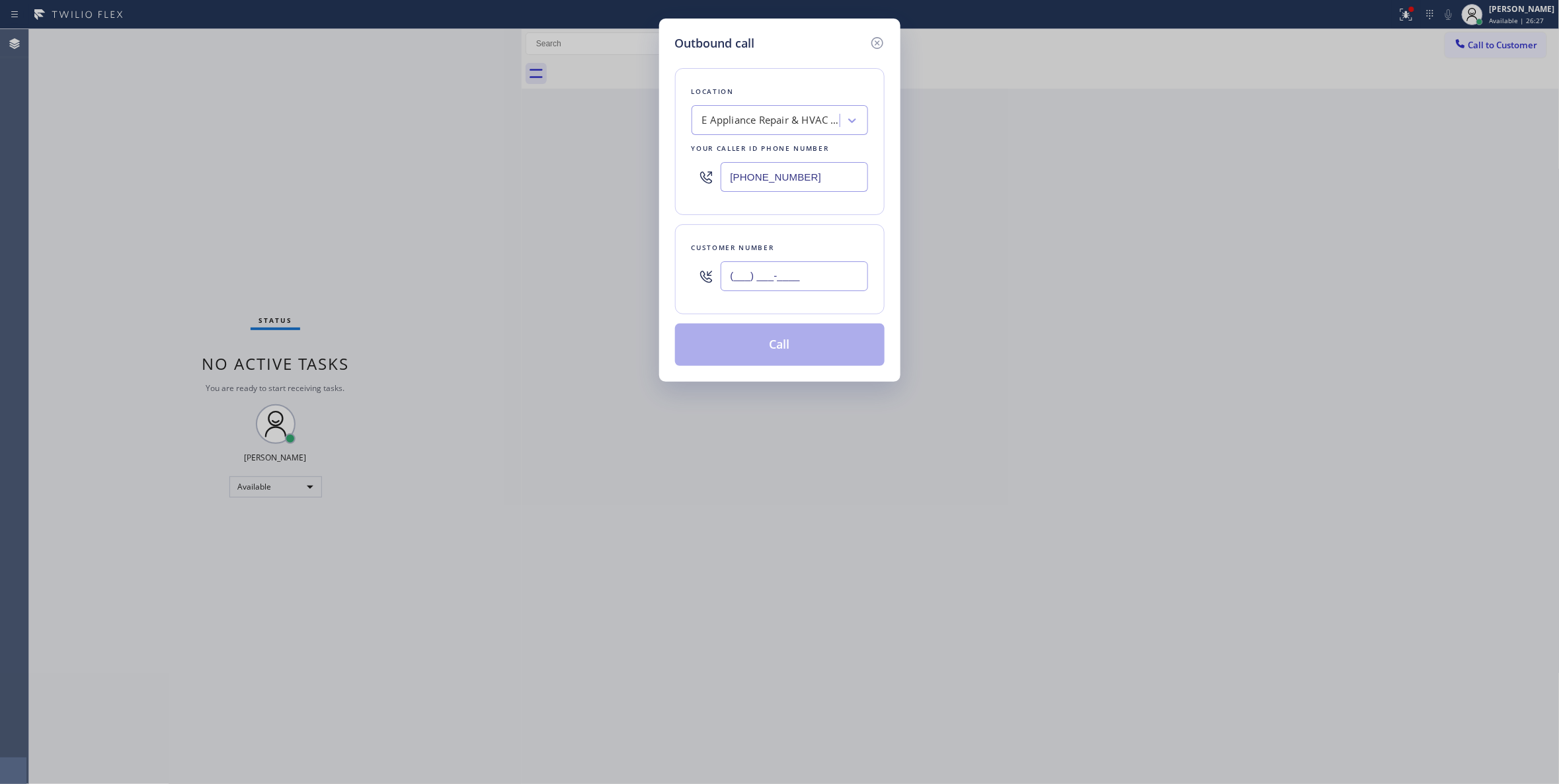
click at [764, 284] on input "(___) ___-____" at bounding box center [794, 276] width 148 height 30
paste input "425) 310-9526"
type input "[PHONE_NUMBER]"
click at [762, 338] on button "Call" at bounding box center [780, 344] width 210 height 43
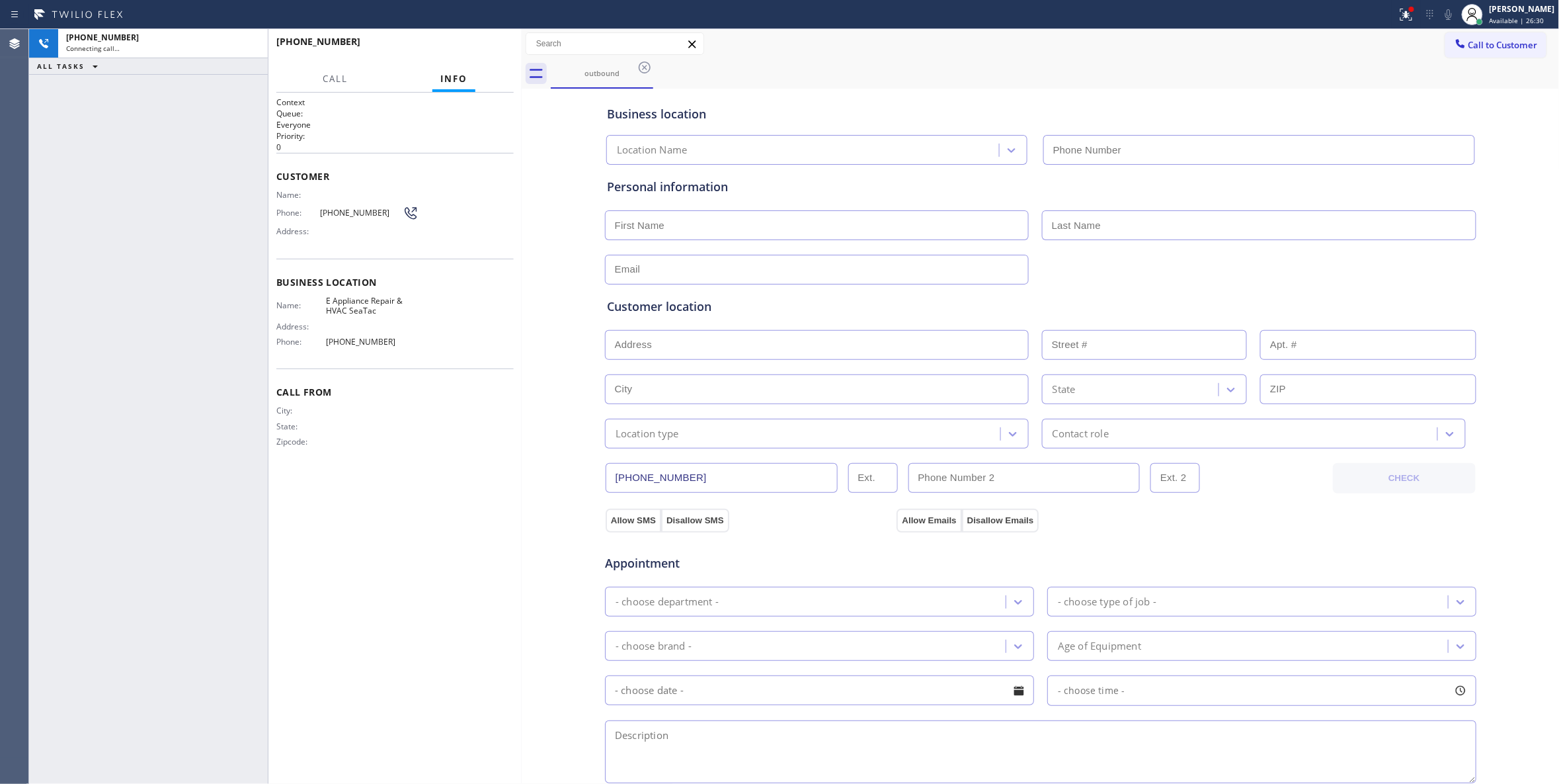
type input "[PHONE_NUMBER]"
click at [501, 48] on span "HANG UP" at bounding box center [483, 47] width 40 height 9
click at [495, 45] on span "HANG UP" at bounding box center [483, 47] width 40 height 9
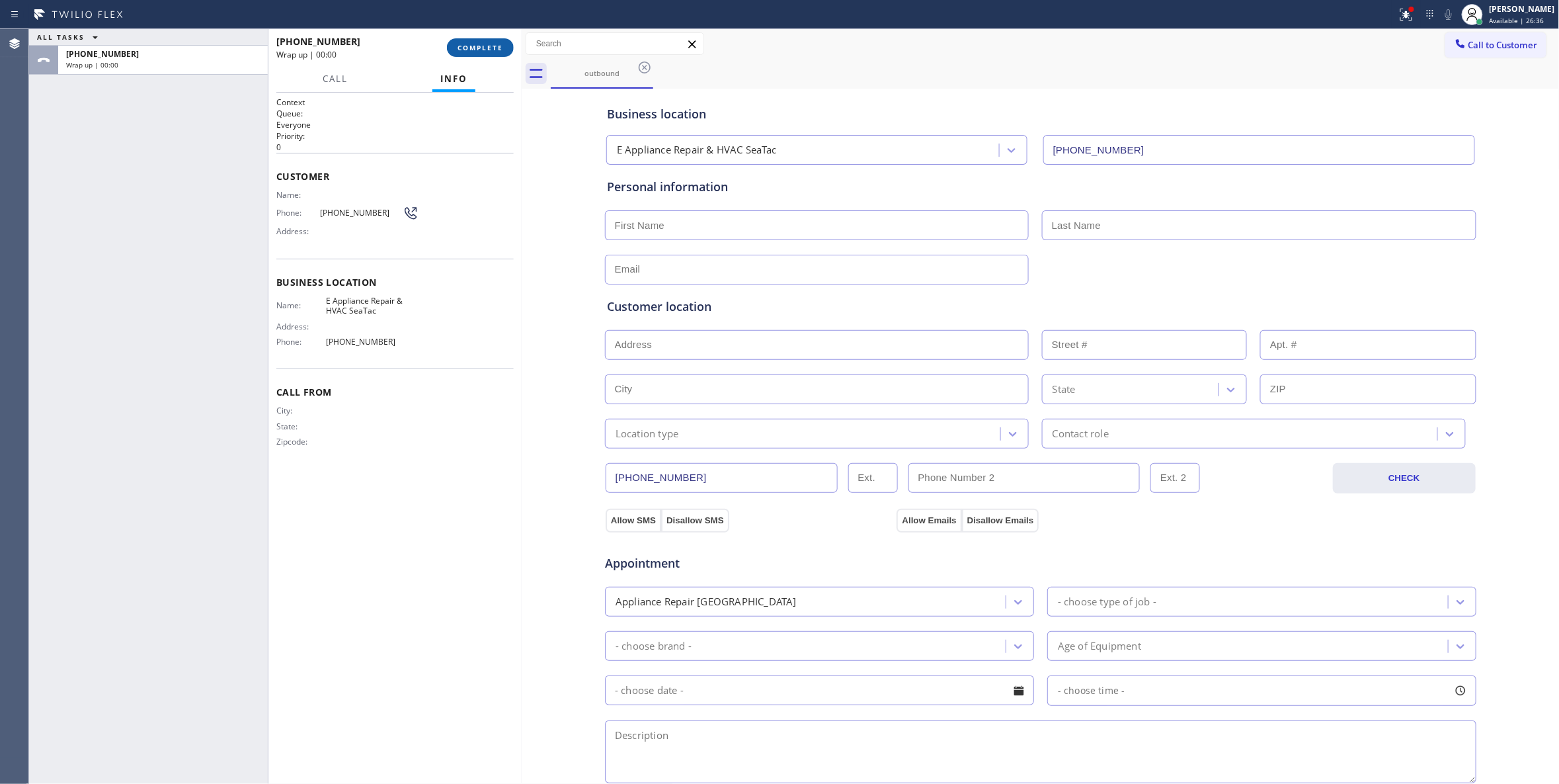
click at [495, 43] on span "COMPLETE" at bounding box center [480, 47] width 45 height 9
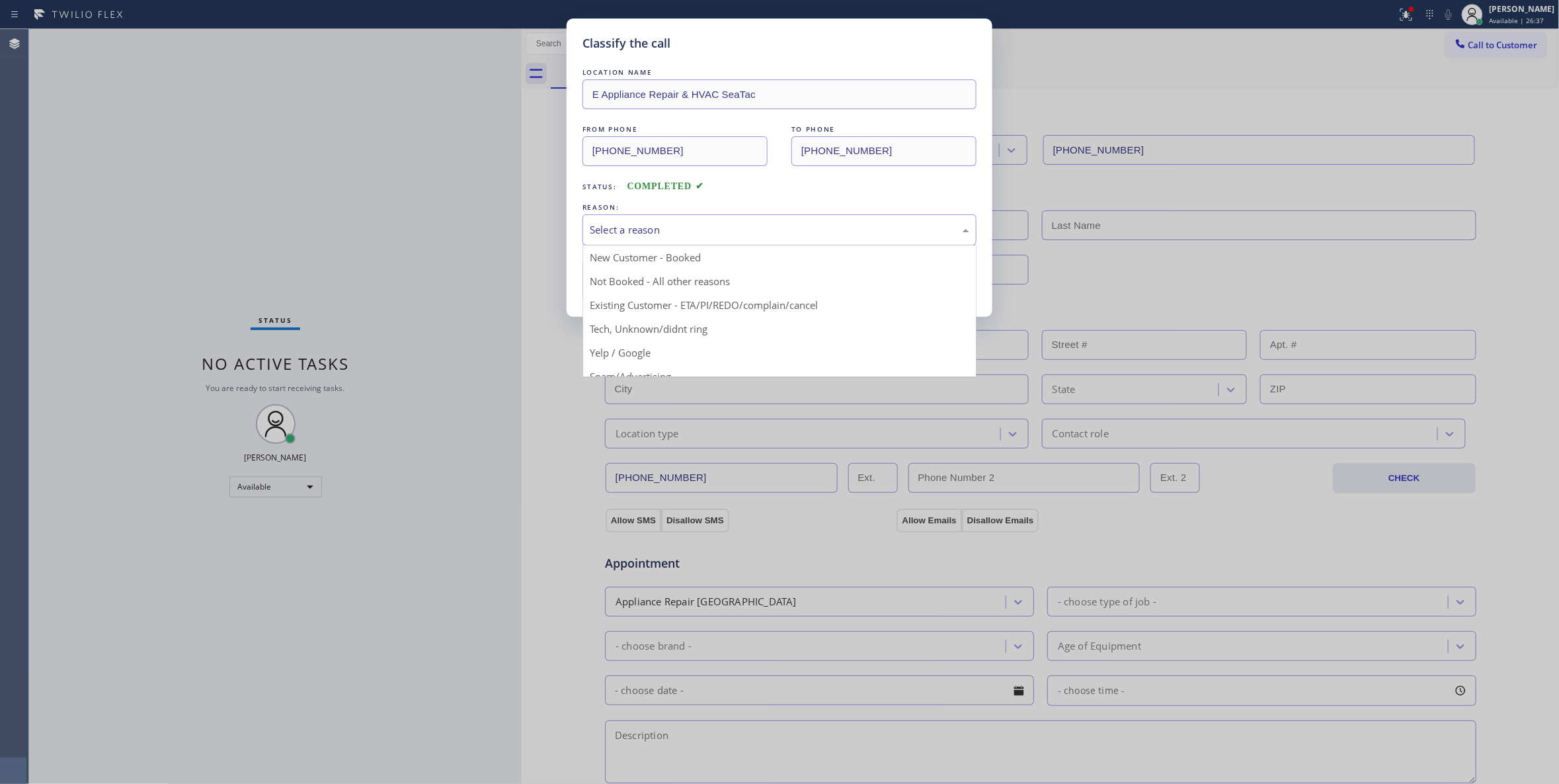
click at [664, 220] on div "Select a reason" at bounding box center [780, 230] width 394 height 31
click at [632, 284] on button "Save" at bounding box center [635, 279] width 106 height 43
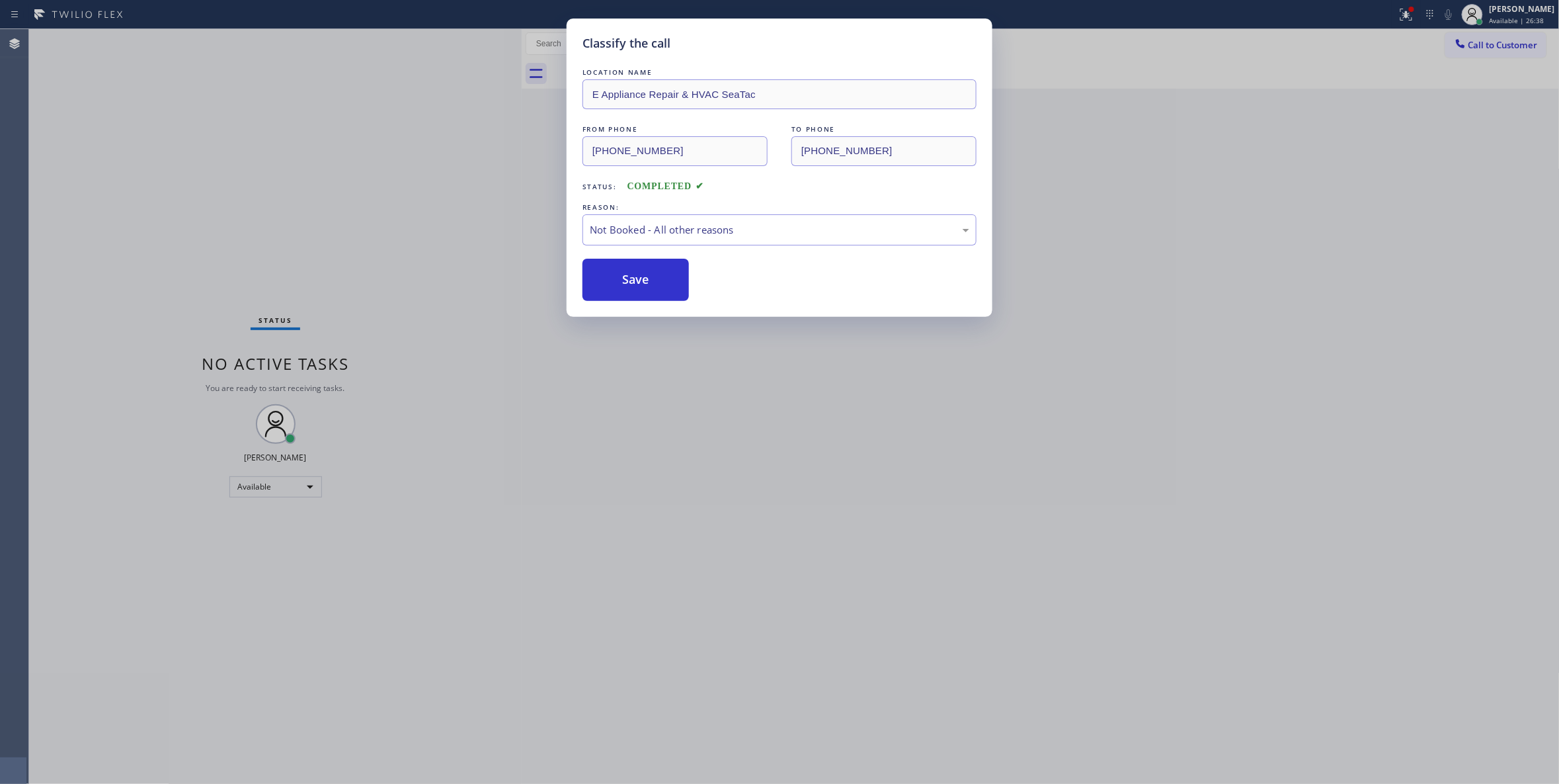
click at [632, 284] on button "Save" at bounding box center [635, 279] width 106 height 43
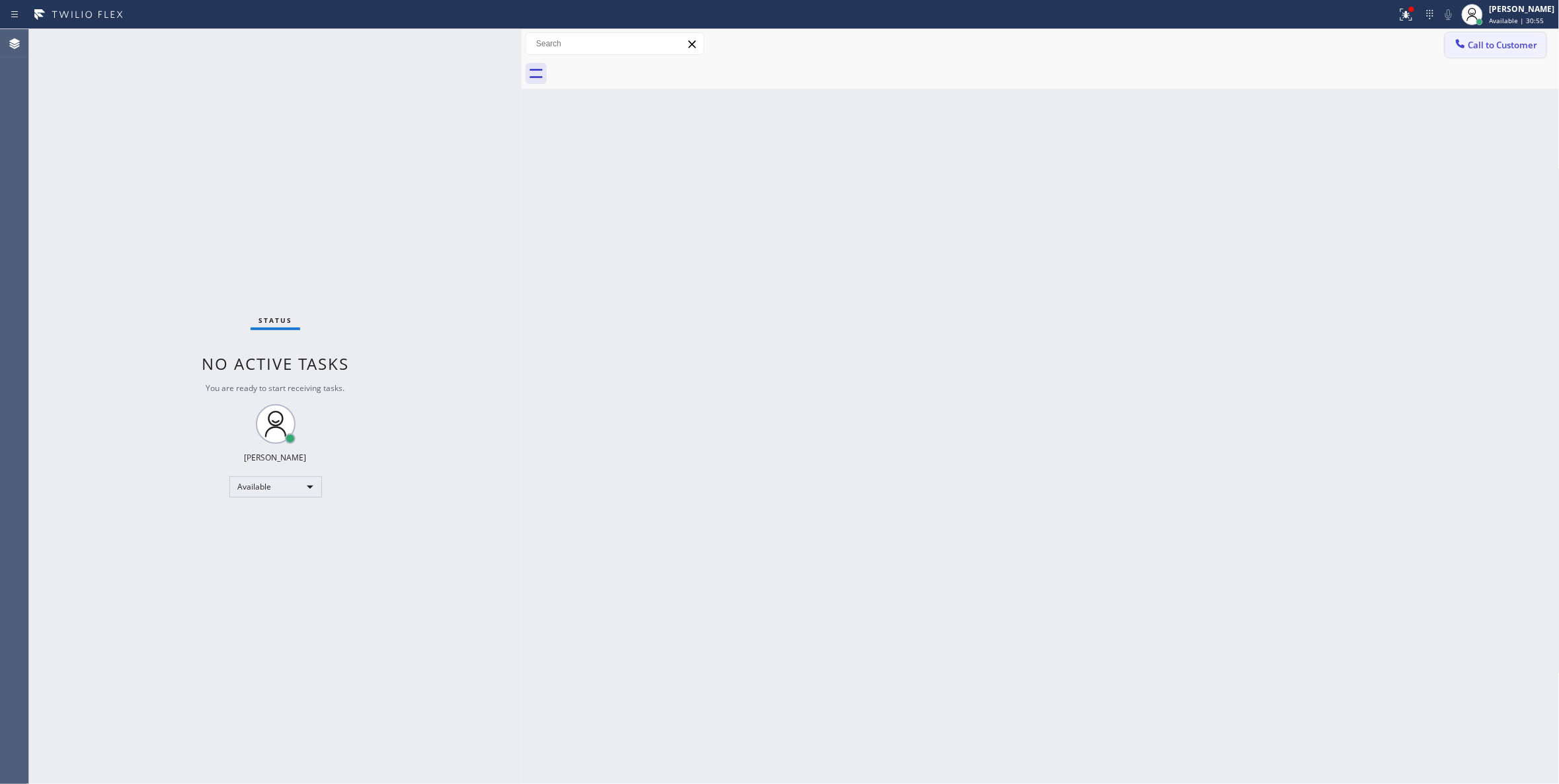
click at [1510, 43] on span "Call to Customer" at bounding box center [1504, 44] width 70 height 12
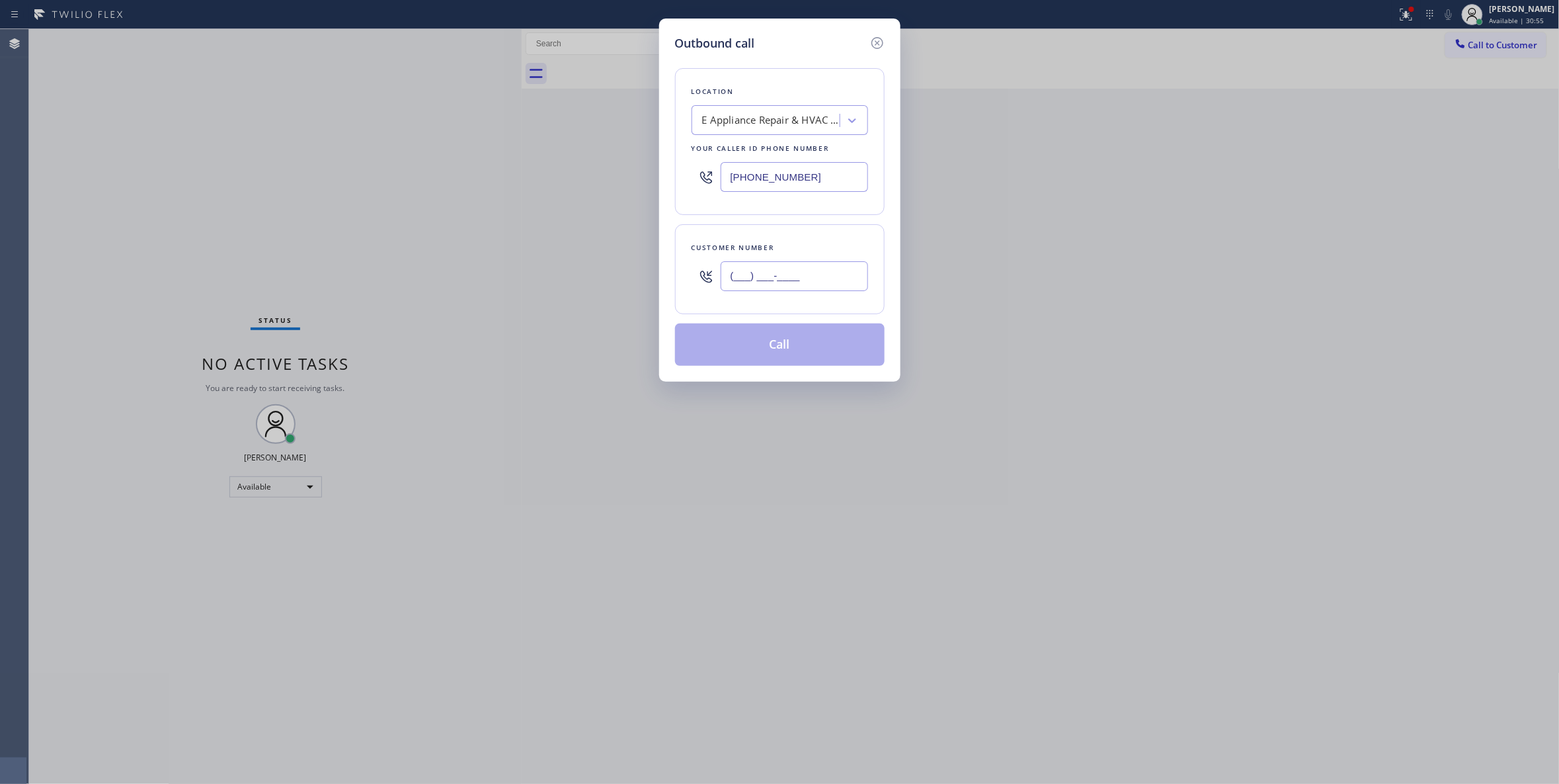
click at [784, 278] on input "(___) ___-____" at bounding box center [794, 276] width 148 height 30
paste input "310) 595-5691"
type input "[PHONE_NUMBER]"
click at [725, 120] on div "E Appliance Repair & HVAC SeaTac" at bounding box center [771, 121] width 139 height 15
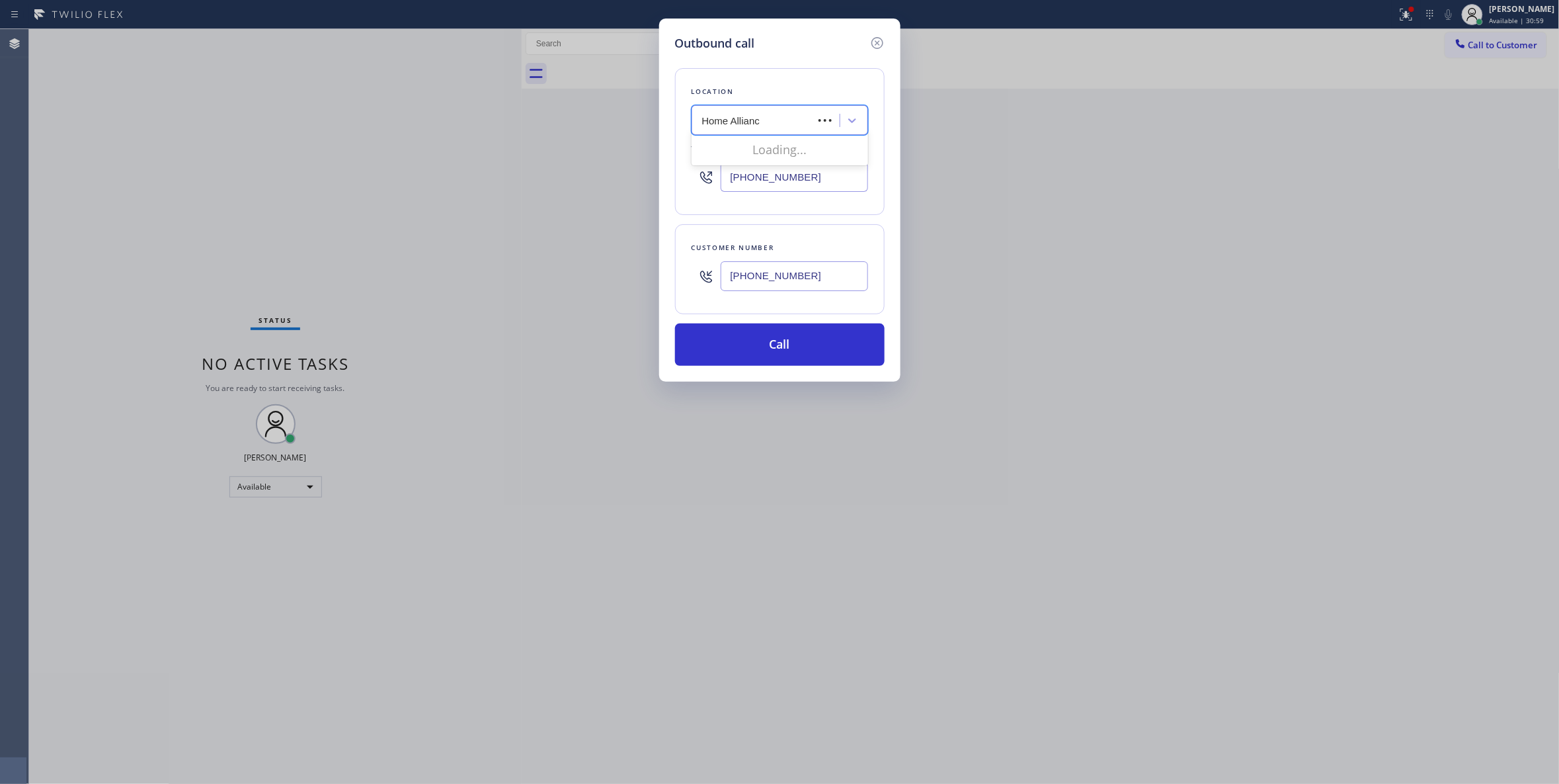
type input "Home Alliance"
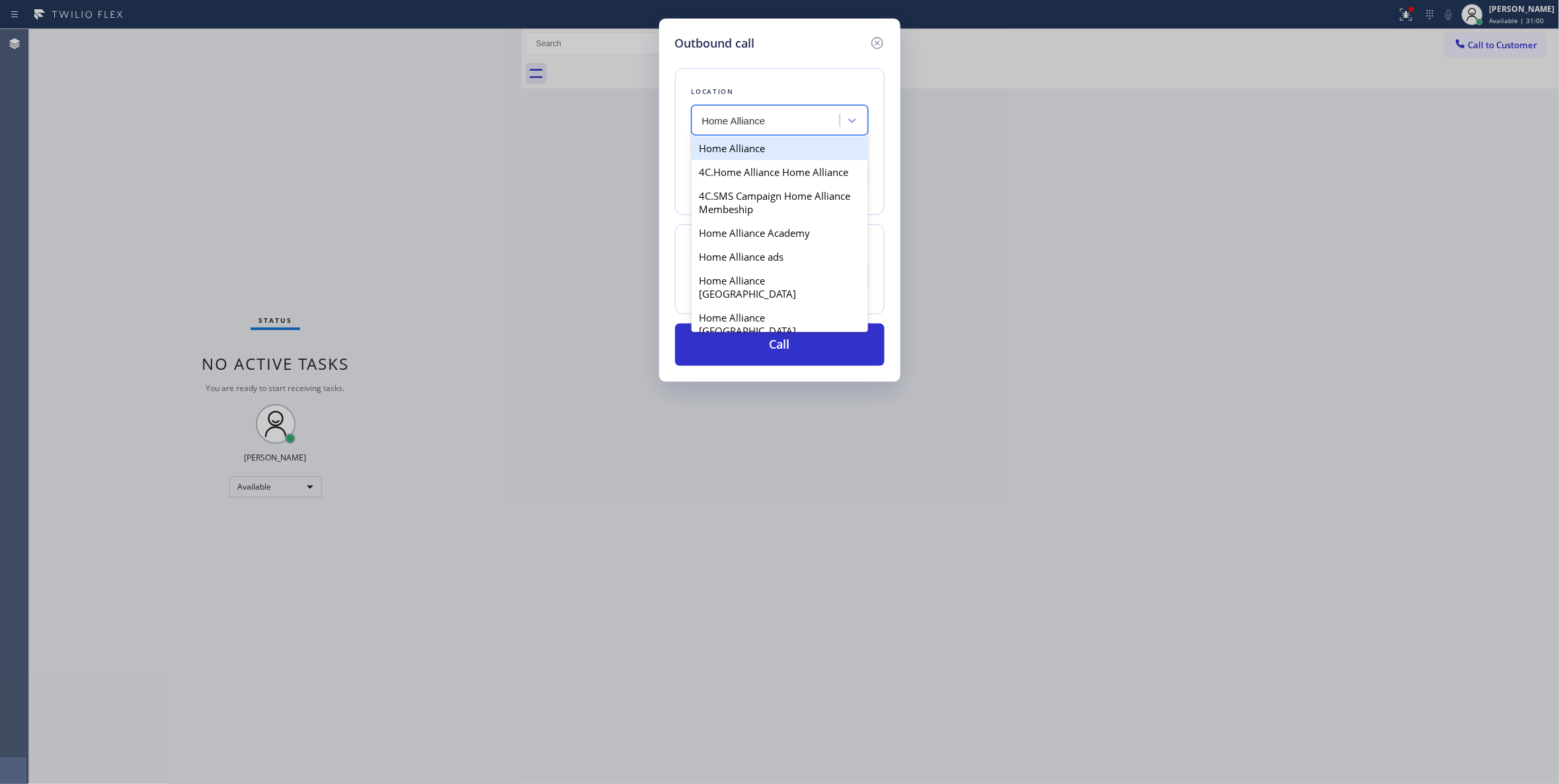
click at [786, 147] on div "Home Alliance" at bounding box center [780, 148] width 177 height 24
type input "[PHONE_NUMBER]"
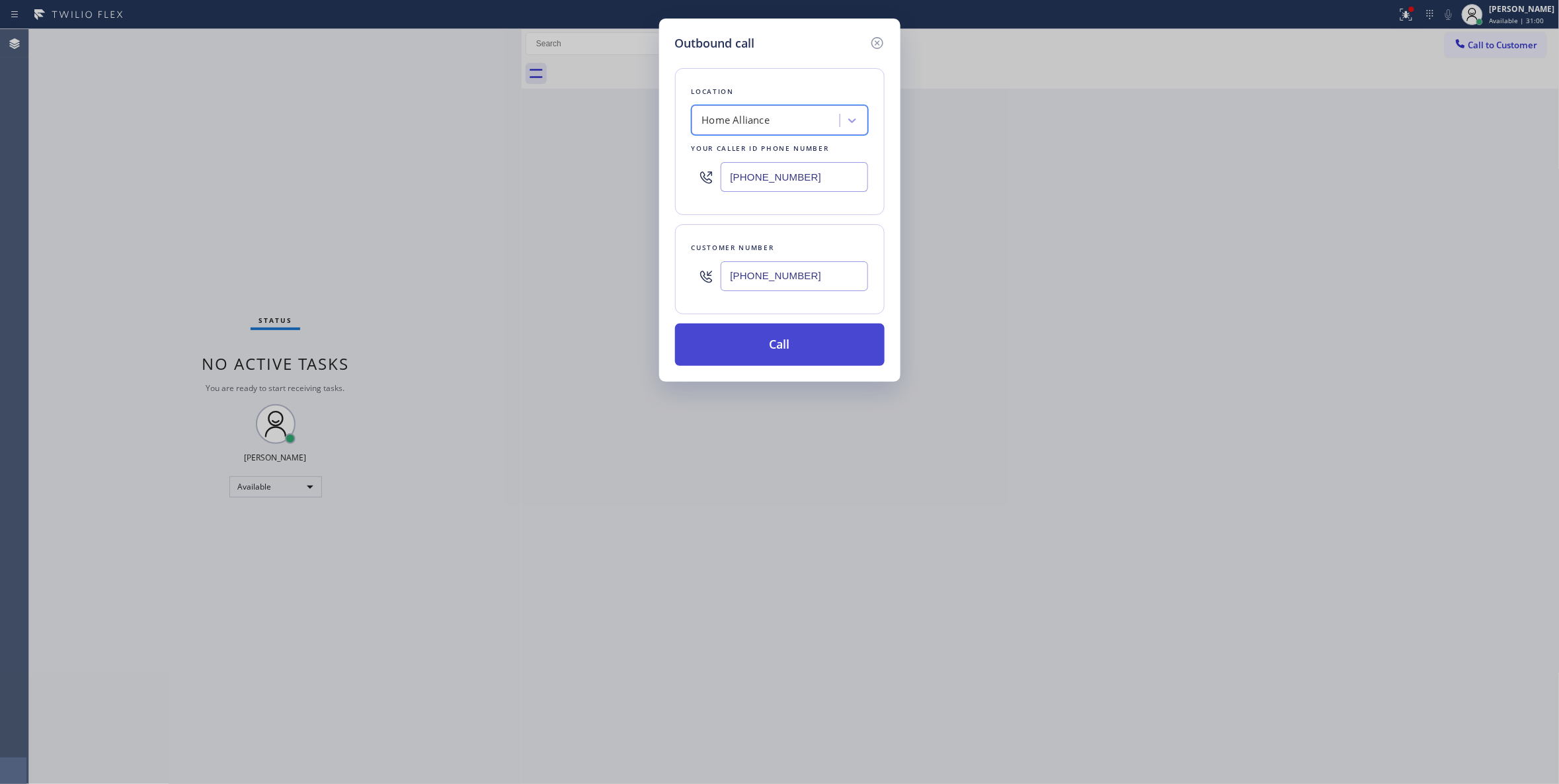
click at [781, 339] on button "Call" at bounding box center [780, 344] width 210 height 43
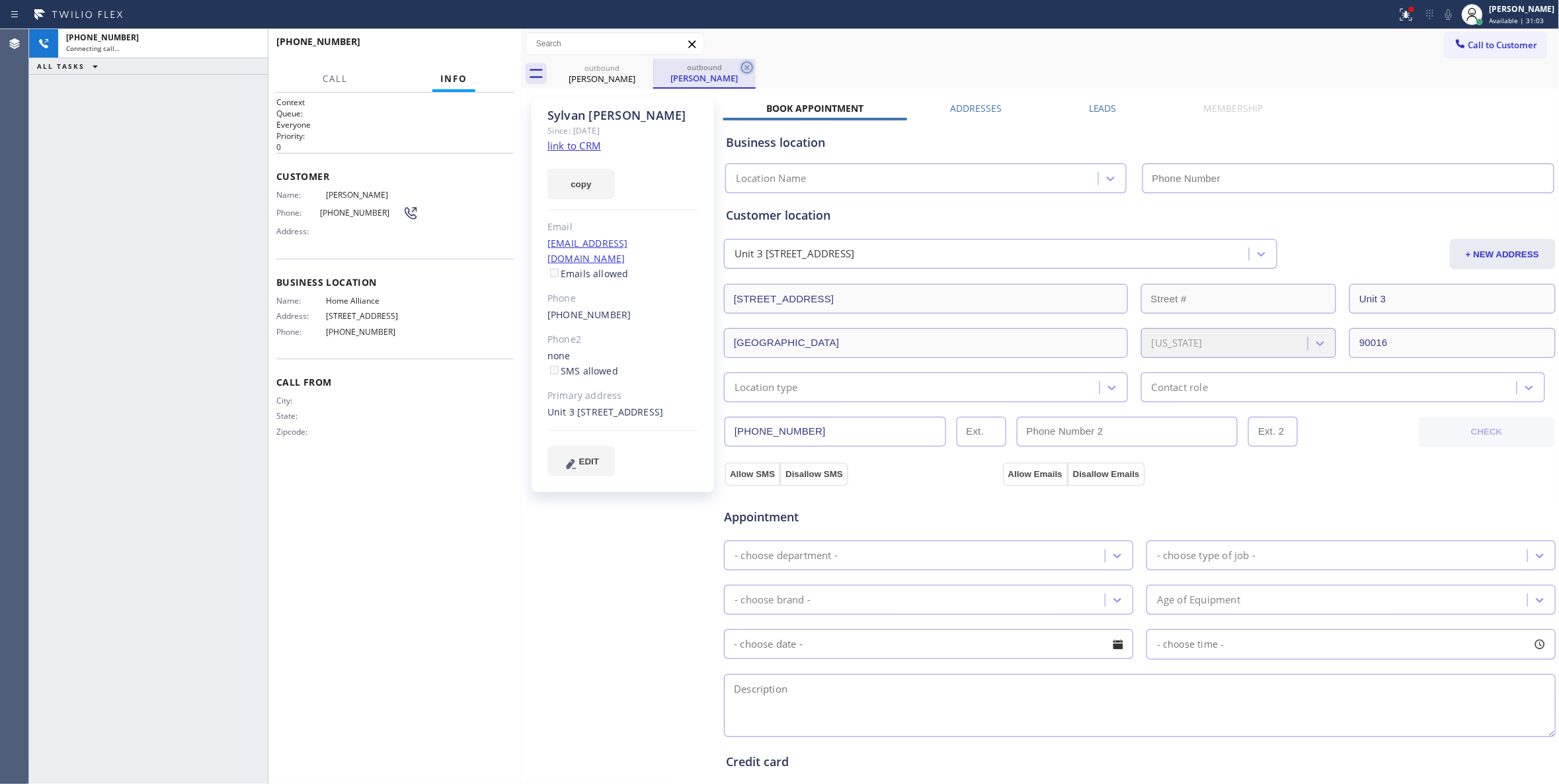
click at [750, 61] on icon at bounding box center [747, 67] width 15 height 15
type input "[PHONE_NUMBER]"
click at [554, 559] on div "[PERSON_NAME] Since: [DATE] link to CRM copy Email [EMAIL_ADDRESS][DOMAIN_NAME]…" at bounding box center [624, 534] width 199 height 884
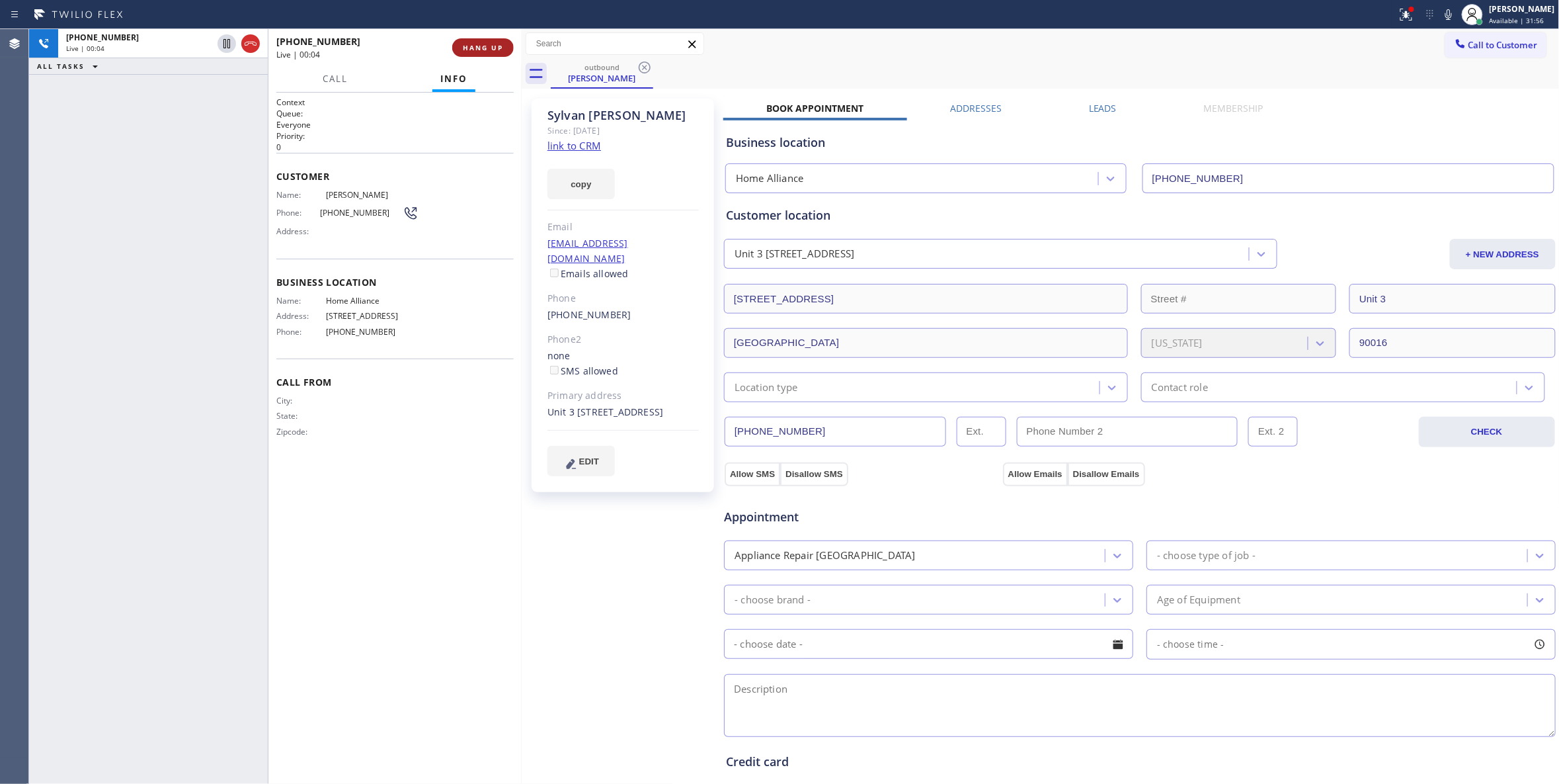
click at [472, 55] on button "HANG UP" at bounding box center [483, 47] width 62 height 18
click at [472, 53] on button "HANG UP" at bounding box center [483, 47] width 62 height 18
click at [477, 54] on button "HANG UP" at bounding box center [483, 47] width 62 height 18
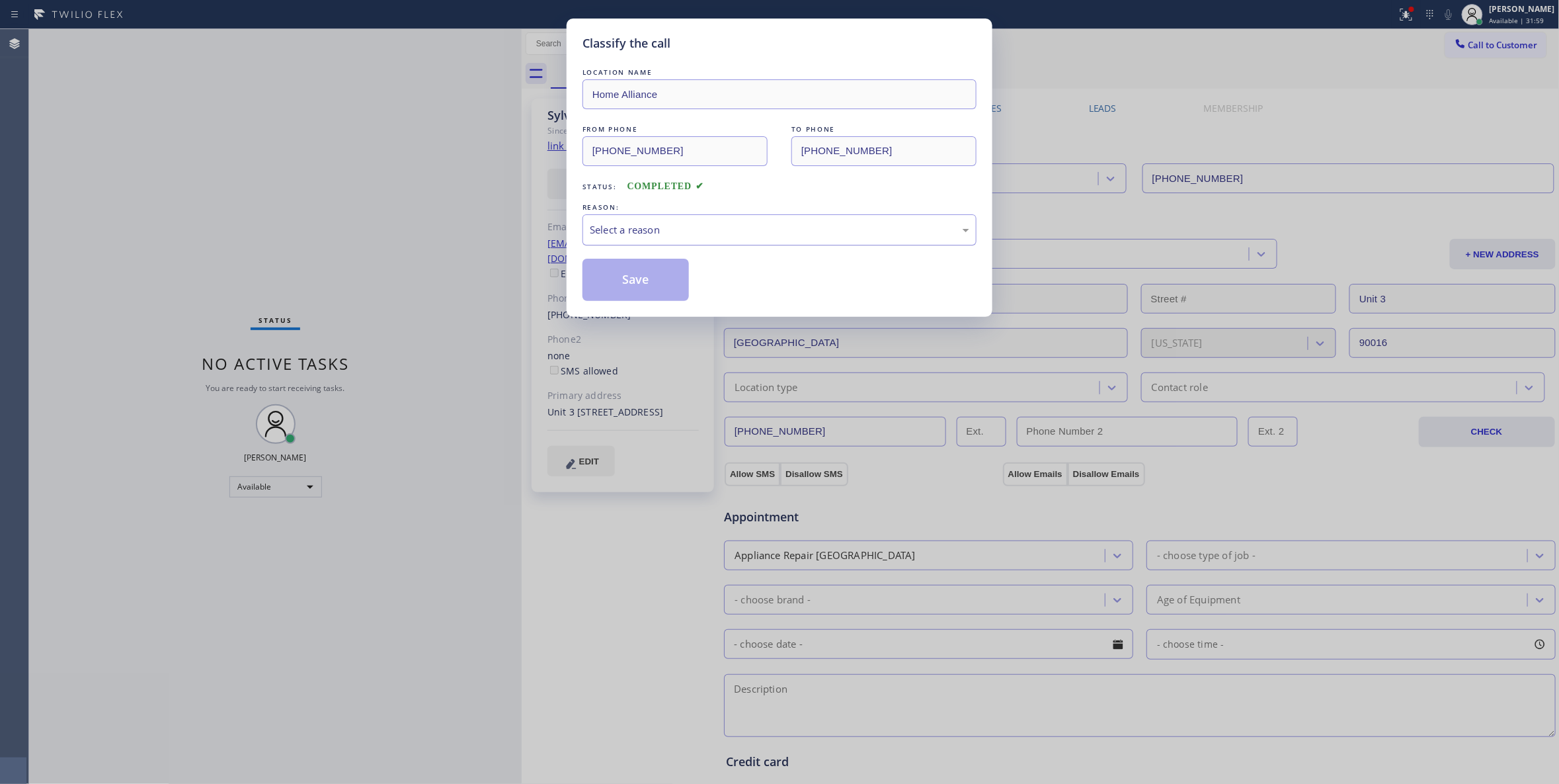
click at [606, 218] on div "Select a reason" at bounding box center [780, 230] width 394 height 31
click at [619, 287] on button "Save" at bounding box center [635, 279] width 106 height 43
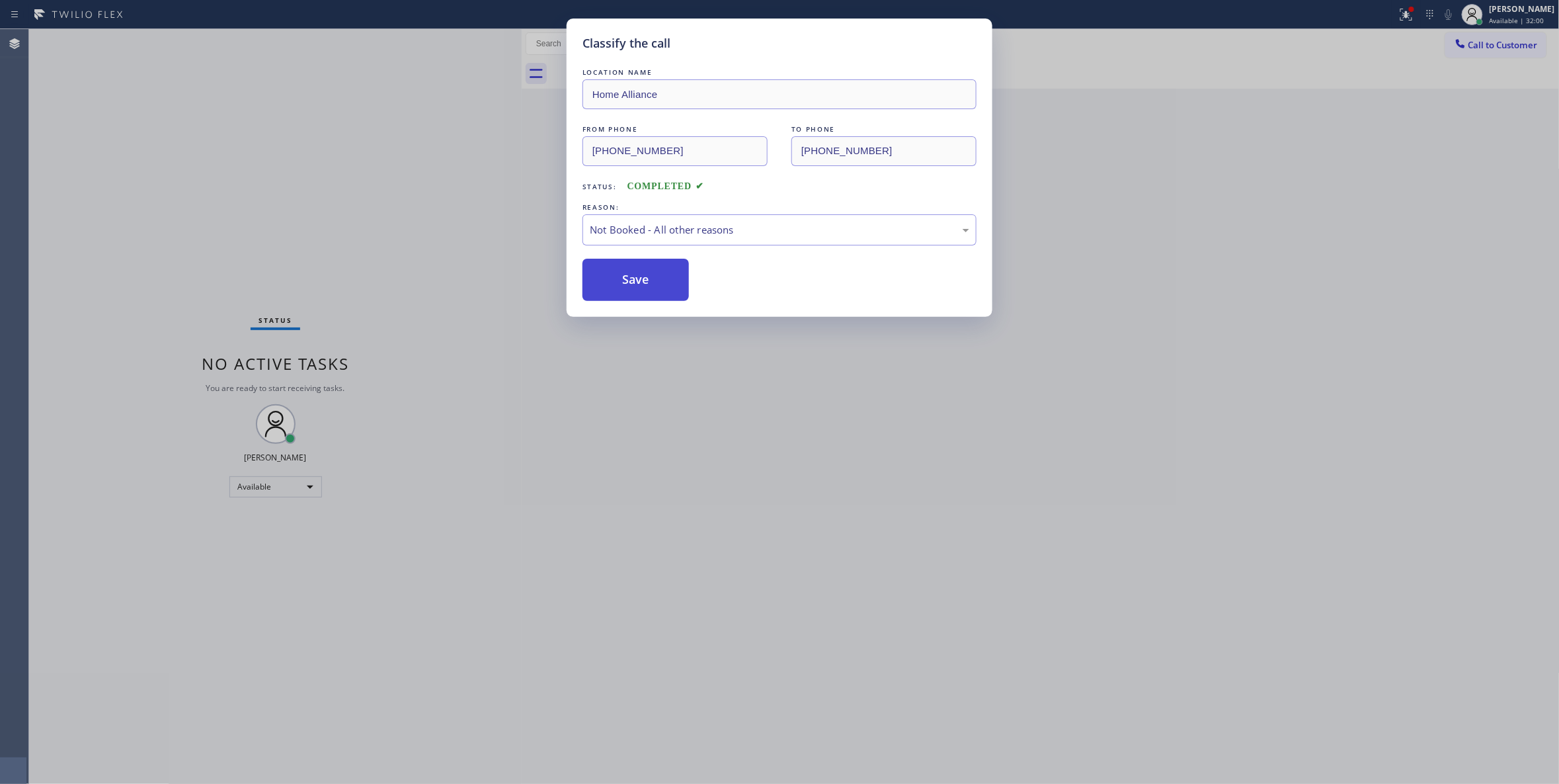
click at [618, 286] on button "Save" at bounding box center [635, 279] width 106 height 43
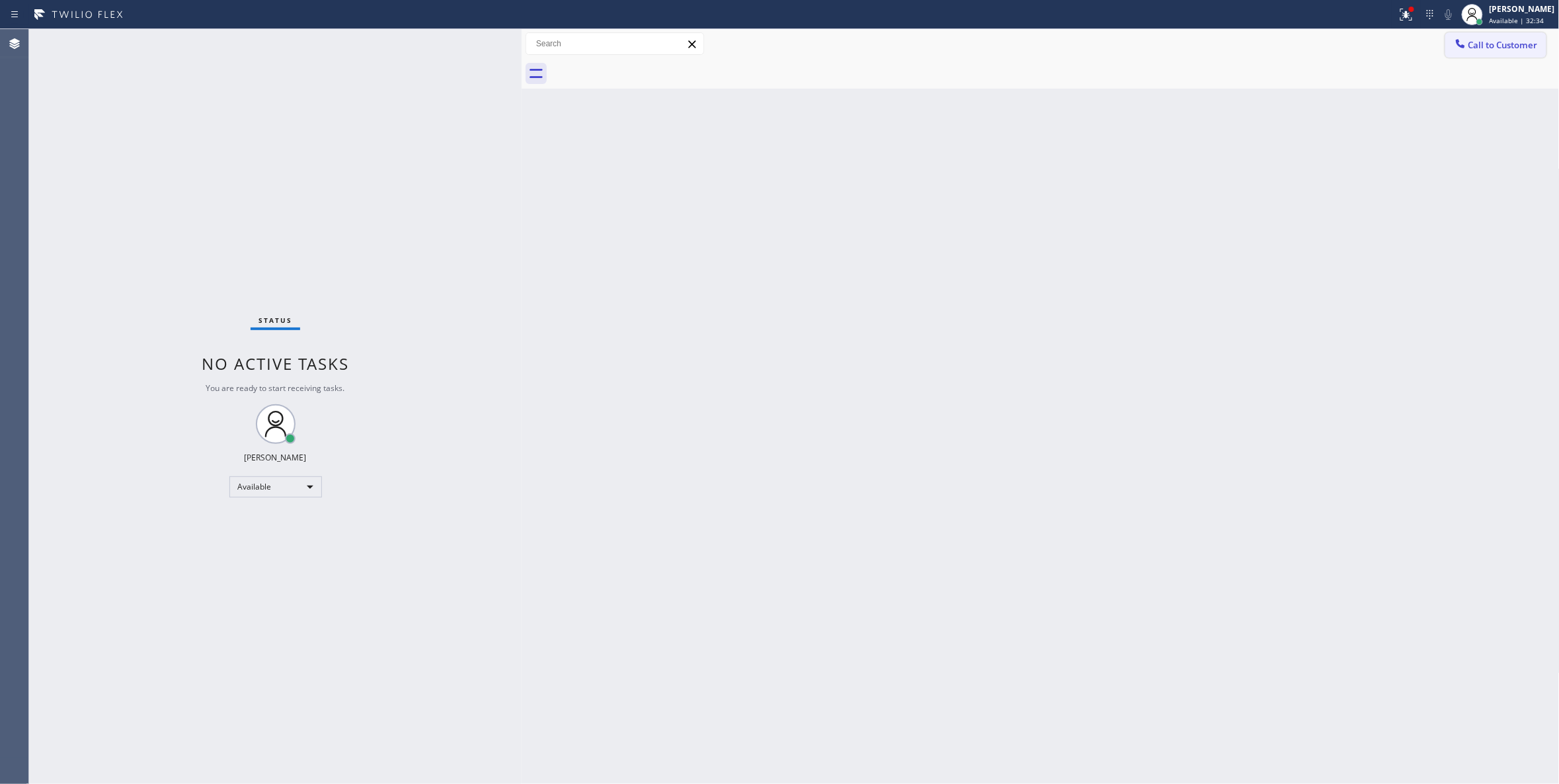
click at [1491, 46] on span "Call to Customer" at bounding box center [1504, 44] width 70 height 12
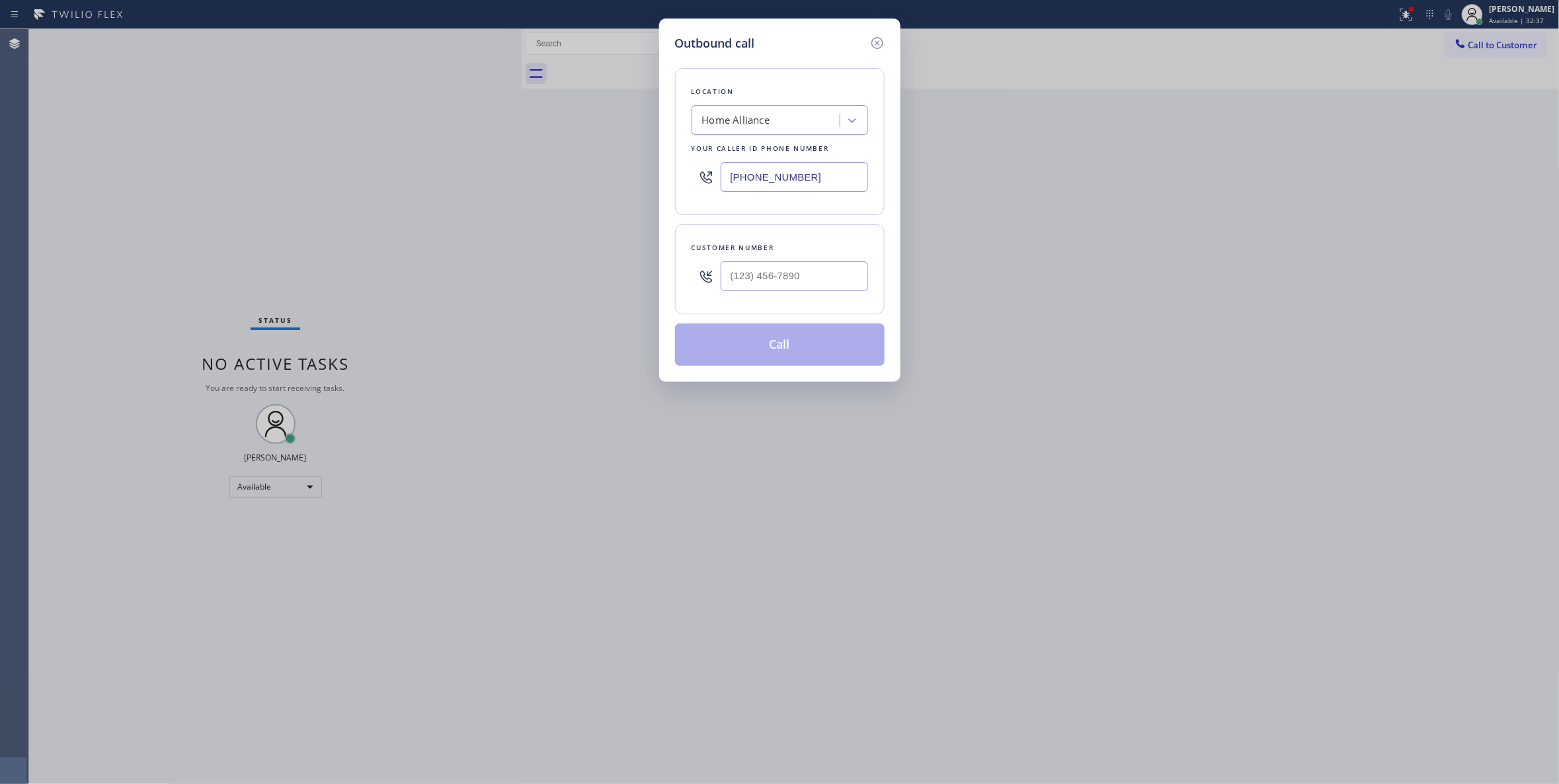
drag, startPoint x: 783, startPoint y: 257, endPoint x: 789, endPoint y: 276, distance: 19.9
click at [783, 260] on div at bounding box center [794, 276] width 148 height 43
click at [789, 278] on input "(___) ___-____" at bounding box center [794, 276] width 148 height 30
paste input "773) 744-7901"
type input "[PHONE_NUMBER]"
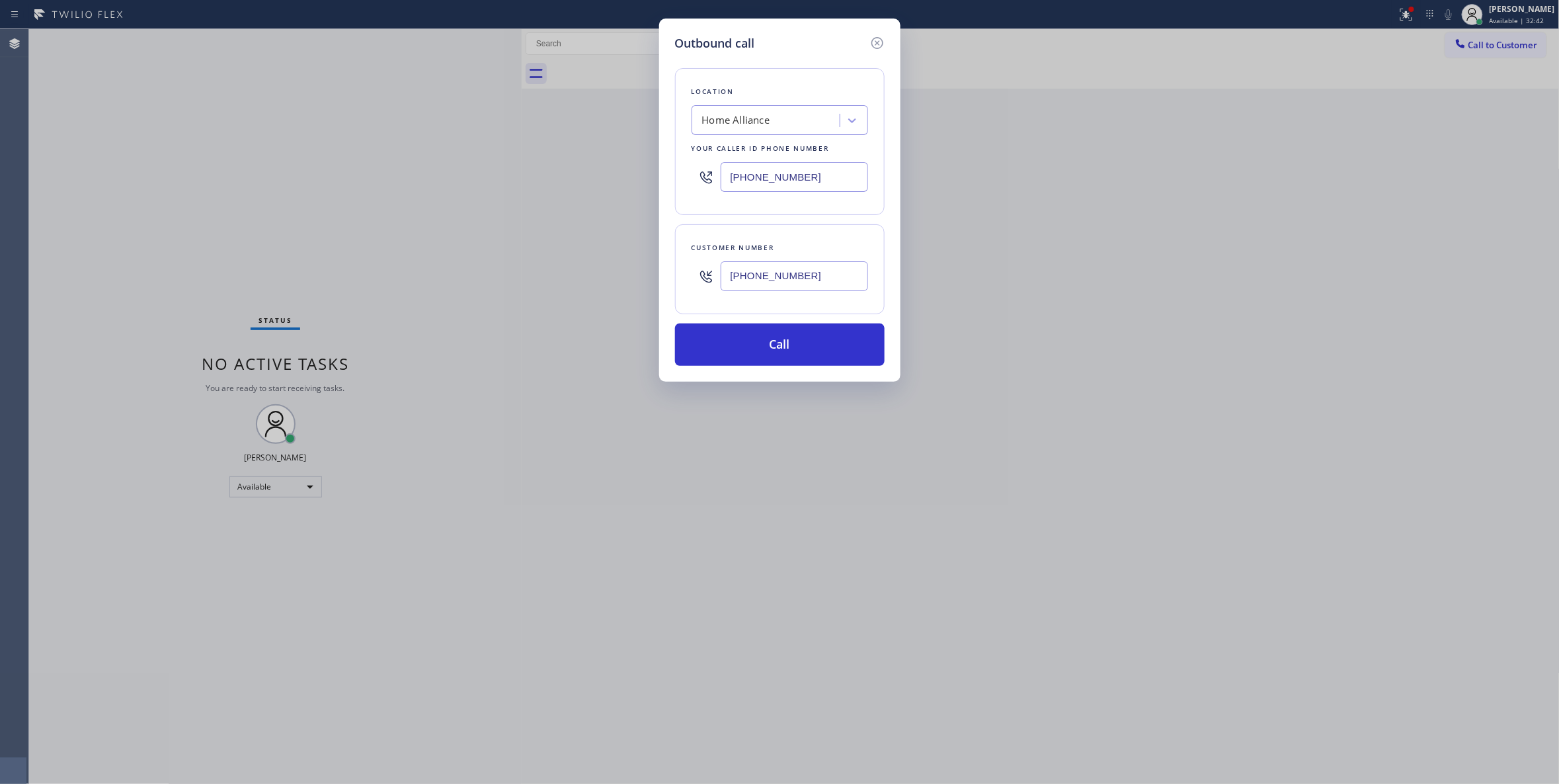
paste input "33) 692-2271"
drag, startPoint x: 835, startPoint y: 184, endPoint x: 495, endPoint y: 183, distance: 340.0
click at [495, 183] on div "Outbound call Location Home Alliance Your caller id phone number [PHONE_NUMBER]…" at bounding box center [780, 392] width 1559 height 784
type input "[PHONE_NUMBER]"
click at [789, 345] on button "Call" at bounding box center [780, 344] width 210 height 43
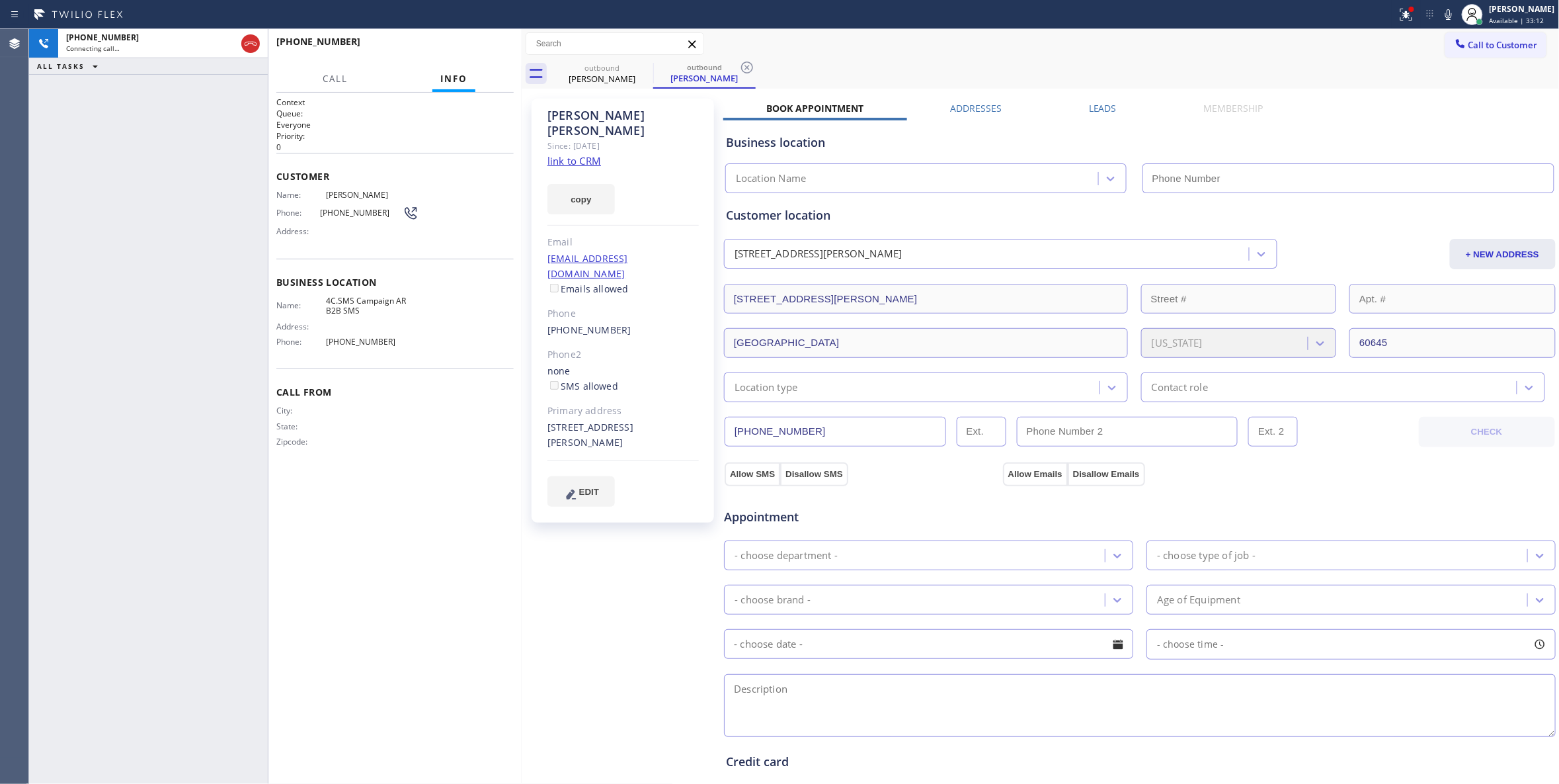
type input "[PHONE_NUMBER]"
click at [70, 395] on div "[PHONE_NUMBER] Connecting call… ALL TASKS ALL TASKS ACTIVE TASKS TASKS IN WRAP …" at bounding box center [148, 407] width 239 height 755
click at [751, 69] on icon at bounding box center [747, 67] width 15 height 15
click at [591, 154] on link "link to CRM" at bounding box center [574, 161] width 54 height 14
click at [1441, 11] on icon at bounding box center [1448, 14] width 15 height 15
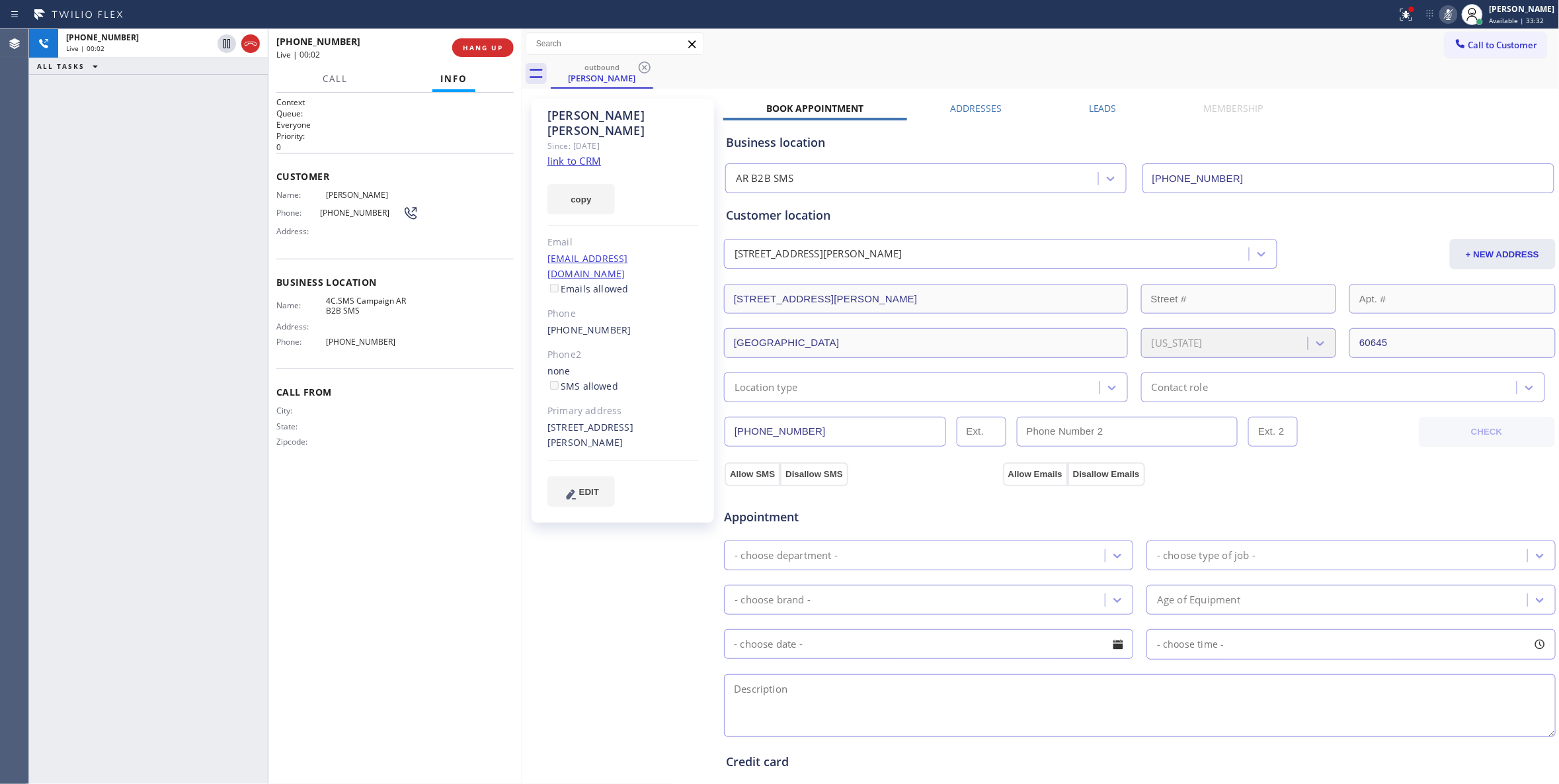
click at [1441, 14] on icon at bounding box center [1448, 14] width 15 height 15
click at [485, 50] on span "HANG UP" at bounding box center [483, 47] width 40 height 9
click at [476, 55] on button "COMPLETE" at bounding box center [481, 47] width 67 height 18
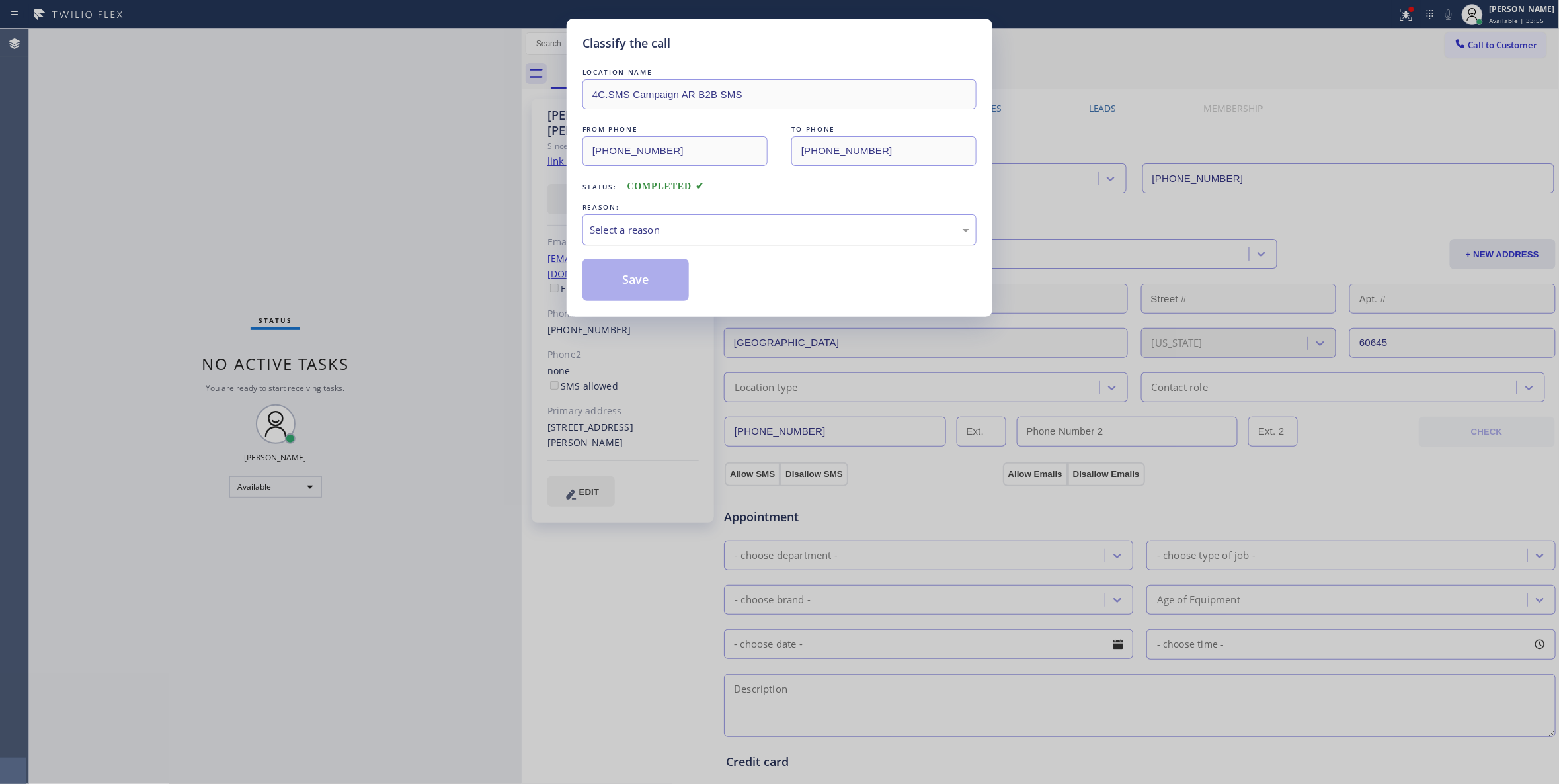
click at [654, 223] on div "Select a reason" at bounding box center [780, 230] width 379 height 15
click at [652, 279] on button "Save" at bounding box center [635, 279] width 106 height 43
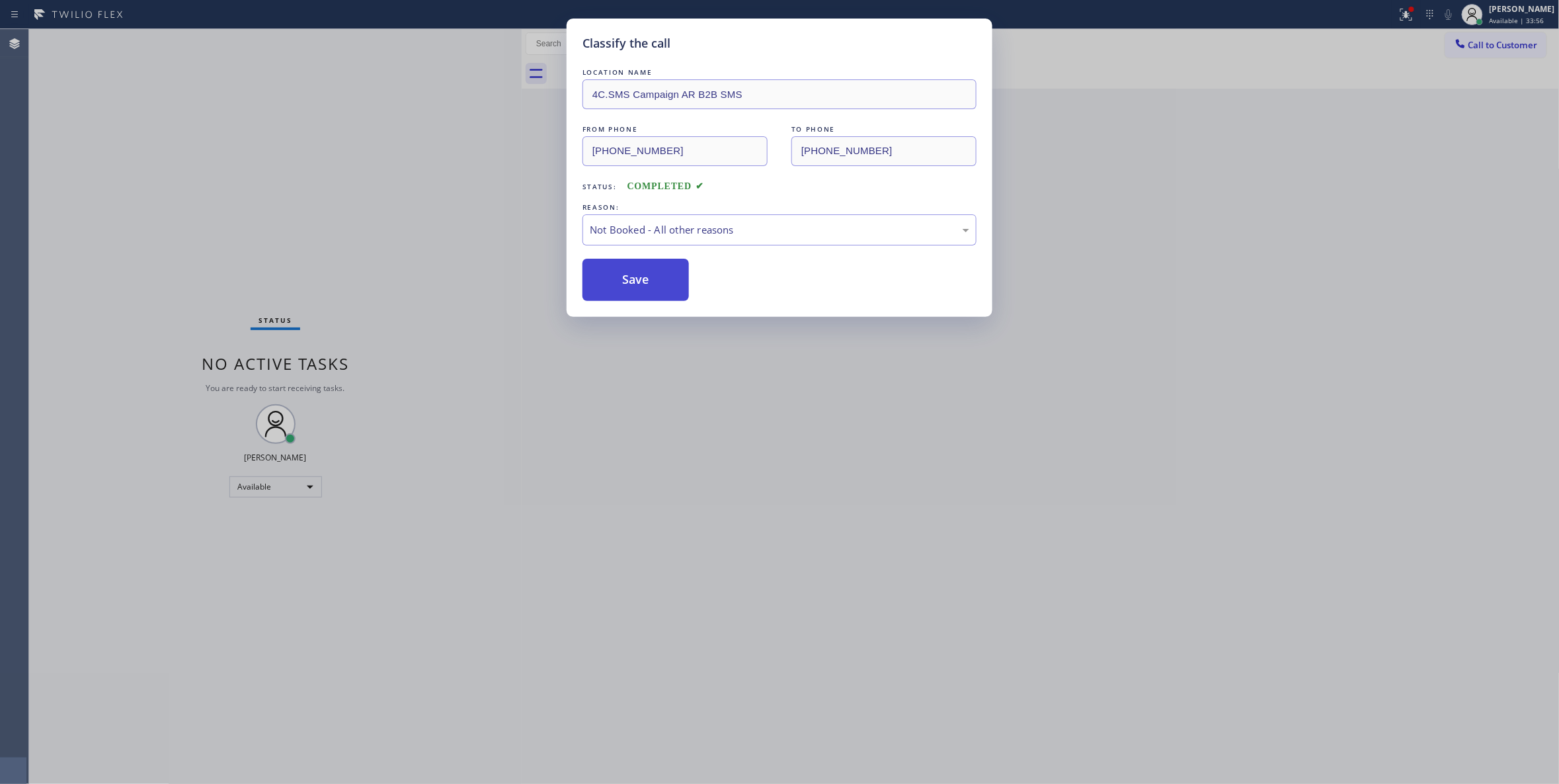
click at [652, 279] on button "Save" at bounding box center [635, 279] width 106 height 43
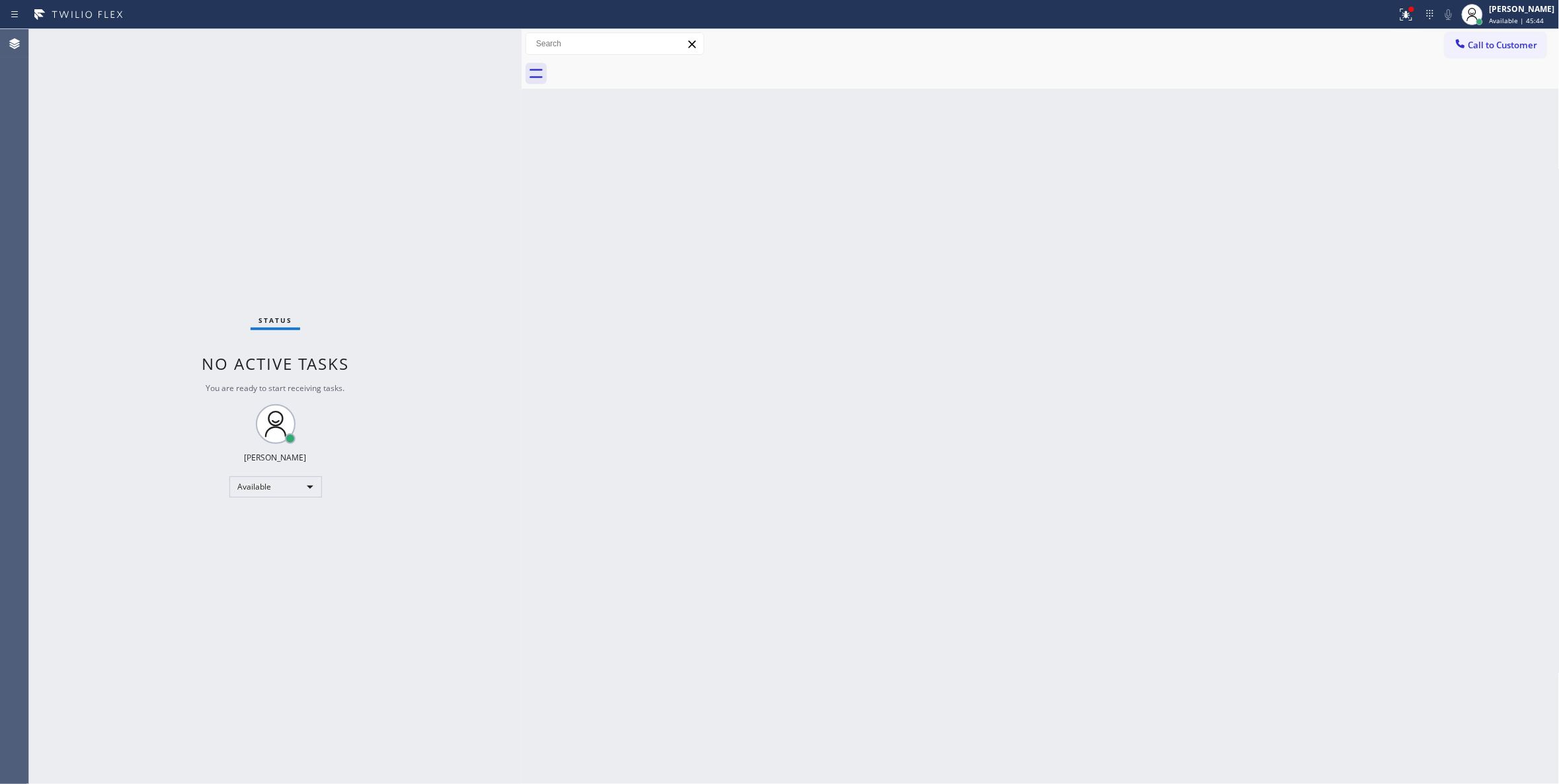
click at [103, 731] on div "Status No active tasks You are ready to start receiving tasks. [PERSON_NAME] Av…" at bounding box center [275, 407] width 493 height 755
click at [1017, 558] on div "Back to Dashboard Change Sender ID Customers Technicians Select a contact Outbo…" at bounding box center [1041, 407] width 1038 height 755
click at [235, 178] on div "Status No active tasks You are ready to start receiving tasks. [PERSON_NAME] Av…" at bounding box center [275, 407] width 493 height 755
drag, startPoint x: 67, startPoint y: 378, endPoint x: 70, endPoint y: 149, distance: 229.0
click at [67, 377] on div "Status No active tasks You are ready to start receiving tasks. [PERSON_NAME] Av…" at bounding box center [275, 407] width 493 height 755
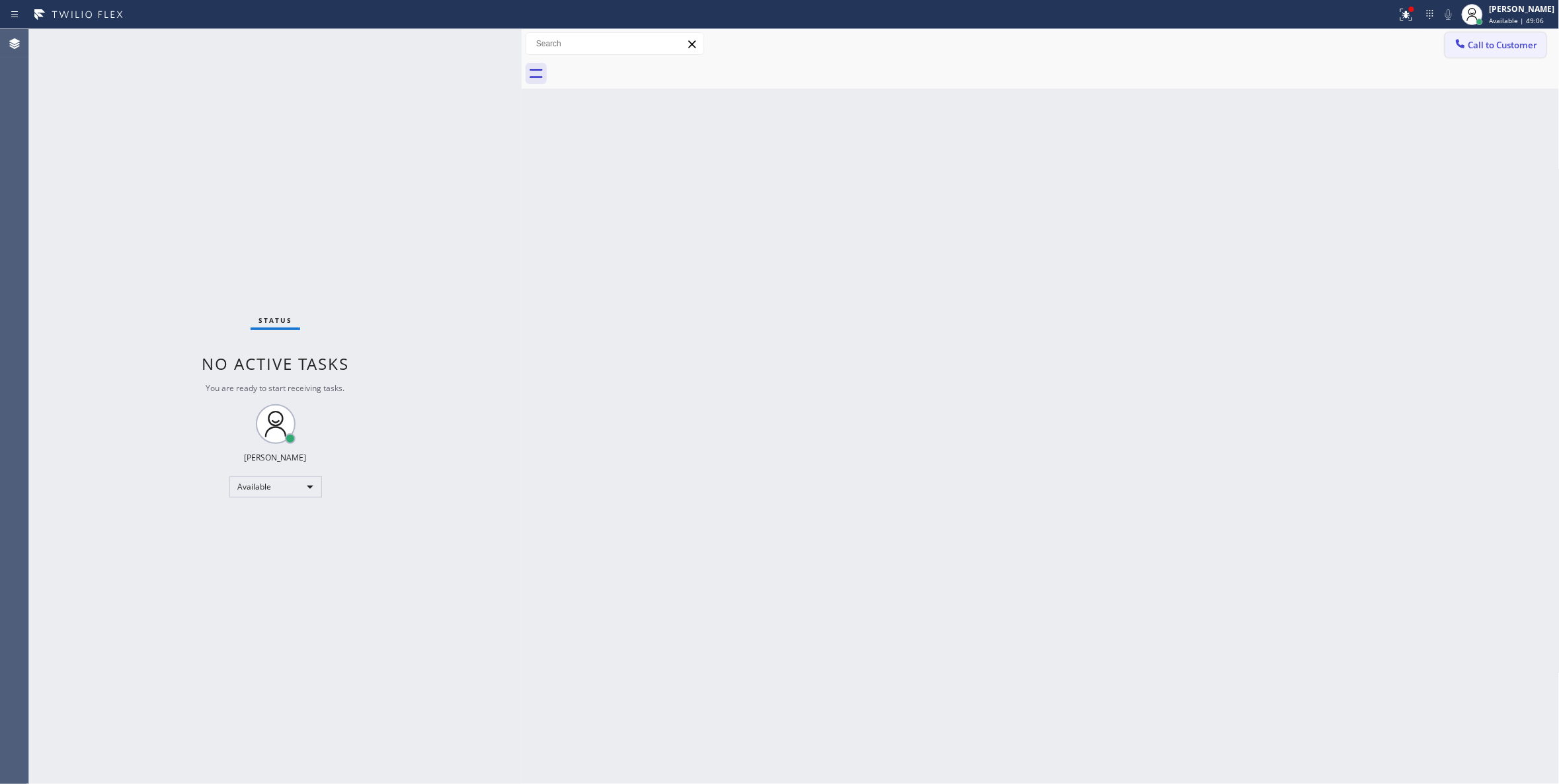
click at [1521, 41] on span "Call to Customer" at bounding box center [1504, 44] width 70 height 12
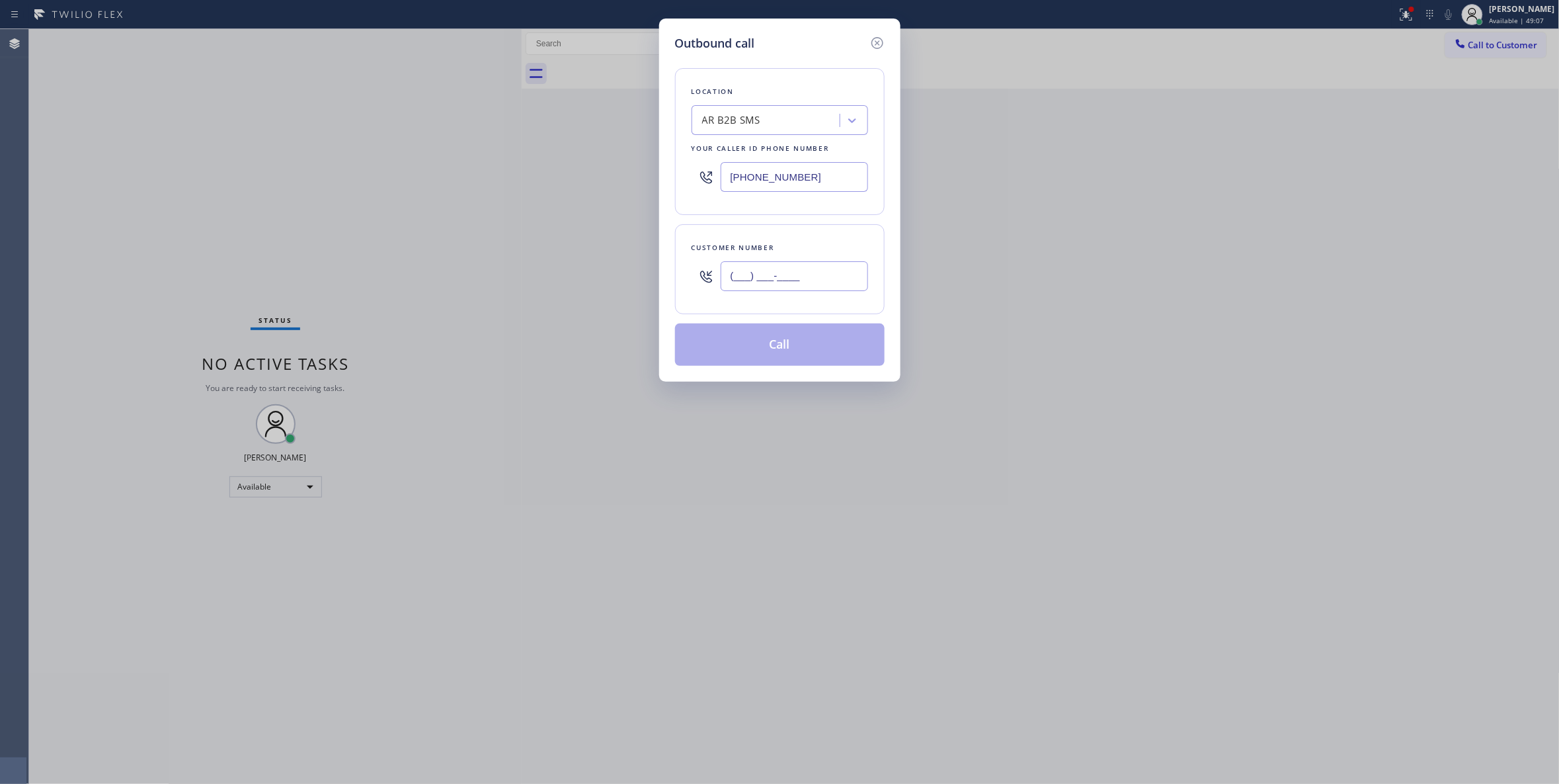
click at [734, 286] on input "(___) ___-____" at bounding box center [794, 276] width 148 height 30
paste input "303) 880-3615"
type input "[PHONE_NUMBER]"
paste input "720) 740-5899"
drag, startPoint x: 813, startPoint y: 181, endPoint x: 560, endPoint y: 164, distance: 253.6
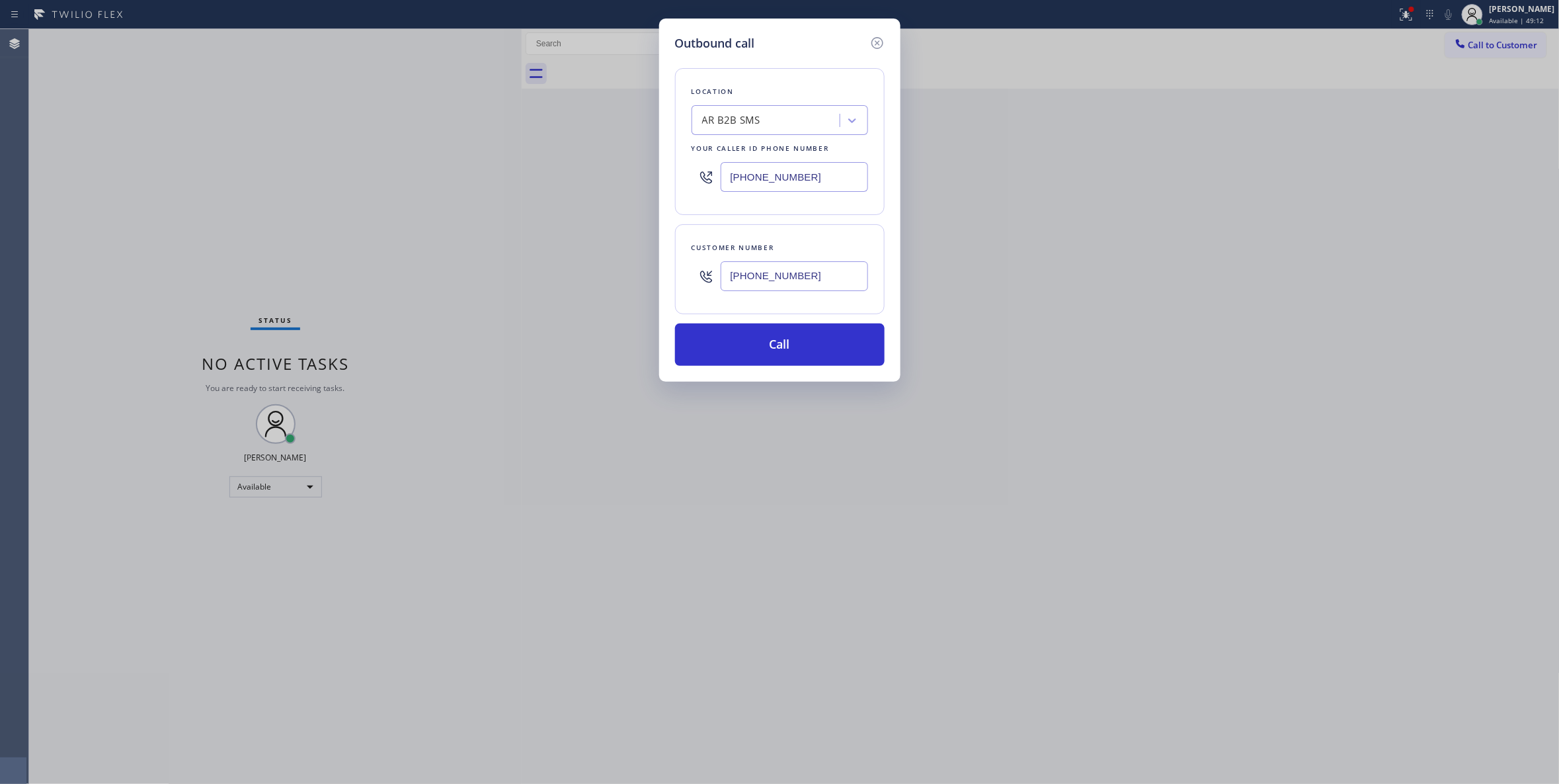
click at [561, 164] on div "Outbound call Location AR B2B SMS Your caller id phone number [PHONE_NUMBER] Cu…" at bounding box center [780, 392] width 1559 height 784
type input "[PHONE_NUMBER]"
click at [793, 348] on button "Call" at bounding box center [780, 344] width 210 height 43
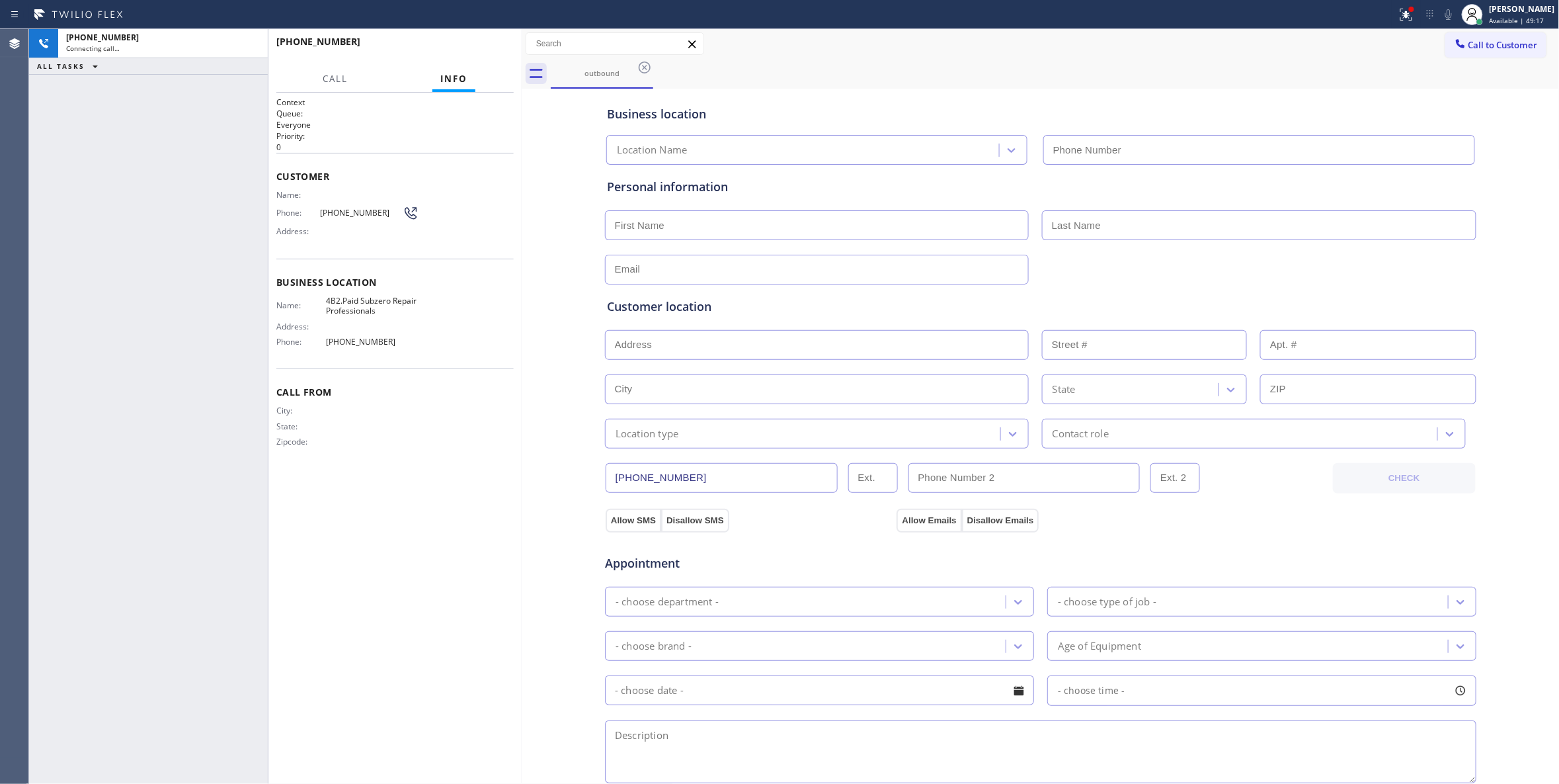
type input "[PHONE_NUMBER]"
drag, startPoint x: 518, startPoint y: 532, endPoint x: 512, endPoint y: 524, distance: 10.0
click at [522, 532] on div at bounding box center [522, 407] width 0 height 755
click at [486, 497] on div "Context Queue: Everyone Priority: 0 Customer Name: Phone: [PHONE_NUMBER] Addres…" at bounding box center [396, 437] width 238 height 683
click at [515, 437] on div "Context Queue: Everyone Priority: 0 Customer Name: Phone: [PHONE_NUMBER] Addres…" at bounding box center [395, 438] width 253 height 691
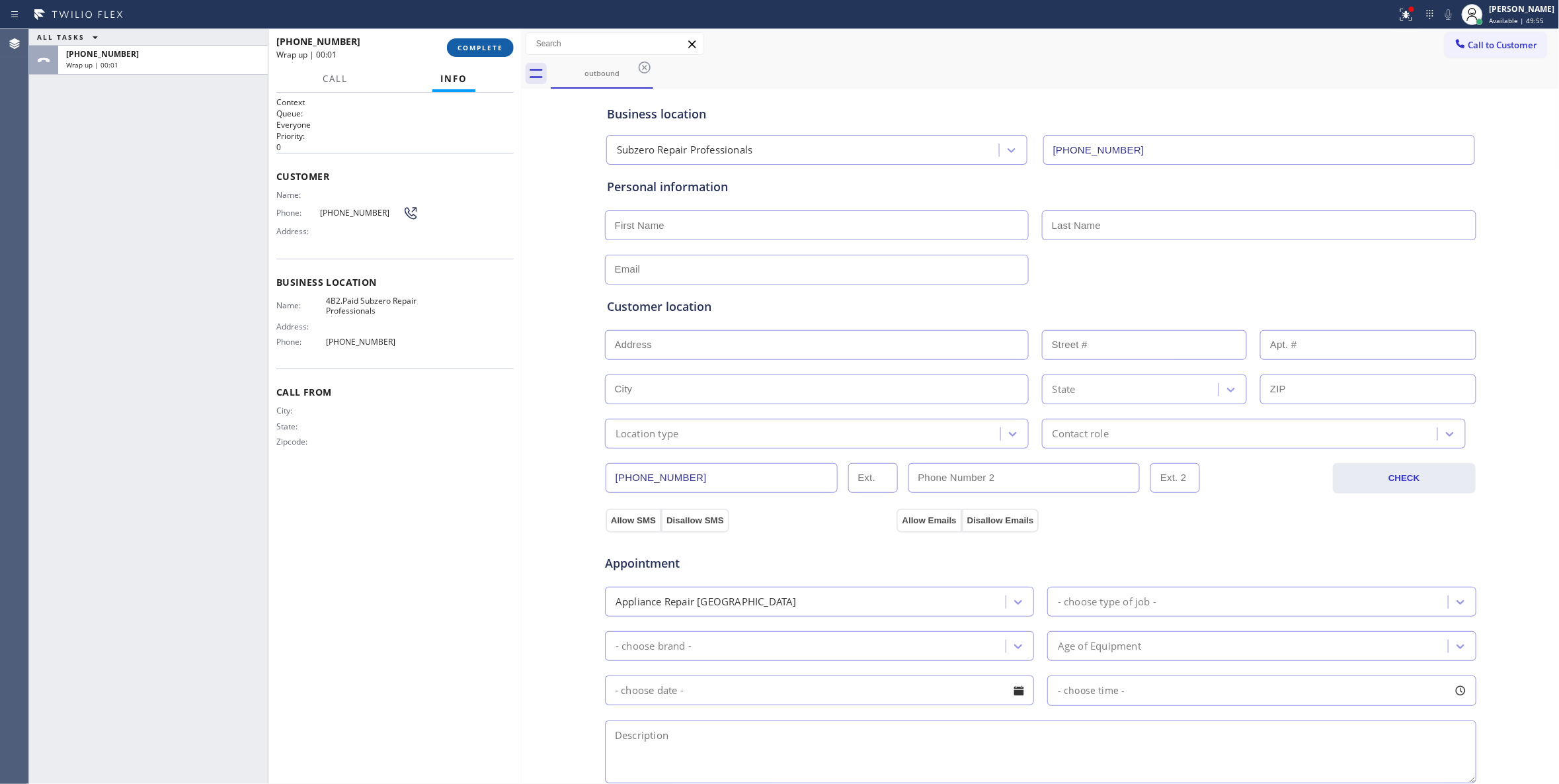
click at [493, 48] on span "COMPLETE" at bounding box center [480, 47] width 45 height 9
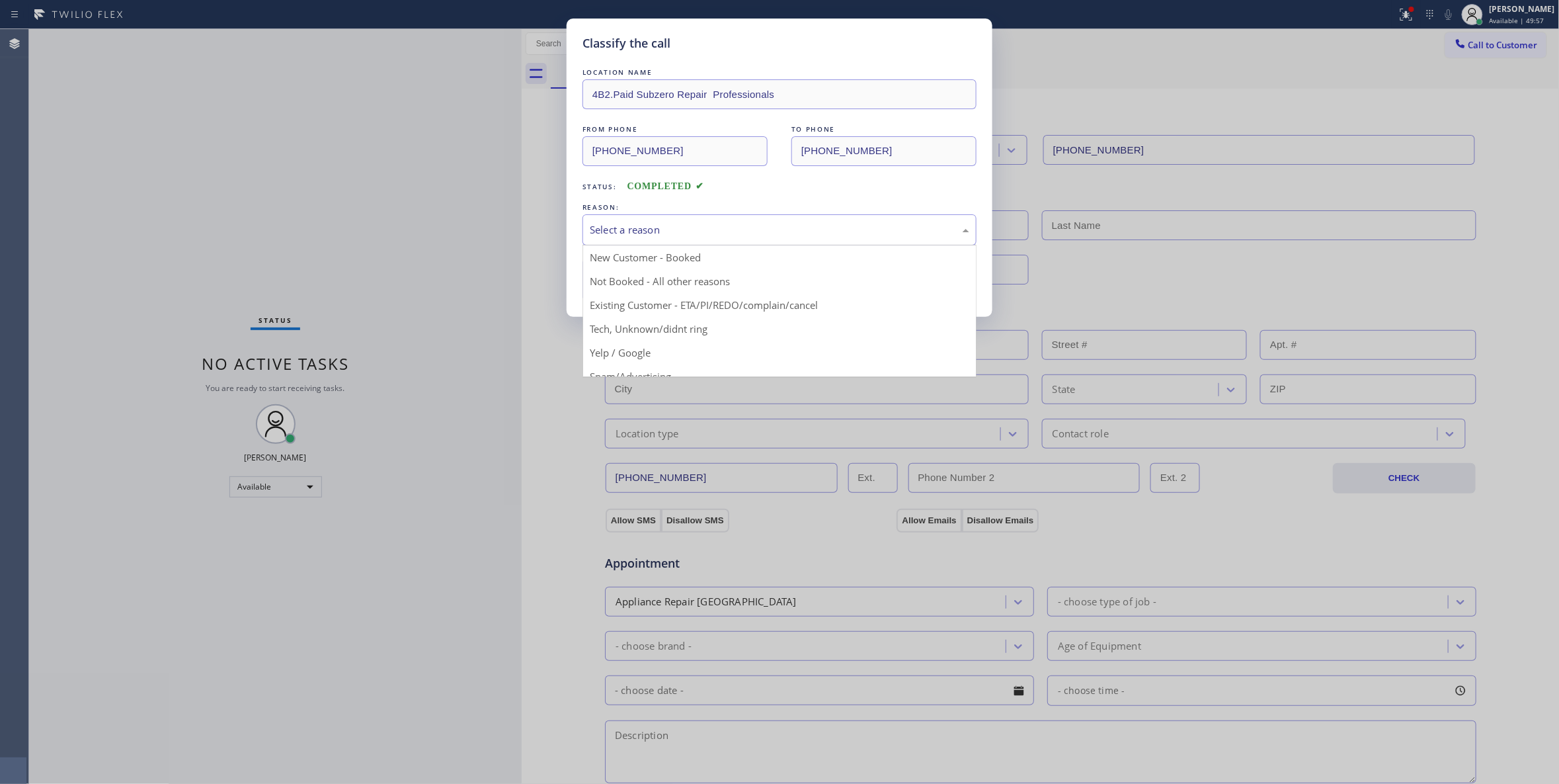
click at [643, 228] on div "Select a reason" at bounding box center [780, 230] width 379 height 15
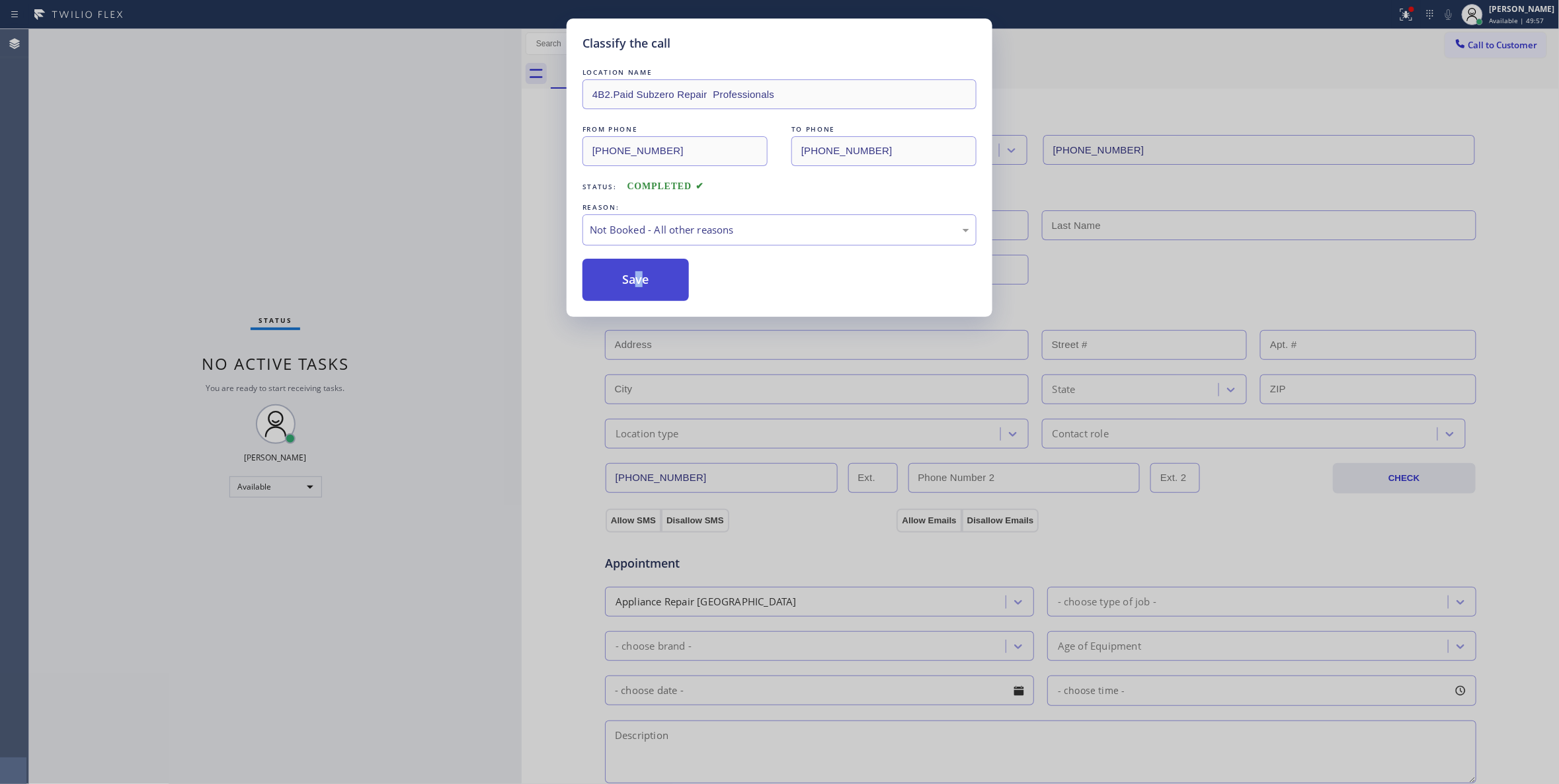
click at [636, 284] on button "Save" at bounding box center [635, 279] width 106 height 43
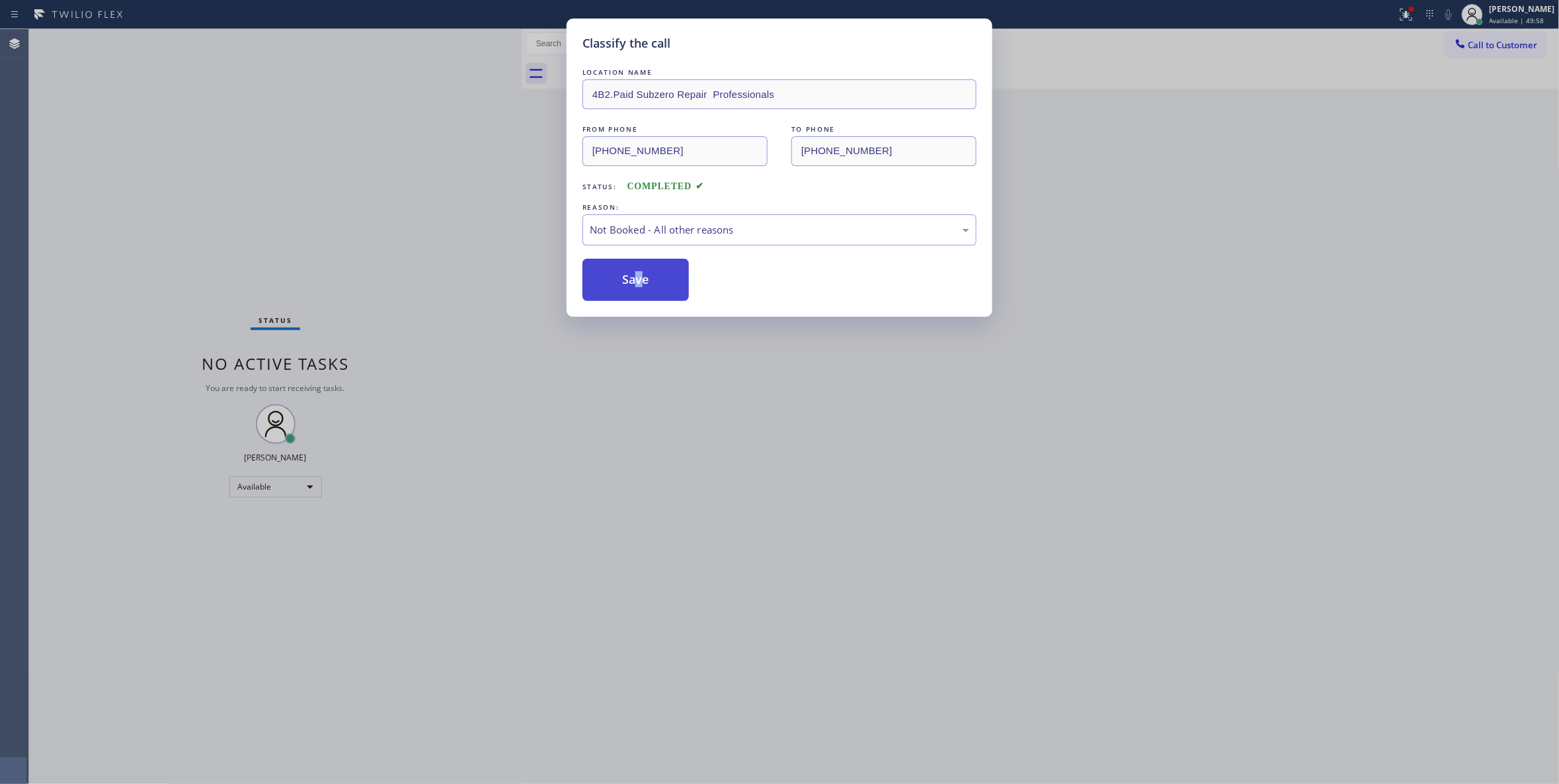
click at [636, 284] on button "Save" at bounding box center [635, 279] width 106 height 43
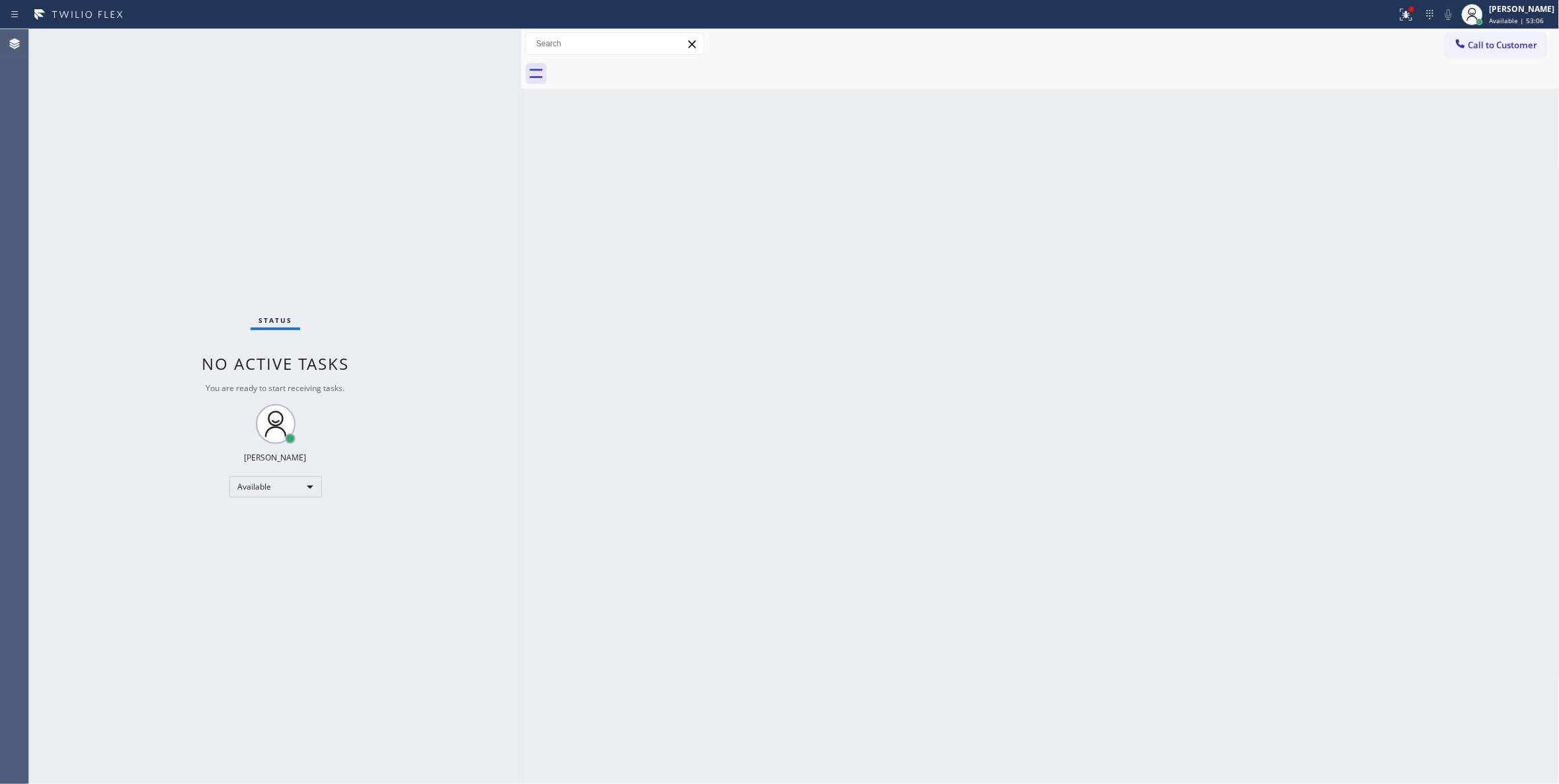
click at [57, 114] on div "Status No active tasks You are ready to start receiving tasks. [PERSON_NAME] Av…" at bounding box center [275, 407] width 493 height 755
click at [270, 485] on div "Available" at bounding box center [276, 486] width 93 height 21
click at [265, 537] on li "Unavailable" at bounding box center [275, 537] width 89 height 15
click at [189, 689] on div "Status No active tasks You are ready to start receiving tasks. [PERSON_NAME] Av…" at bounding box center [275, 407] width 493 height 755
click at [289, 726] on div "Status No active tasks You are ready to start receiving tasks. [PERSON_NAME] Av…" at bounding box center [275, 407] width 493 height 755
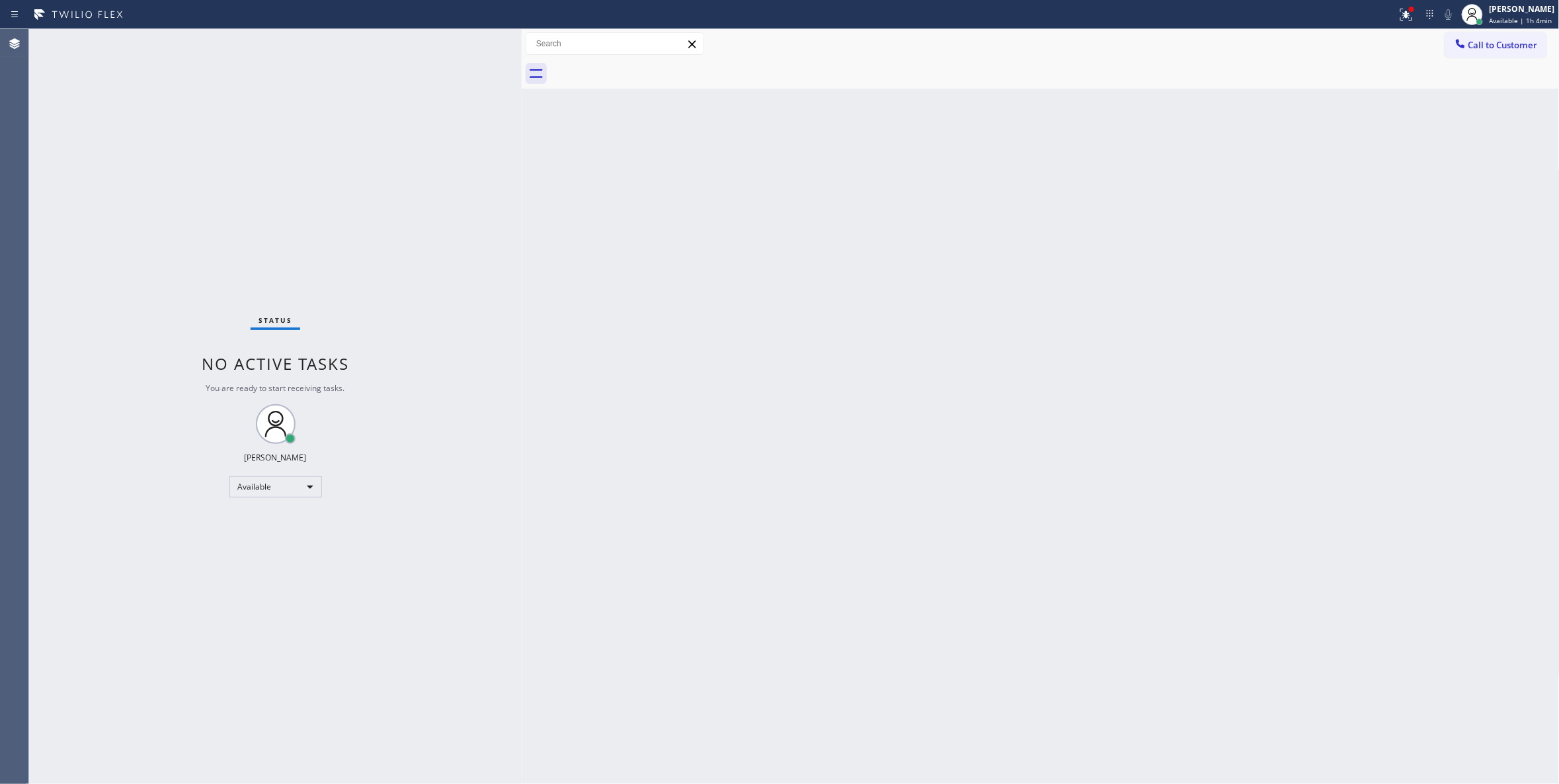
click at [245, 240] on div "Status No active tasks You are ready to start receiving tasks. [PERSON_NAME] Av…" at bounding box center [275, 407] width 493 height 755
click at [120, 201] on div "Status No active tasks You are ready to start receiving tasks. [PERSON_NAME] Av…" at bounding box center [275, 407] width 493 height 755
click at [106, 720] on div "Status No active tasks You are ready to start receiving tasks. [PERSON_NAME] Av…" at bounding box center [275, 407] width 493 height 755
click at [1527, 52] on button "Call to Customer" at bounding box center [1495, 45] width 101 height 25
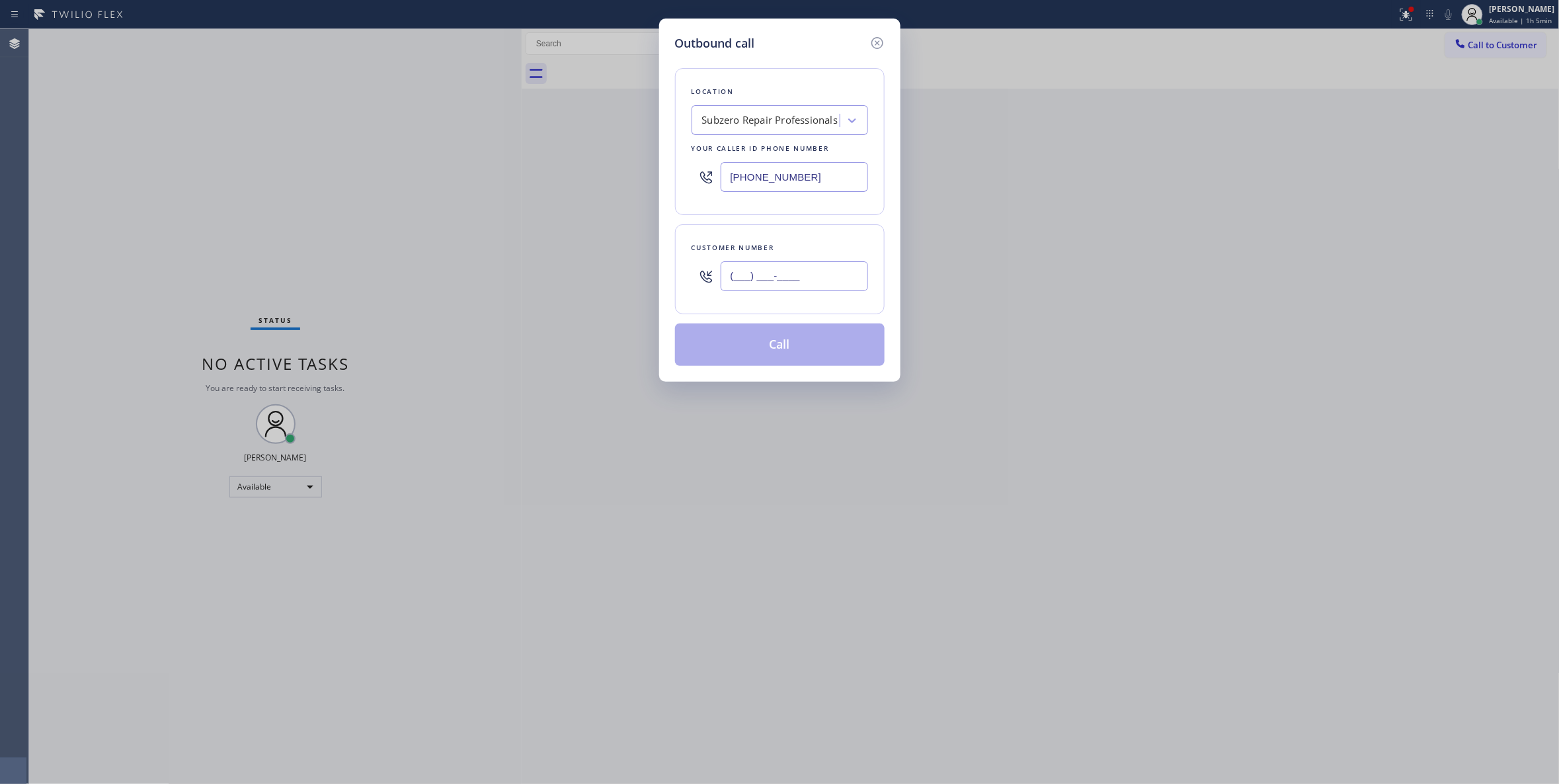
click at [752, 287] on input "(___) ___-____" at bounding box center [794, 276] width 148 height 30
paste input "425) 310-9526"
type input "[PHONE_NUMBER]"
paste input "425) 728-677"
drag, startPoint x: 807, startPoint y: 180, endPoint x: 414, endPoint y: 196, distance: 393.3
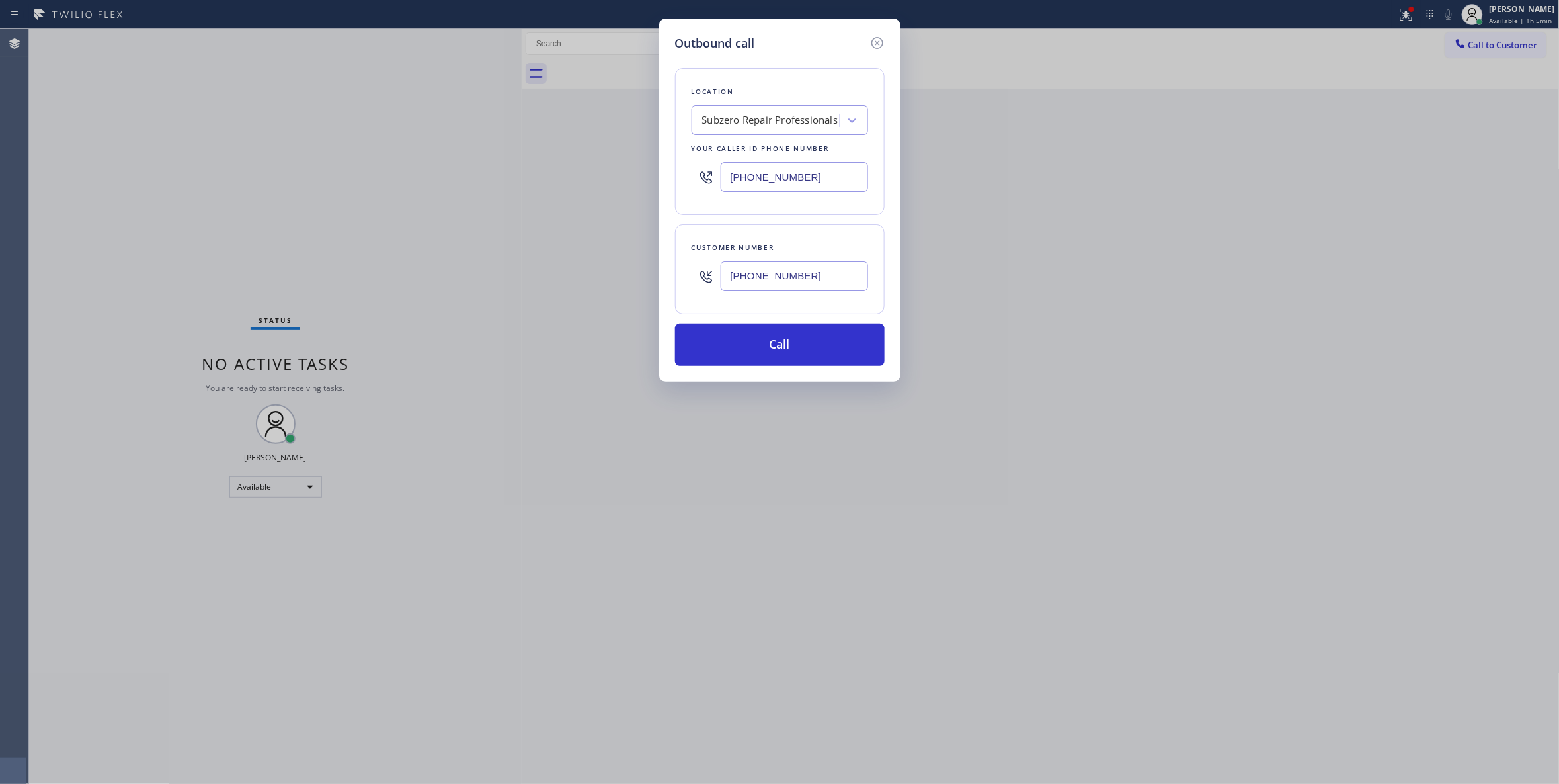
click at [377, 180] on div "Outbound call Location Subzero Repair Professionals Your caller id phone number…" at bounding box center [780, 392] width 1559 height 784
type input "[PHONE_NUMBER]"
drag, startPoint x: 824, startPoint y: 283, endPoint x: 667, endPoint y: 287, distance: 157.1
click at [667, 287] on div "Outbound call Location E Appliance Repair & HVAC SeaTac Your caller id phone nu…" at bounding box center [780, 200] width 241 height 363
drag, startPoint x: 777, startPoint y: 350, endPoint x: 778, endPoint y: 358, distance: 8.1
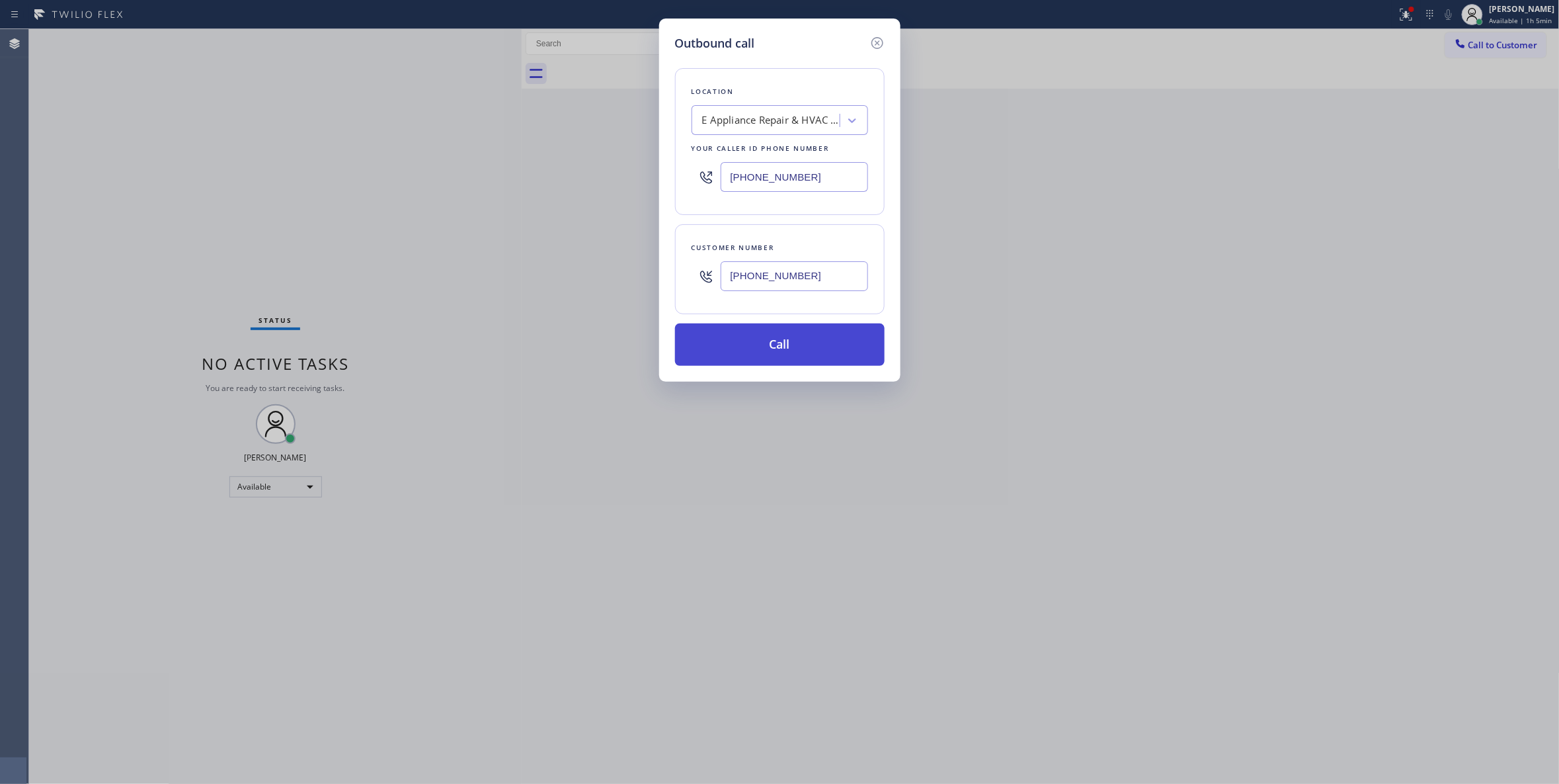
click at [777, 350] on button "Call" at bounding box center [780, 344] width 210 height 43
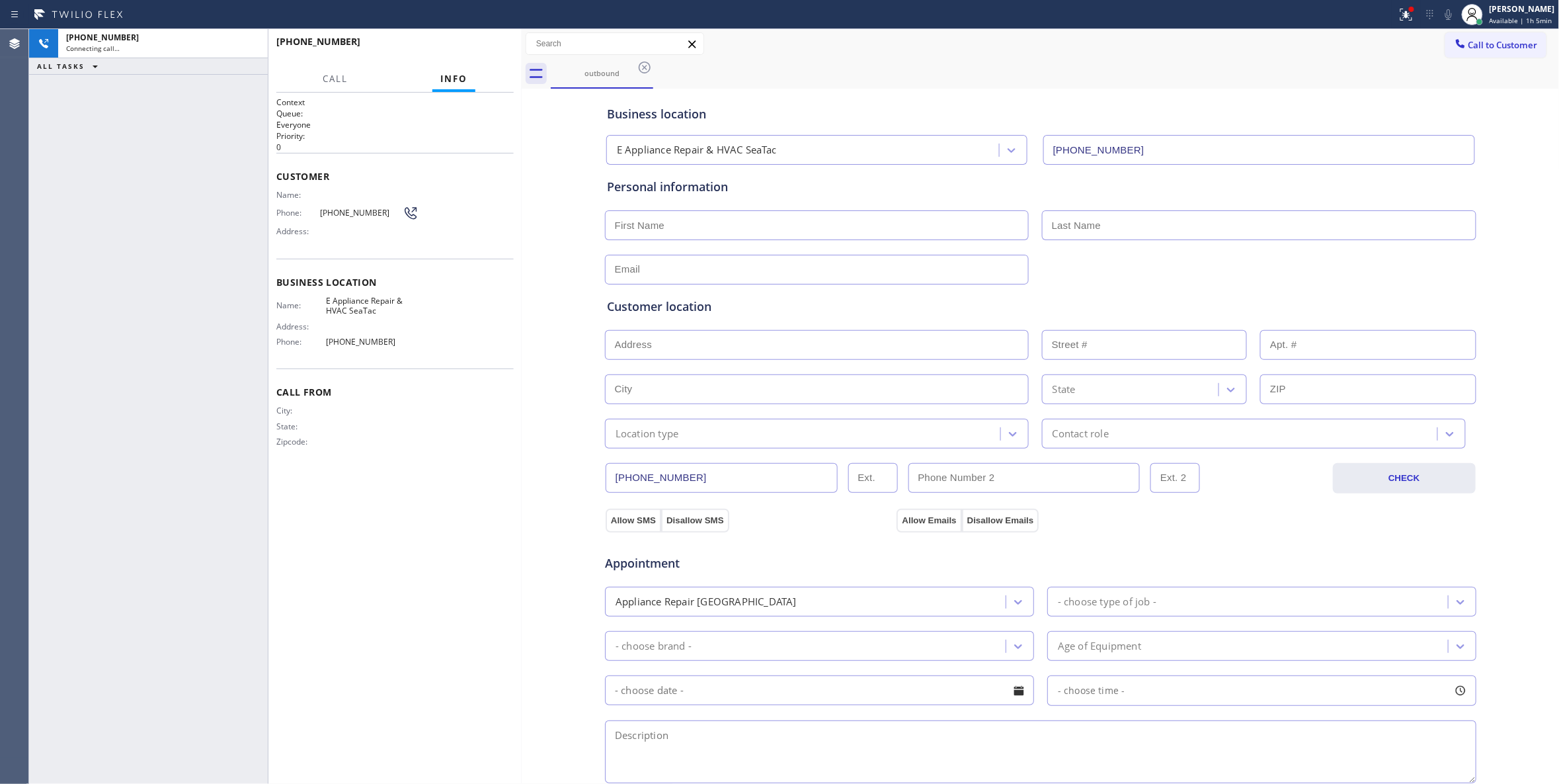
type input "[PHONE_NUMBER]"
click at [493, 52] on button "HANG UP" at bounding box center [483, 47] width 62 height 18
click at [489, 48] on span "COMPLETE" at bounding box center [480, 47] width 45 height 9
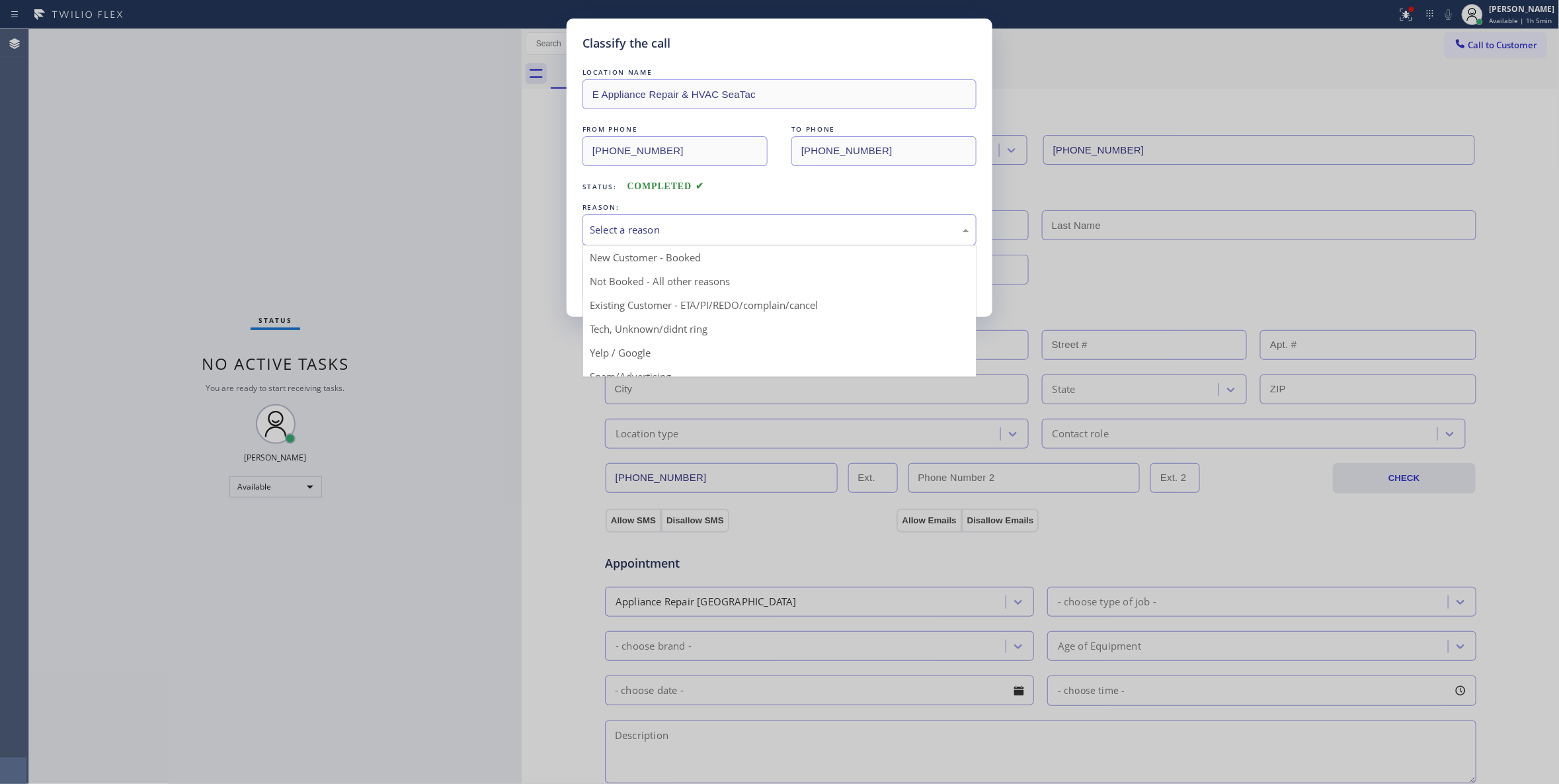
click at [638, 225] on div "Select a reason" at bounding box center [780, 230] width 379 height 15
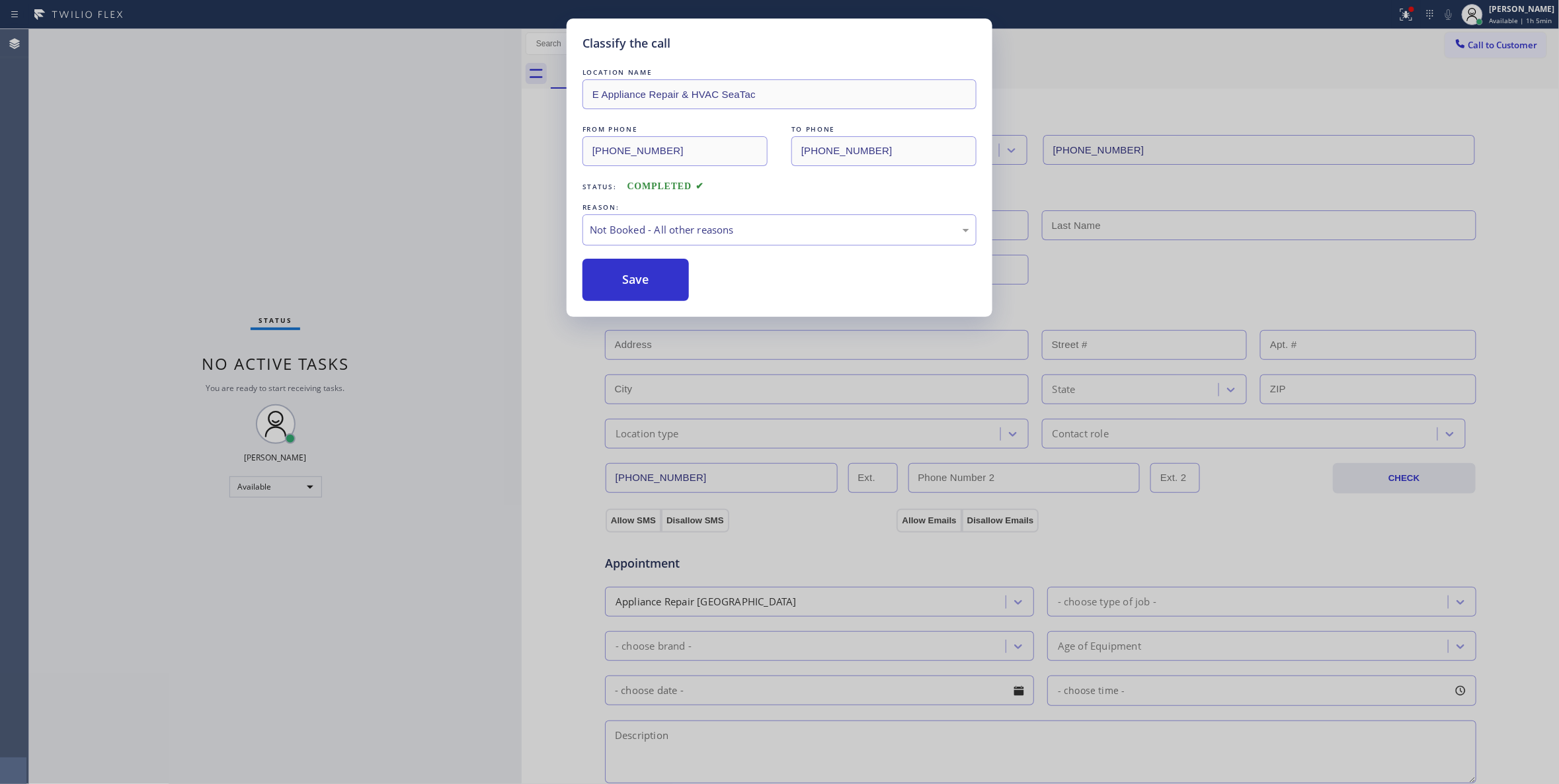
click at [625, 287] on button "Save" at bounding box center [635, 279] width 106 height 43
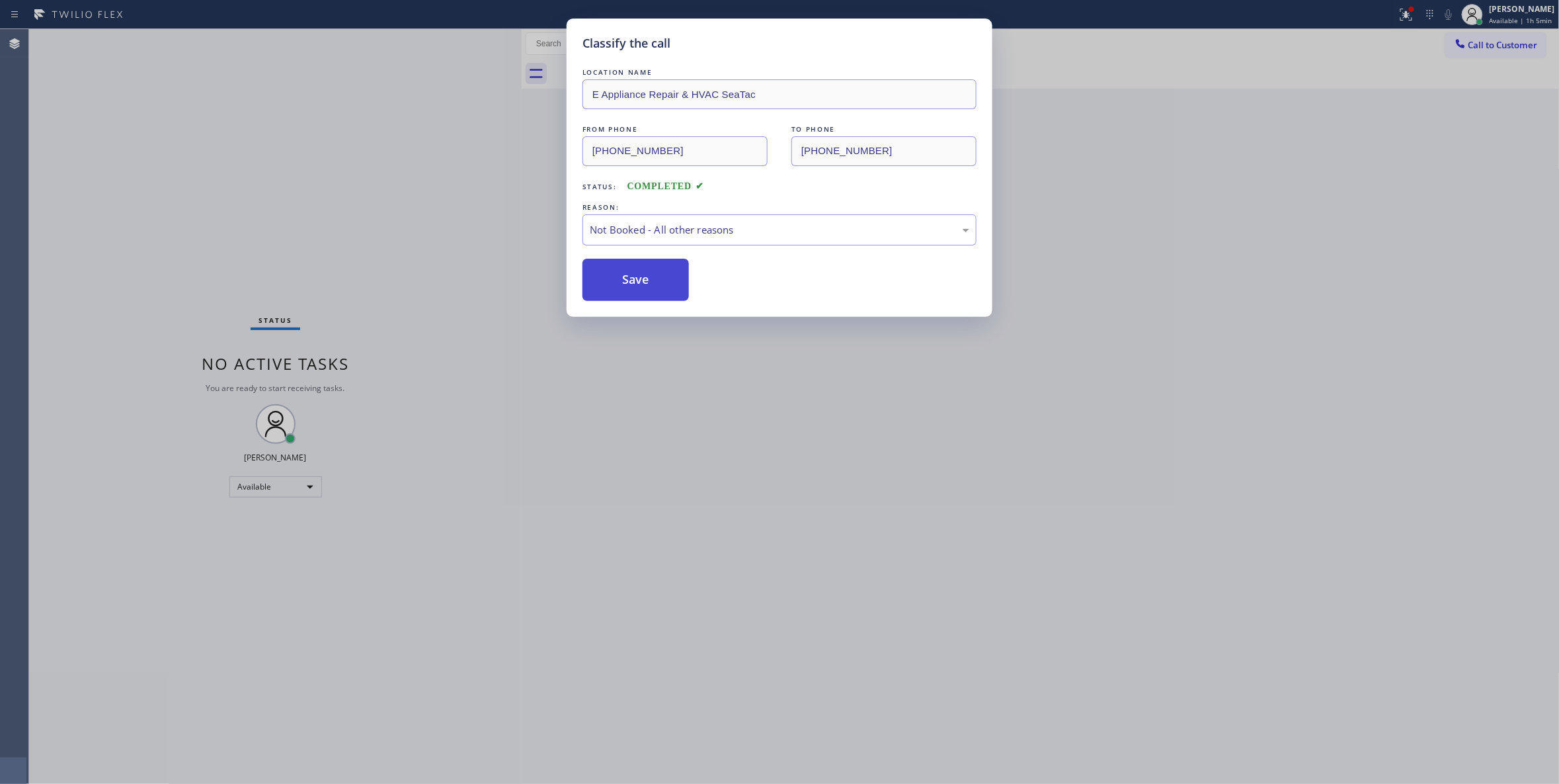
click at [625, 287] on button "Save" at bounding box center [635, 279] width 106 height 43
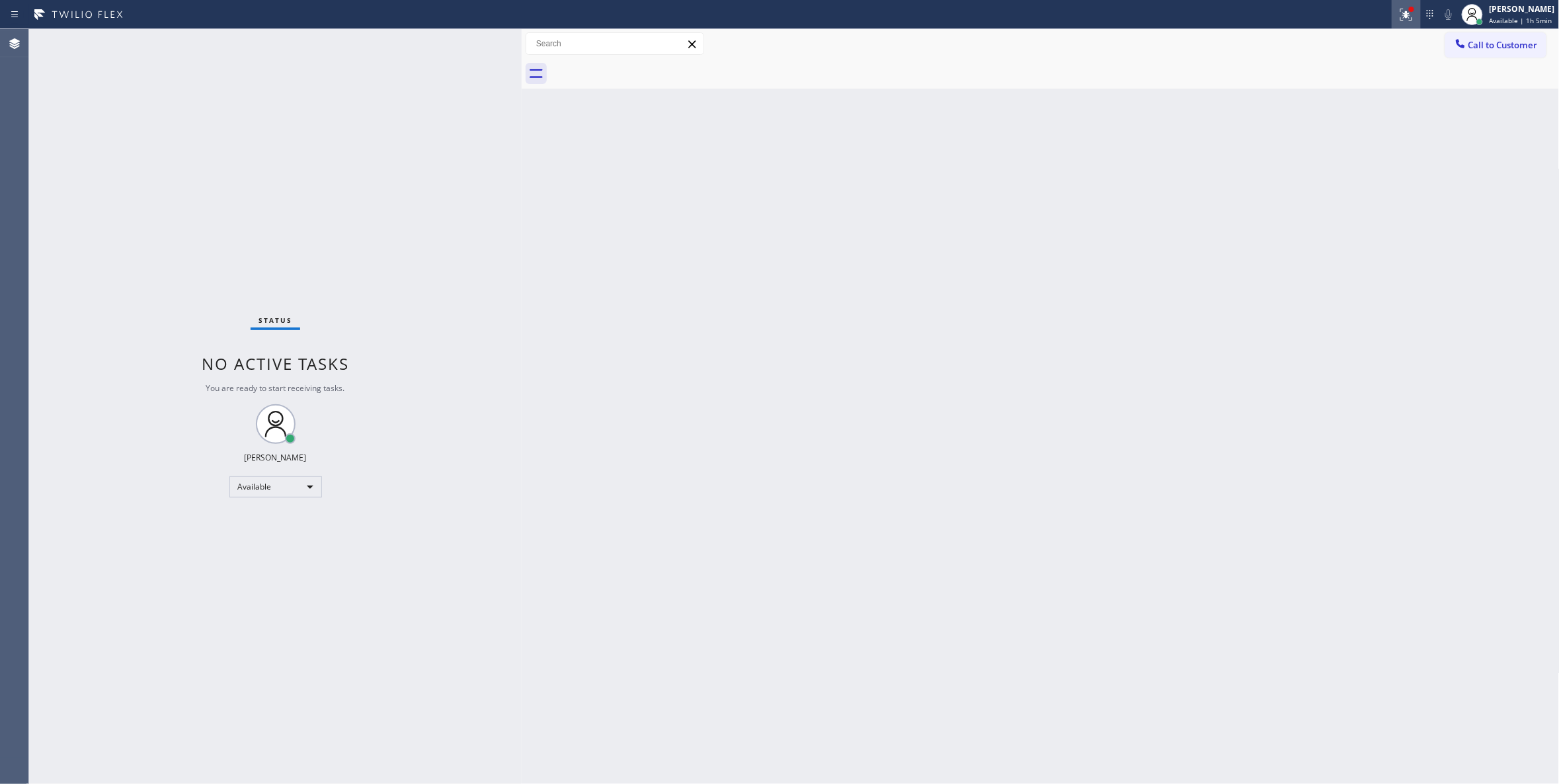
click at [1392, 22] on button at bounding box center [1407, 15] width 29 height 29
click at [1327, 177] on span "Clear issues" at bounding box center [1319, 173] width 63 height 9
click at [1495, 45] on span "Call to Customer" at bounding box center [1504, 44] width 70 height 12
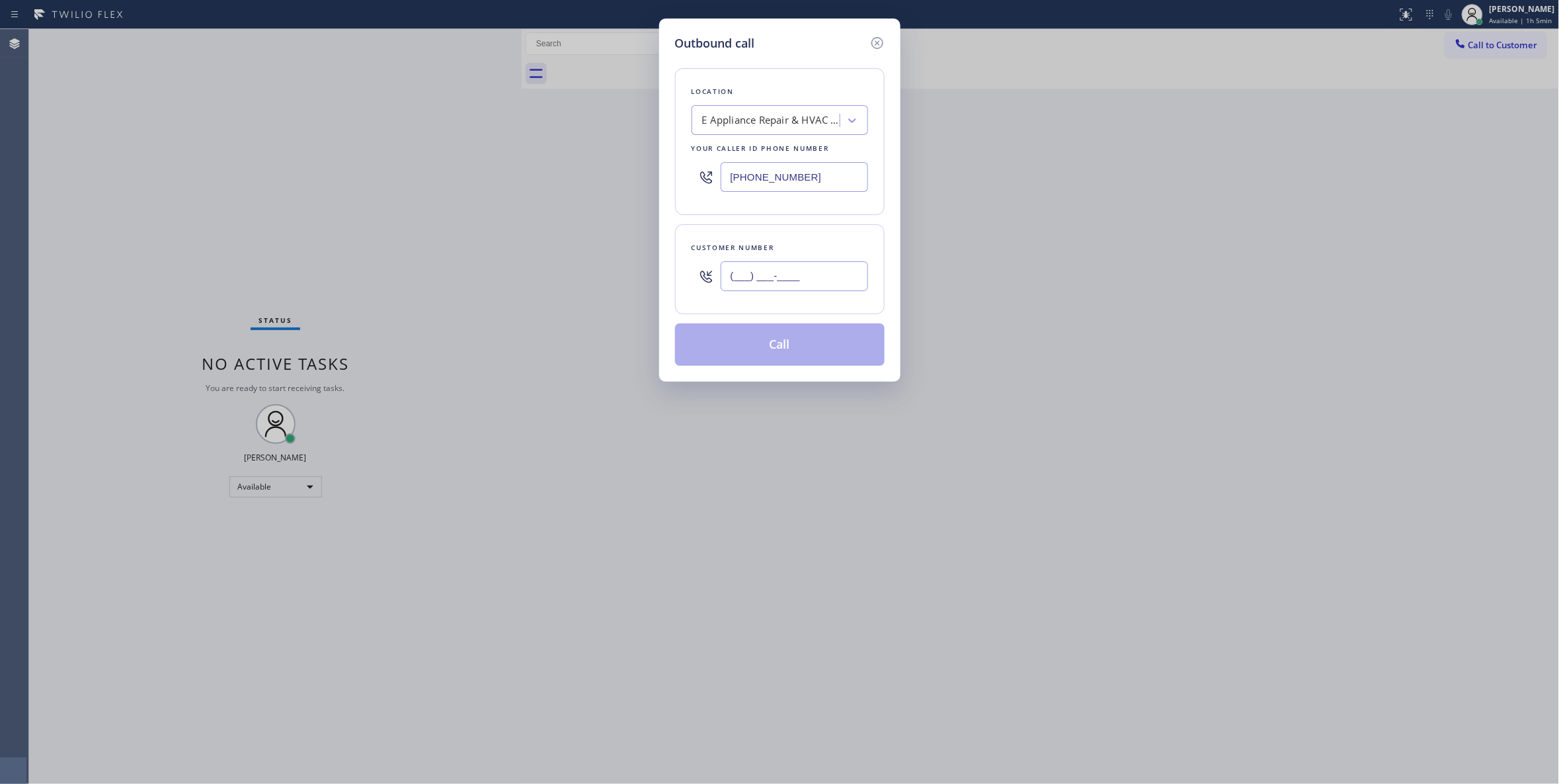
click at [799, 272] on input "(___) ___-____" at bounding box center [794, 276] width 148 height 30
paste input "425) 310-9526"
type input "[PHONE_NUMBER]"
click at [789, 355] on button "Call" at bounding box center [780, 344] width 210 height 43
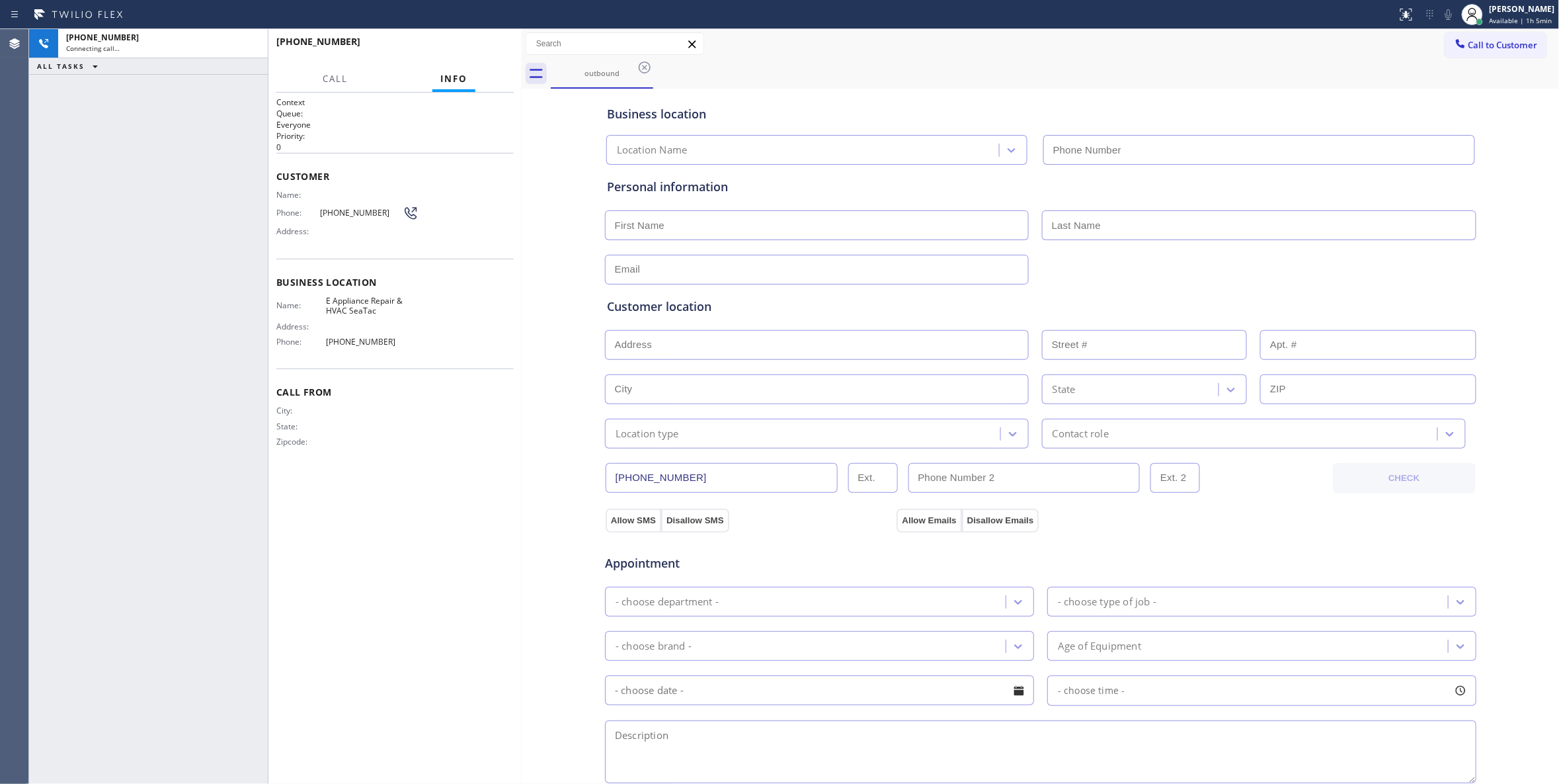
type input "[PHONE_NUMBER]"
click at [484, 49] on span "HANG UP" at bounding box center [483, 47] width 40 height 9
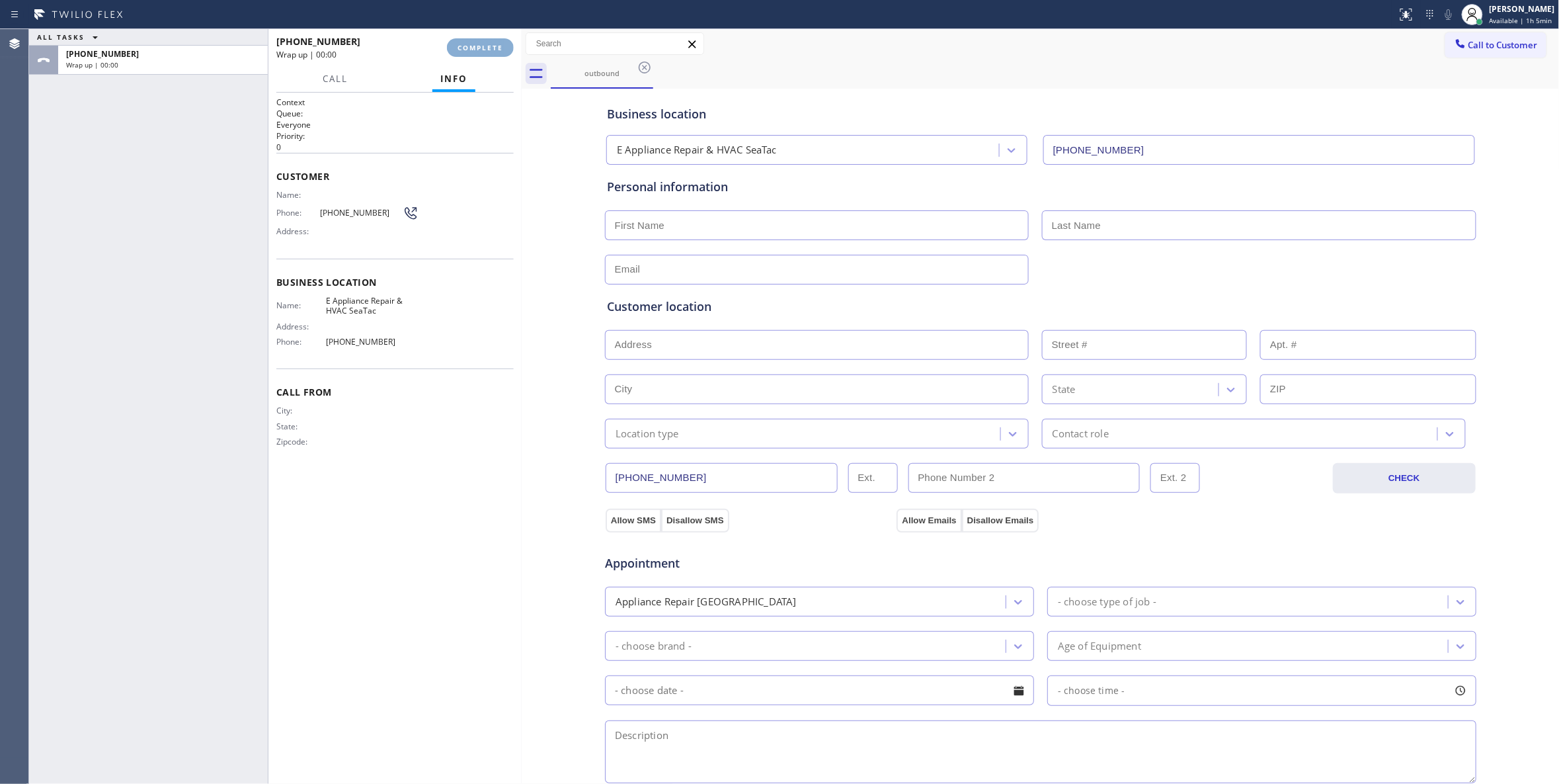
click at [483, 49] on span "COMPLETE" at bounding box center [480, 47] width 45 height 9
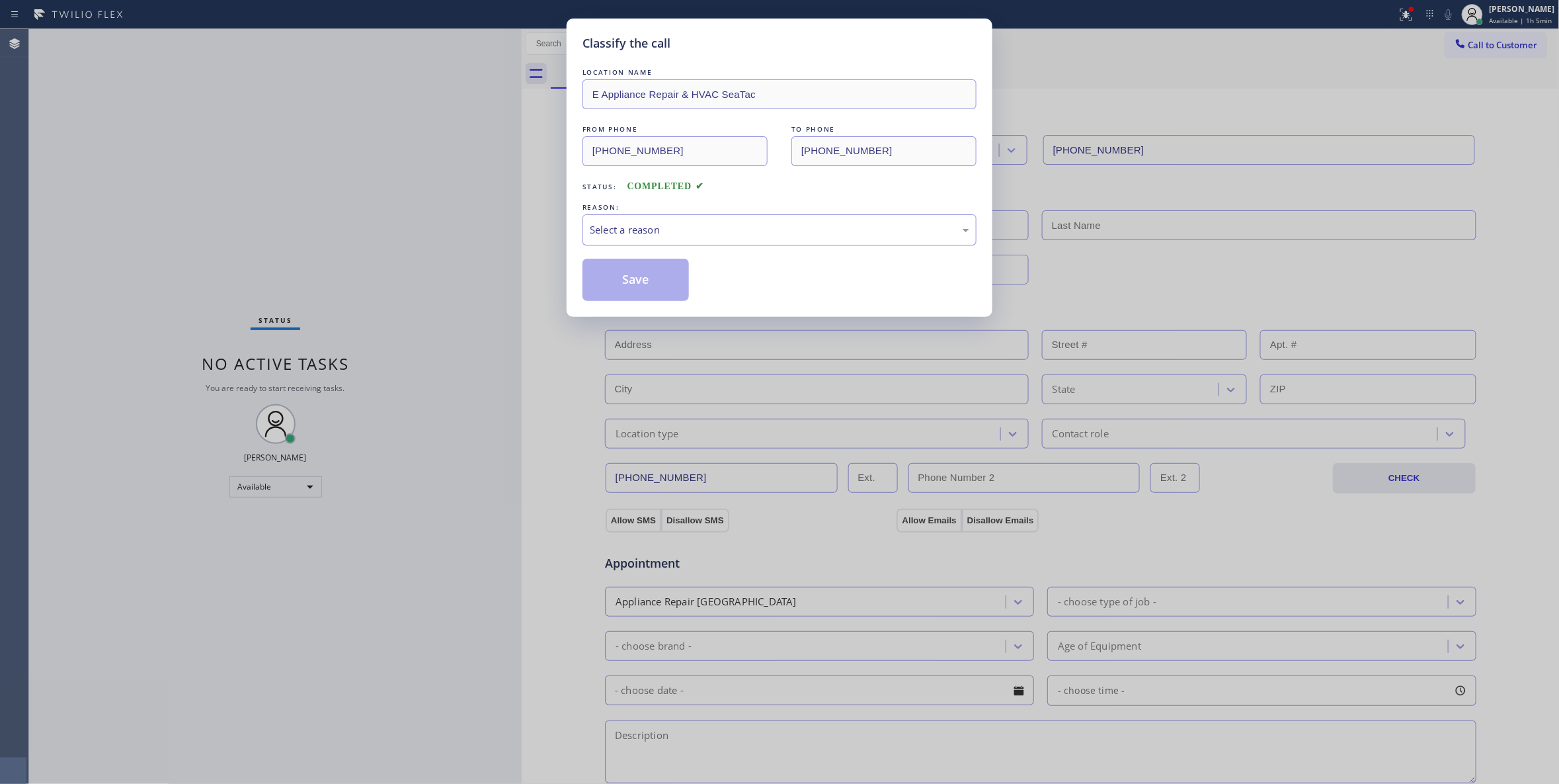
click at [638, 229] on div "Select a reason" at bounding box center [780, 230] width 379 height 15
click at [625, 283] on button "Save" at bounding box center [635, 279] width 106 height 43
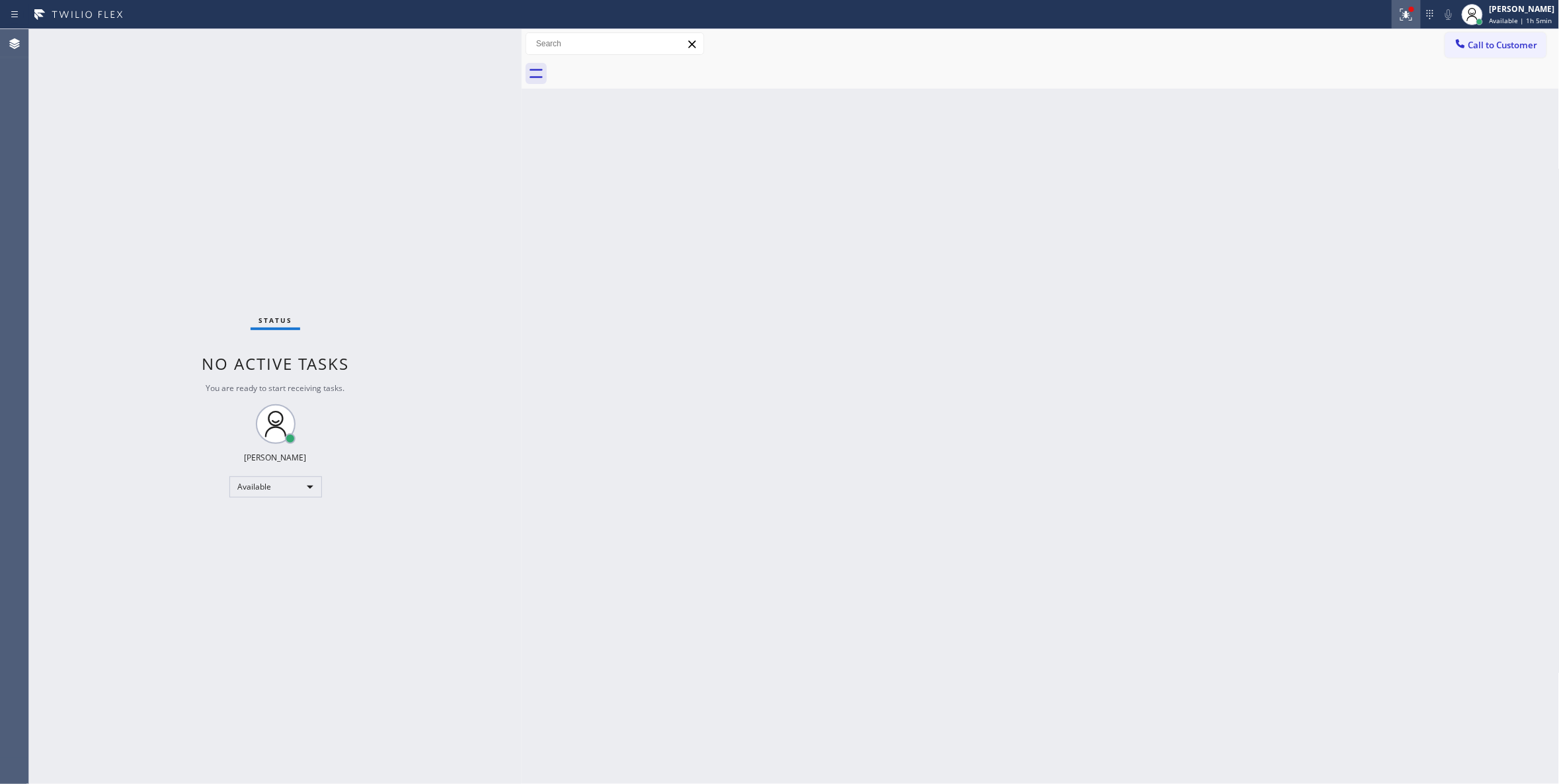
click at [1398, 18] on icon at bounding box center [1406, 14] width 15 height 15
click at [1334, 172] on span "Clear issues" at bounding box center [1319, 173] width 63 height 9
click at [1526, 45] on span "Call to Customer" at bounding box center [1504, 44] width 70 height 12
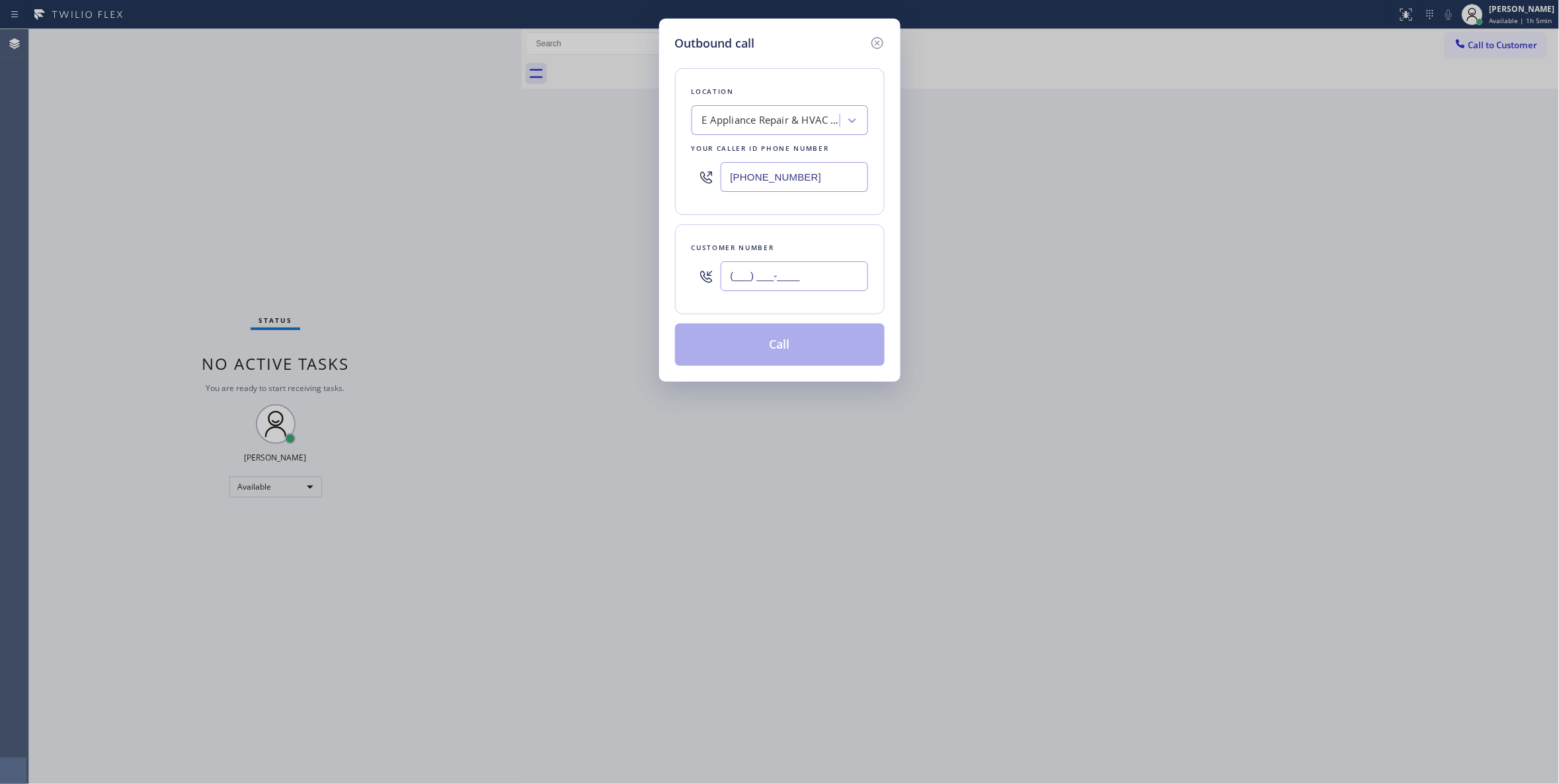
click at [804, 274] on input "(___) ___-____" at bounding box center [794, 276] width 148 height 30
paste input "425) 310-9526"
type input "[PHONE_NUMBER]"
click at [744, 350] on button "Call" at bounding box center [780, 344] width 210 height 43
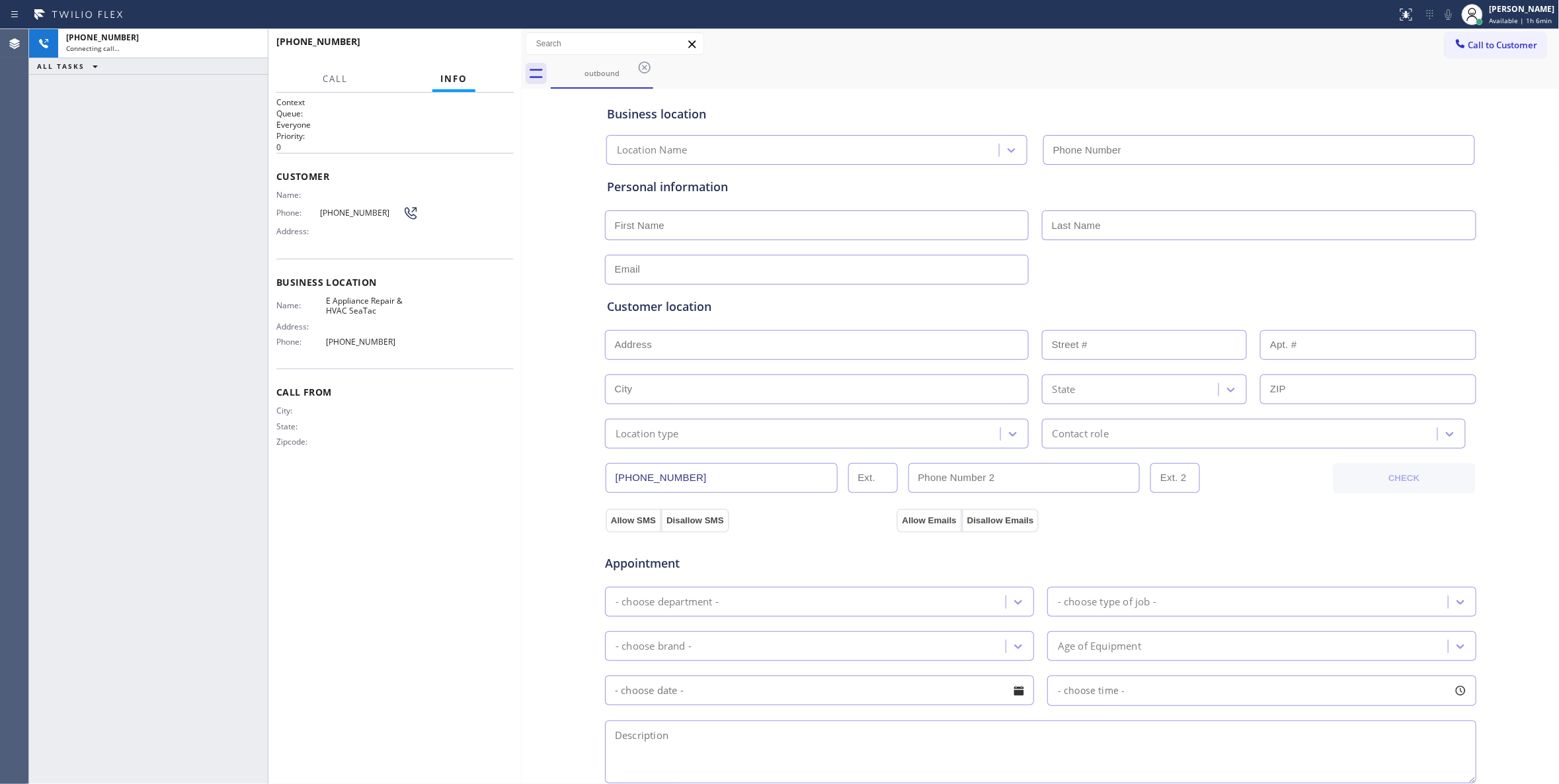
type input "[PHONE_NUMBER]"
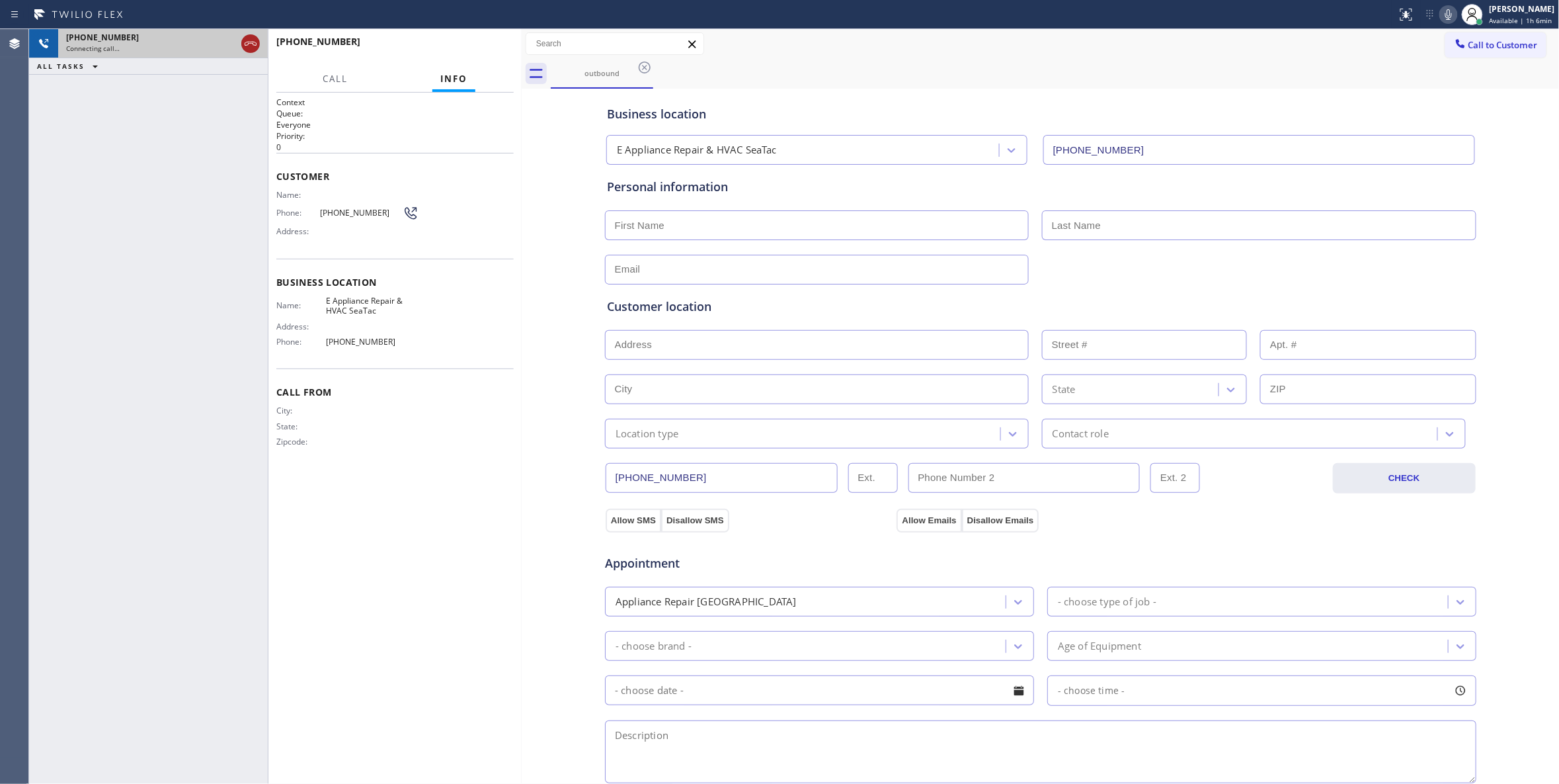
click at [257, 47] on icon at bounding box center [250, 43] width 15 height 15
click at [249, 43] on div "[PHONE_NUMBER]" at bounding box center [163, 37] width 194 height 11
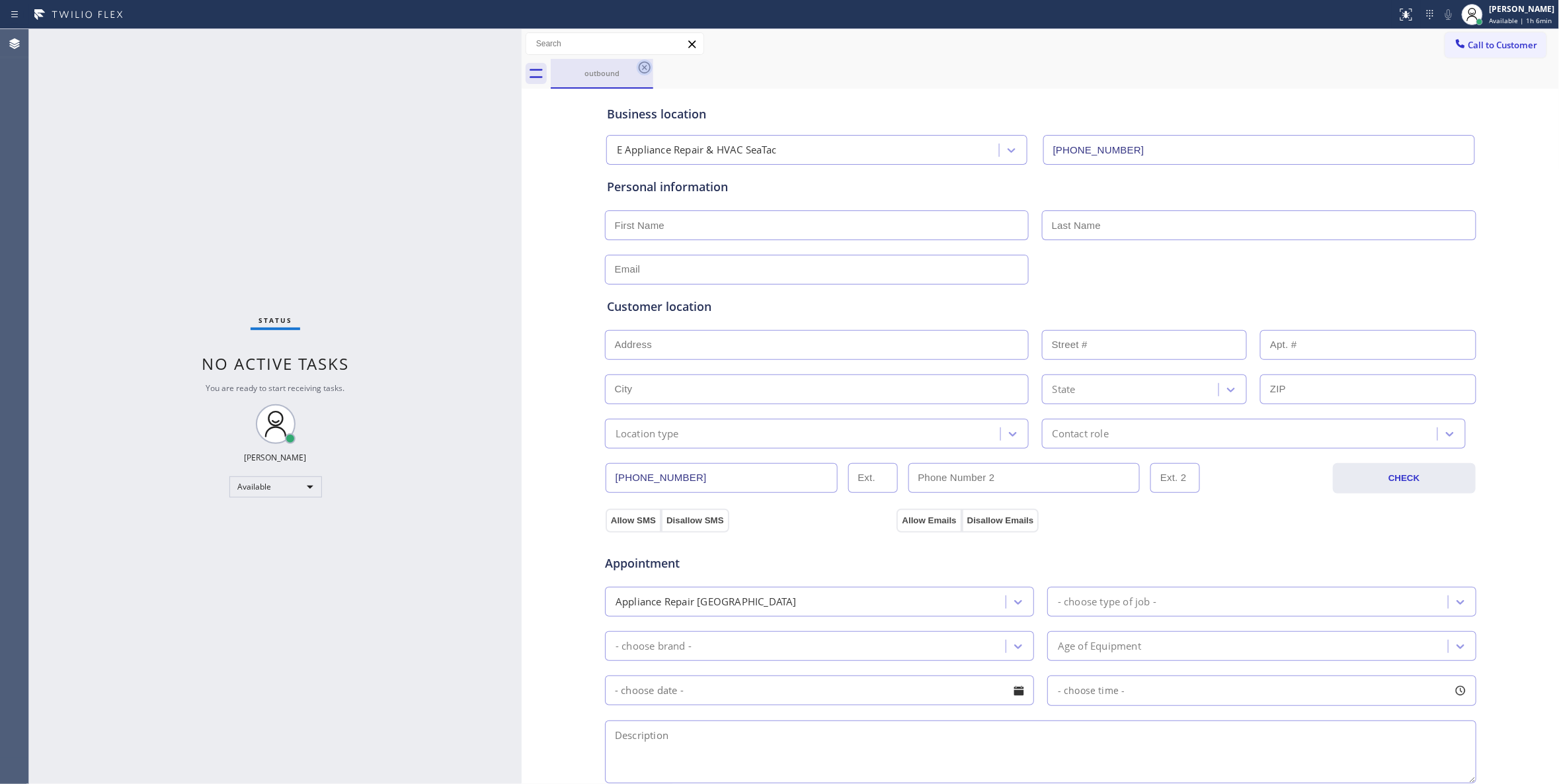
click at [640, 66] on icon at bounding box center [644, 67] width 15 height 15
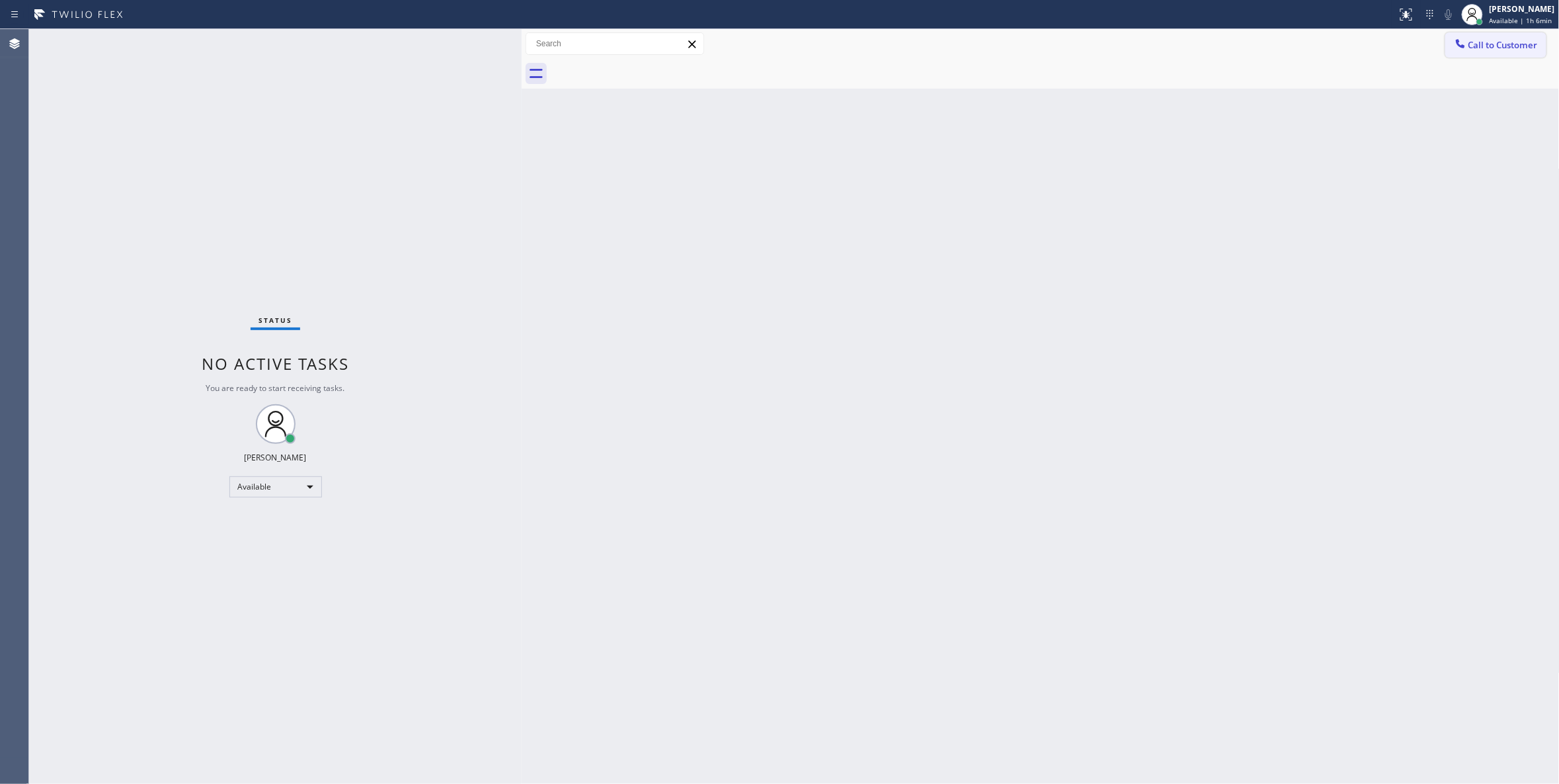
click at [1503, 43] on span "Call to Customer" at bounding box center [1504, 44] width 70 height 12
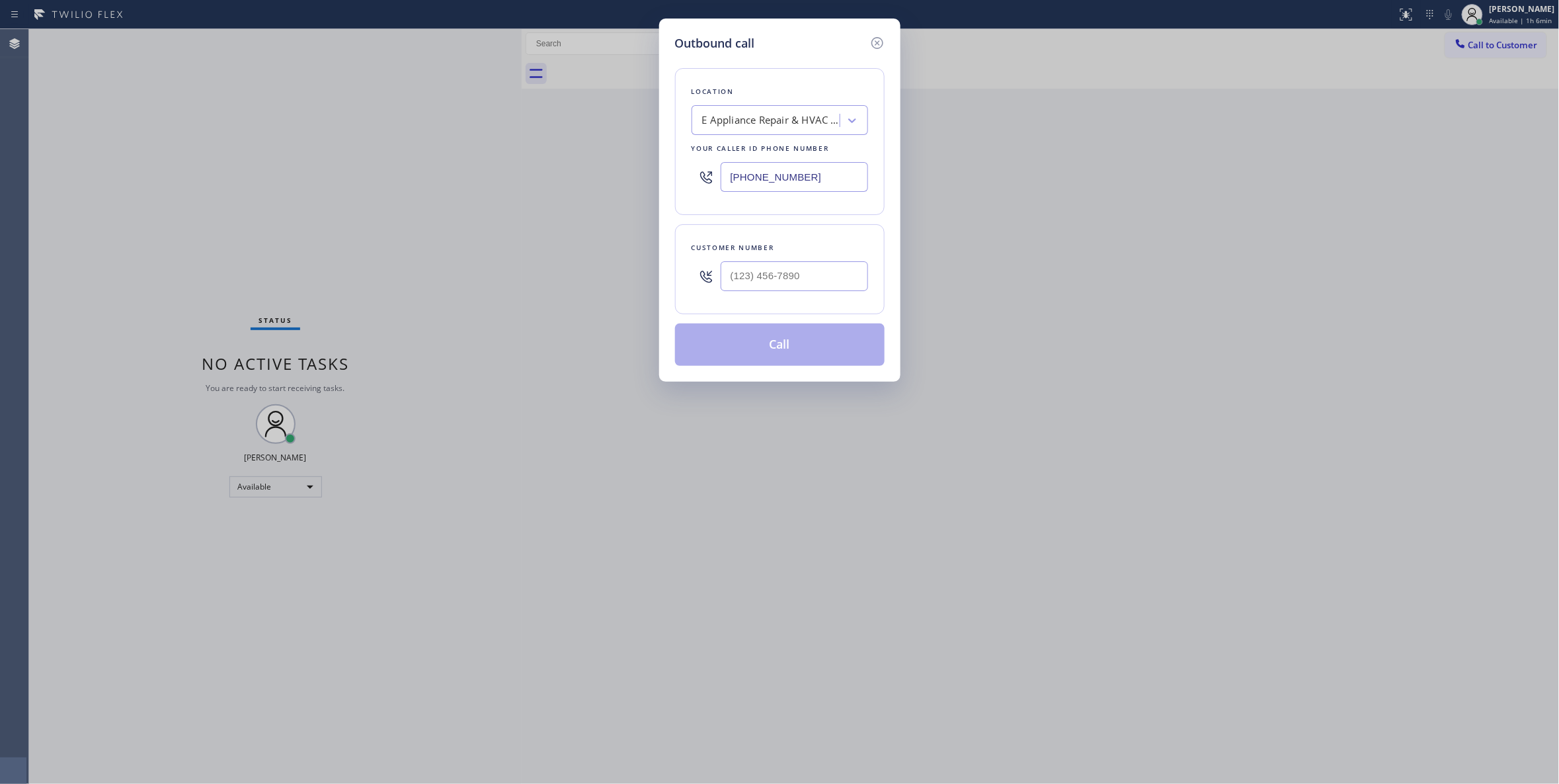
click at [806, 260] on div at bounding box center [794, 276] width 148 height 43
click at [815, 280] on input "(___) ___-____" at bounding box center [794, 276] width 148 height 30
paste input "425) 310-9526"
type input "[PHONE_NUMBER]"
click at [787, 350] on button "Call" at bounding box center [780, 344] width 210 height 43
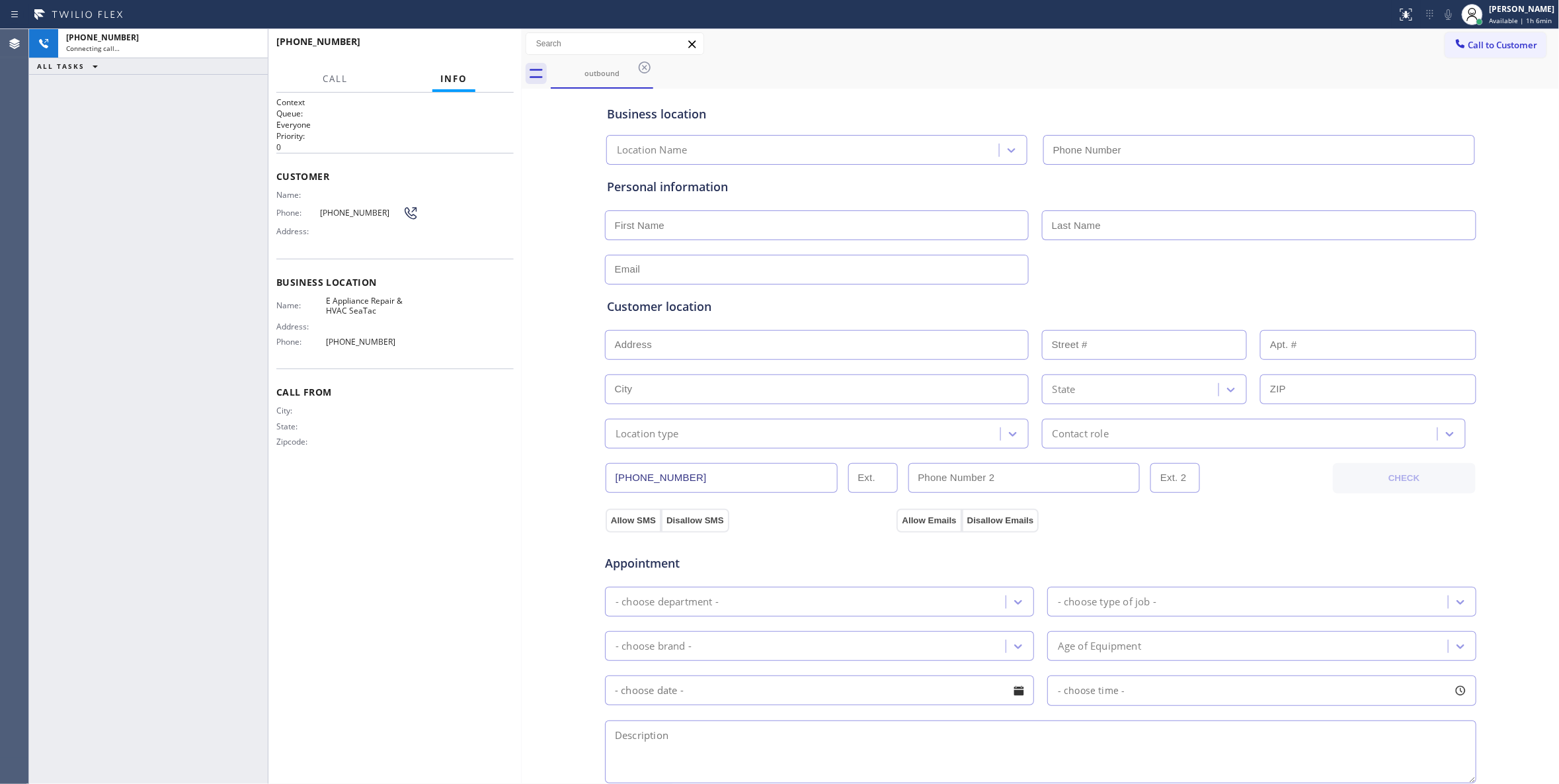
type input "[PHONE_NUMBER]"
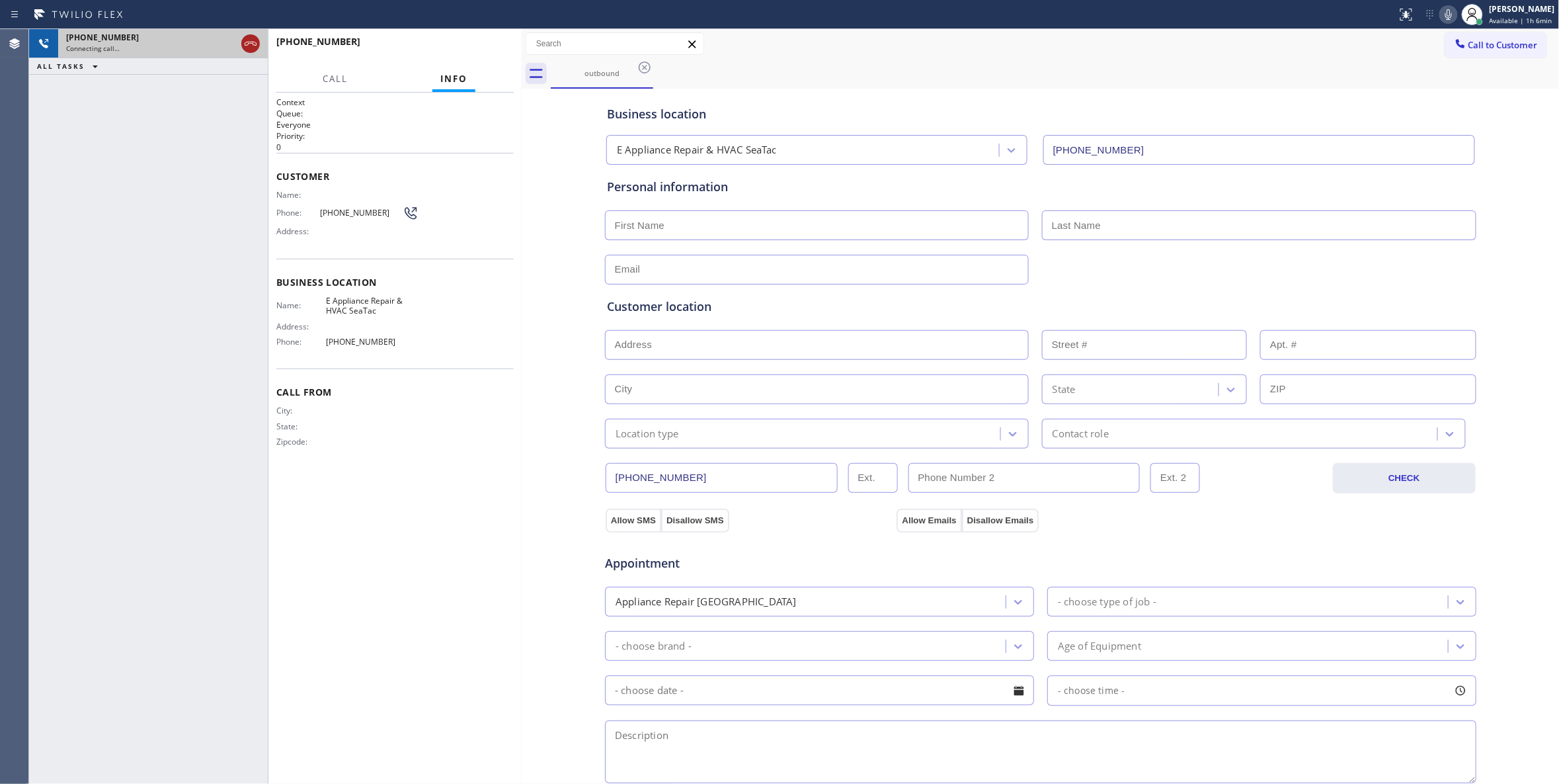
click at [248, 46] on icon at bounding box center [250, 43] width 15 height 15
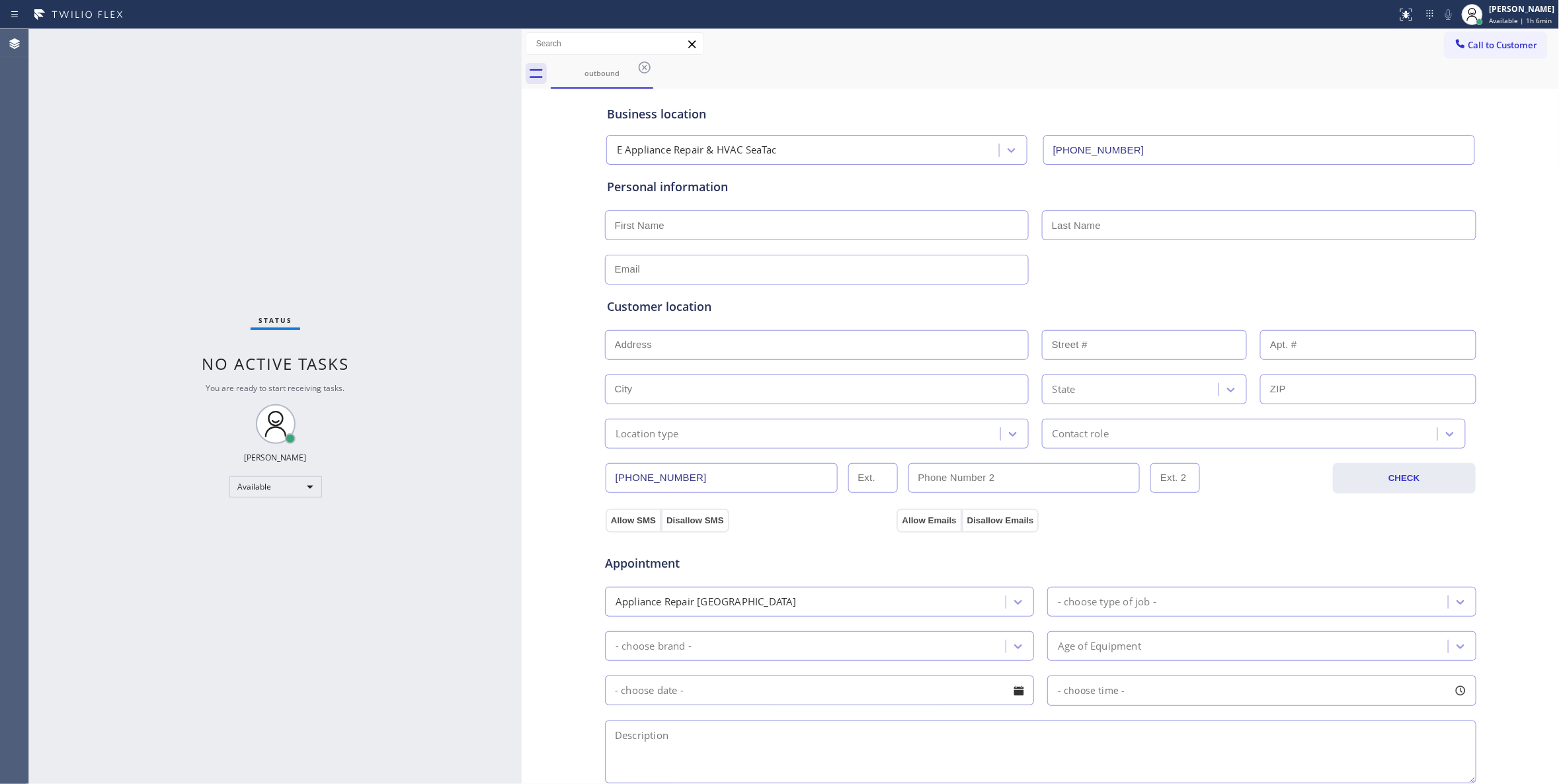
drag, startPoint x: 647, startPoint y: 66, endPoint x: 660, endPoint y: 74, distance: 15.3
click at [647, 66] on icon at bounding box center [644, 67] width 15 height 15
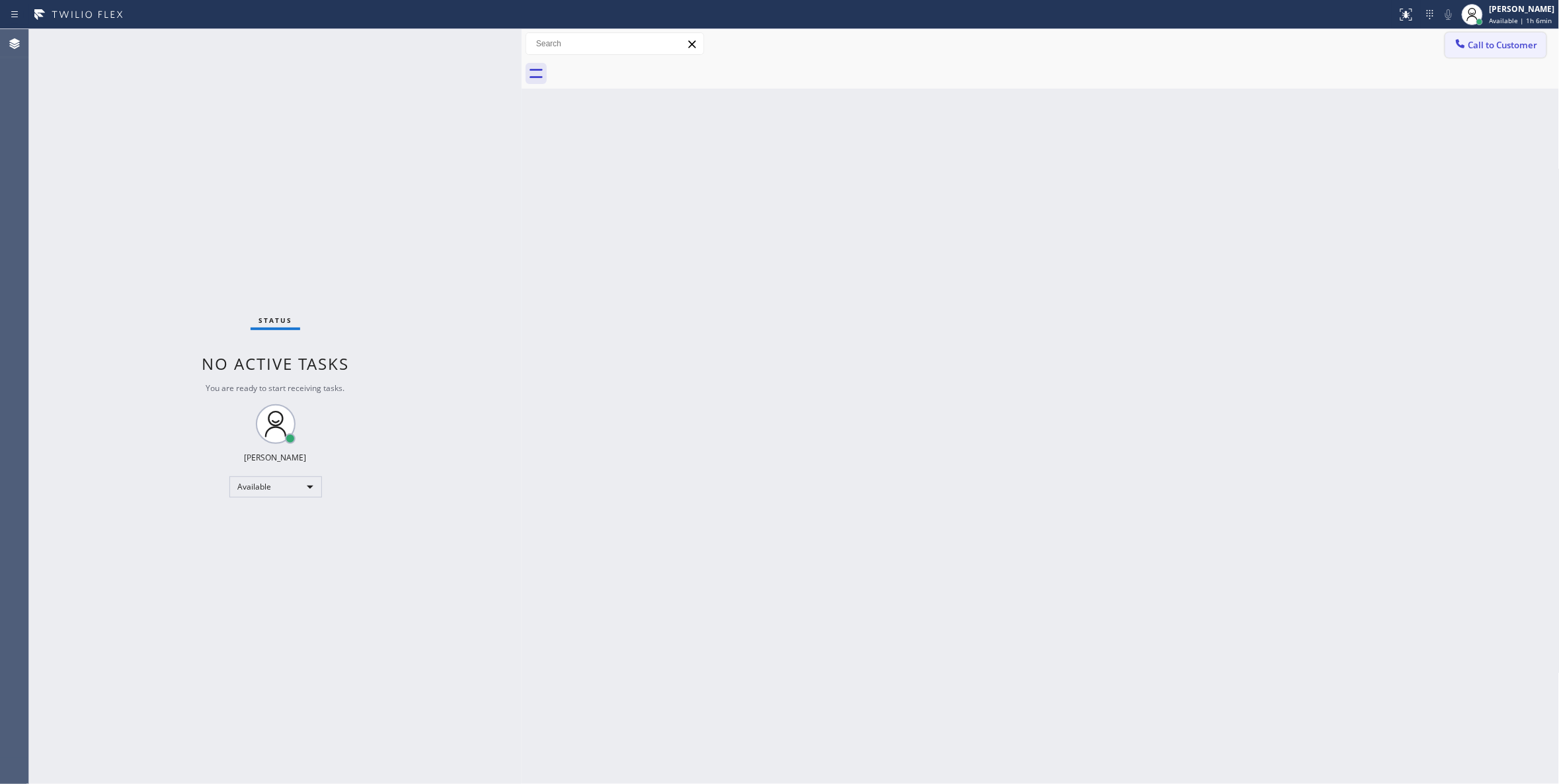
click at [1490, 43] on span "Call to Customer" at bounding box center [1504, 44] width 70 height 12
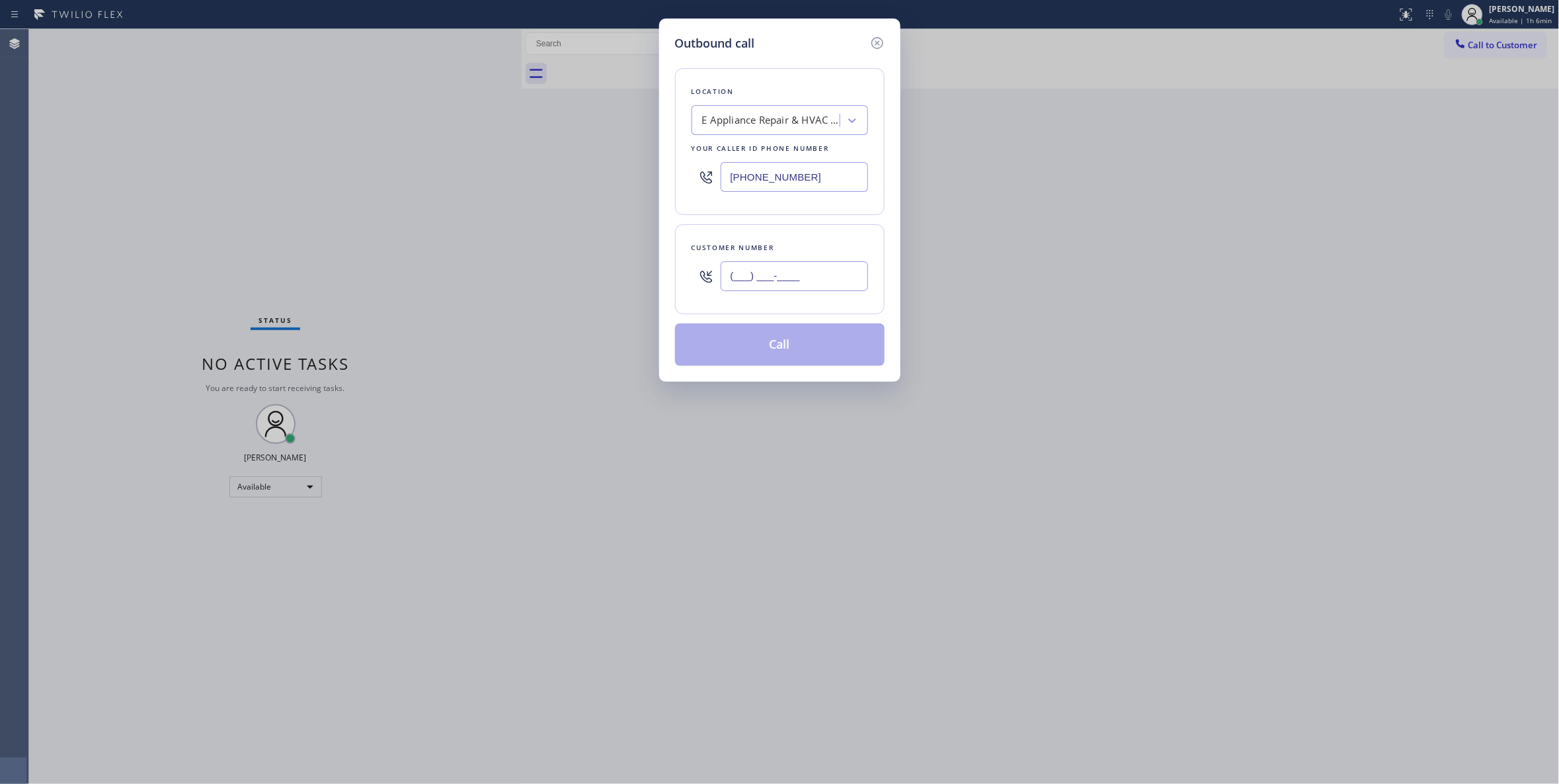
click at [777, 271] on input "(___) ___-____" at bounding box center [794, 276] width 148 height 30
paste input "425) 310-9526"
type input "[PHONE_NUMBER]"
click at [769, 350] on button "Call" at bounding box center [780, 344] width 210 height 43
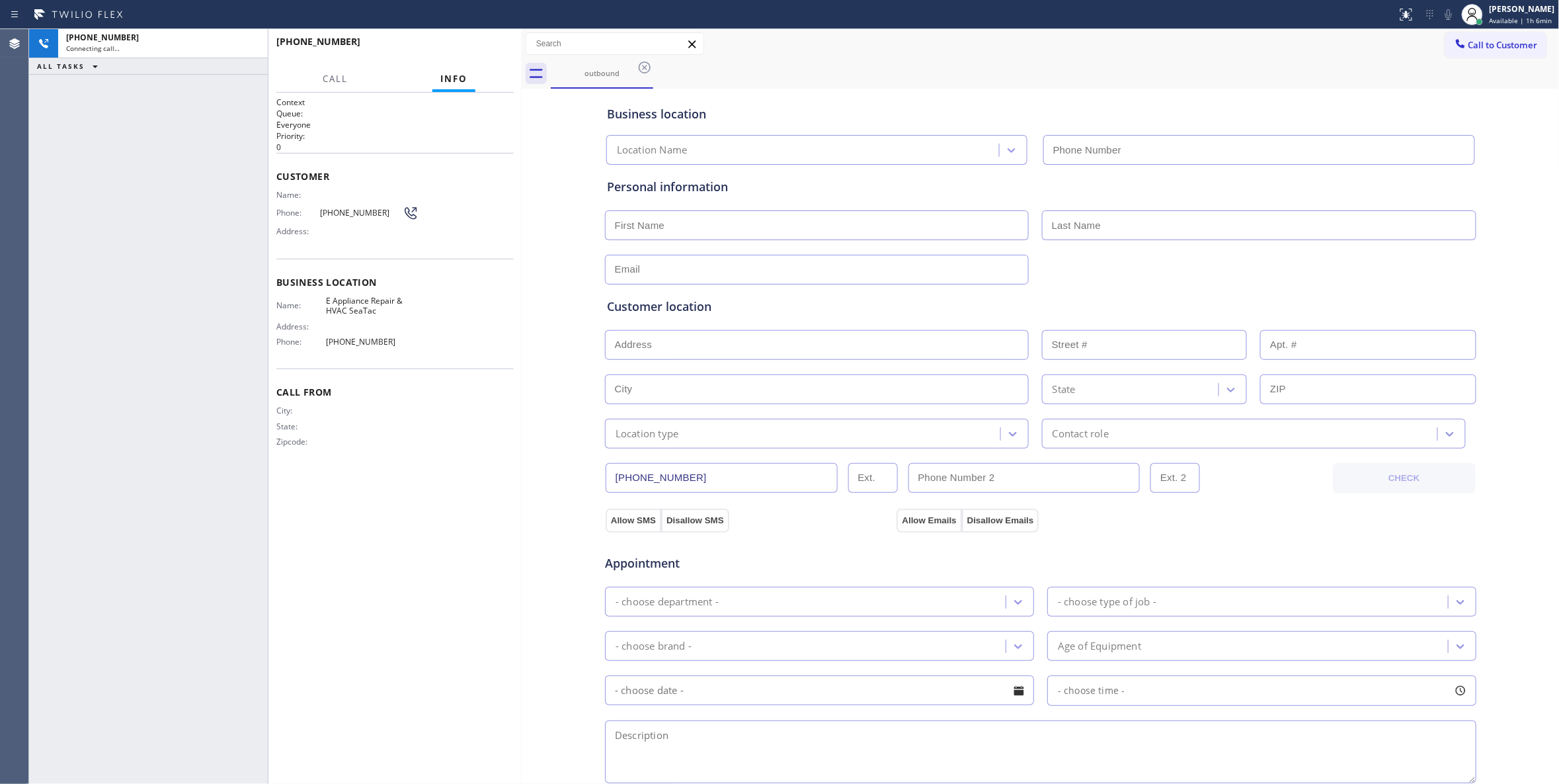
type input "[PHONE_NUMBER]"
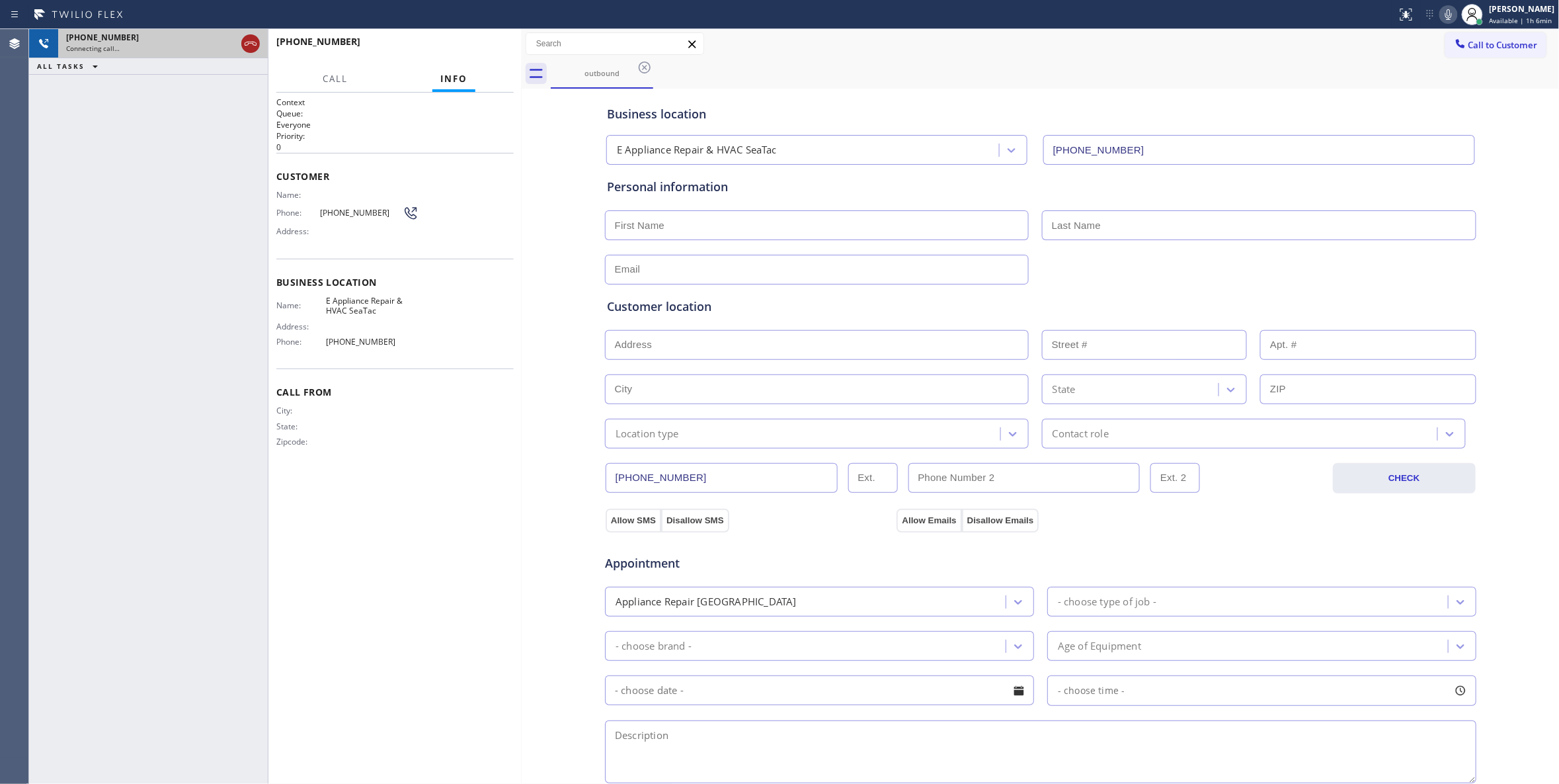
click at [249, 43] on icon at bounding box center [250, 44] width 12 height 4
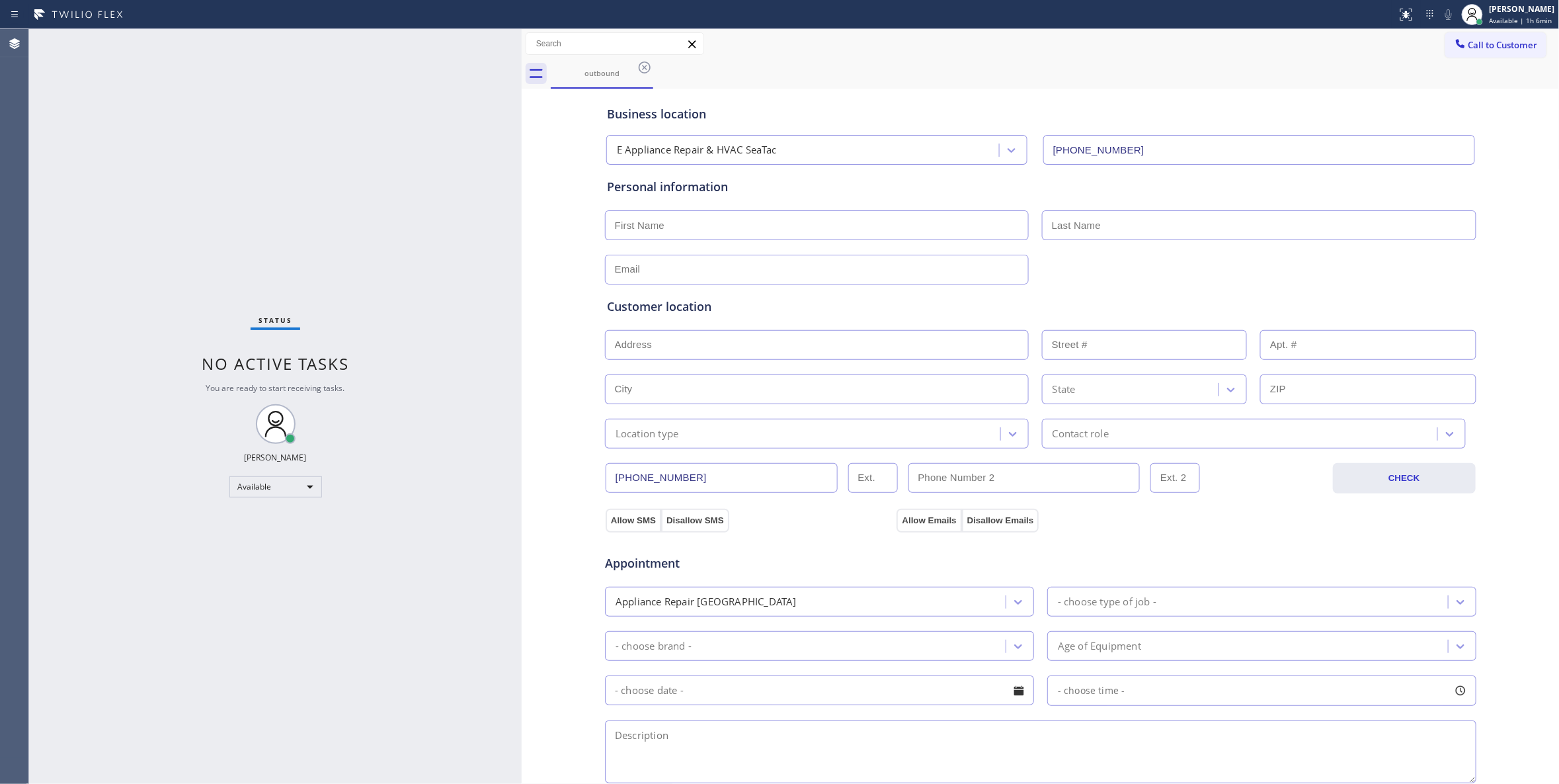
drag, startPoint x: 648, startPoint y: 63, endPoint x: 787, endPoint y: 64, distance: 139.0
click at [647, 63] on icon at bounding box center [644, 67] width 12 height 12
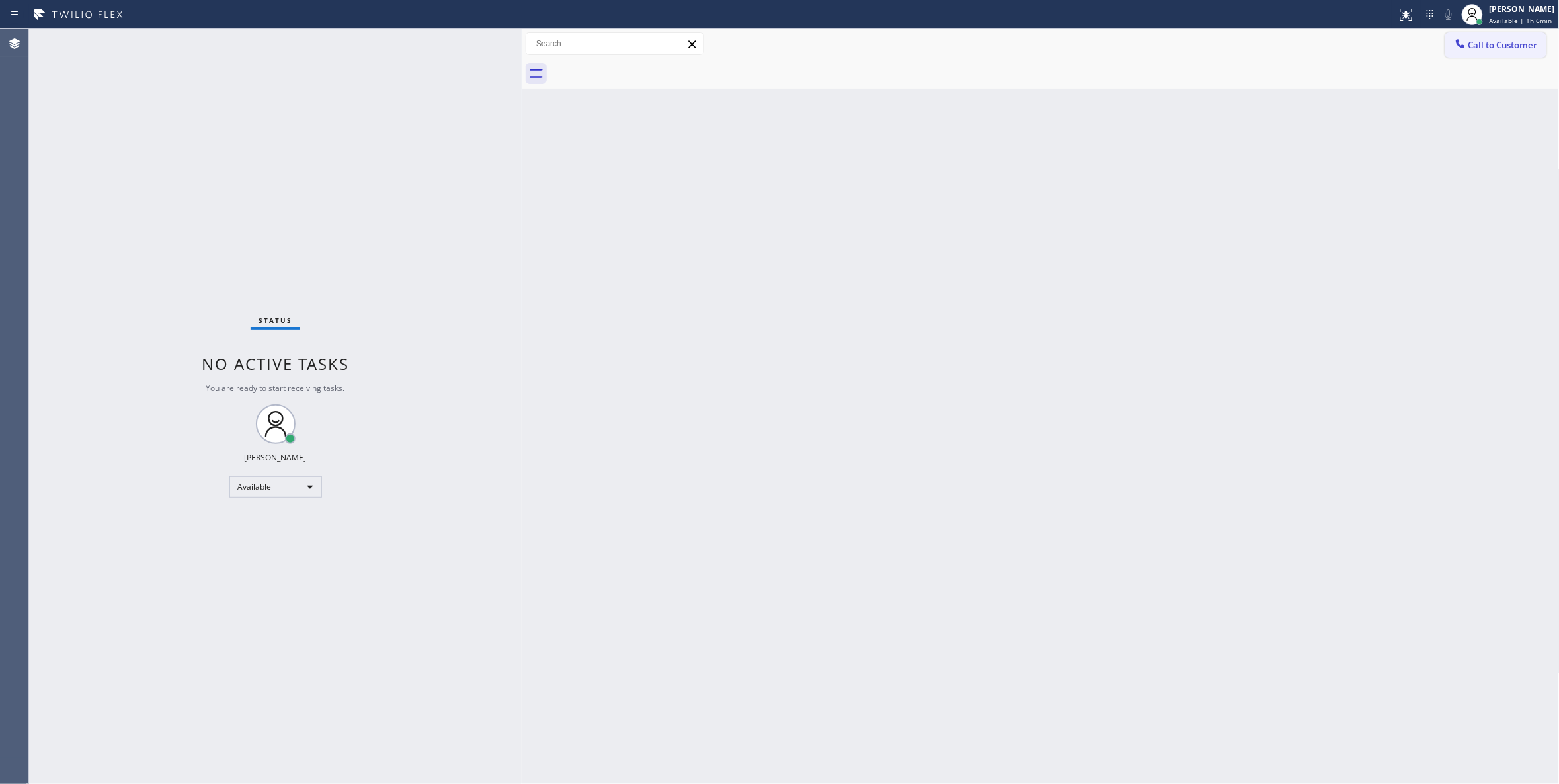
click at [1506, 46] on span "Call to Customer" at bounding box center [1504, 44] width 70 height 12
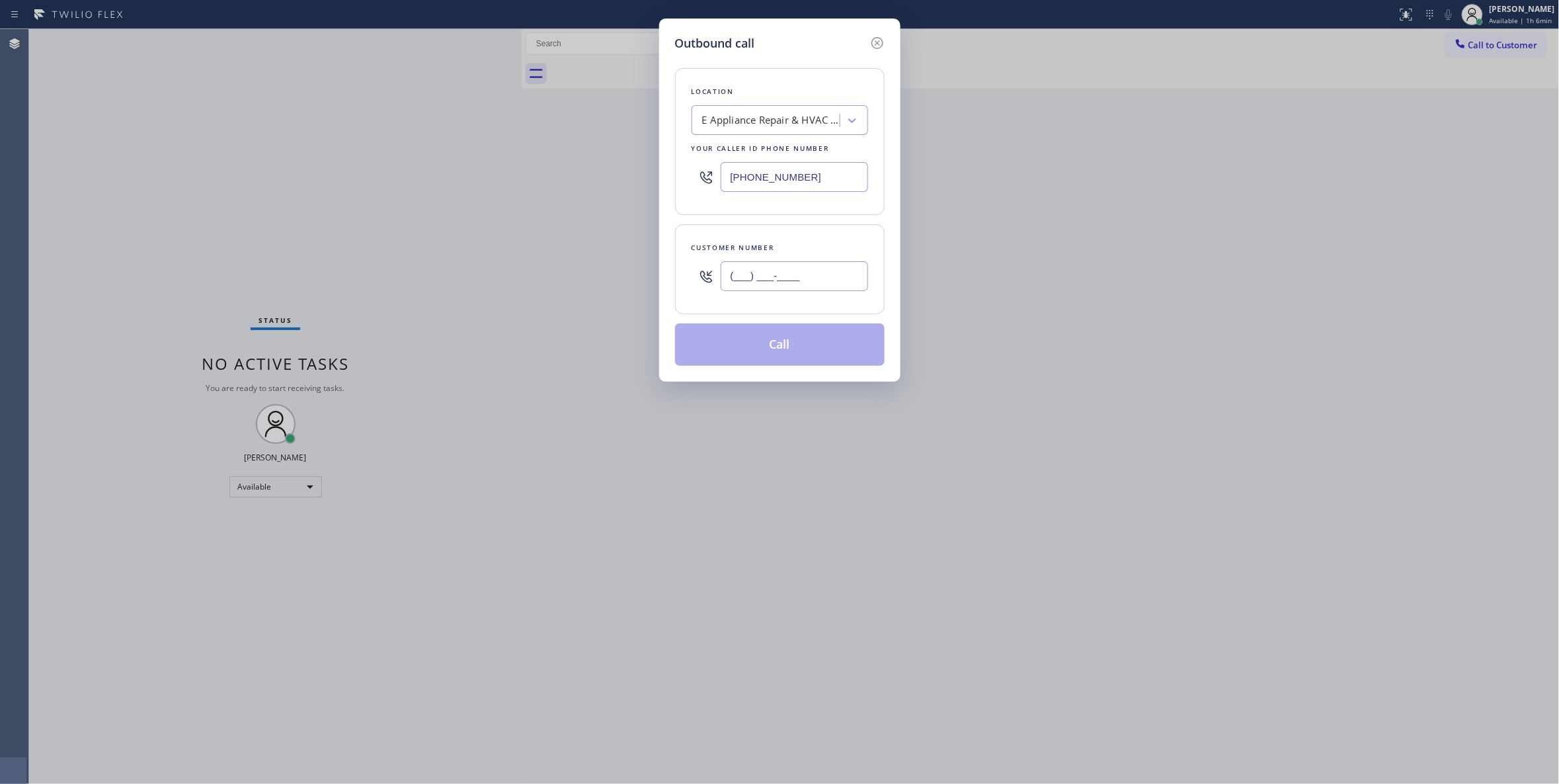
drag, startPoint x: 779, startPoint y: 279, endPoint x: 773, endPoint y: 274, distance: 7.8
click at [779, 279] on input "(___) ___-____" at bounding box center [794, 276] width 148 height 30
paste input "425) 310-9526"
type input "[PHONE_NUMBER]"
click at [815, 355] on button "Call" at bounding box center [780, 344] width 210 height 43
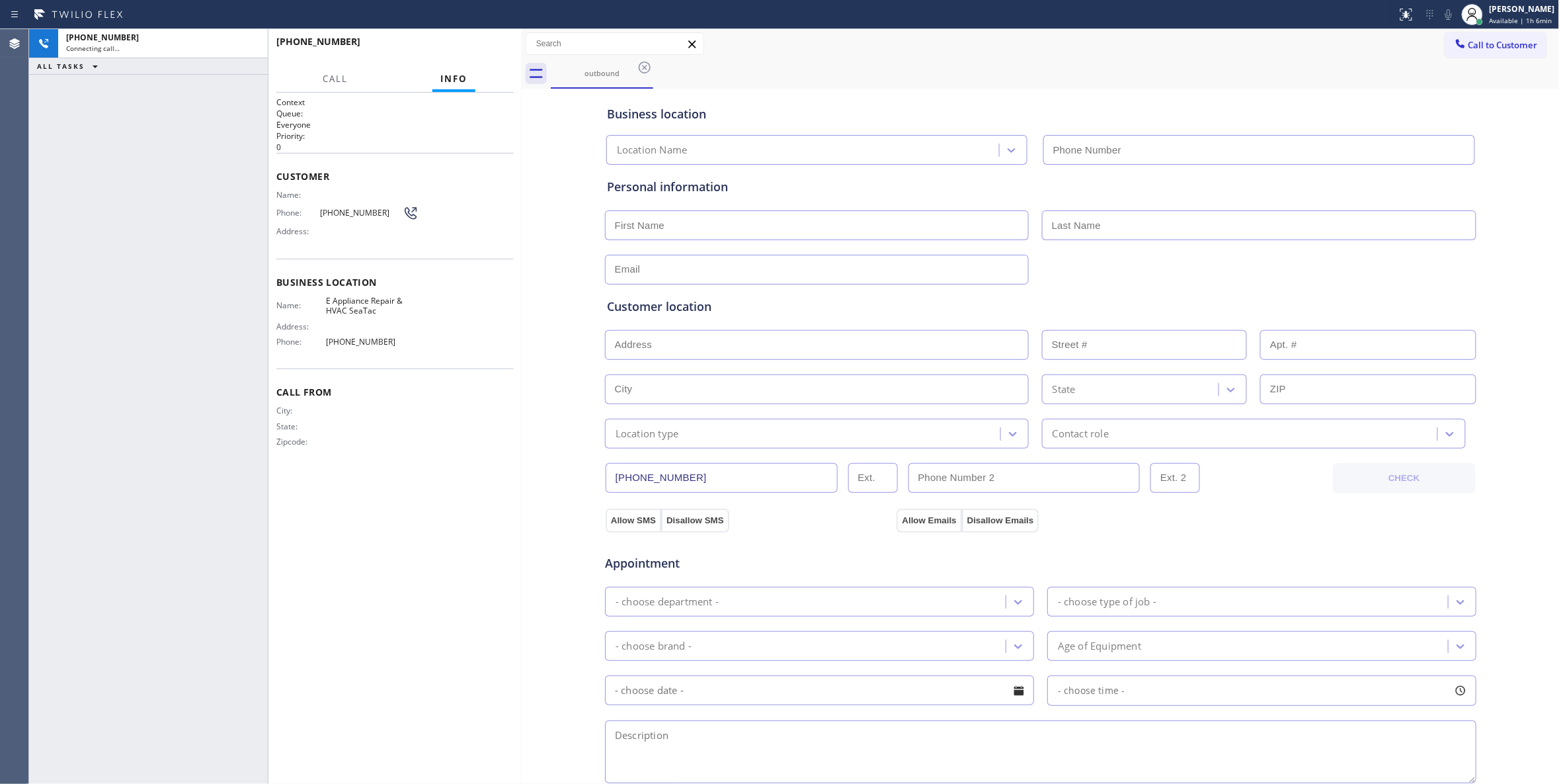
type input "[PHONE_NUMBER]"
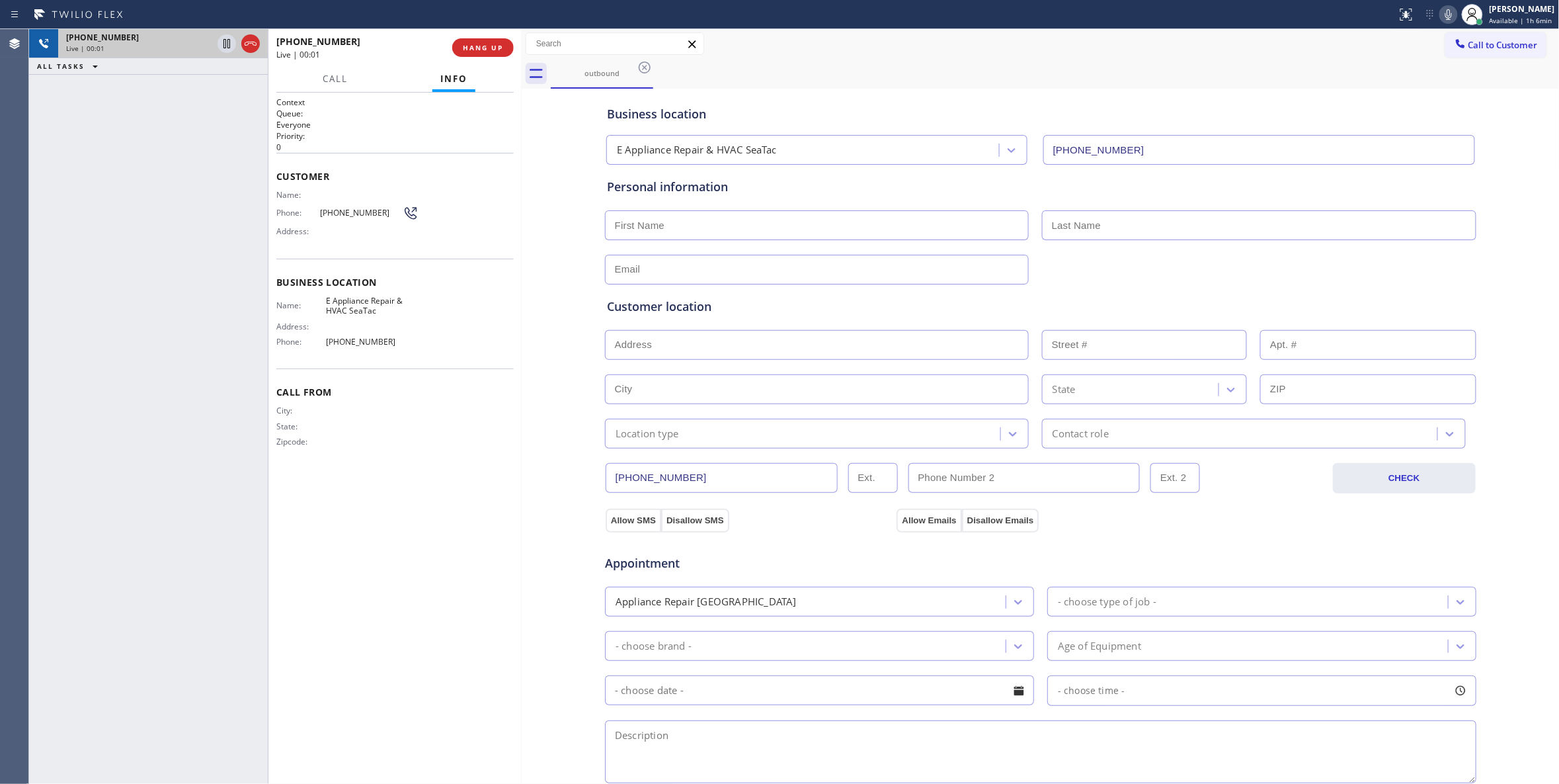
click at [250, 43] on icon at bounding box center [250, 43] width 15 height 15
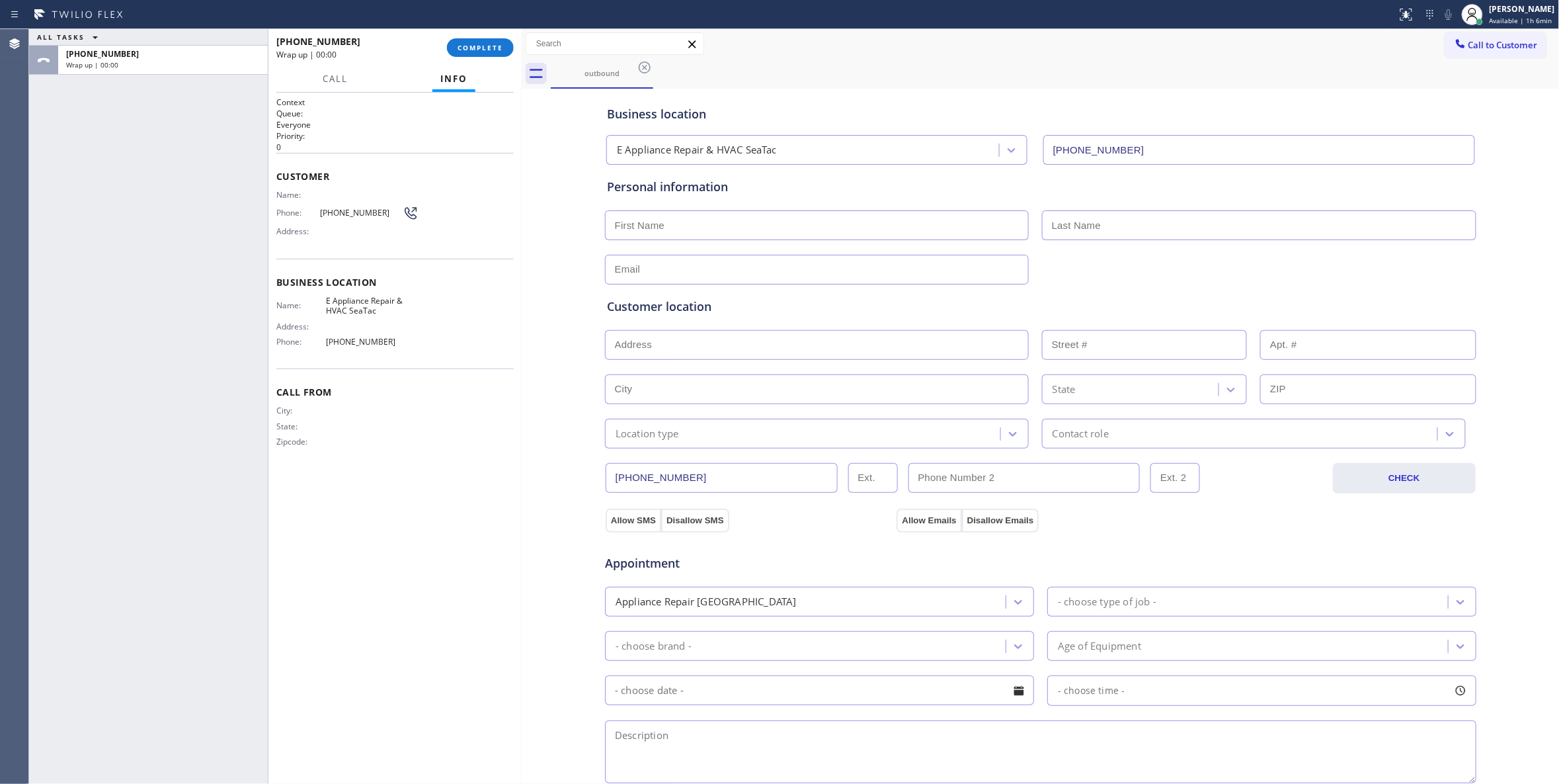
drag, startPoint x: 492, startPoint y: 44, endPoint x: 475, endPoint y: 66, distance: 27.8
click at [491, 44] on span "COMPLETE" at bounding box center [480, 47] width 45 height 9
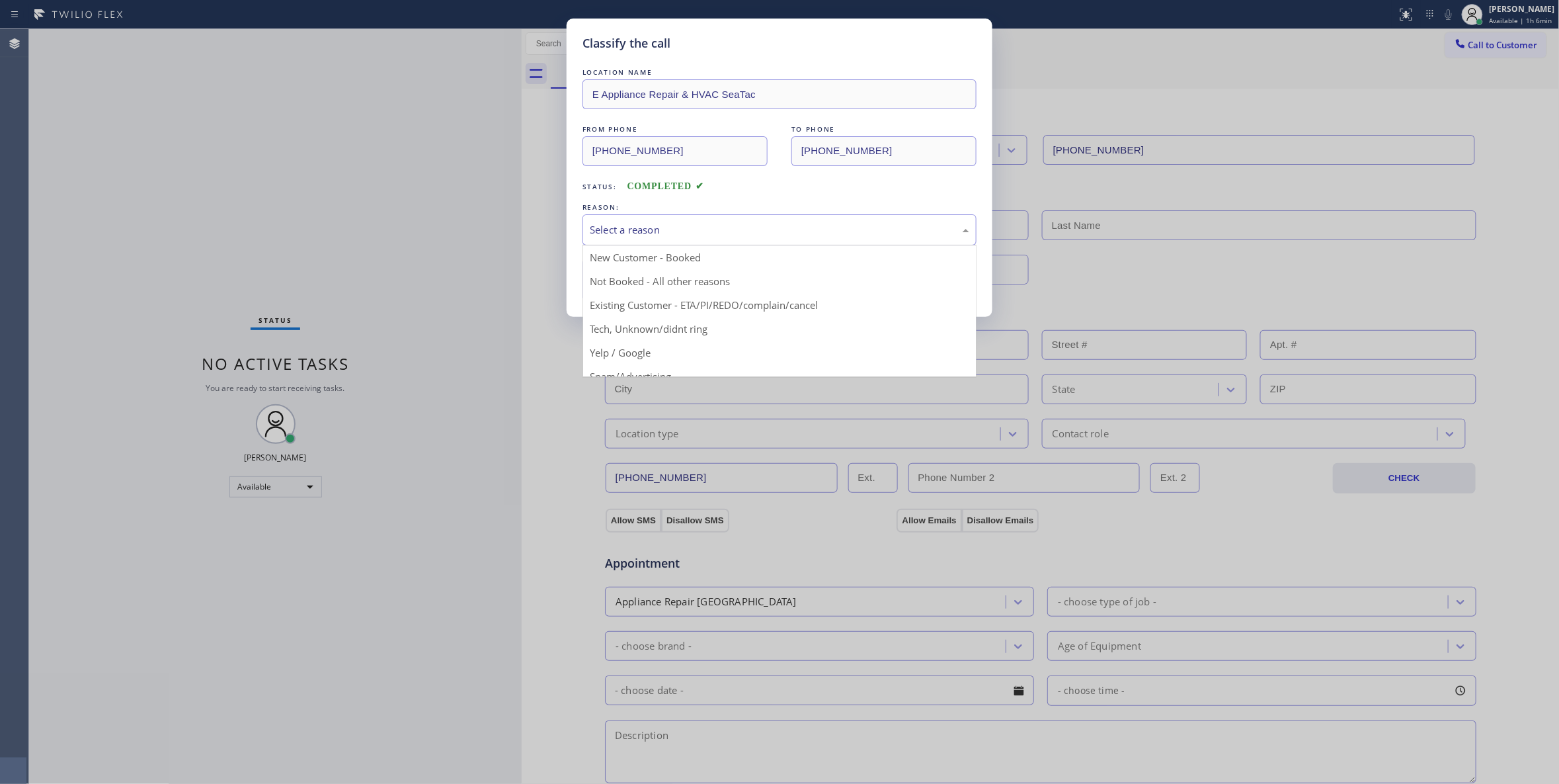
click at [630, 229] on div "Select a reason" at bounding box center [780, 230] width 379 height 15
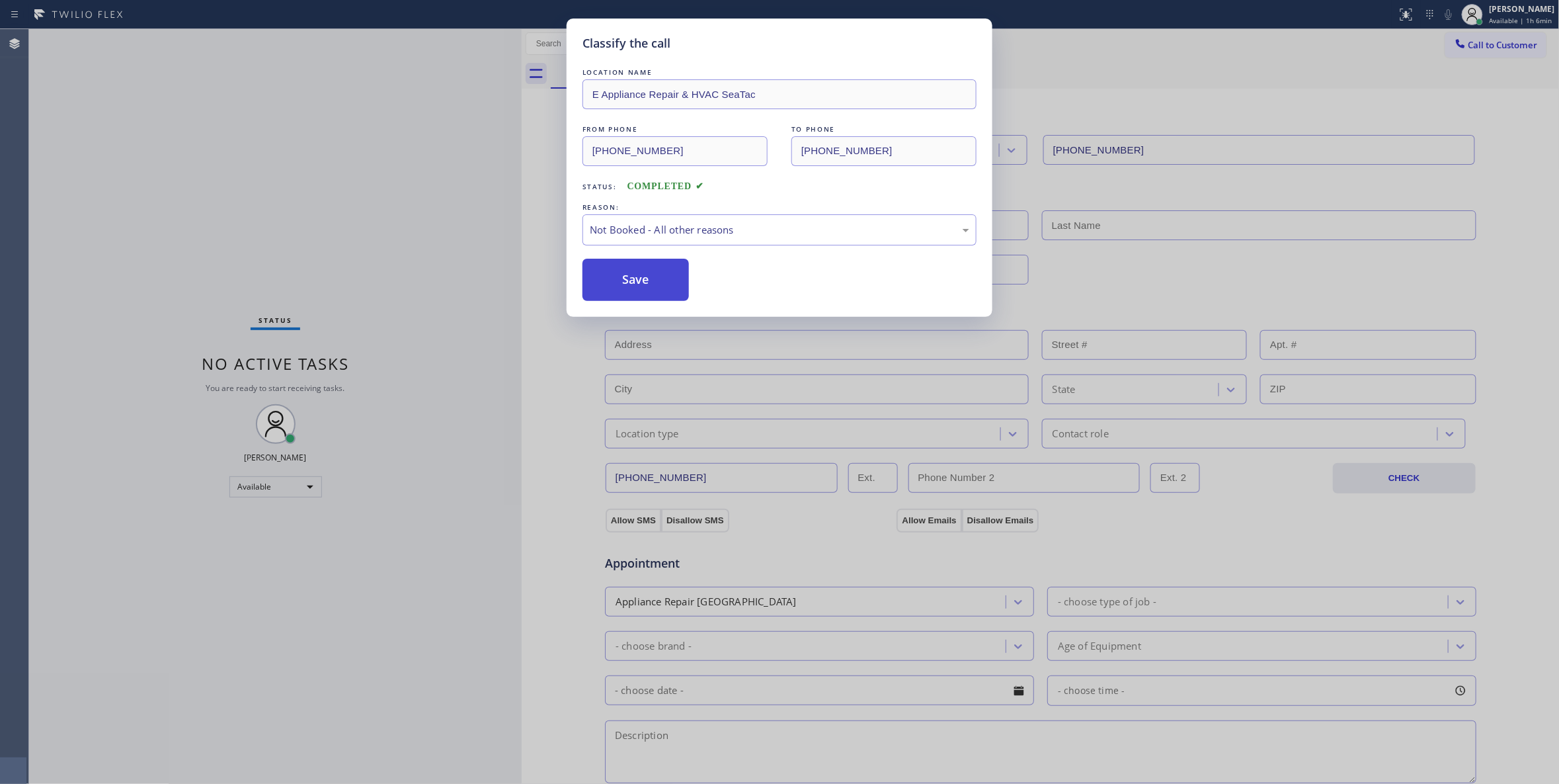
click at [613, 283] on button "Save" at bounding box center [635, 279] width 106 height 43
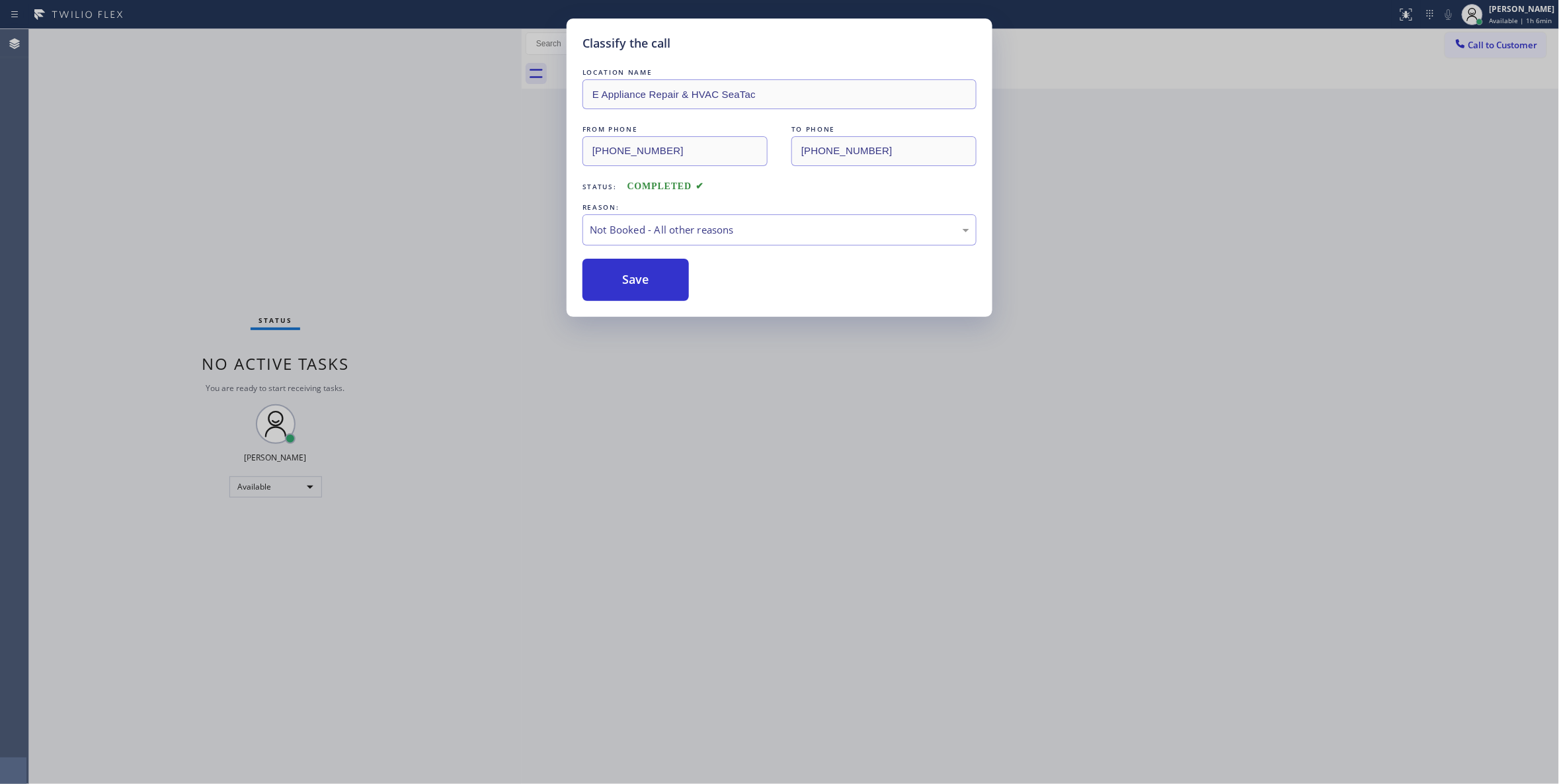
drag, startPoint x: 613, startPoint y: 283, endPoint x: 604, endPoint y: 316, distance: 34.2
click at [613, 284] on button "Save" at bounding box center [635, 279] width 106 height 43
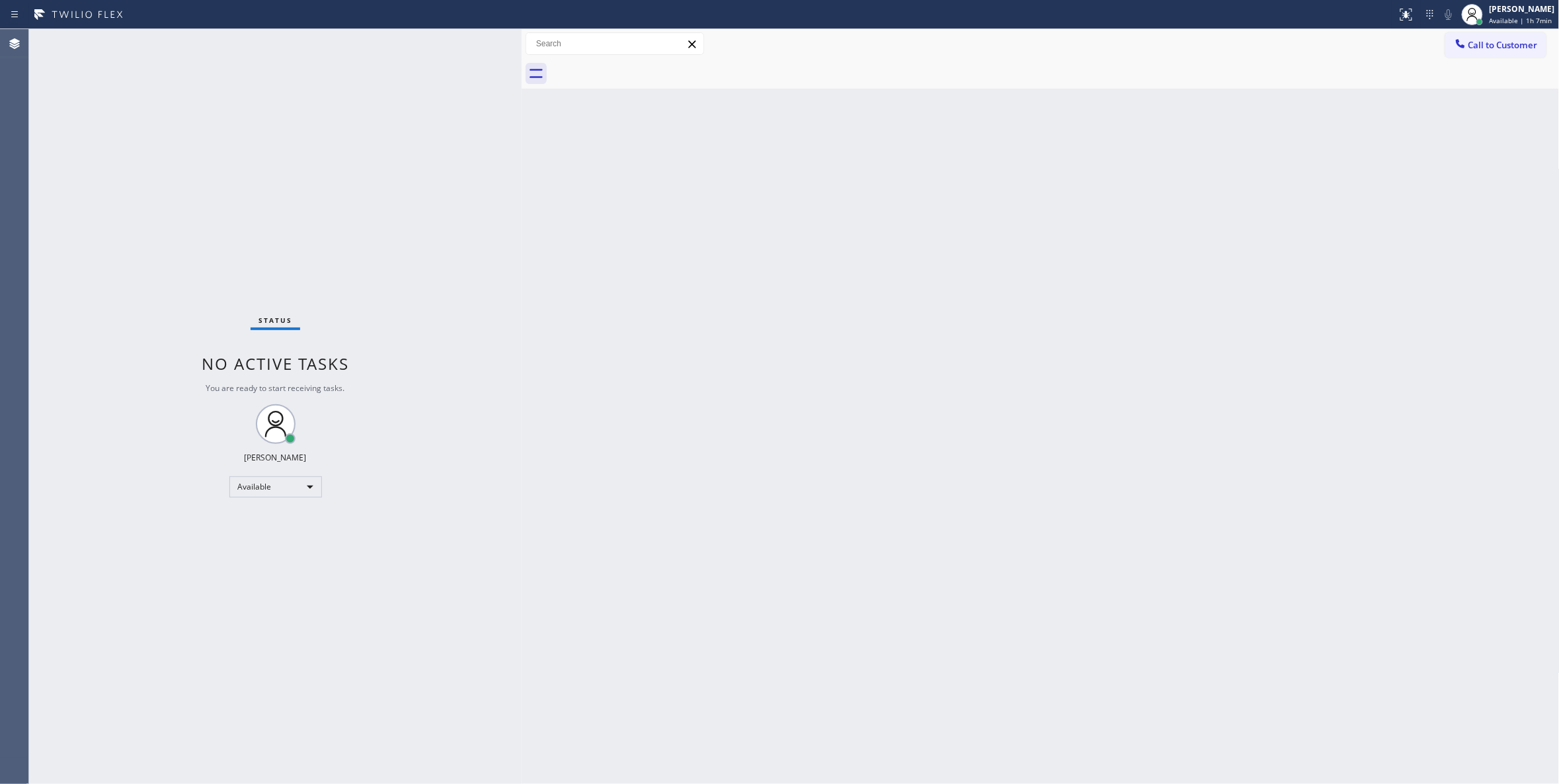
click at [197, 228] on div "Status No active tasks You are ready to start receiving tasks. [PERSON_NAME] Av…" at bounding box center [275, 407] width 493 height 755
drag, startPoint x: 1018, startPoint y: 329, endPoint x: 833, endPoint y: 54, distance: 331.4
click at [1018, 326] on div "Back to Dashboard Change Sender ID Customers Technicians Select a contact Outbo…" at bounding box center [1041, 407] width 1038 height 755
click at [74, 154] on div "Status No active tasks You are ready to start receiving tasks. [PERSON_NAME] Av…" at bounding box center [275, 407] width 493 height 755
click at [110, 220] on div "Status No active tasks You are ready to start receiving tasks. [PERSON_NAME] Av…" at bounding box center [275, 407] width 493 height 755
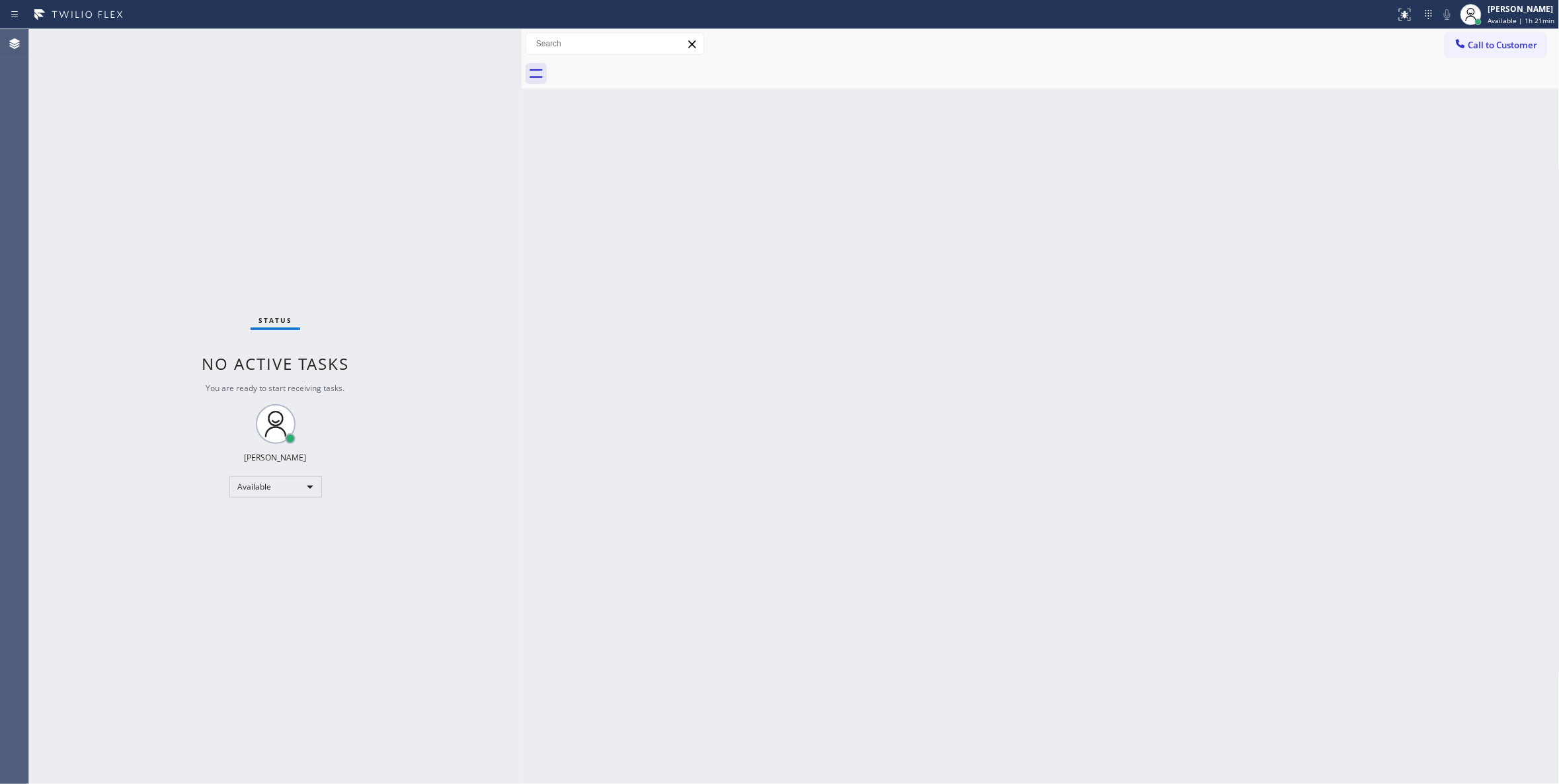
drag, startPoint x: 574, startPoint y: 735, endPoint x: 572, endPoint y: 778, distance: 43.0
click at [574, 735] on div "Back to Dashboard Change Sender ID Customers Technicians Select a contact Outbo…" at bounding box center [1041, 407] width 1038 height 755
click at [1466, 139] on div "Back to Dashboard Change Sender ID Customers Technicians Select a contact Outbo…" at bounding box center [1041, 407] width 1038 height 755
click at [154, 234] on div "Status No active tasks You are ready to start receiving tasks. [PERSON_NAME] Av…" at bounding box center [275, 407] width 493 height 755
drag, startPoint x: 20, startPoint y: 327, endPoint x: 31, endPoint y: 321, distance: 12.5
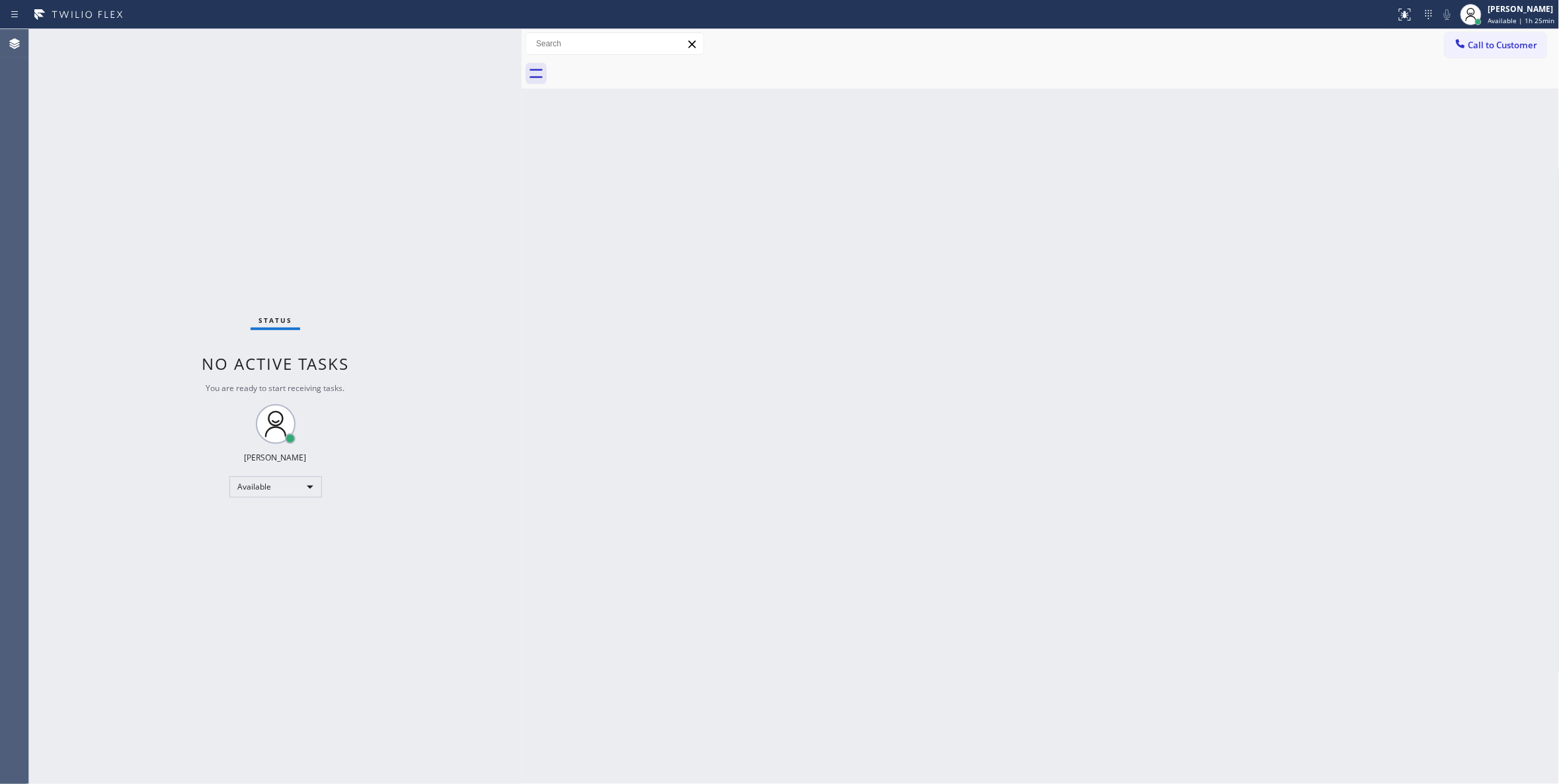
click at [21, 327] on div "Agent Desktop" at bounding box center [14, 407] width 28 height 755
drag, startPoint x: 1011, startPoint y: 210, endPoint x: 1339, endPoint y: 730, distance: 614.8
click at [1339, 730] on div "Back to Dashboard Change Sender ID Customers Technicians Select a contact Outbo…" at bounding box center [1041, 407] width 1038 height 755
click at [291, 480] on div "Available" at bounding box center [276, 486] width 93 height 21
click at [1484, 21] on div at bounding box center [780, 392] width 1559 height 784
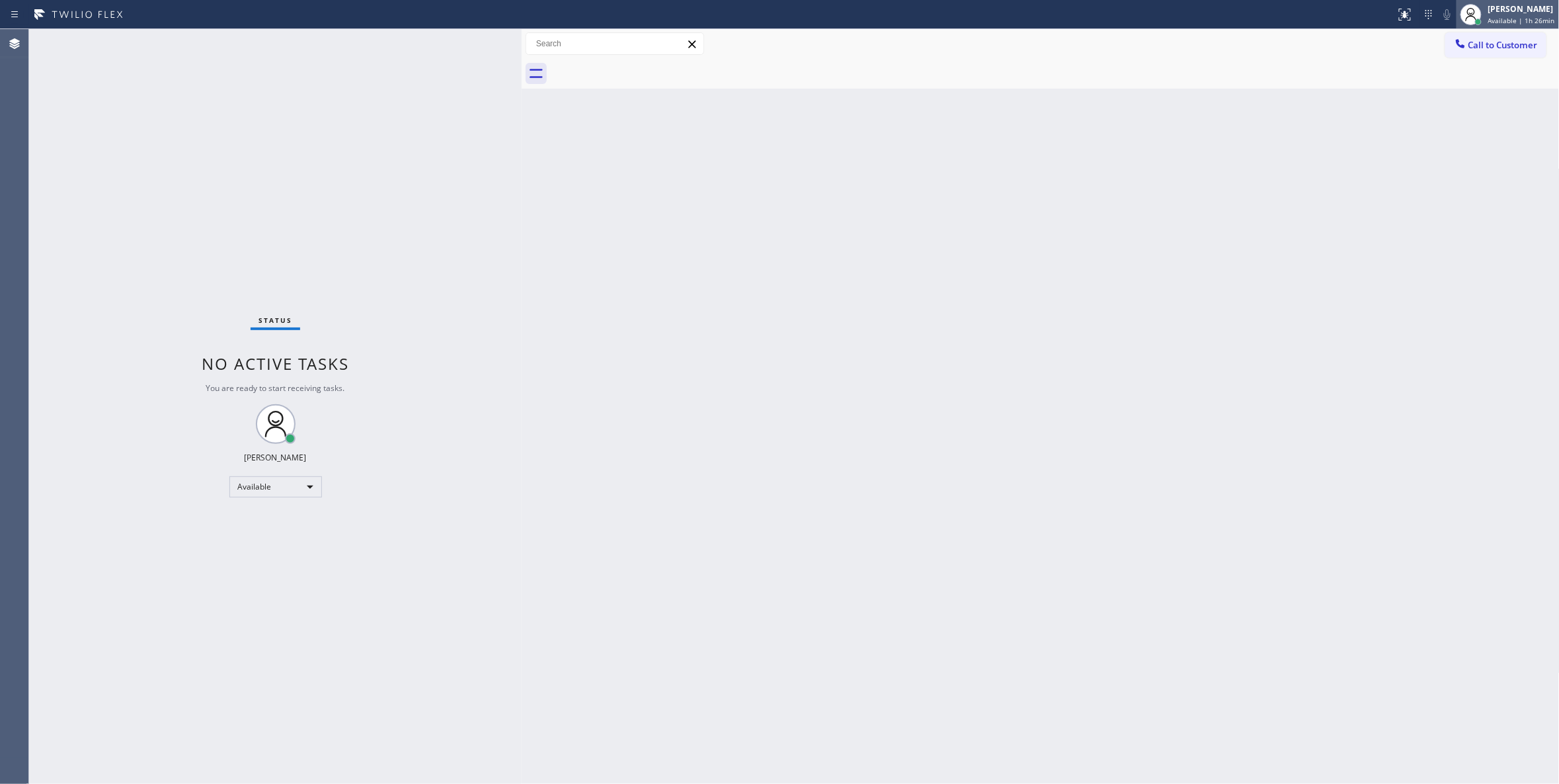
click at [1489, 17] on span "Available | 1h 26min" at bounding box center [1522, 20] width 67 height 9
click at [1464, 132] on button "Log out" at bounding box center [1494, 128] width 132 height 29
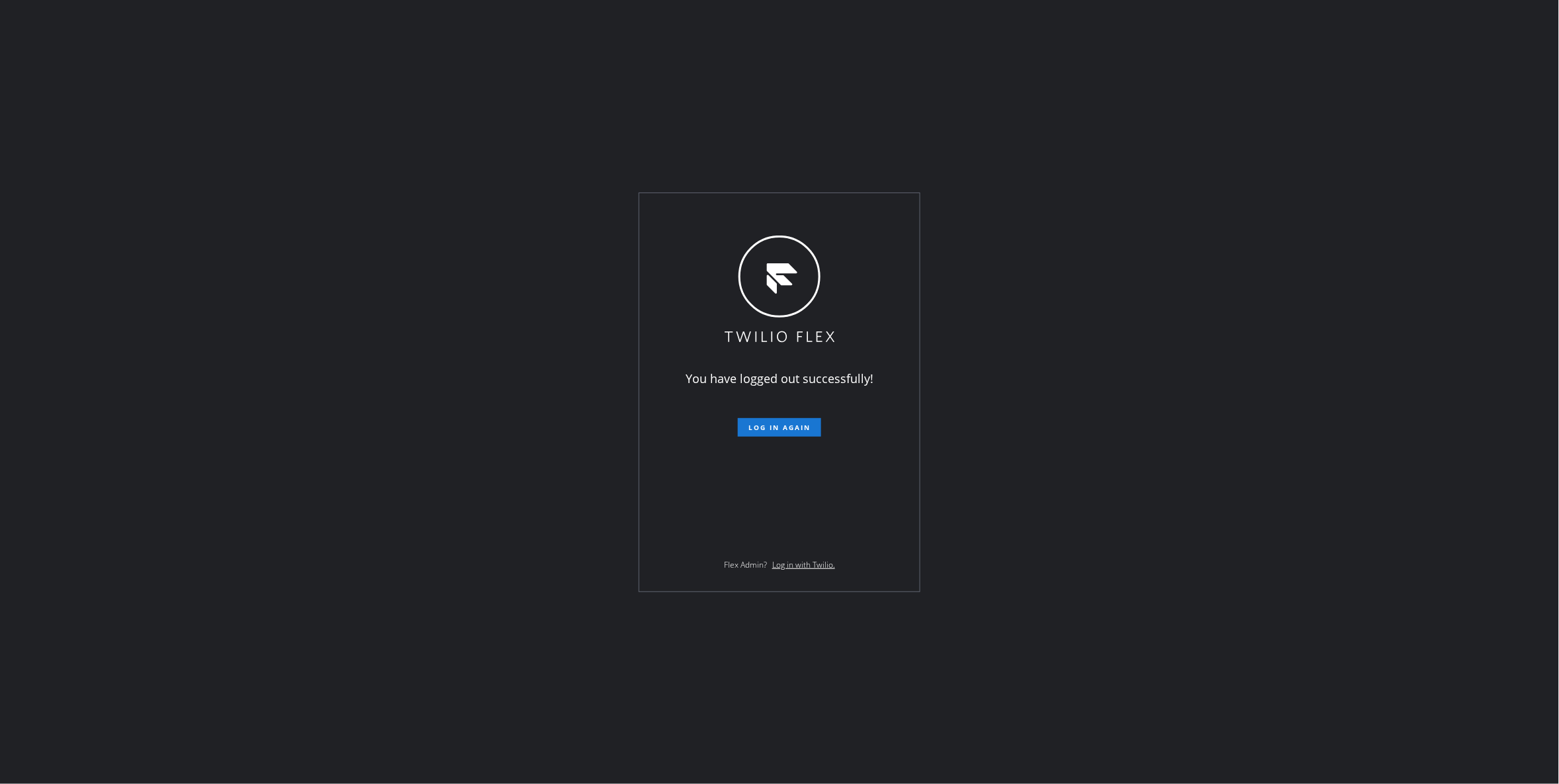
click at [218, 472] on div "You have logged out successfully! Log in again Flex Admin? Log in with Twilio." at bounding box center [780, 392] width 1559 height 784
click at [682, 762] on div "You have logged out successfully! Log in again Flex Admin? Log in with Twilio." at bounding box center [780, 392] width 1559 height 784
click at [673, 750] on div "You have logged out successfully! Log in again Flex Admin? Log in with Twilio." at bounding box center [780, 392] width 1559 height 784
